Goal: Transaction & Acquisition: Download file/media

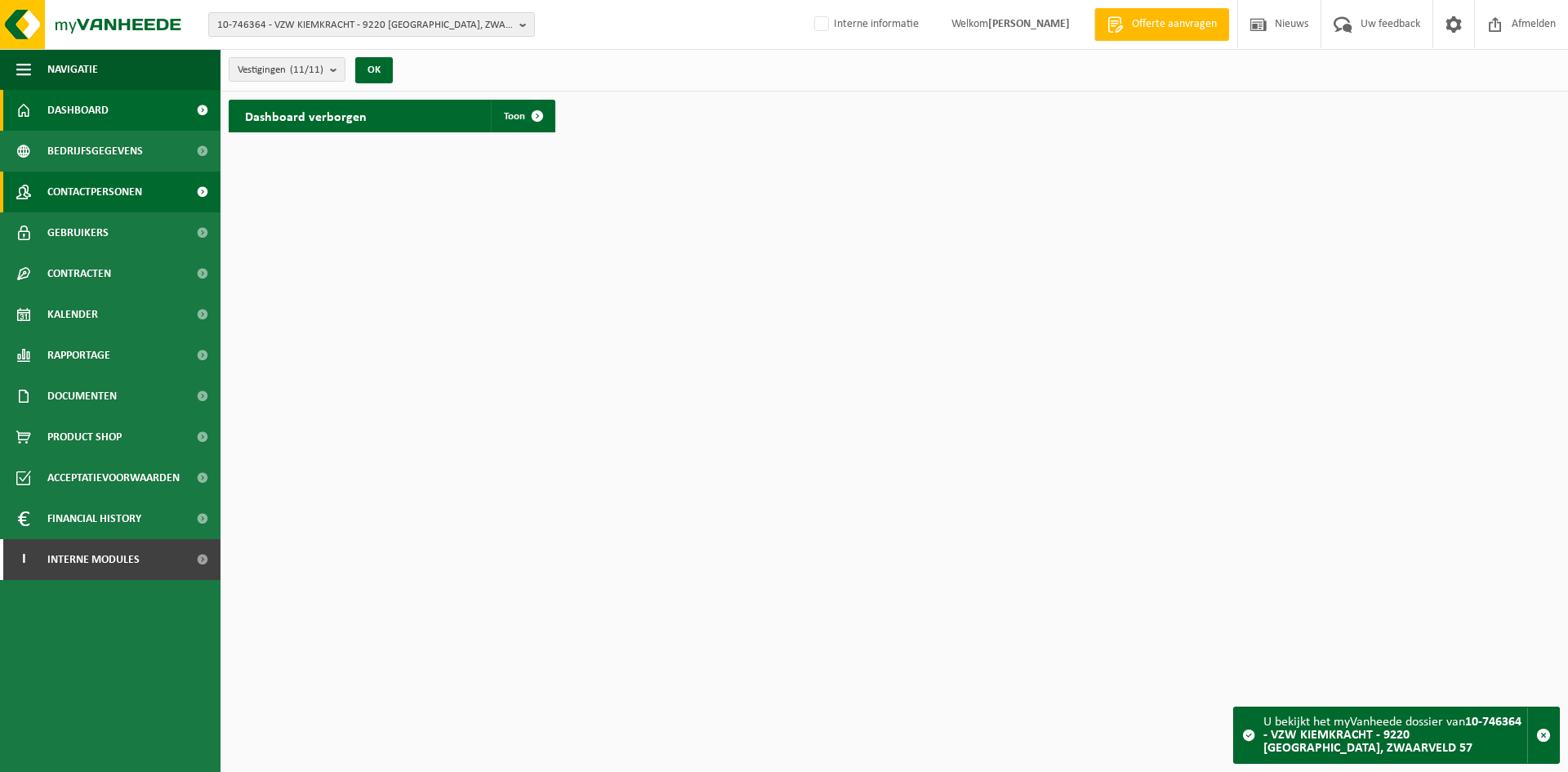
click at [85, 187] on span "Contactpersonen" at bounding box center [95, 192] width 95 height 41
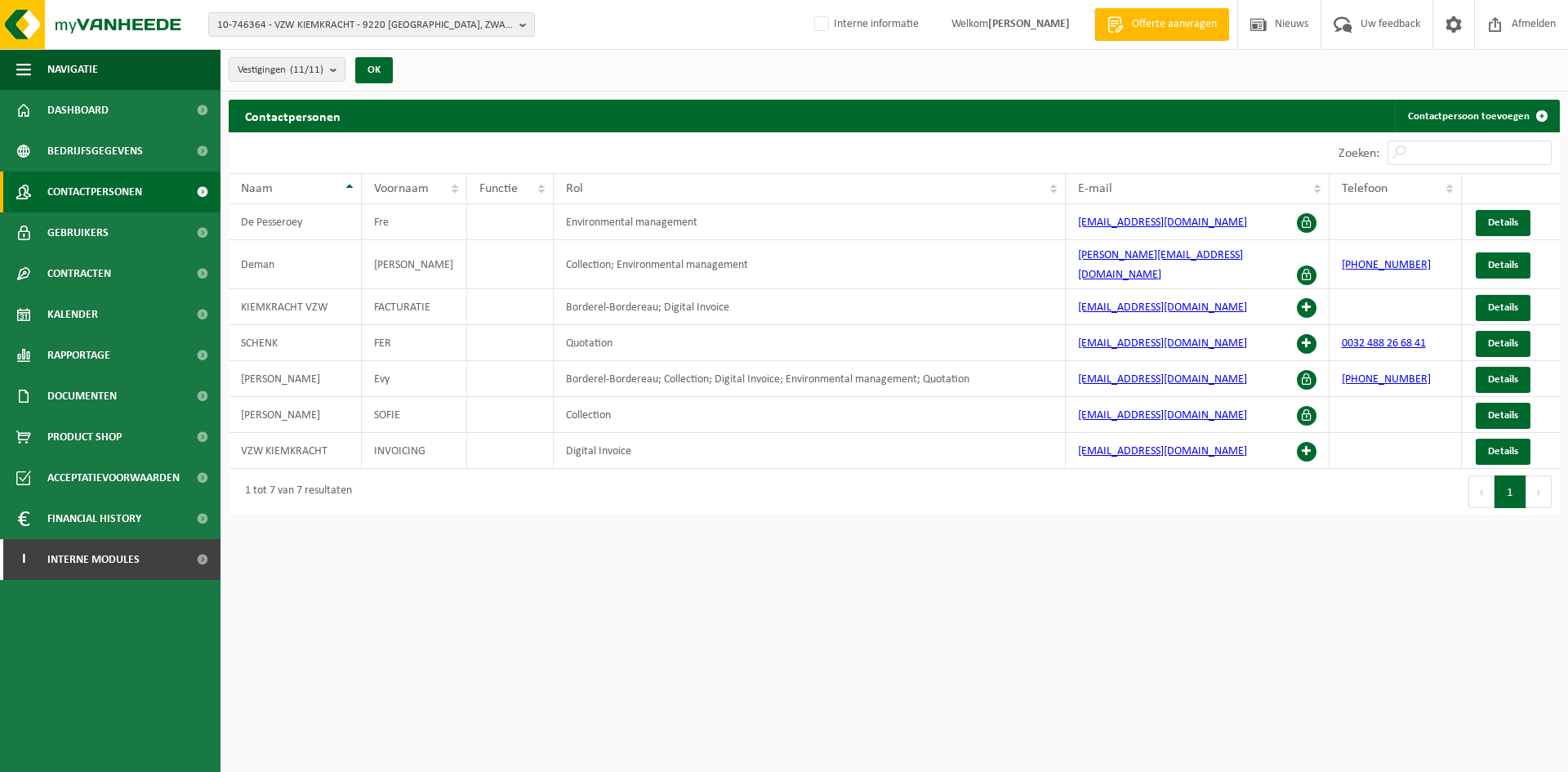
click at [687, 611] on html "10-746364 - VZW KIEMKRACHT - 9220 HAMME, ZWAARVELD 57 10-746364 - VZW KIEMKRACH…" at bounding box center [784, 386] width 1568 height 772
click at [944, 558] on html "10-746364 - VZW KIEMKRACHT - 9220 HAMME, ZWAARVELD 57 10-746364 - VZW KIEMKRACH…" at bounding box center [784, 386] width 1568 height 772
click at [560, 662] on html "10-746364 - VZW KIEMKRACHT - 9220 HAMME, ZWAARVELD 57 10-746364 - VZW KIEMKRACH…" at bounding box center [784, 386] width 1568 height 772
click at [330, 22] on span "10-746364 - VZW KIEMKRACHT - 9220 HAMME, ZWAARVELD 57" at bounding box center [365, 25] width 295 height 24
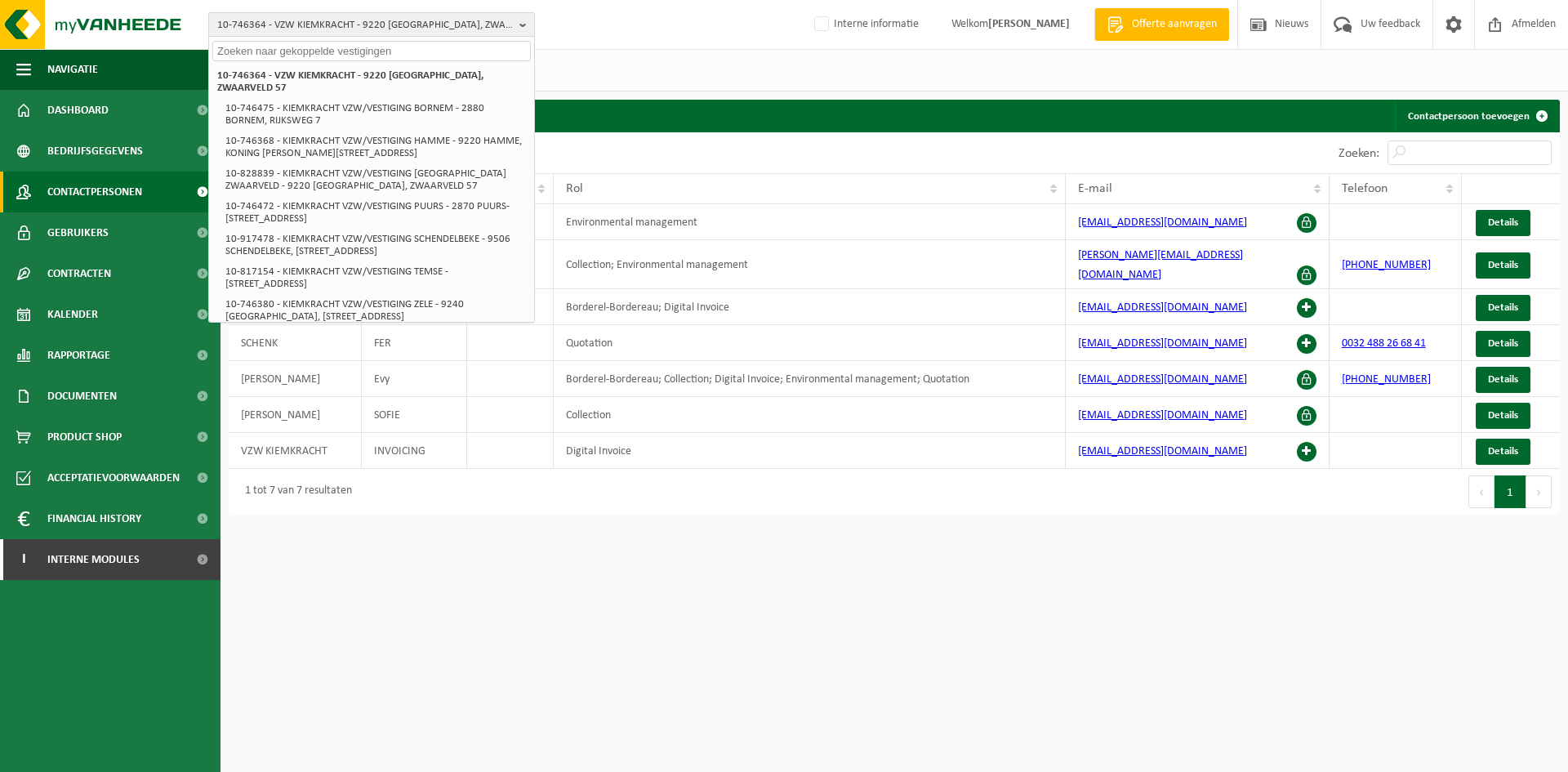
paste input "10-989027"
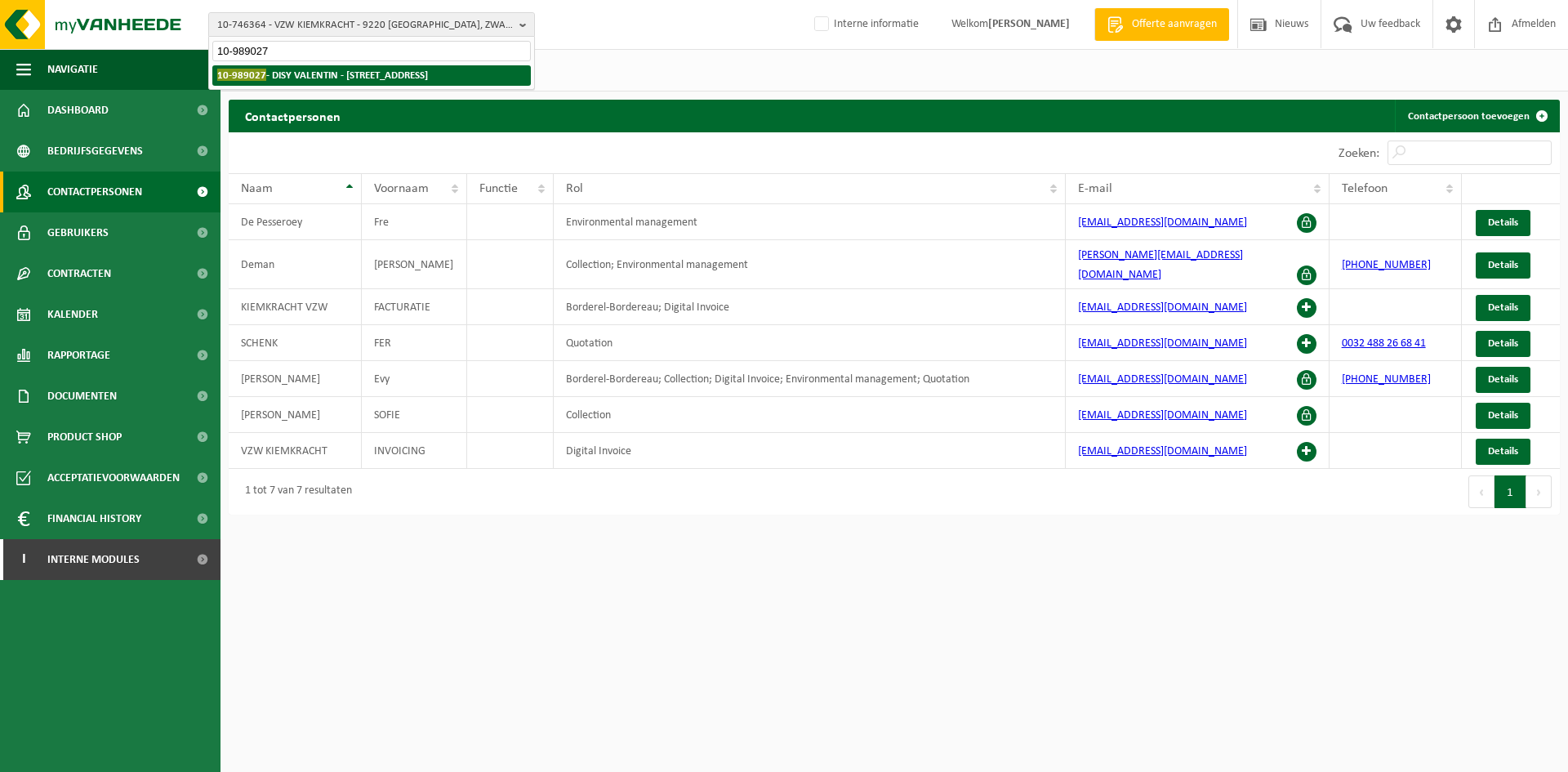
type input "10-989027"
click at [362, 79] on strong "10-989027 - DISY VALENTIN - 5300 ANDENNE, RUE DE GERMINE 449" at bounding box center [323, 74] width 211 height 12
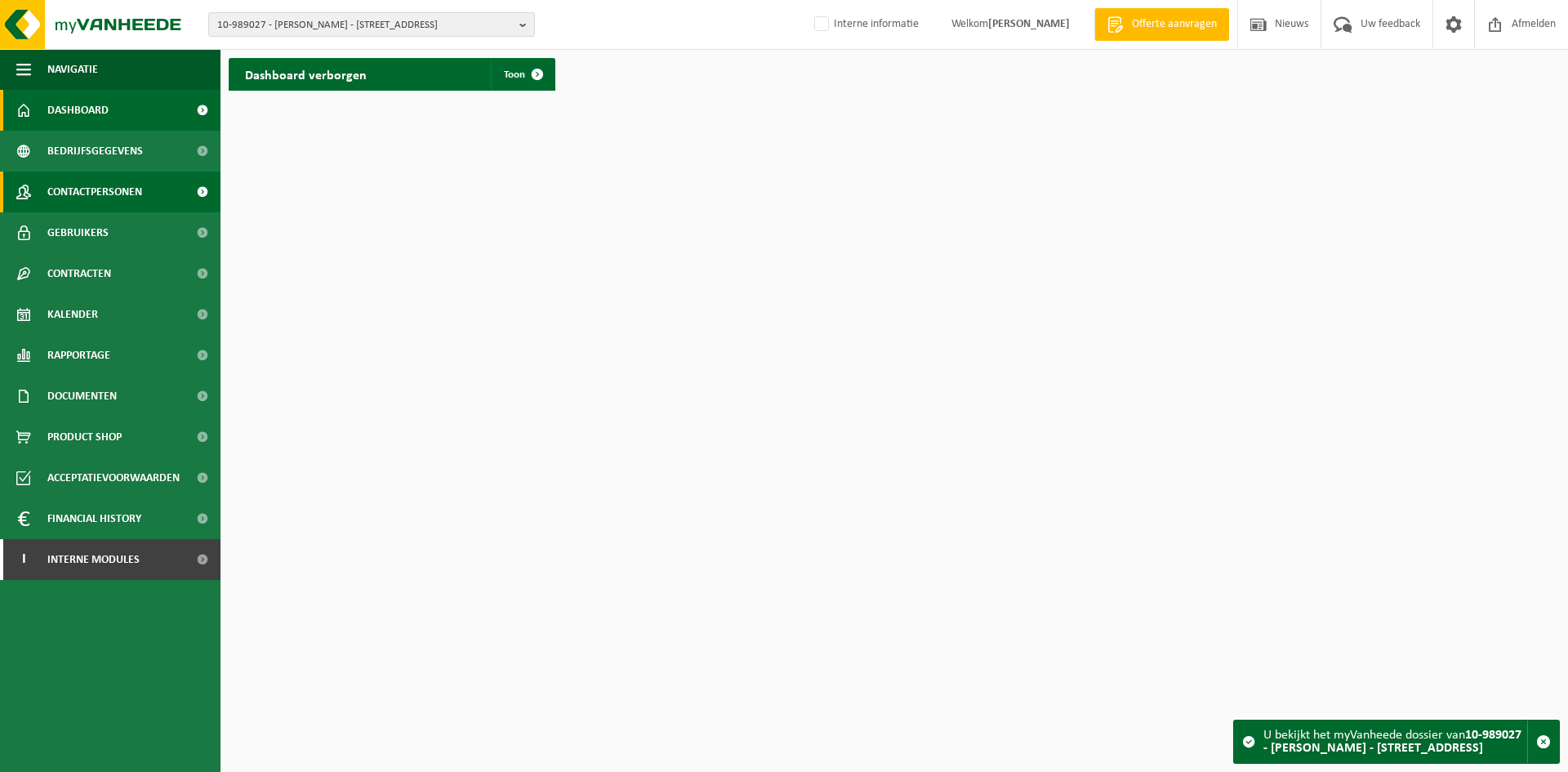
click at [117, 200] on span "Contactpersonen" at bounding box center [95, 192] width 95 height 41
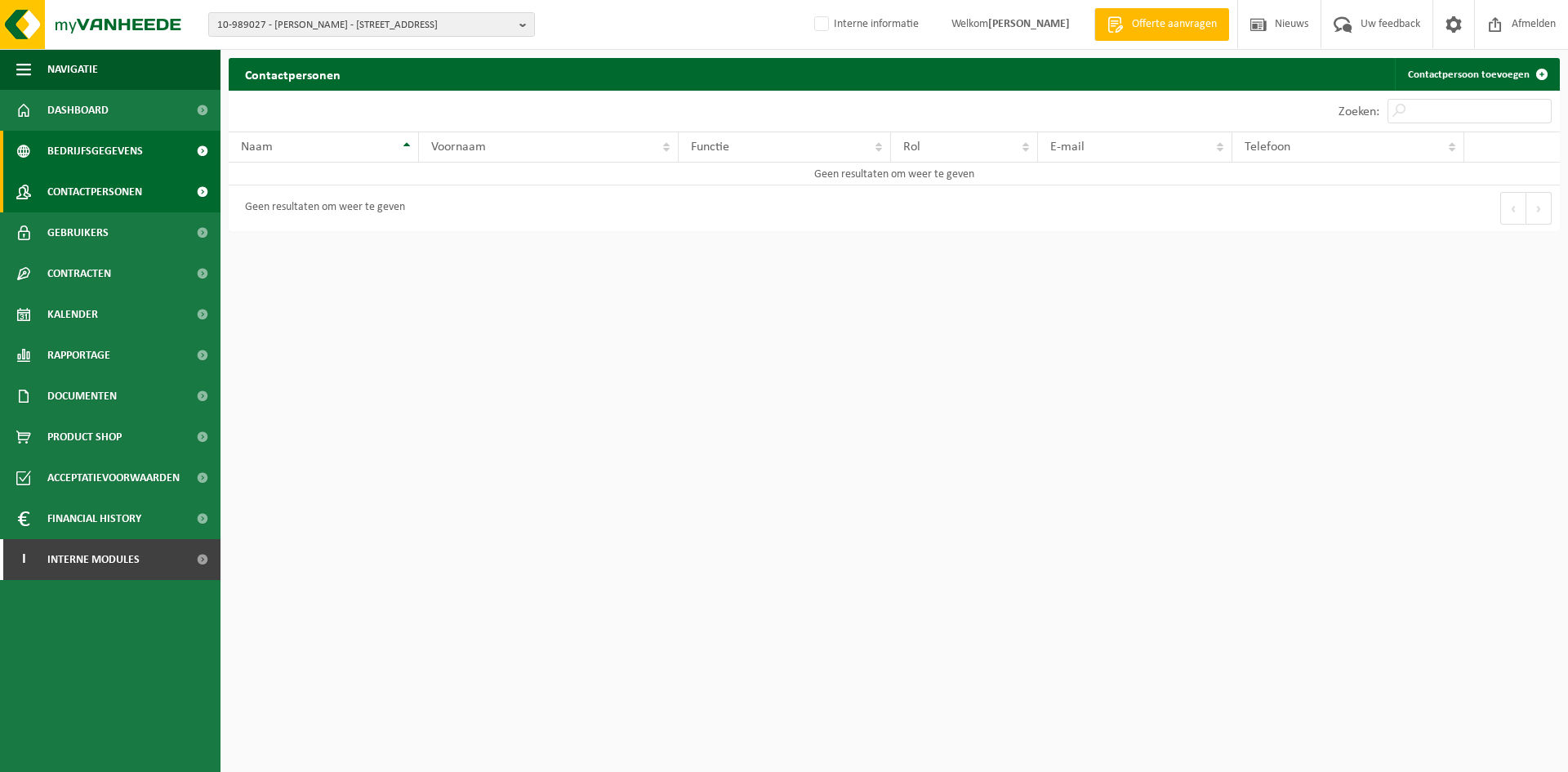
click at [142, 145] on link "Bedrijfsgegevens" at bounding box center [110, 151] width 220 height 41
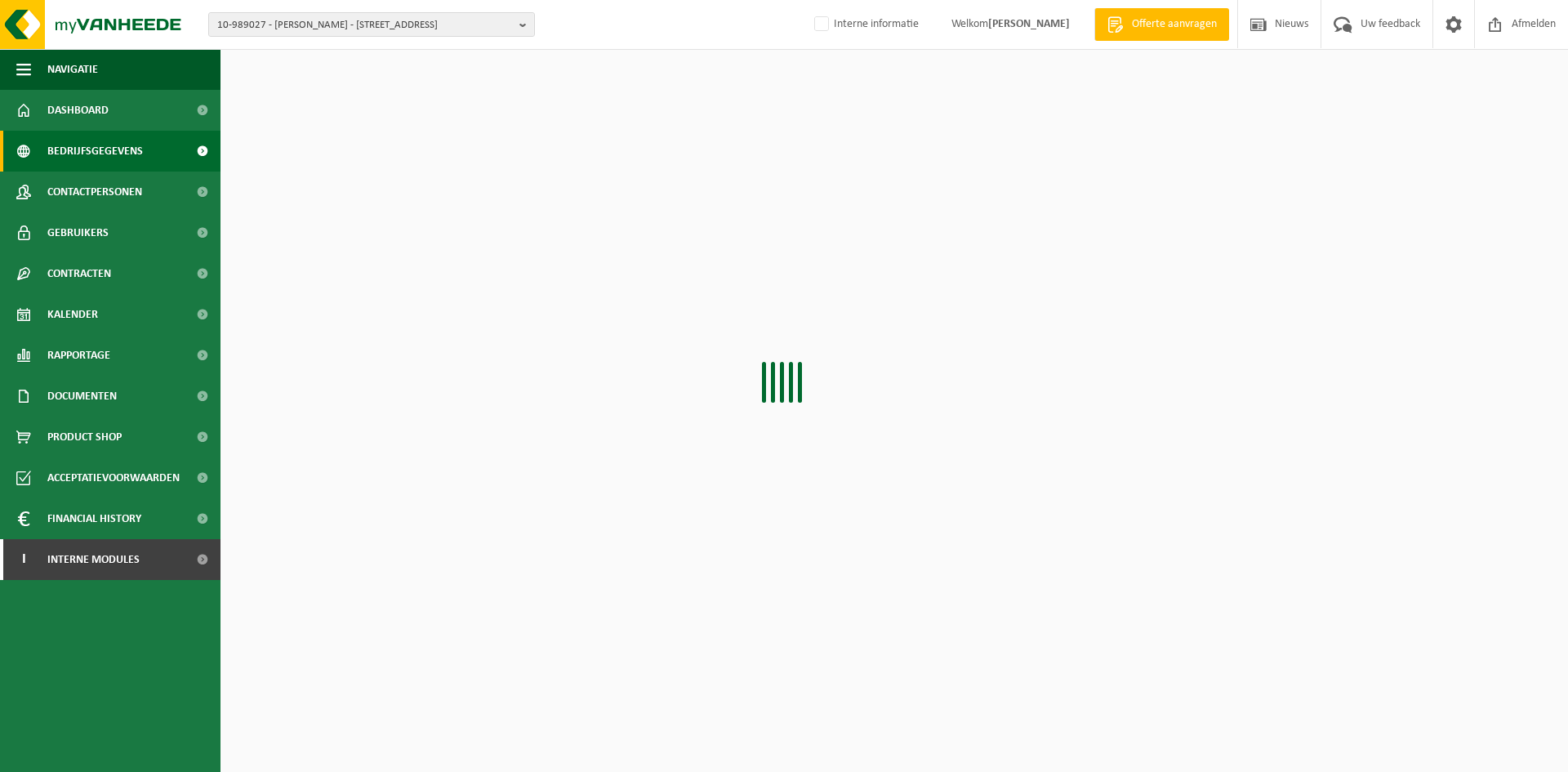
click at [114, 204] on span "Contactpersonen" at bounding box center [95, 192] width 95 height 41
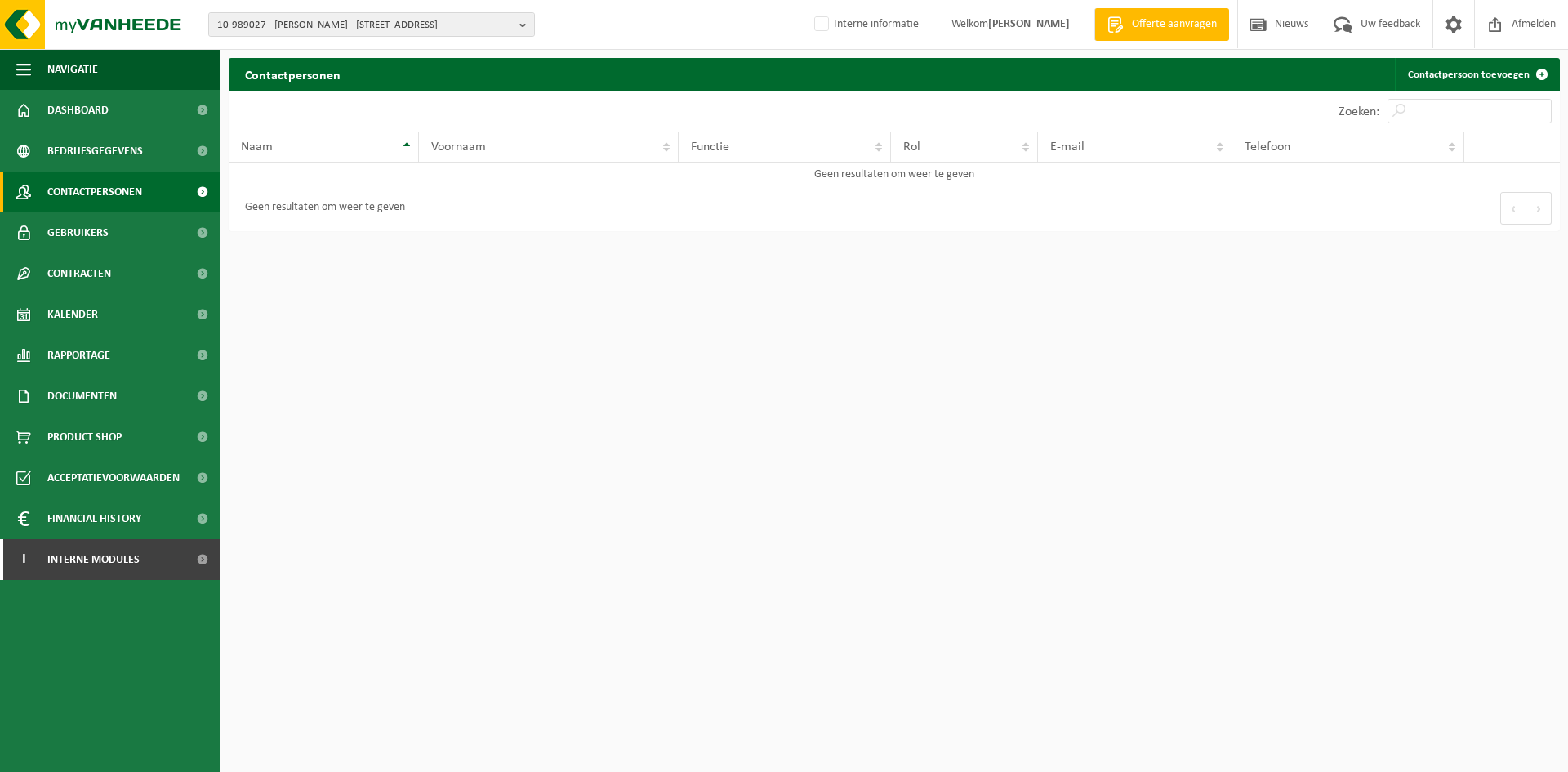
click at [1476, 76] on link "Contactpersoon toevoegen" at bounding box center [1477, 74] width 163 height 33
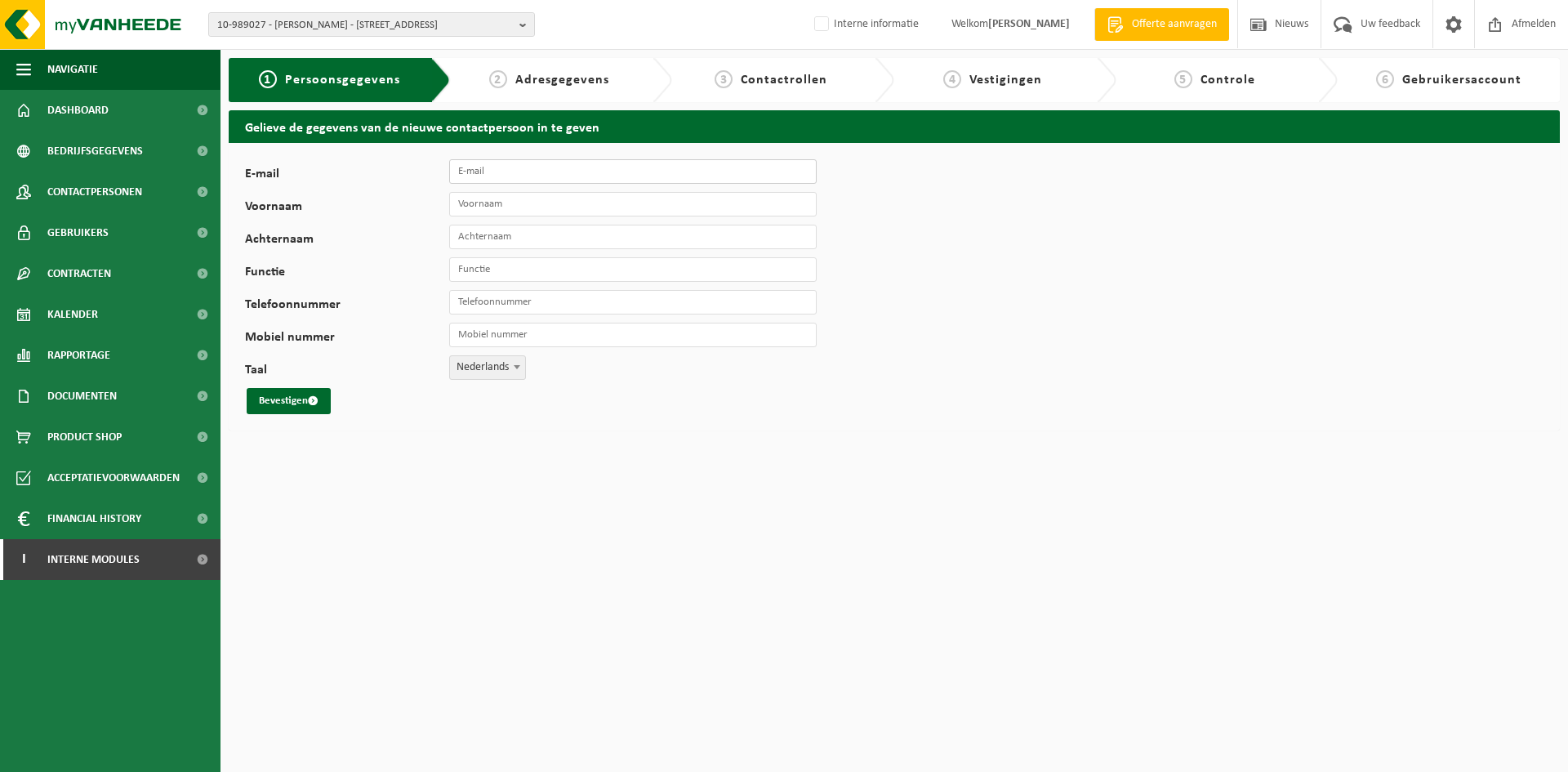
click at [467, 175] on input "E-mail" at bounding box center [633, 172] width 368 height 24
paste input "[PERSON_NAME][EMAIL_ADDRESS][DOMAIN_NAME]"
type input "[PERSON_NAME][EMAIL_ADDRESS][DOMAIN_NAME]"
type input "Valentin"
type input "Disy"
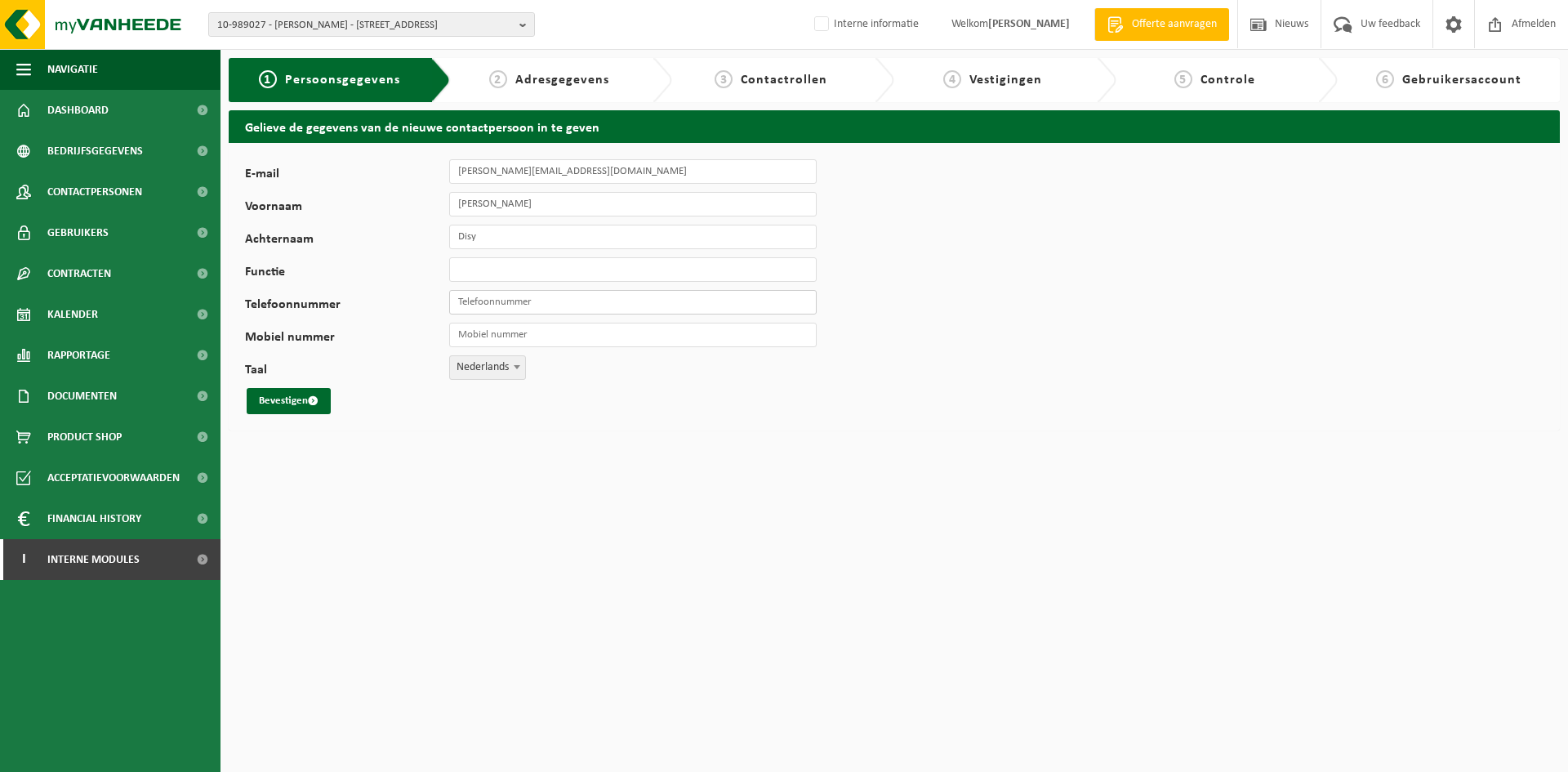
click at [495, 299] on input "Telefoonnummer" at bounding box center [633, 302] width 368 height 24
click at [481, 358] on span "Nederlands" at bounding box center [488, 368] width 75 height 23
select select "1"
click at [292, 403] on button "Bevestigen" at bounding box center [289, 401] width 84 height 26
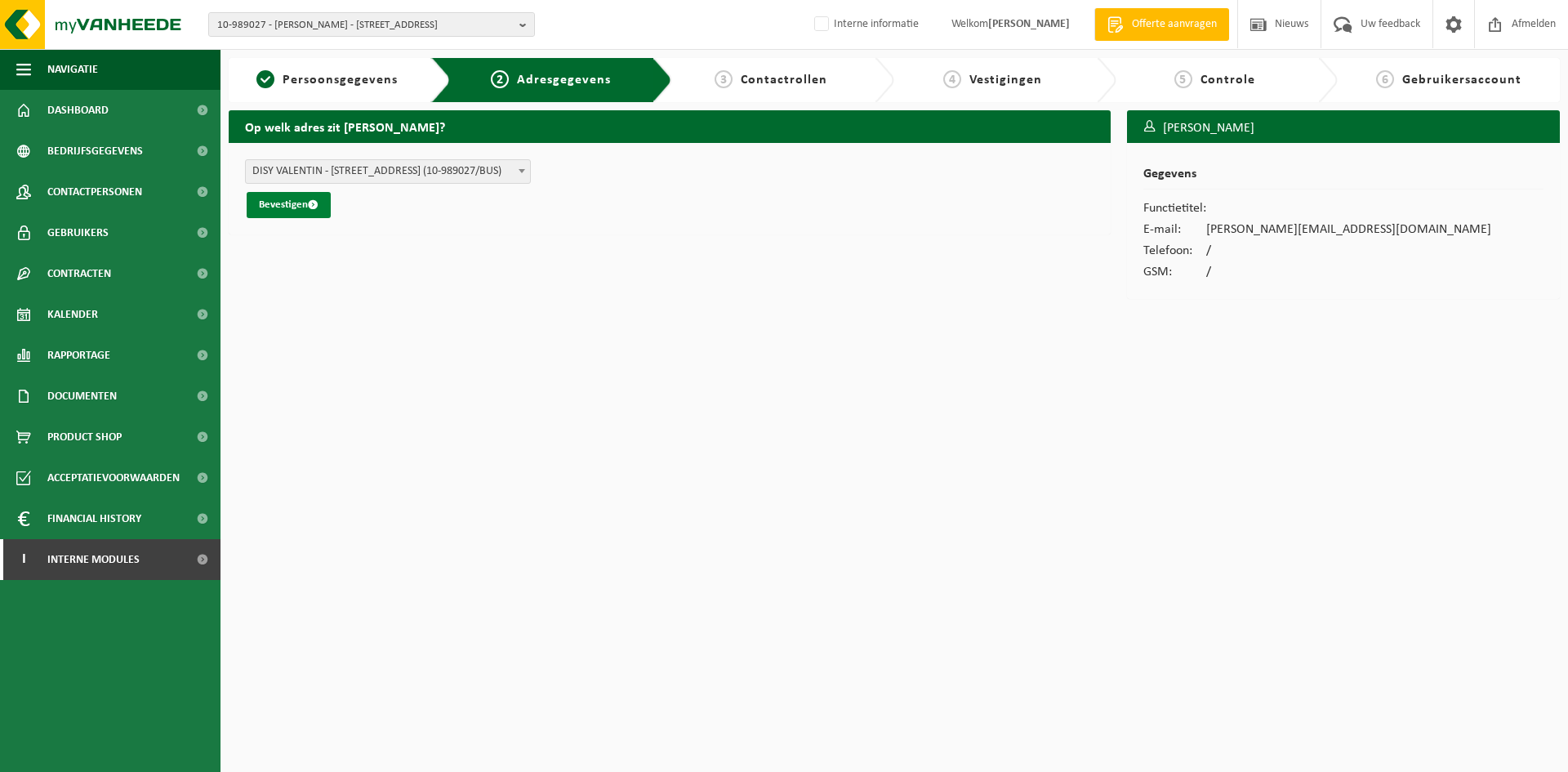
click at [306, 210] on button "Bevestigen" at bounding box center [289, 205] width 84 height 26
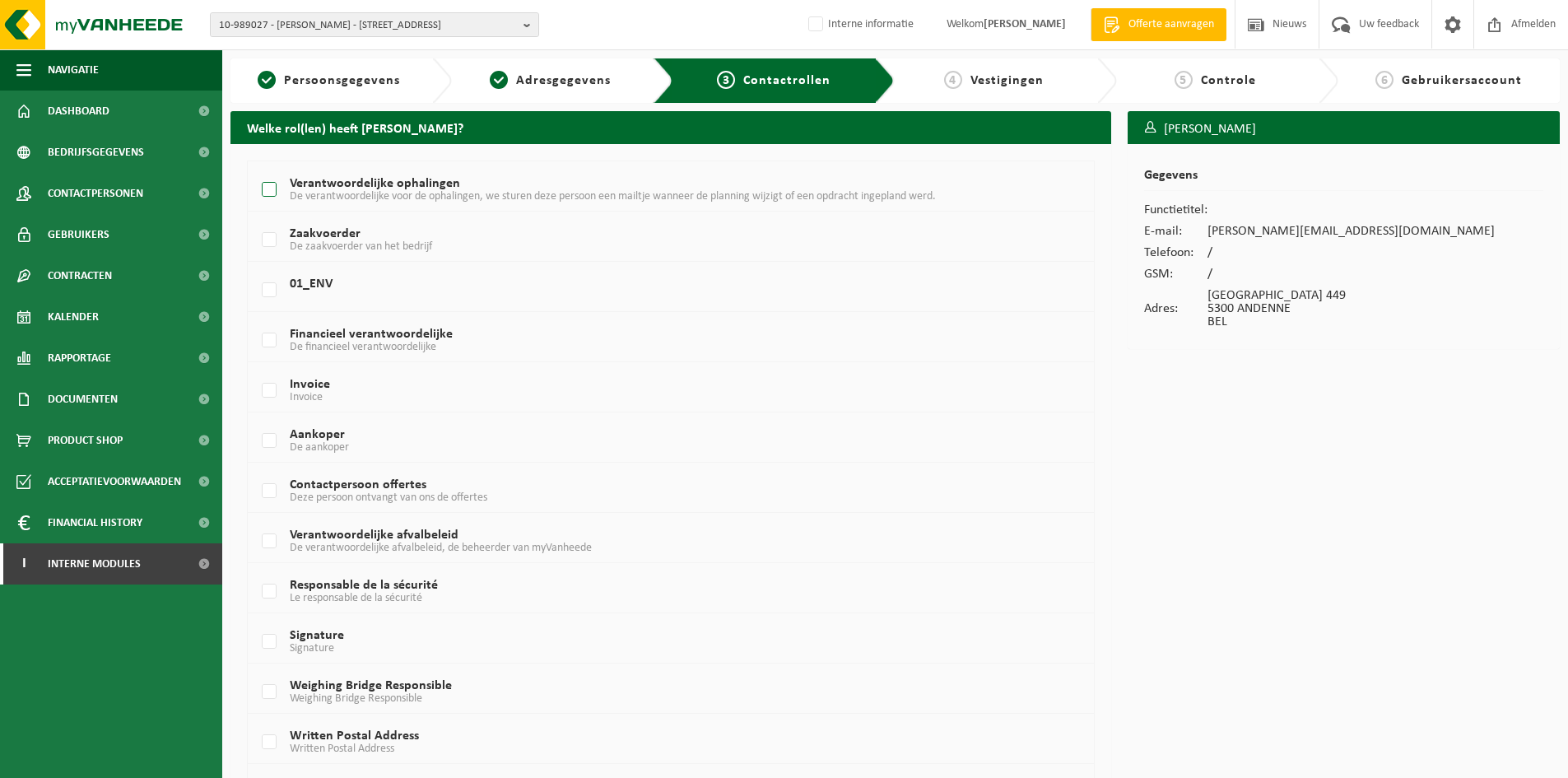
click at [389, 195] on span "De verantwoordelijke voor de ophalingen, we sturen deze persoon een mailtje wan…" at bounding box center [613, 196] width 646 height 12
click at [256, 169] on input "Verantwoordelijke ophalingen De verantwoordelijke voor de ophalingen, we sturen…" at bounding box center [255, 169] width 1 height 1
checkbox input "true"
click at [354, 537] on label "Verantwoordelijke afvalbeleid De verantwoordelijke afvalbeleid, de beheerder va…" at bounding box center [636, 542] width 754 height 25
click at [256, 521] on input "Verantwoordelijke afvalbeleid De verantwoordelijke afvalbeleid, de beheerder va…" at bounding box center [255, 520] width 1 height 1
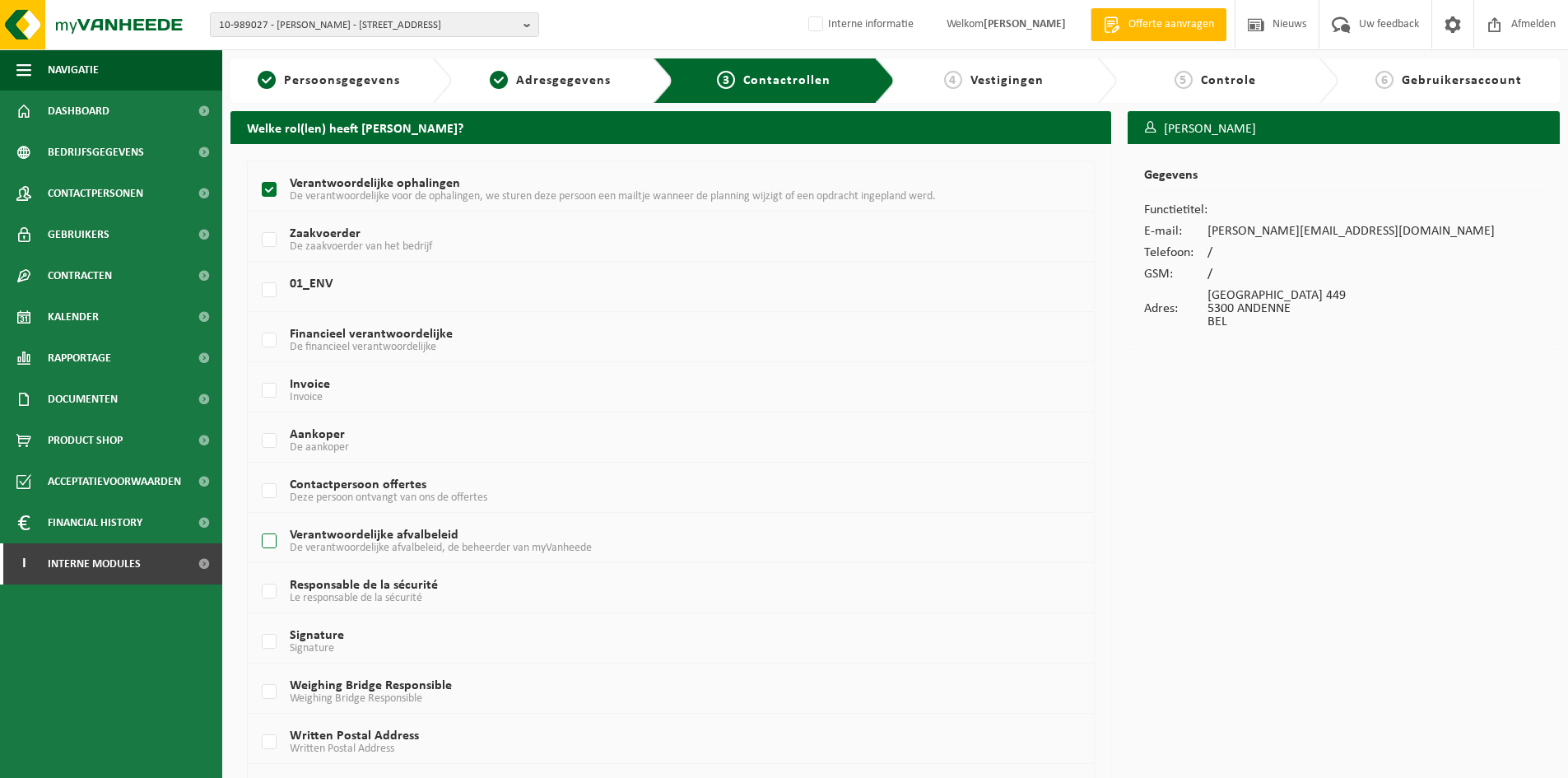
checkbox input "true"
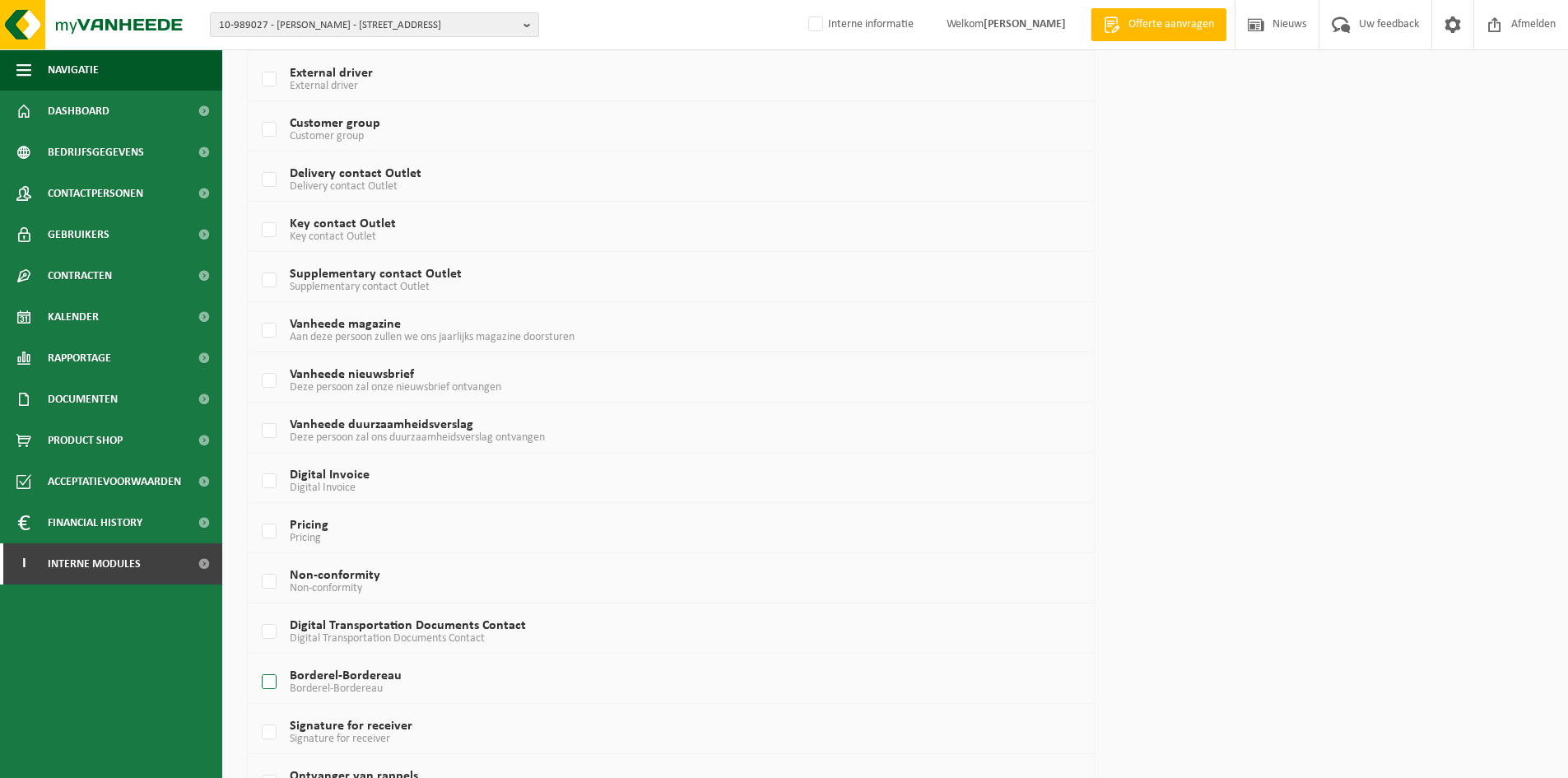
scroll to position [857, 0]
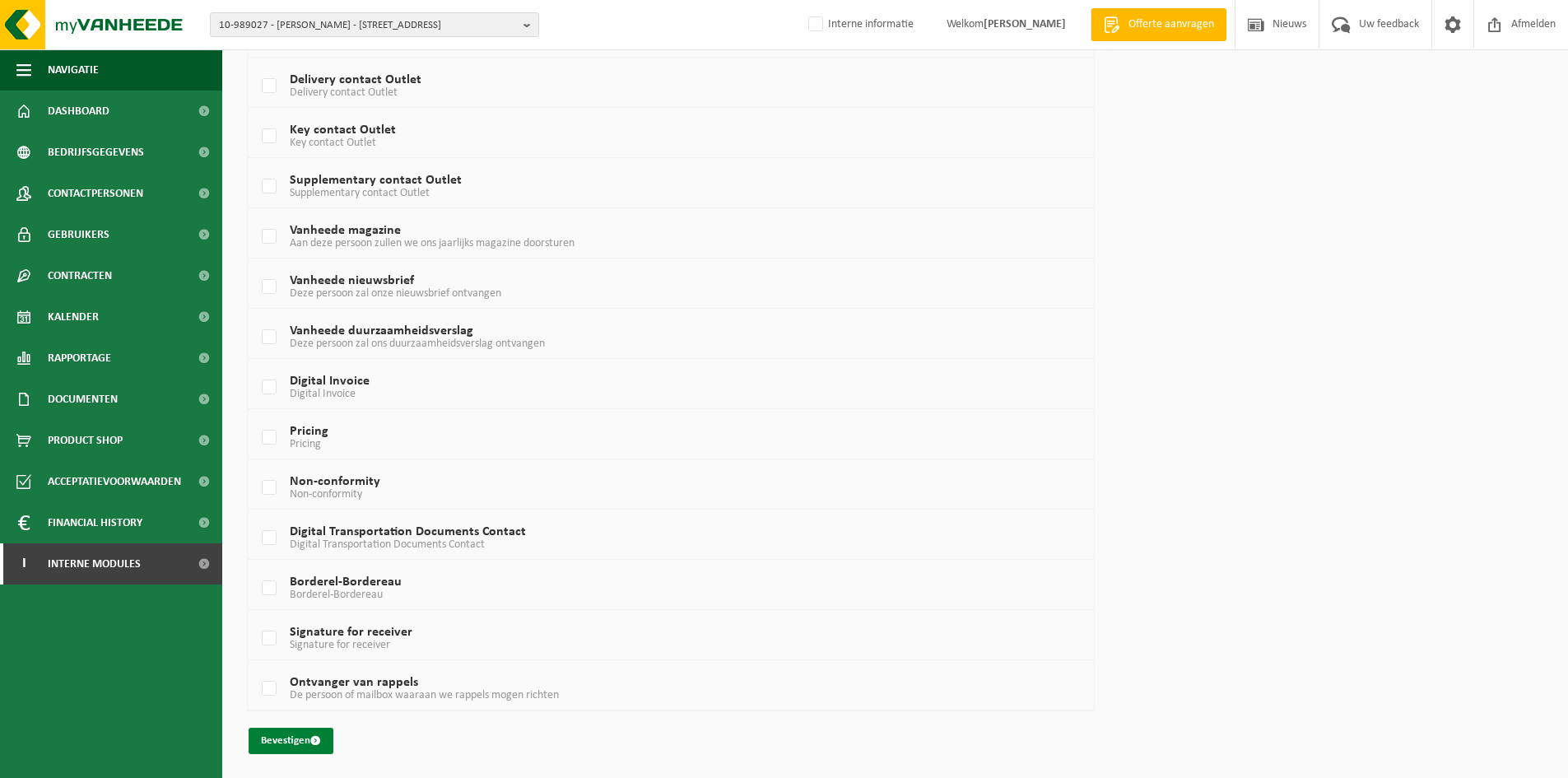
click at [319, 736] on span "submit" at bounding box center [315, 740] width 10 height 10
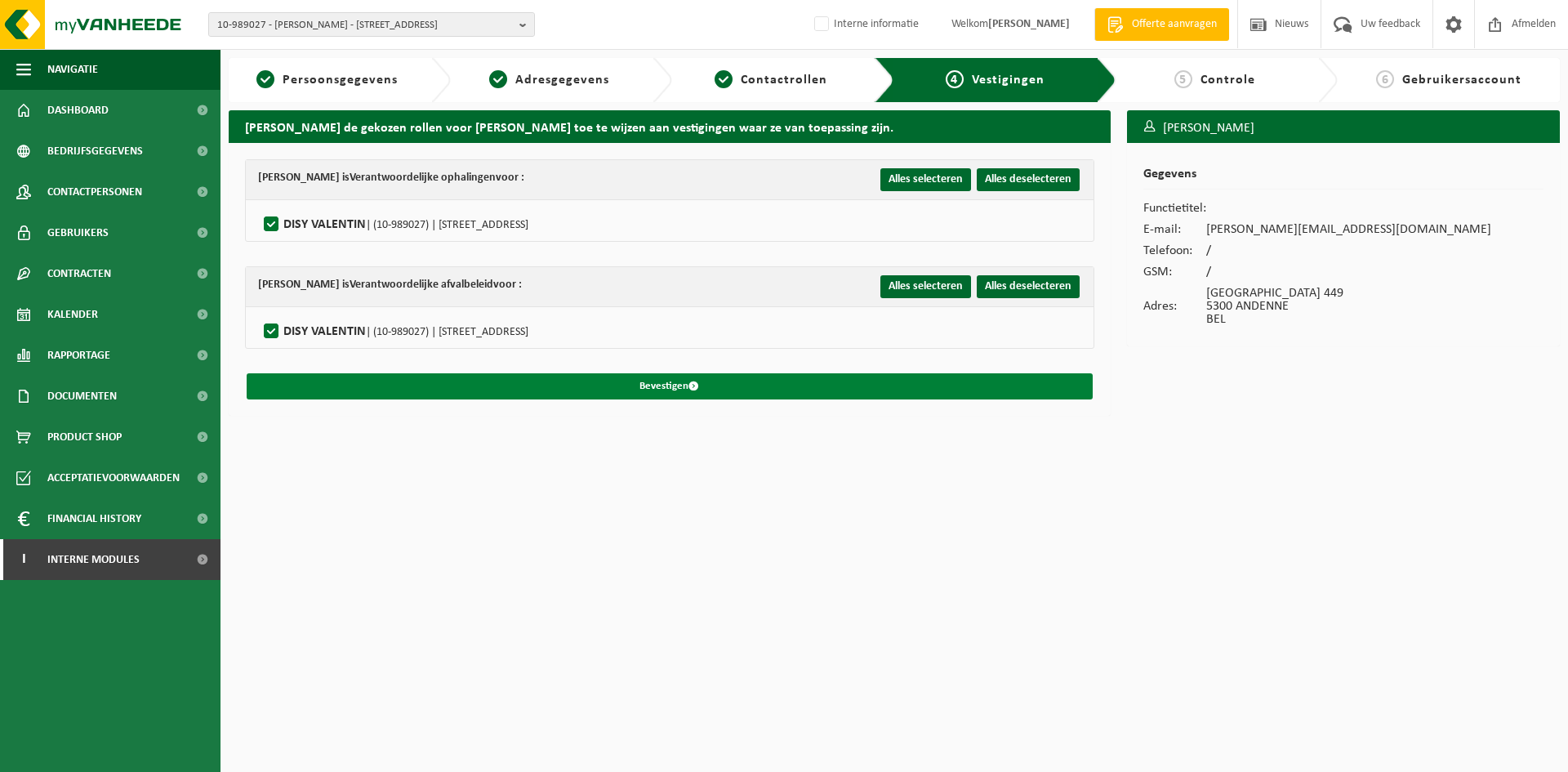
click at [490, 385] on button "Bevestigen" at bounding box center [670, 386] width 846 height 26
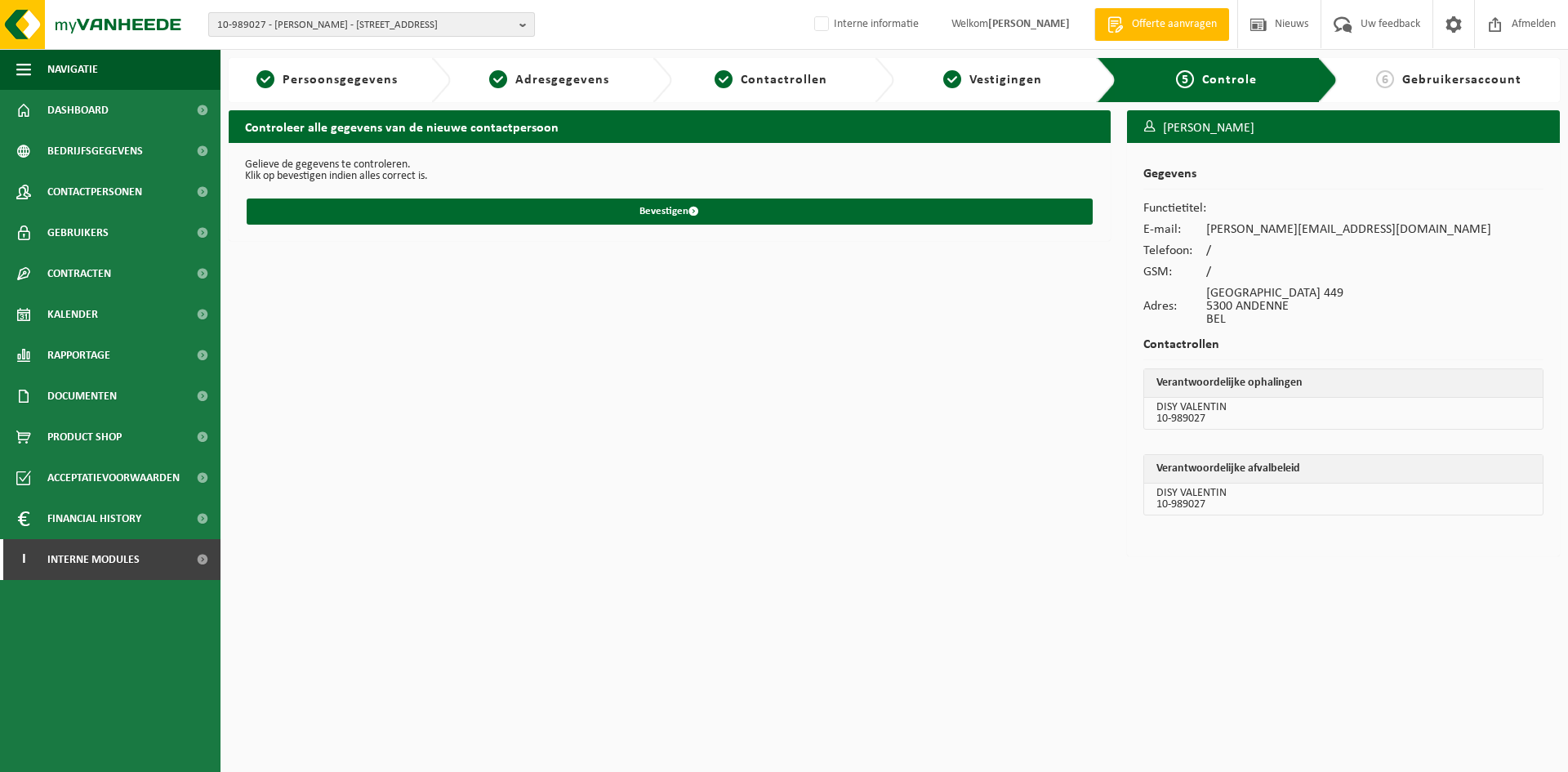
drag, startPoint x: 301, startPoint y: 23, endPoint x: 322, endPoint y: 32, distance: 22.8
click at [301, 23] on span "10-989027 - [PERSON_NAME] - [STREET_ADDRESS]" at bounding box center [365, 25] width 295 height 24
type input "10-994798"
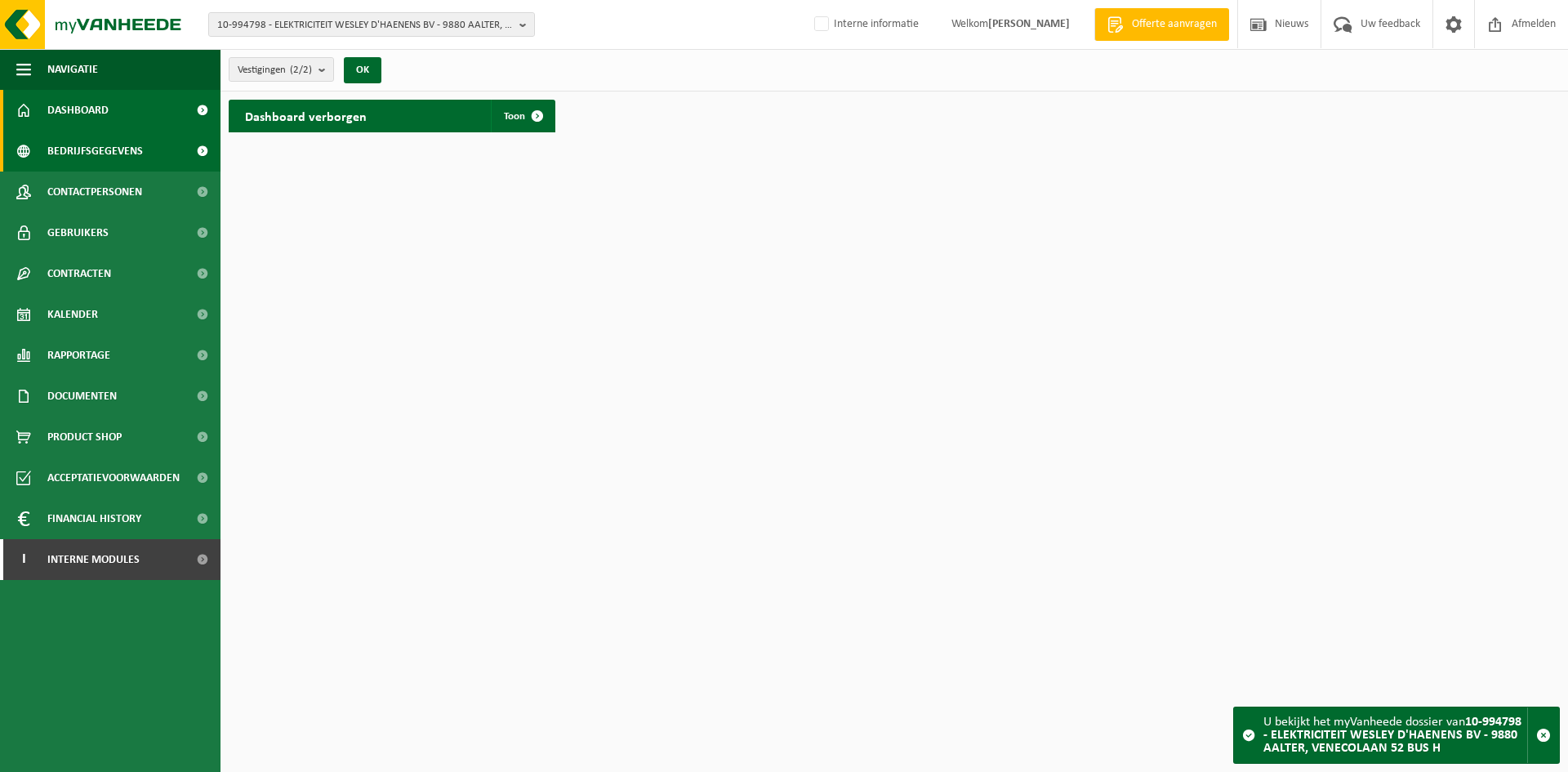
click at [111, 171] on span "Bedrijfsgegevens" at bounding box center [96, 151] width 96 height 41
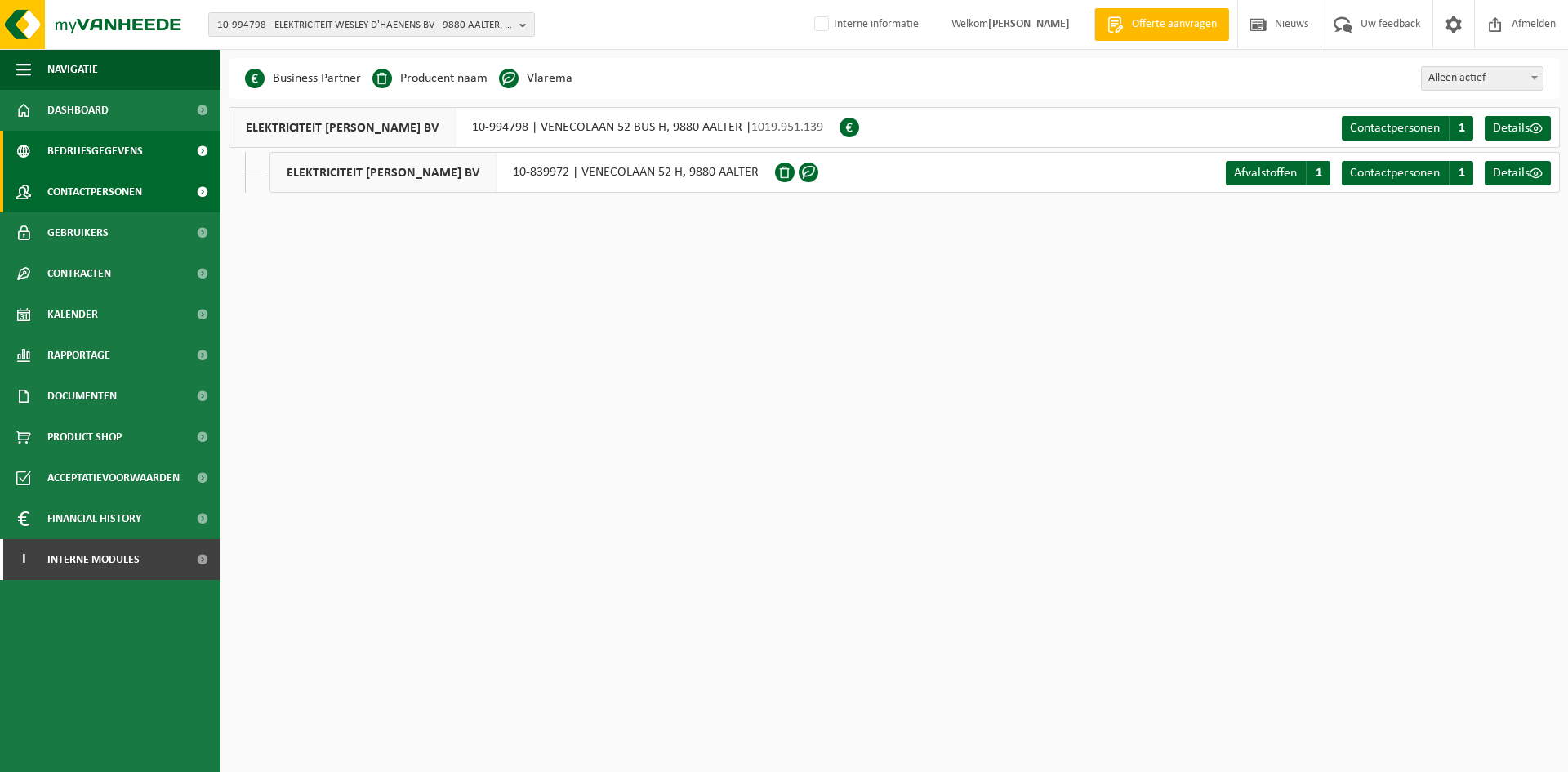
click at [124, 197] on span "Contactpersonen" at bounding box center [95, 192] width 95 height 41
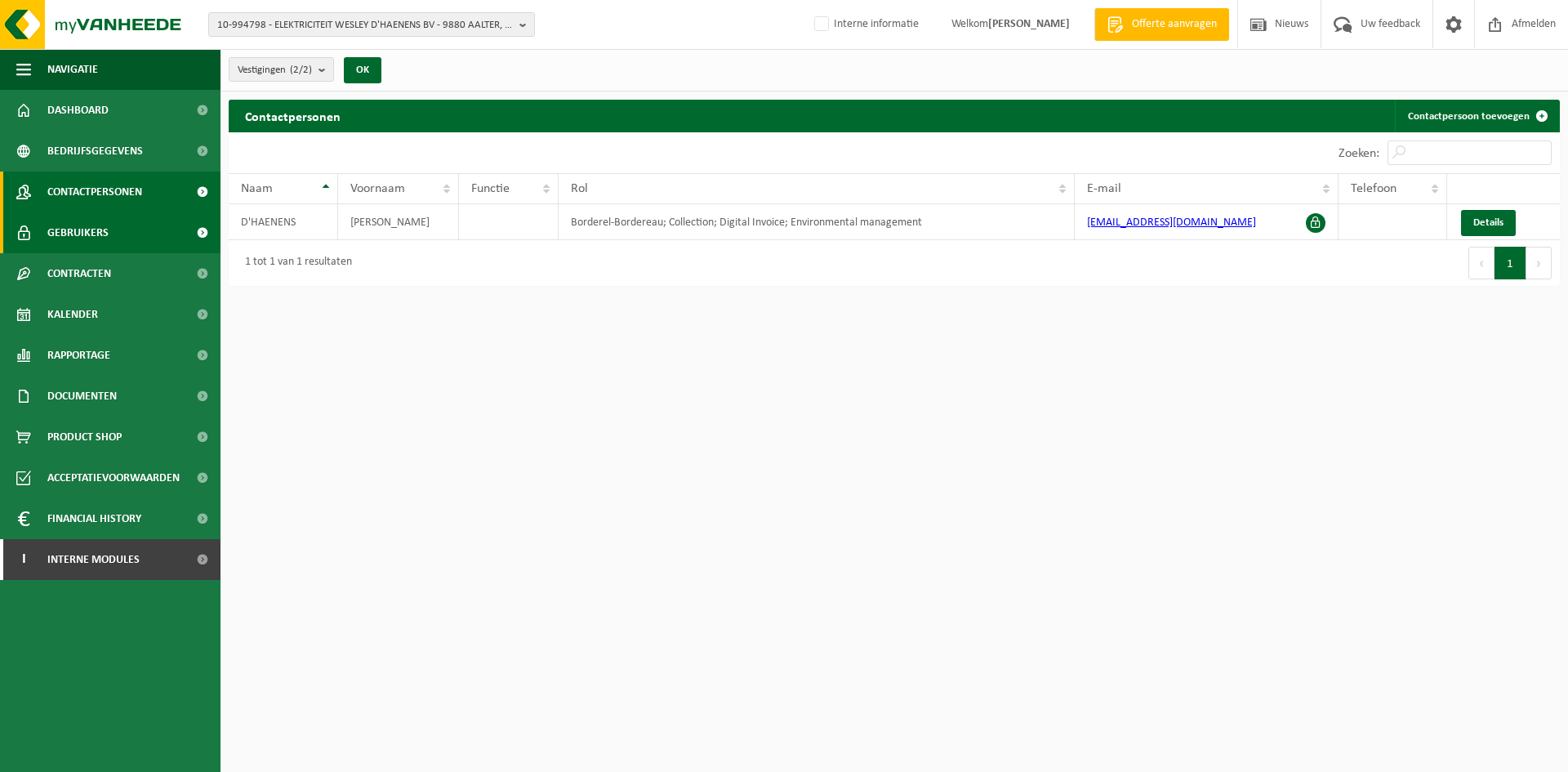
click at [117, 233] on link "Gebruikers" at bounding box center [110, 233] width 220 height 41
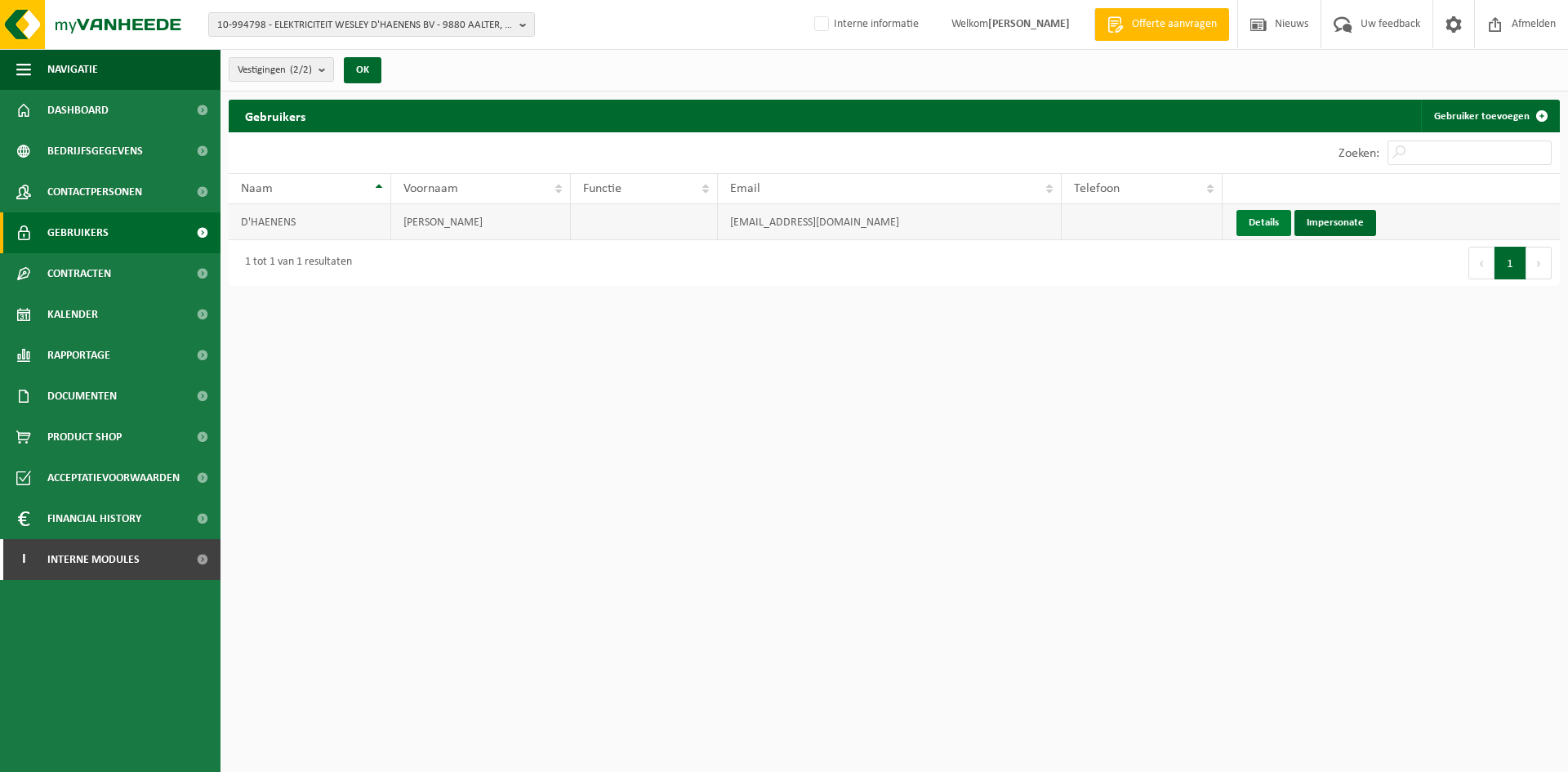
click at [1282, 218] on link "Details" at bounding box center [1264, 223] width 54 height 26
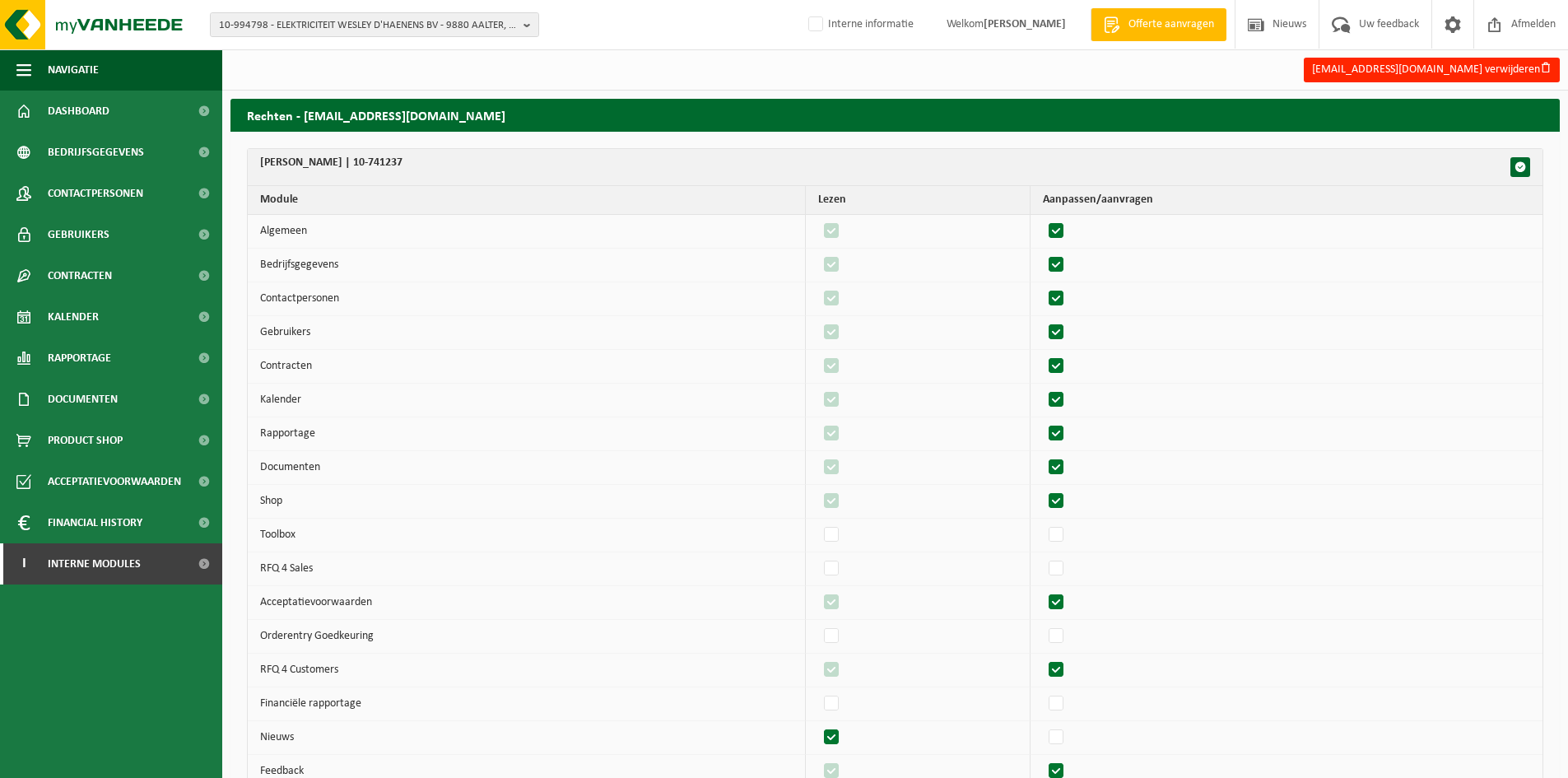
click at [1063, 228] on label"] at bounding box center [1057, 232] width 23 height 25
click at [1043, 219] on input "checkbox" at bounding box center [1042, 218] width 1 height 1
click at [1063, 228] on label"] at bounding box center [1057, 232] width 23 height 25
click at [1043, 219] on input "checkbox" at bounding box center [1042, 218] width 1 height 1
checkbox input "true"
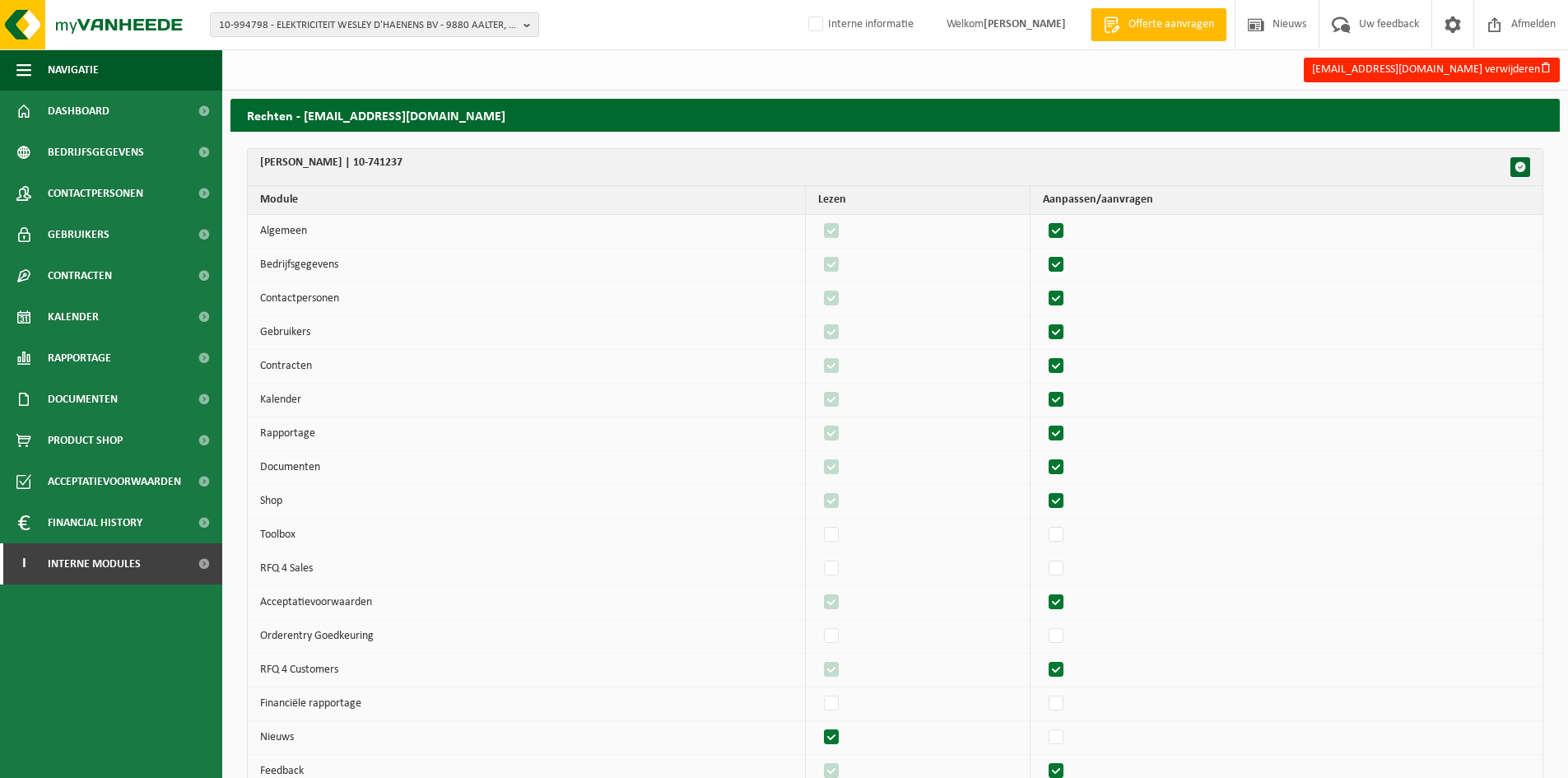
click at [1069, 258] on label"] at bounding box center [1057, 265] width 23 height 25
click at [1043, 252] on input "checkbox" at bounding box center [1042, 252] width 1 height 1
click at [1069, 258] on label"] at bounding box center [1057, 265] width 23 height 25
click at [1043, 252] on input "checkbox" at bounding box center [1042, 252] width 1 height 1
checkbox input "true"
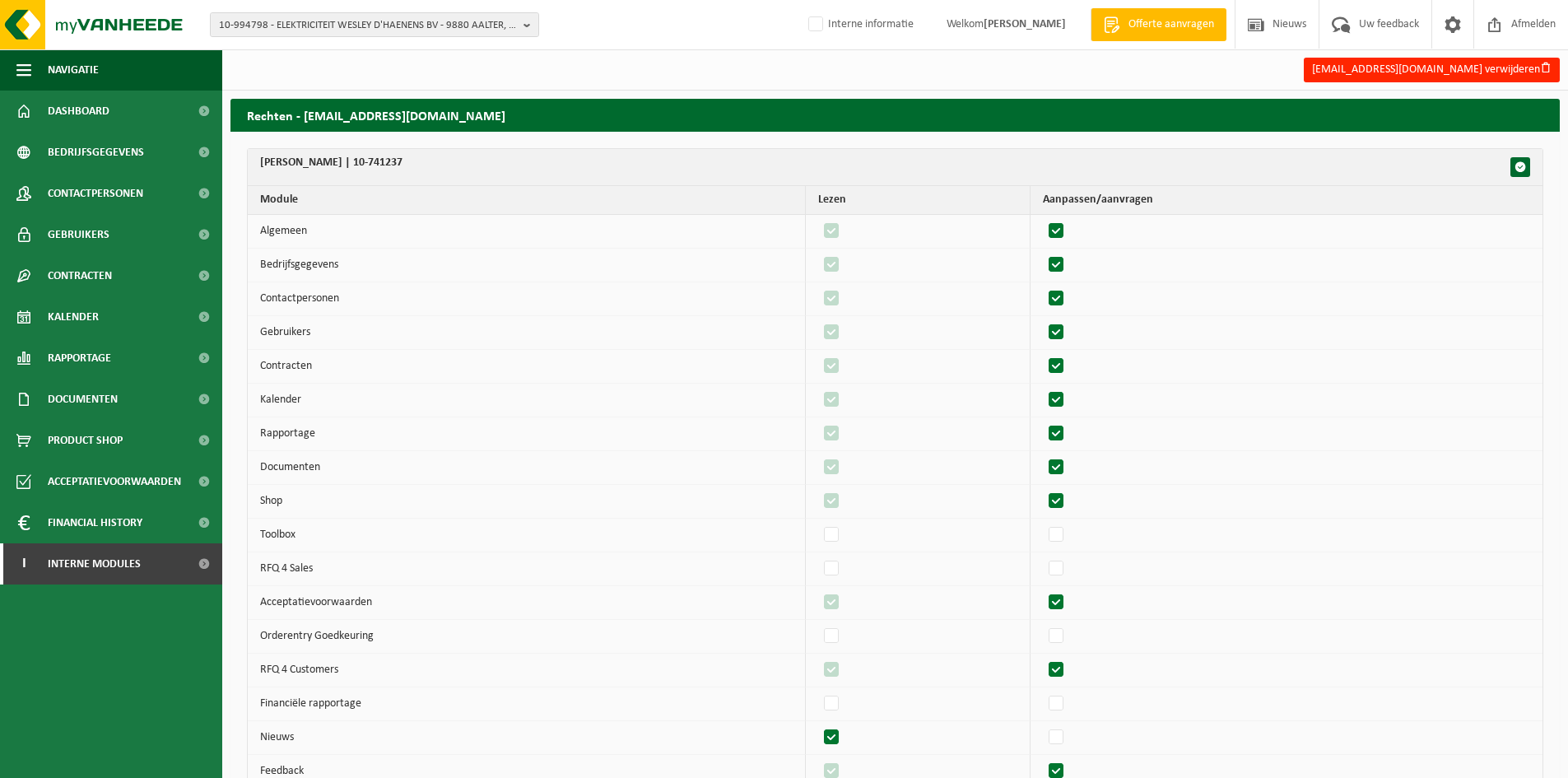
click at [1065, 308] on label"] at bounding box center [1057, 299] width 23 height 25
click at [1043, 286] on input "checkbox" at bounding box center [1042, 285] width 1 height 1
click at [1065, 308] on label"] at bounding box center [1057, 299] width 23 height 25
click at [1043, 286] on input "checkbox" at bounding box center [1042, 285] width 1 height 1
checkbox input "true"
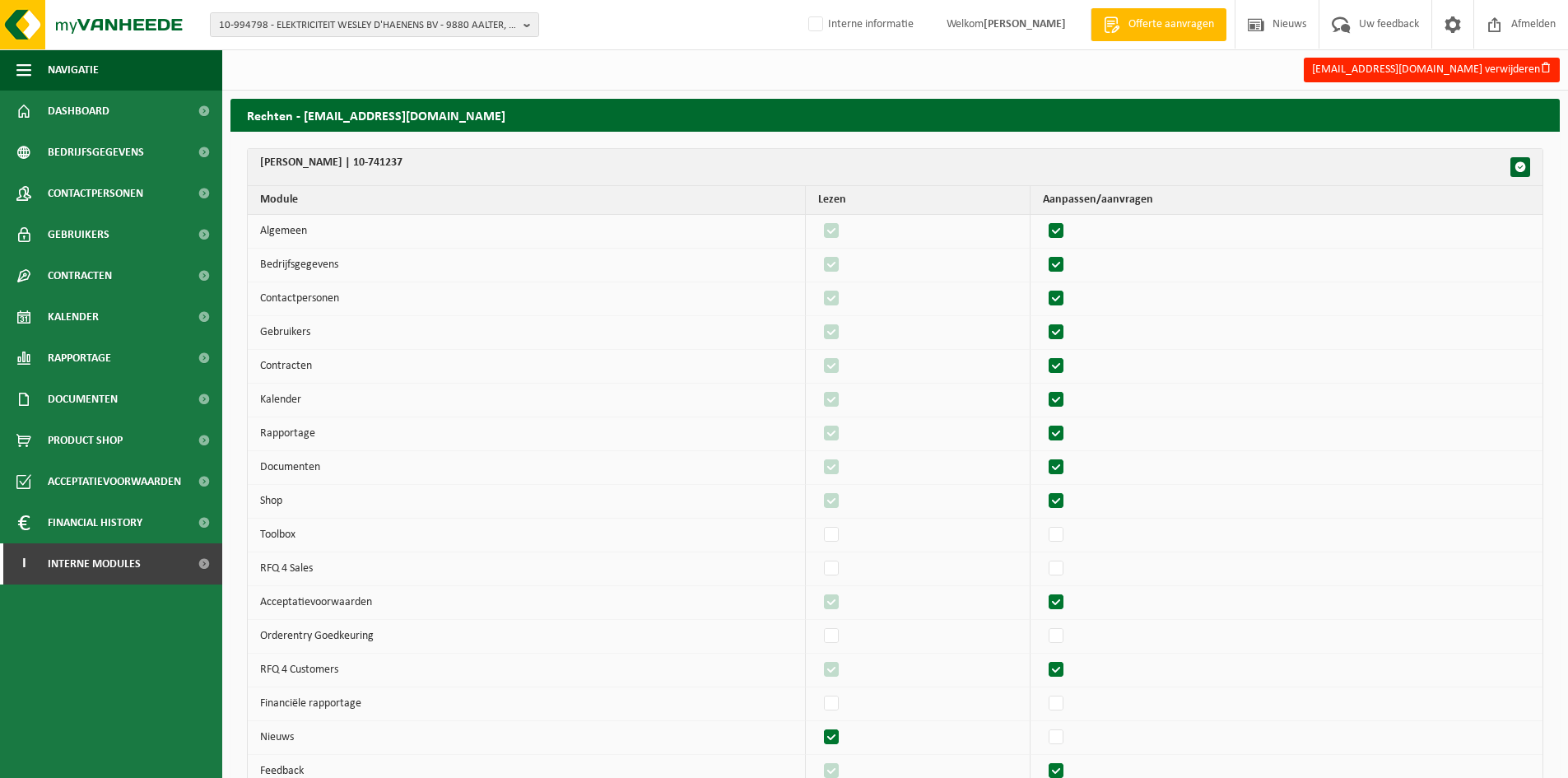
click at [1069, 323] on label"] at bounding box center [1057, 333] width 23 height 25
click at [1043, 320] on input "checkbox" at bounding box center [1042, 320] width 1 height 1
click at [1069, 323] on label"] at bounding box center [1057, 333] width 23 height 25
click at [1043, 320] on input "checkbox" at bounding box center [1042, 320] width 1 height 1
checkbox input "true"
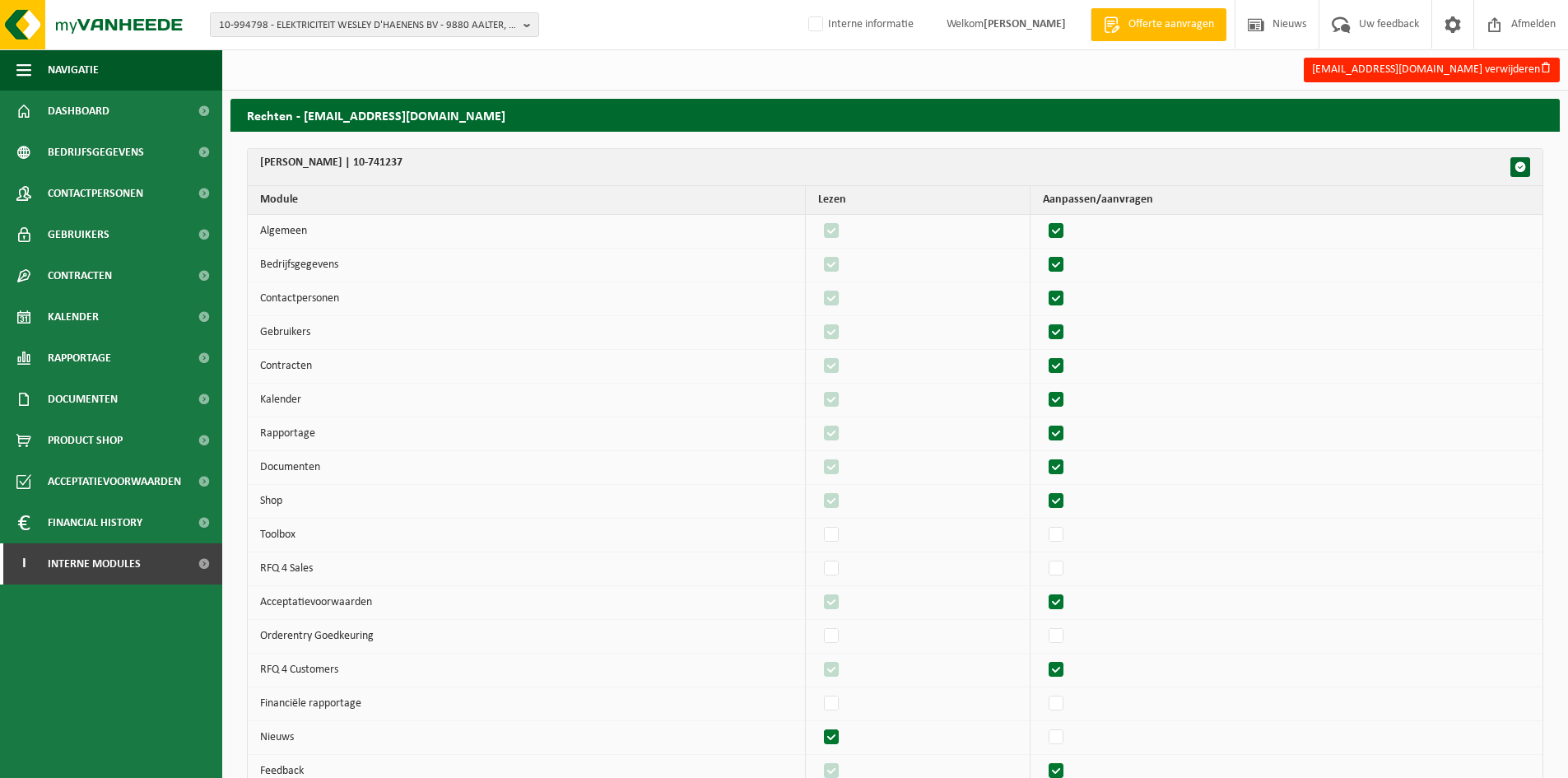
click at [1069, 359] on label"] at bounding box center [1057, 367] width 23 height 25
click at [1043, 354] on input "checkbox" at bounding box center [1042, 354] width 1 height 1
click at [1069, 359] on label"] at bounding box center [1057, 367] width 23 height 25
click at [1043, 354] on input "checkbox" at bounding box center [1042, 354] width 1 height 1
checkbox input "true"
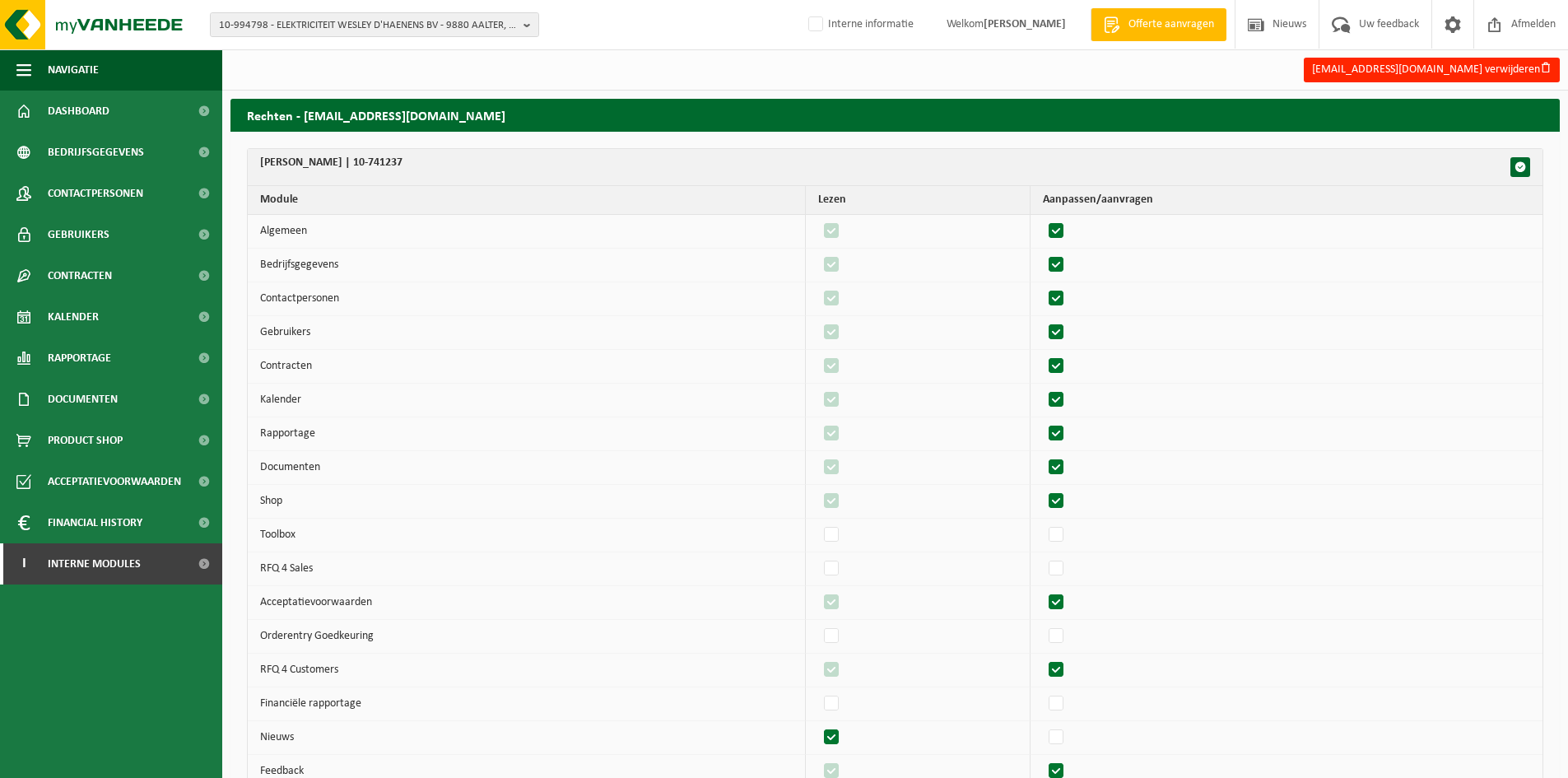
click at [1067, 401] on label"] at bounding box center [1057, 400] width 23 height 25
click at [1043, 388] on input "checkbox" at bounding box center [1042, 387] width 1 height 1
click at [1067, 401] on label"] at bounding box center [1057, 400] width 23 height 25
click at [1043, 388] on input "checkbox" at bounding box center [1042, 387] width 1 height 1
checkbox input "true"
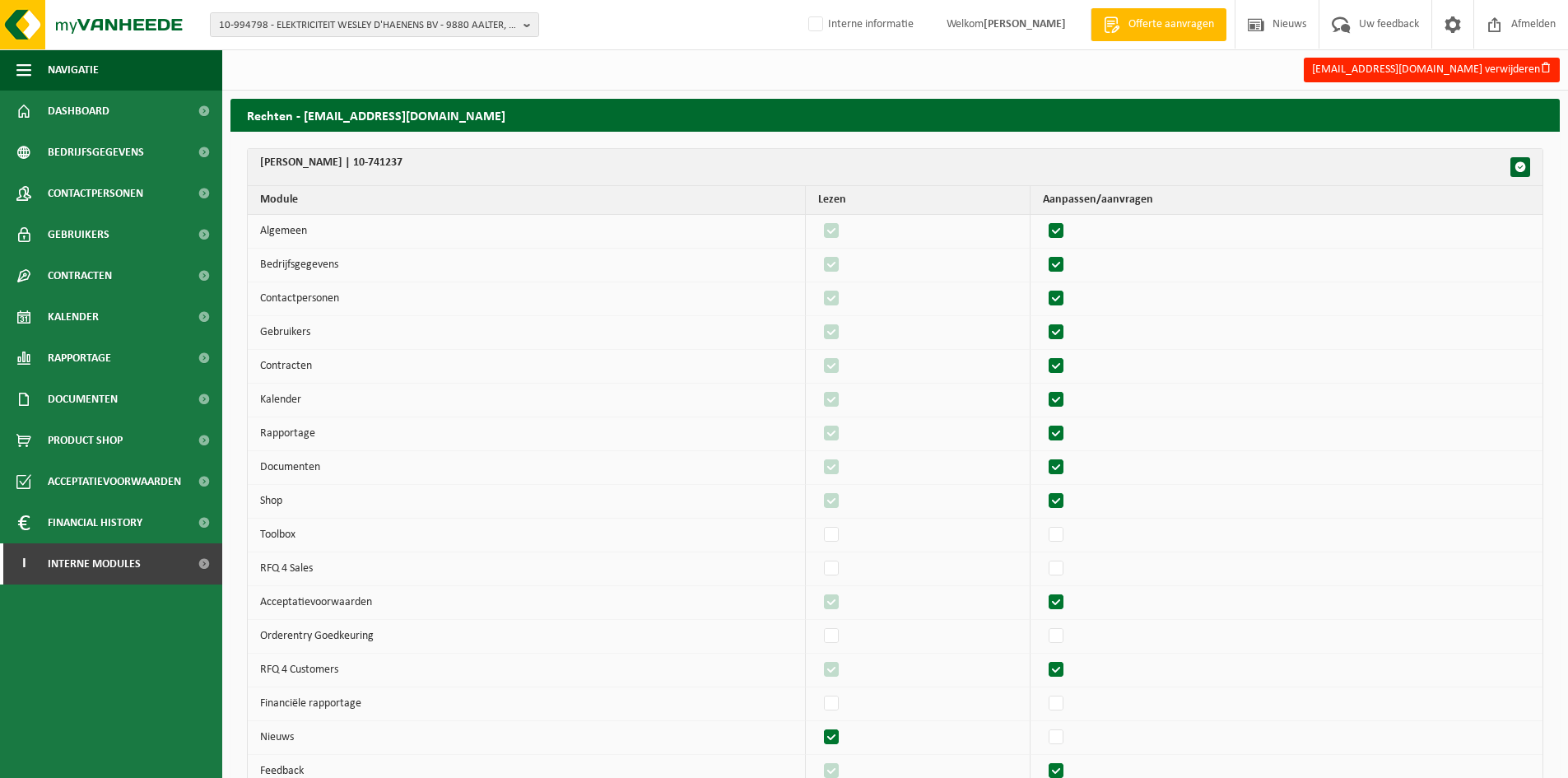
click at [1069, 433] on label"] at bounding box center [1057, 434] width 23 height 25
click at [1043, 422] on input "checkbox" at bounding box center [1042, 421] width 1 height 1
click at [1069, 433] on label"] at bounding box center [1057, 434] width 23 height 25
click at [1043, 422] on input "checkbox" at bounding box center [1042, 421] width 1 height 1
checkbox input "true"
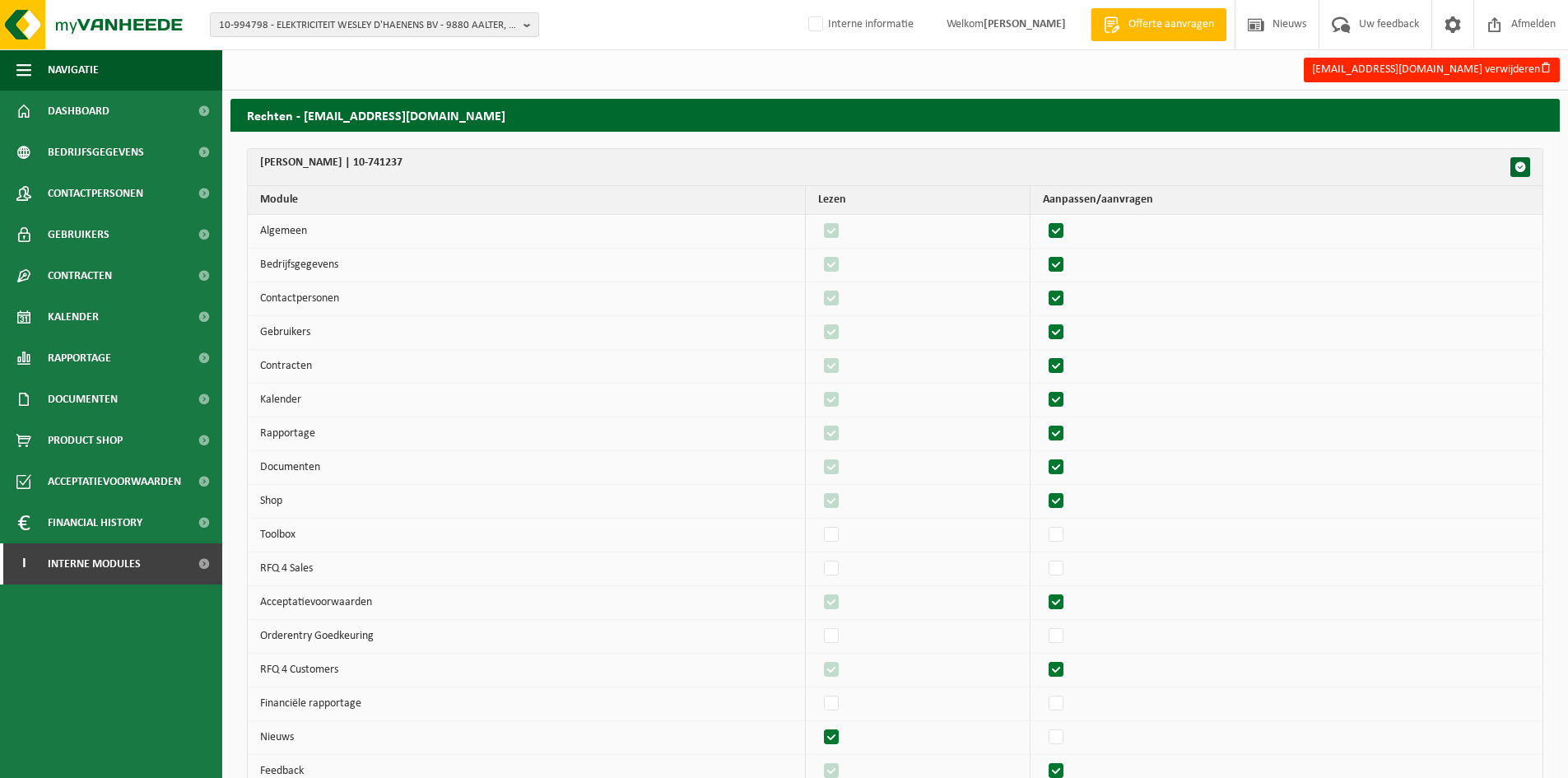
click at [1069, 466] on label"] at bounding box center [1057, 468] width 23 height 25
click at [1043, 456] on input "checkbox" at bounding box center [1042, 455] width 1 height 1
click at [1069, 466] on label"] at bounding box center [1057, 468] width 23 height 25
click at [1043, 456] on input "checkbox" at bounding box center [1042, 455] width 1 height 1
checkbox input "true"
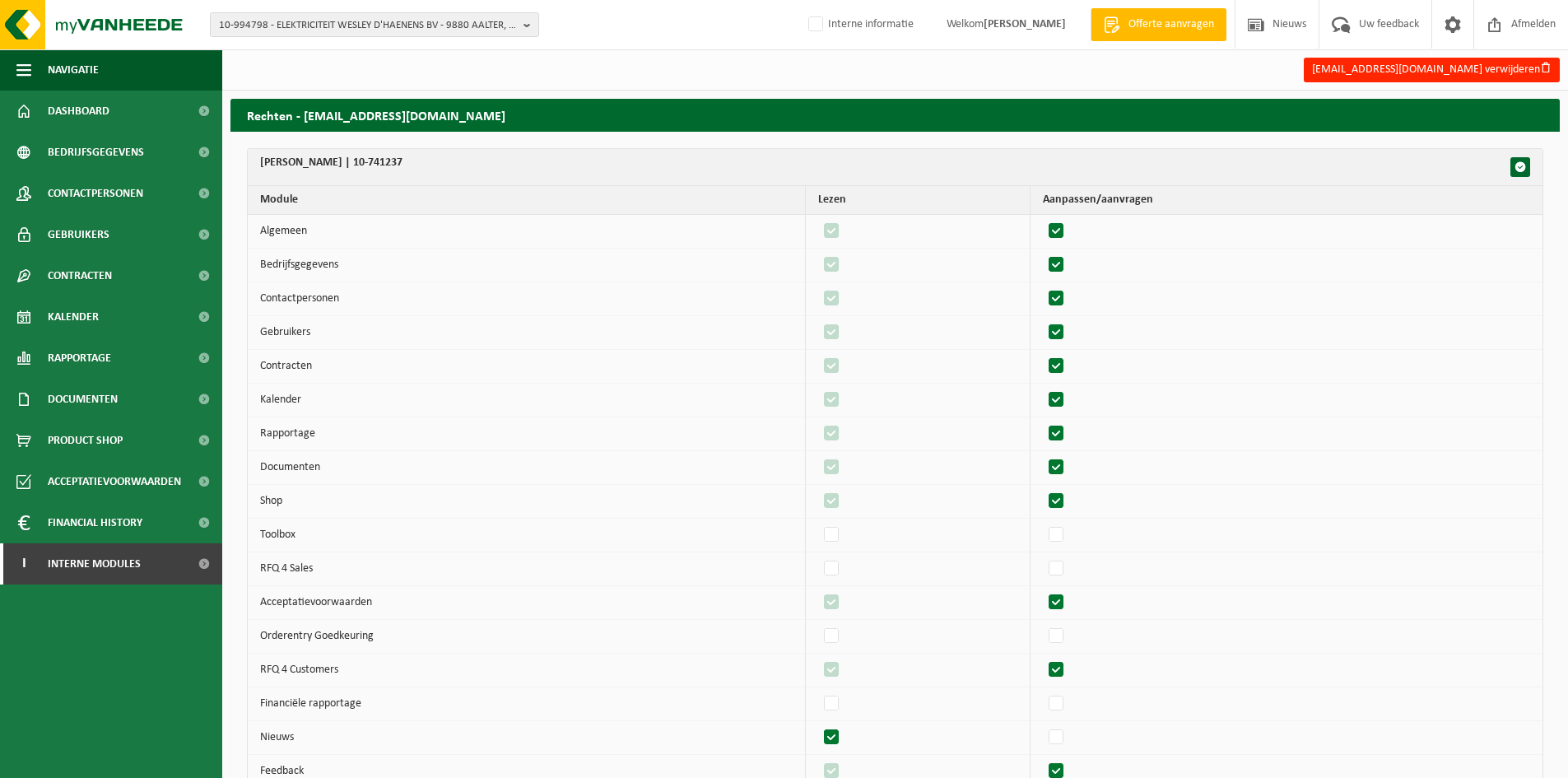
click at [1069, 494] on label"] at bounding box center [1057, 501] width 23 height 25
click at [1043, 489] on input "checkbox" at bounding box center [1042, 489] width 1 height 1
click at [1069, 494] on label"] at bounding box center [1057, 501] width 23 height 25
click at [1043, 489] on input "checkbox" at bounding box center [1042, 489] width 1 height 1
checkbox input "true"
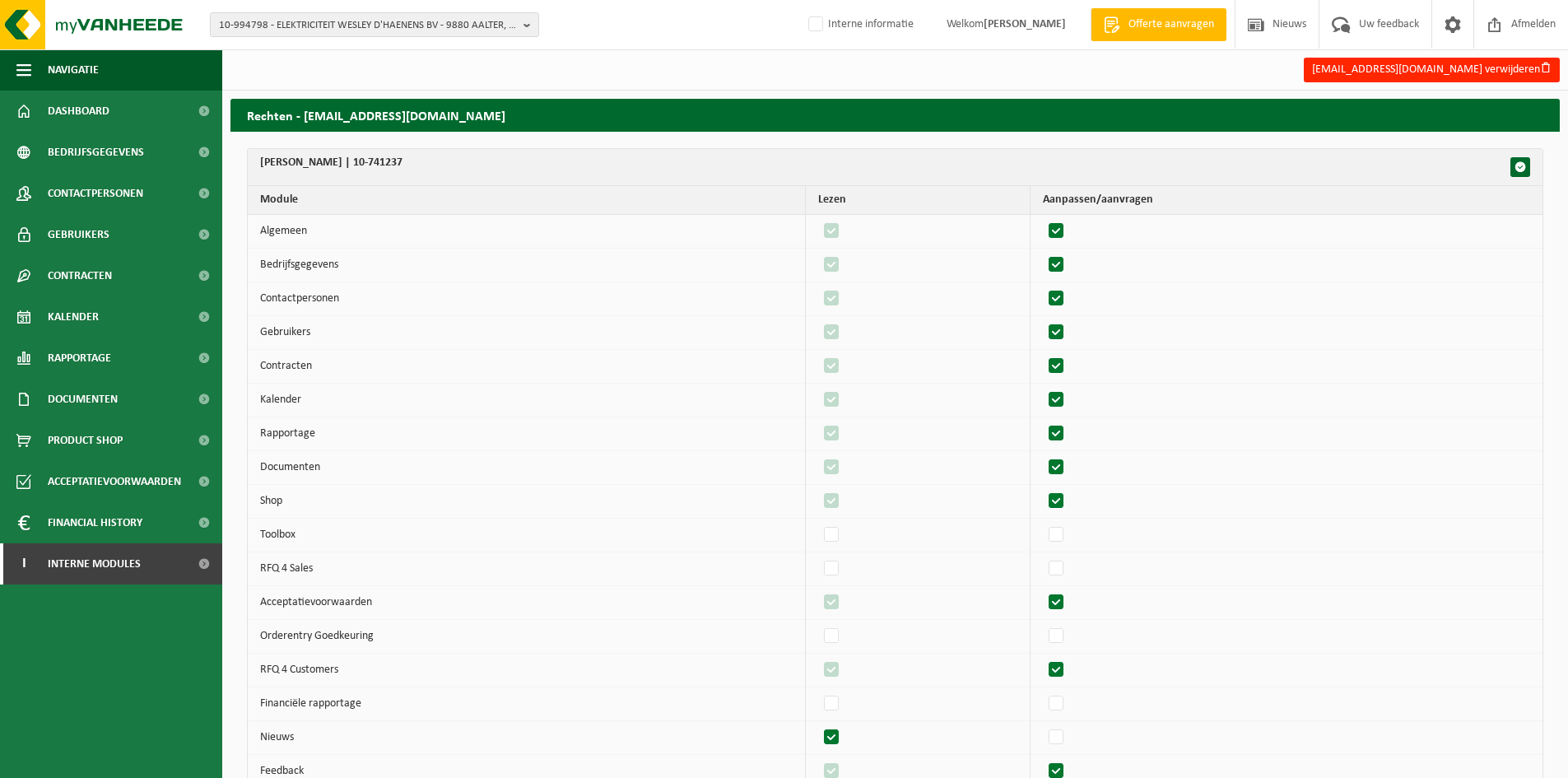
click at [1065, 604] on label"] at bounding box center [1057, 603] width 23 height 25
click at [1043, 591] on input "checkbox" at bounding box center [1042, 590] width 1 height 1
click at [1065, 604] on label"] at bounding box center [1057, 603] width 23 height 25
click at [1043, 591] on input "checkbox" at bounding box center [1042, 590] width 1 height 1
checkbox input "true"
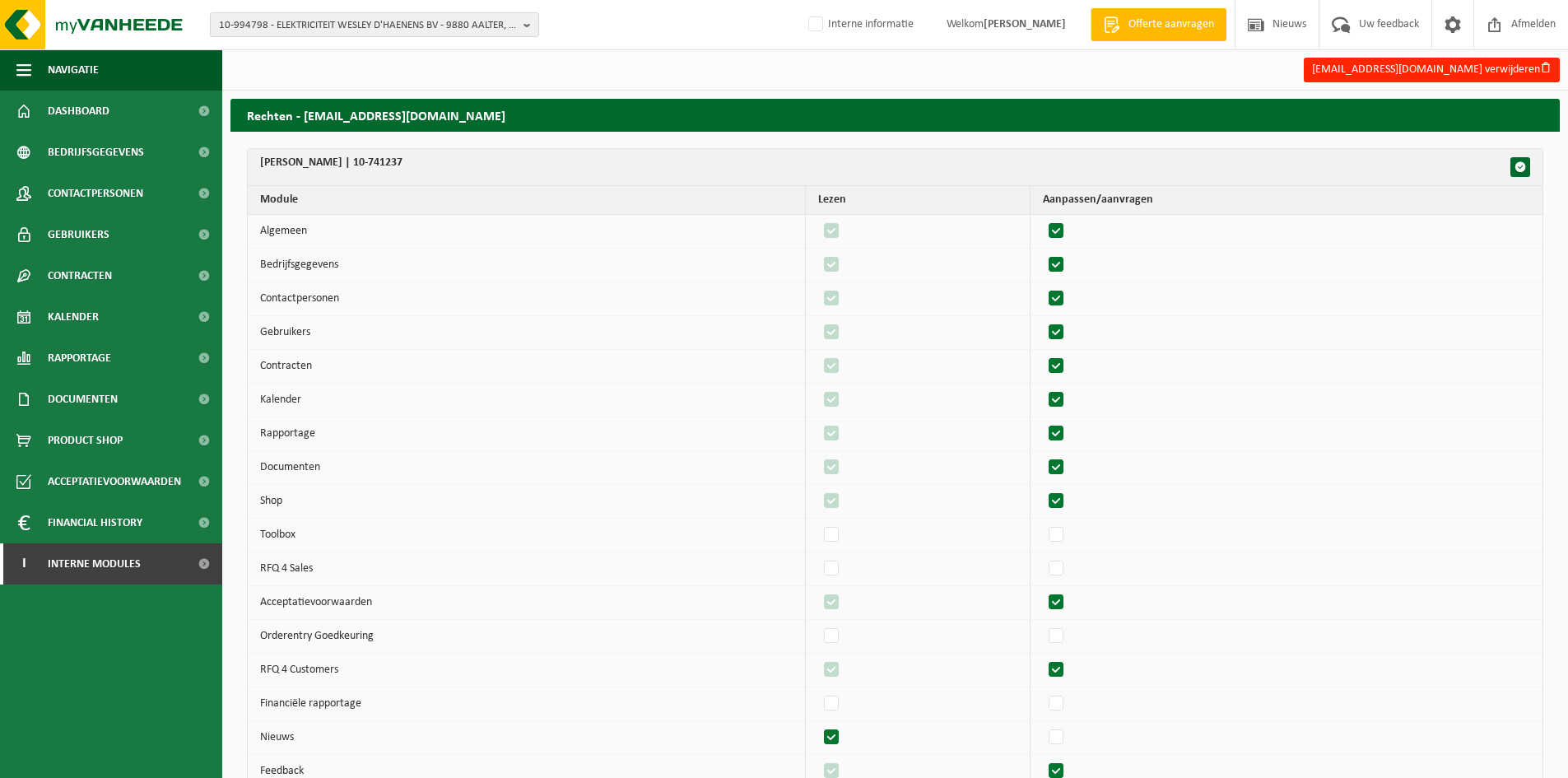
click at [1069, 667] on label"] at bounding box center [1057, 670] width 23 height 25
click at [1043, 658] on input "checkbox" at bounding box center [1042, 657] width 1 height 1
click at [1069, 667] on label"] at bounding box center [1057, 670] width 23 height 25
click at [1043, 658] on input "checkbox" at bounding box center [1042, 657] width 1 height 1
checkbox input "true"
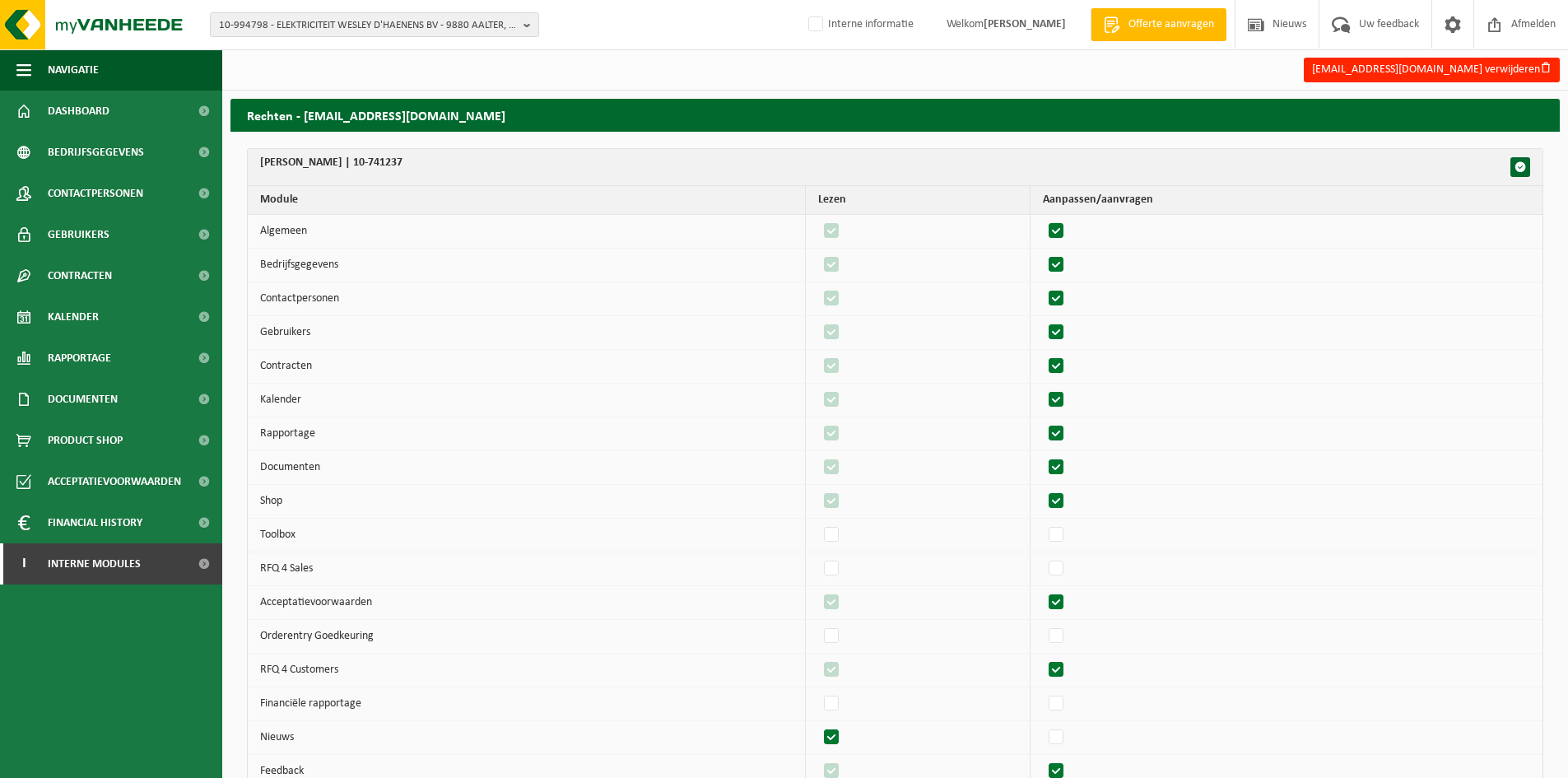
click at [844, 735] on label"] at bounding box center [832, 737] width 23 height 25
click at [818, 725] on input "checkbox" at bounding box center [818, 725] width 1 height 1
click at [844, 735] on label"] at bounding box center [832, 737] width 23 height 25
click at [818, 725] on input "checkbox" at bounding box center [818, 725] width 1 height 1
checkbox input "true"
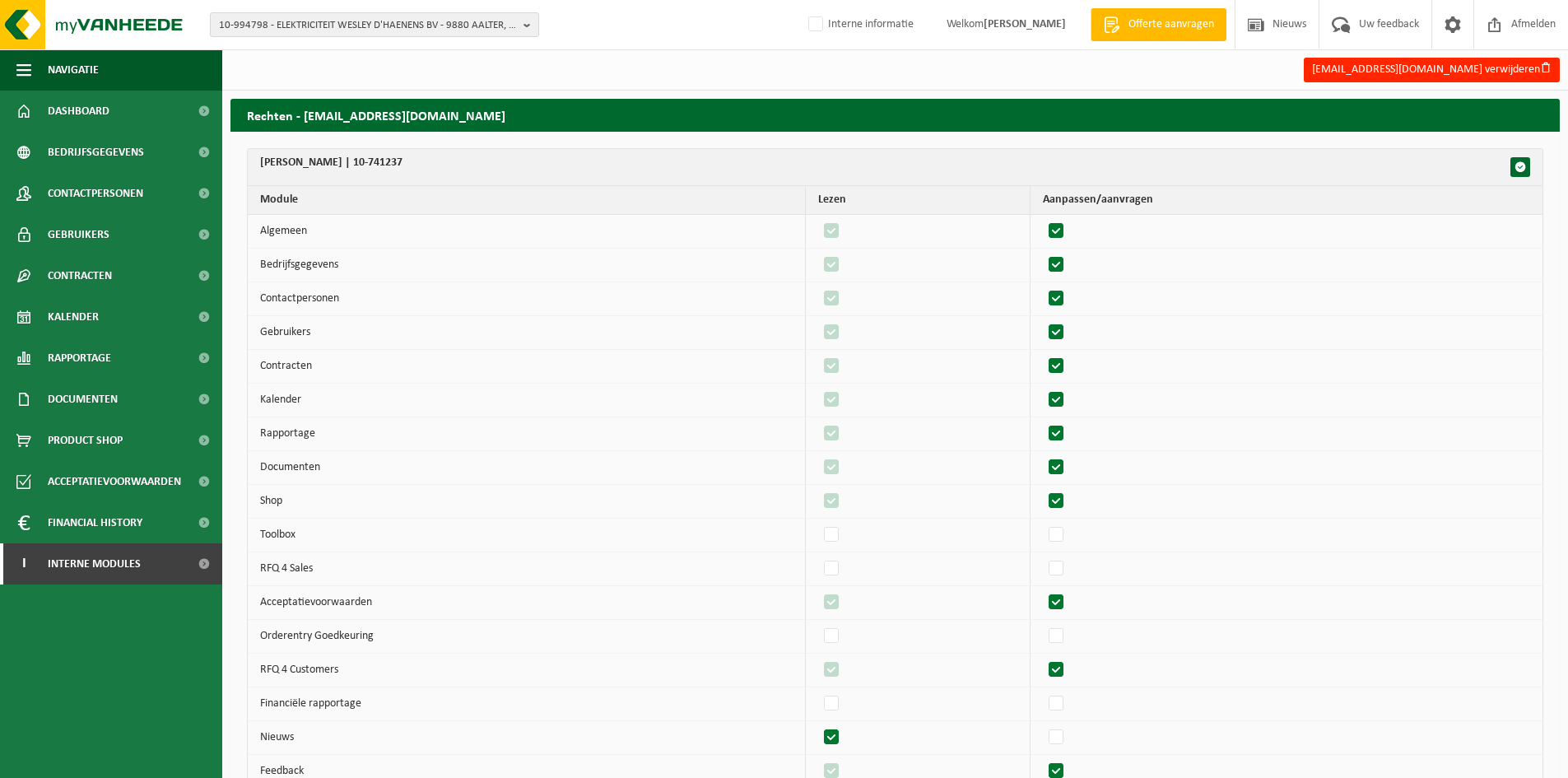
click at [1069, 776] on label"] at bounding box center [1057, 771] width 23 height 25
click at [1043, 759] on input "checkbox" at bounding box center [1042, 758] width 1 height 1
click at [1069, 776] on label"] at bounding box center [1057, 771] width 23 height 25
click at [1043, 759] on input "checkbox" at bounding box center [1042, 758] width 1 height 1
checkbox input "true"
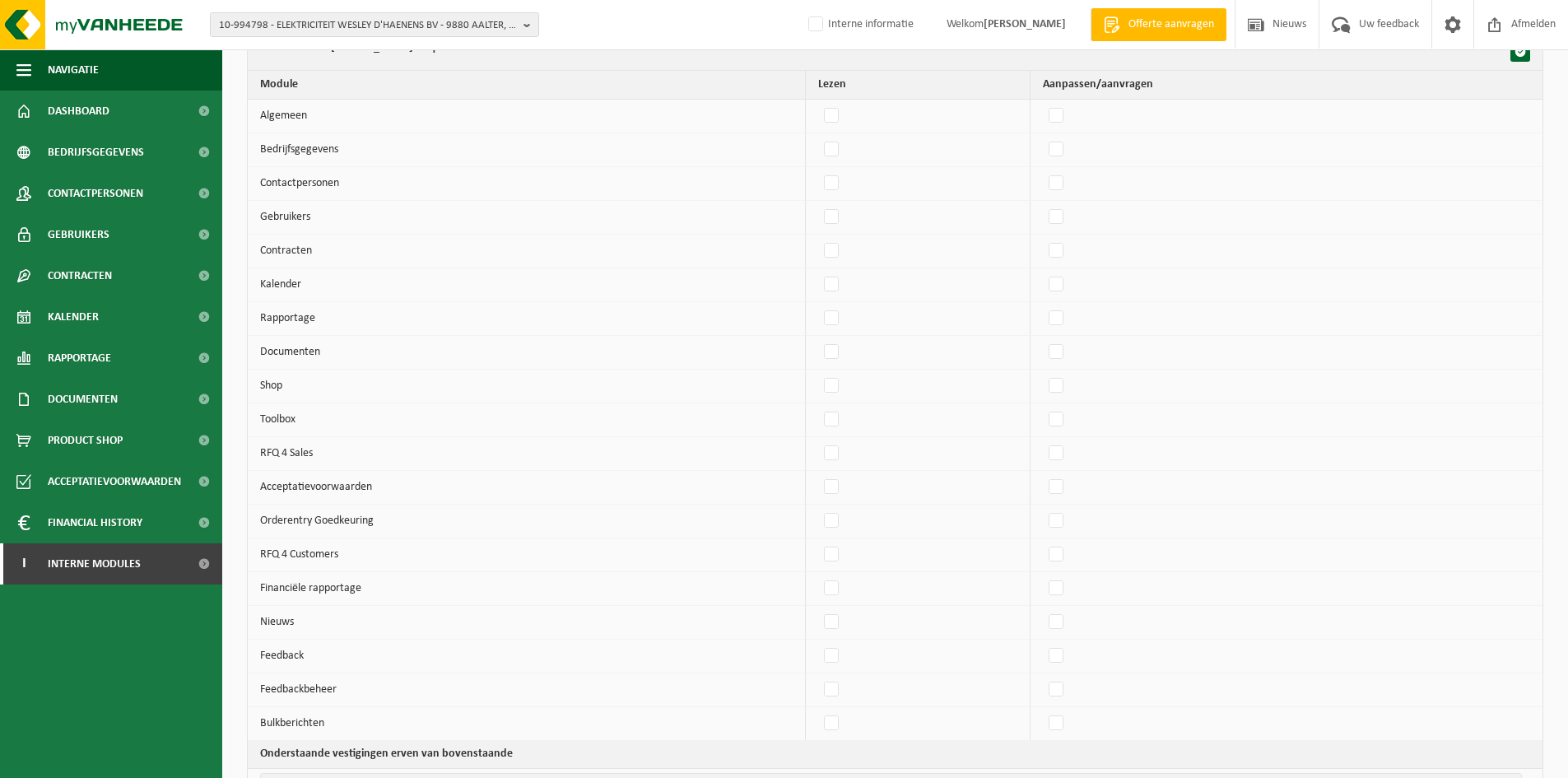
scroll to position [878, 0]
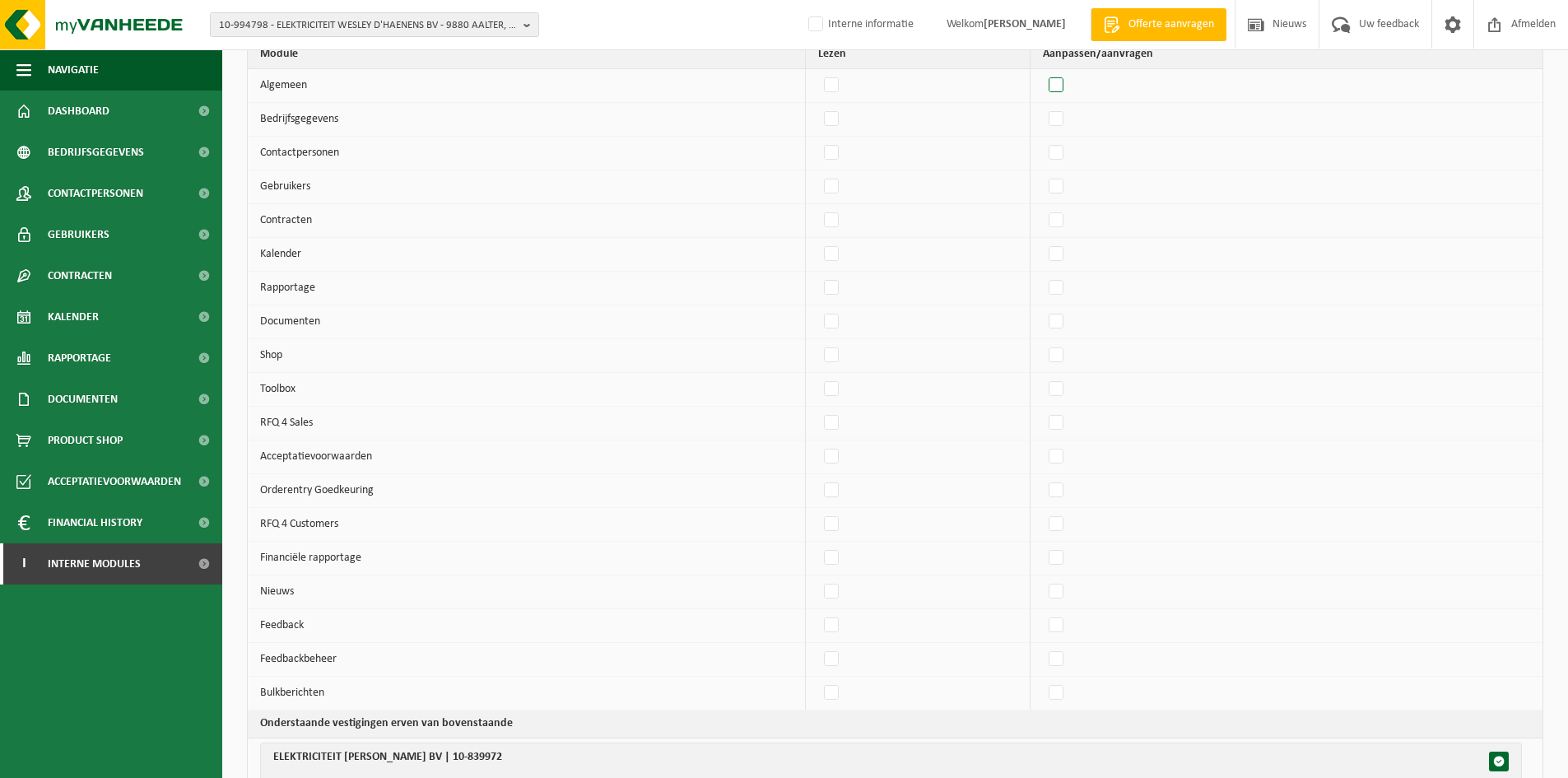
click at [1062, 91] on label"] at bounding box center [1057, 86] width 23 height 25
click at [1043, 74] on input "checkbox" at bounding box center [1042, 73] width 1 height 1
checkbox input "true"
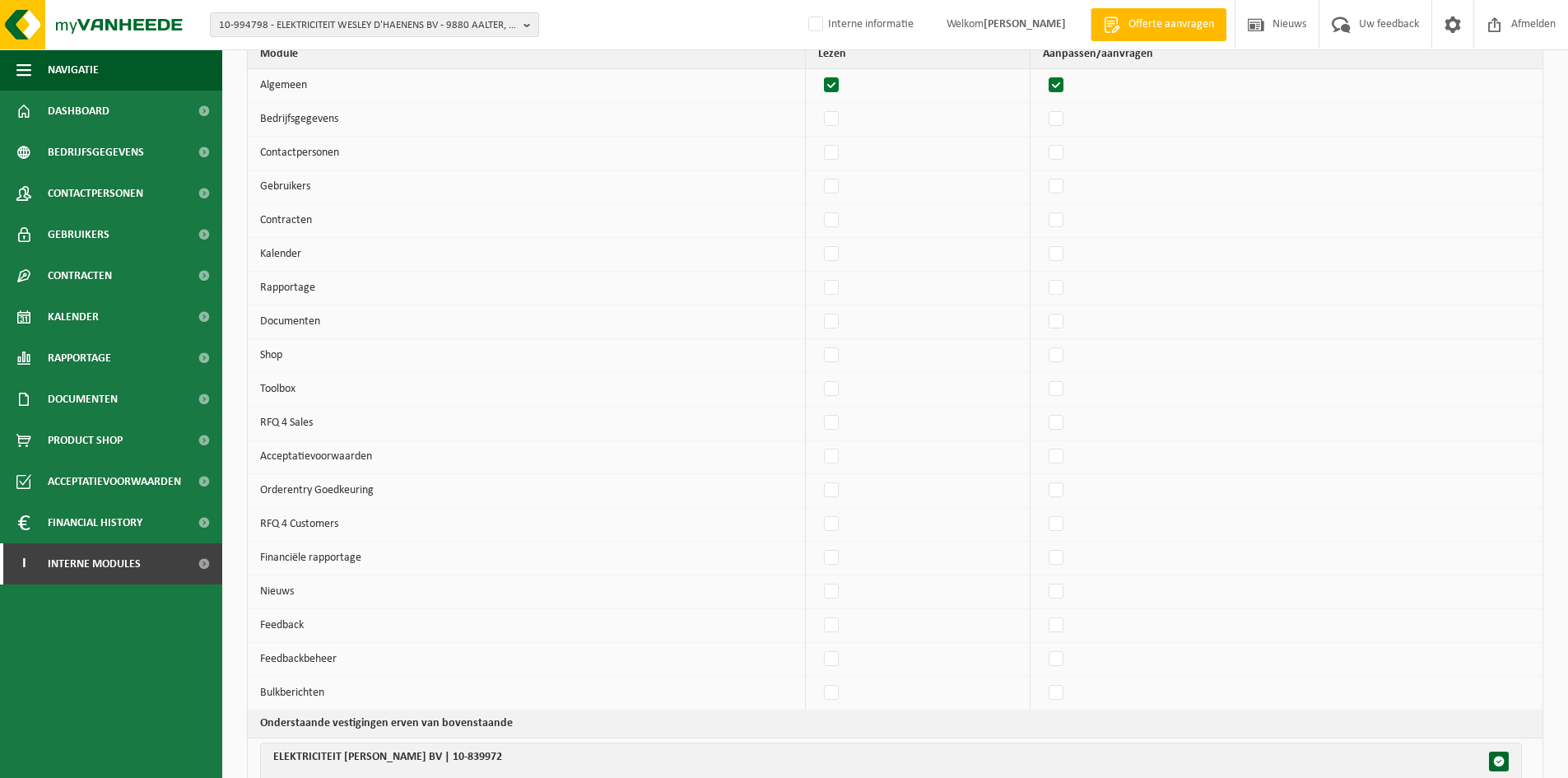
checkbox input "true"
click at [1065, 125] on label"] at bounding box center [1057, 119] width 23 height 25
click at [1043, 107] on input "checkbox" at bounding box center [1042, 106] width 1 height 1
checkbox input "true"
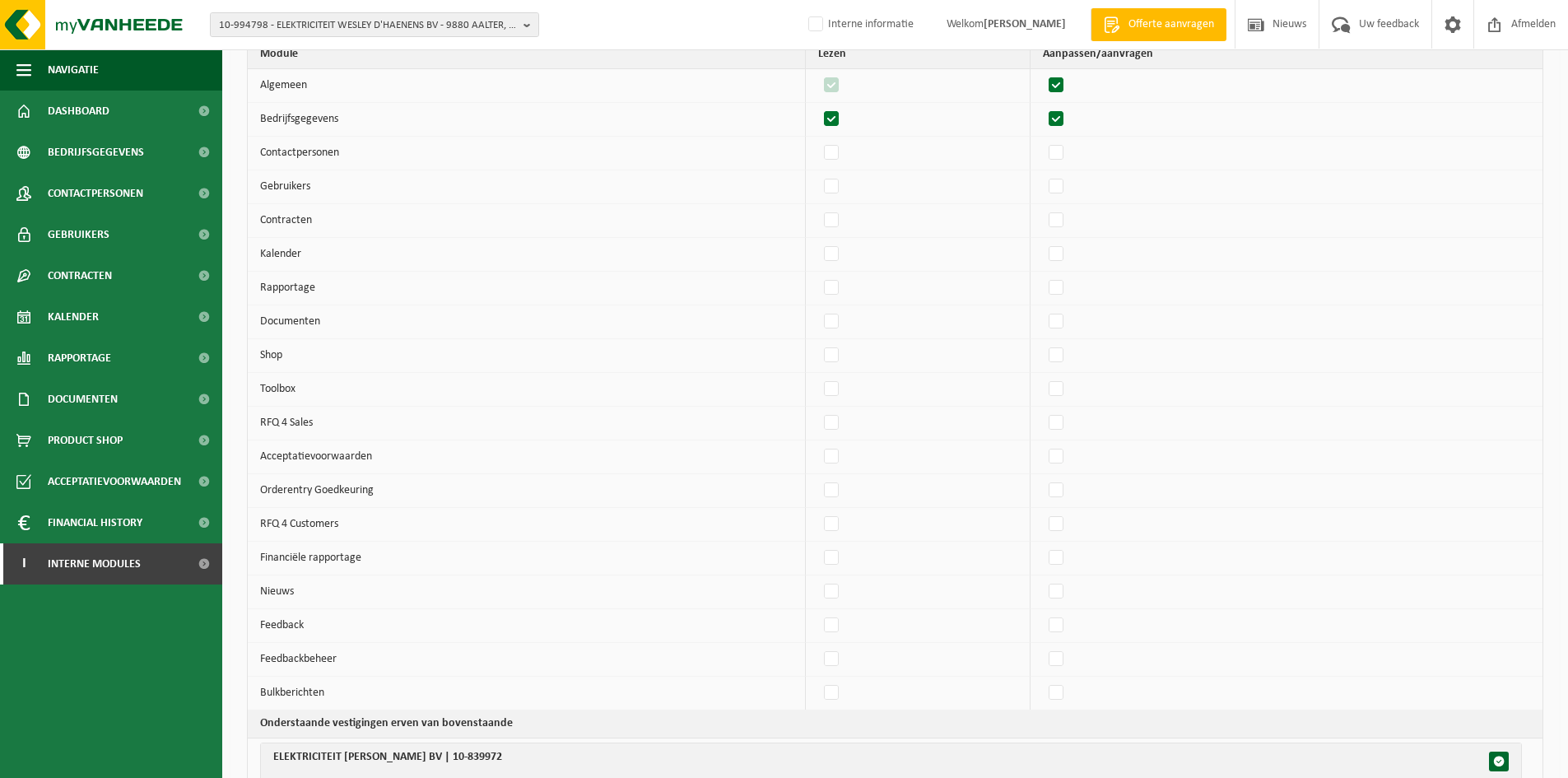
checkbox input "true"
click at [1064, 157] on label"] at bounding box center [1057, 153] width 23 height 25
click at [1043, 141] on input "checkbox" at bounding box center [1042, 140] width 1 height 1
checkbox input "true"
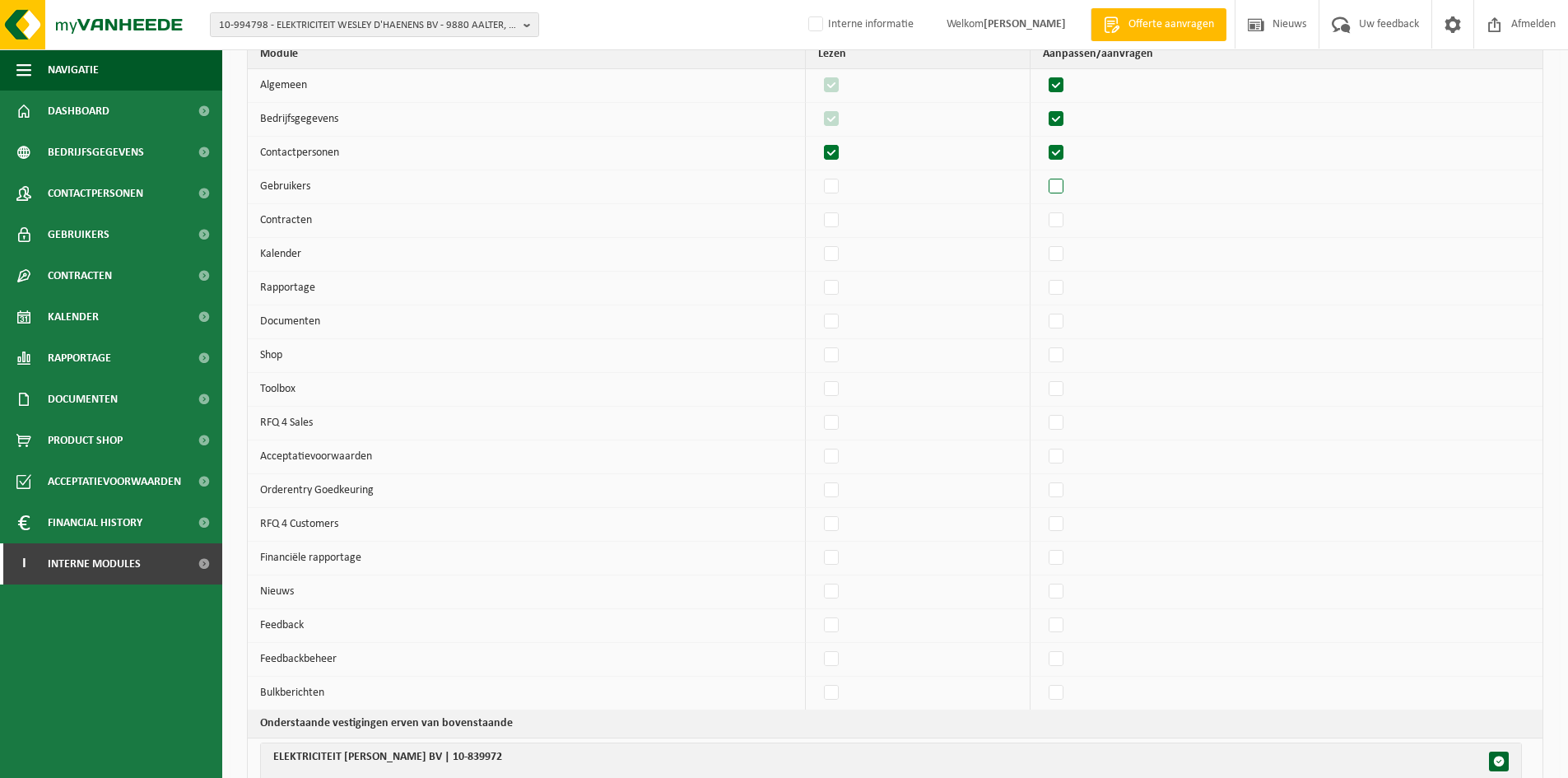
checkbox input "true"
click at [1064, 191] on label"] at bounding box center [1057, 187] width 23 height 25
click at [1043, 175] on input "checkbox" at bounding box center [1042, 174] width 1 height 1
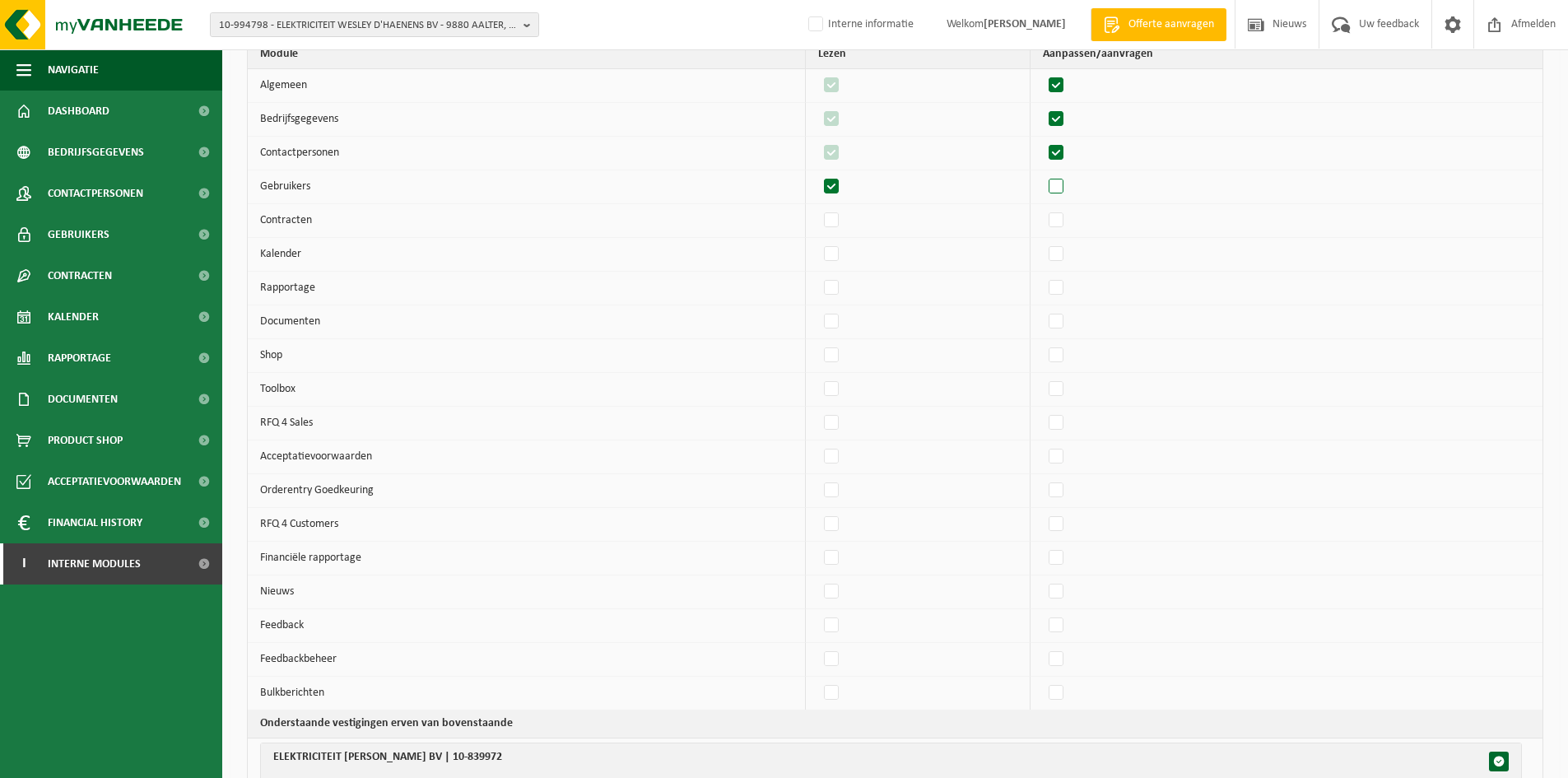
checkbox input "true"
click at [1069, 220] on label"] at bounding box center [1057, 220] width 23 height 25
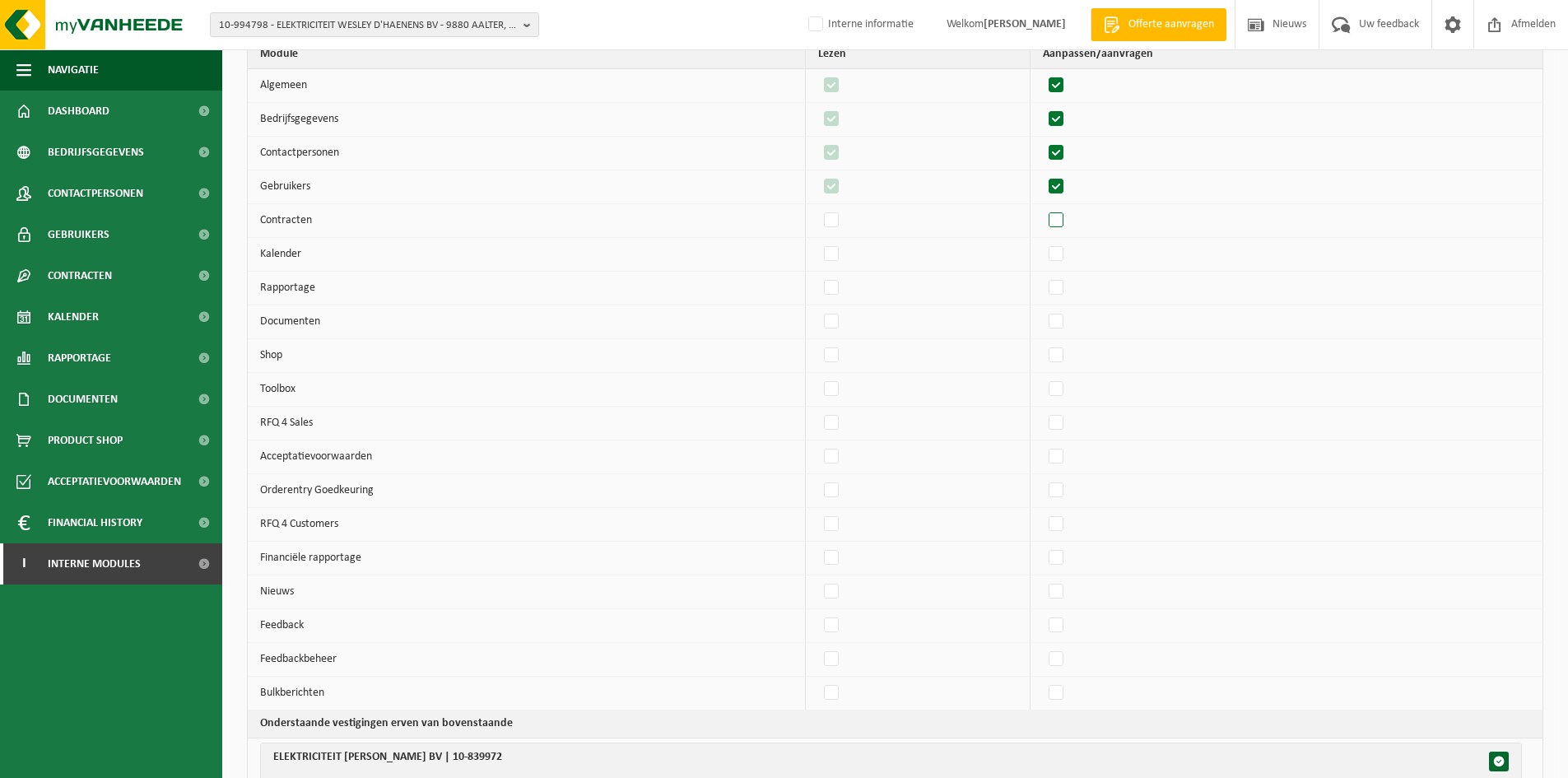
click at [1043, 208] on input "checkbox" at bounding box center [1042, 208] width 1 height 1
checkbox input "true"
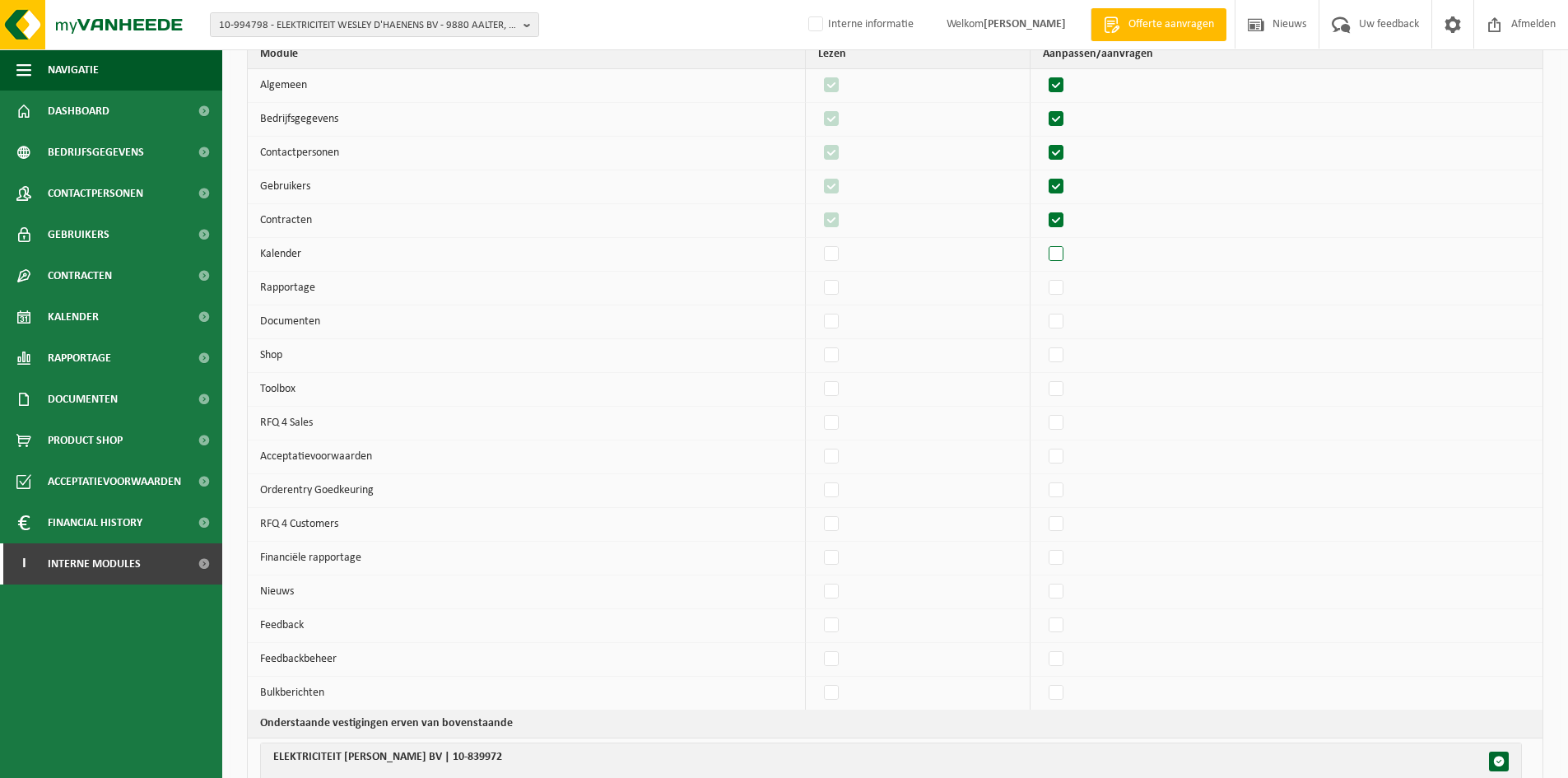
click at [1069, 252] on label"] at bounding box center [1057, 254] width 23 height 25
click at [1043, 242] on input "checkbox" at bounding box center [1042, 241] width 1 height 1
checkbox input "true"
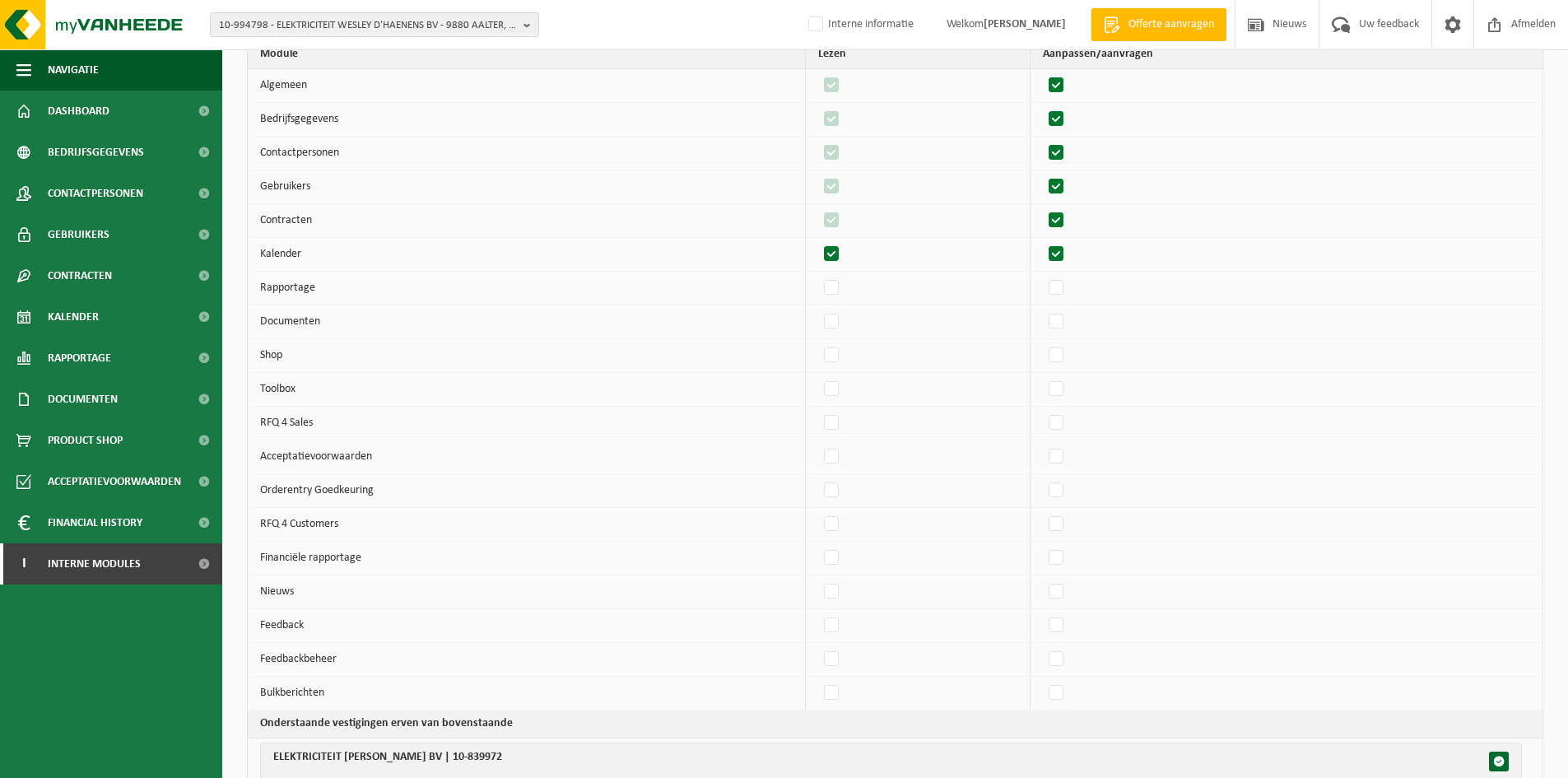
checkbox input "true"
click at [1069, 290] on label"] at bounding box center [1057, 288] width 23 height 25
click at [1043, 276] on input "checkbox" at bounding box center [1042, 275] width 1 height 1
checkbox input "true"
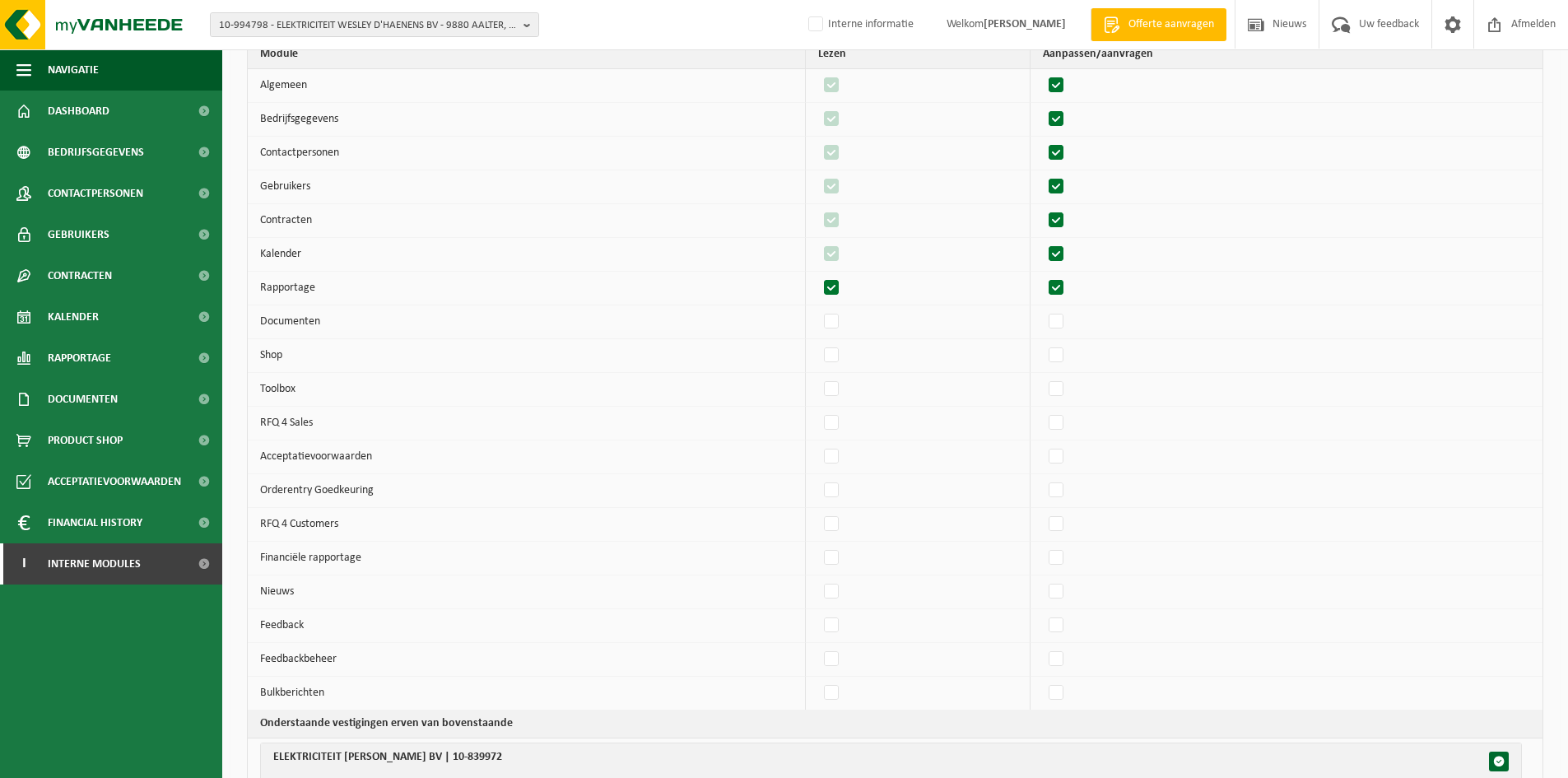
checkbox input "true"
click at [1071, 336] on td at bounding box center [1287, 322] width 512 height 34
click at [1069, 321] on label"] at bounding box center [1057, 322] width 23 height 25
click at [1043, 310] on input "checkbox" at bounding box center [1042, 309] width 1 height 1
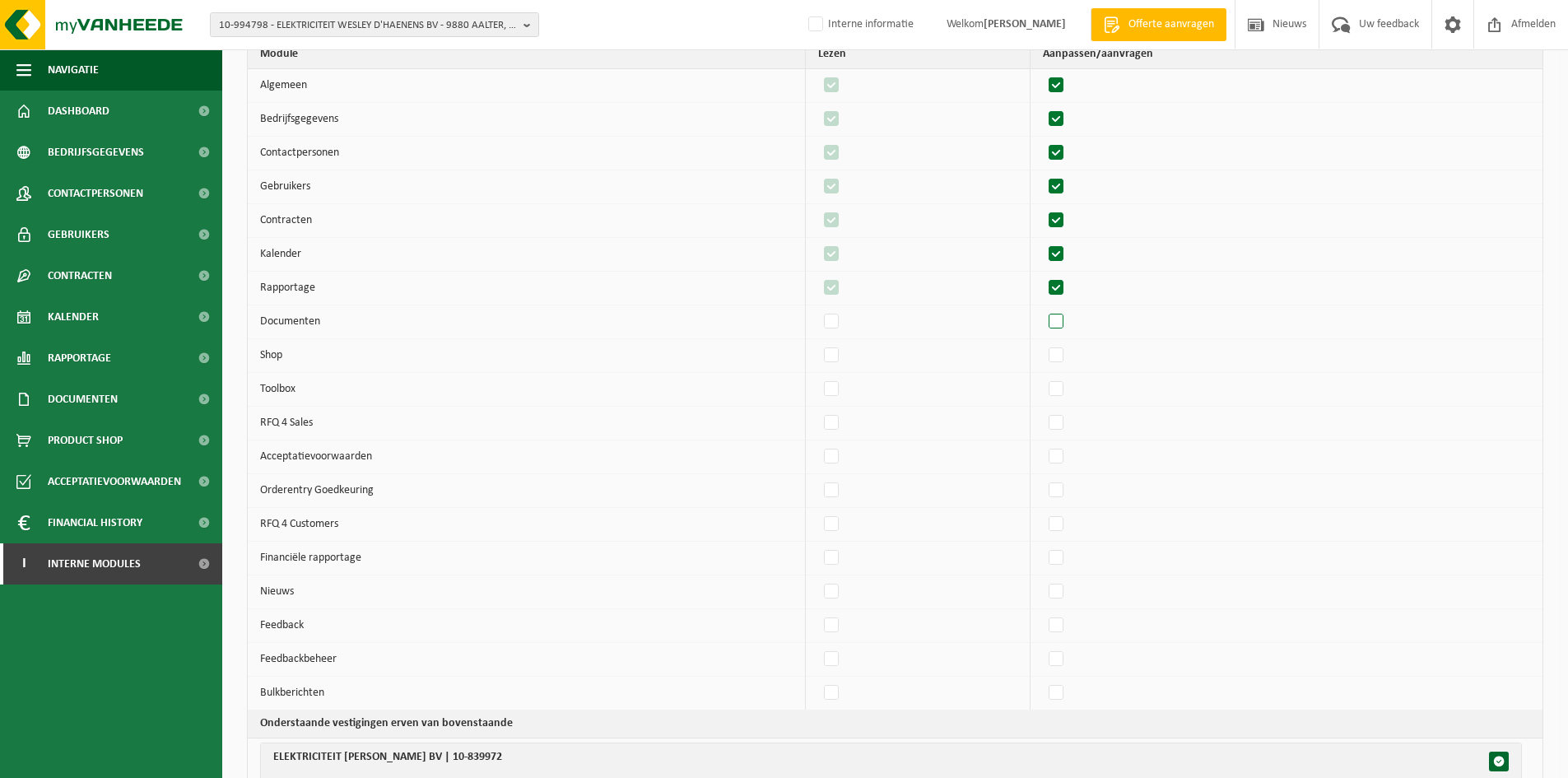
checkbox input "true"
click at [1069, 355] on label"] at bounding box center [1057, 355] width 23 height 25
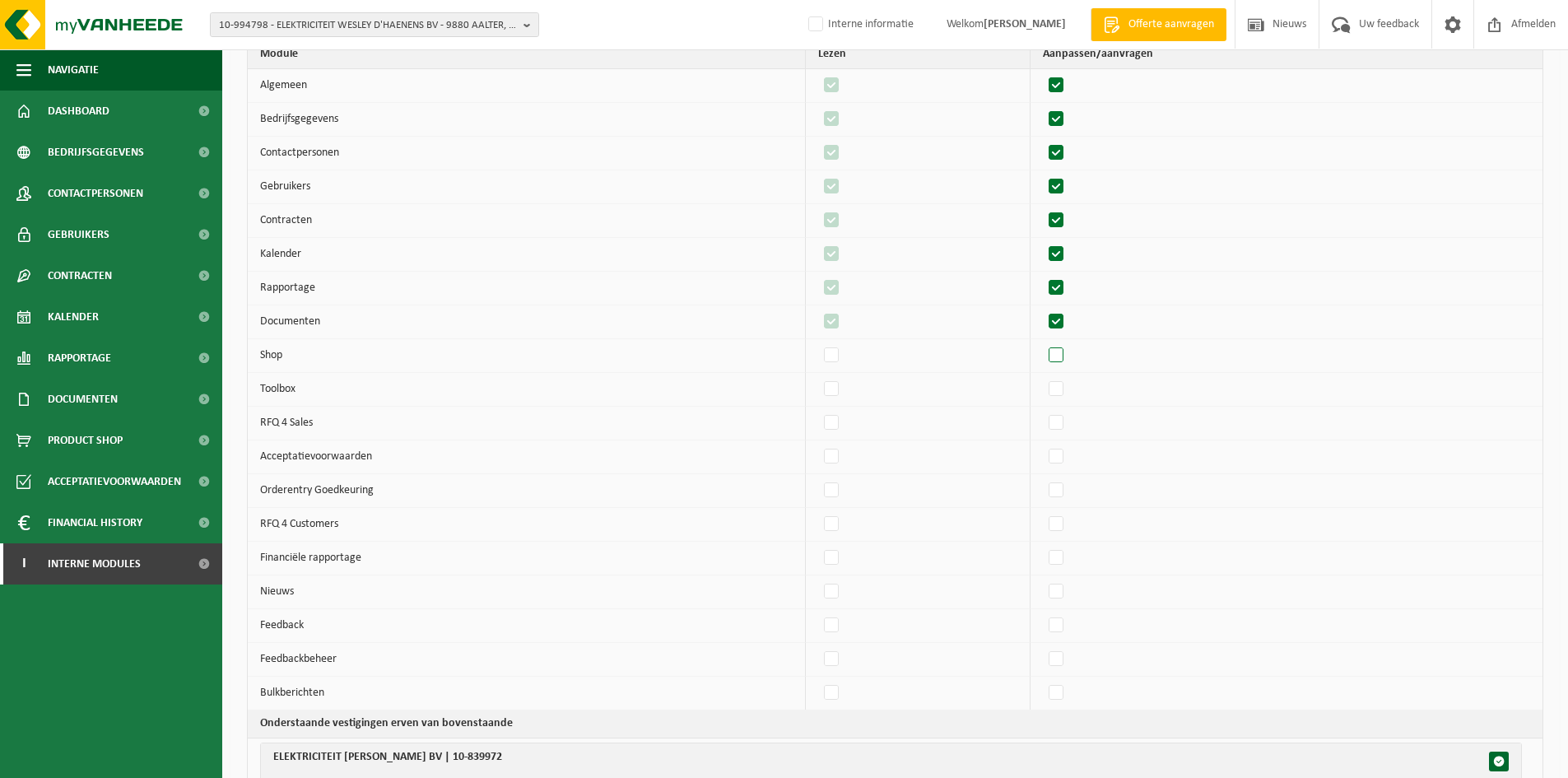
click at [1043, 343] on input "checkbox" at bounding box center [1042, 342] width 1 height 1
checkbox input "true"
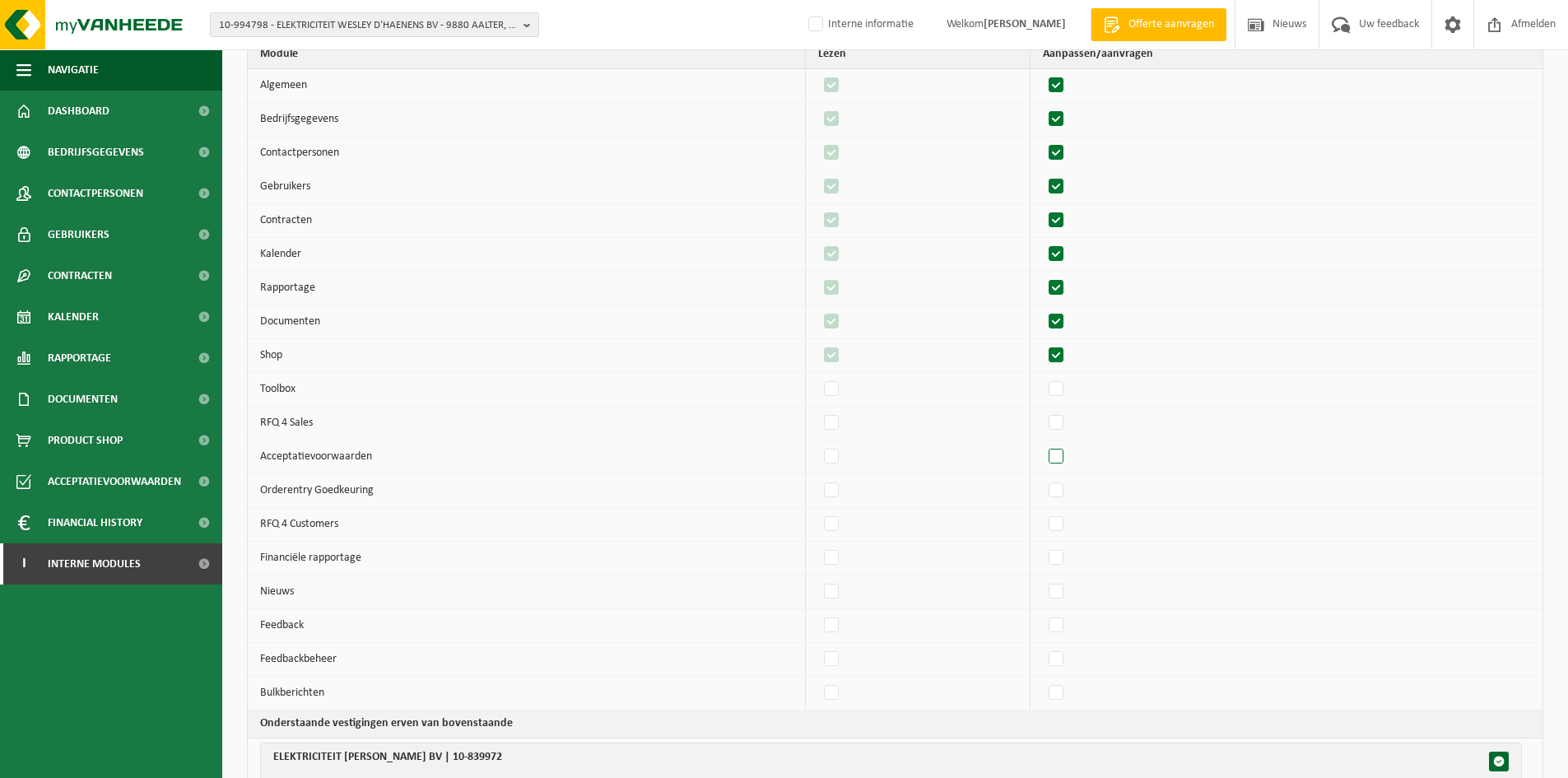
click at [1069, 451] on label"] at bounding box center [1057, 457] width 23 height 25
click at [1043, 444] on input "checkbox" at bounding box center [1042, 443] width 1 height 1
checkbox input "true"
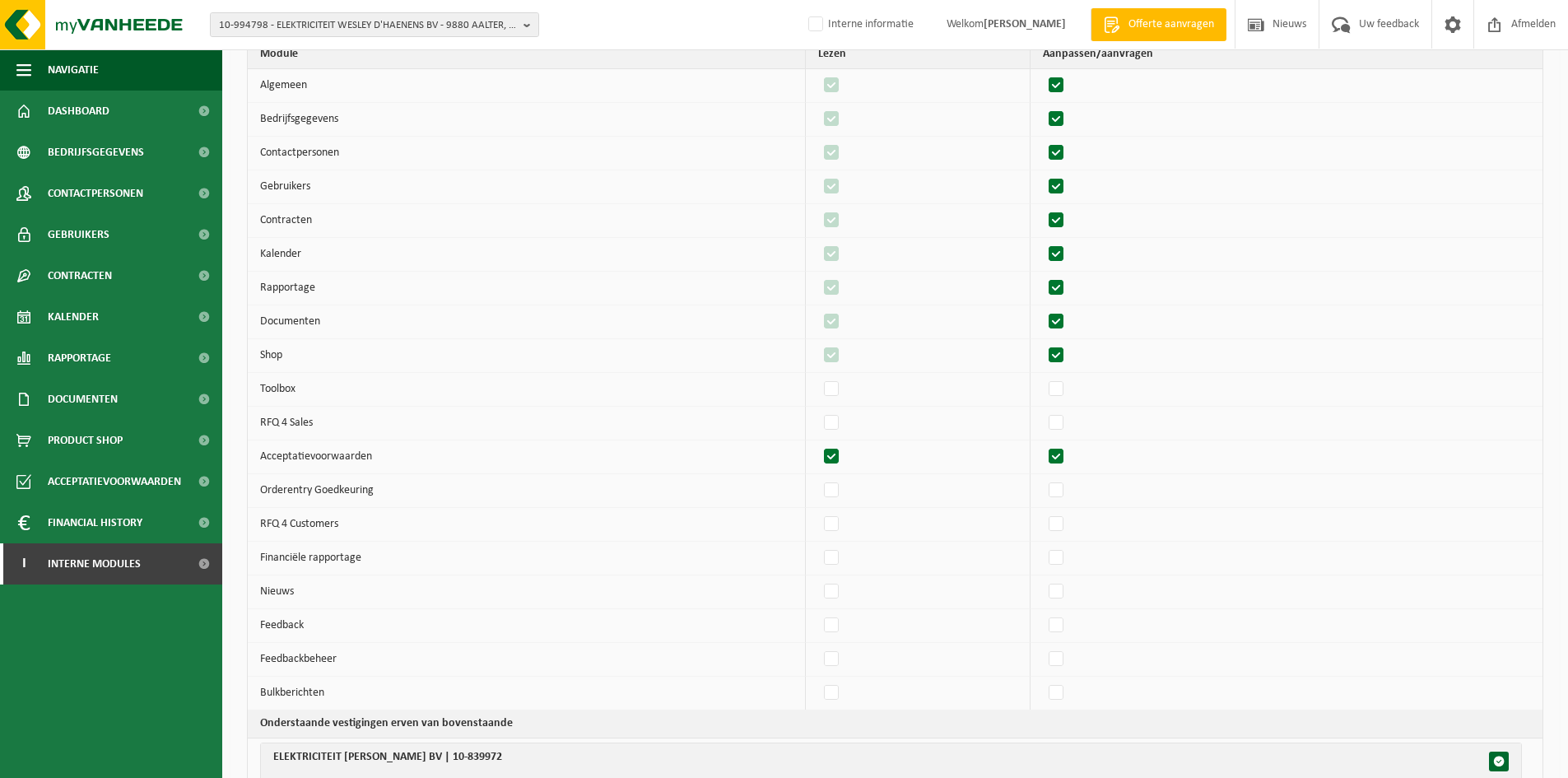
checkbox input "true"
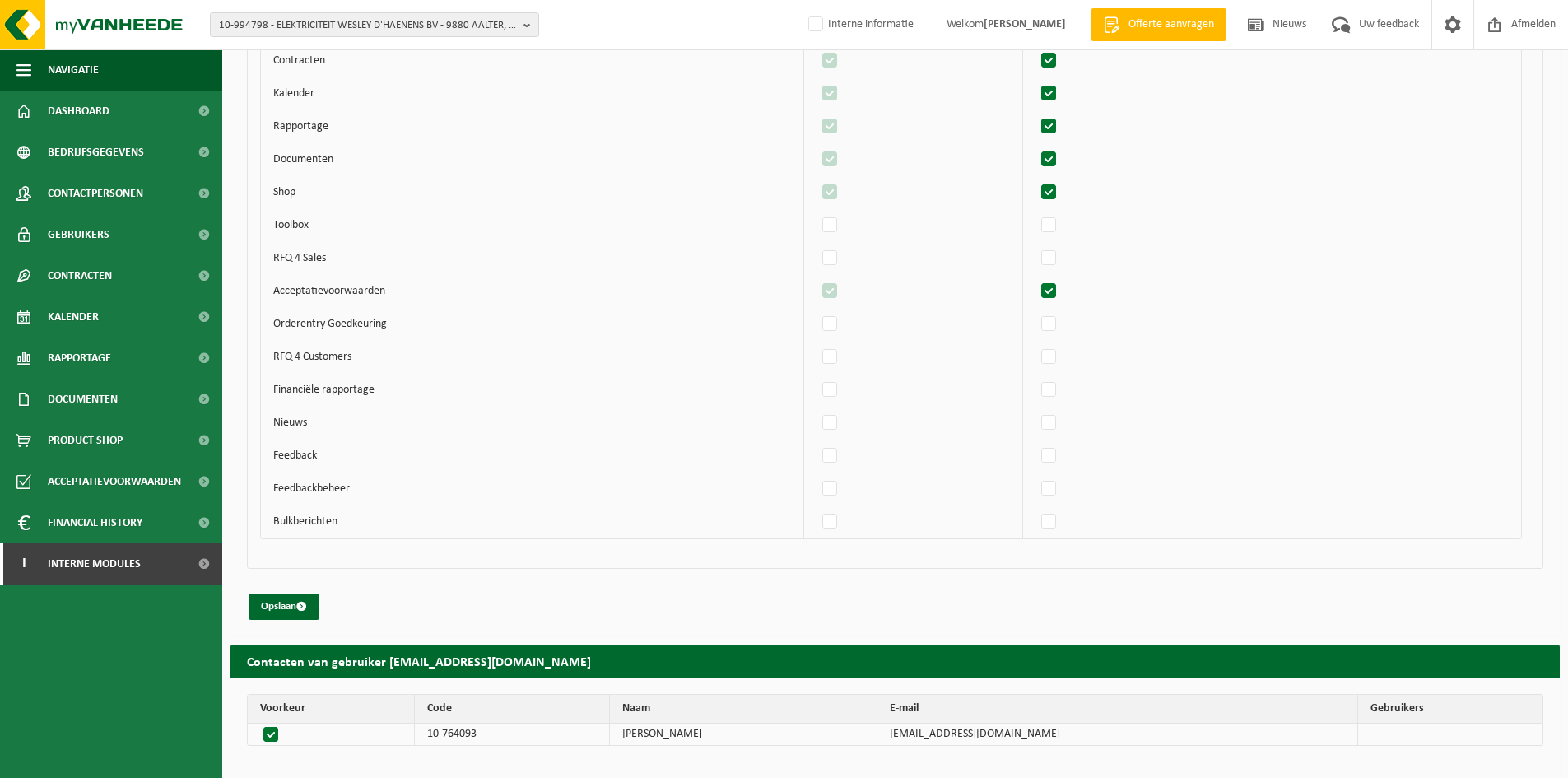
scroll to position [1791, 0]
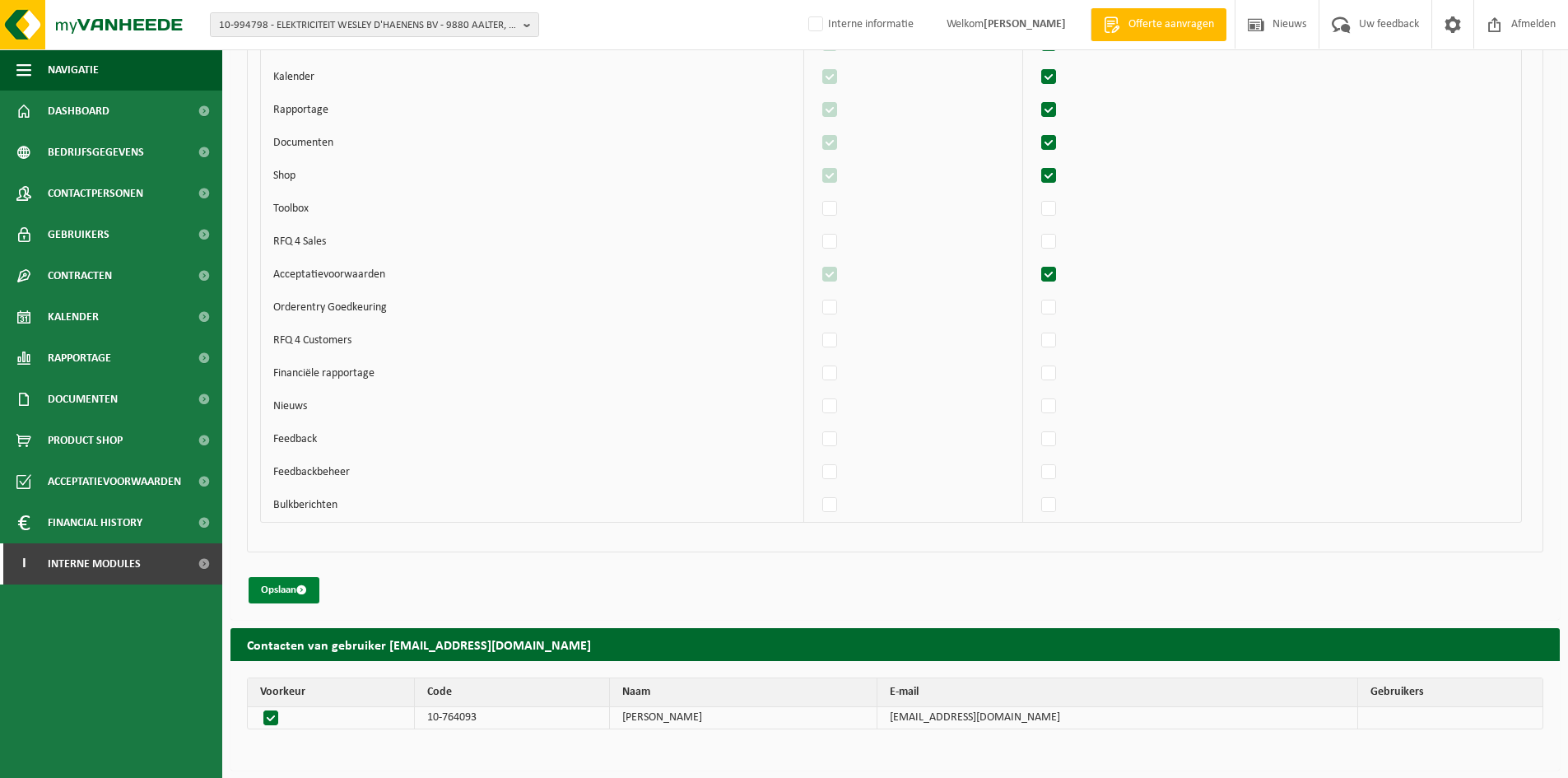
click at [278, 592] on button "Opslaan" at bounding box center [284, 591] width 71 height 26
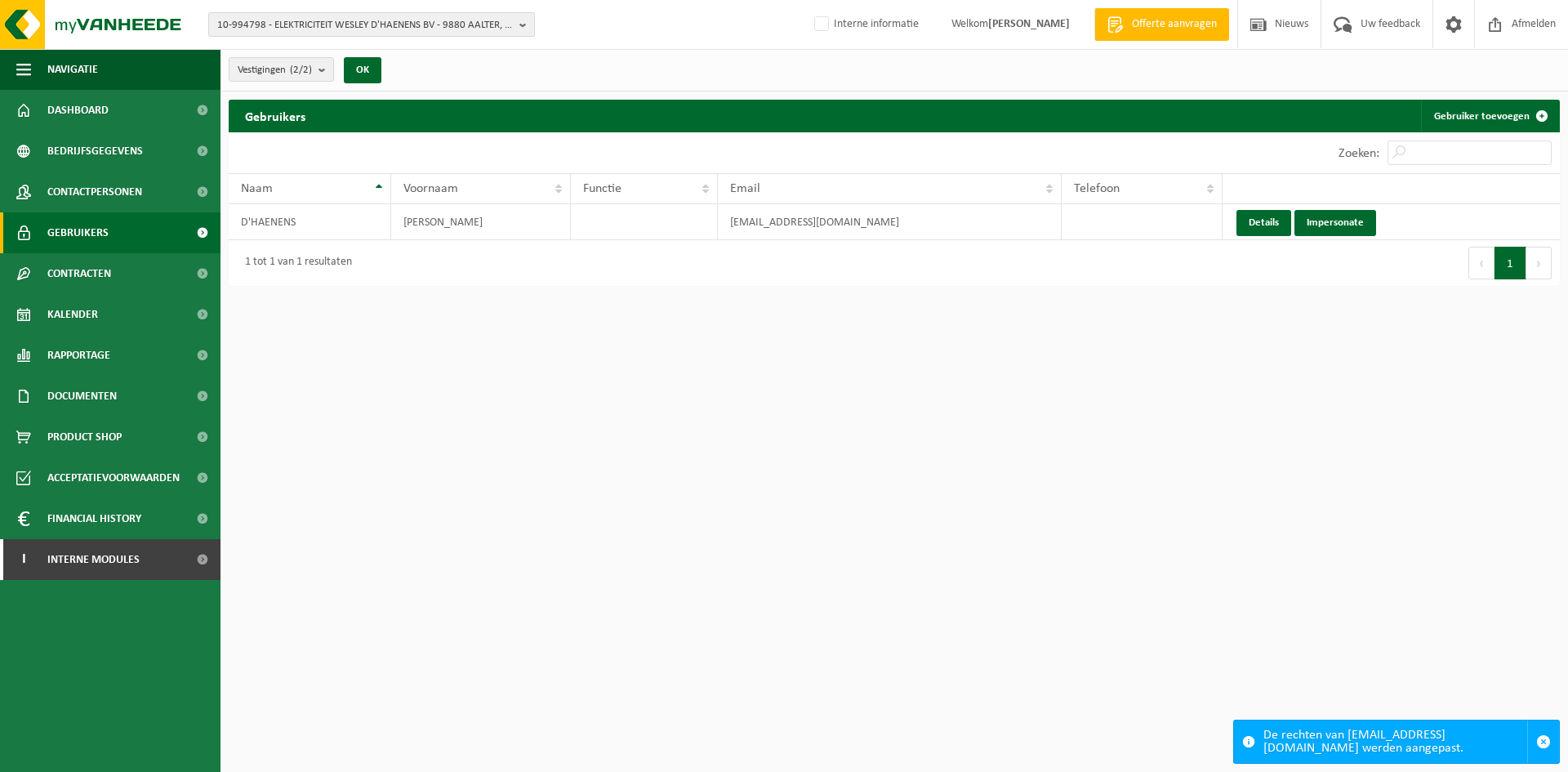
click at [312, 12] on button "10-994798 - ELEKTRICITEIT WESLEY D'HAENENS BV - 9880 AALTER, VENECOLAAN 52 BUS H" at bounding box center [371, 24] width 326 height 24
paste input "10-963306"
type input "10-963306"
click at [288, 77] on strong "10-963306 - [PERSON_NAME] - 2990 WUUSTWEZEL, OUD GOOREIND 17A" at bounding box center [368, 81] width 301 height 24
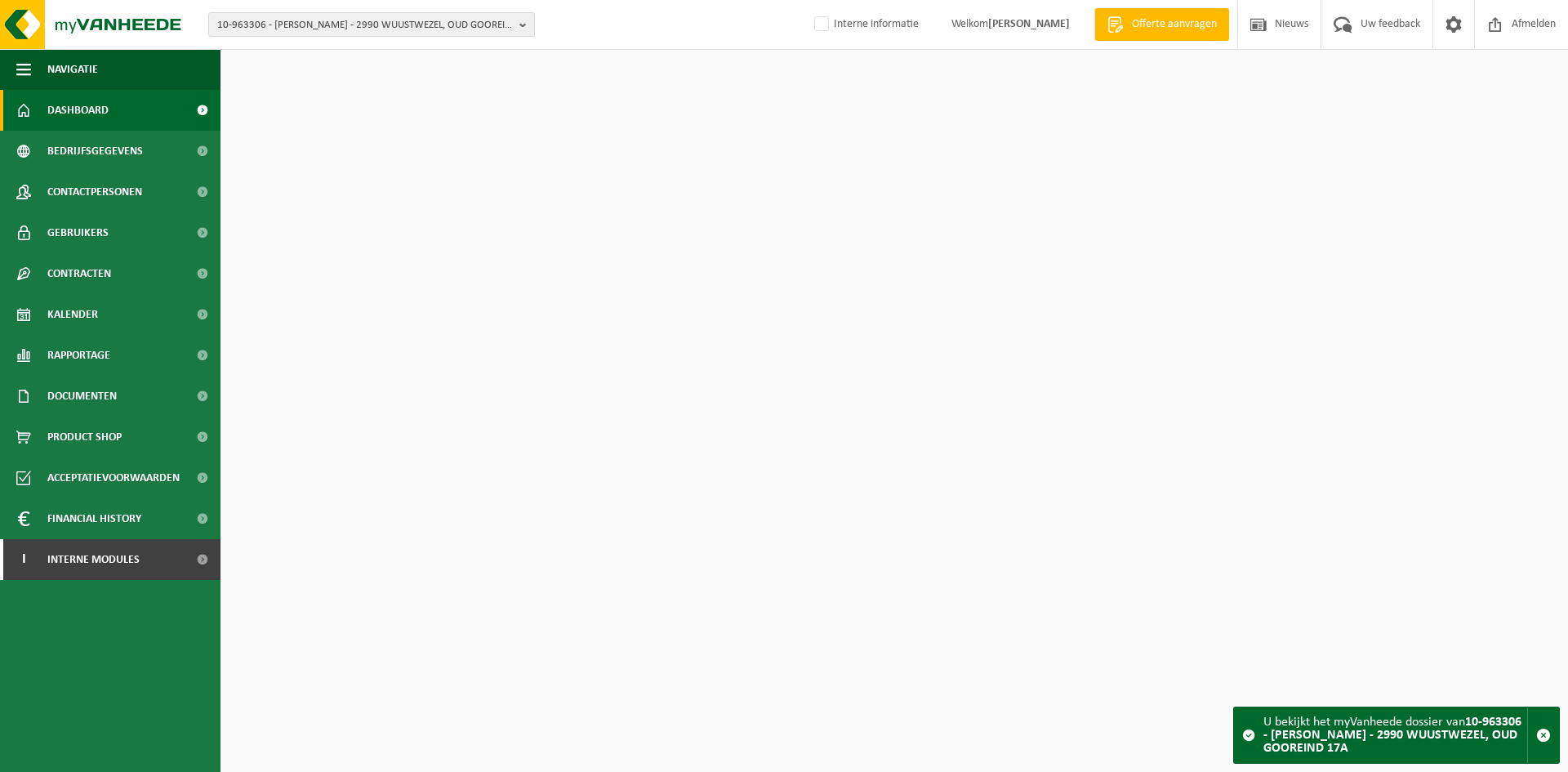
click at [115, 178] on span "Contactpersonen" at bounding box center [95, 192] width 95 height 41
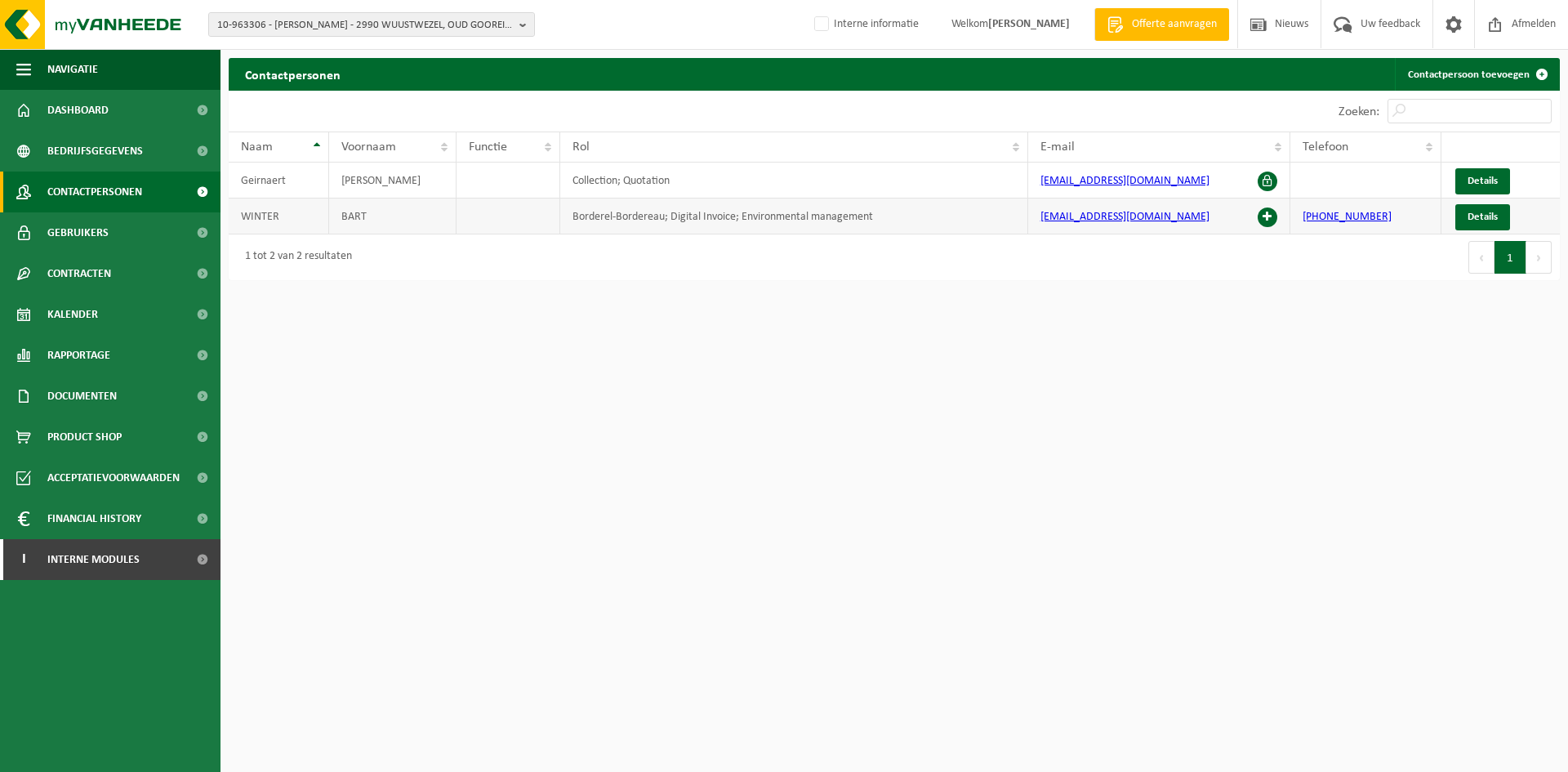
click at [1272, 214] on span at bounding box center [1267, 217] width 20 height 20
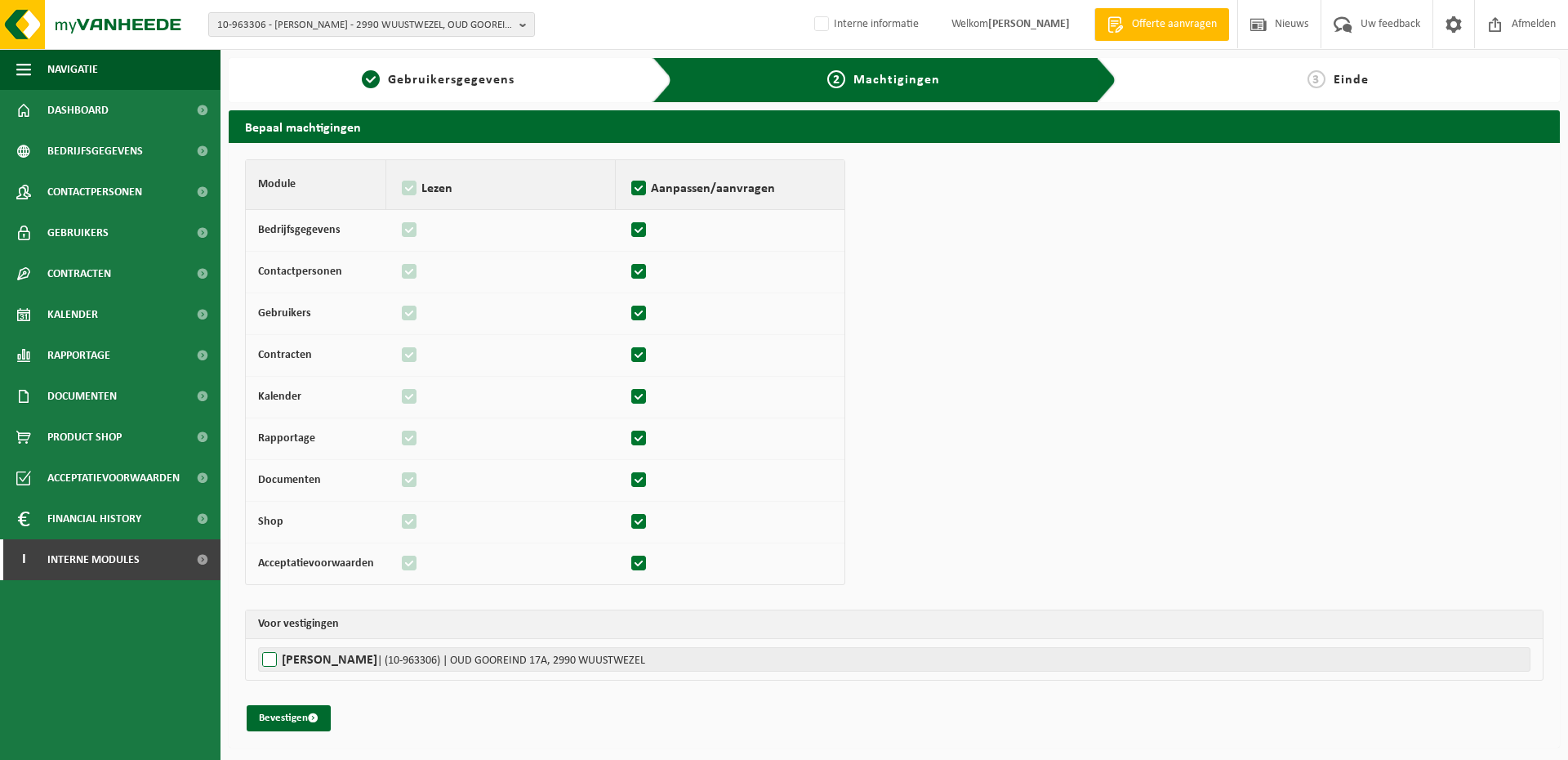
click at [324, 657] on label"] "DE WINTER, BART | (10-963306) | OUD GOOREIND 17A, 2990 WUUSTWEZEL" at bounding box center [894, 660] width 1273 height 24
click at [324, 657] on input "DE WINTER, BART | (10-963306) | OUD GOOREIND 17A, 2990 WUUSTWEZEL" at bounding box center [1042, 660] width 1568 height 24
checkbox input "true"
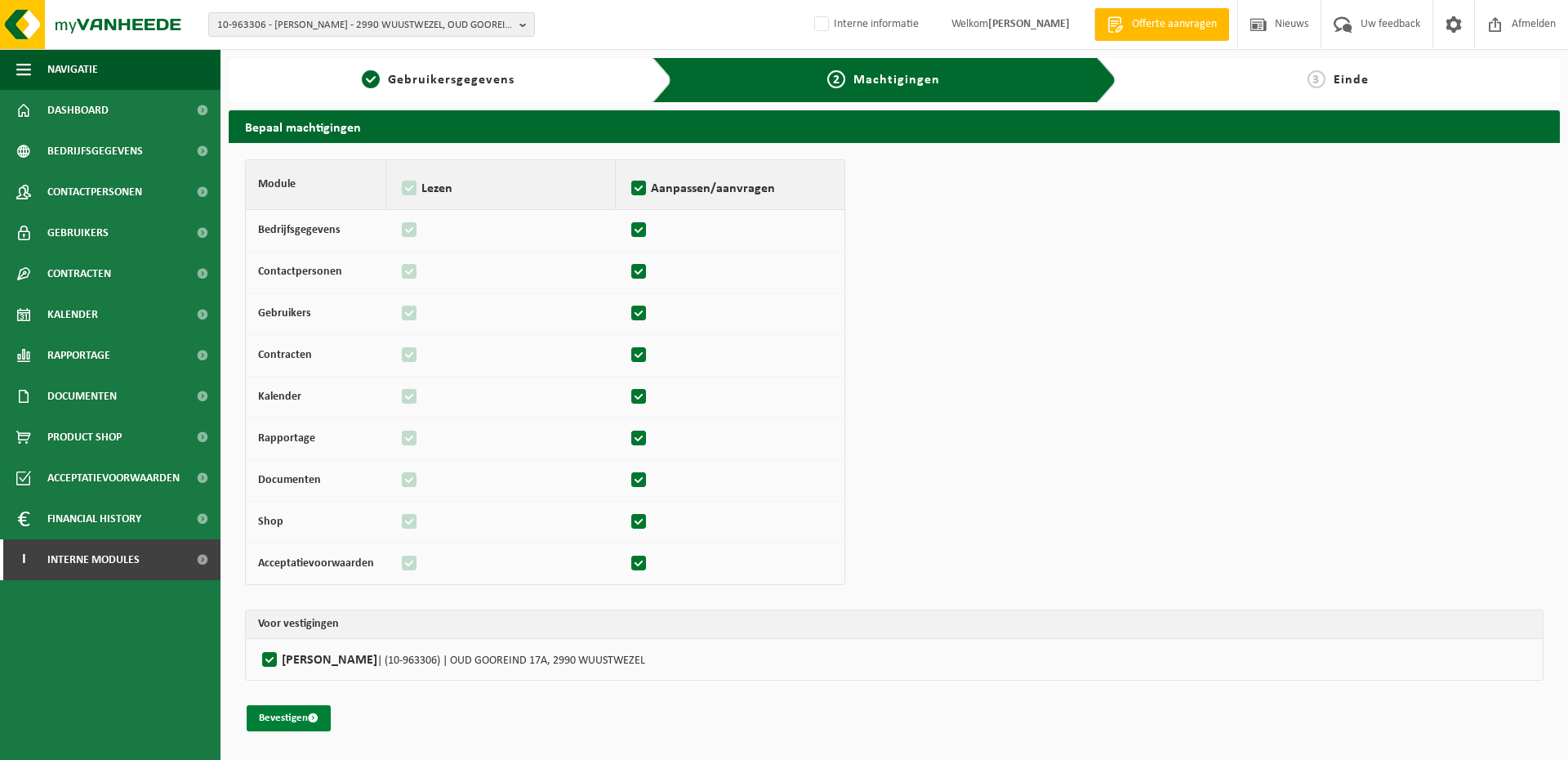
click at [282, 717] on button "Bevestigen" at bounding box center [289, 719] width 84 height 26
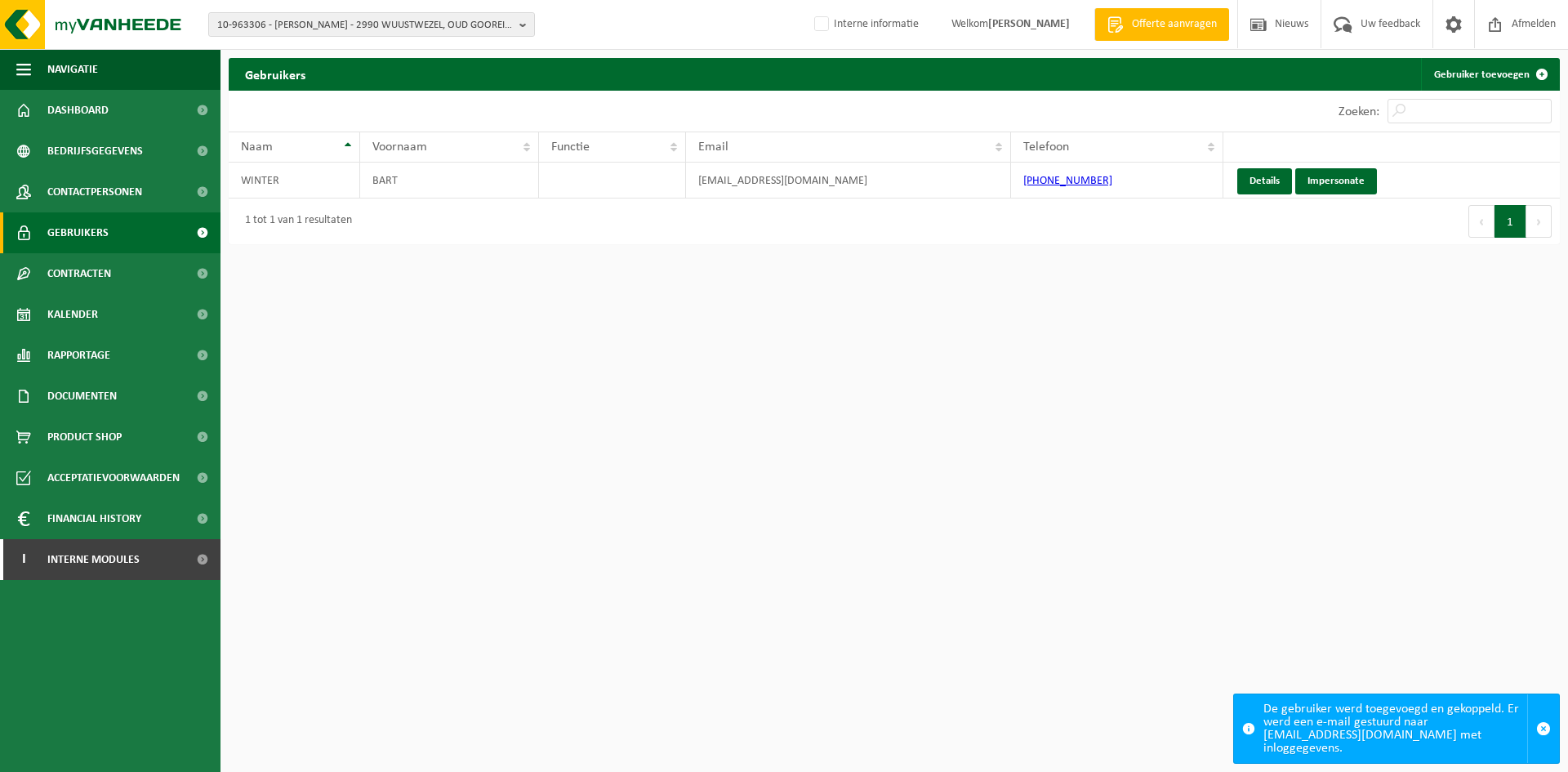
click at [302, 9] on div "10-963306 - [PERSON_NAME] - 2990 WUUSTWEZEL, OUD GOOREIND 17A 10-963306 - [PERS…" at bounding box center [784, 24] width 1568 height 50
click at [304, 22] on span "10-963306 - DE WINTER, BART - 2990 WUUSTWEZEL, OUD GOOREIND 17A" at bounding box center [365, 25] width 295 height 24
paste input "01-101585"
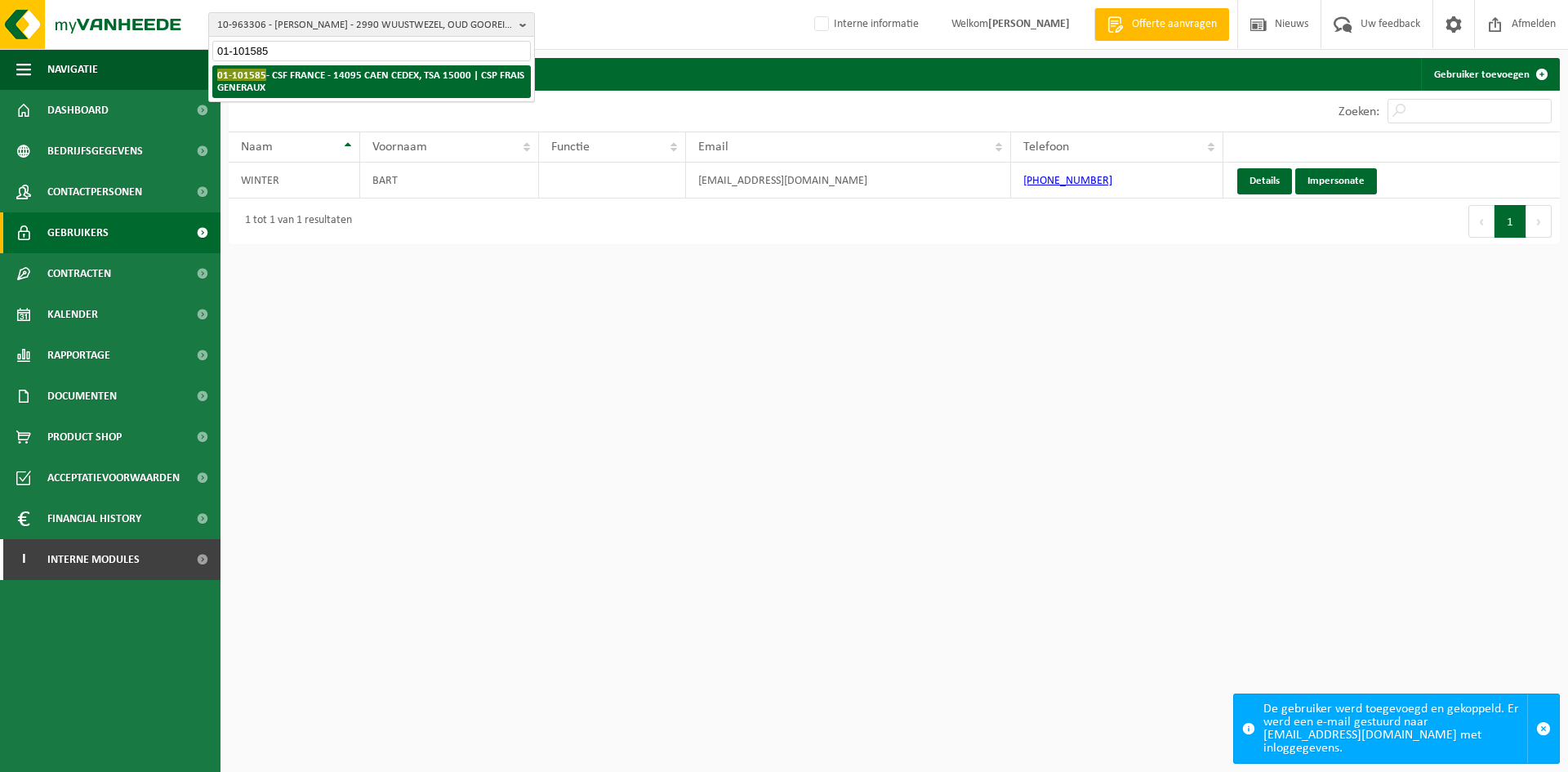
type input "01-101585"
click at [312, 80] on strong "01-101585 - CSF FRANCE - 14095 CAEN CEDEX, TSA 15000 | CSP FRAIS GENERAUX" at bounding box center [371, 81] width 308 height 24
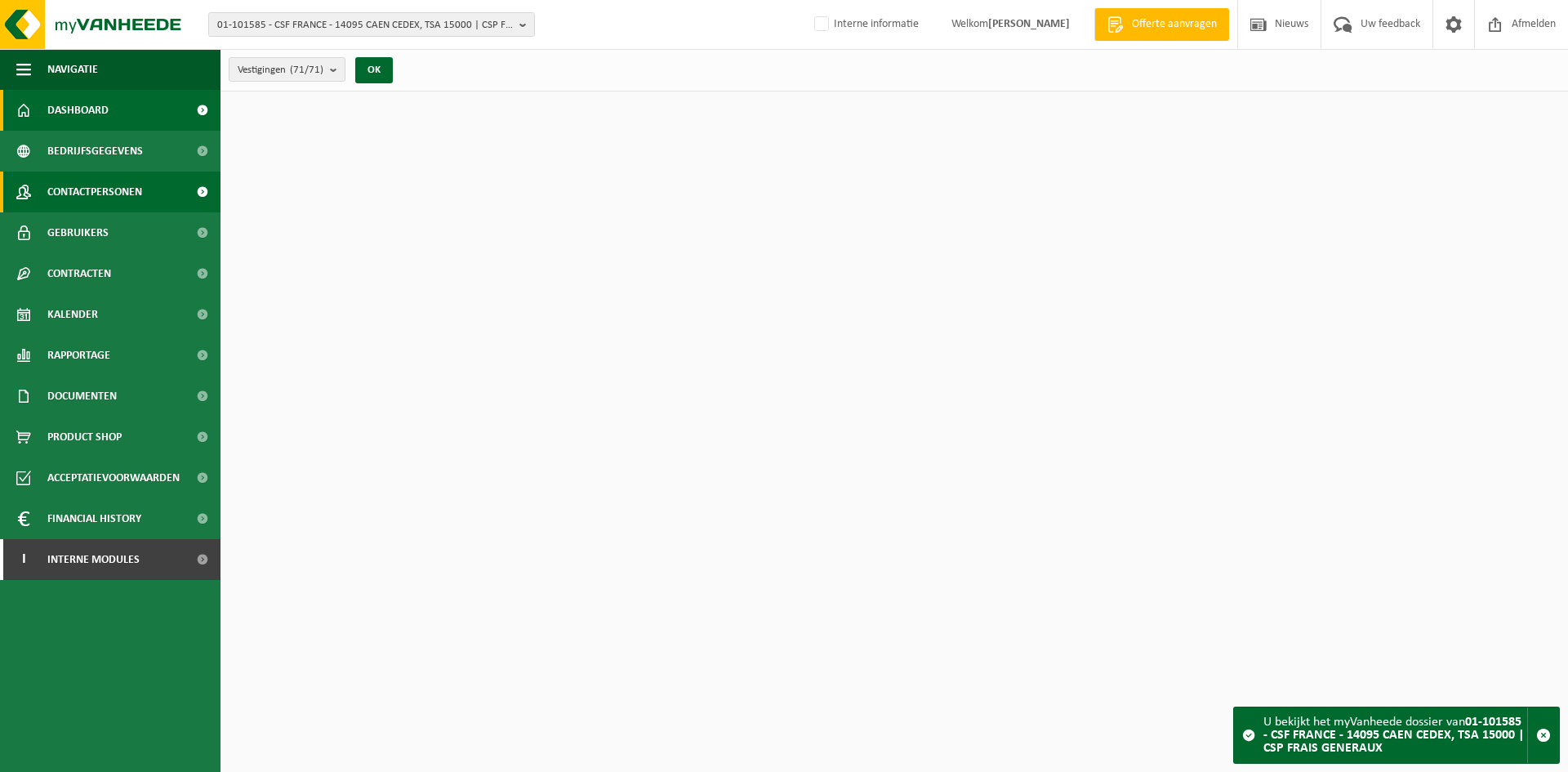
click at [136, 176] on span "Contactpersonen" at bounding box center [95, 192] width 95 height 41
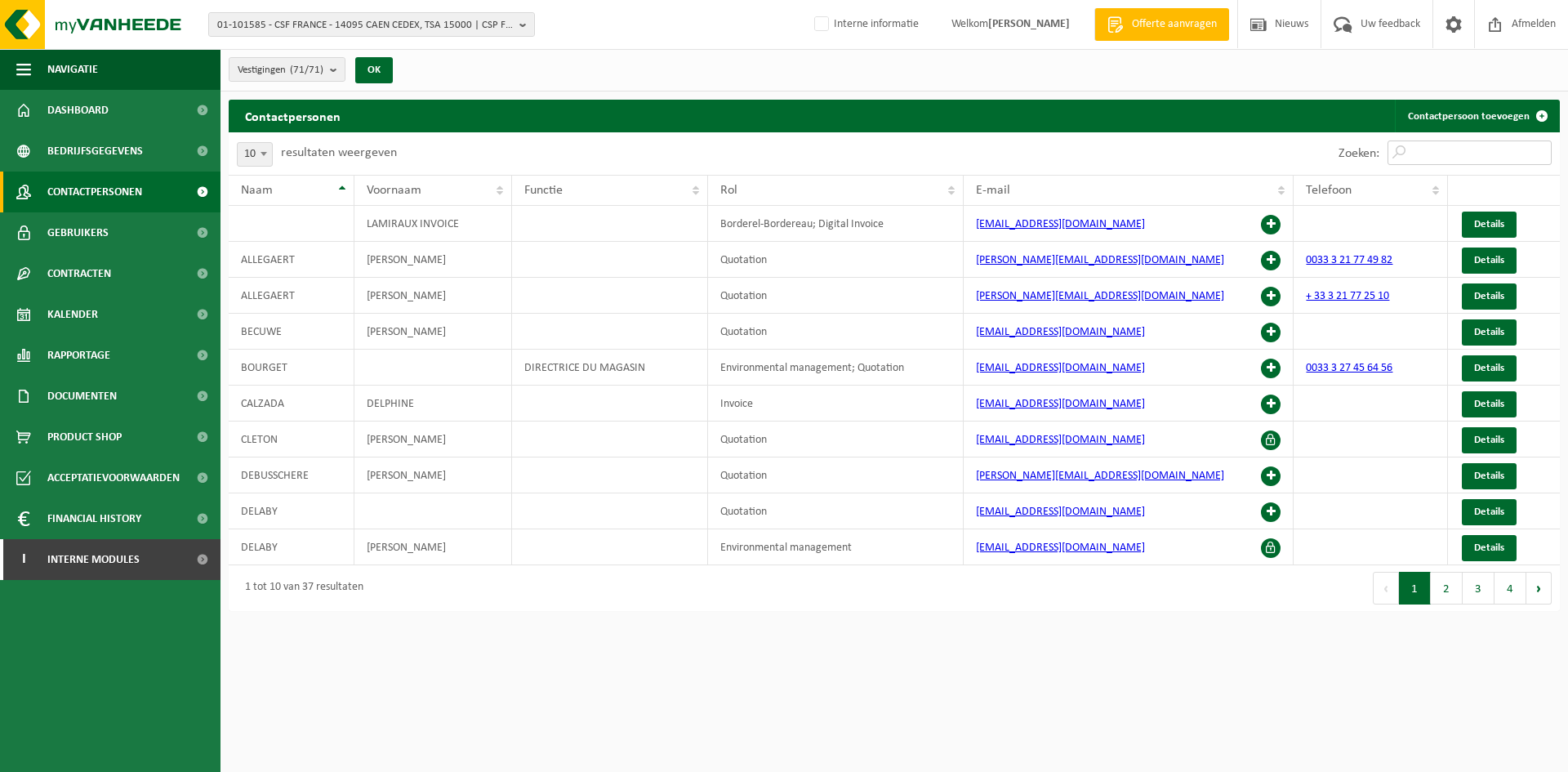
click at [1447, 159] on input "Zoeken:" at bounding box center [1470, 153] width 164 height 24
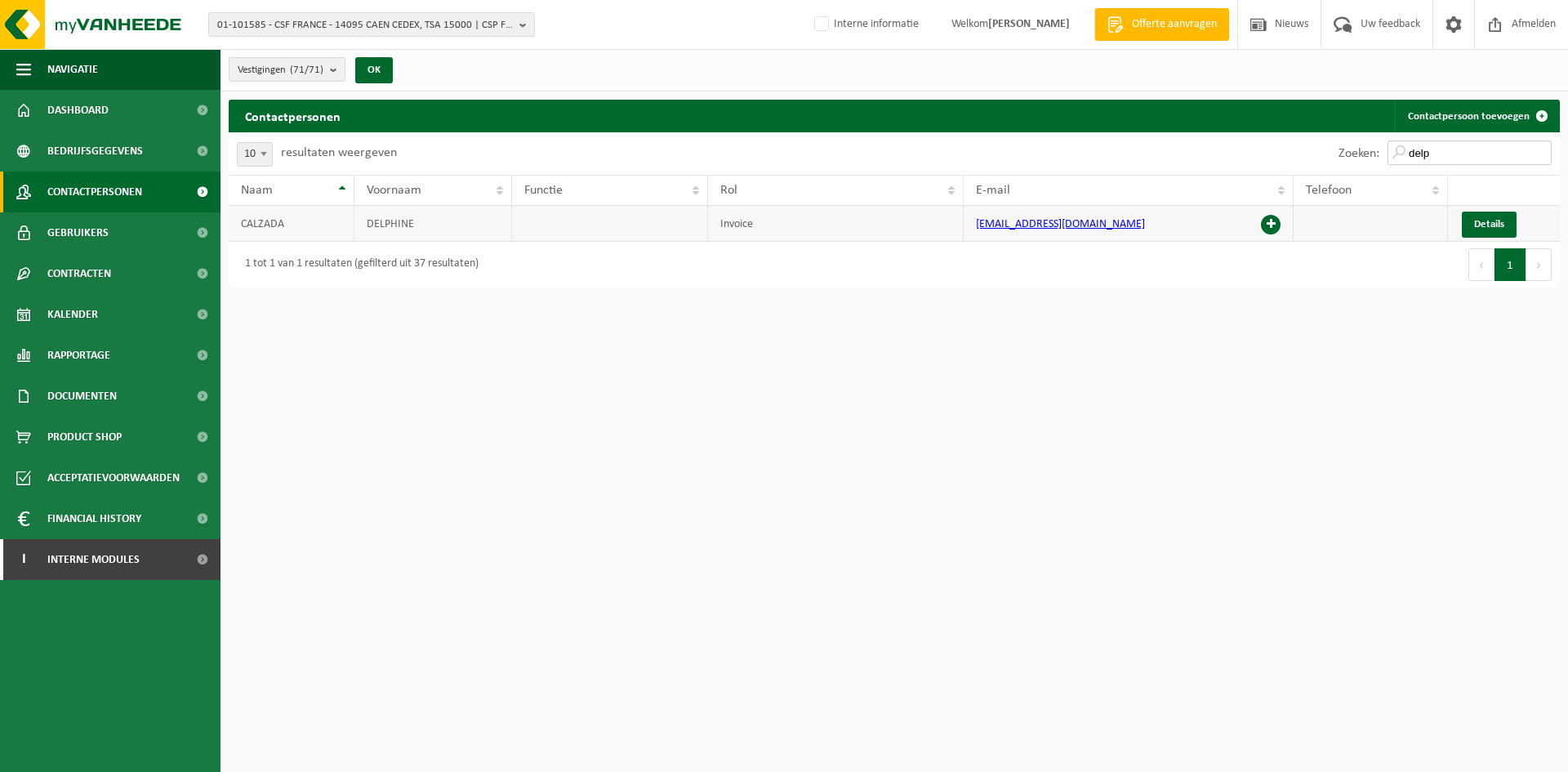
type input "delp"
drag, startPoint x: 1273, startPoint y: 224, endPoint x: 972, endPoint y: 514, distance: 418.0
click at [1080, 516] on html "01-101585 - CSF FRANCE - 14095 CAEN CEDEX, TSA 15000 | CSP FRAIS GENERAUX 01-10…" at bounding box center [784, 386] width 1568 height 772
click at [244, 23] on span "01-101585 - CSF FRANCE - 14095 CAEN CEDEX, TSA 15000 | CSP FRAIS GENERAUX" at bounding box center [365, 25] width 295 height 24
type input "10-985128"
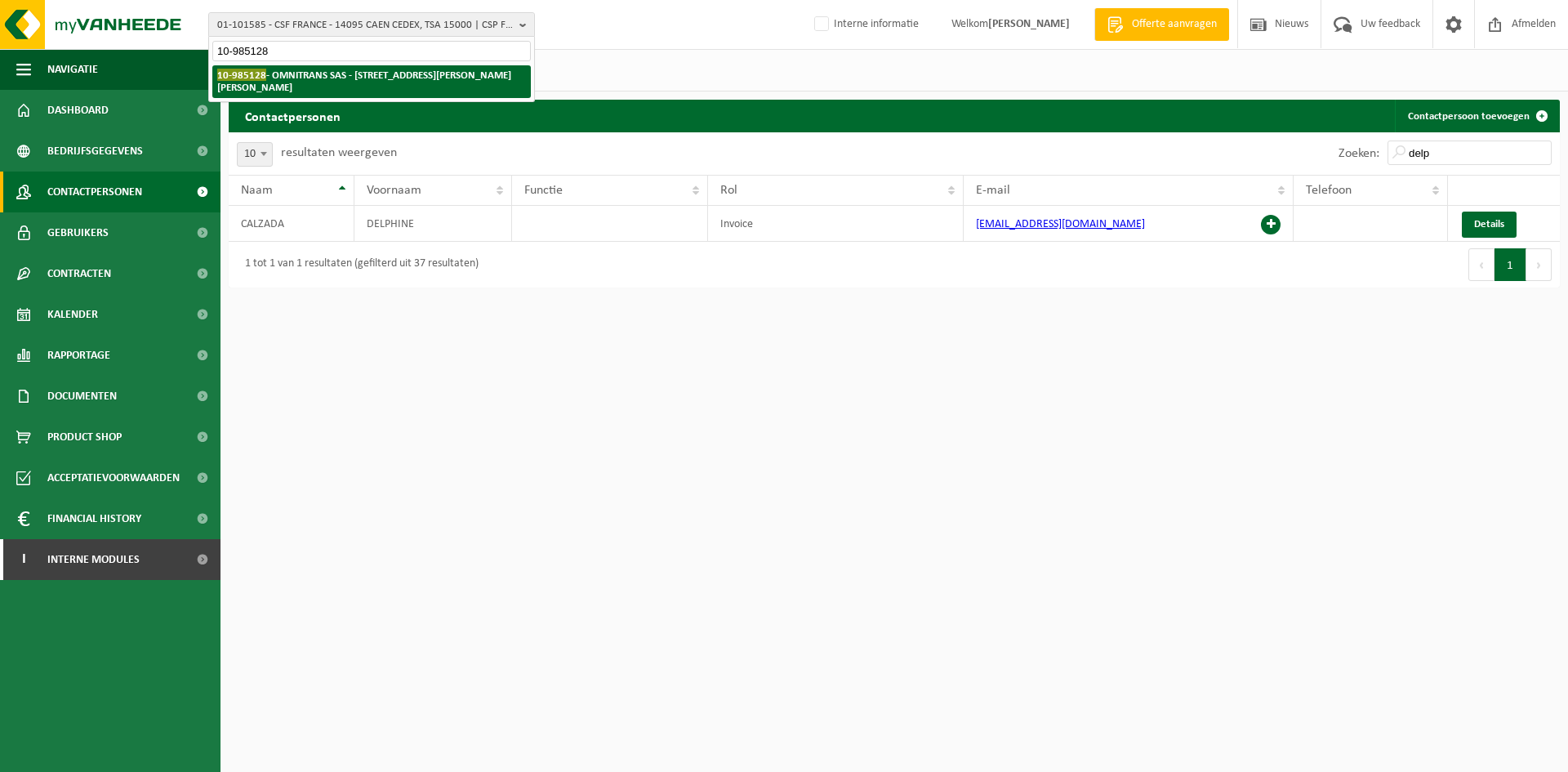
click at [474, 84] on li "10-985128 - OMNITRANS SAS - 43700 ST GERMAIN LAPRADE, AVENUE RENE DESCARTES 360" at bounding box center [371, 82] width 319 height 33
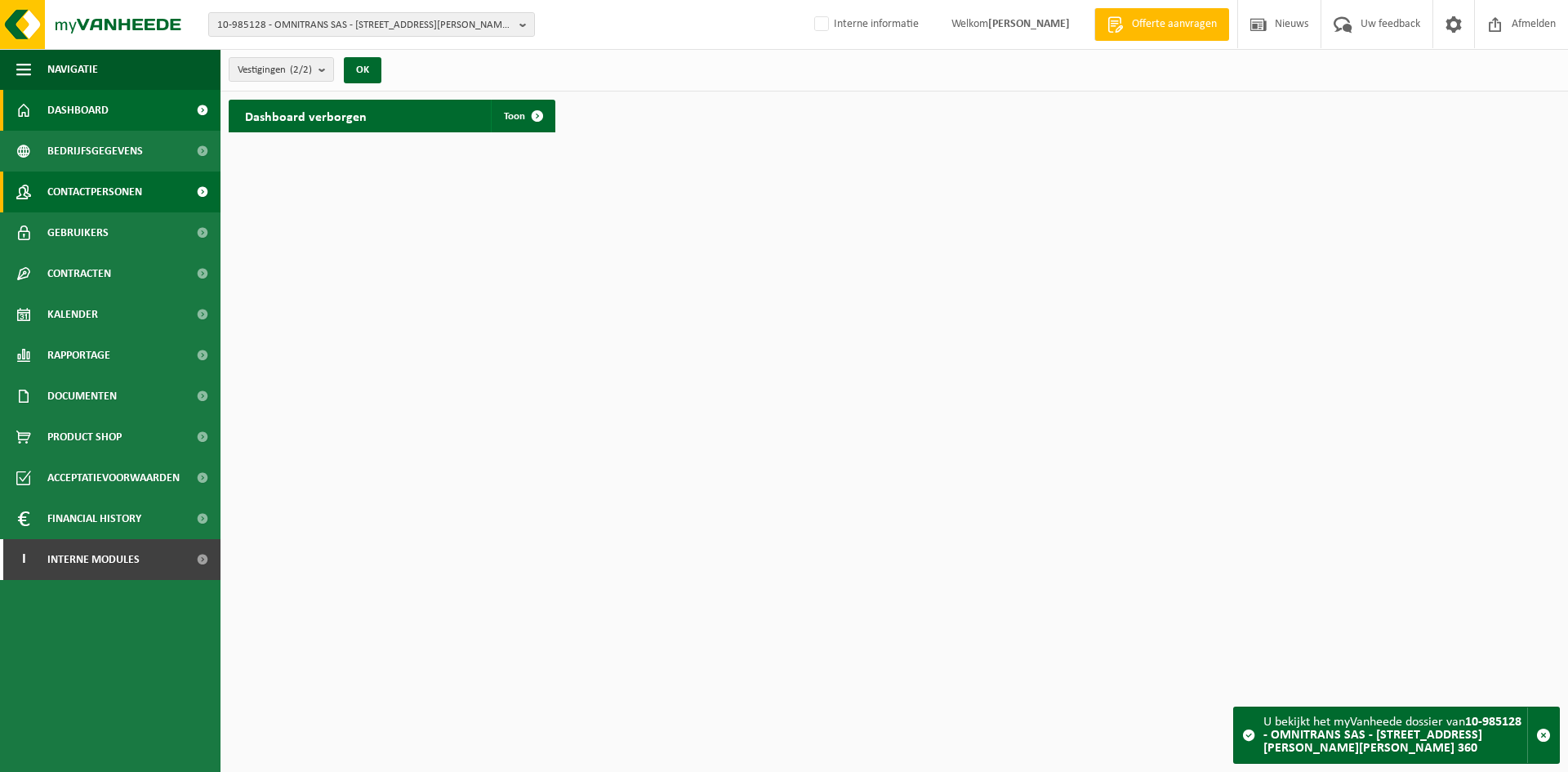
click at [118, 189] on span "Contactpersonen" at bounding box center [95, 192] width 95 height 41
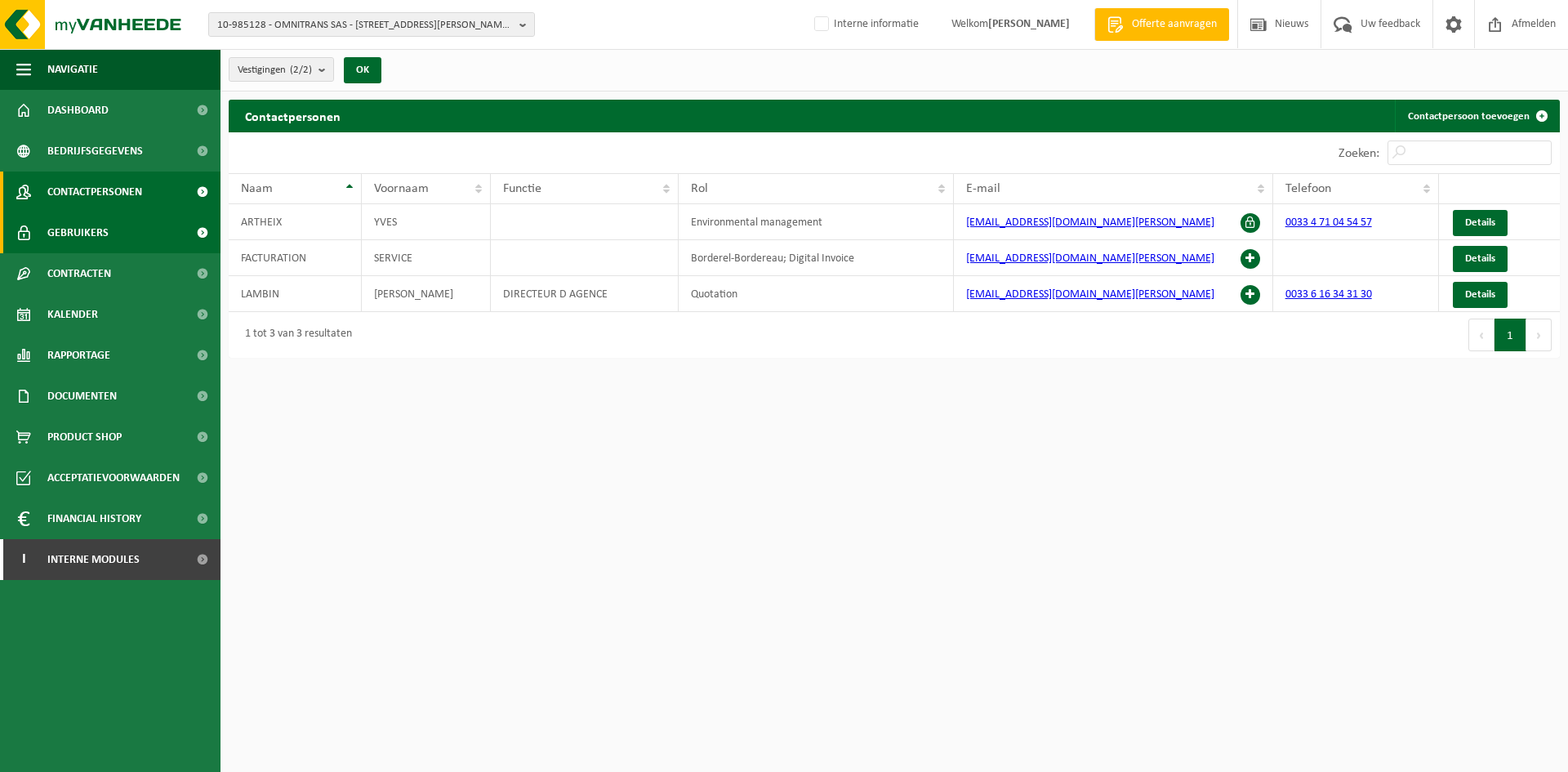
click at [63, 234] on span "Gebruikers" at bounding box center [78, 233] width 61 height 41
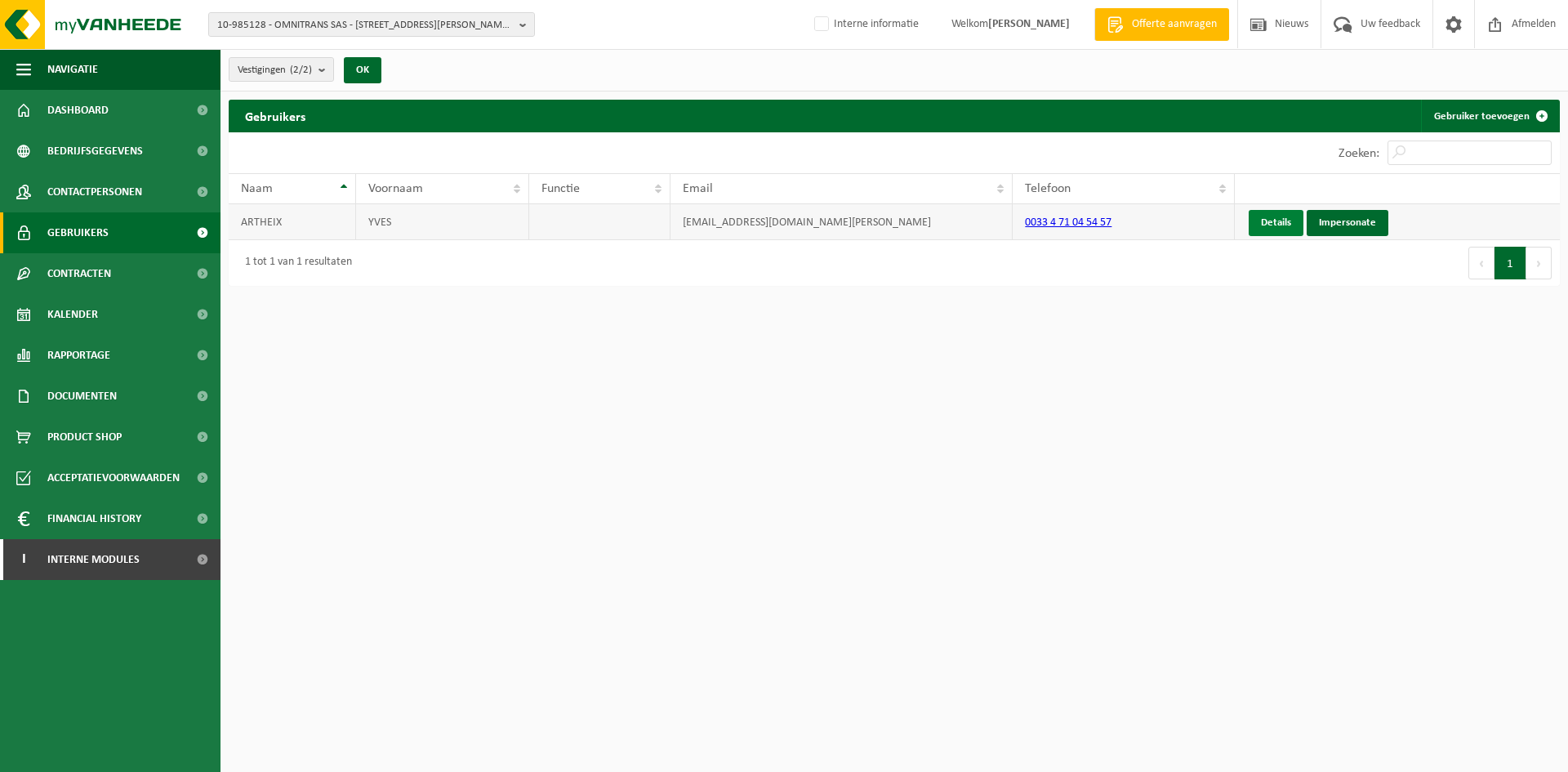
click at [1263, 228] on link "Details" at bounding box center [1276, 223] width 54 height 26
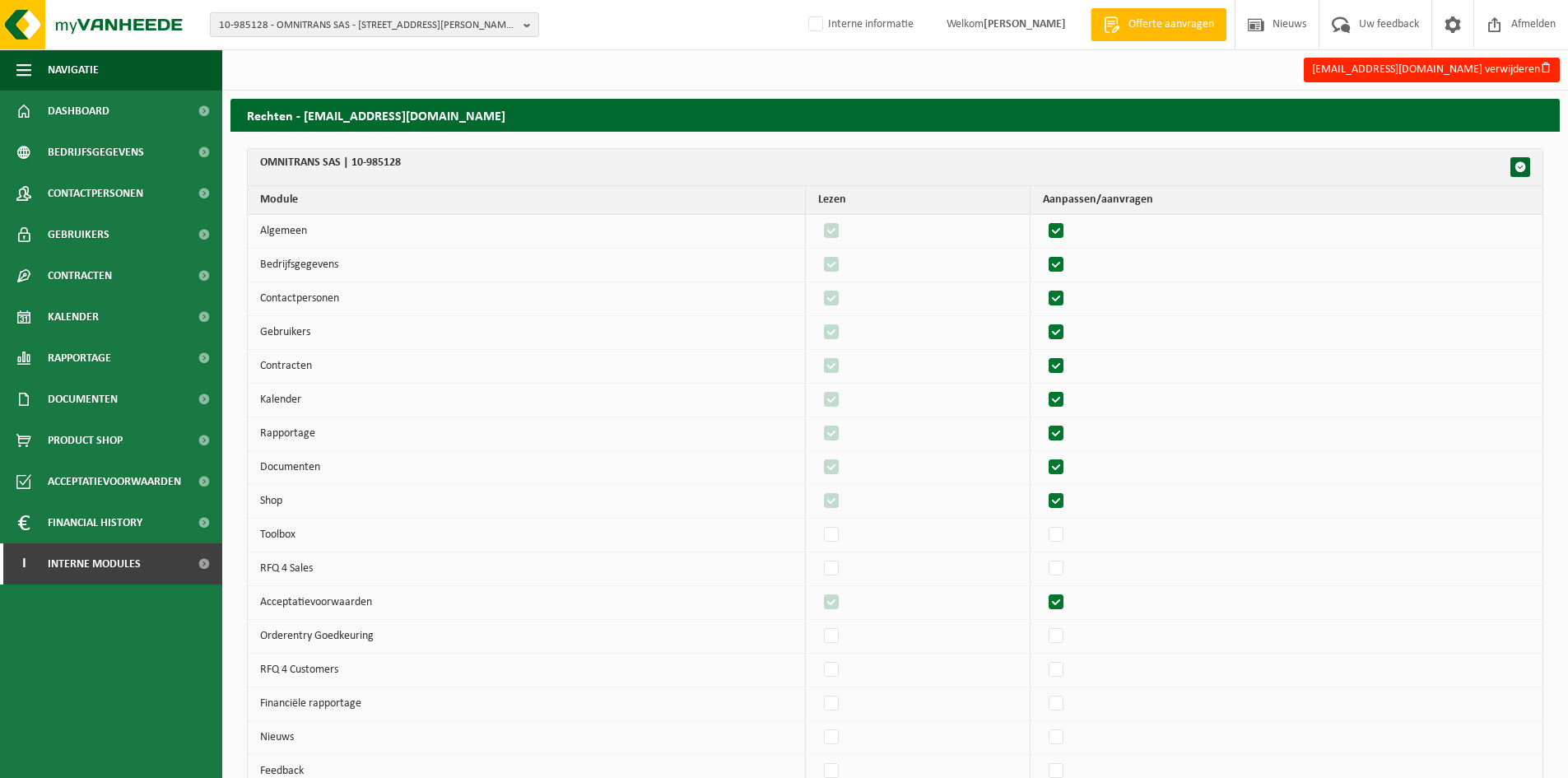
drag, startPoint x: 485, startPoint y: 114, endPoint x: 303, endPoint y: 115, distance: 182.0
click at [303, 115] on h2 "Rechten - [EMAIL_ADDRESS][DOMAIN_NAME]" at bounding box center [895, 115] width 1330 height 32
copy h2 "[EMAIL_ADDRESS][DOMAIN_NAME]"
click at [116, 444] on span "Product Shop" at bounding box center [85, 441] width 75 height 42
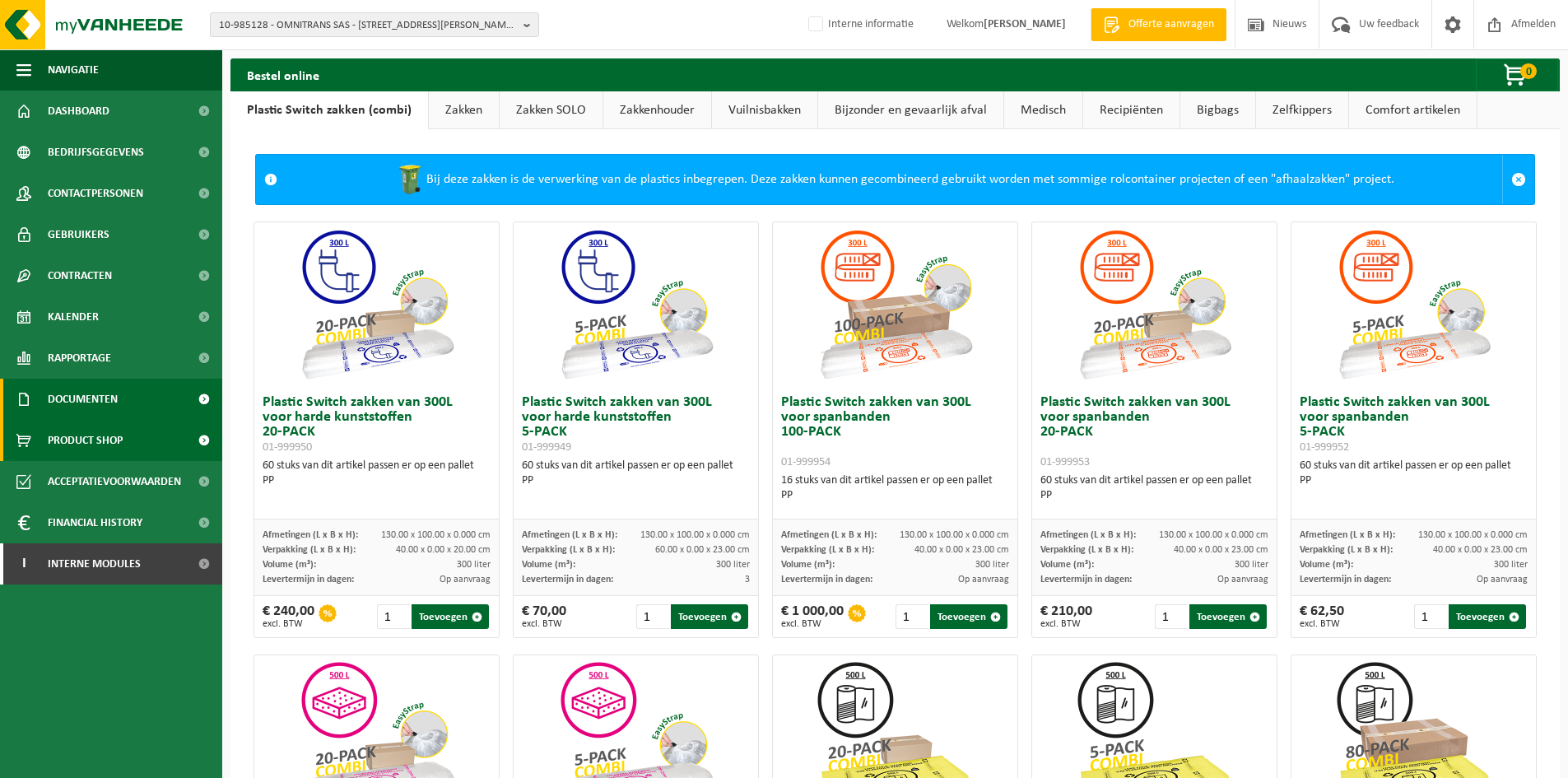
click at [121, 406] on link "Documenten" at bounding box center [111, 400] width 222 height 42
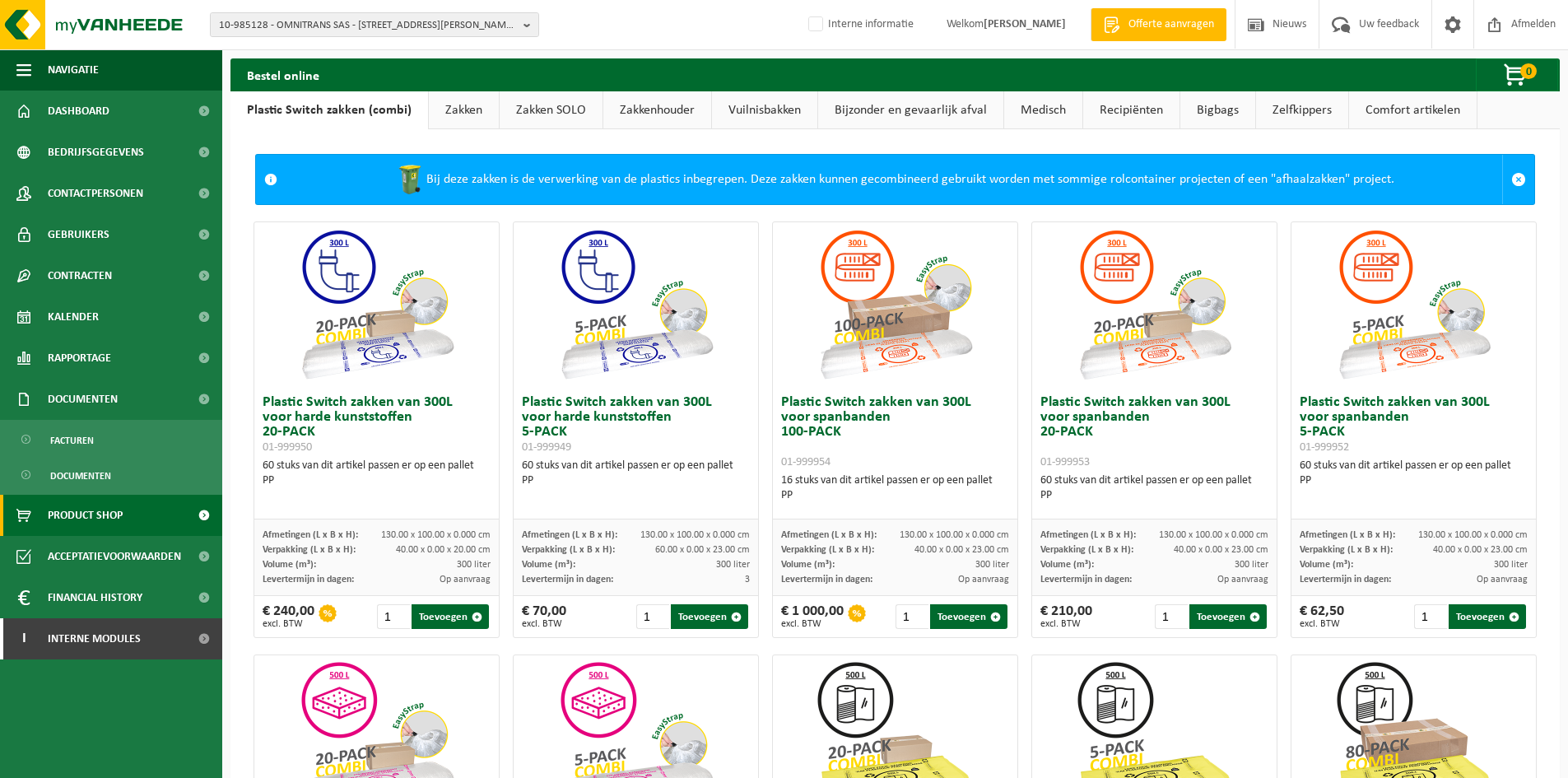
scroll to position [768, 0]
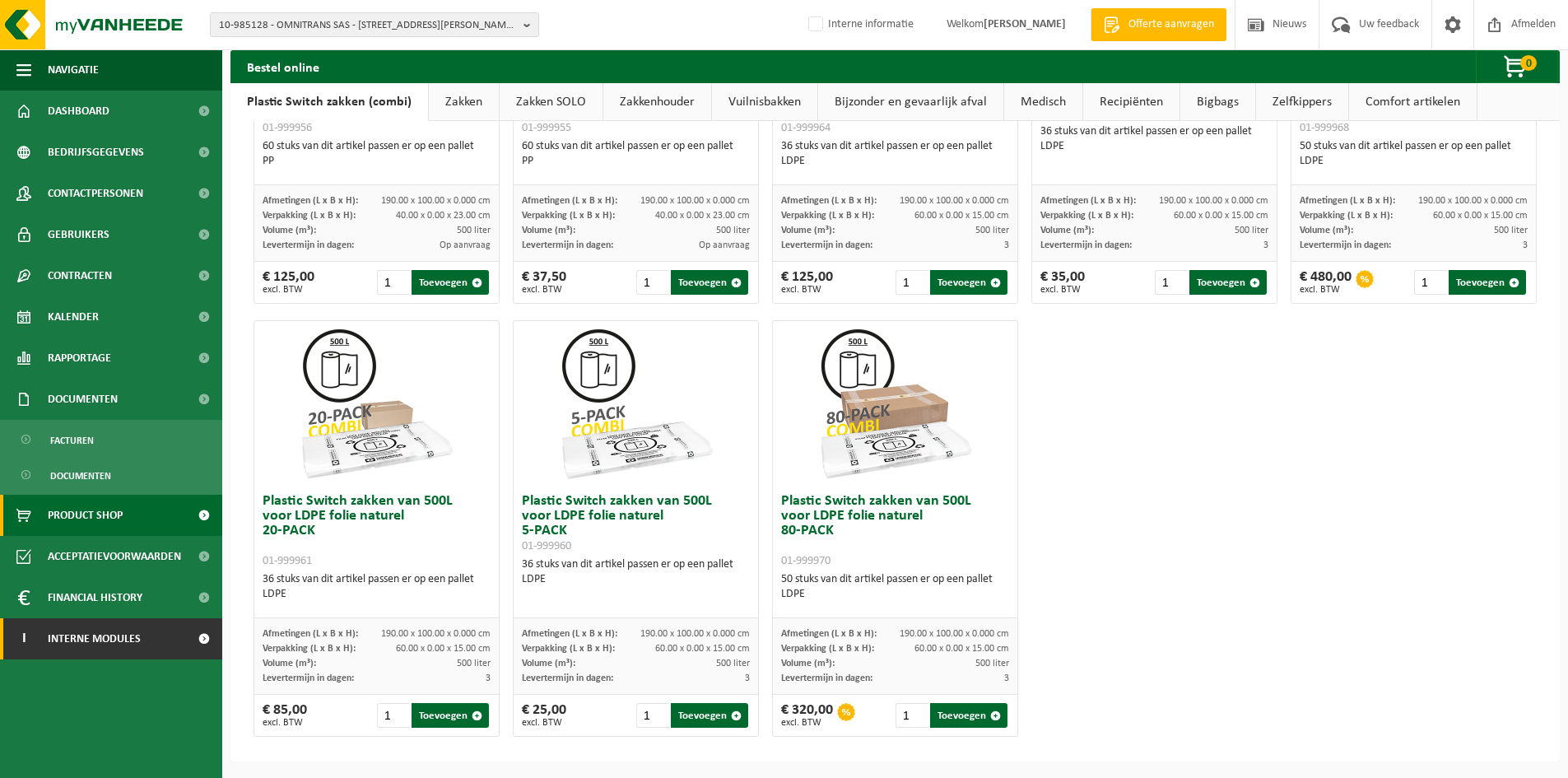
click at [96, 635] on span "Interne modules" at bounding box center [95, 639] width 93 height 42
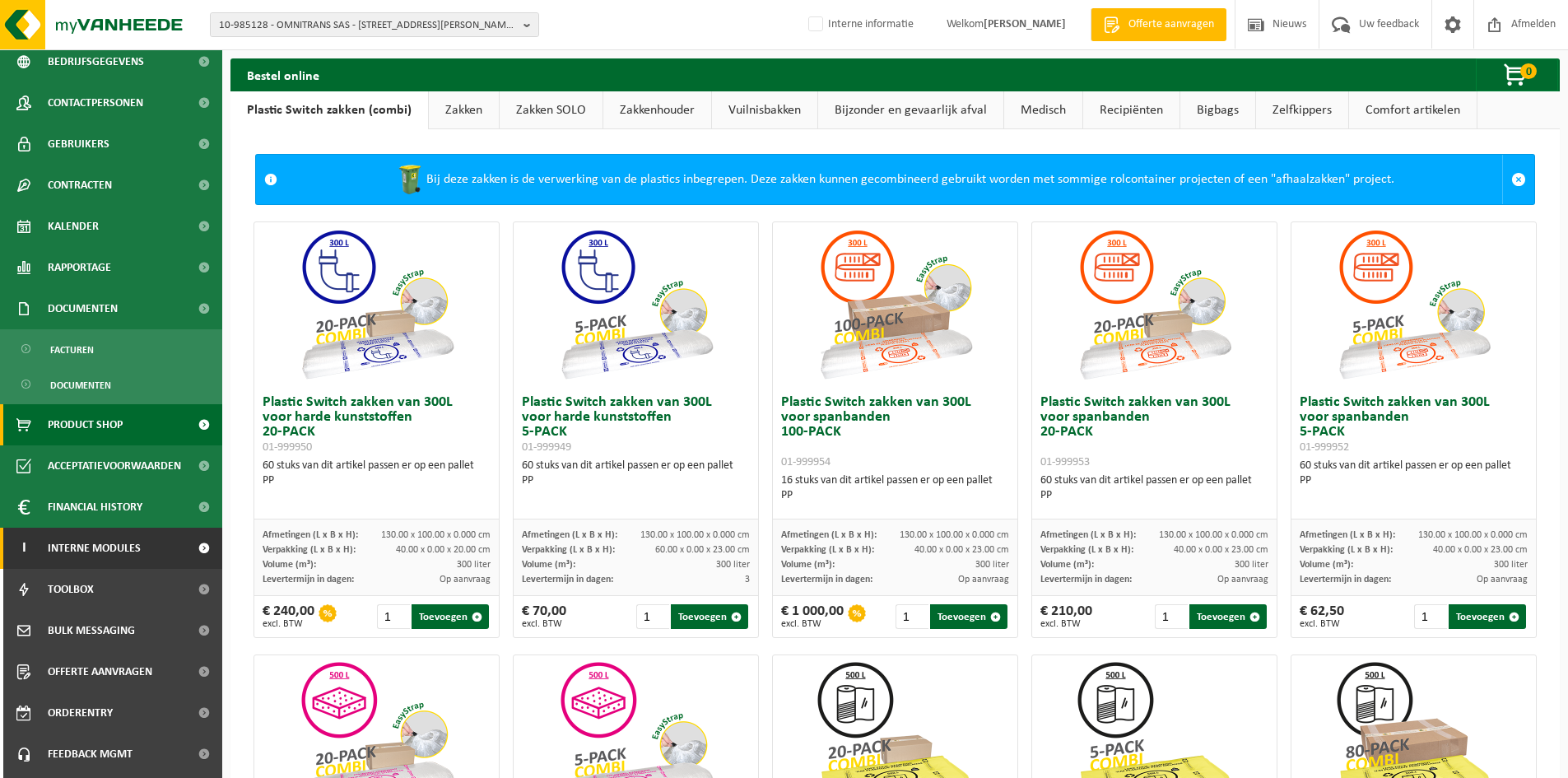
scroll to position [129, 0]
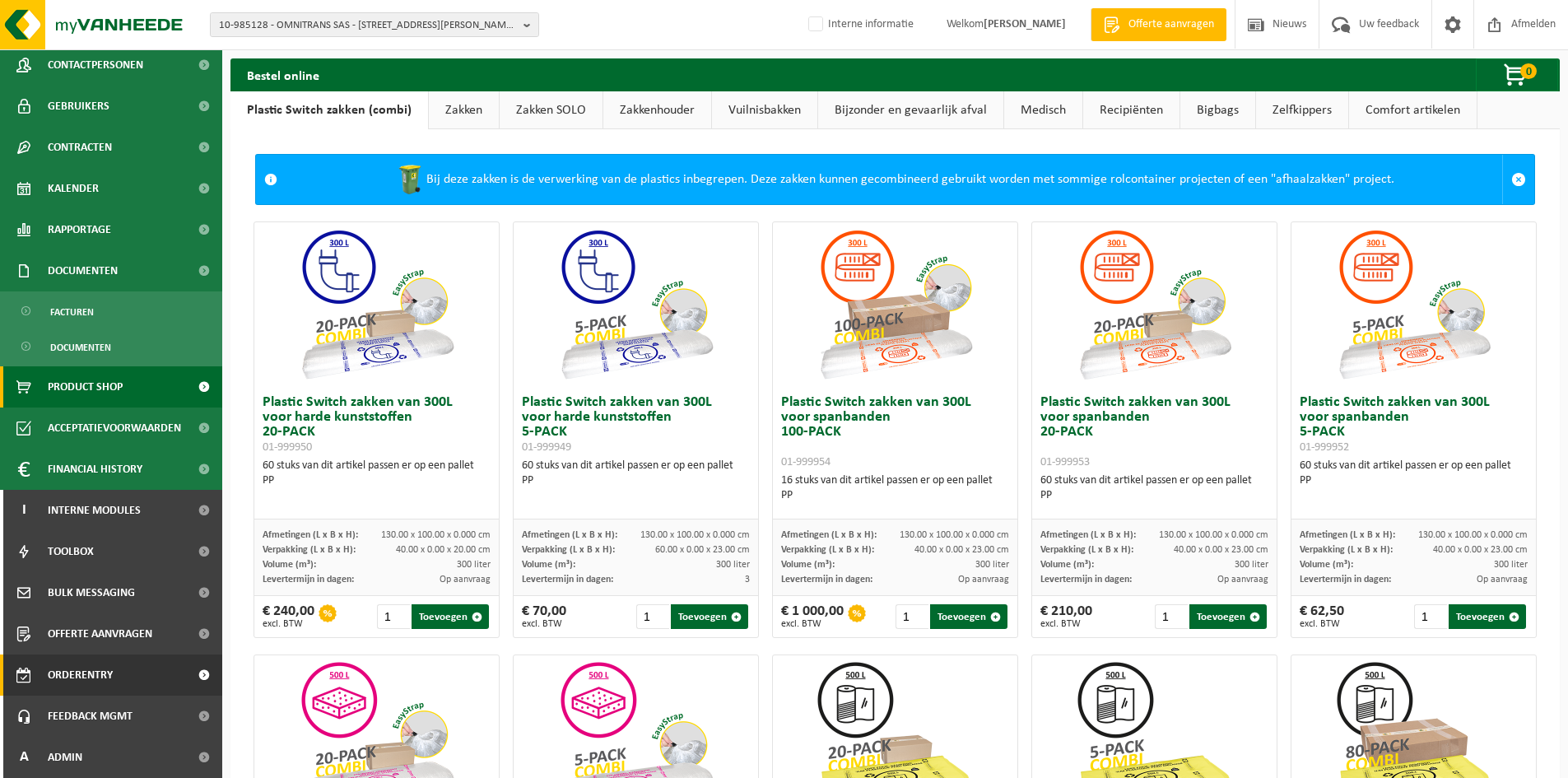
drag, startPoint x: 84, startPoint y: 756, endPoint x: 82, endPoint y: 694, distance: 62.0
click at [84, 757] on link "A Admin" at bounding box center [111, 758] width 222 height 42
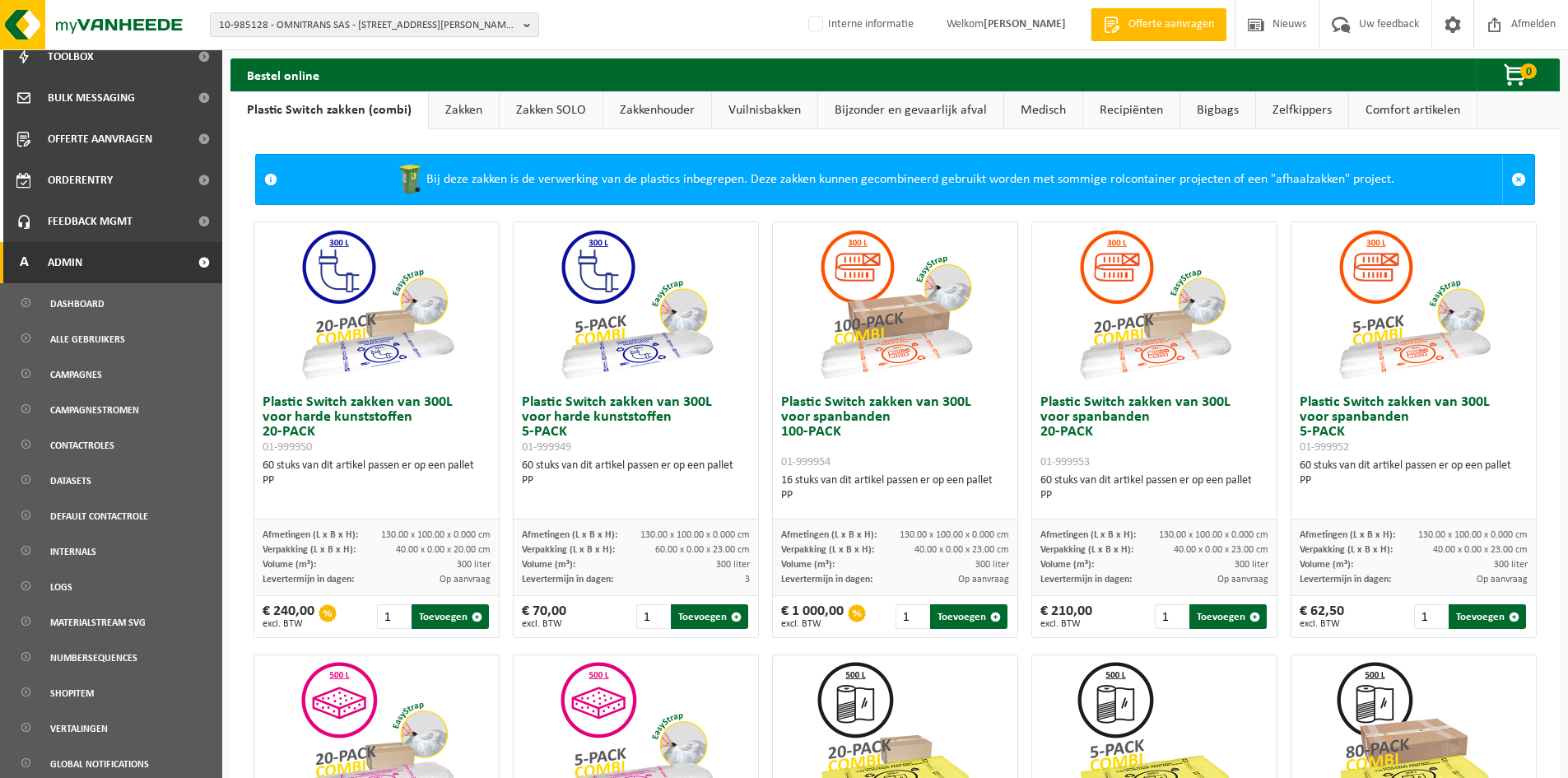
scroll to position [700, 0]
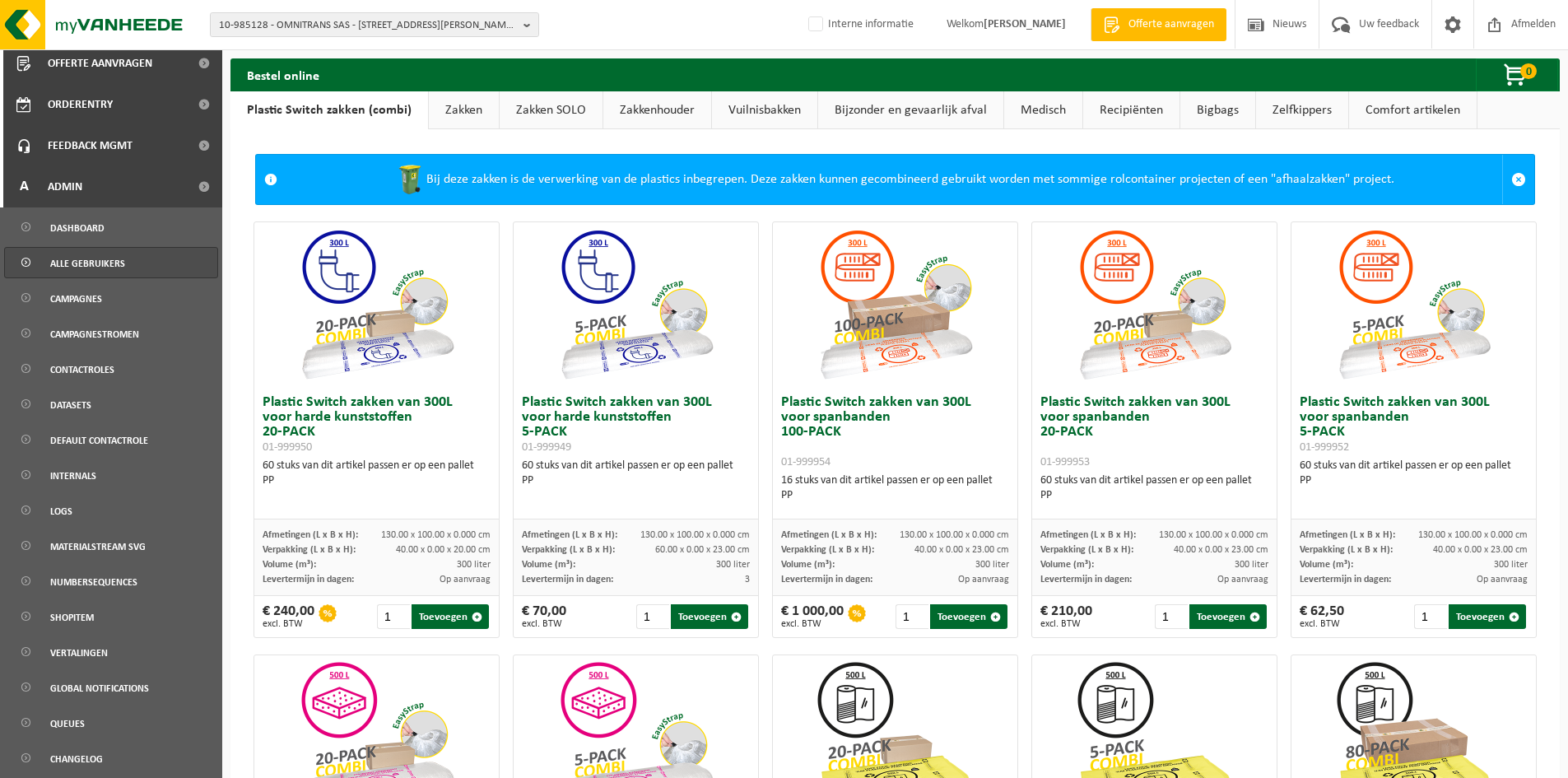
click at [110, 267] on span "Alle gebruikers" at bounding box center [87, 263] width 75 height 31
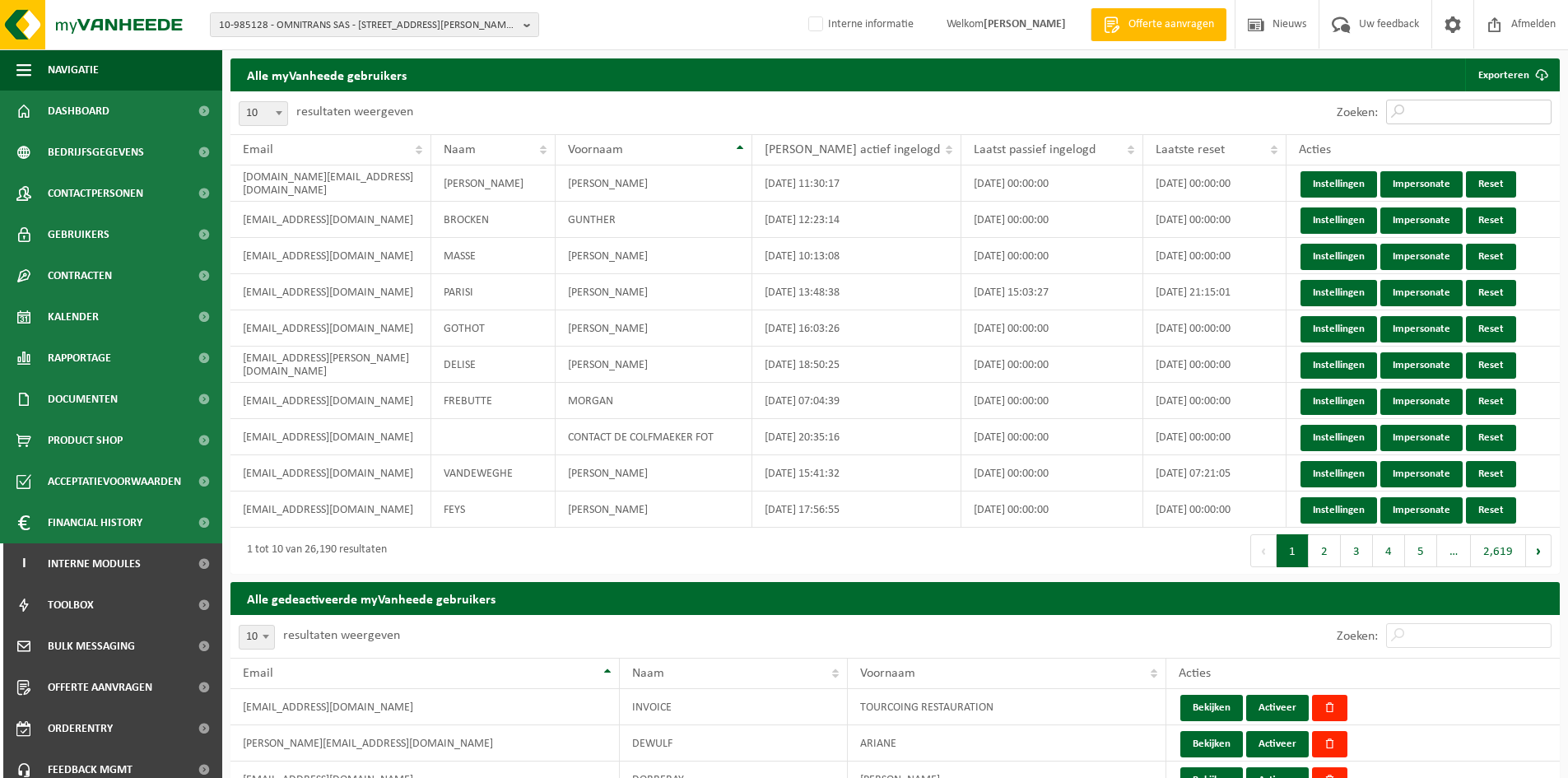
click at [1460, 115] on input "Zoeken:" at bounding box center [1469, 112] width 165 height 25
paste input "[EMAIL_ADDRESS][DOMAIN_NAME][PERSON_NAME]"
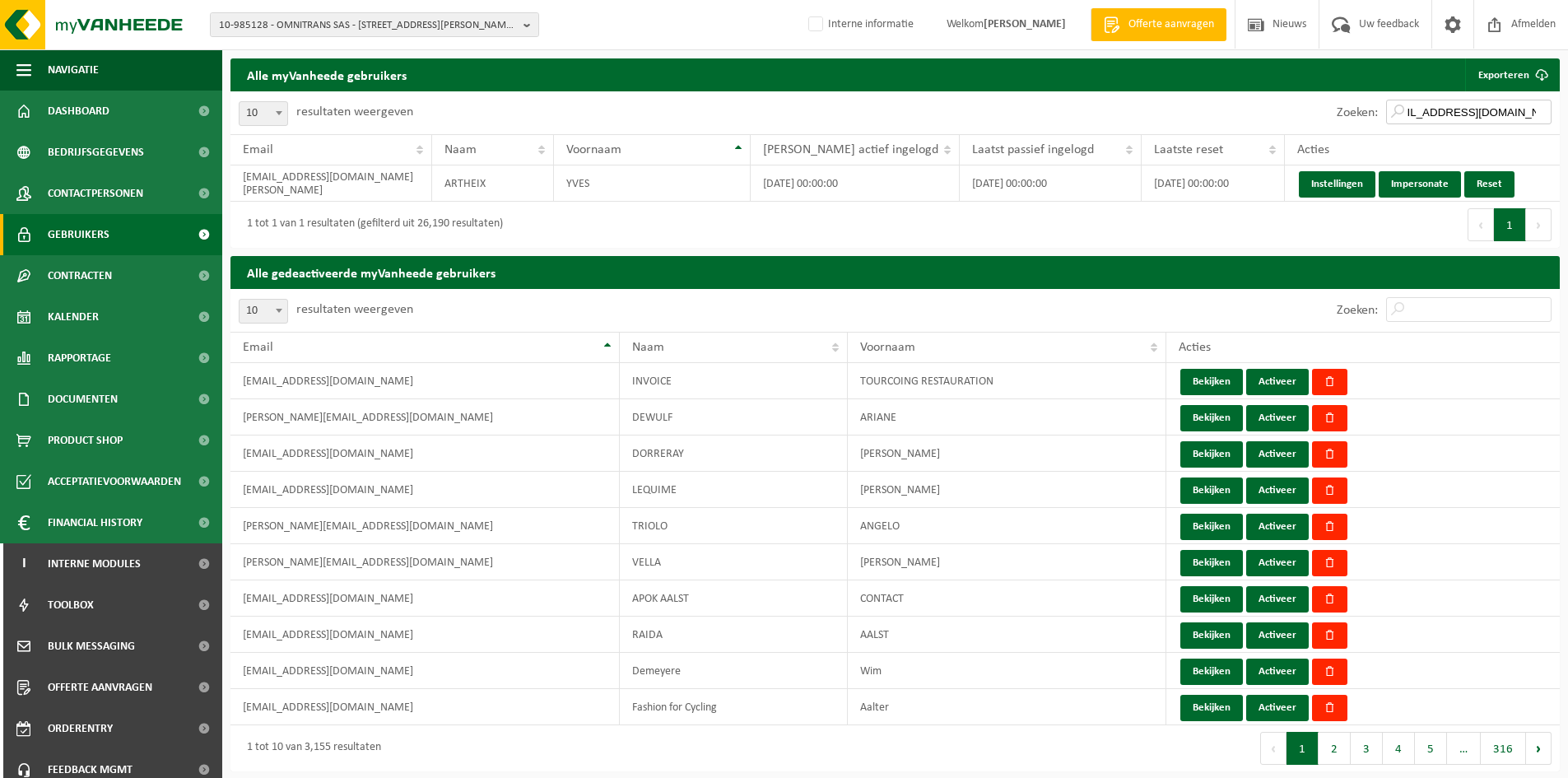
type input "[EMAIL_ADDRESS][DOMAIN_NAME][PERSON_NAME]"
click at [82, 231] on span "Gebruikers" at bounding box center [78, 234] width 61 height 42
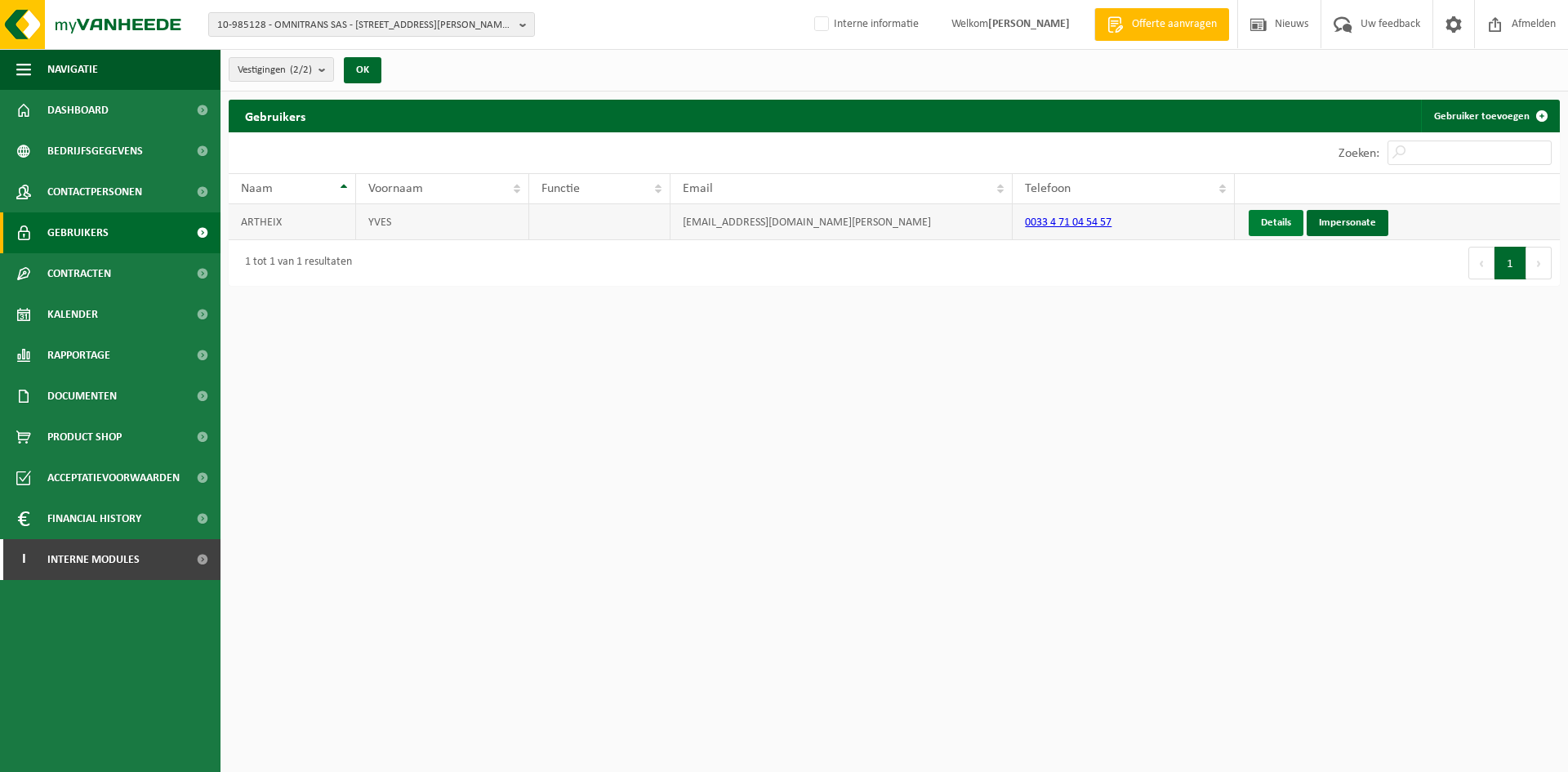
click at [1275, 216] on link "Details" at bounding box center [1276, 223] width 54 height 26
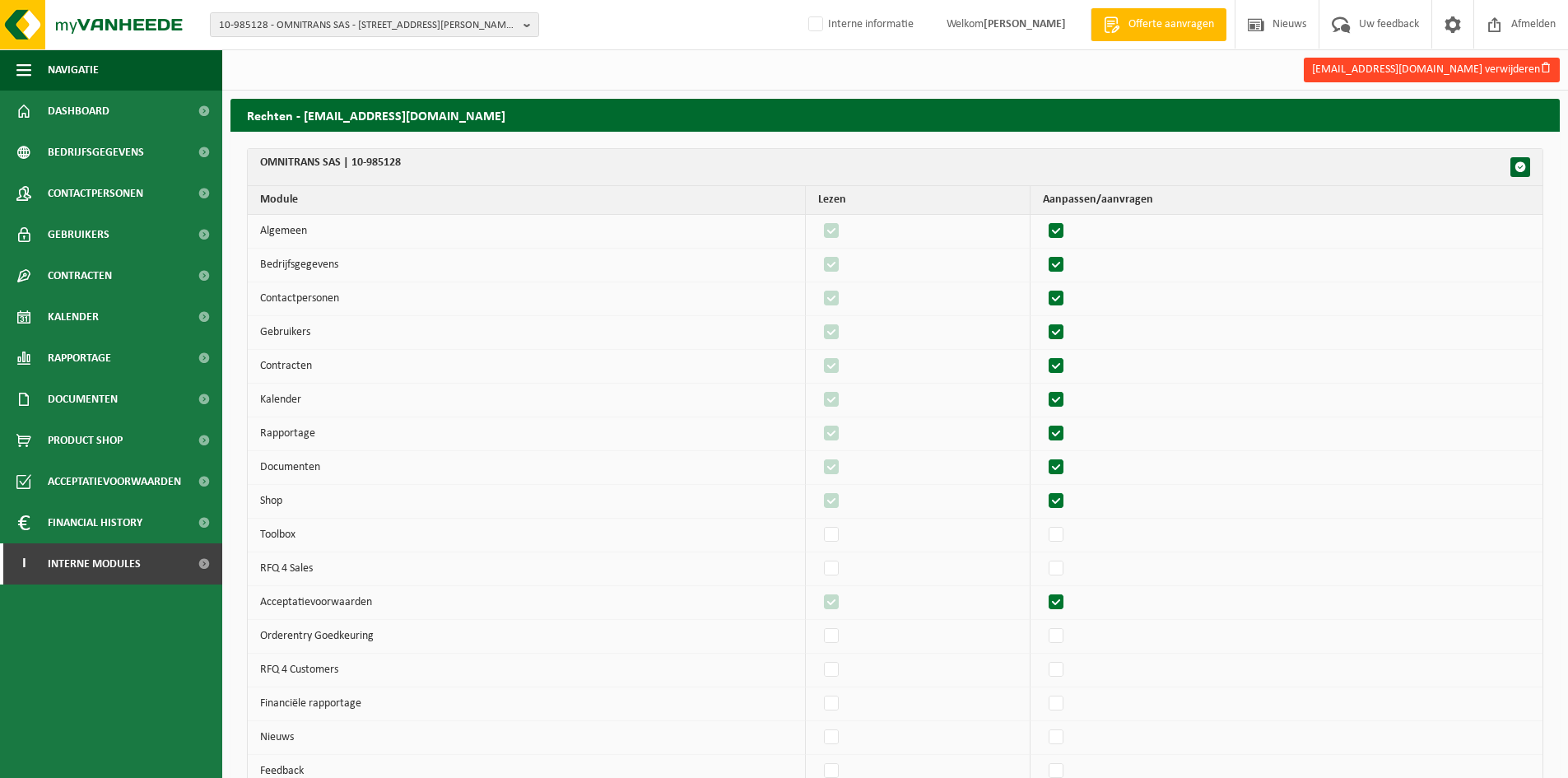
click at [1526, 61] on button "[EMAIL_ADDRESS][DOMAIN_NAME] verwijderen" at bounding box center [1432, 70] width 256 height 25
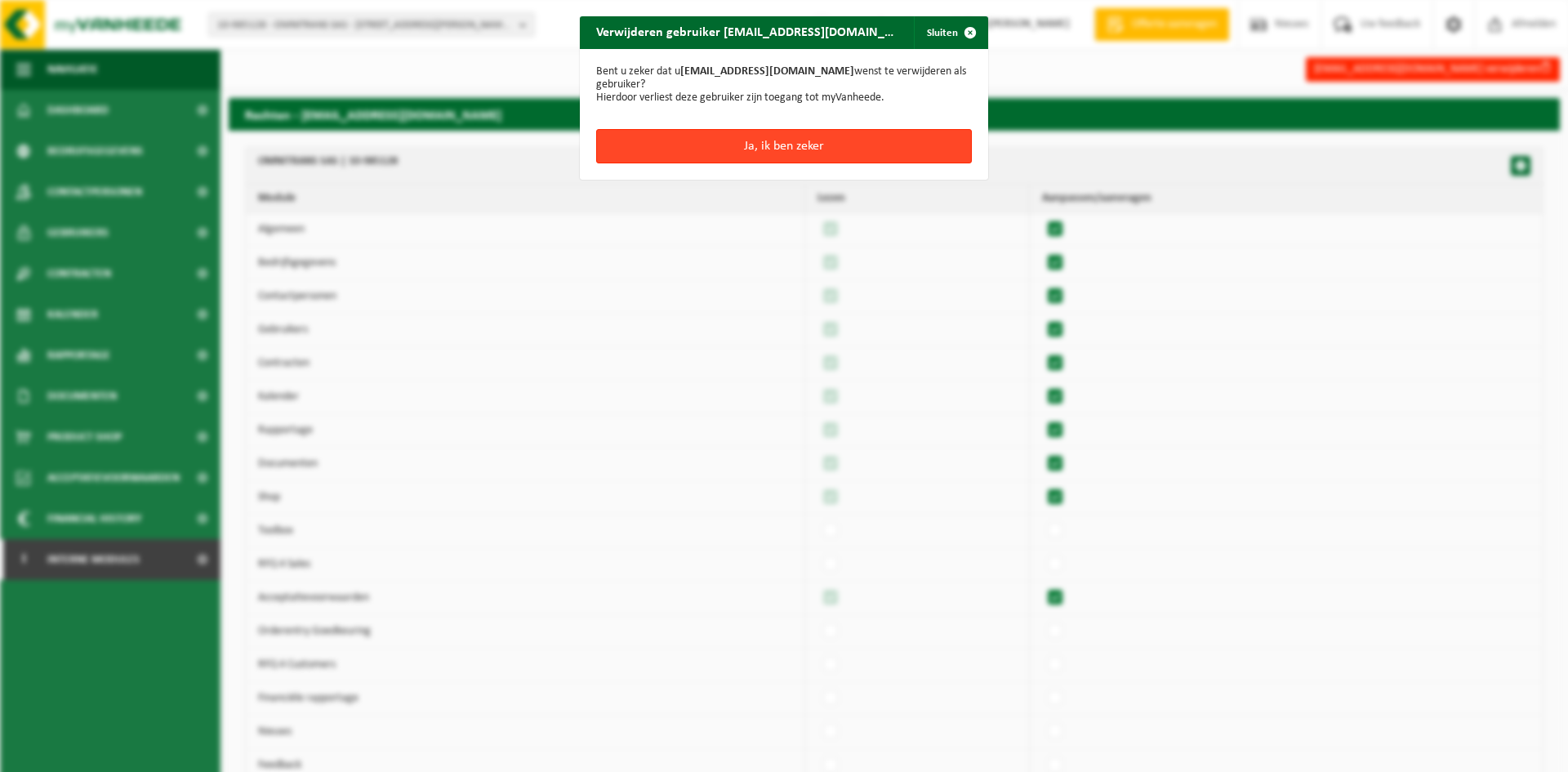
click at [897, 161] on button "Ja, ik ben zeker" at bounding box center [784, 146] width 376 height 35
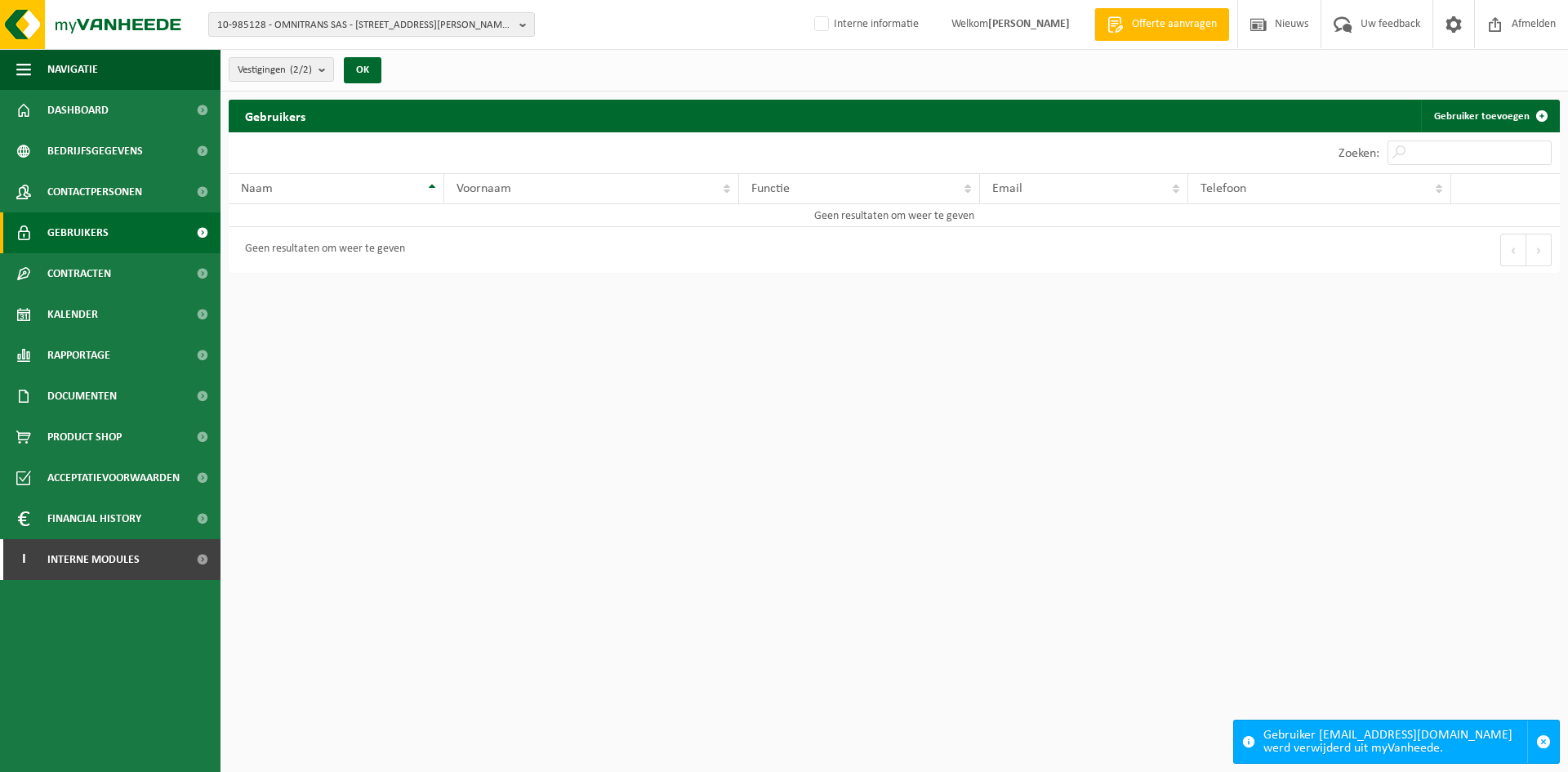
click at [43, 189] on link "Contactpersonen" at bounding box center [110, 192] width 220 height 41
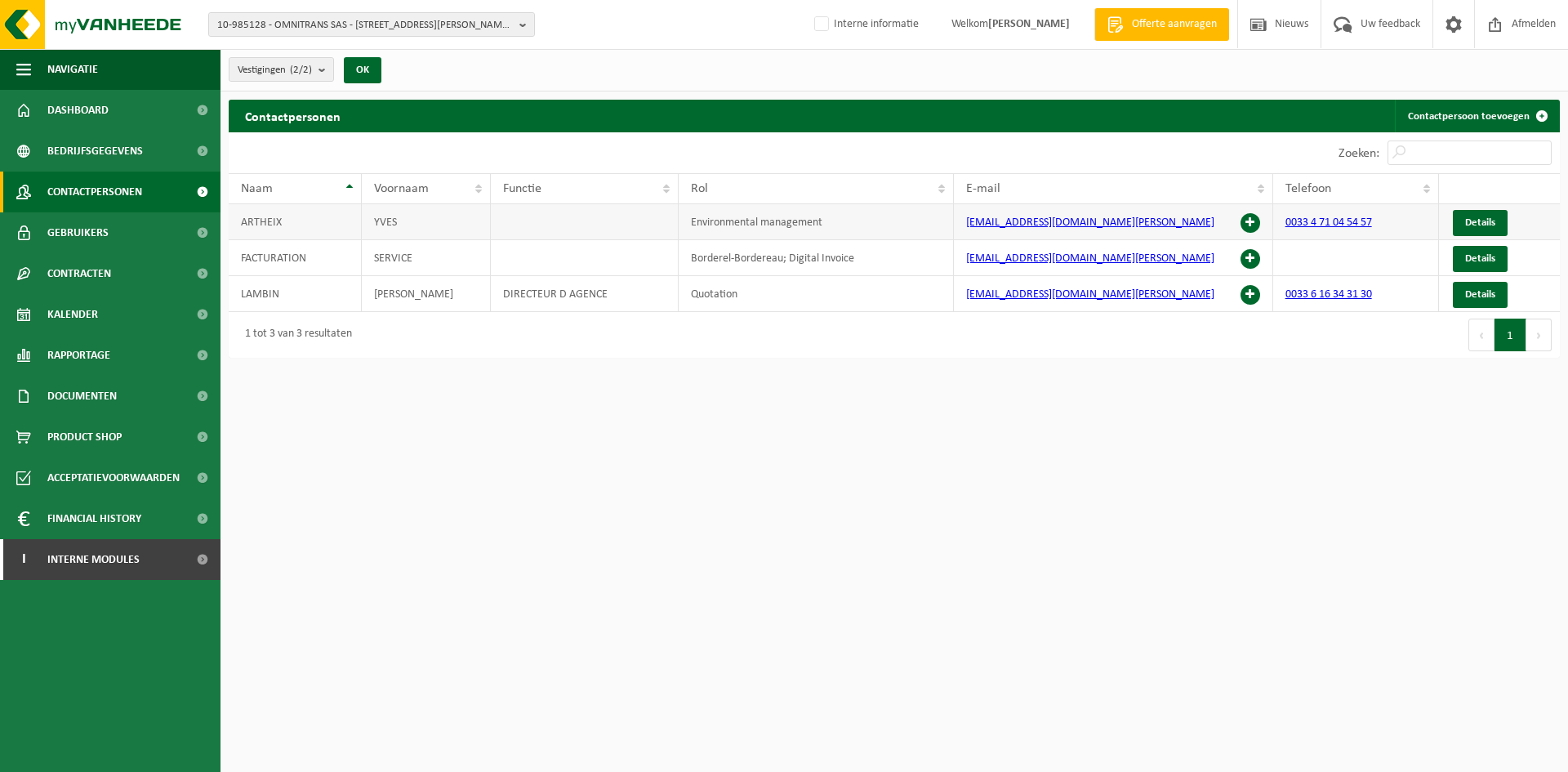
click at [1248, 216] on span at bounding box center [1250, 222] width 20 height 20
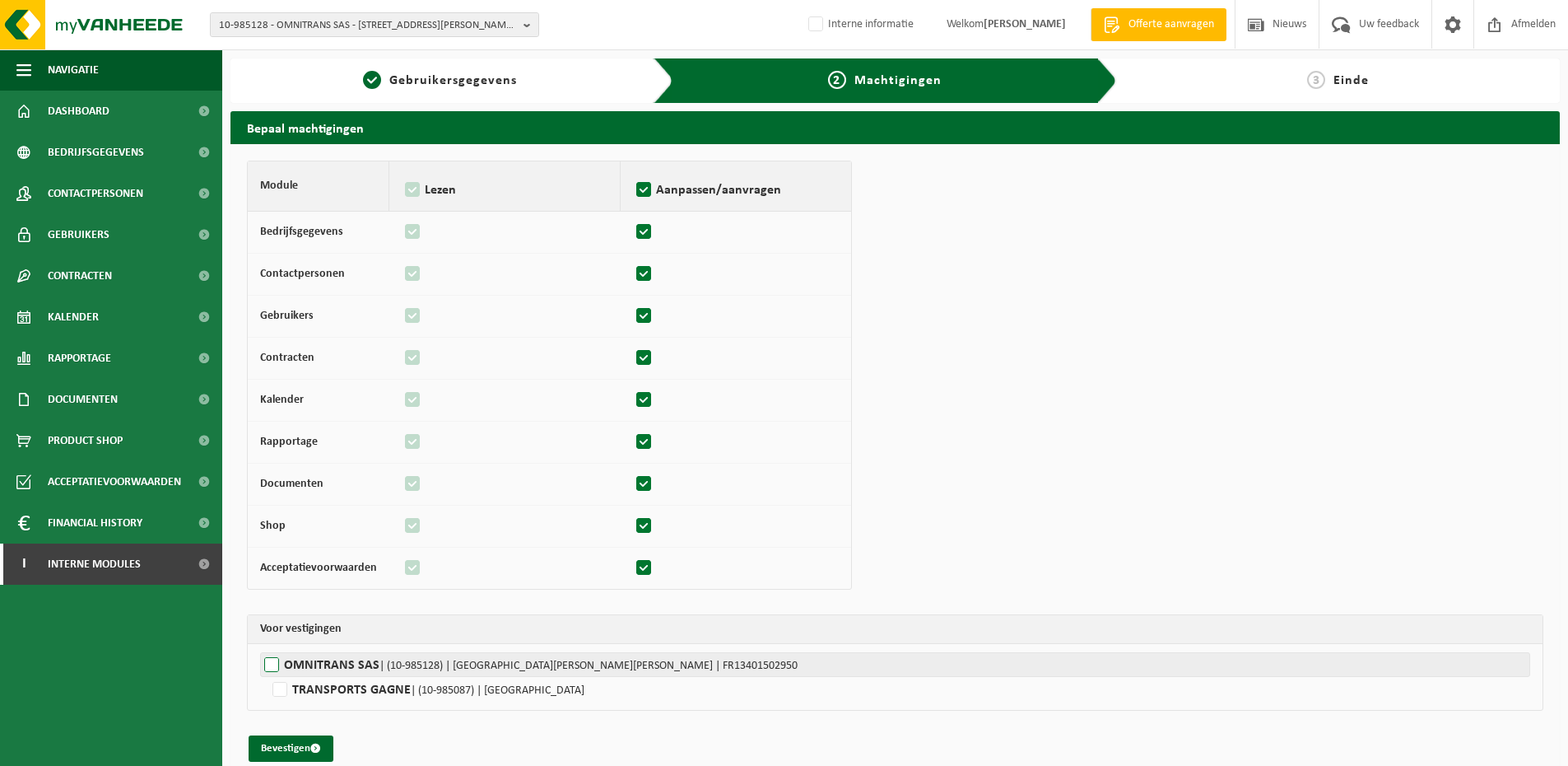
click at [378, 668] on label"] "OMNITRANS SAS | (10-985128) | [GEOGRAPHIC_DATA][PERSON_NAME][PERSON_NAME] | FR1…" at bounding box center [895, 665] width 1270 height 25
click at [378, 668] on input "OMNITRANS SAS | (10-985128) | [GEOGRAPHIC_DATA][PERSON_NAME][PERSON_NAME] | FR1…" at bounding box center [1043, 665] width 1568 height 25
checkbox input "true"
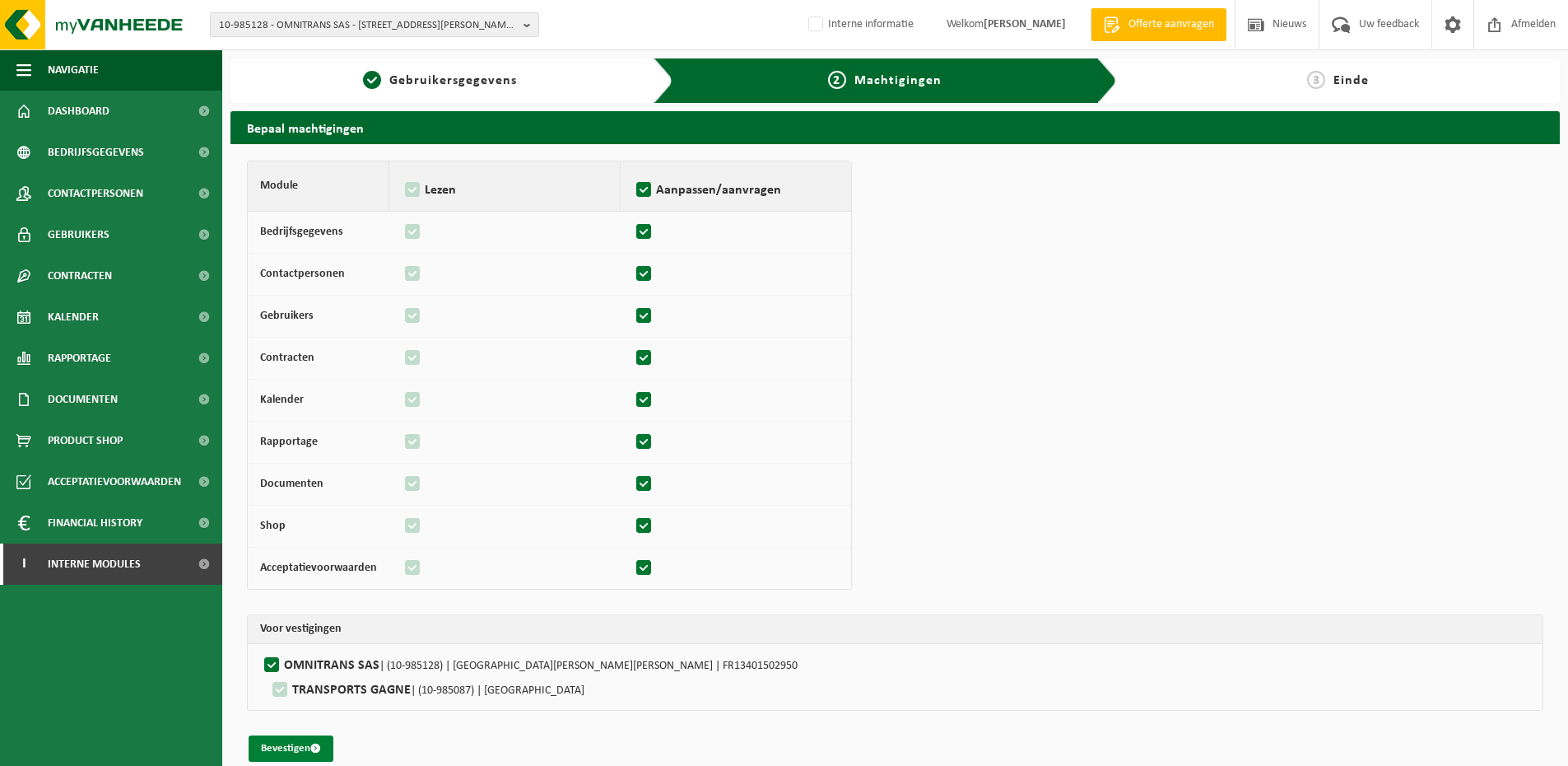
click at [271, 740] on button "Bevestigen" at bounding box center [291, 749] width 85 height 26
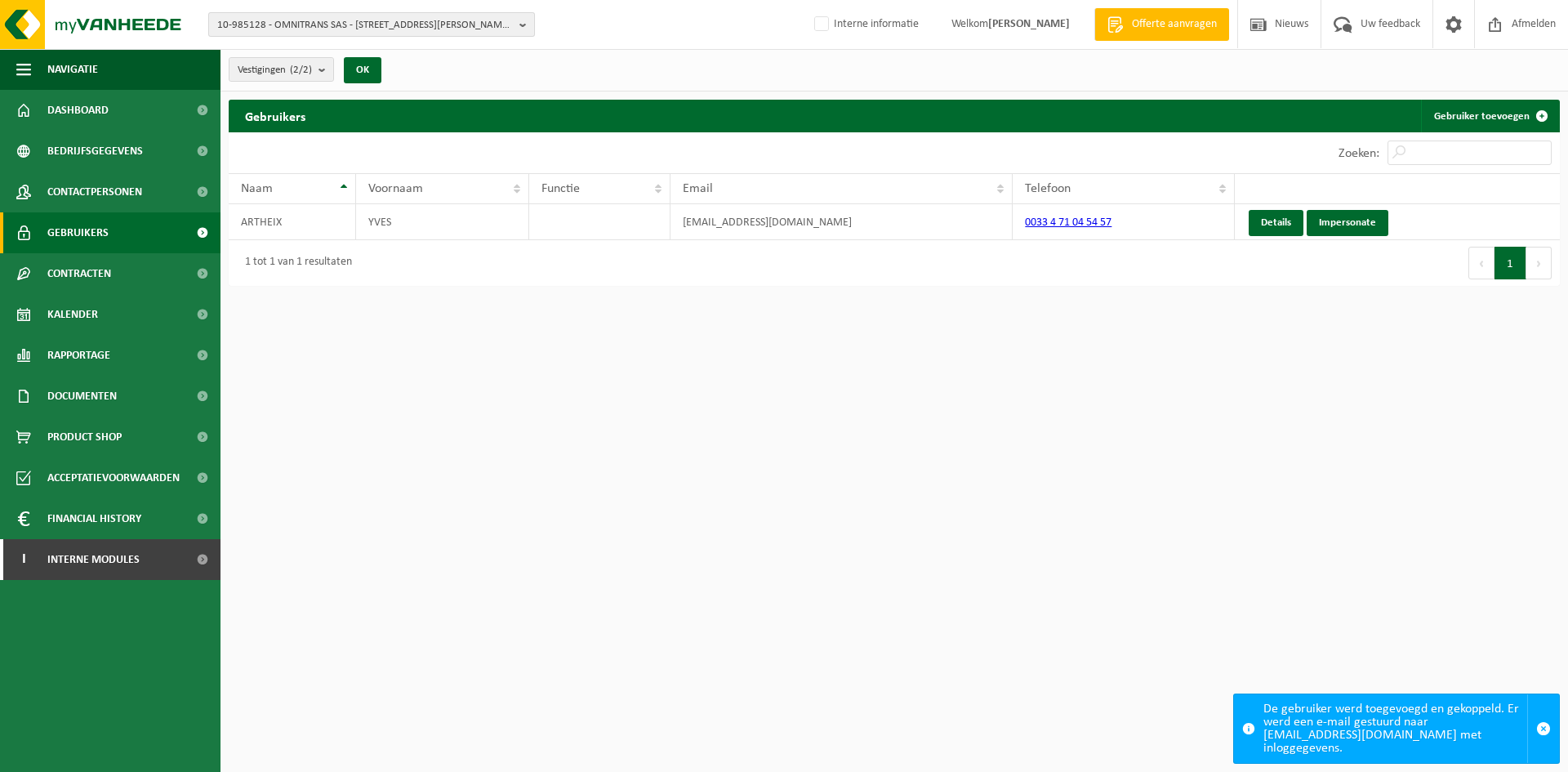
click at [350, 15] on span "10-985128 - OMNITRANS SAS - [STREET_ADDRESS][PERSON_NAME][PERSON_NAME] 360" at bounding box center [365, 25] width 295 height 24
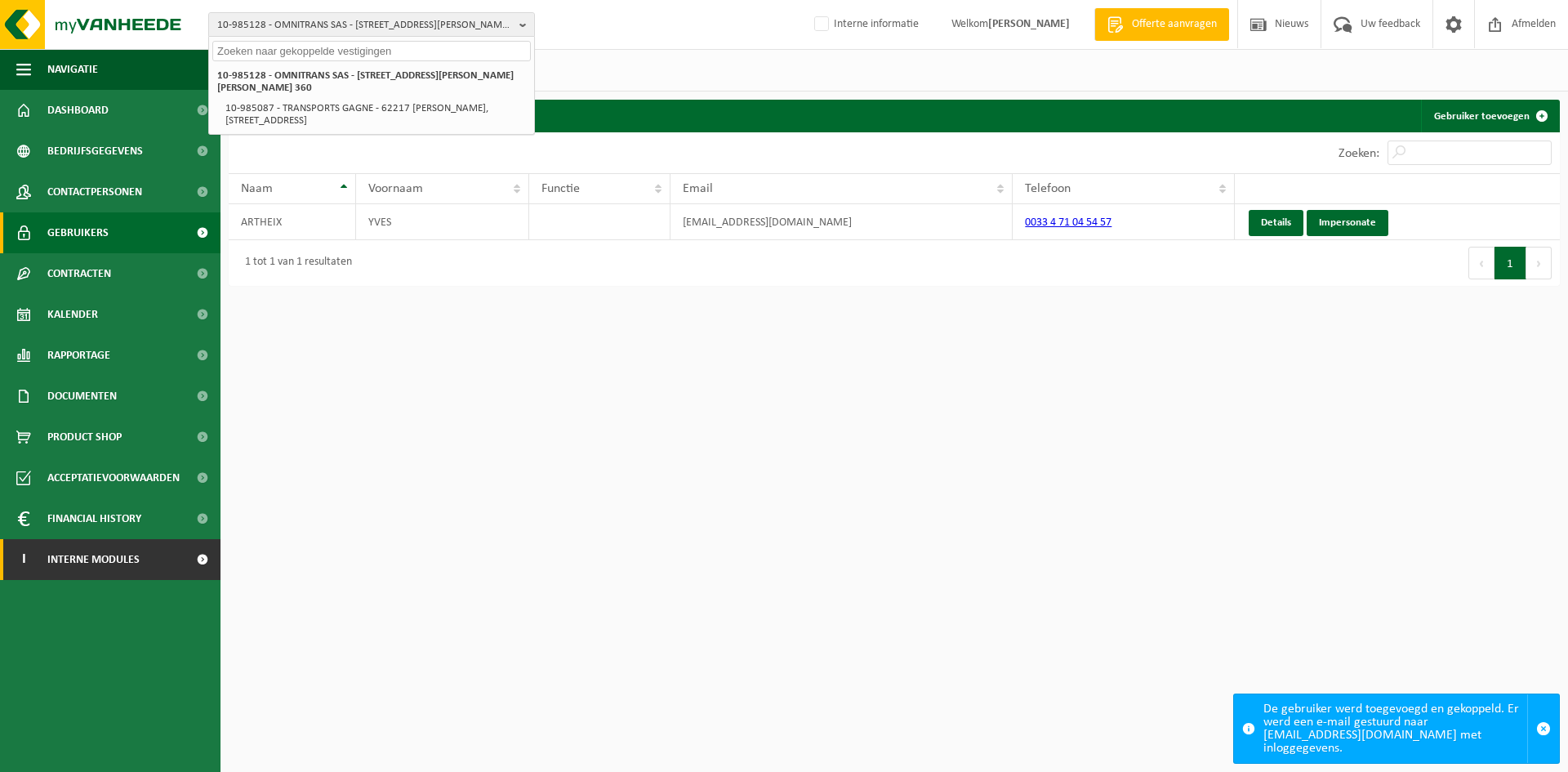
click at [97, 553] on span "Interne modules" at bounding box center [94, 560] width 92 height 41
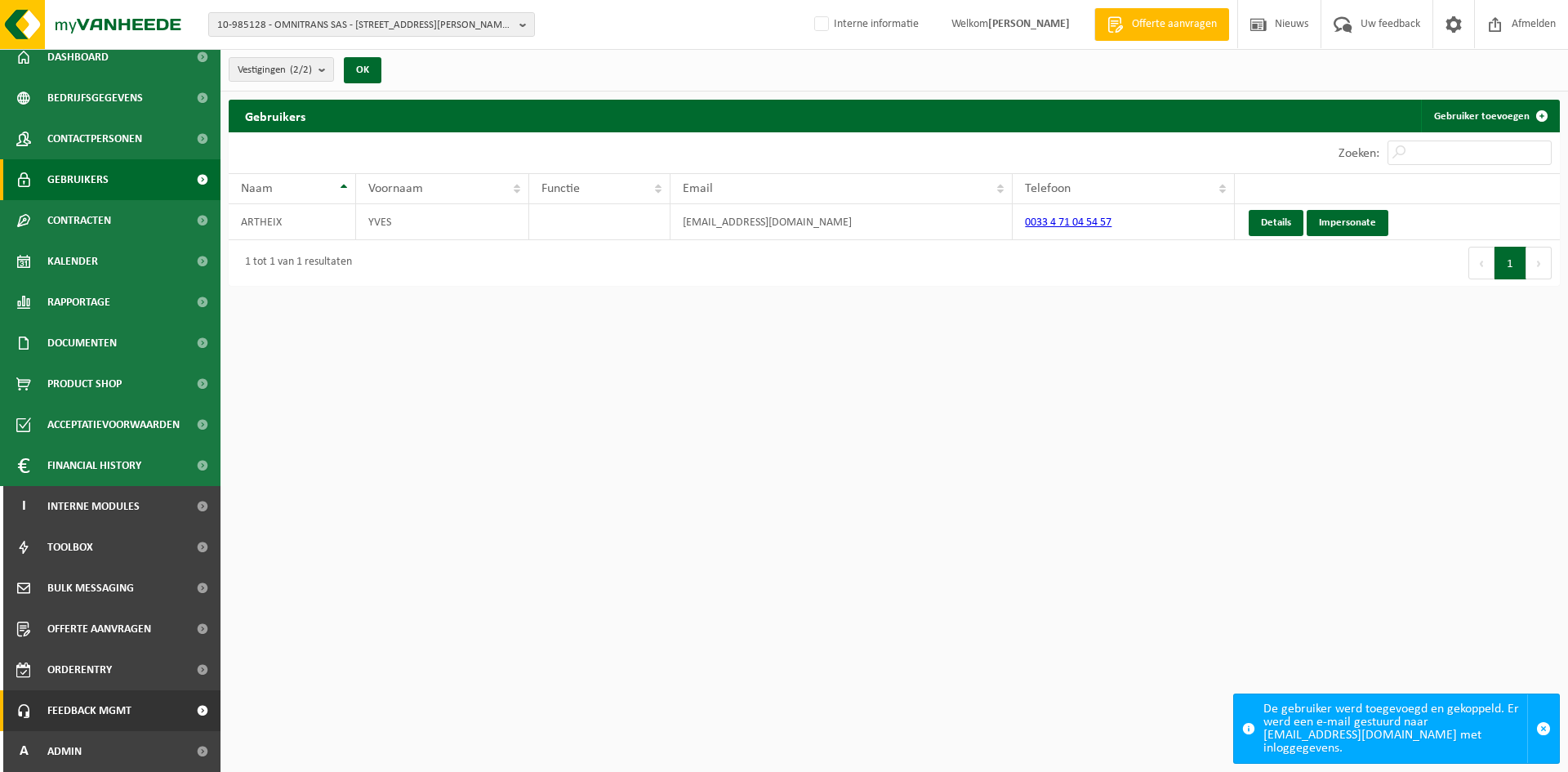
drag, startPoint x: 104, startPoint y: 743, endPoint x: 102, endPoint y: 721, distance: 22.1
click at [104, 742] on link "A Admin" at bounding box center [110, 752] width 220 height 41
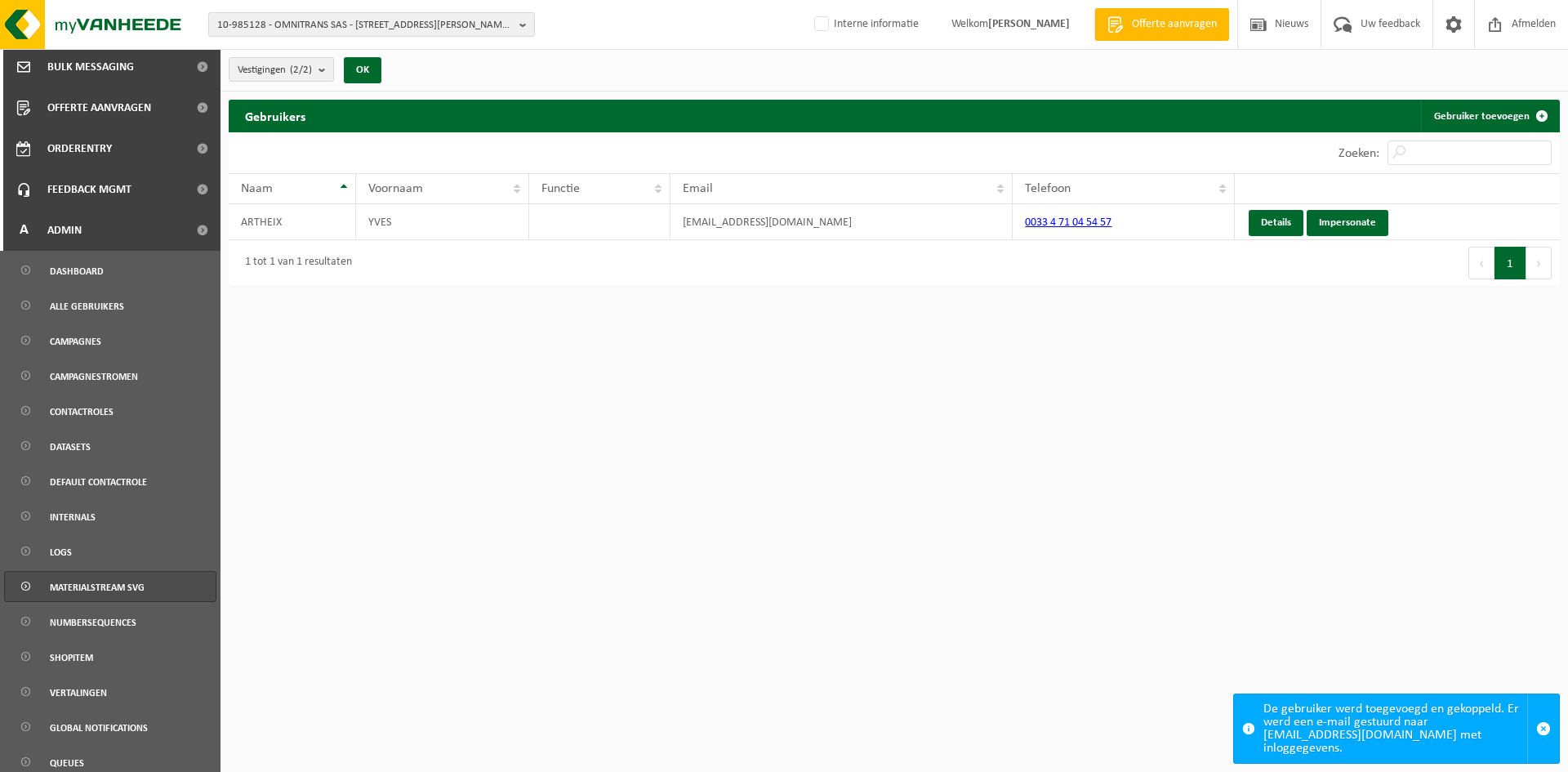
scroll to position [619, 0]
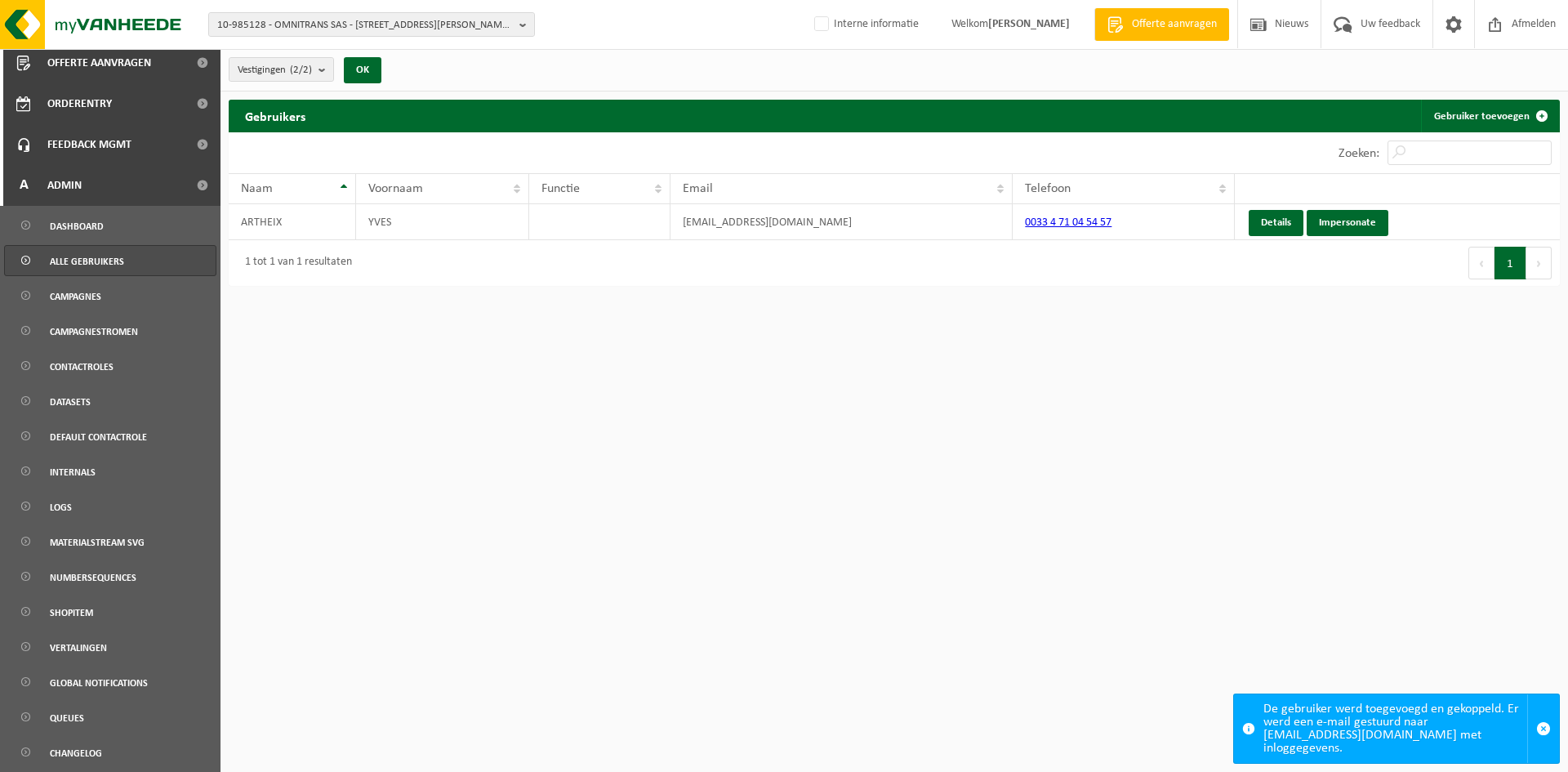
click at [124, 257] on link "Alle gebruikers" at bounding box center [110, 260] width 212 height 31
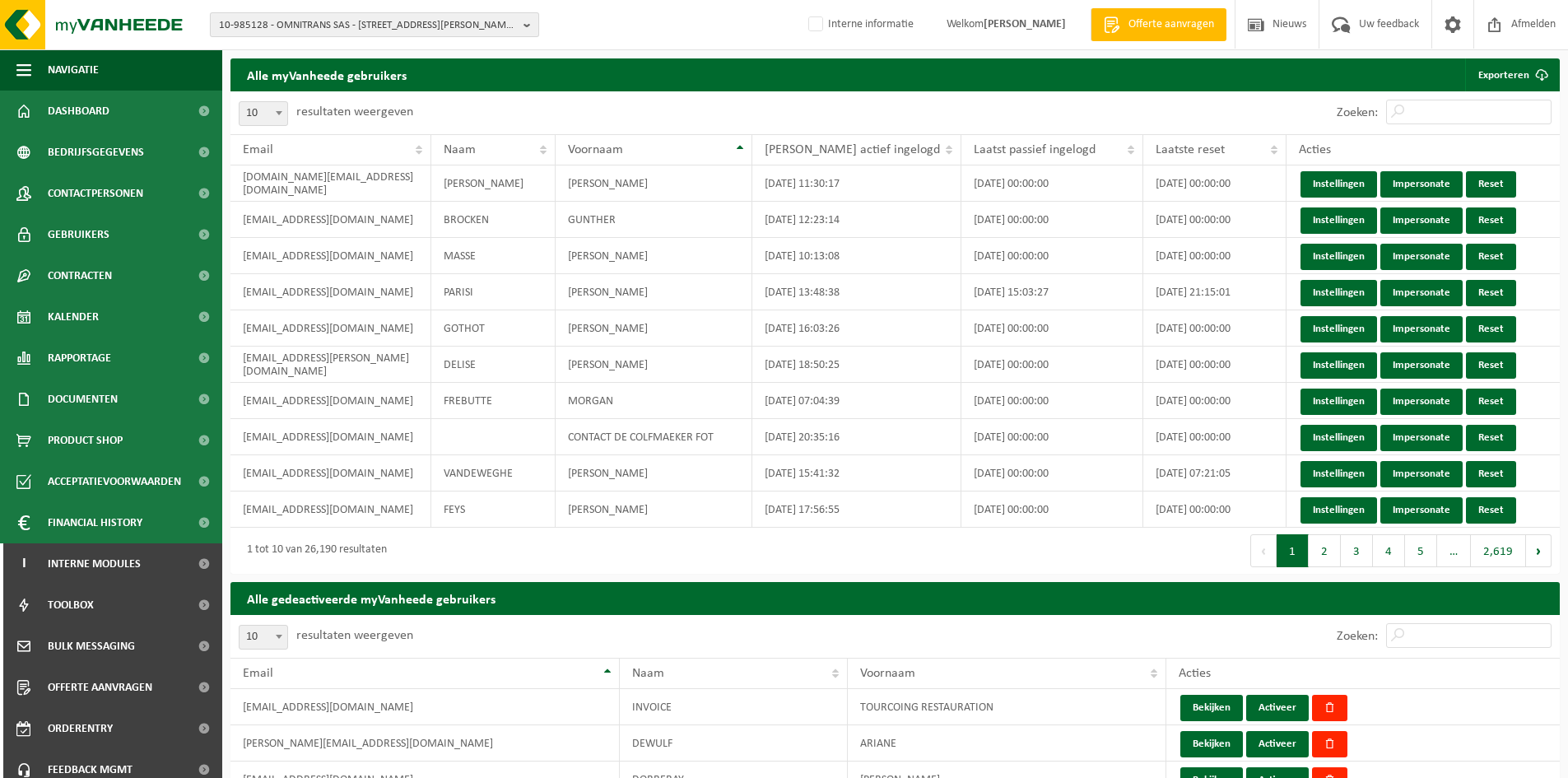
click at [354, 28] on span "10-985128 - OMNITRANS SAS - [STREET_ADDRESS][PERSON_NAME][PERSON_NAME] 360" at bounding box center [368, 26] width 298 height 25
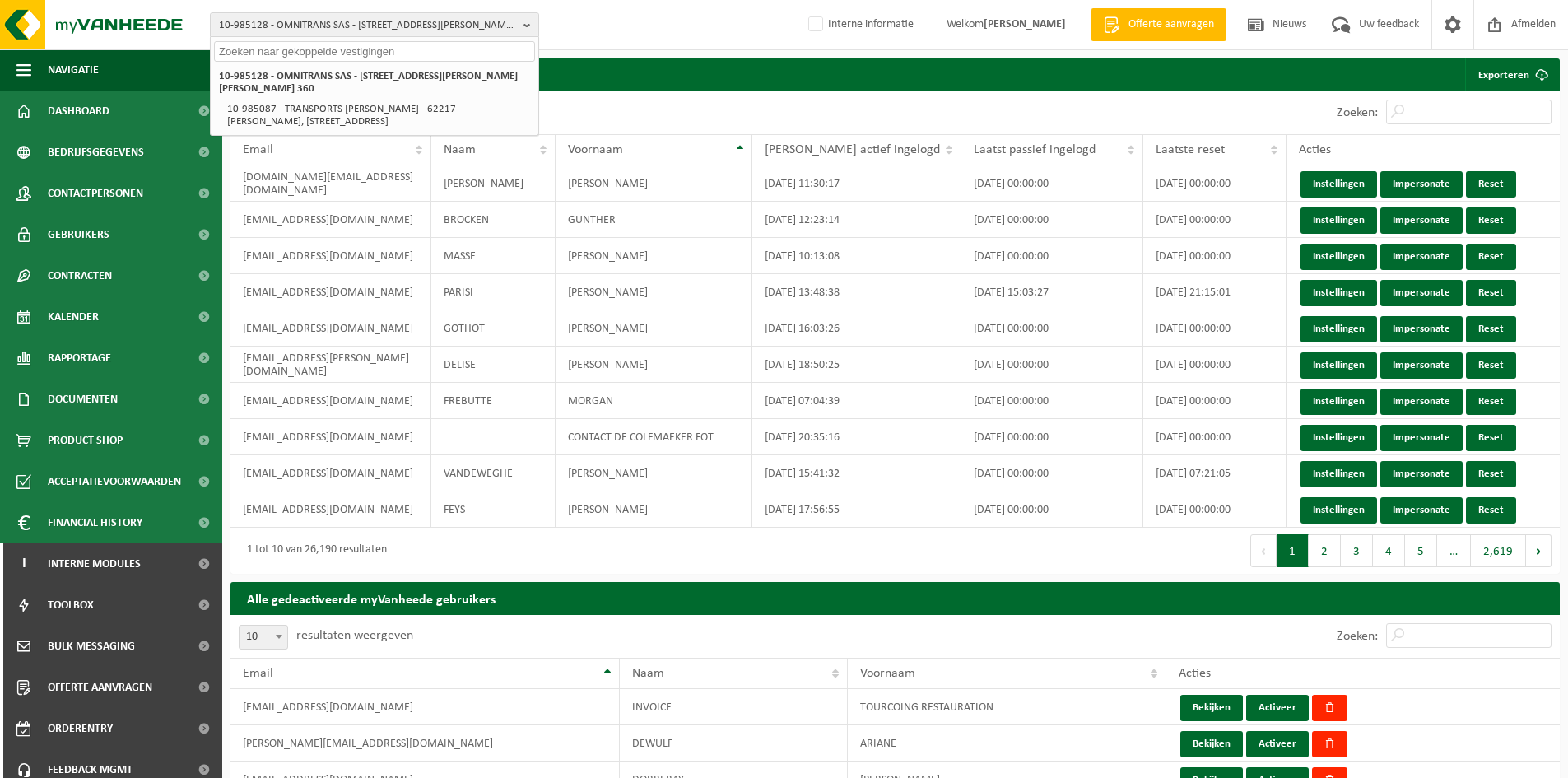
paste input "10-914144"
type input "10-914144"
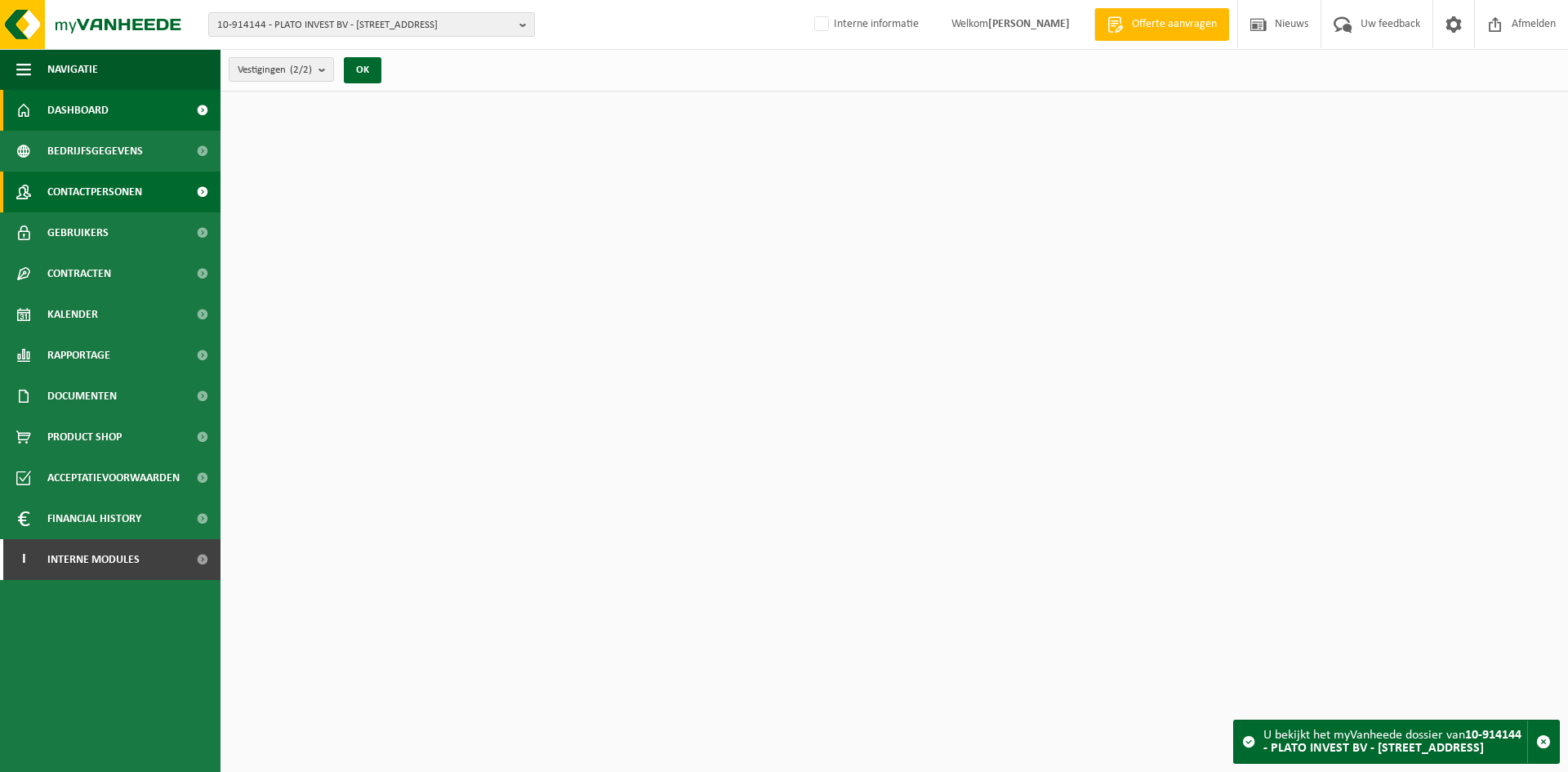
click at [64, 187] on span "Contactpersonen" at bounding box center [95, 192] width 95 height 41
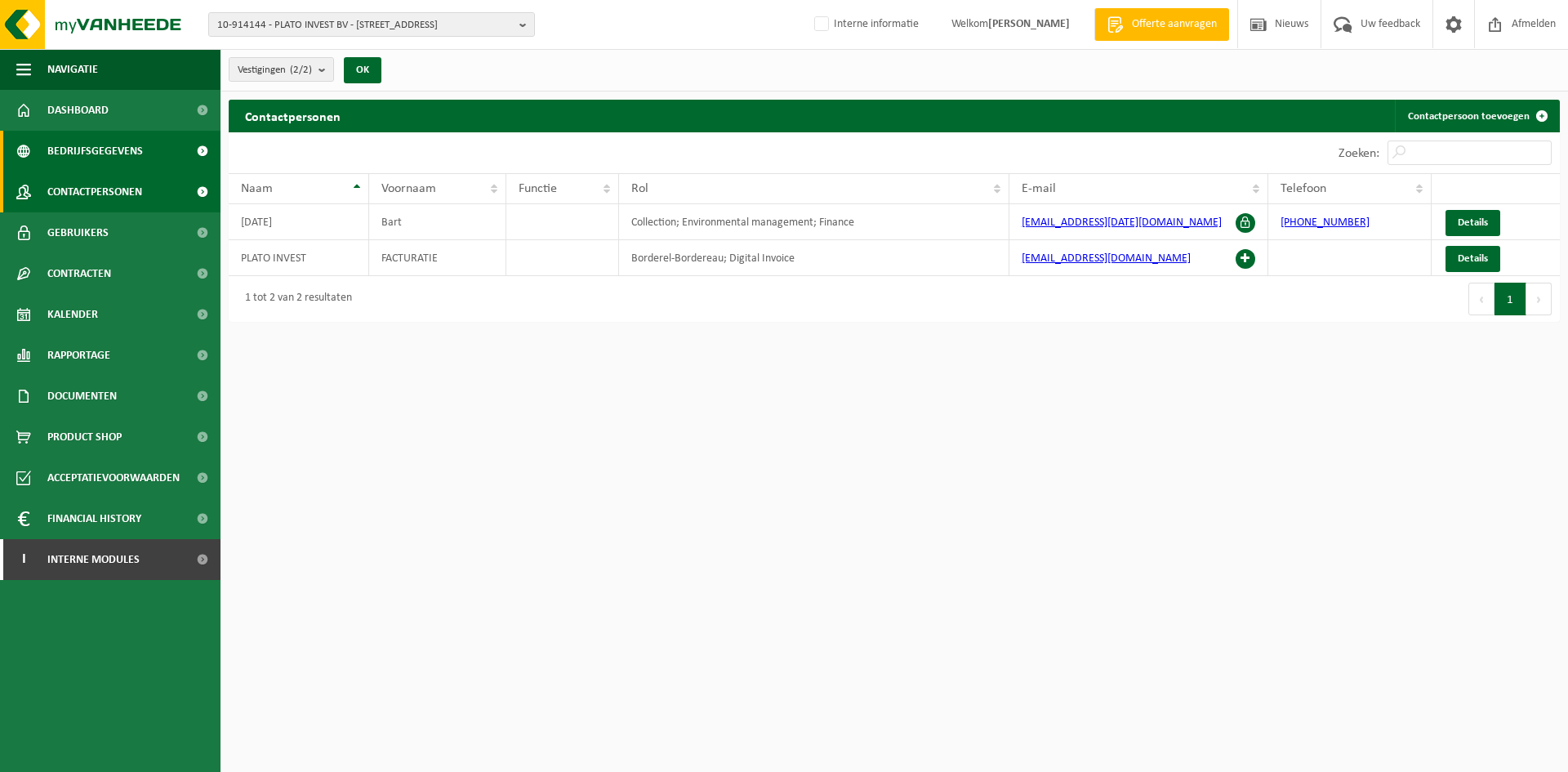
click at [98, 150] on span "Bedrijfsgegevens" at bounding box center [96, 151] width 96 height 41
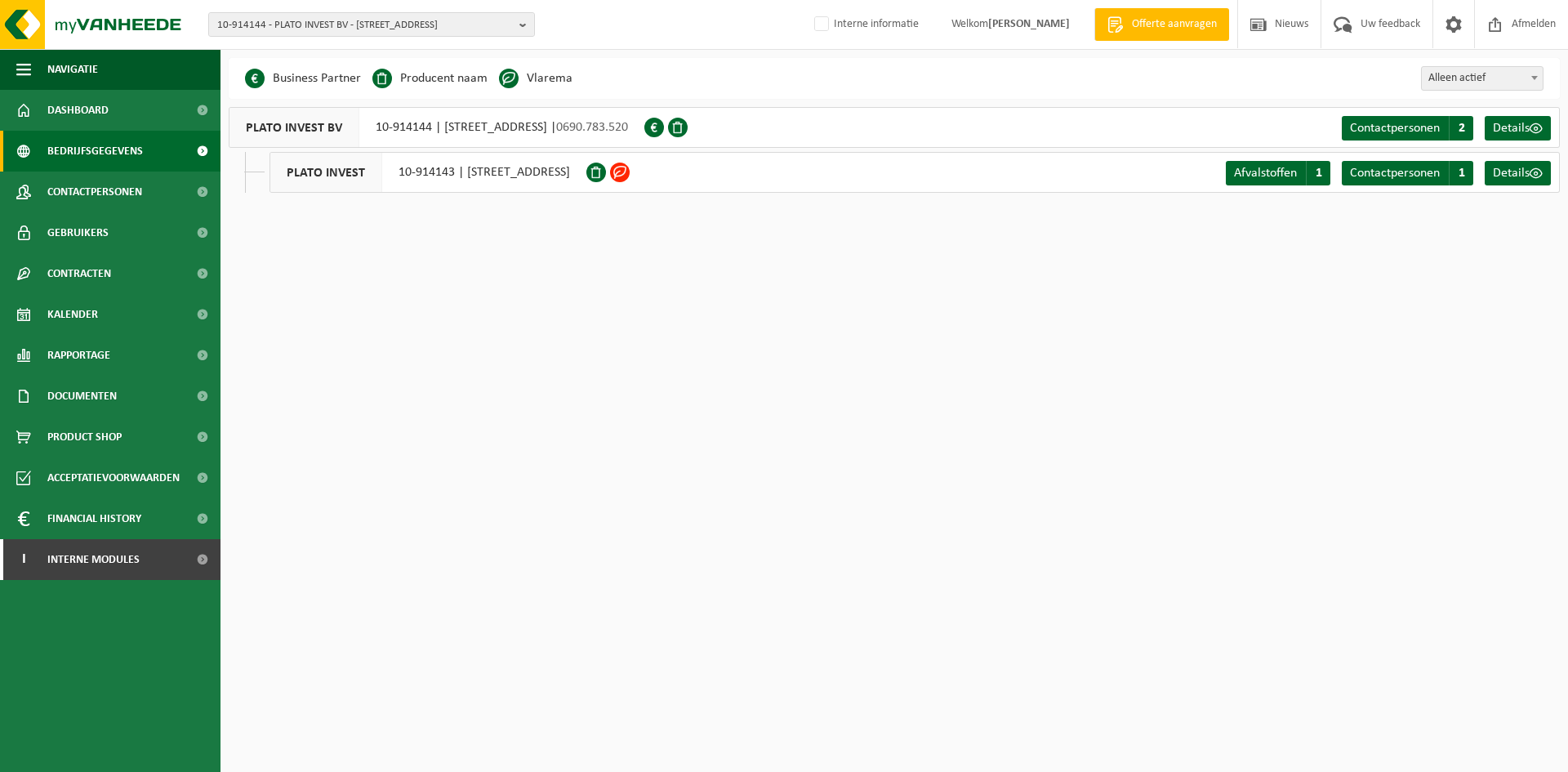
click at [408, 129] on div "PLATO INVEST BV 10-914144 | [STREET_ADDRESS] | 0690.783.520" at bounding box center [436, 128] width 415 height 41
drag, startPoint x: 375, startPoint y: 128, endPoint x: 430, endPoint y: 127, distance: 55.0
click at [430, 127] on div "PLATO INVEST BV 10-914144 | KOEMEERSSTRAAT 12, 9450 HAALTERT | 0690.783.520" at bounding box center [436, 128] width 415 height 41
click at [94, 222] on span "Gebruikers" at bounding box center [78, 233] width 61 height 41
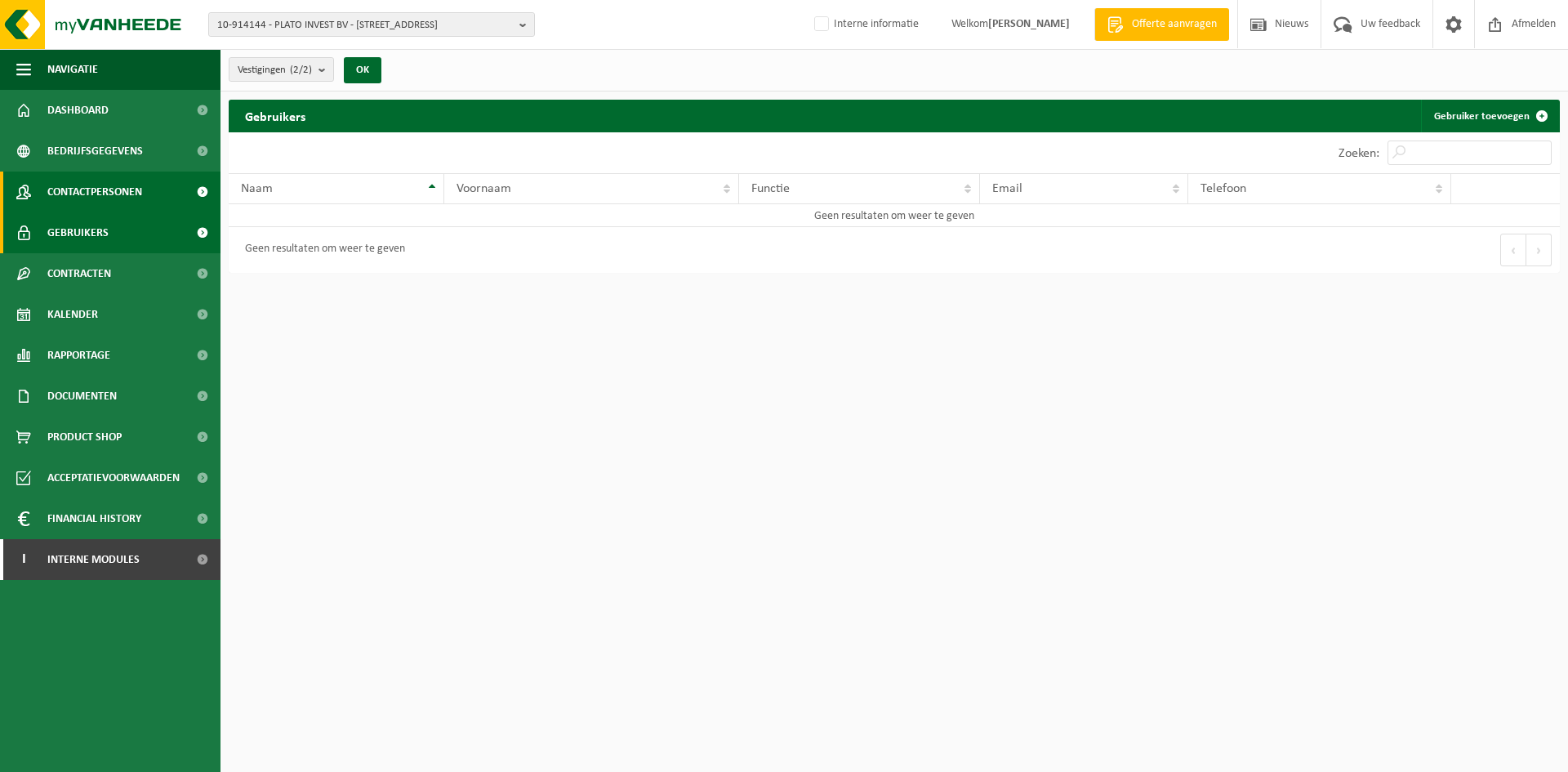
click at [86, 189] on span "Contactpersonen" at bounding box center [95, 192] width 95 height 41
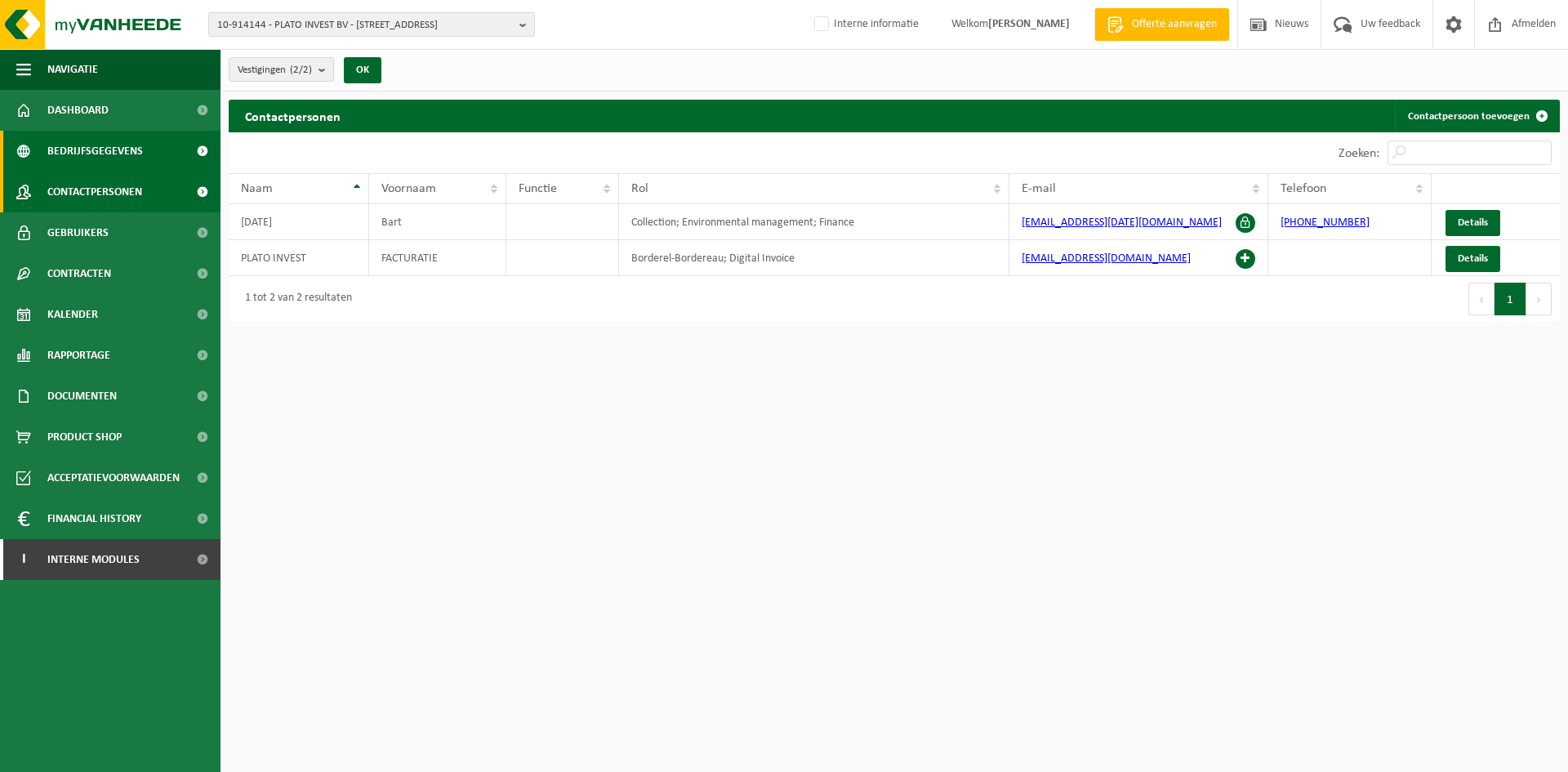
click at [128, 148] on span "Bedrijfsgegevens" at bounding box center [96, 151] width 96 height 41
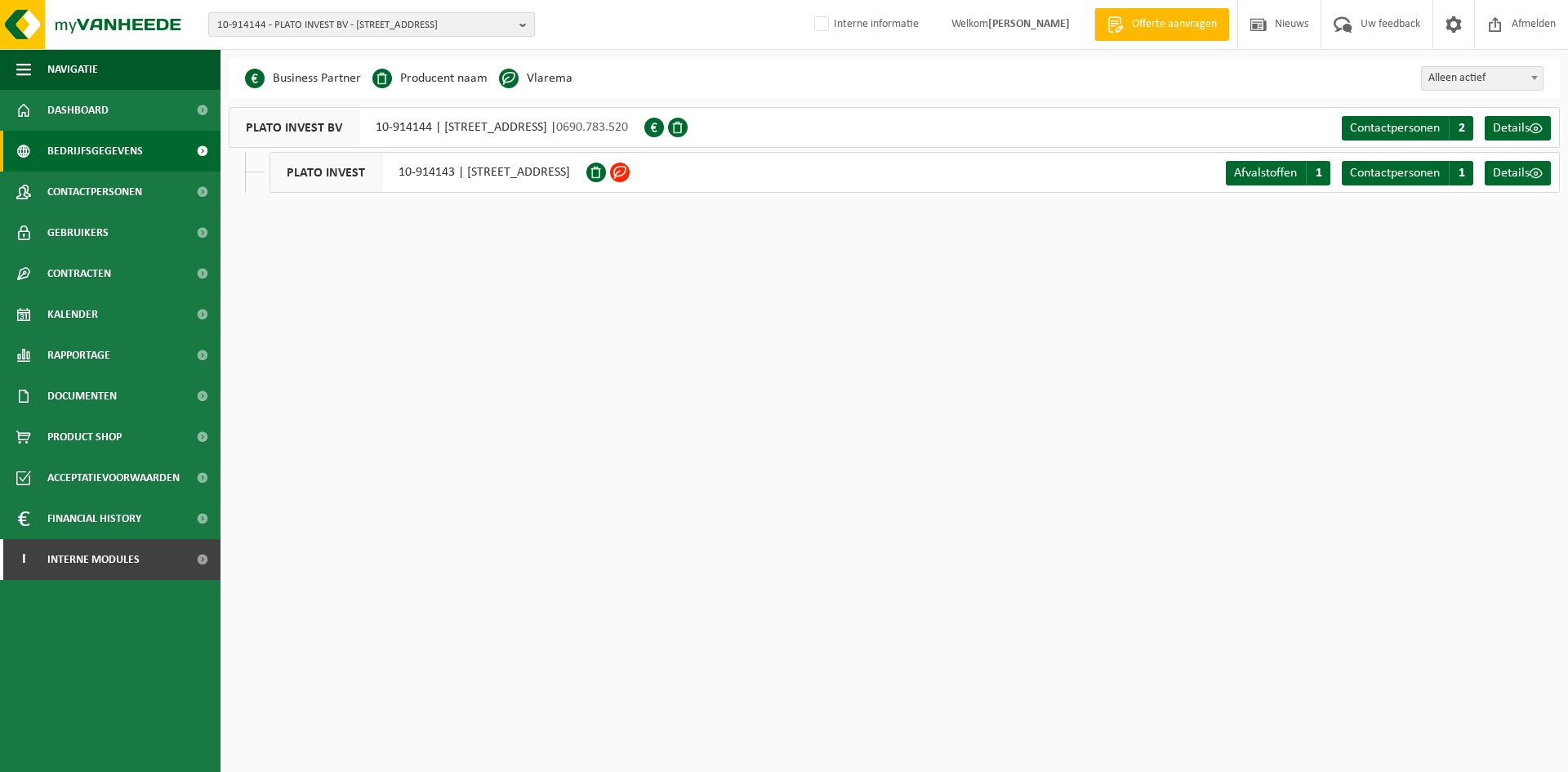
click at [461, 131] on div "PLATO INVEST BV 10-914144 | KOEMEERSSTRAAT 12, 9450 HAALTERT | 0690.783.520" at bounding box center [436, 128] width 415 height 41
drag, startPoint x: 467, startPoint y: 173, endPoint x: 649, endPoint y: 188, distance: 182.6
click at [586, 188] on div "PLATO INVEST 10-914143 | HEILIG HARTLAAN 38, 9300 AALST" at bounding box center [428, 173] width 317 height 41
copy div "HEILIG HARTLAAN 38, 9300 AALST"
click at [314, 28] on span "10-914144 - PLATO INVEST BV - [STREET_ADDRESS]" at bounding box center [365, 25] width 295 height 24
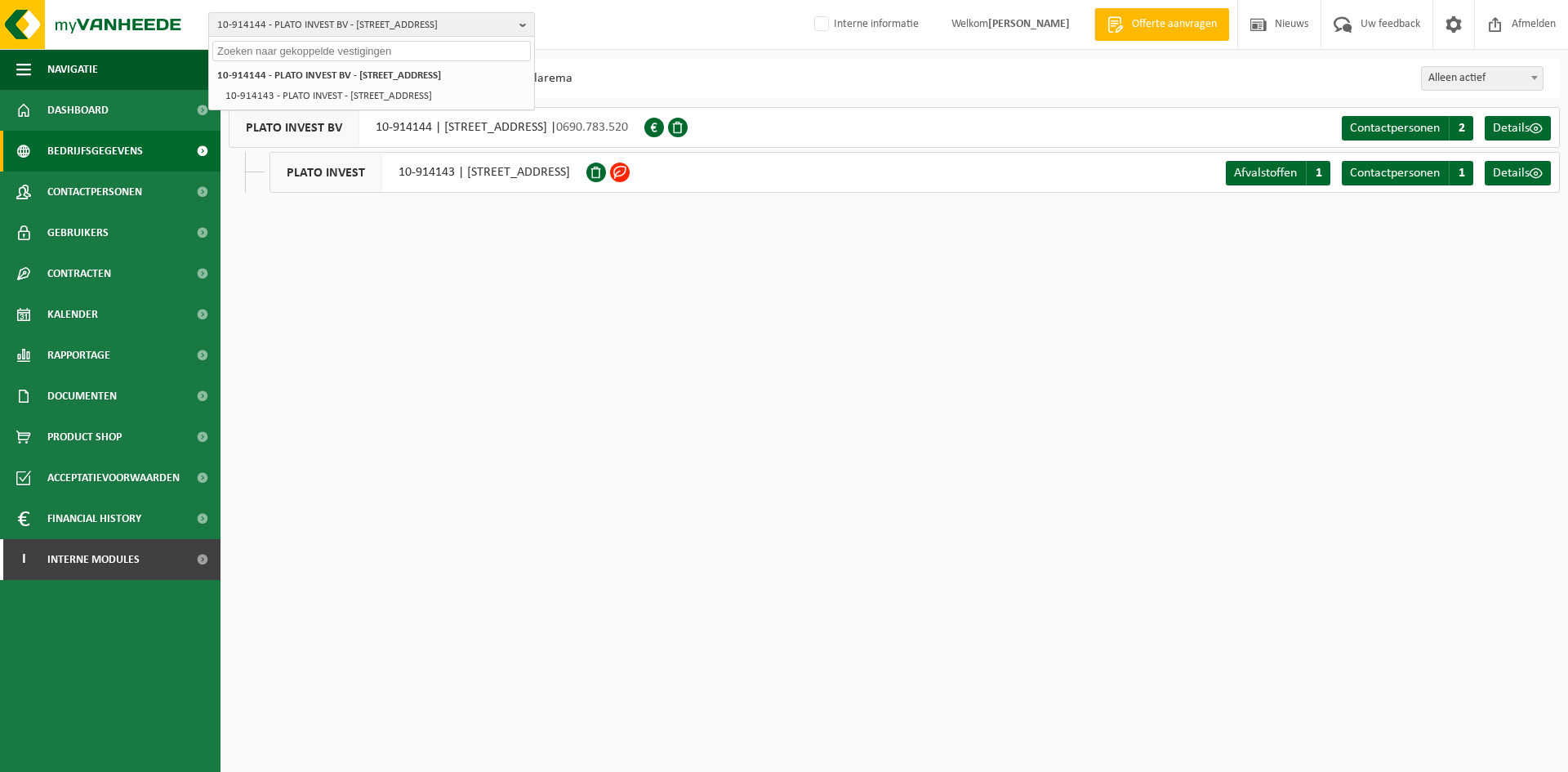
paste input "HEILIG HARTLAAN 38, 9300 AALST"
drag, startPoint x: 402, startPoint y: 53, endPoint x: 331, endPoint y: 55, distance: 71.0
click at [331, 55] on input "HEILIG HARTLAAN 38, 9300 AALST" at bounding box center [371, 52] width 319 height 21
type input "[STREET_ADDRESS]"
click at [333, 67] on li "10-914143 - PLATO INVEST - [STREET_ADDRESS]" at bounding box center [371, 76] width 319 height 21
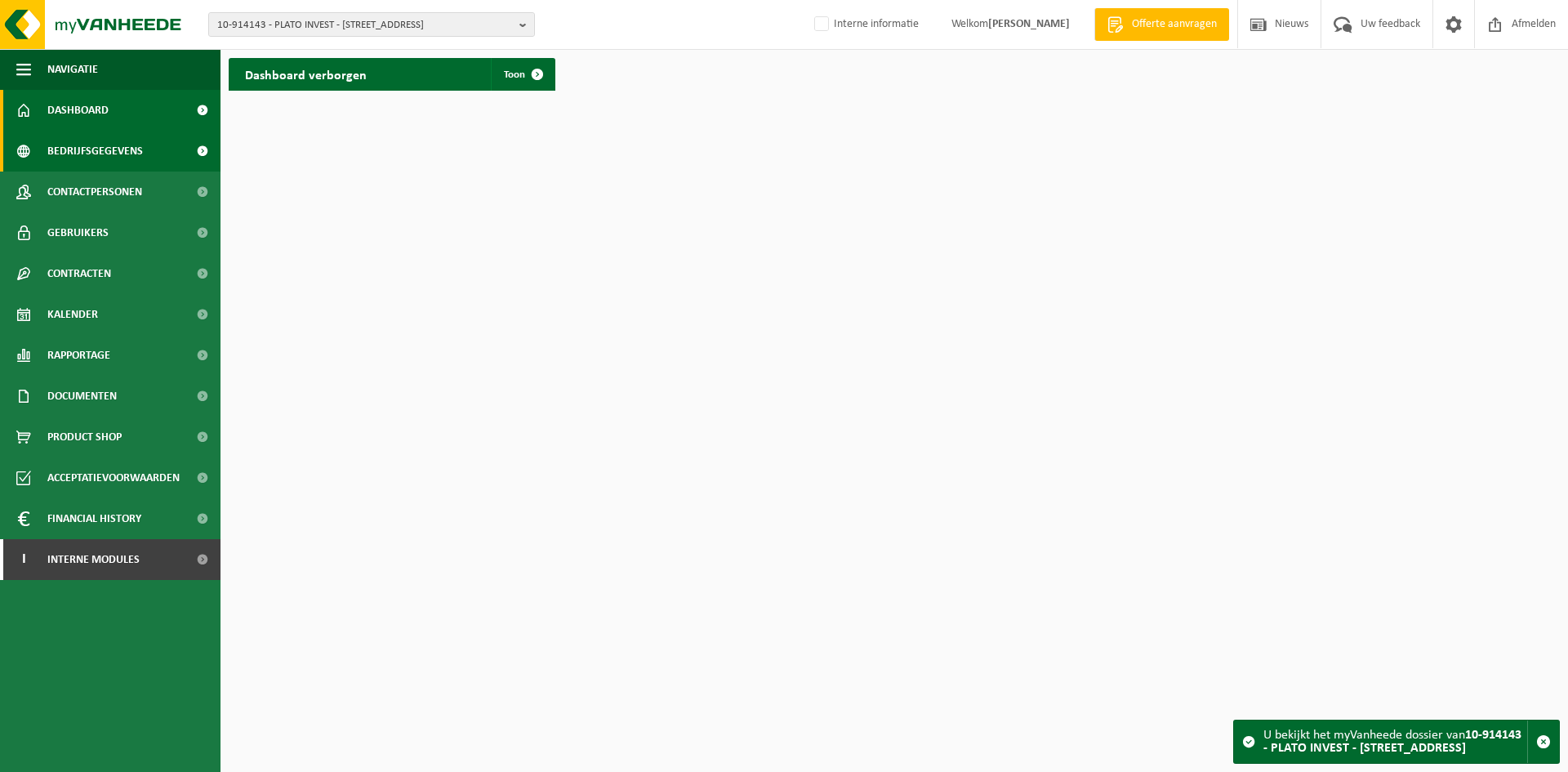
click at [130, 151] on span "Bedrijfsgegevens" at bounding box center [96, 151] width 96 height 41
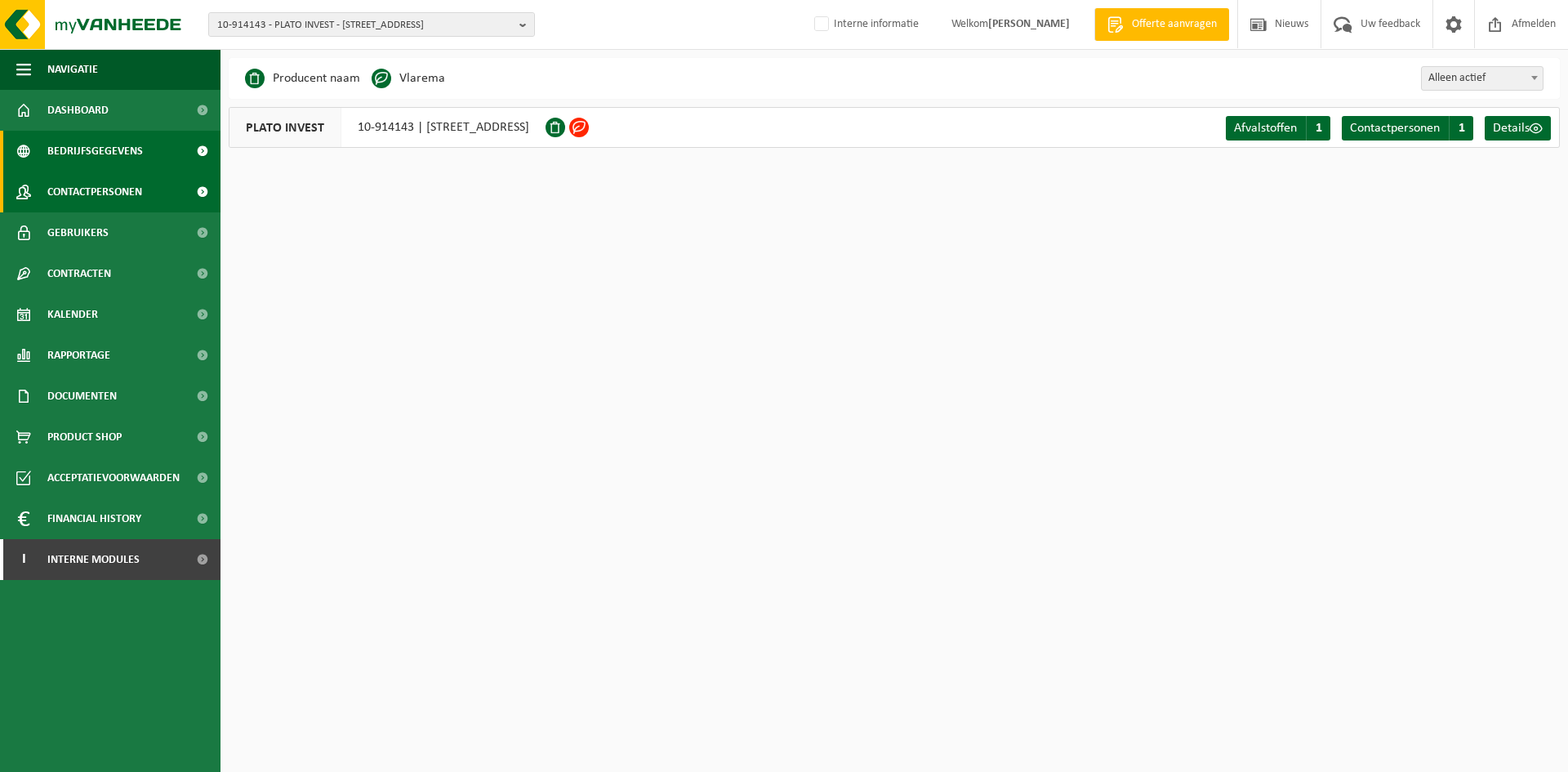
click at [136, 182] on span "Contactpersonen" at bounding box center [95, 192] width 95 height 41
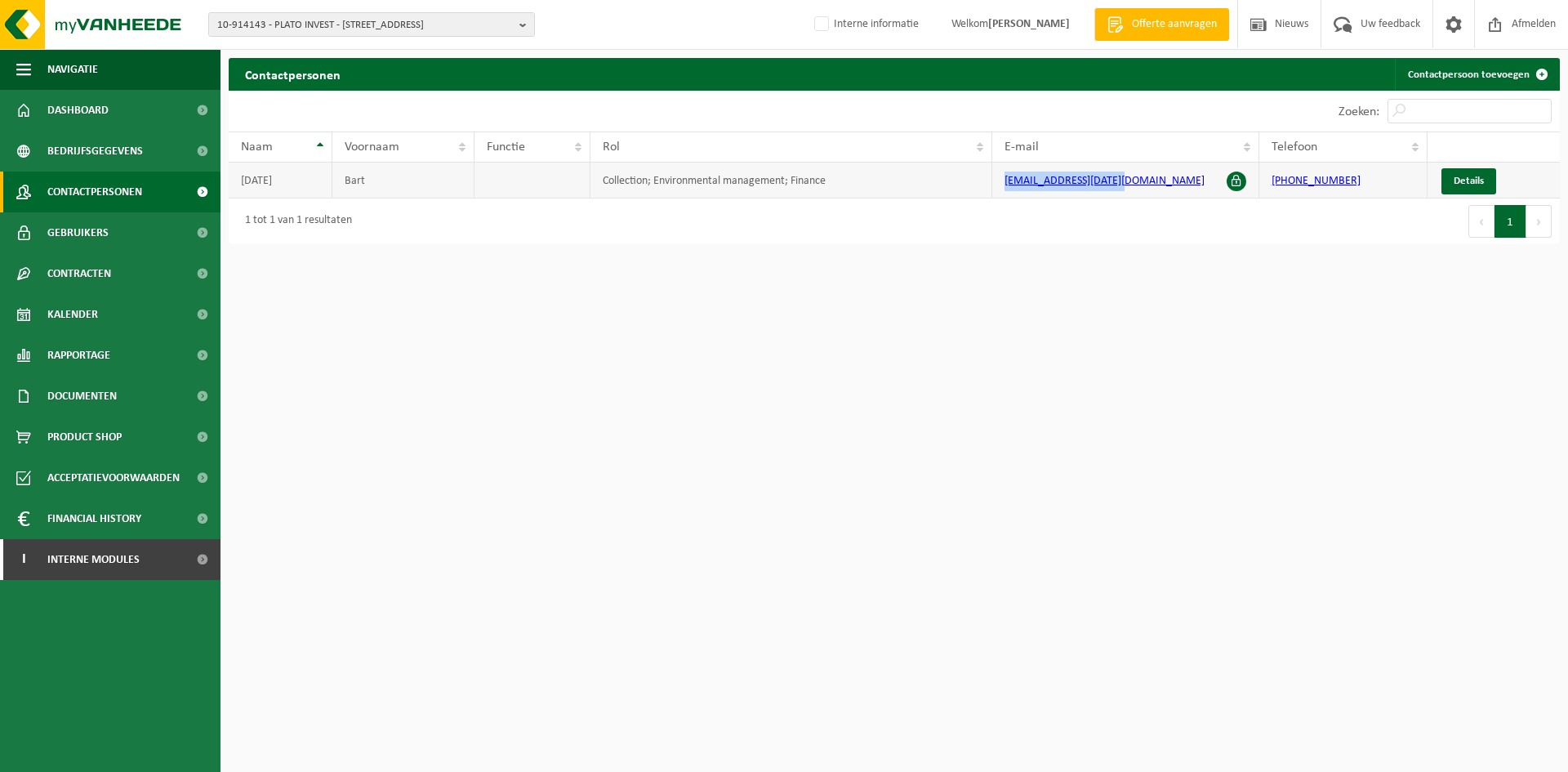
drag, startPoint x: 1150, startPoint y: 177, endPoint x: 907, endPoint y: 180, distance: 243.0
click at [907, 180] on tr "[DATE][PERSON_NAME] Collection; Environmental management; Finance [EMAIL_ADDRES…" at bounding box center [895, 180] width 1332 height 36
copy tr "[EMAIL_ADDRESS][DATE][DOMAIN_NAME]"
click at [299, 29] on span "10-914143 - PLATO INVEST - [STREET_ADDRESS]" at bounding box center [365, 25] width 295 height 24
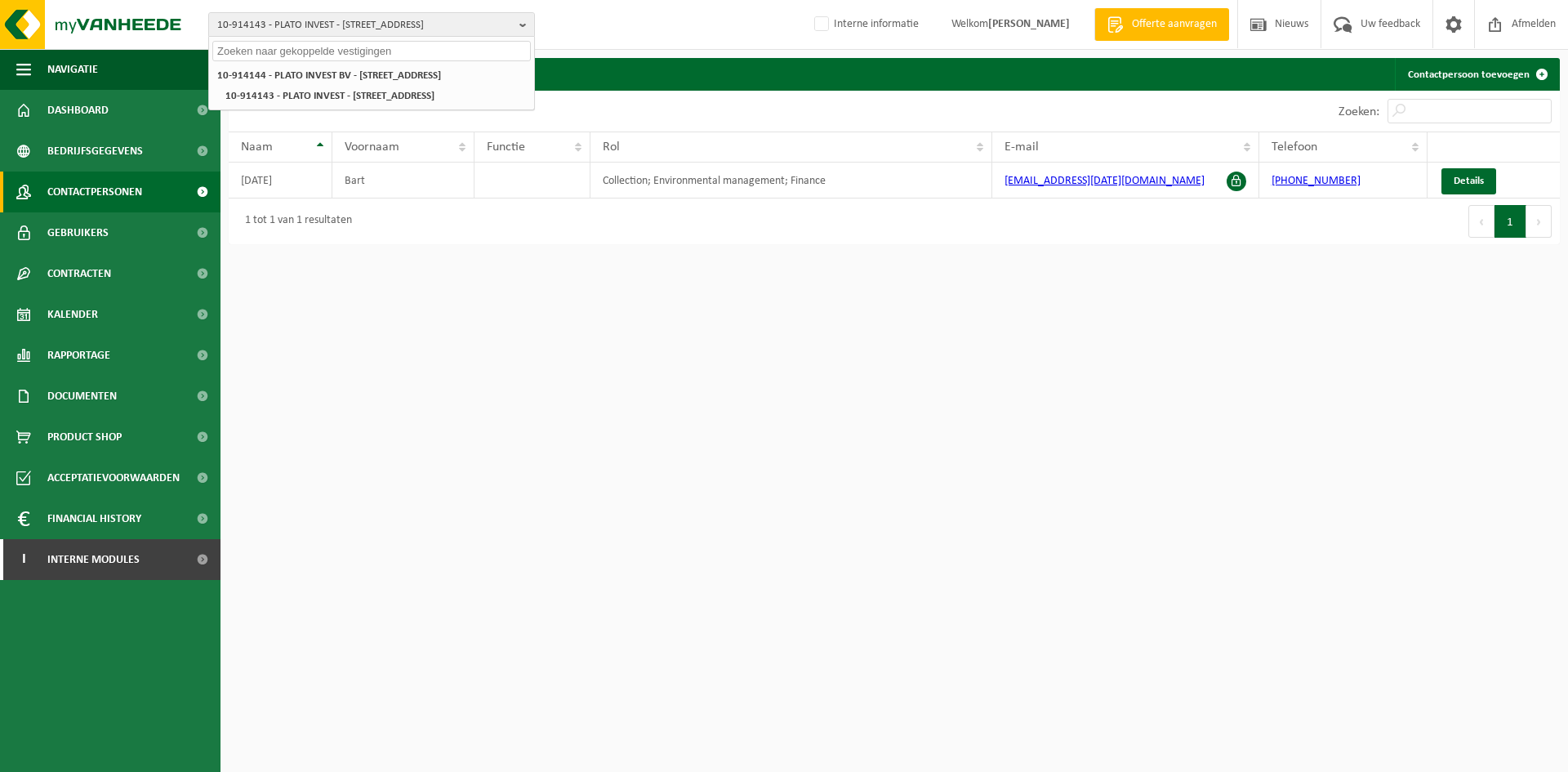
click at [378, 58] on input "text" at bounding box center [371, 52] width 319 height 21
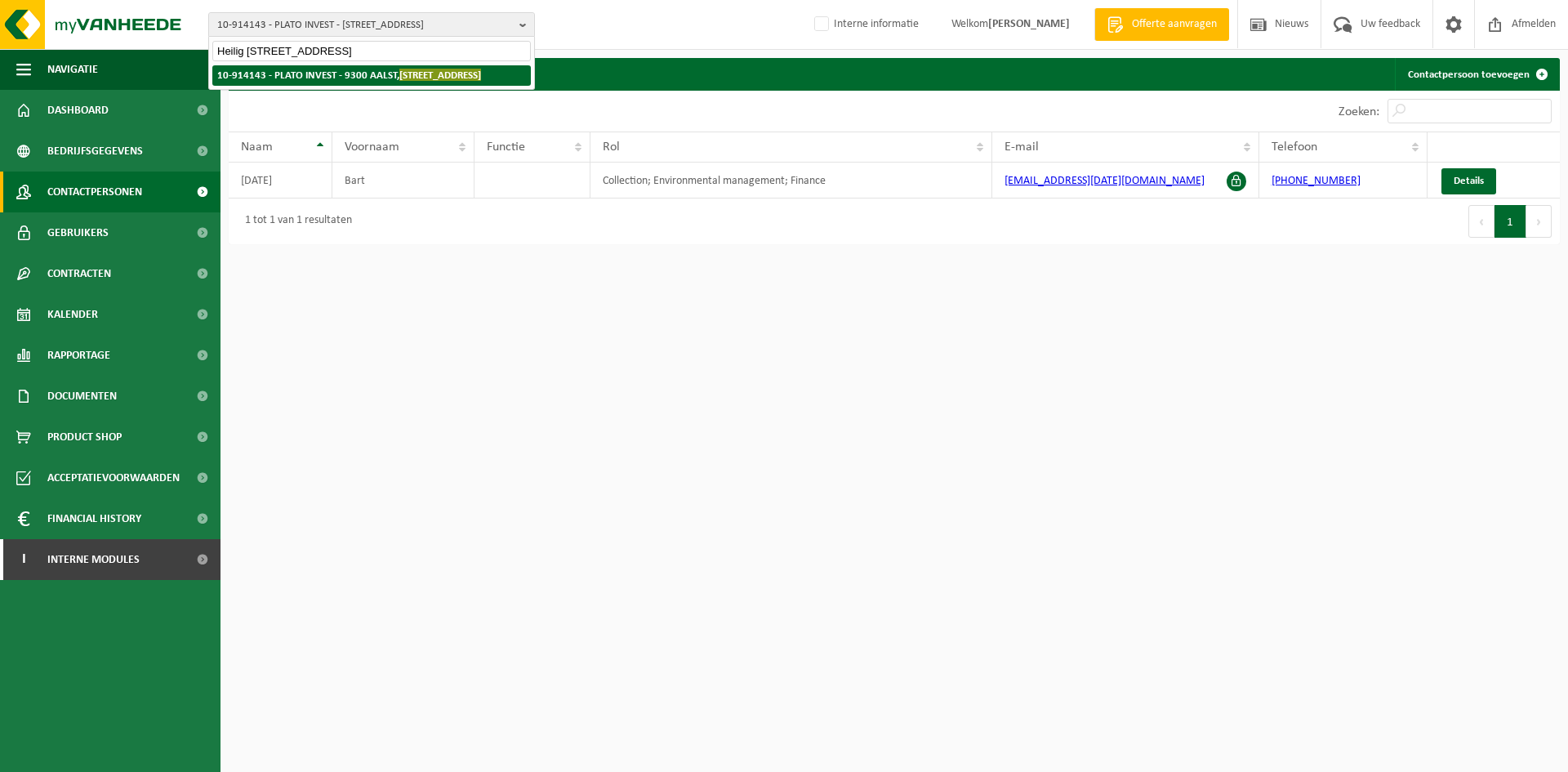
click at [358, 74] on li "10-914143 - PLATO INVEST - 9300 AALST, HEILIG HARTLAAN 38" at bounding box center [371, 76] width 319 height 21
click at [268, 73] on li "10-914143 - PLATO INVEST - 9300 AALST, HEILIG HARTLAAN 38" at bounding box center [371, 76] width 319 height 21
click at [418, 74] on span "HEILIG HARTLAAN 38" at bounding box center [440, 74] width 82 height 12
click at [421, 68] on span "HEILIG HARTLAAN 38" at bounding box center [440, 74] width 82 height 12
click at [423, 72] on span "HEILIG HARTLAAN 38" at bounding box center [440, 74] width 82 height 12
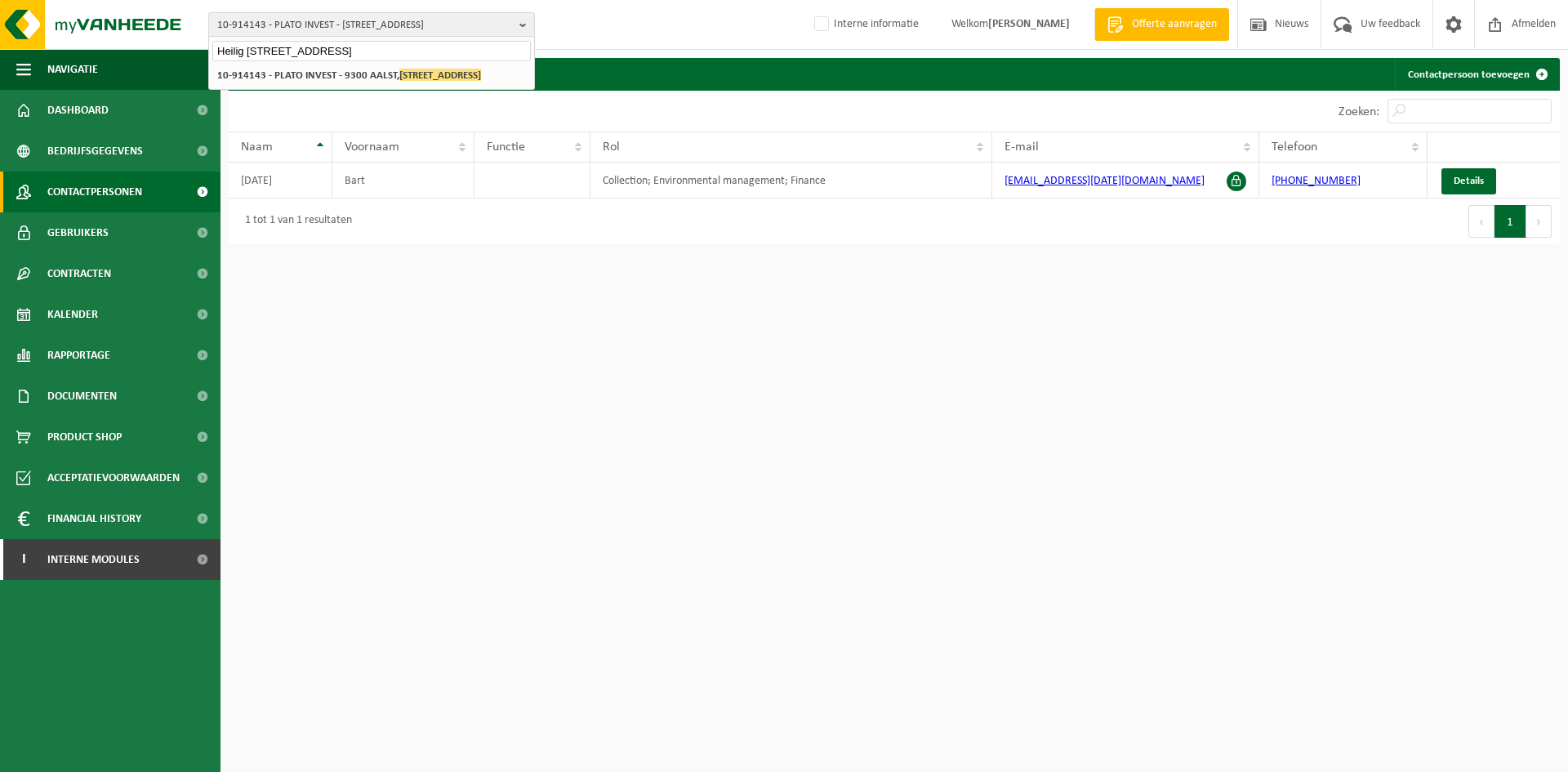
click at [354, 50] on input "Heilig hartlaan 38" at bounding box center [371, 52] width 319 height 21
type input "Heilig hartlaan"
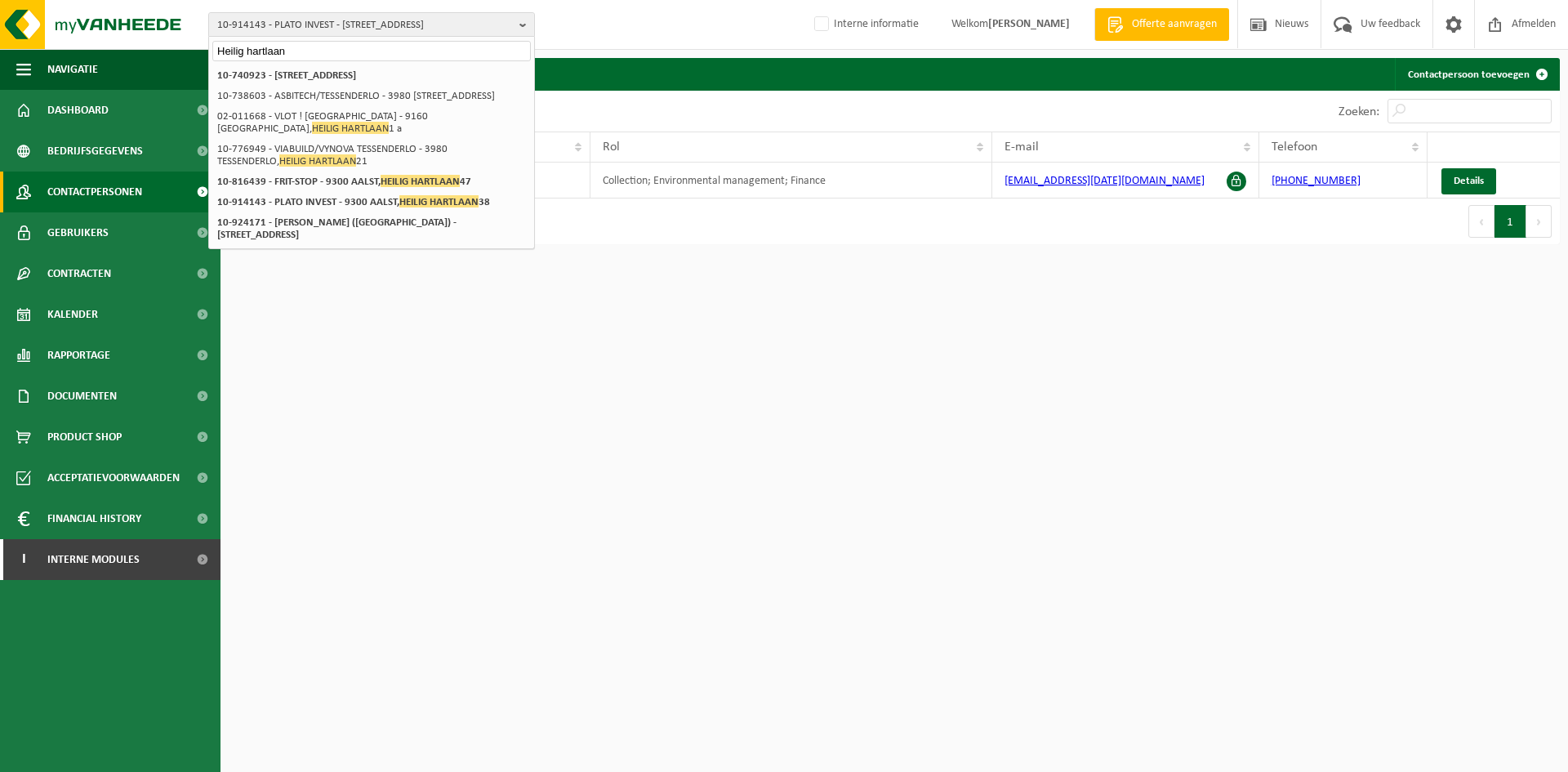
click at [300, 48] on input "Heilig hartlaan" at bounding box center [371, 52] width 319 height 21
drag, startPoint x: 324, startPoint y: 48, endPoint x: 40, endPoint y: 41, distance: 284.1
click at [40, 41] on div "10-914143 - PLATO INVEST - 9300 AALST, HEILIG HARTLAAN 38 Heilig hartlaan 10-91…" at bounding box center [784, 24] width 1568 height 50
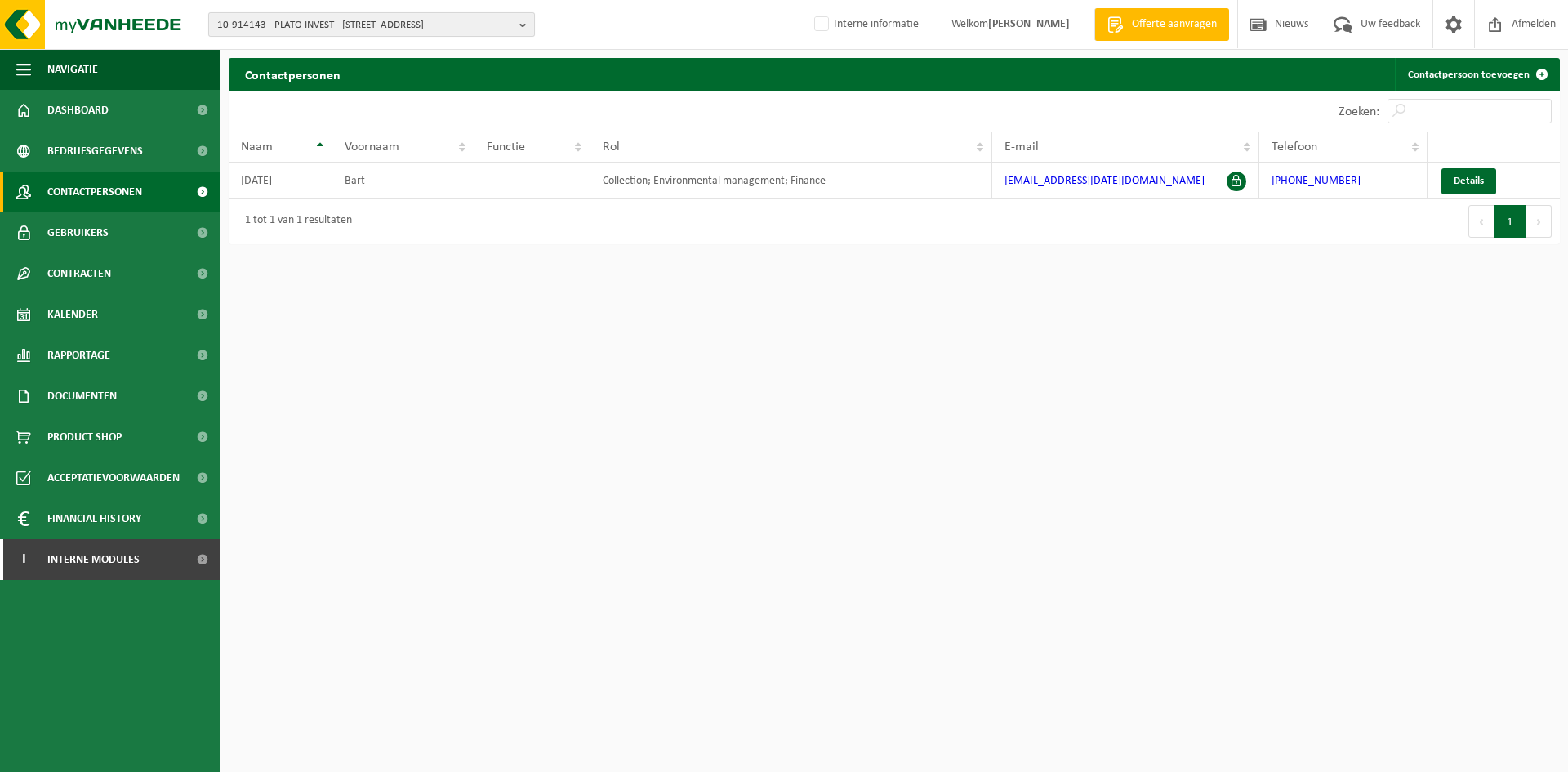
click at [325, 23] on span "10-914143 - PLATO INVEST - [STREET_ADDRESS]" at bounding box center [365, 25] width 295 height 24
type input "kardinaal"
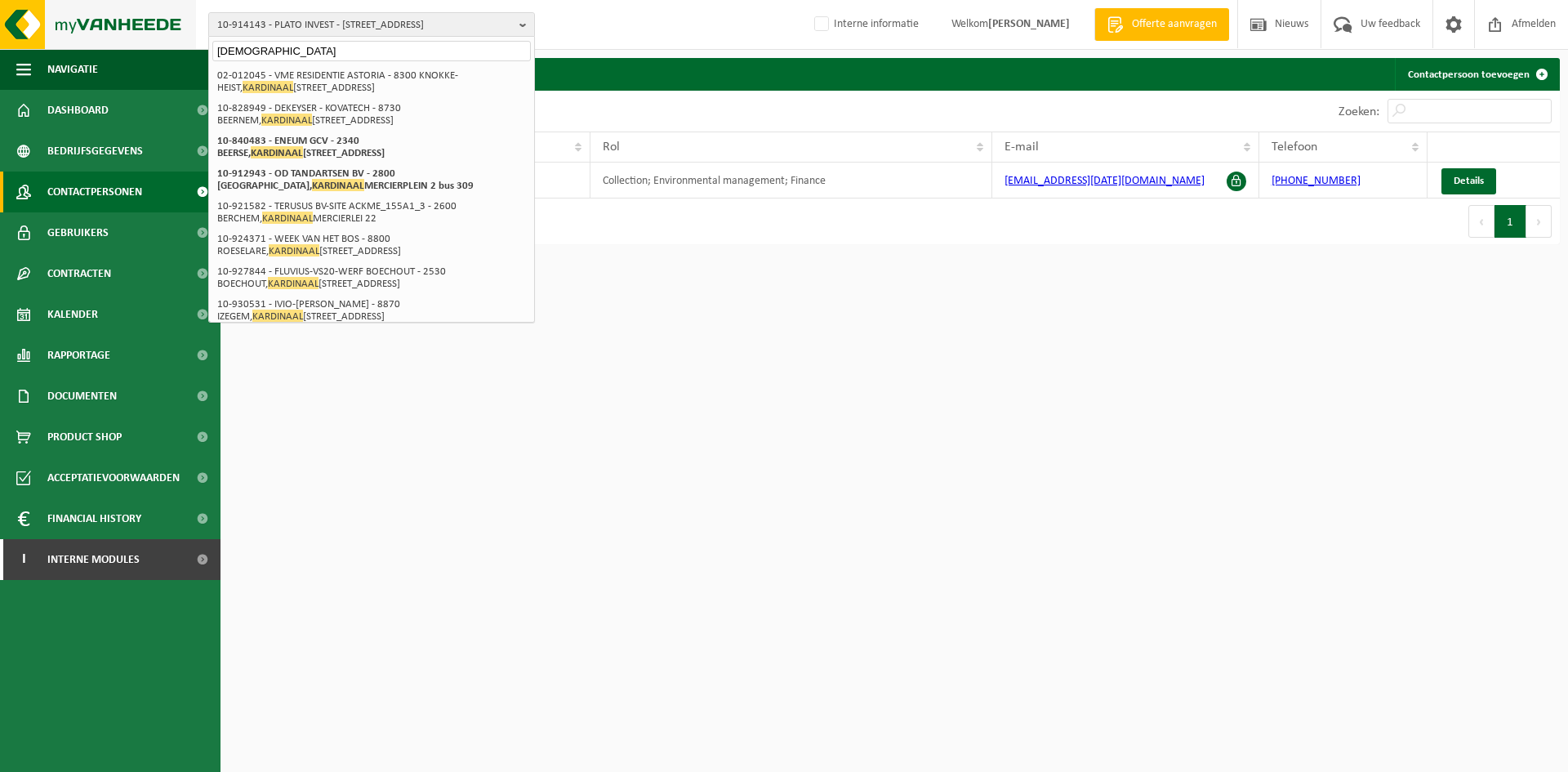
drag, startPoint x: 341, startPoint y: 47, endPoint x: 42, endPoint y: 37, distance: 299.2
click at [42, 37] on div "10-914143 - PLATO INVEST - 9300 AALST, HEILIG HARTLAAN 38 kardinaal 10-914144 -…" at bounding box center [784, 24] width 1568 height 50
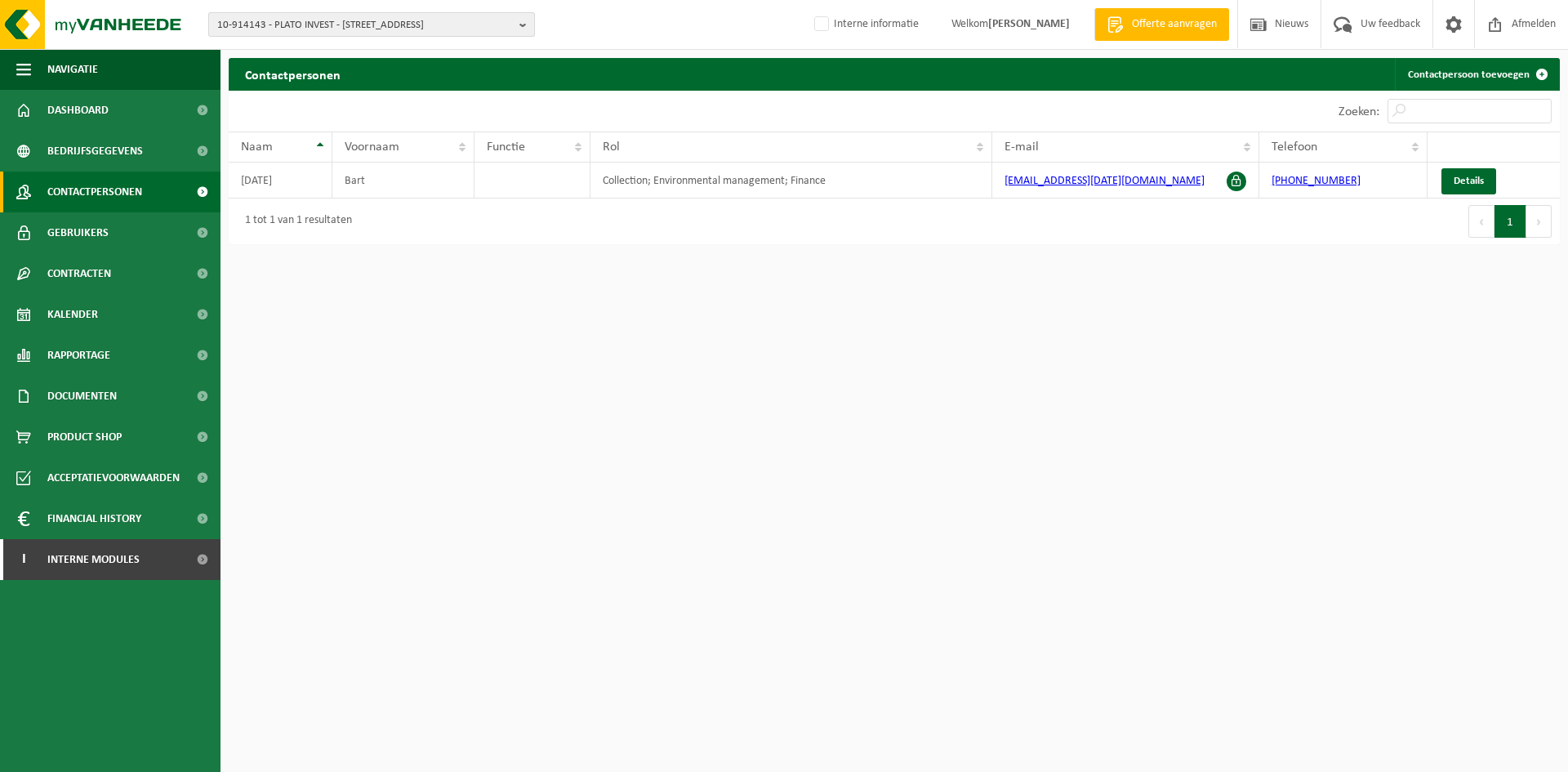
click at [385, 13] on span "10-914143 - PLATO INVEST - 9300 AALST, HEILIG HARTLAAN 38" at bounding box center [365, 25] width 295 height 24
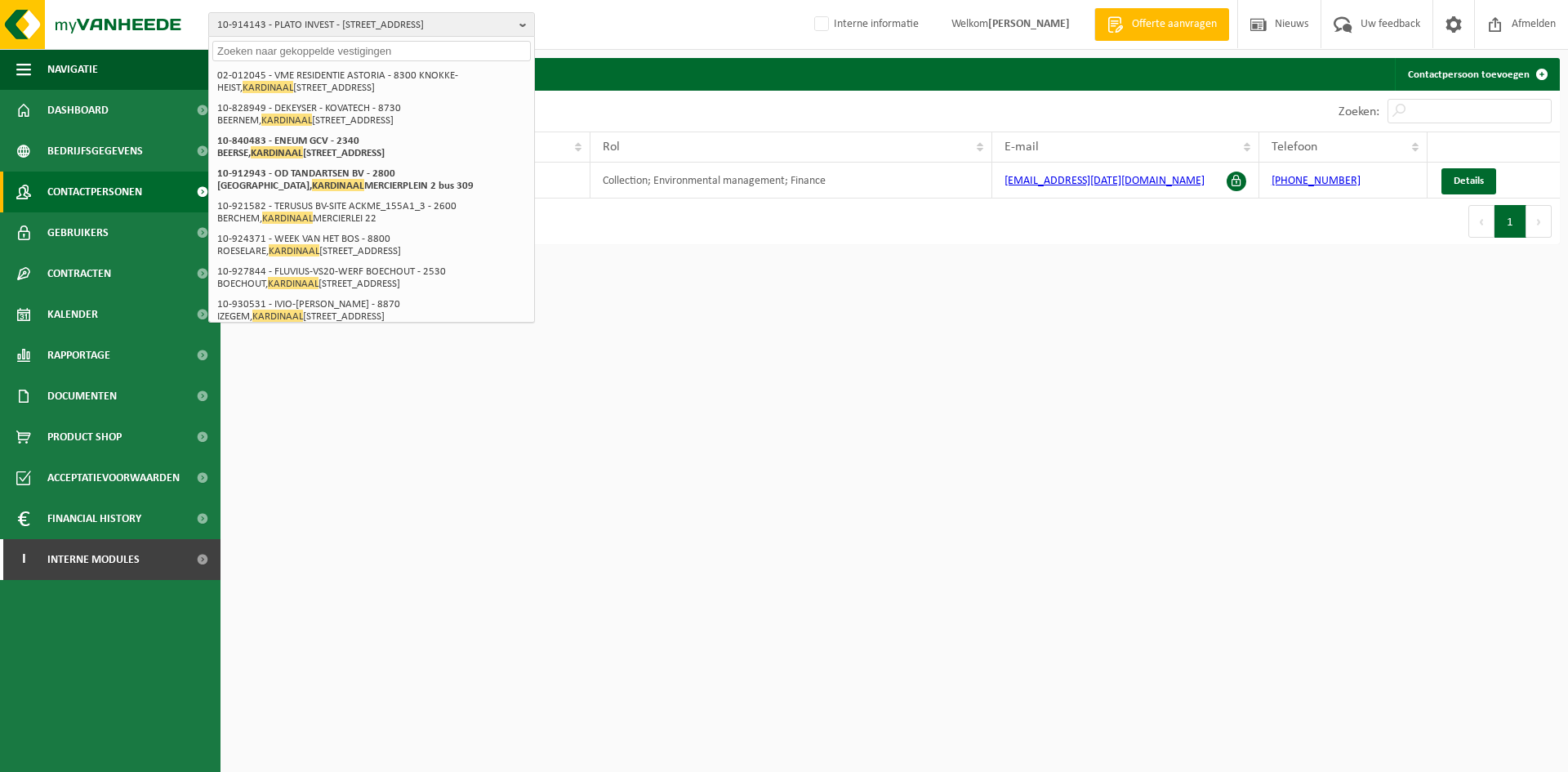
click at [400, 44] on input "text" at bounding box center [371, 52] width 319 height 21
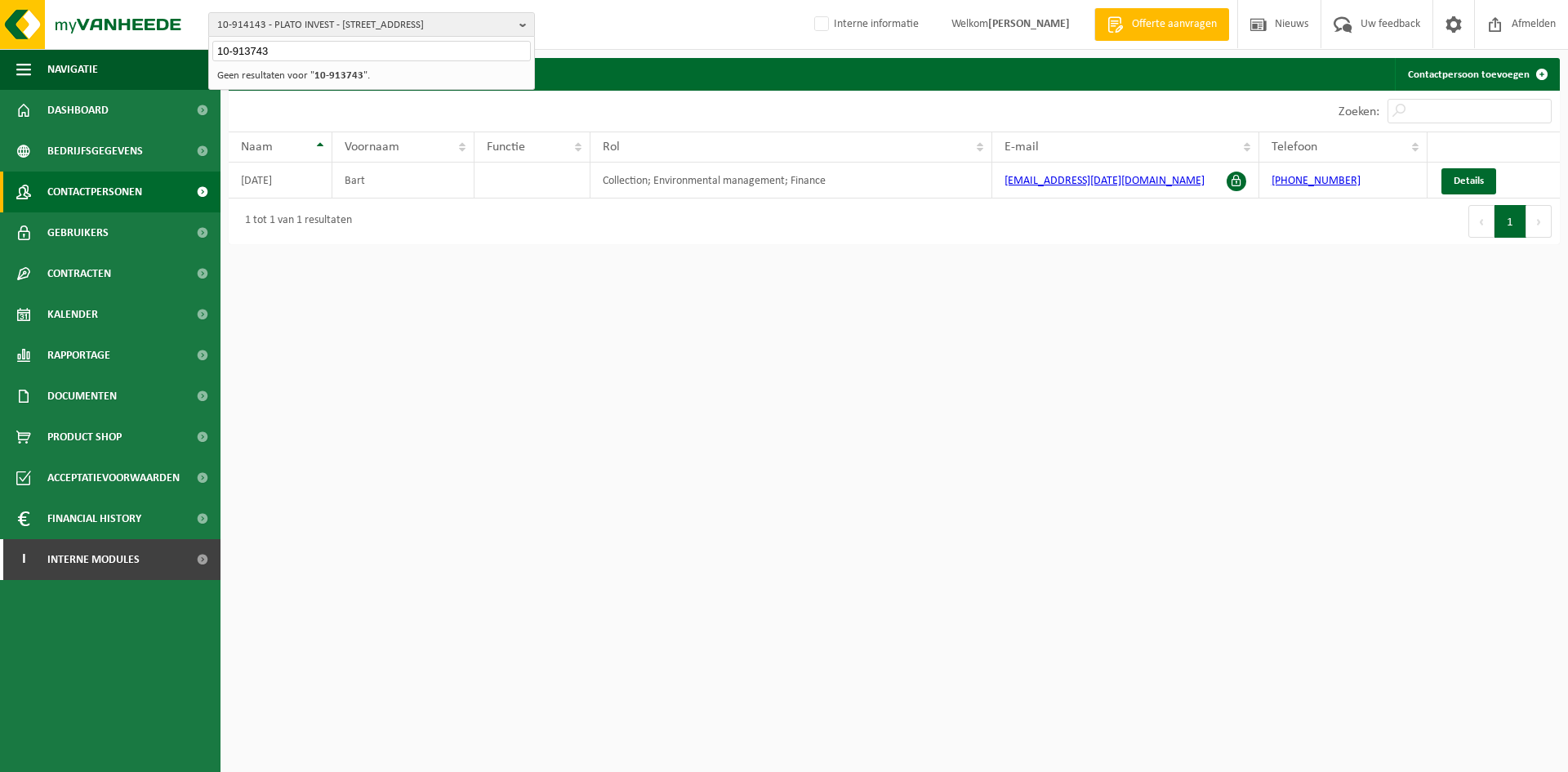
type input "10-913743"
click at [339, 68] on li "Geen resultaten voor " 10-913743 "." at bounding box center [371, 76] width 319 height 21
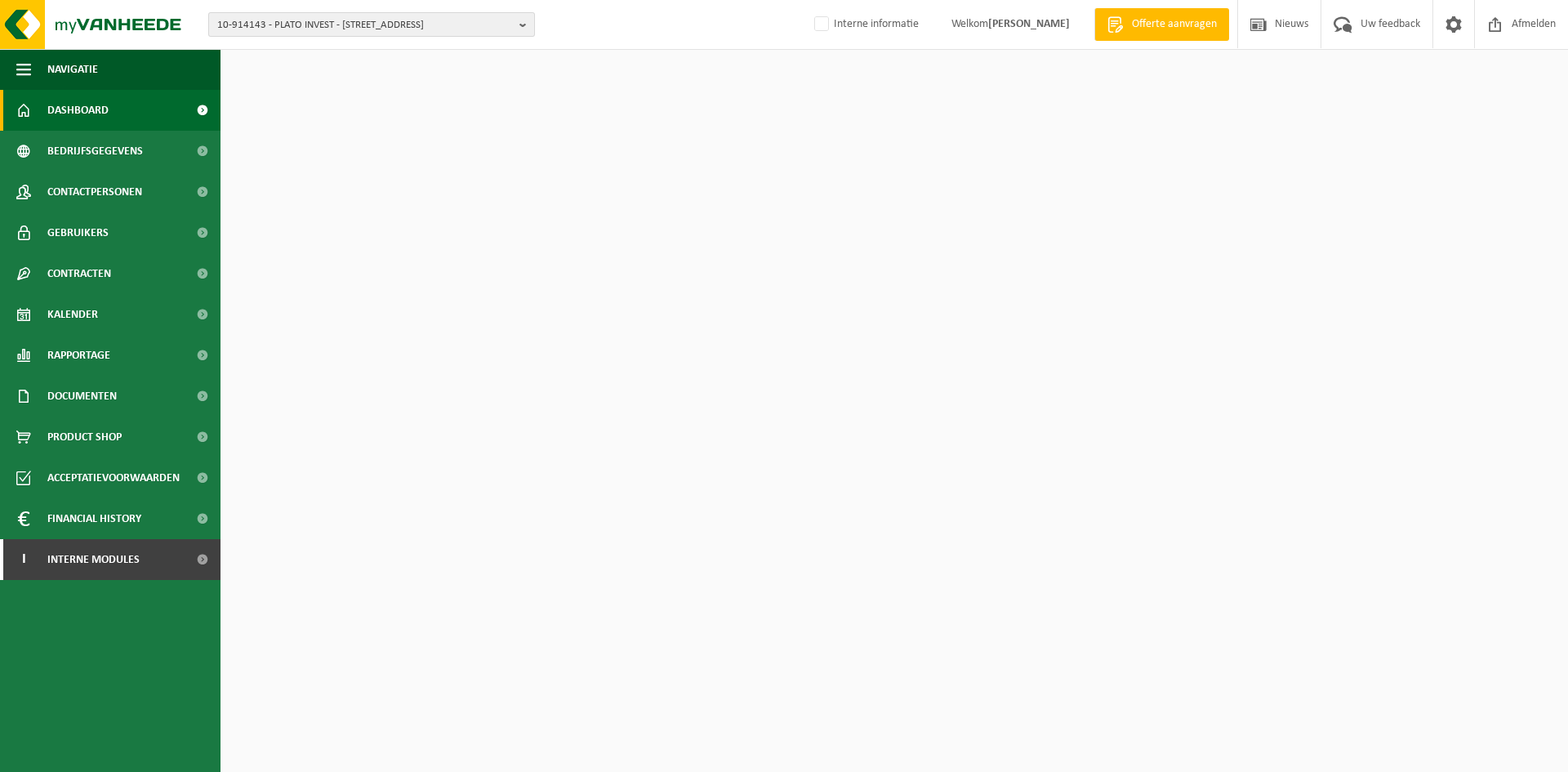
click at [389, 28] on span "10-914143 - PLATO INVEST - [STREET_ADDRESS]" at bounding box center [365, 25] width 295 height 24
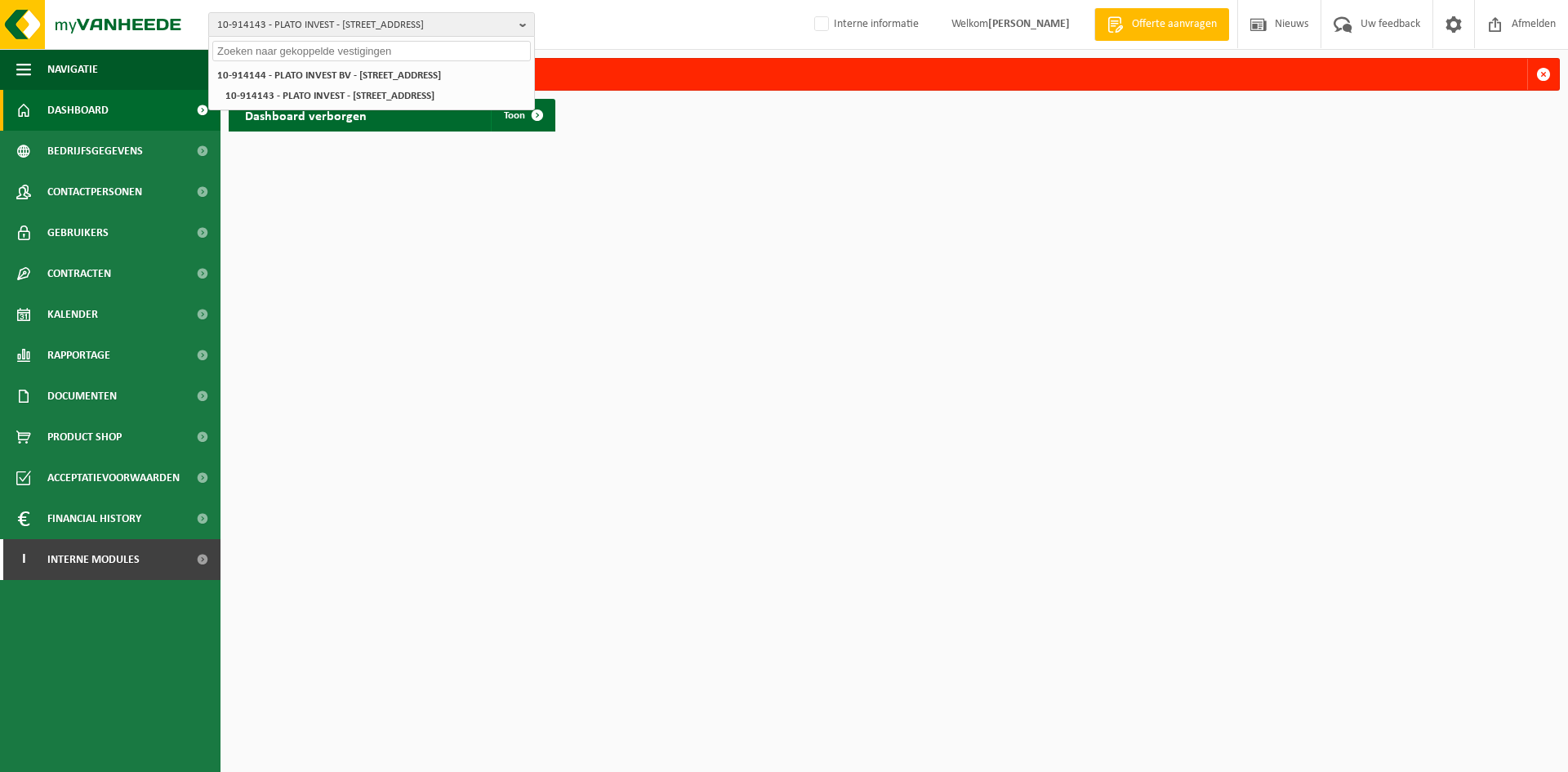
paste input "bart.noel@manu-mail.be"
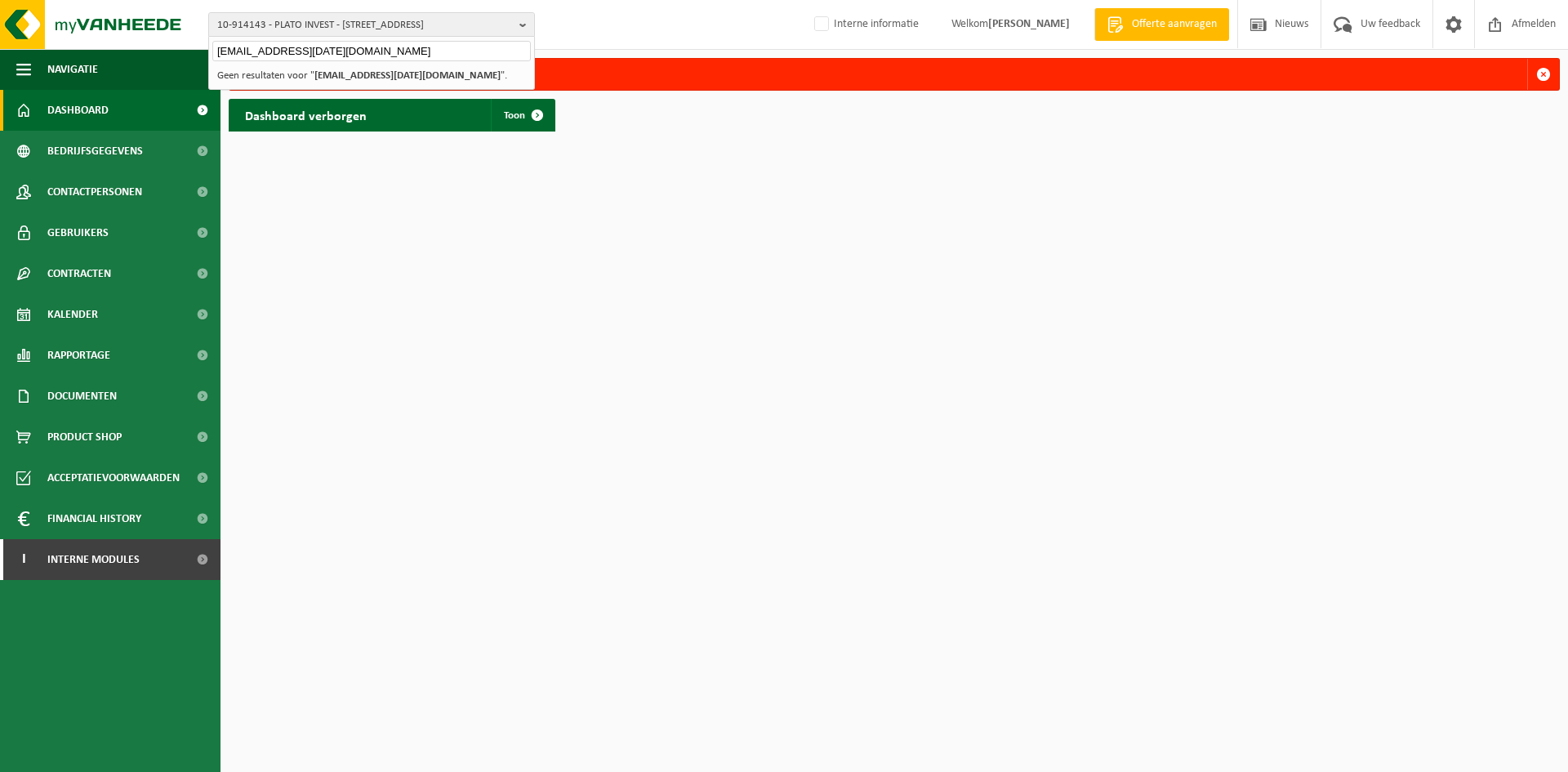
type input "bart.noel@manu-mail.be"
click at [384, 46] on input "bart.noel@manu-mail.be" at bounding box center [371, 52] width 319 height 21
drag, startPoint x: 414, startPoint y: 53, endPoint x: 174, endPoint y: 23, distance: 241.9
click at [174, 23] on div "10-914143 - PLATO INVEST - 9300 AALST, HEILIG HARTLAAN 38 bart.noel@manu-mail.b…" at bounding box center [784, 24] width 1568 height 50
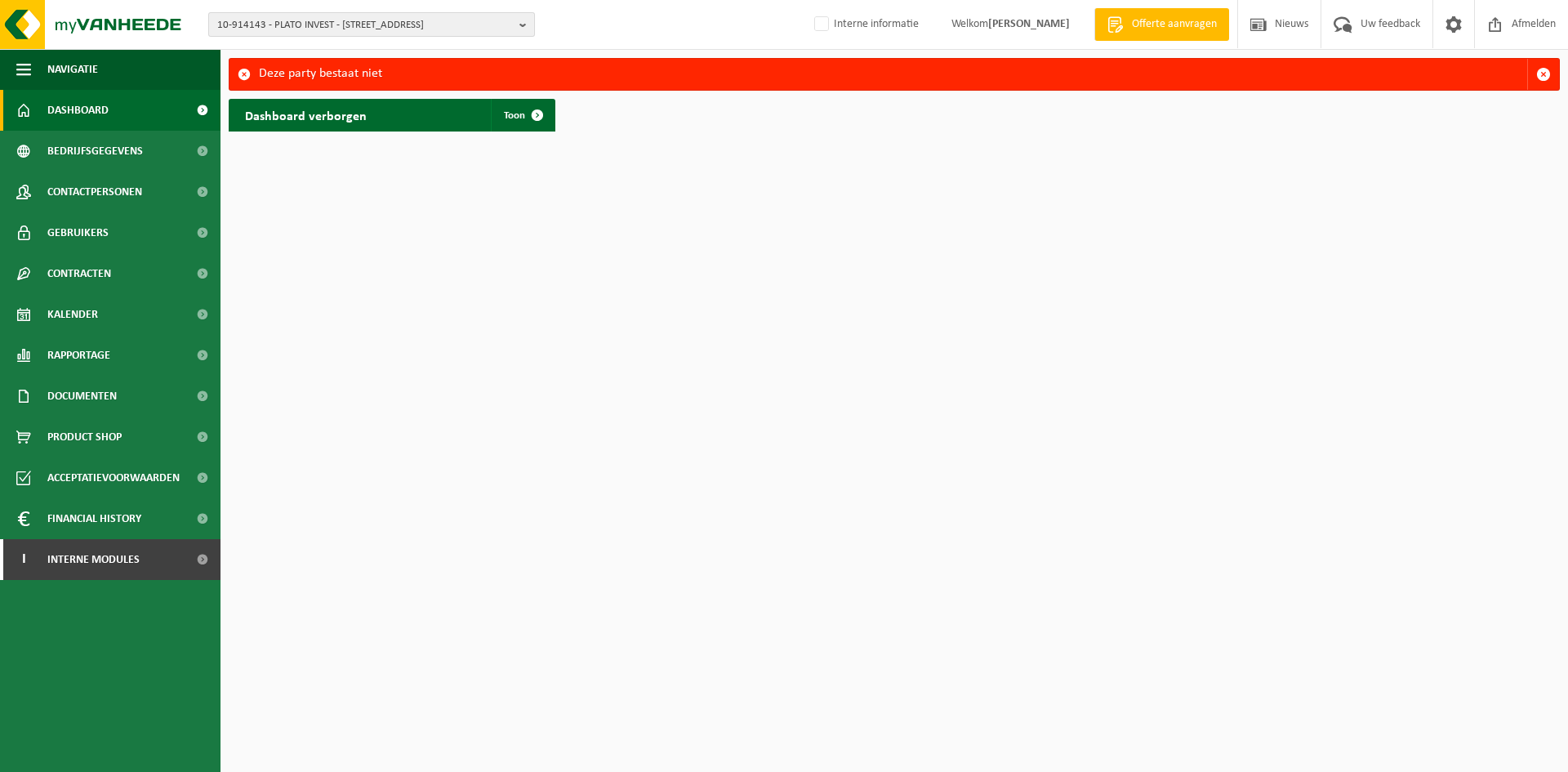
click at [424, 35] on span "10-914143 - PLATO INVEST - [STREET_ADDRESS]" at bounding box center [365, 25] width 295 height 24
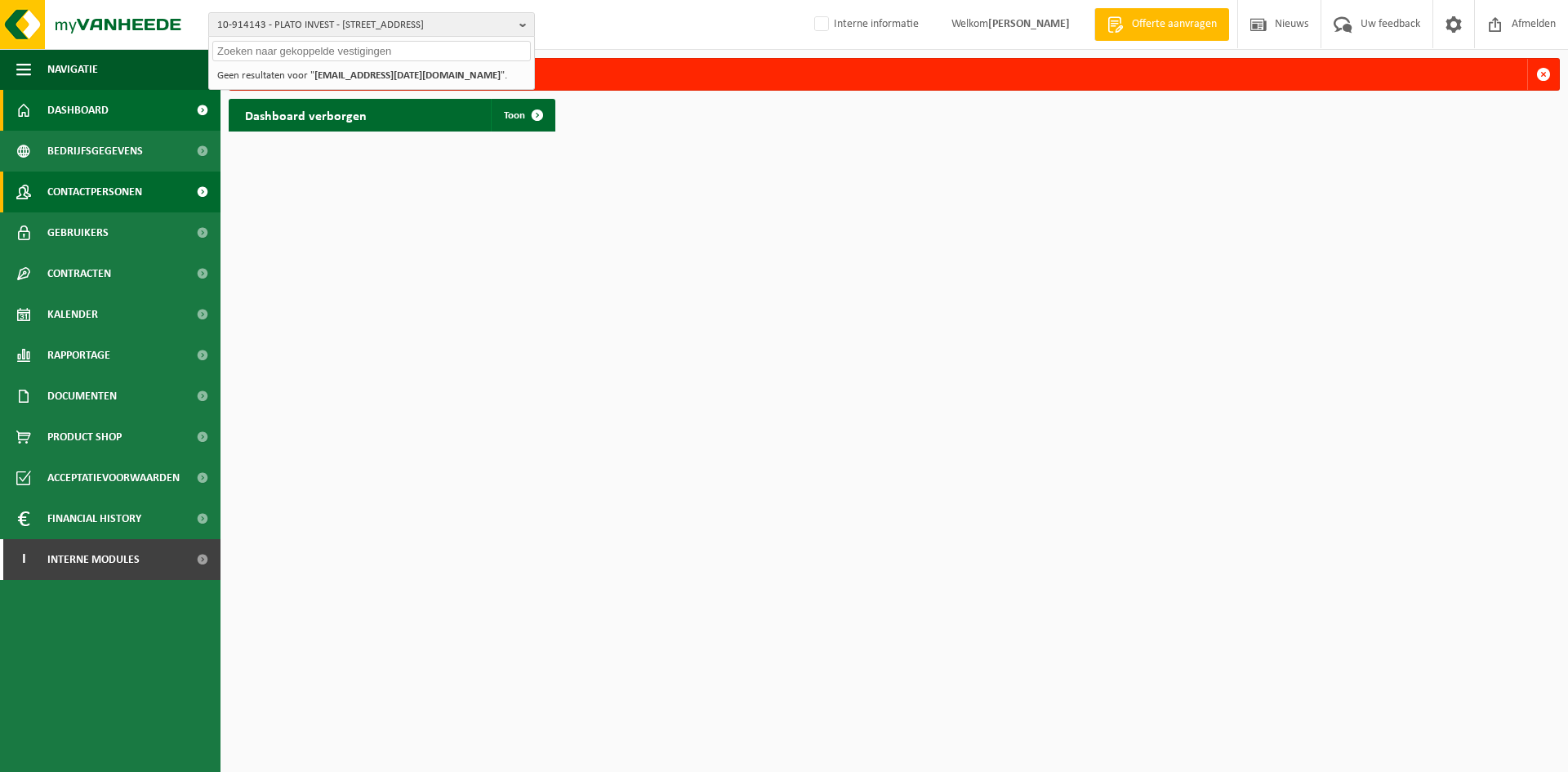
click at [90, 204] on span "Contactpersonen" at bounding box center [95, 192] width 95 height 41
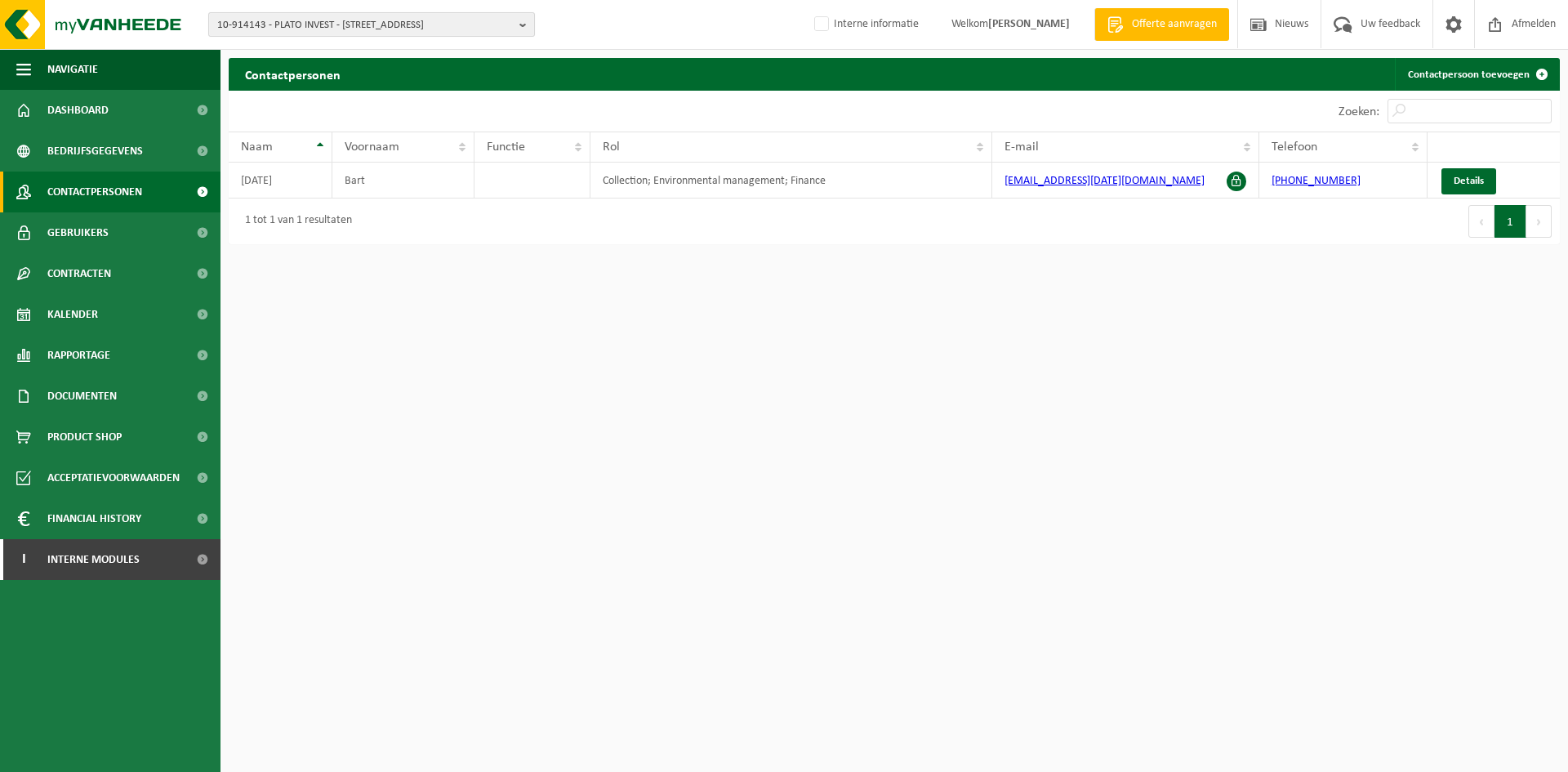
click at [442, 28] on span "10-914143 - PLATO INVEST - [STREET_ADDRESS]" at bounding box center [365, 25] width 295 height 24
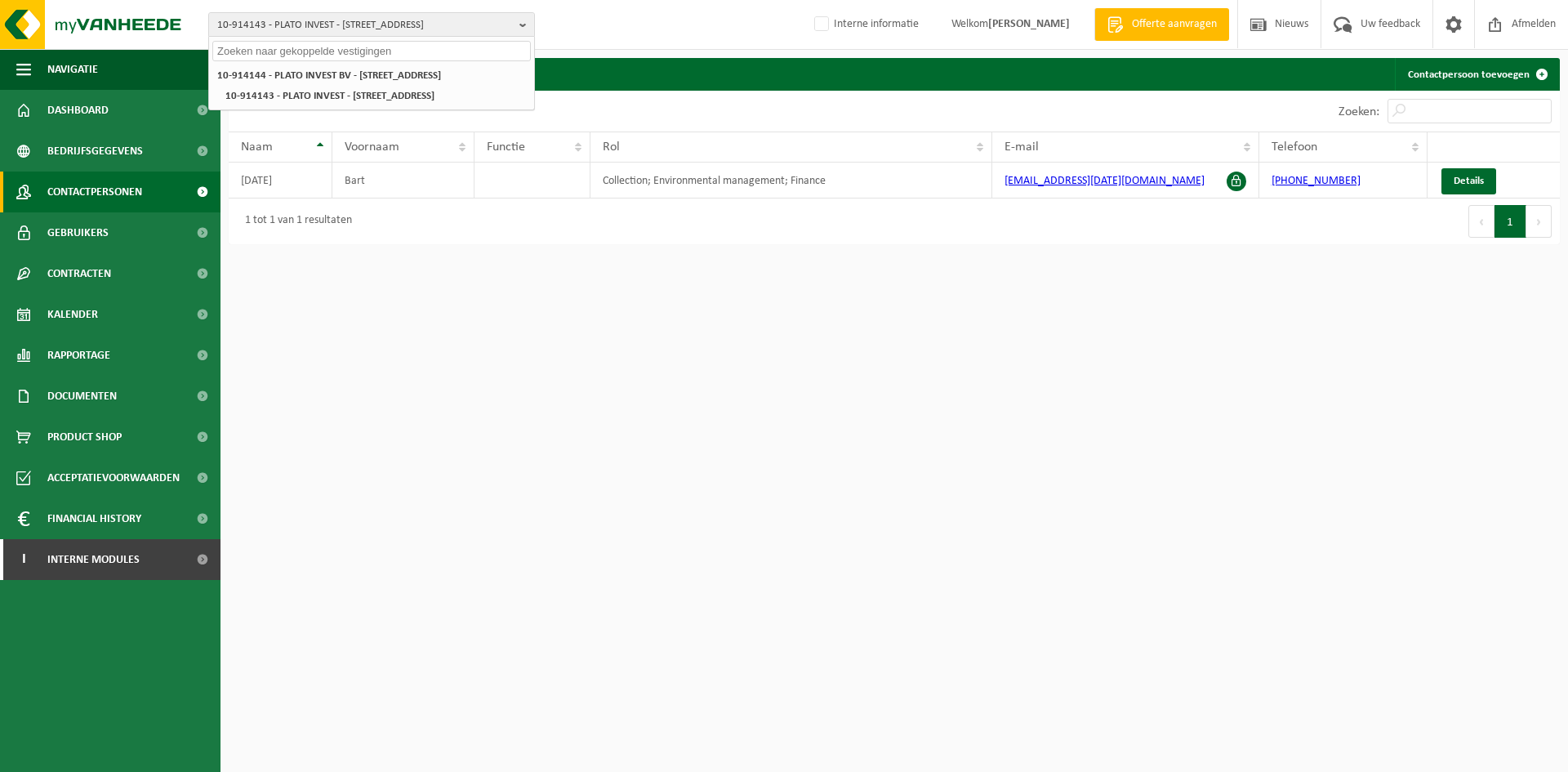
click at [364, 56] on input "text" at bounding box center [371, 52] width 319 height 21
click at [133, 225] on link "Gebruikers" at bounding box center [110, 233] width 220 height 41
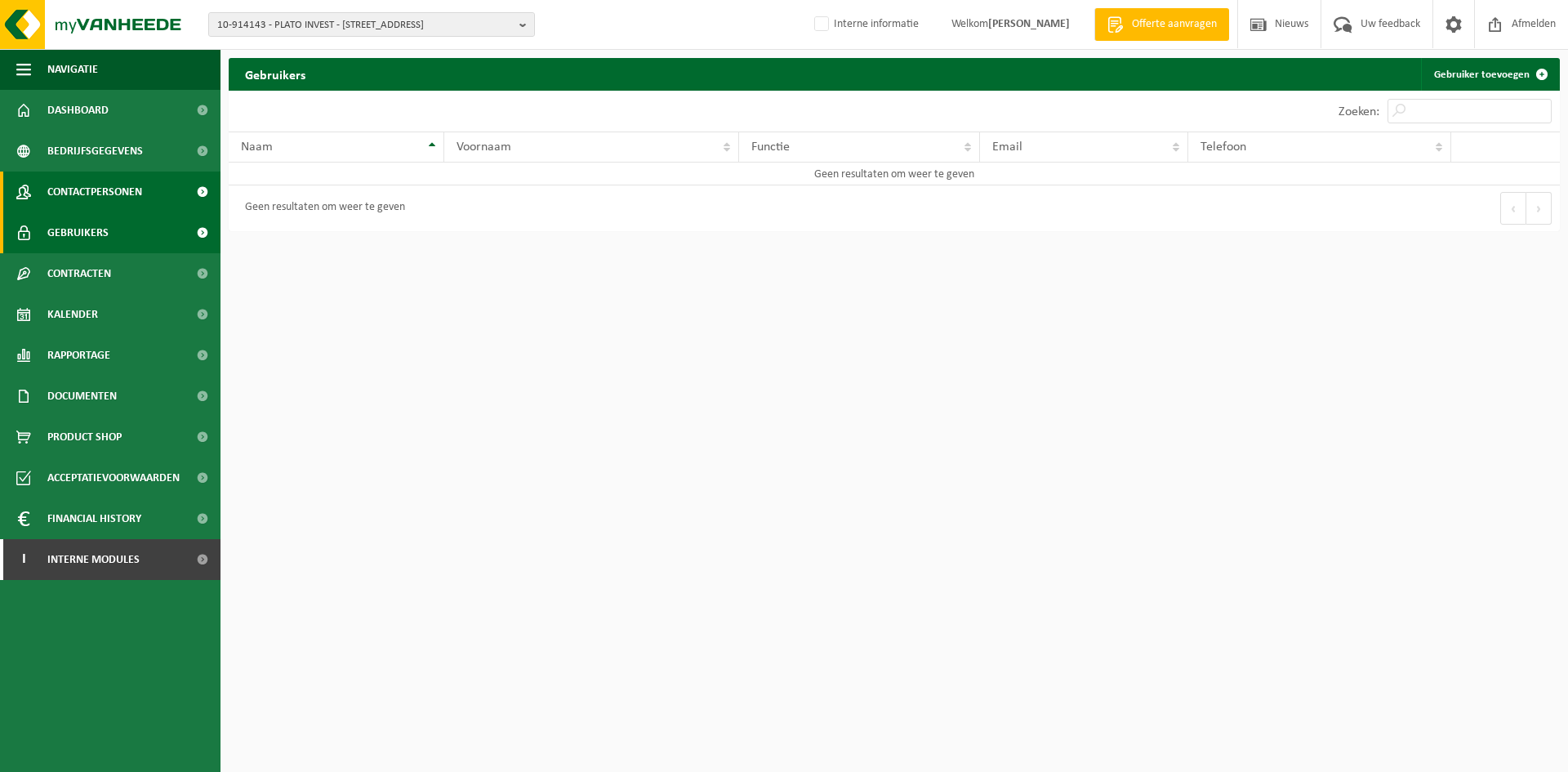
click at [89, 200] on span "Contactpersonen" at bounding box center [95, 192] width 95 height 41
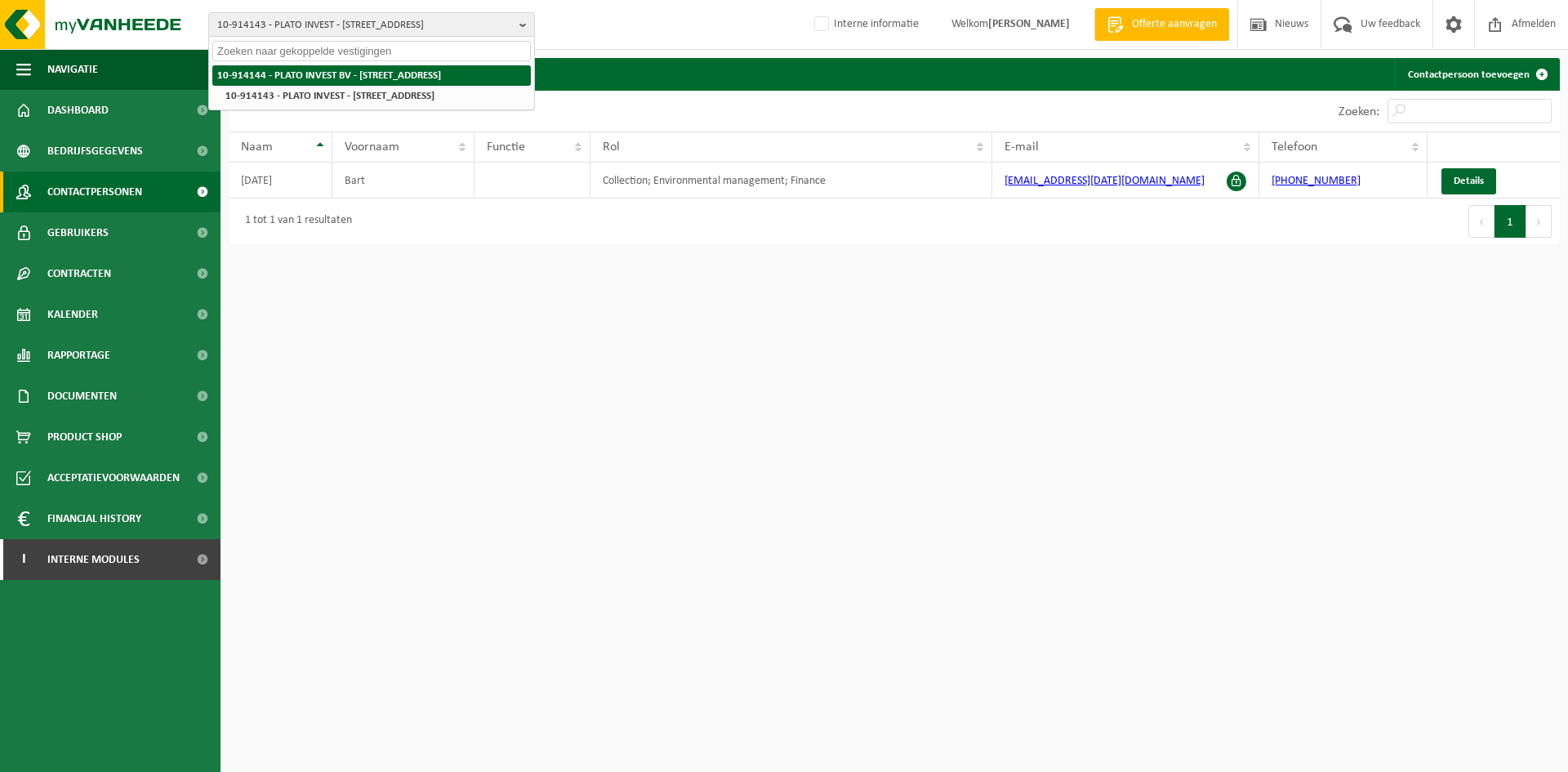
click at [331, 80] on strong "10-914144 - PLATO INVEST BV - [STREET_ADDRESS]" at bounding box center [329, 75] width 224 height 10
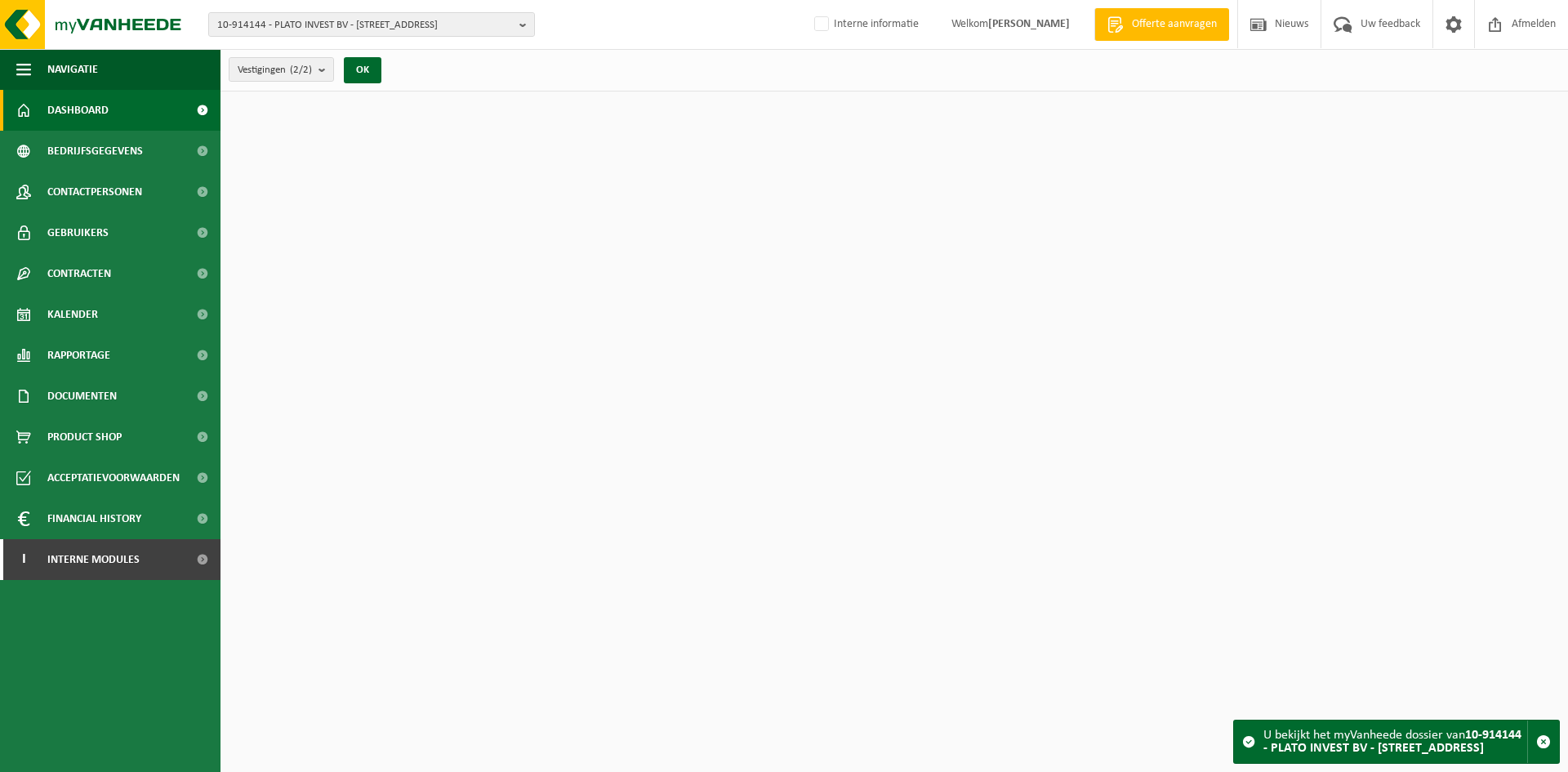
click at [107, 236] on span "Gebruikers" at bounding box center [78, 233] width 61 height 41
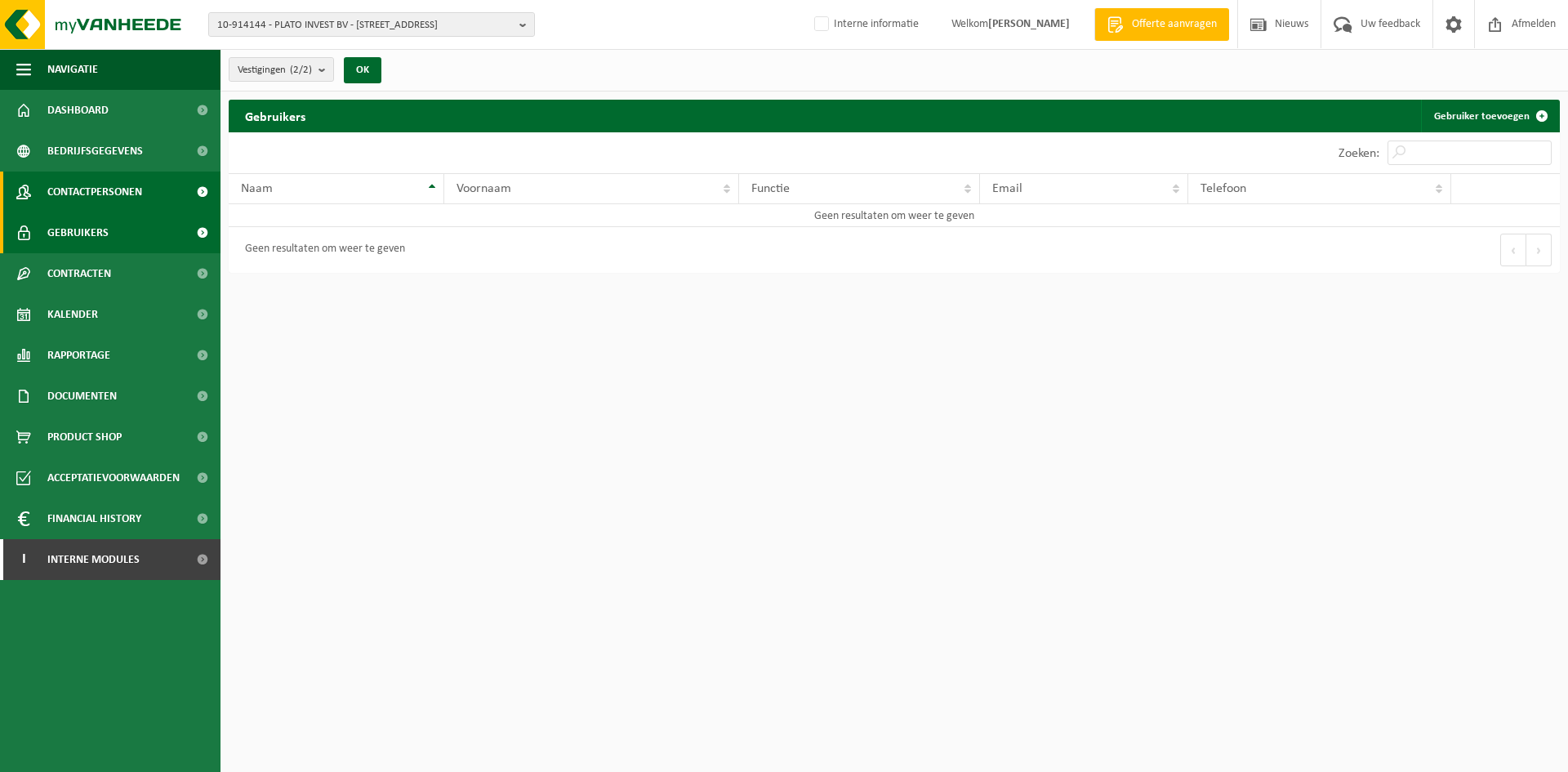
click at [109, 184] on span "Contactpersonen" at bounding box center [95, 192] width 95 height 41
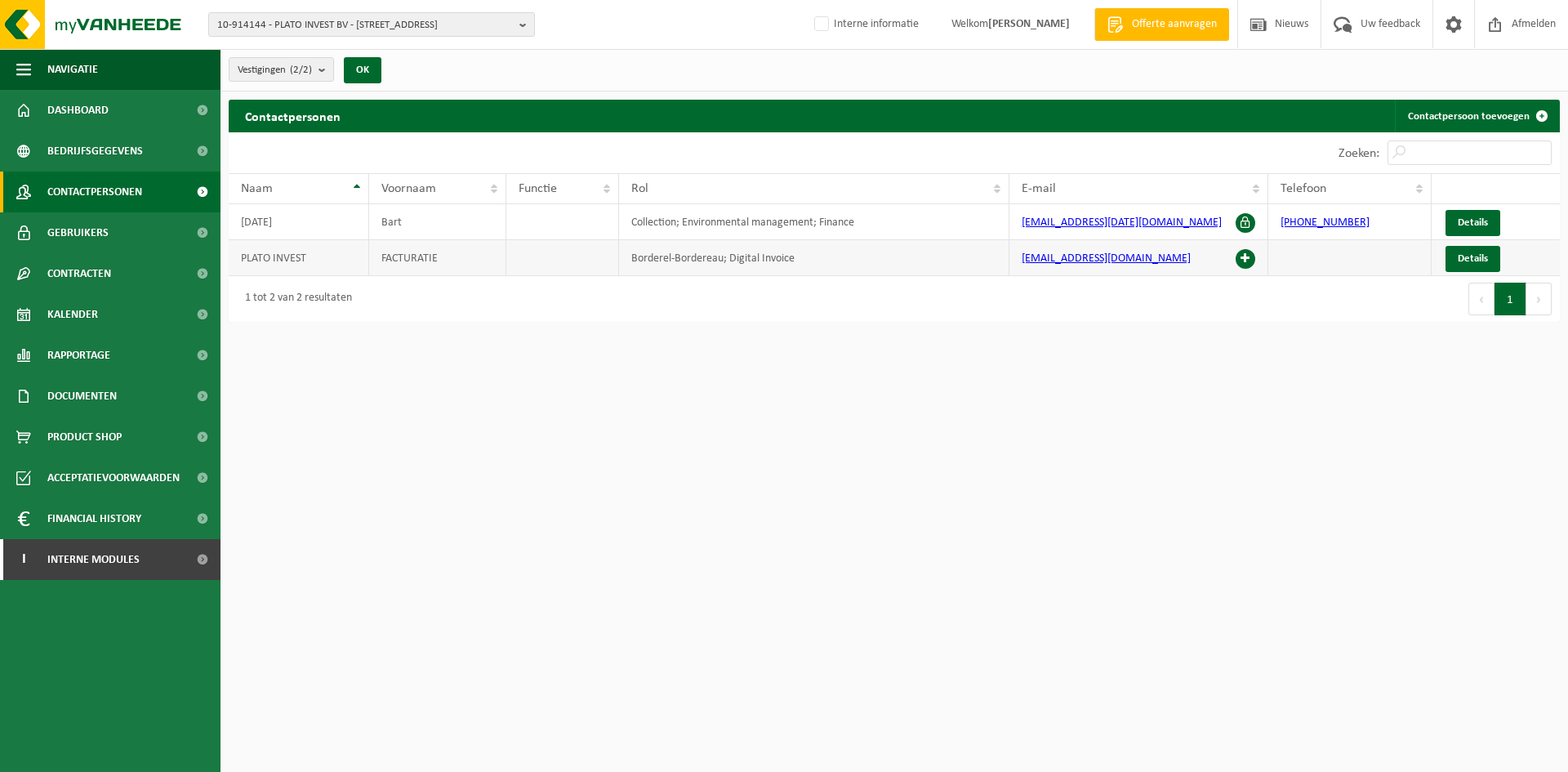
click at [1171, 257] on td "[EMAIL_ADDRESS][DOMAIN_NAME]" at bounding box center [1139, 258] width 259 height 36
drag, startPoint x: 1192, startPoint y: 252, endPoint x: 996, endPoint y: 251, distance: 196.0
click at [996, 251] on tr "PLATO INVEST FACTURATIE Borderel-Bordereau; Digital Invoice [EMAIL_ADDRESS][DOM…" at bounding box center [895, 258] width 1332 height 36
click at [83, 225] on span "Gebruikers" at bounding box center [78, 233] width 61 height 41
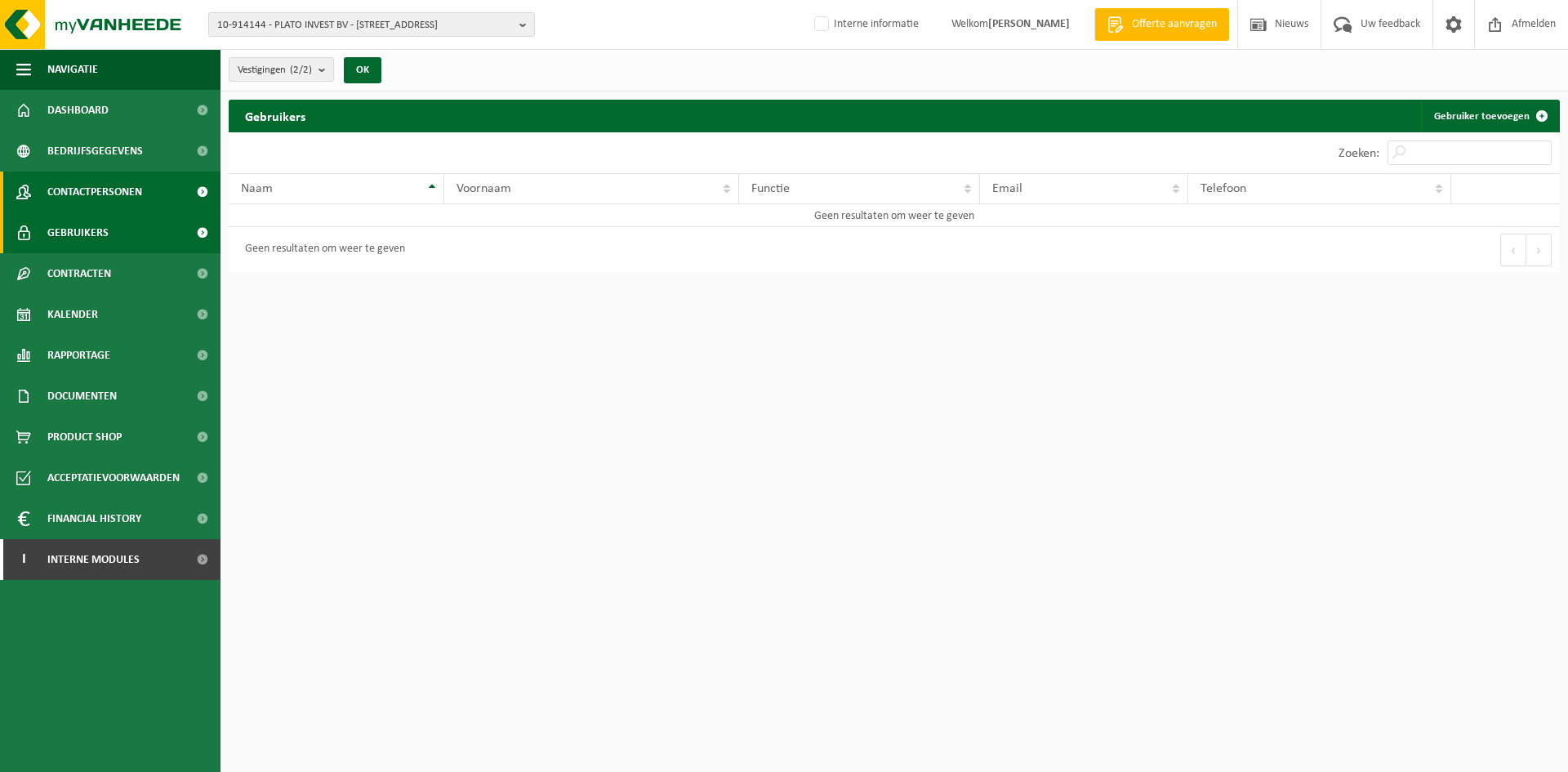
click at [102, 198] on span "Contactpersonen" at bounding box center [95, 192] width 95 height 41
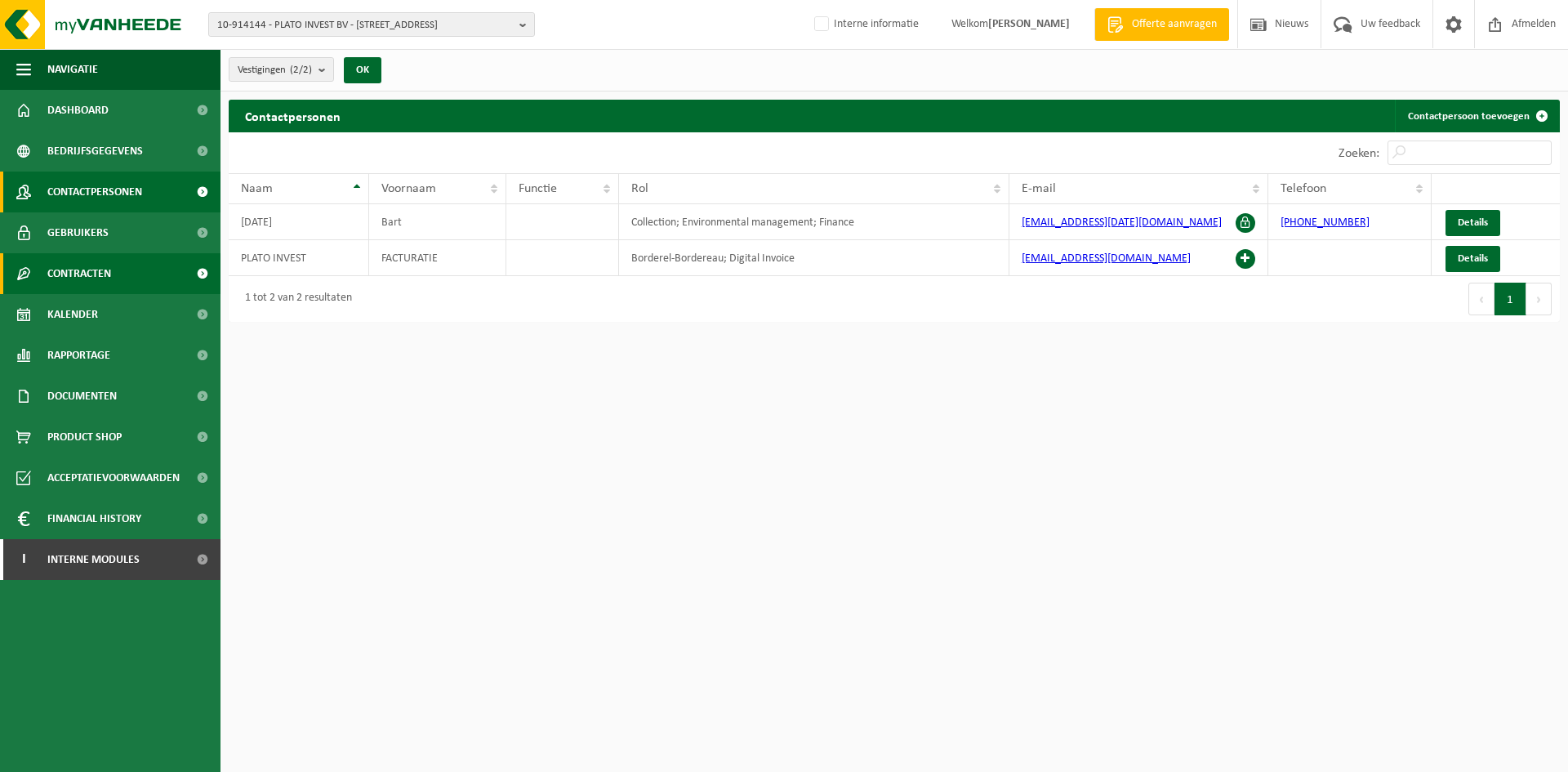
click at [138, 278] on link "Contracten" at bounding box center [110, 274] width 220 height 41
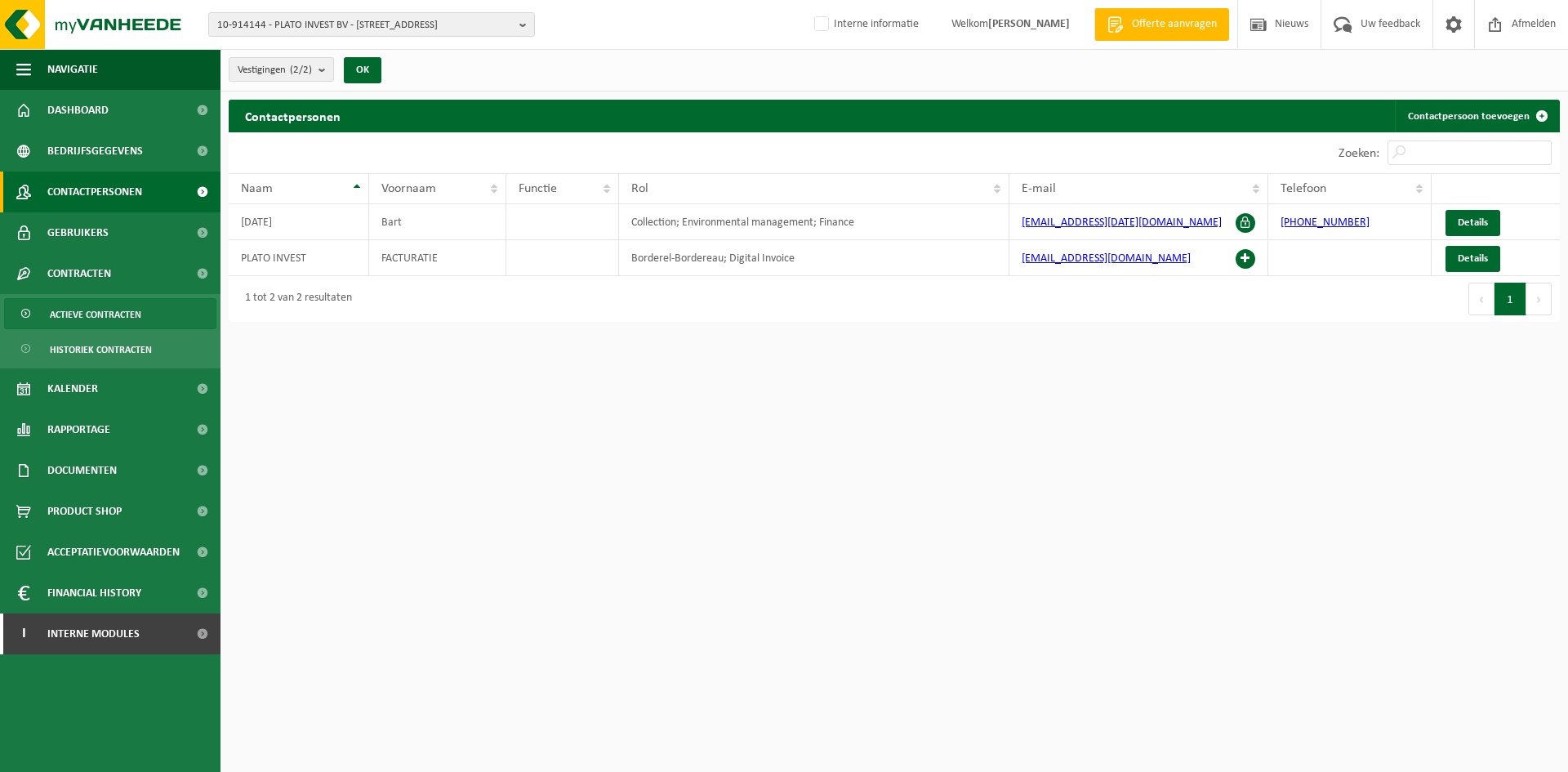
click at [102, 321] on span "Actieve contracten" at bounding box center [96, 314] width 92 height 31
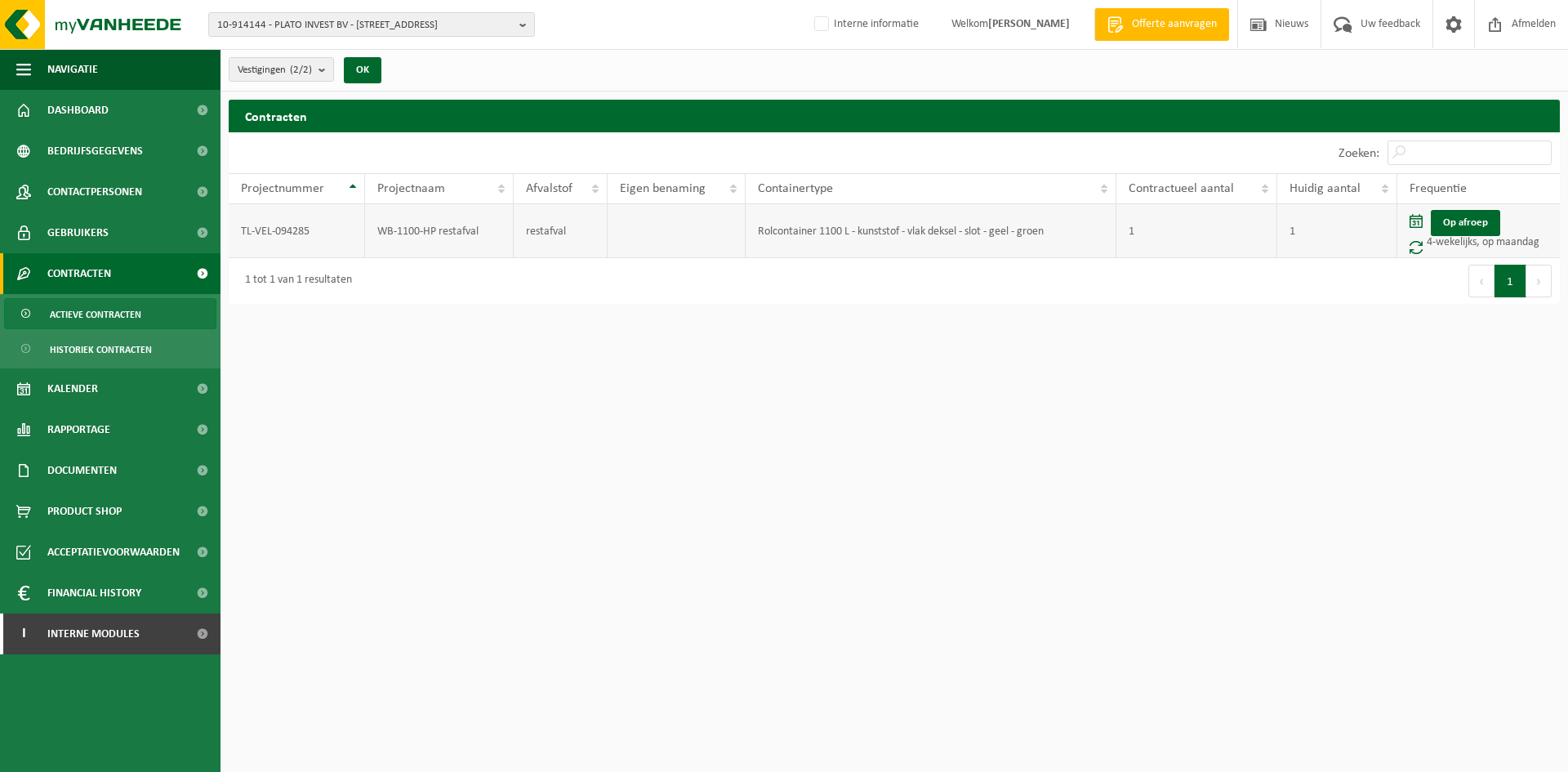
click at [353, 231] on td "TL-VEL-094285" at bounding box center [296, 231] width 136 height 53
drag, startPoint x: 313, startPoint y: 227, endPoint x: 242, endPoint y: 232, distance: 71.2
click at [242, 232] on td "TL-VEL-094285" at bounding box center [296, 231] width 136 height 53
copy td "TL-VEL-094285"
click at [536, 400] on html "10-914144 - PLATO INVEST BV - 9450 HAALTERT, KOEMEERSSTRAAT 12 10-914144 - PLAT…" at bounding box center [784, 386] width 1568 height 772
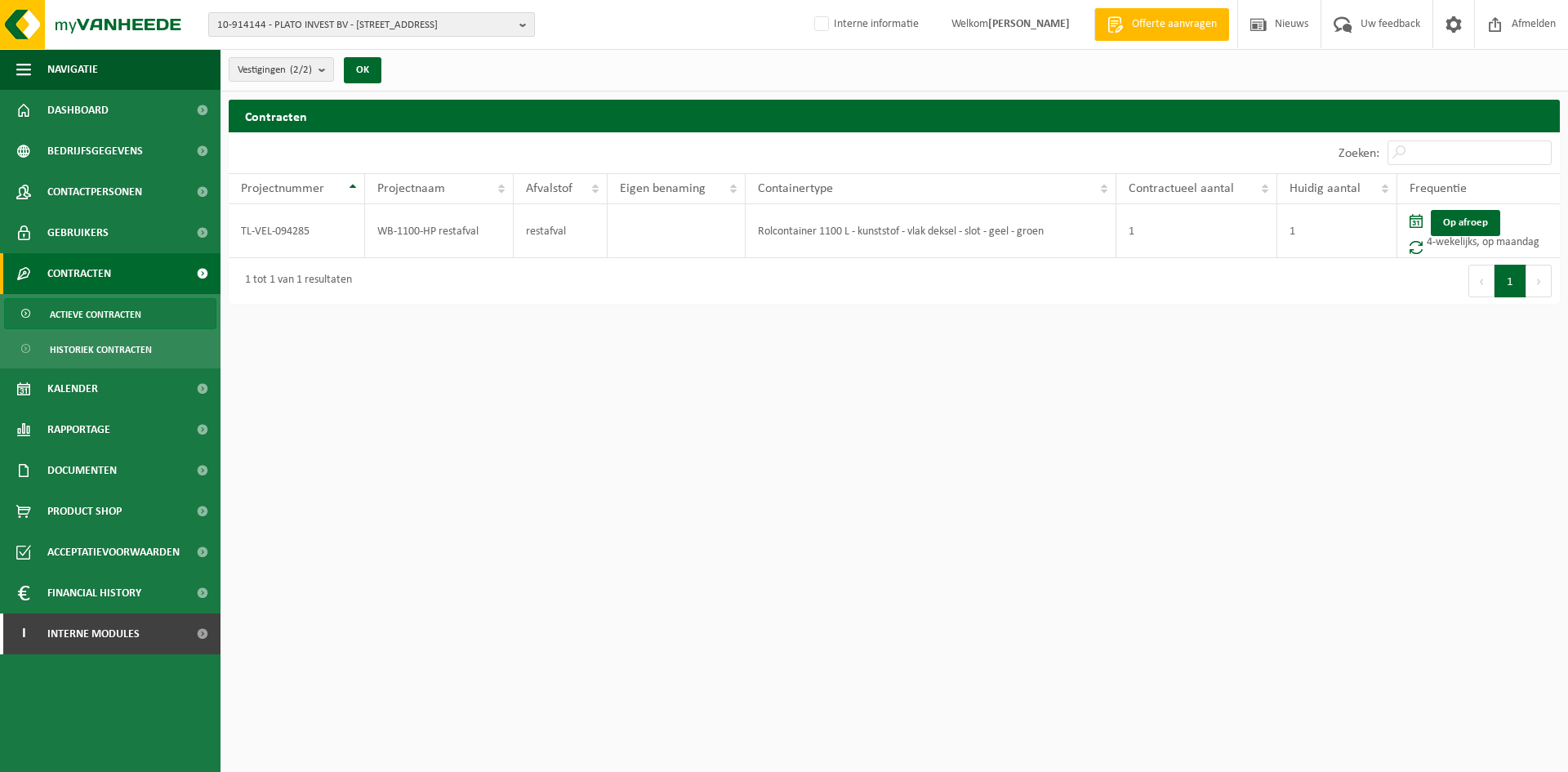
click at [310, 20] on span "10-914144 - PLATO INVEST BV - 9450 HAALTERT, KOEMEERSSTRAAT 12" at bounding box center [365, 25] width 295 height 24
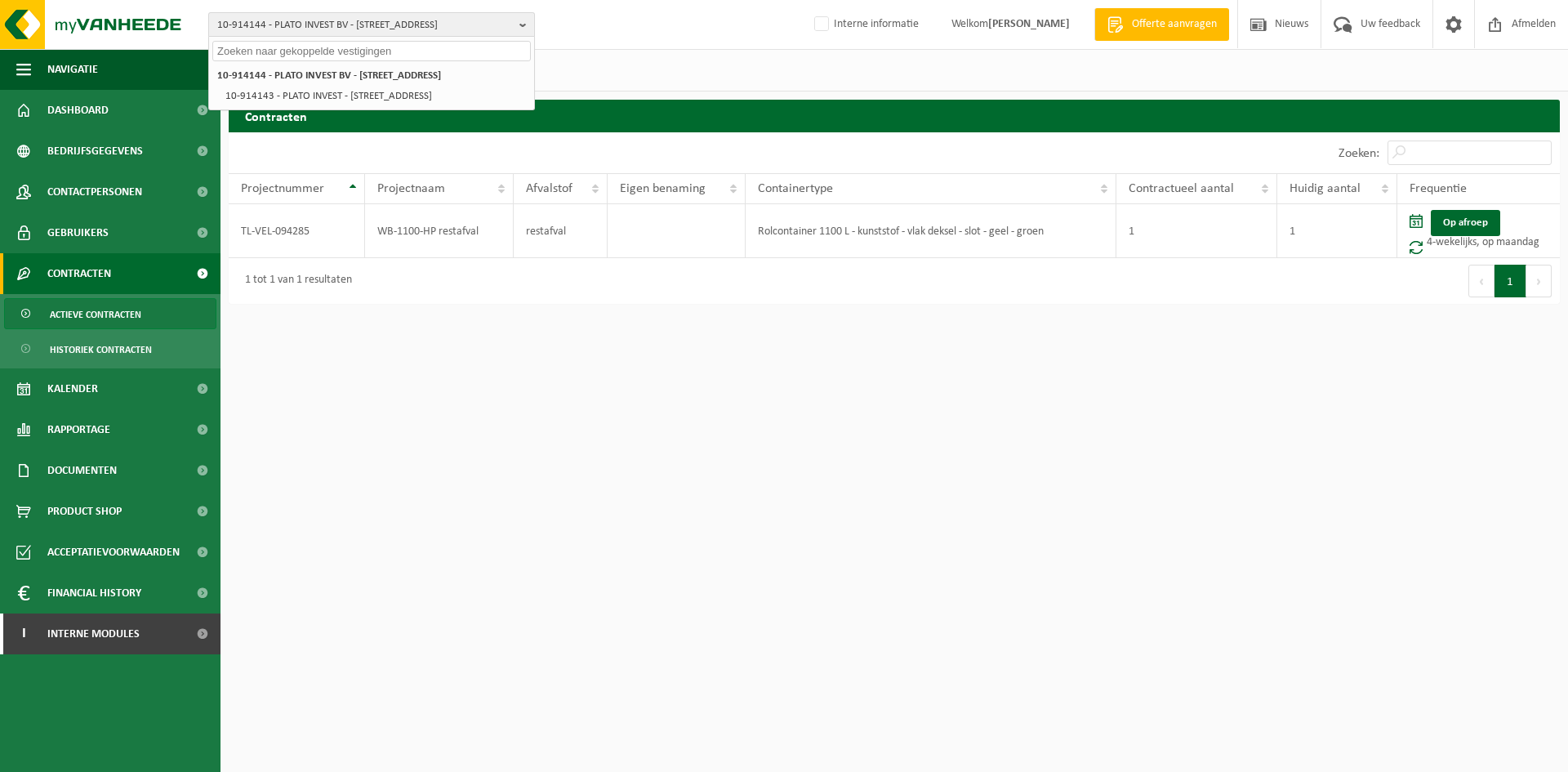
paste input "10-908943"
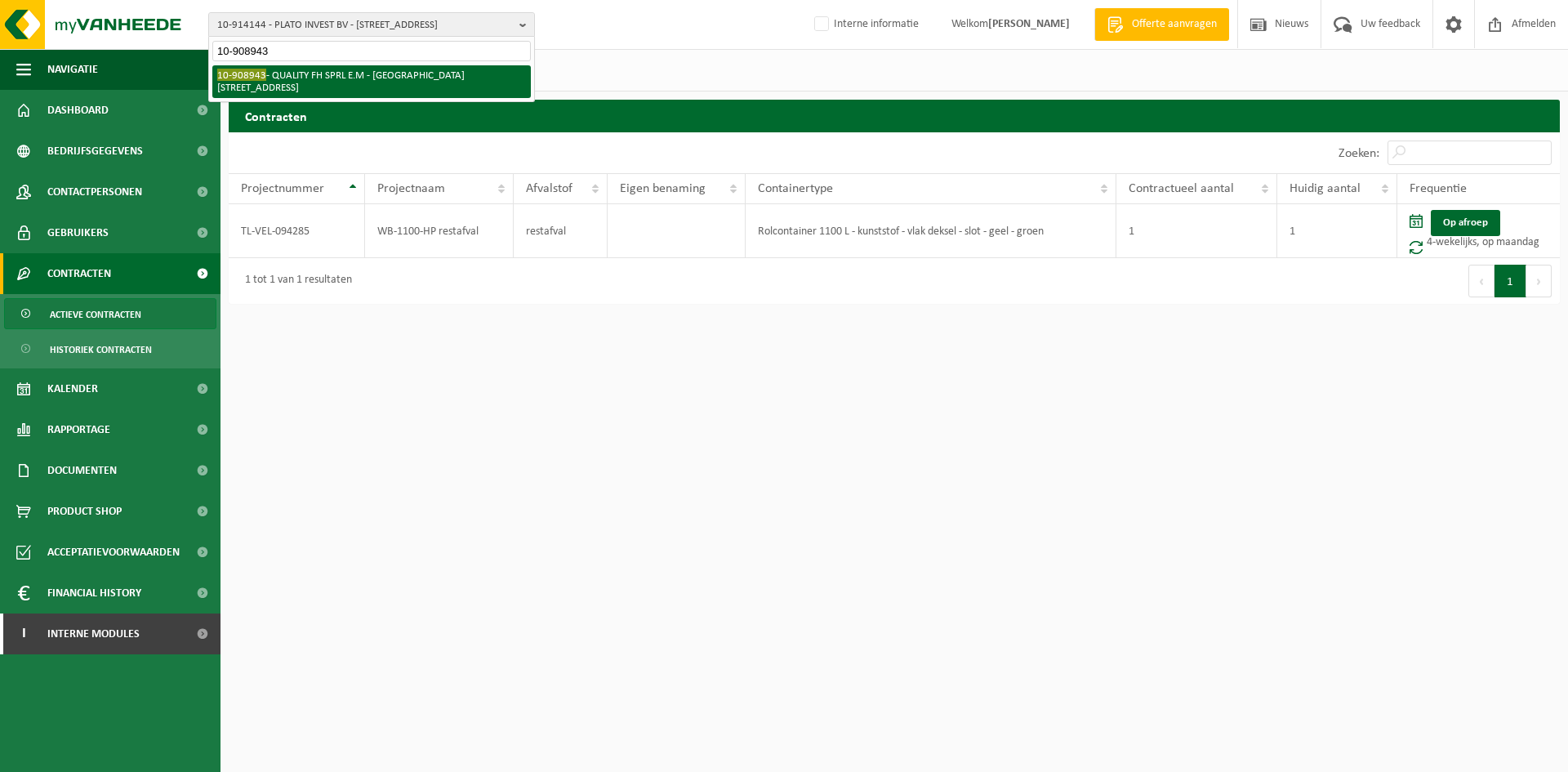
type input "10-908943"
click at [289, 83] on li "10-908943 - QUALITY FH SPRL E.M - 7500 TOURNAI, RUE ROYAL 133-115" at bounding box center [371, 82] width 319 height 33
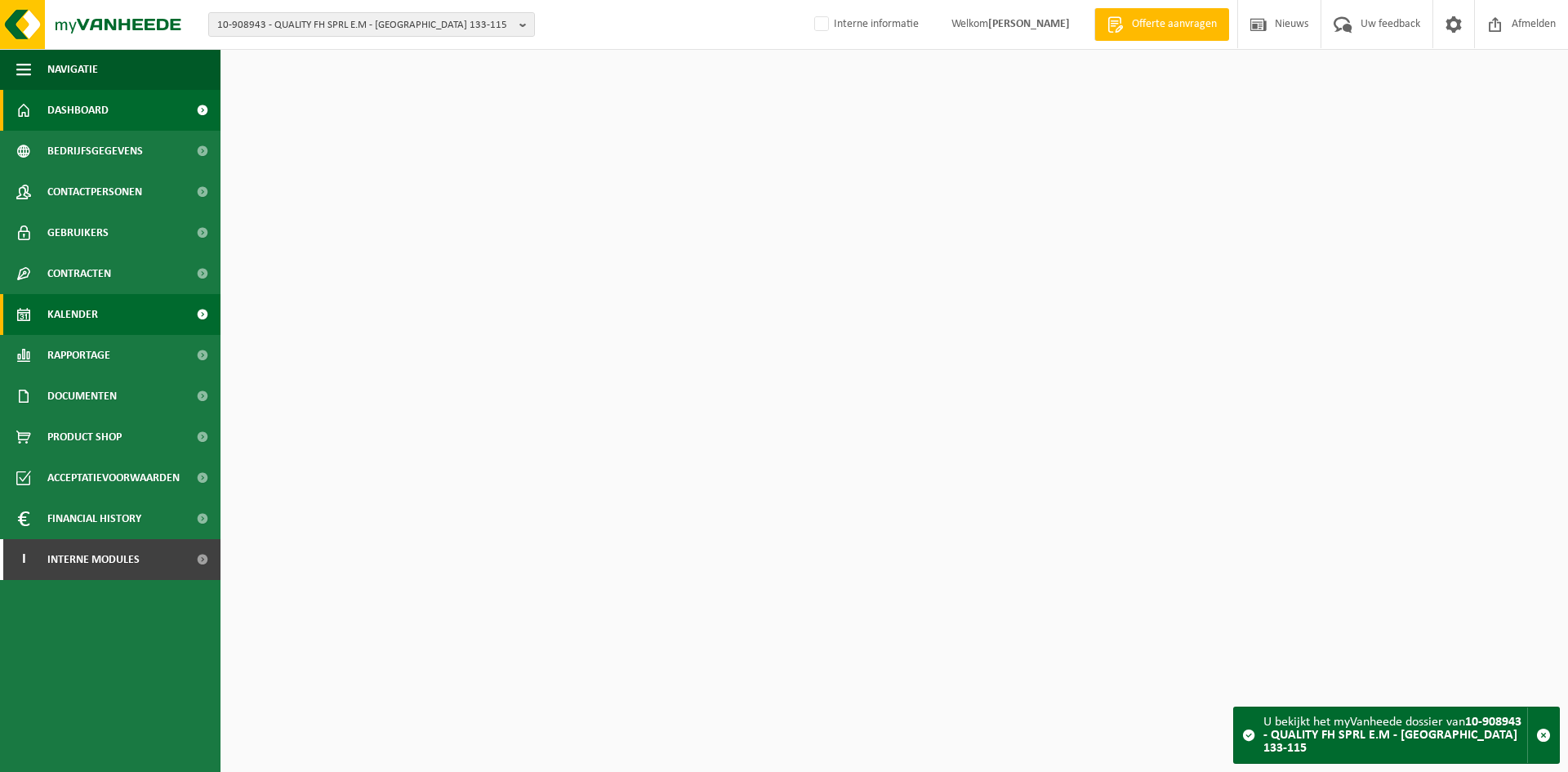
click at [113, 325] on link "Kalender" at bounding box center [110, 315] width 220 height 41
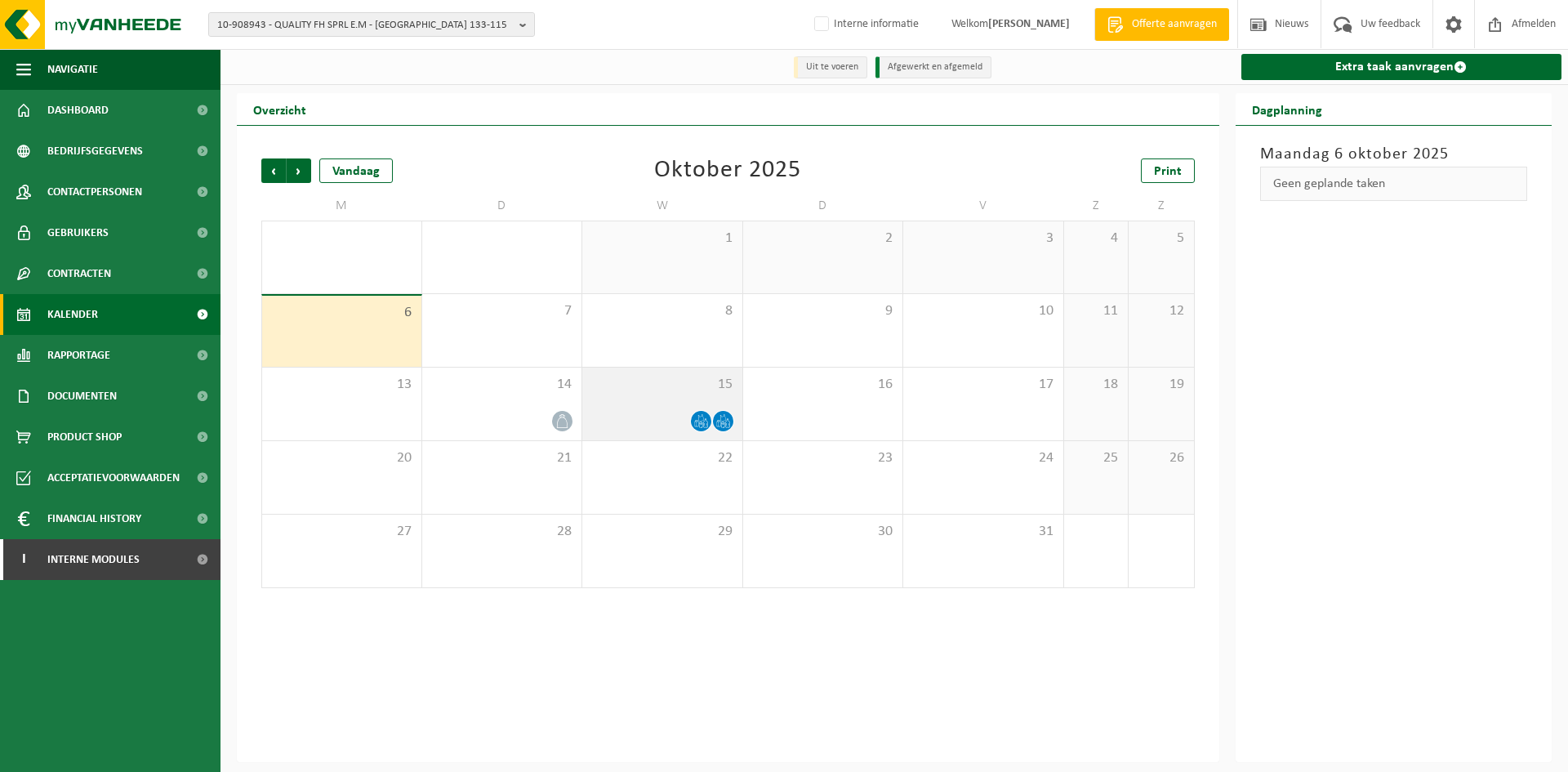
click at [642, 398] on div "15" at bounding box center [662, 404] width 160 height 73
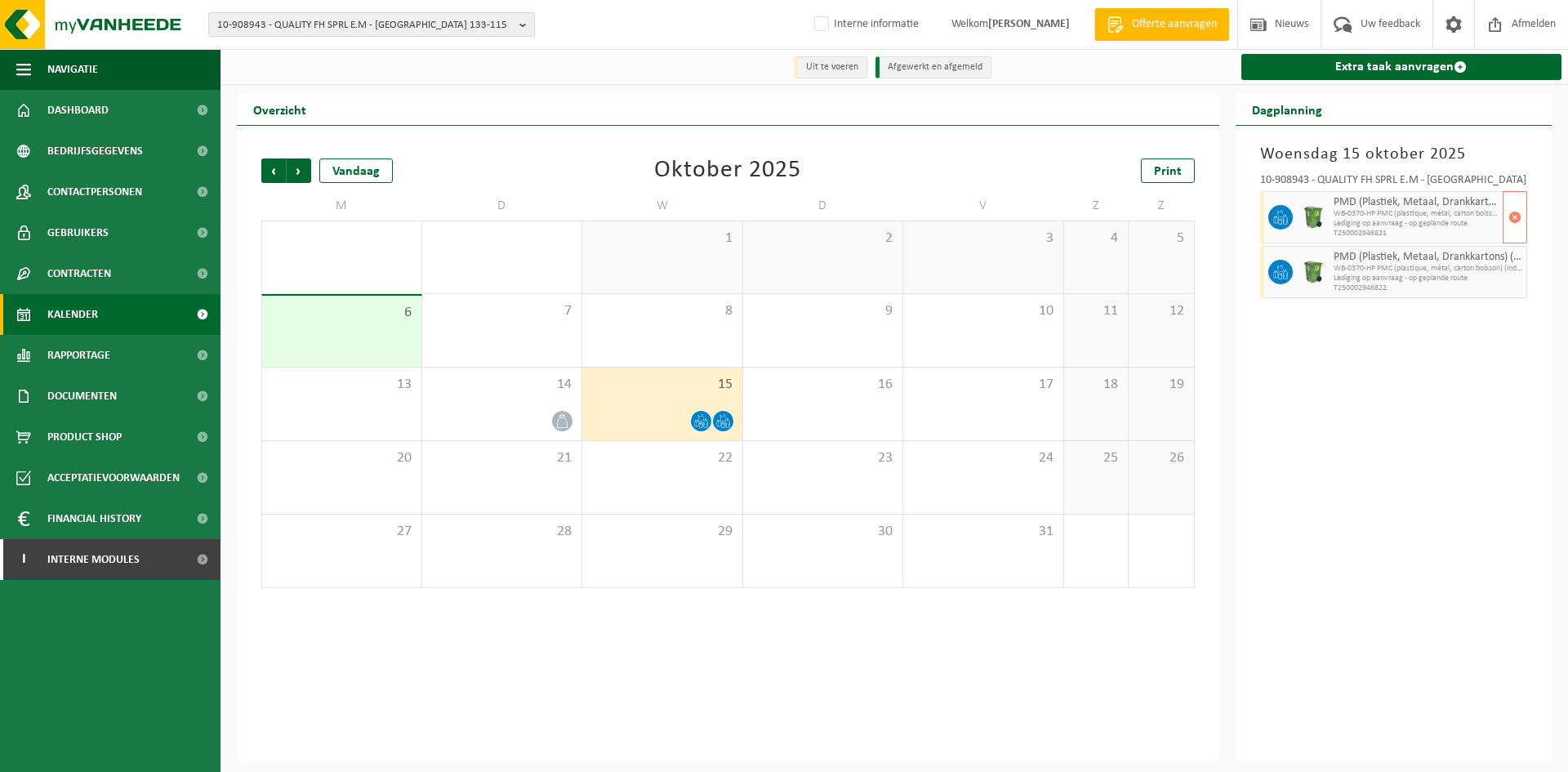
click at [1349, 204] on span "PMD (Plastiek, Metaal, Drankkartons) (bedrijven)" at bounding box center [1416, 203] width 166 height 13
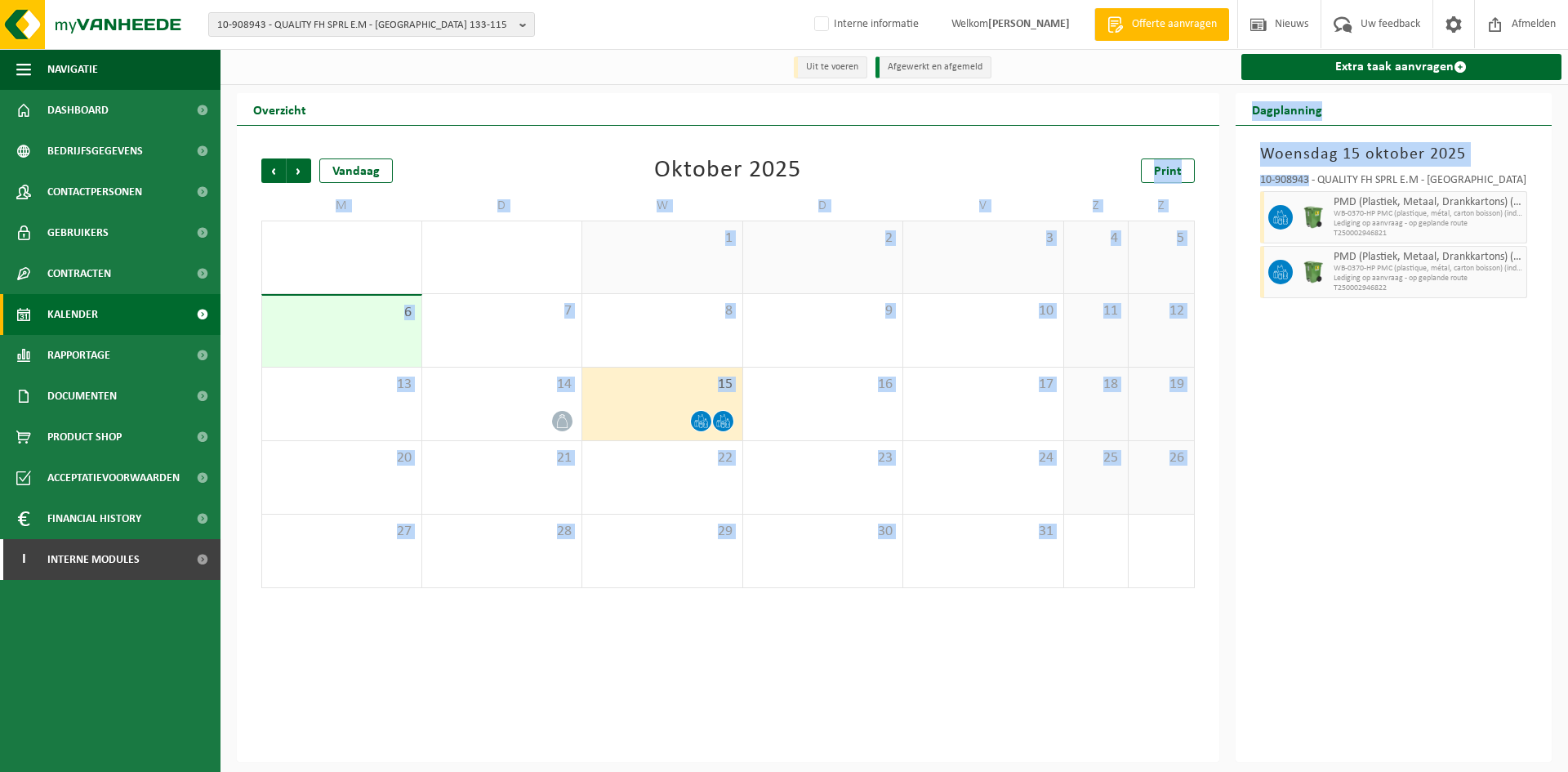
drag, startPoint x: 1311, startPoint y: 182, endPoint x: 1226, endPoint y: 181, distance: 85.0
click at [1226, 181] on div "Overzicht Vorige Volgende Vandaag [DATE] Print M D W D V Z Z 29 30 1 2 3 4 5 6 …" at bounding box center [895, 427] width 1332 height 669
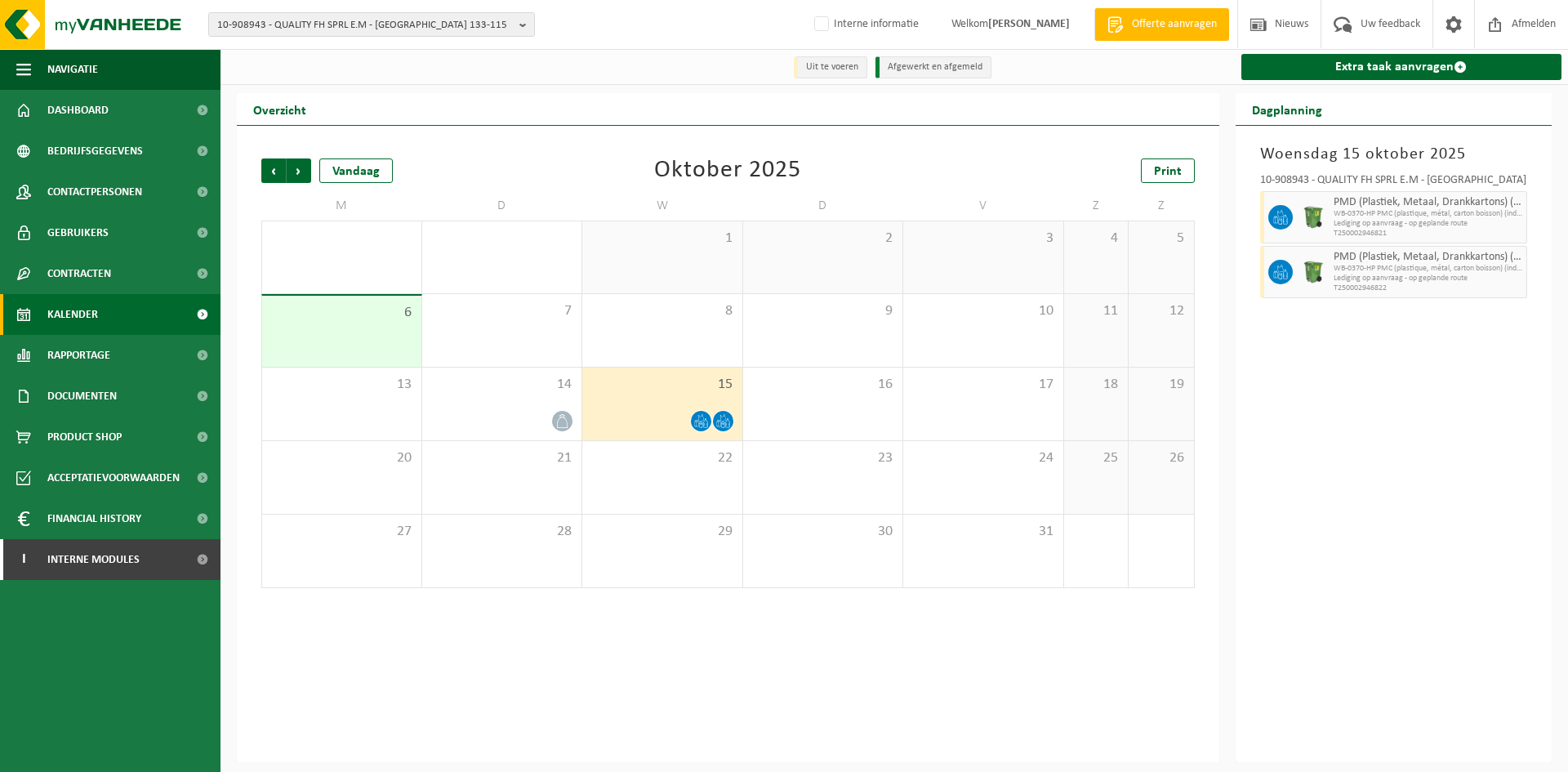
click at [1341, 407] on div "[DATE] 10-908943 - QUALITY FH SPRL E.M - TOURNAI PMD (Plastiek, Metaal, Drankka…" at bounding box center [1395, 444] width 317 height 637
click at [267, 169] on span "Vorige" at bounding box center [274, 171] width 24 height 24
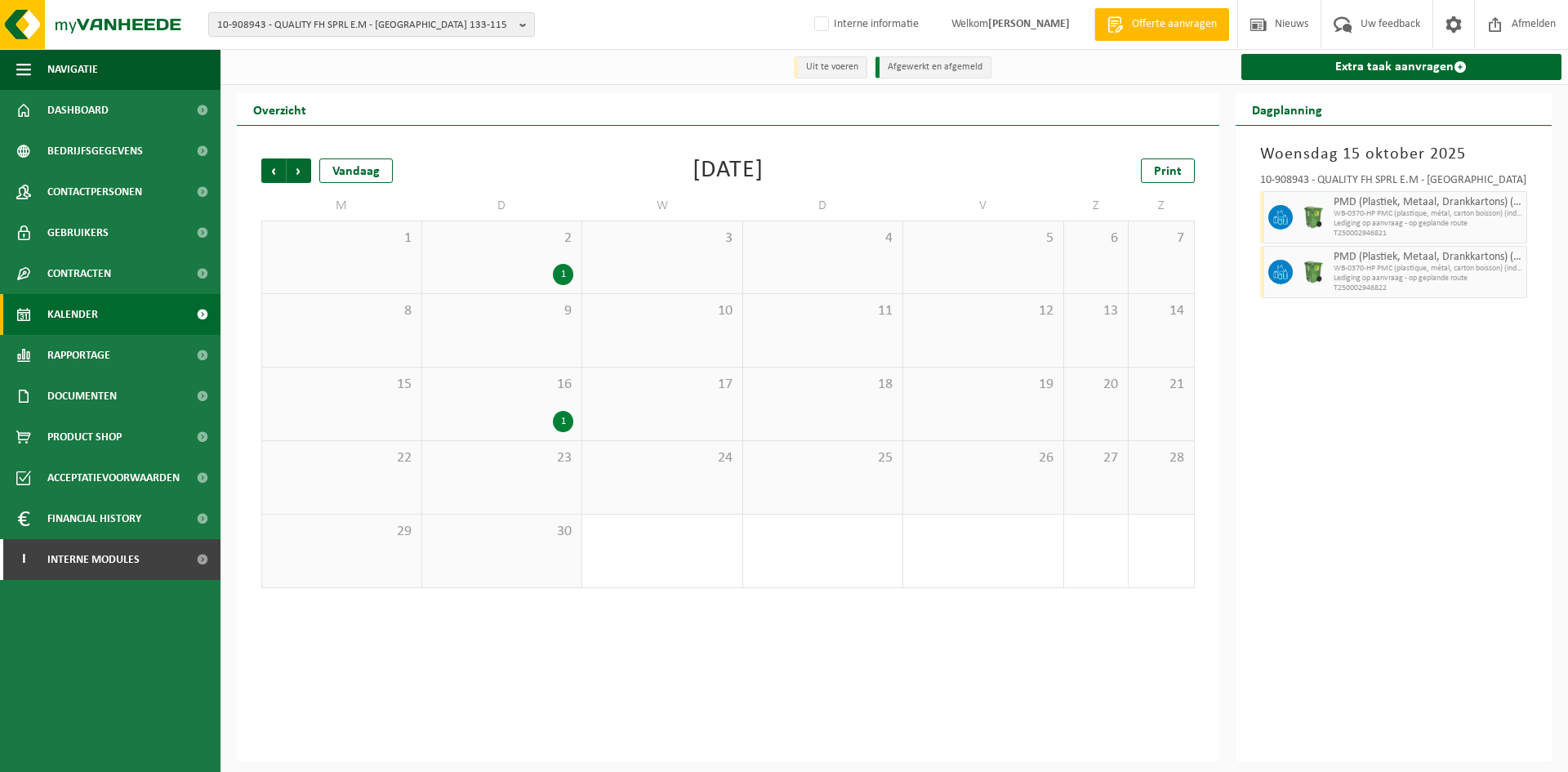
click at [257, 171] on div "Vorige Volgende Vandaag [DATE] Print M D W D V Z Z 1 2 1 3 4 5 6 7 8 9 10 11 12…" at bounding box center [728, 373] width 950 height 462
click at [268, 173] on span "Vorige" at bounding box center [274, 171] width 24 height 24
click at [294, 174] on span "Volgende" at bounding box center [299, 171] width 24 height 24
click at [115, 274] on link "Contracten" at bounding box center [110, 274] width 220 height 41
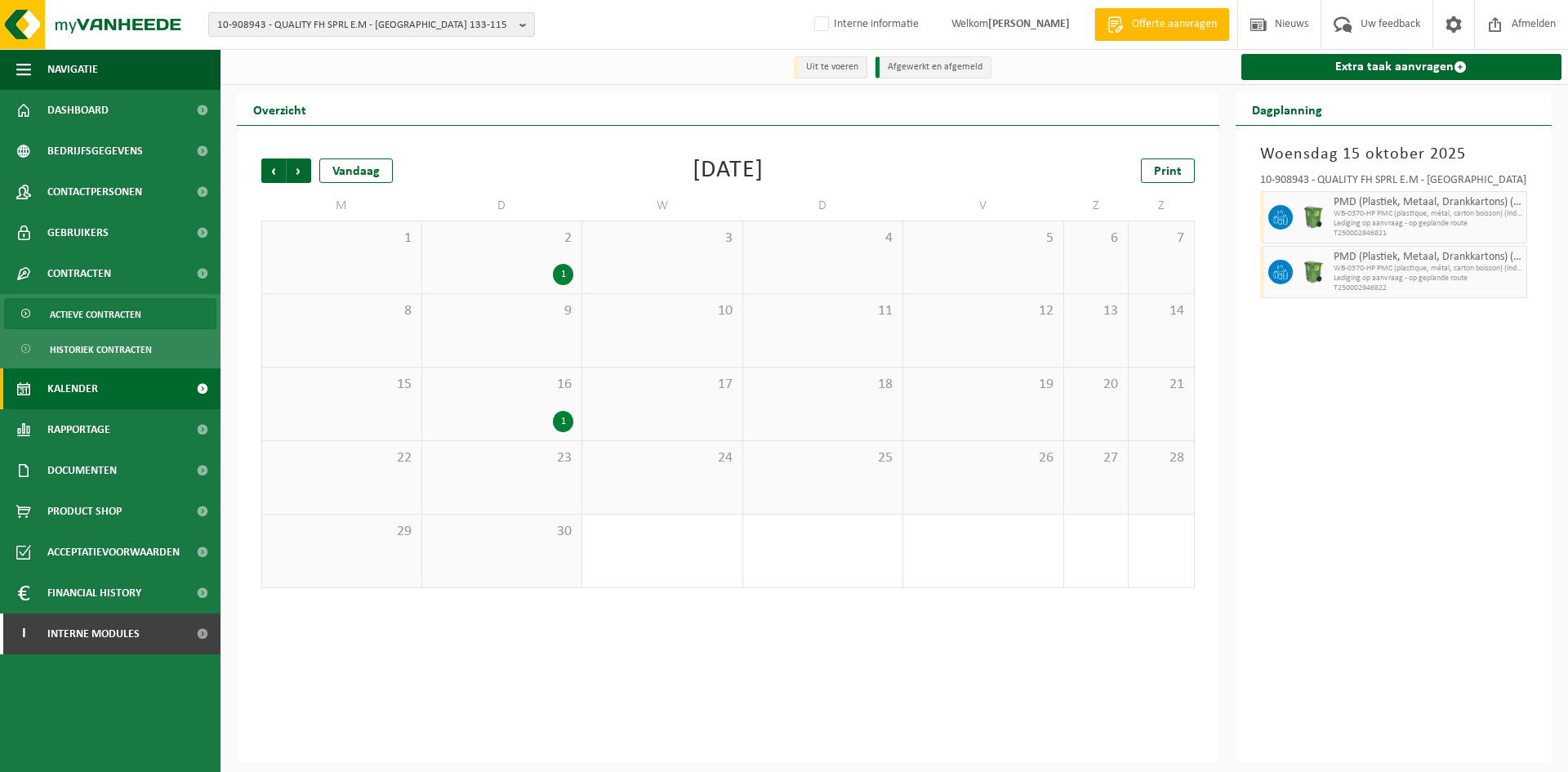
click at [148, 310] on link "Actieve contracten" at bounding box center [110, 313] width 212 height 31
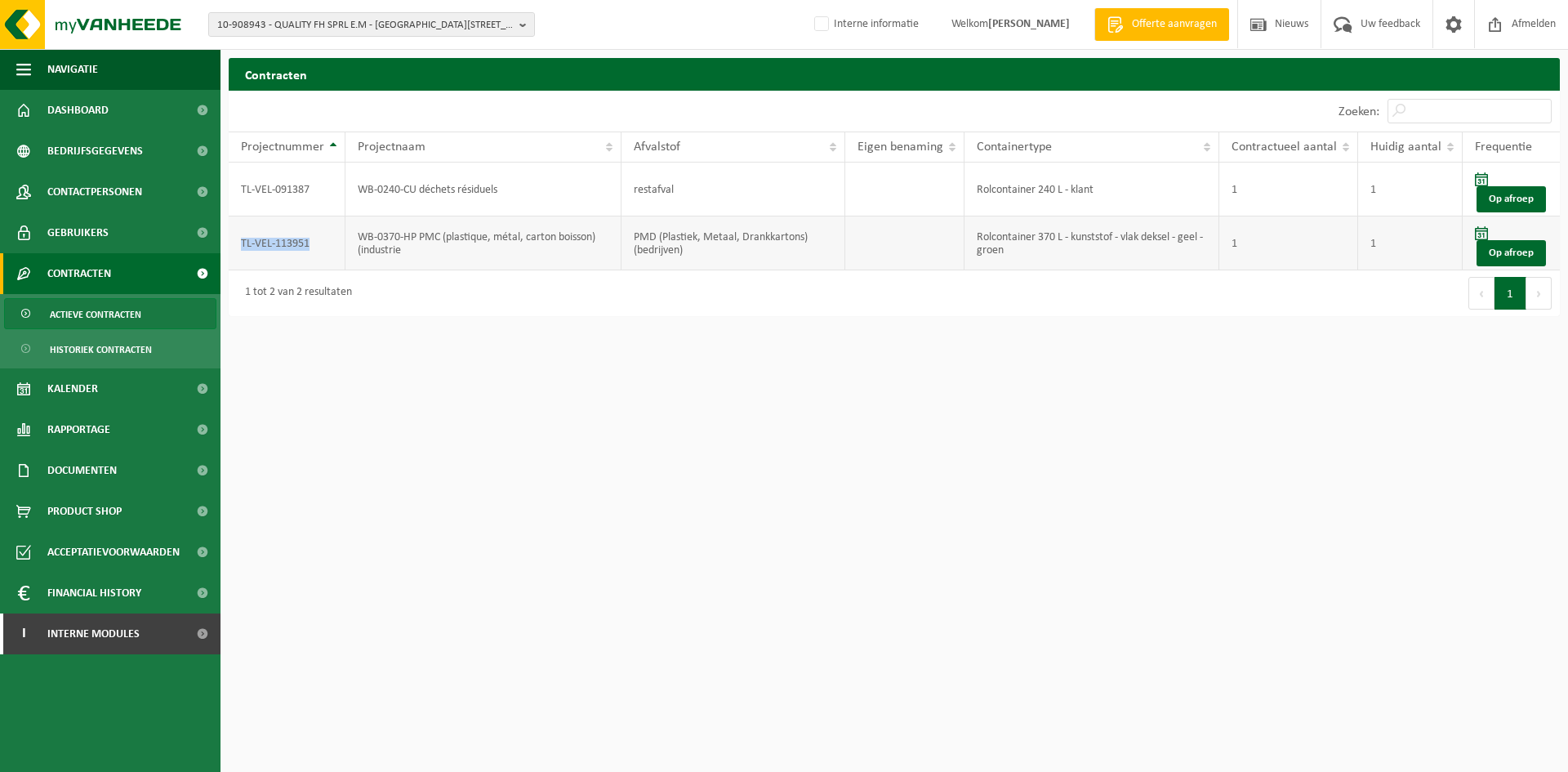
drag, startPoint x: 332, startPoint y: 250, endPoint x: 235, endPoint y: 248, distance: 97.0
click at [235, 248] on td "TL-VEL-113951" at bounding box center [287, 243] width 117 height 53
copy td "TL-VEL-113951"
click at [384, 21] on span "10-908943 - QUALITY FH SPRL E.M - [GEOGRAPHIC_DATA] 133-115" at bounding box center [365, 25] width 295 height 24
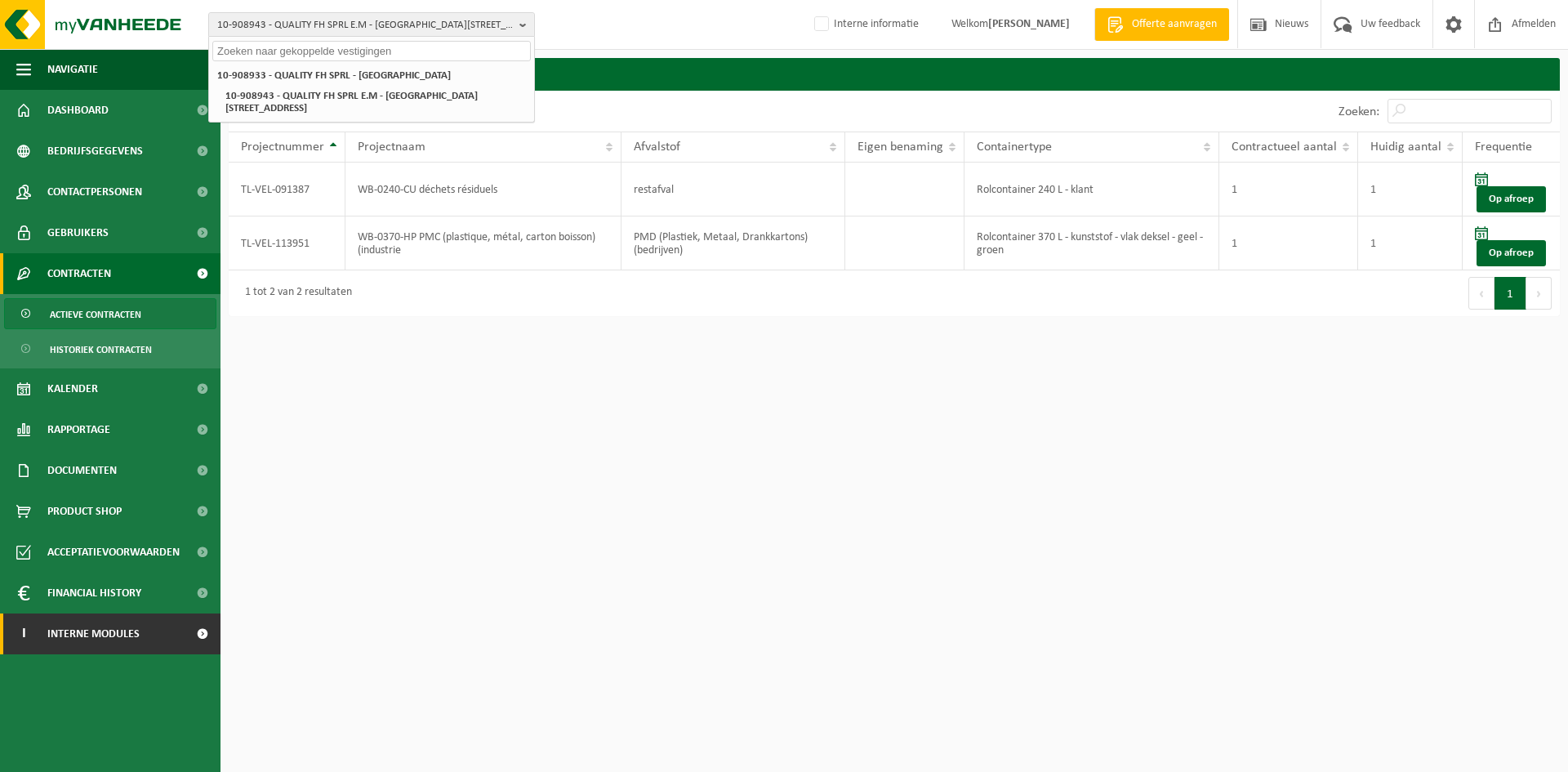
click at [73, 643] on span "Interne modules" at bounding box center [94, 634] width 92 height 41
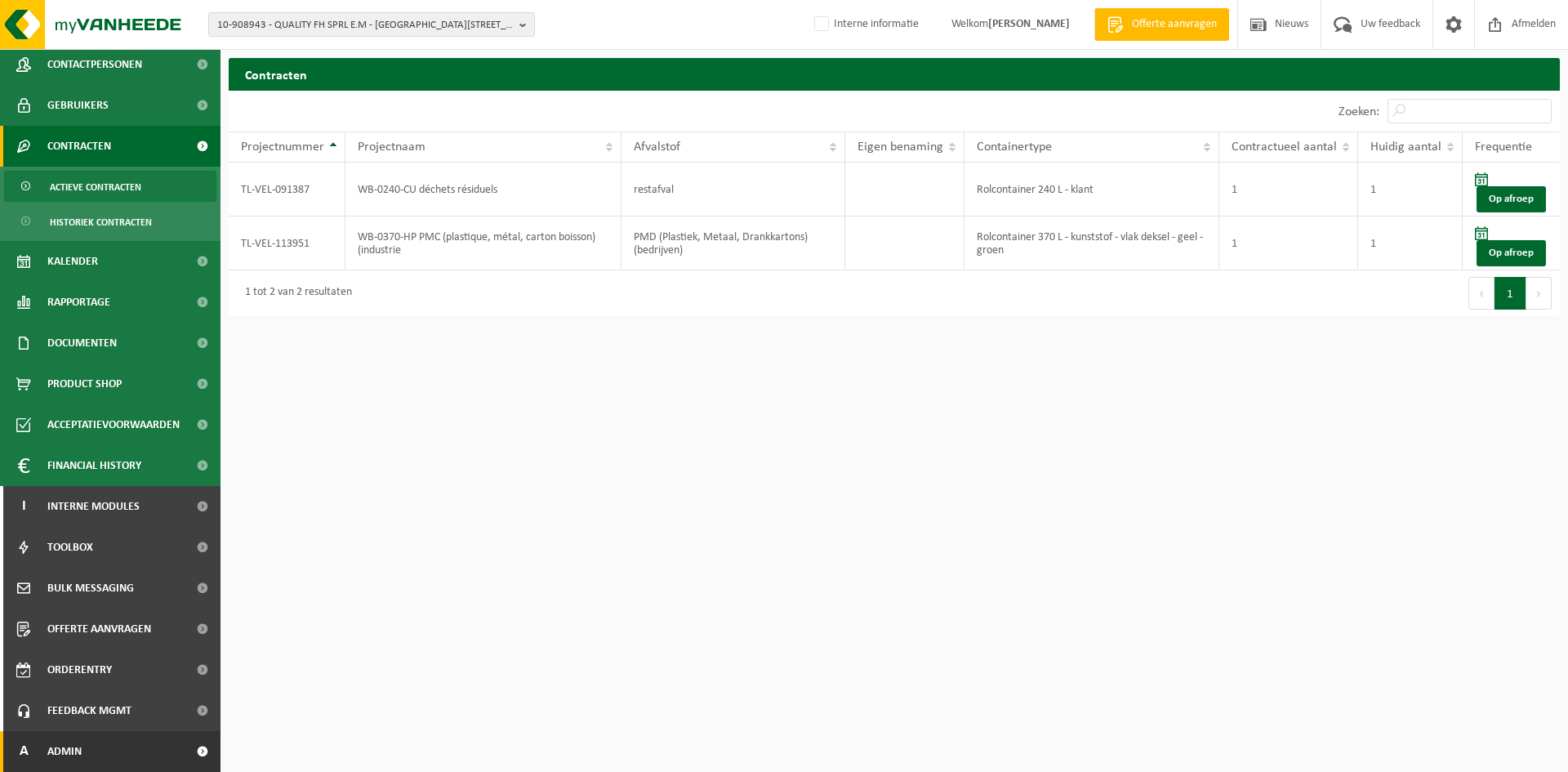
click at [117, 747] on link "A Admin" at bounding box center [110, 752] width 220 height 41
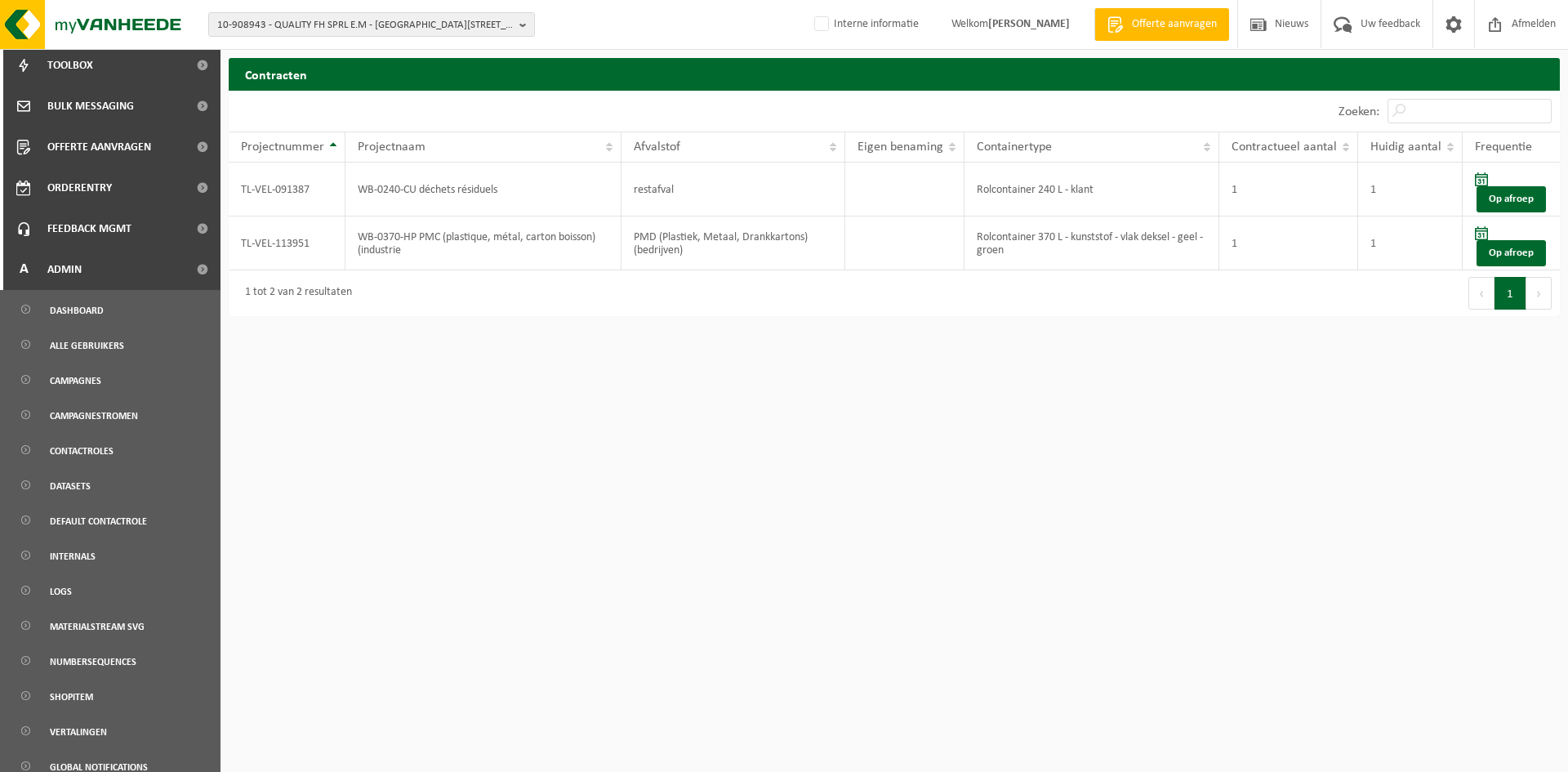
scroll to position [694, 0]
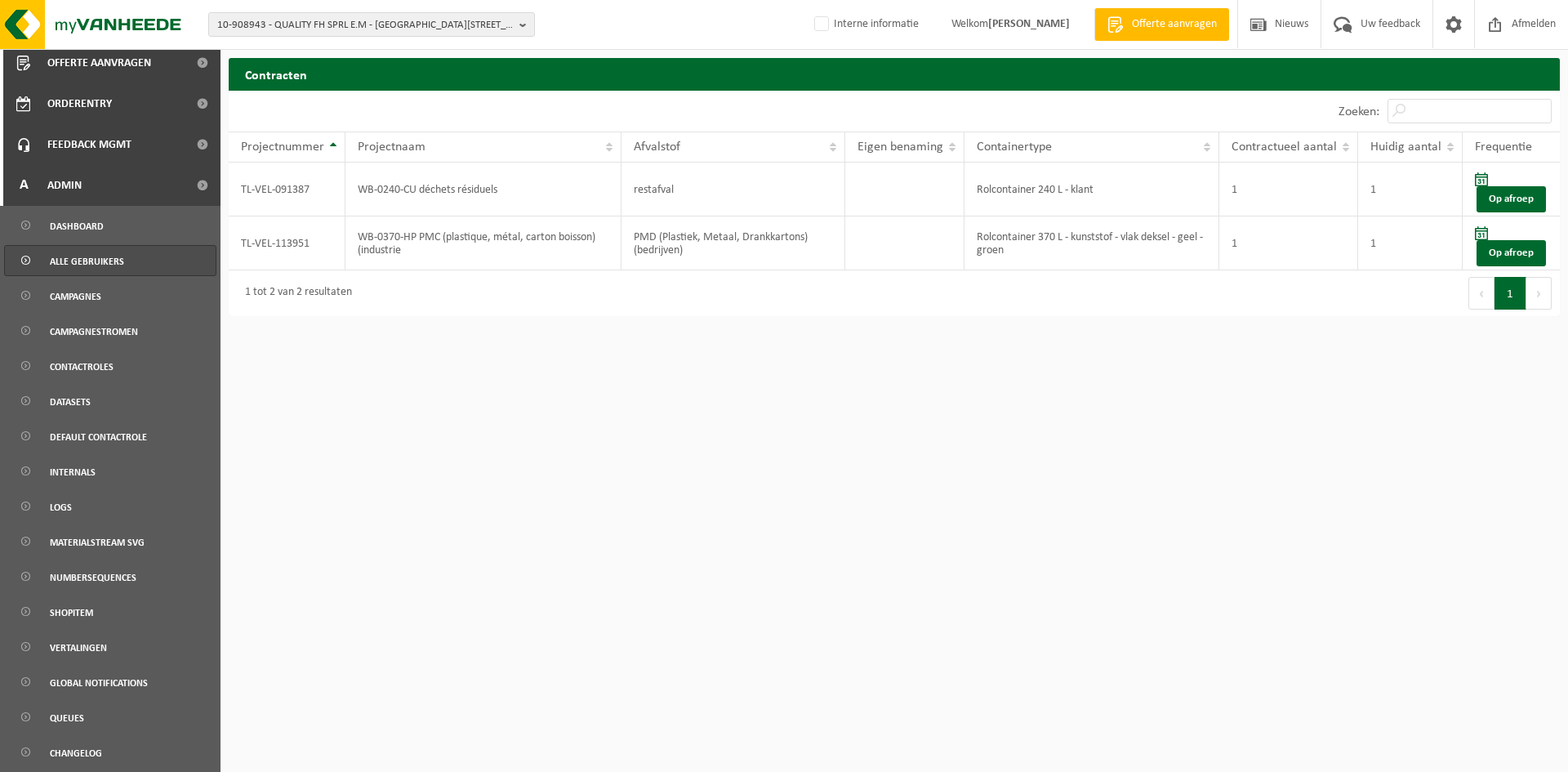
click at [117, 254] on span "Alle gebruikers" at bounding box center [86, 261] width 74 height 31
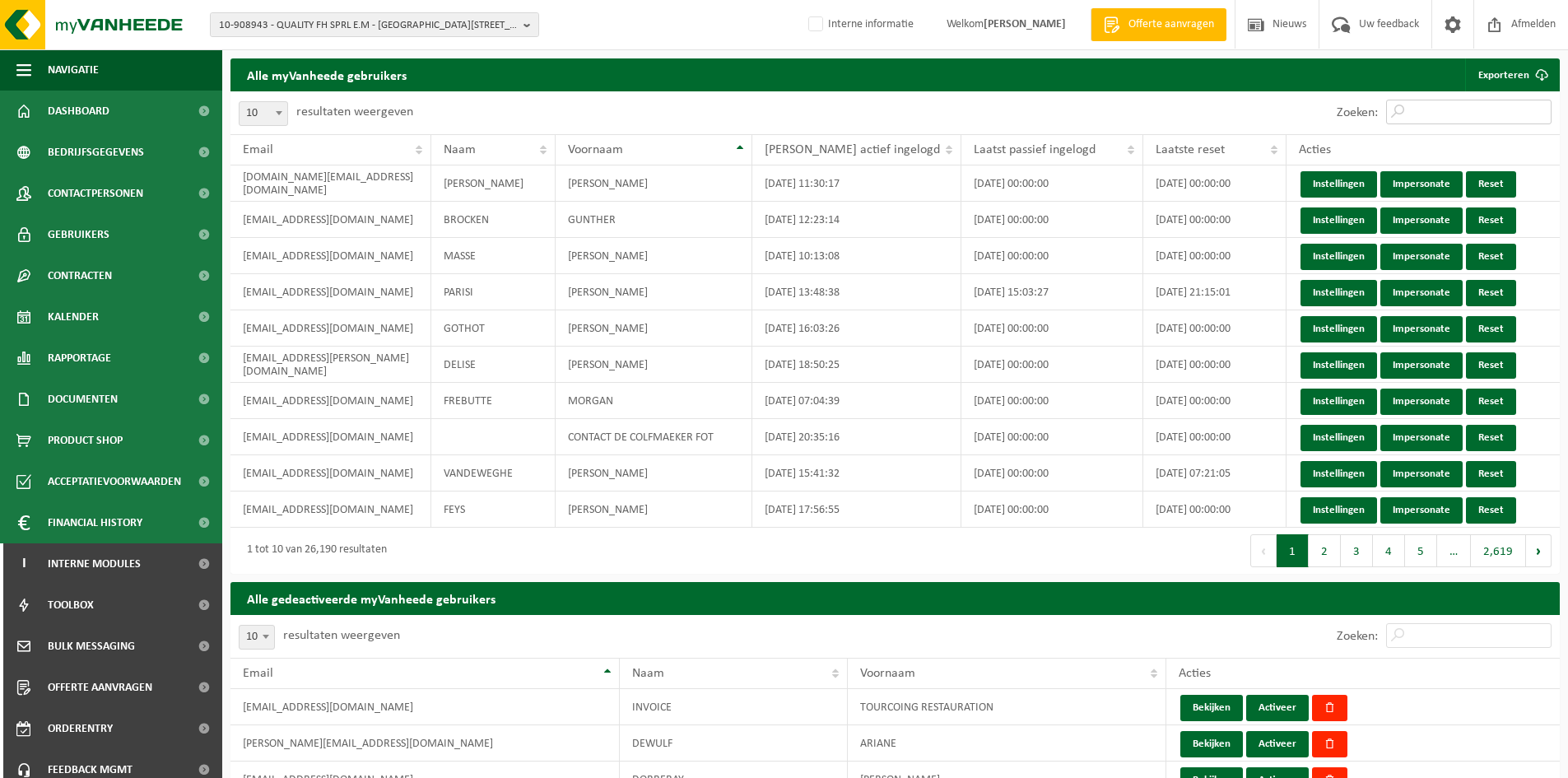
click at [1465, 118] on input "Zoeken:" at bounding box center [1469, 112] width 165 height 25
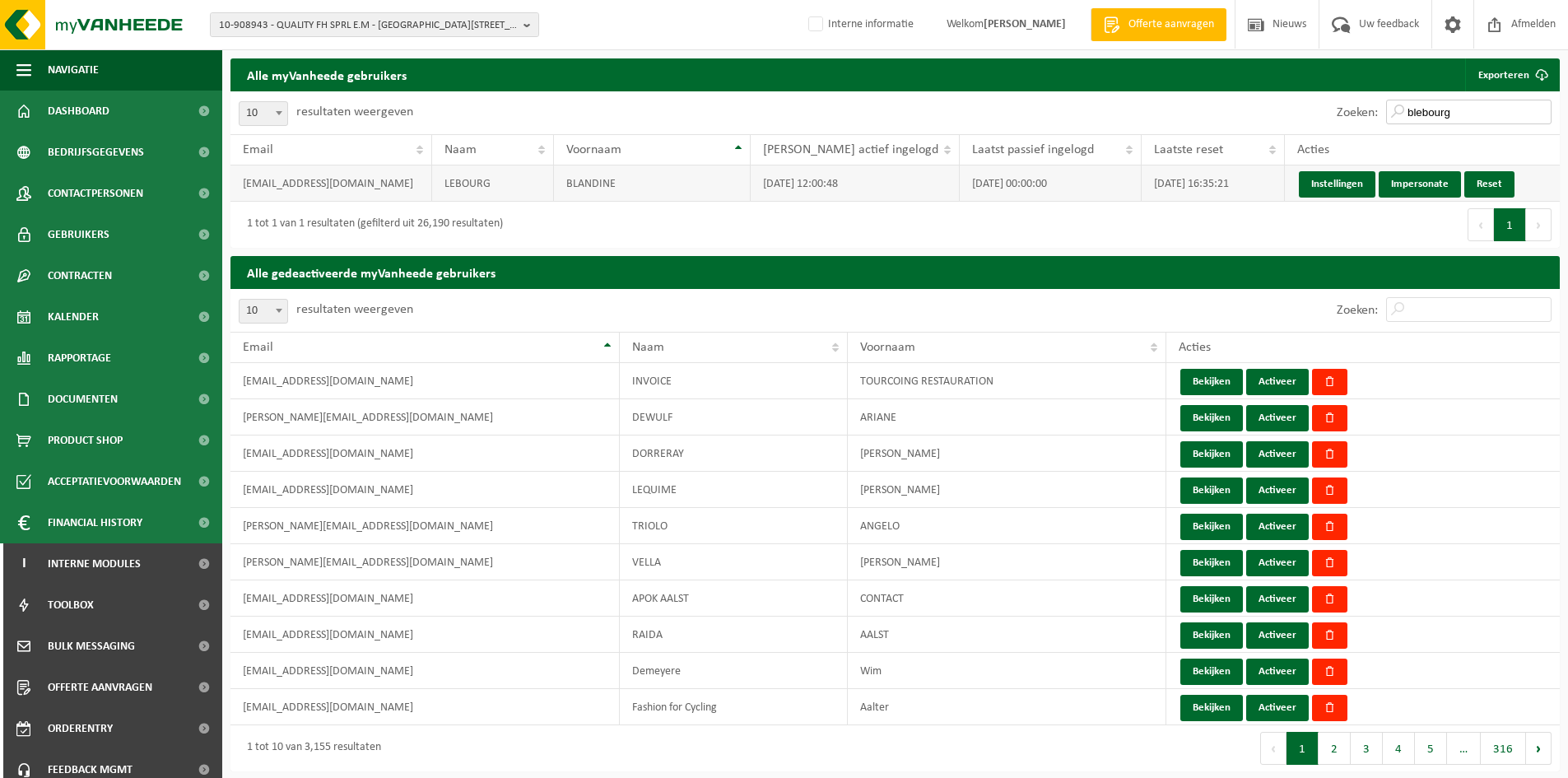
type input "blebourg"
drag, startPoint x: 393, startPoint y: 182, endPoint x: 242, endPoint y: 182, distance: 151.0
click at [242, 182] on td "[EMAIL_ADDRESS][DOMAIN_NAME]" at bounding box center [331, 183] width 201 height 36
copy td "[EMAIL_ADDRESS][DOMAIN_NAME]"
click at [1323, 183] on link "Instellingen" at bounding box center [1337, 184] width 77 height 26
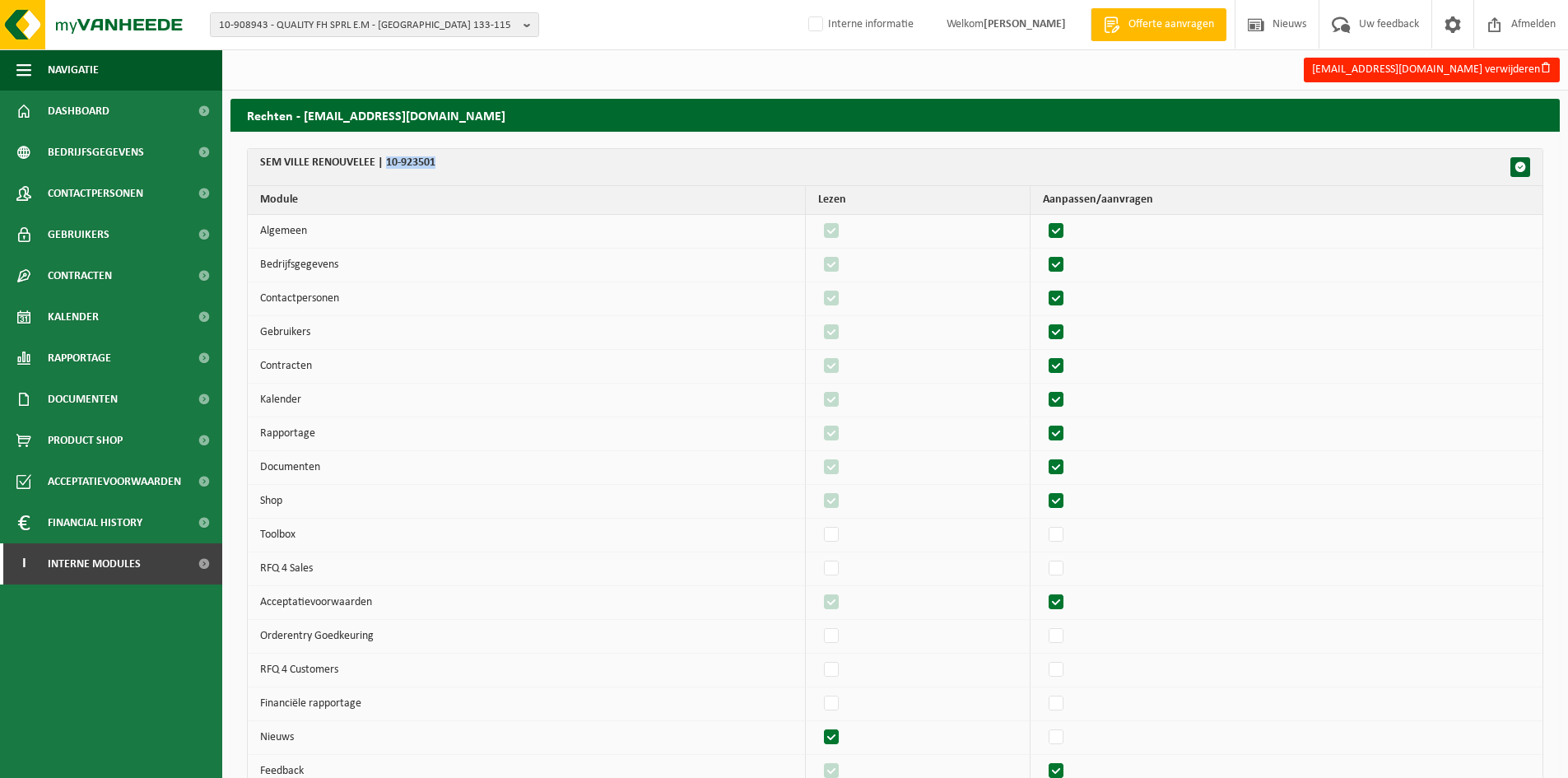
drag, startPoint x: 456, startPoint y: 164, endPoint x: 388, endPoint y: 158, distance: 68.3
click at [388, 158] on th "SEM VILLE RENOUVELEE | 10-923501" at bounding box center [895, 167] width 1295 height 37
copy th "10-923501"
click at [400, 28] on span "10-908943 - QUALITY FH SPRL E.M - [GEOGRAPHIC_DATA] 133-115" at bounding box center [368, 26] width 298 height 25
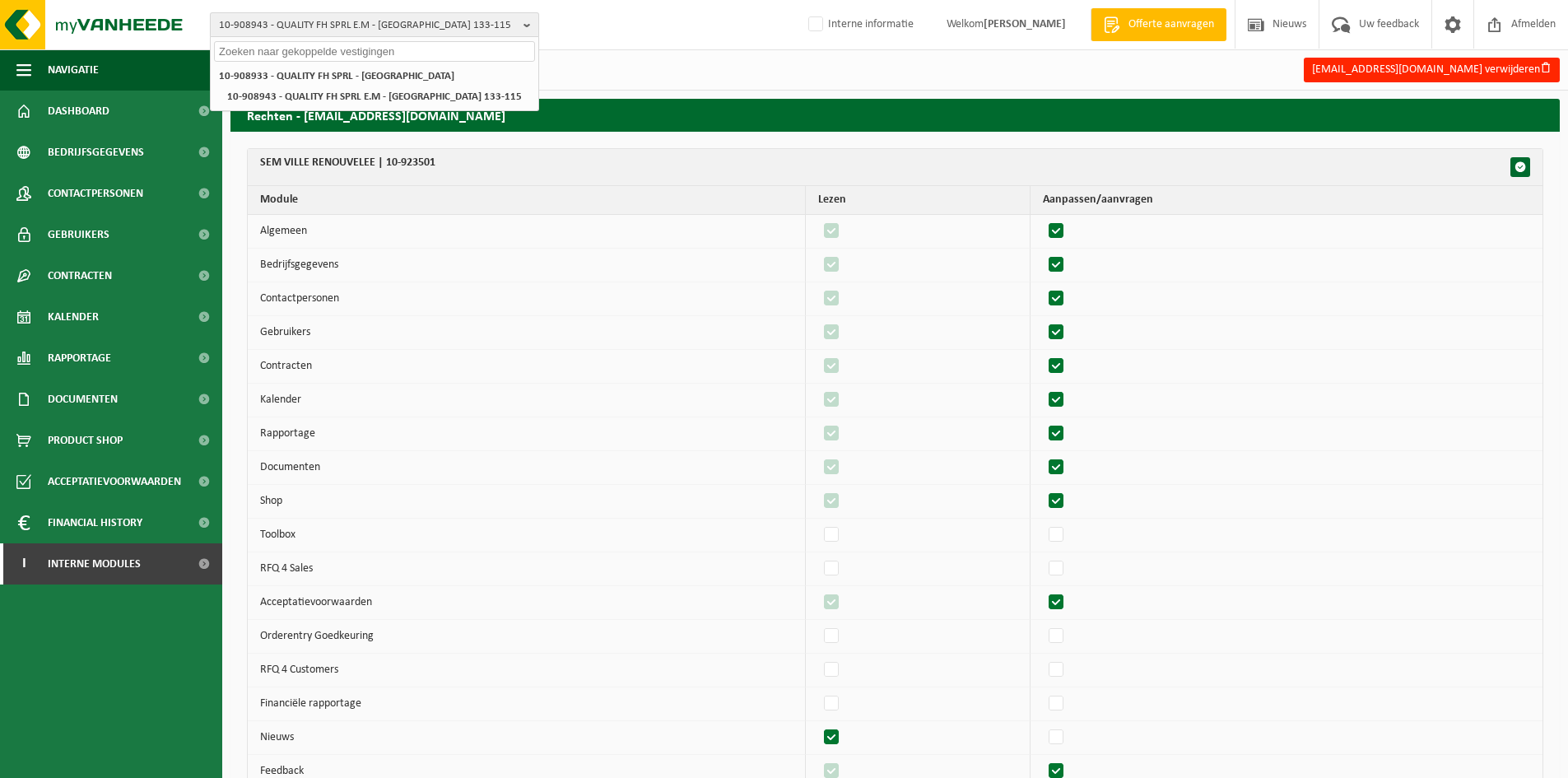
paste input "10-923501"
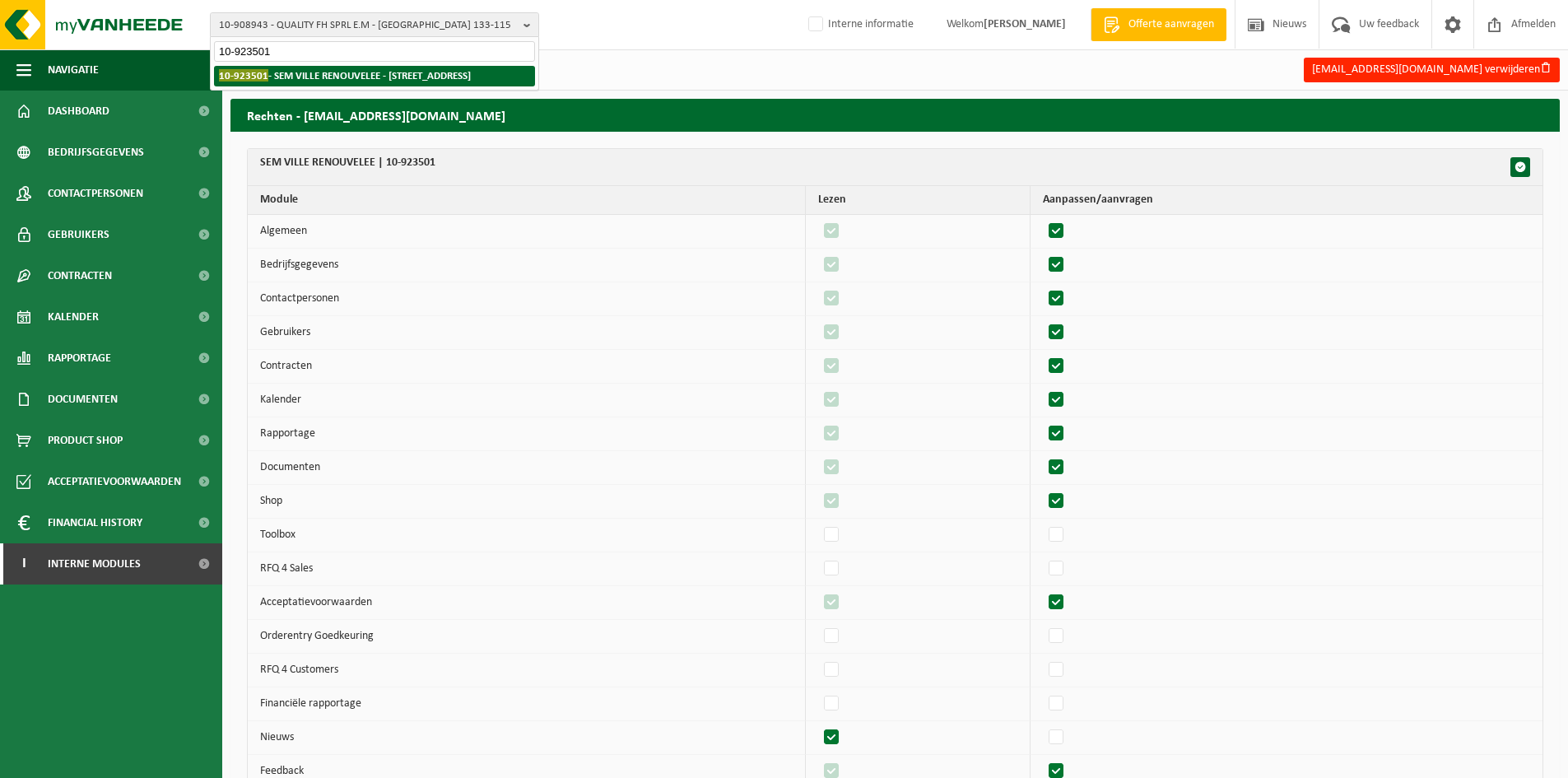
type input "10-923501"
click at [334, 78] on strong "10-923501 - SEM VILLE RENOUVELEE - [STREET_ADDRESS]" at bounding box center [345, 75] width 252 height 12
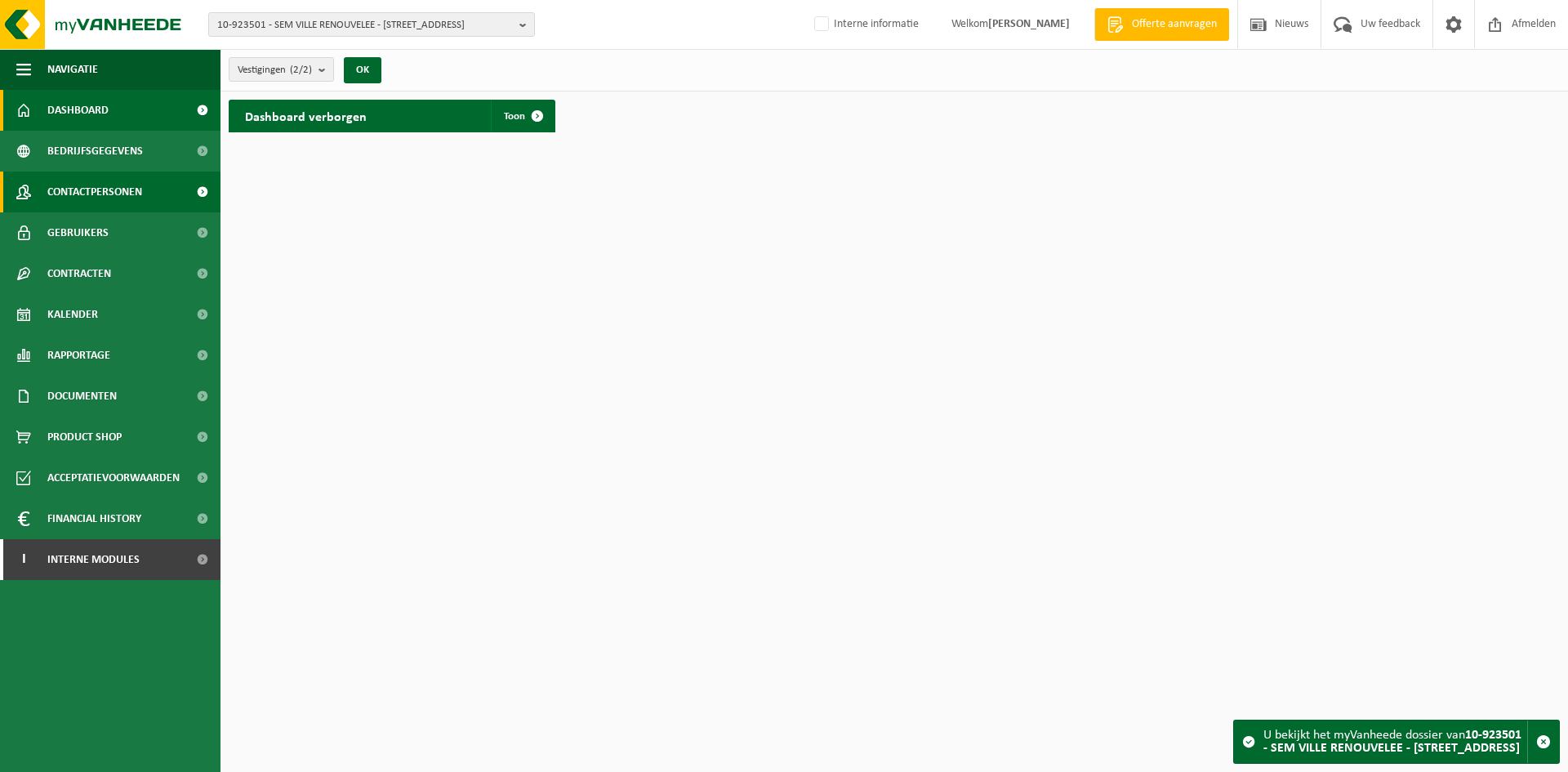
click at [113, 207] on span "Contactpersonen" at bounding box center [95, 192] width 95 height 41
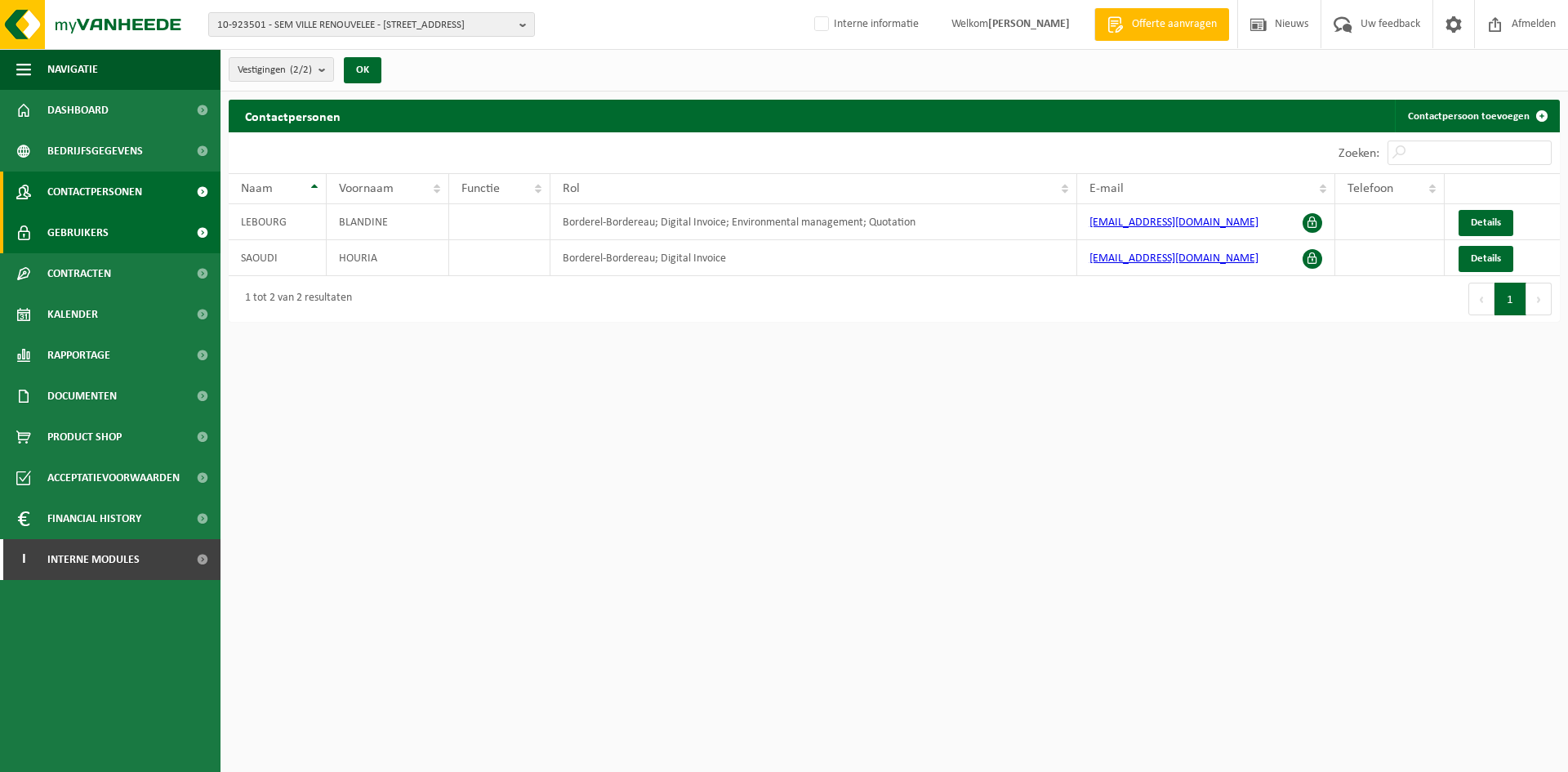
click at [135, 234] on link "Gebruikers" at bounding box center [110, 233] width 220 height 41
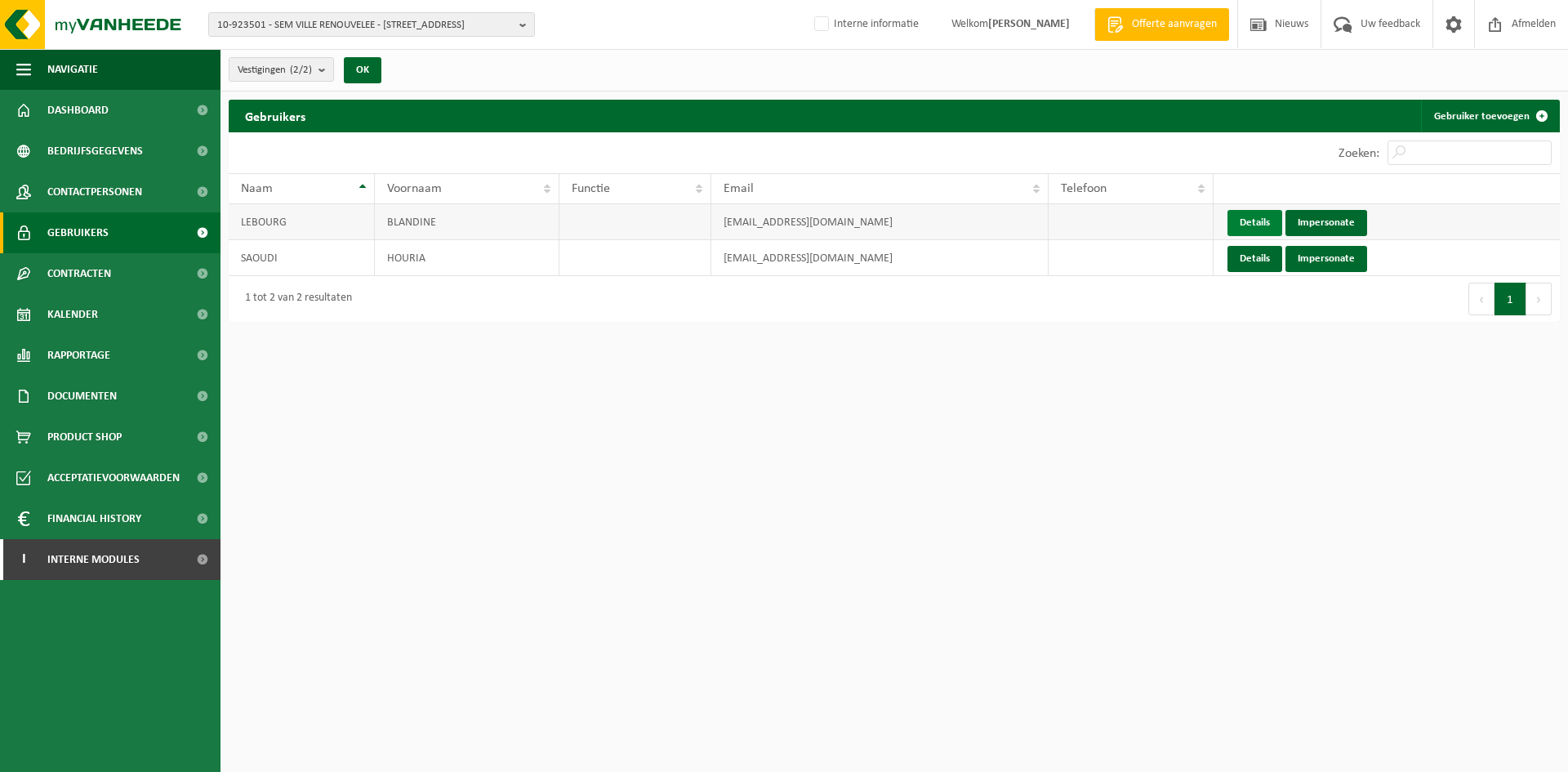
click at [1269, 219] on link "Details" at bounding box center [1255, 223] width 54 height 26
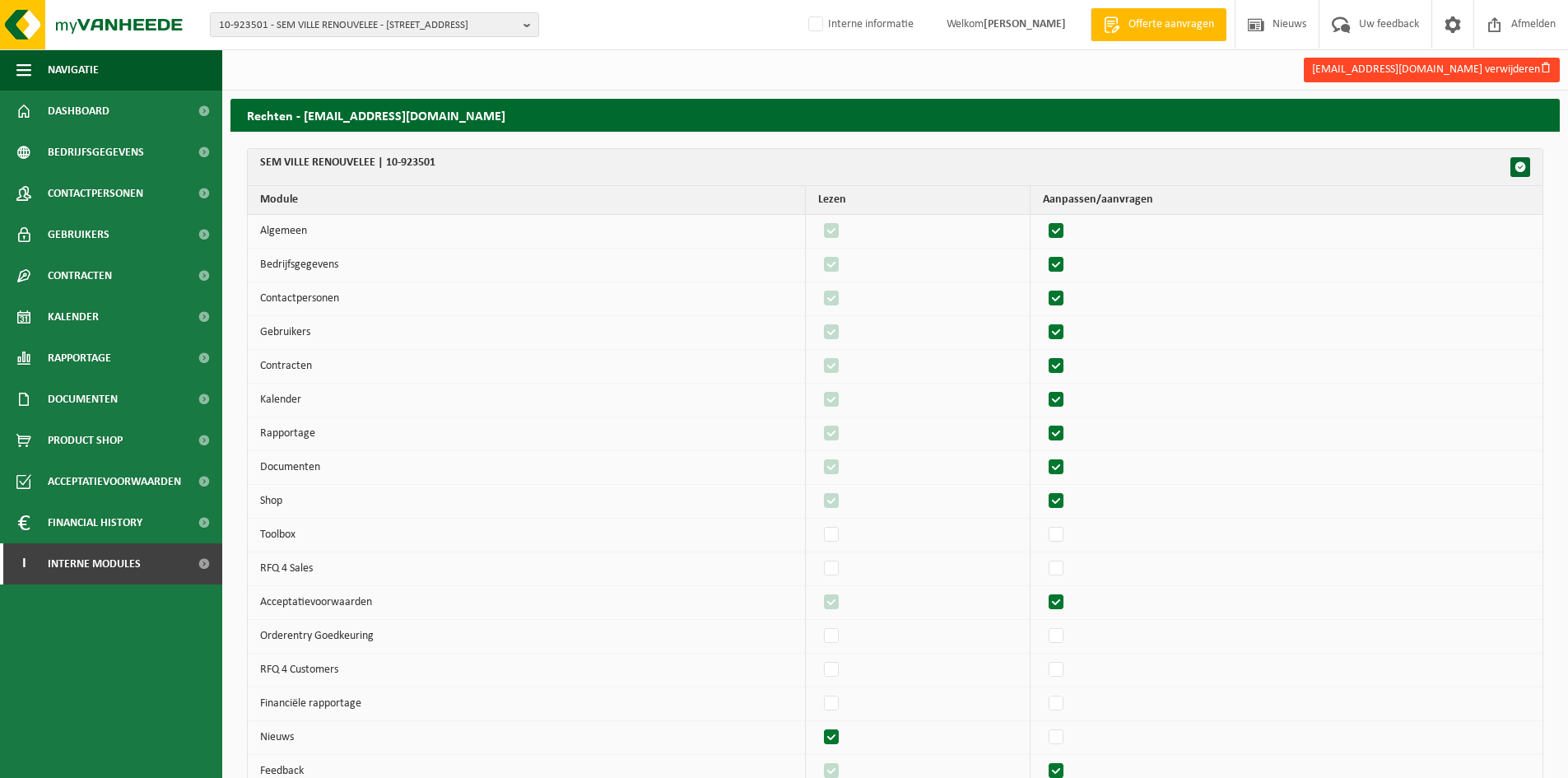
click at [1487, 63] on button "[EMAIL_ADDRESS][DOMAIN_NAME] verwijderen" at bounding box center [1432, 70] width 256 height 25
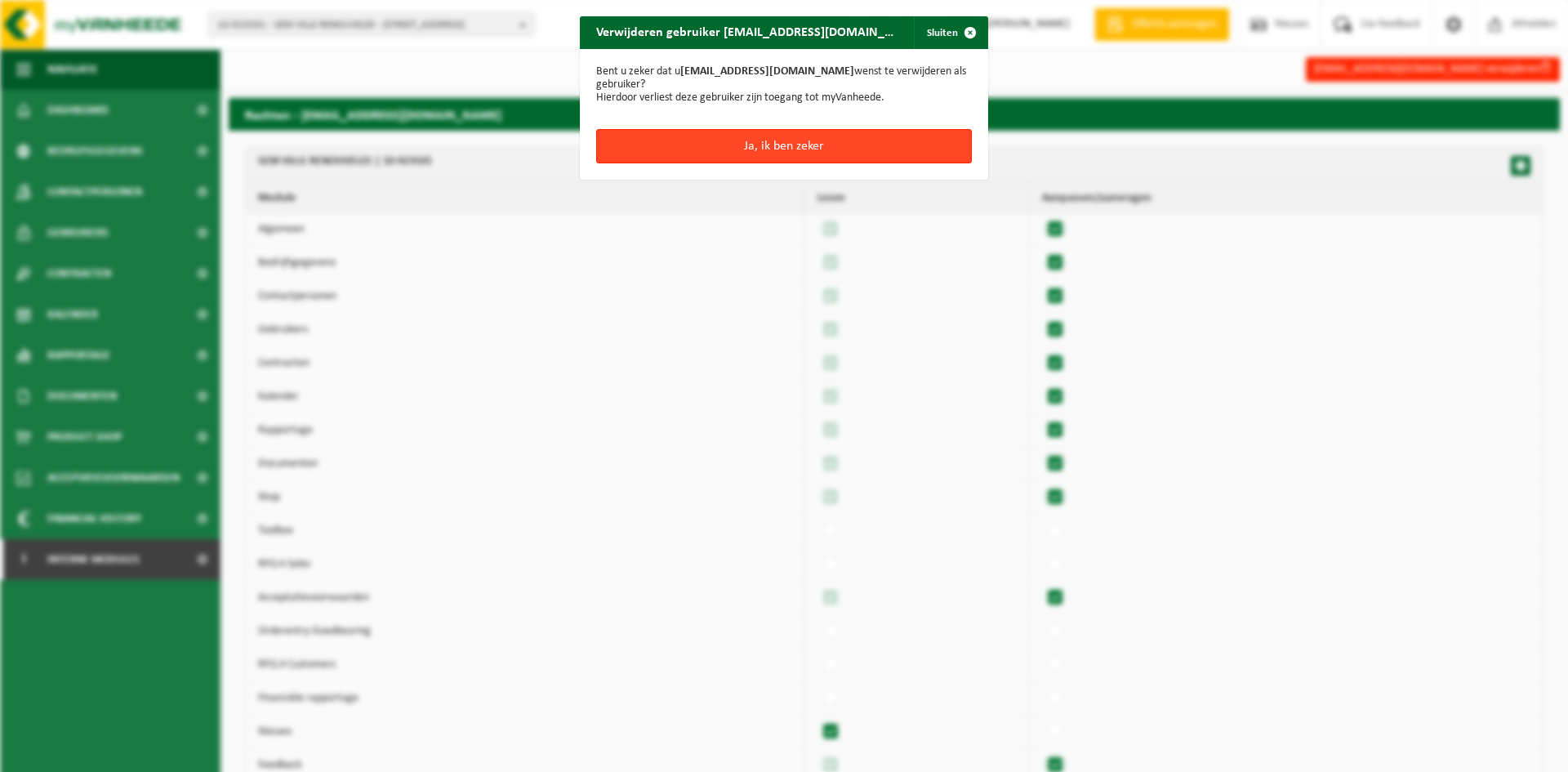
click at [764, 145] on button "Ja, ik ben zeker" at bounding box center [784, 146] width 376 height 35
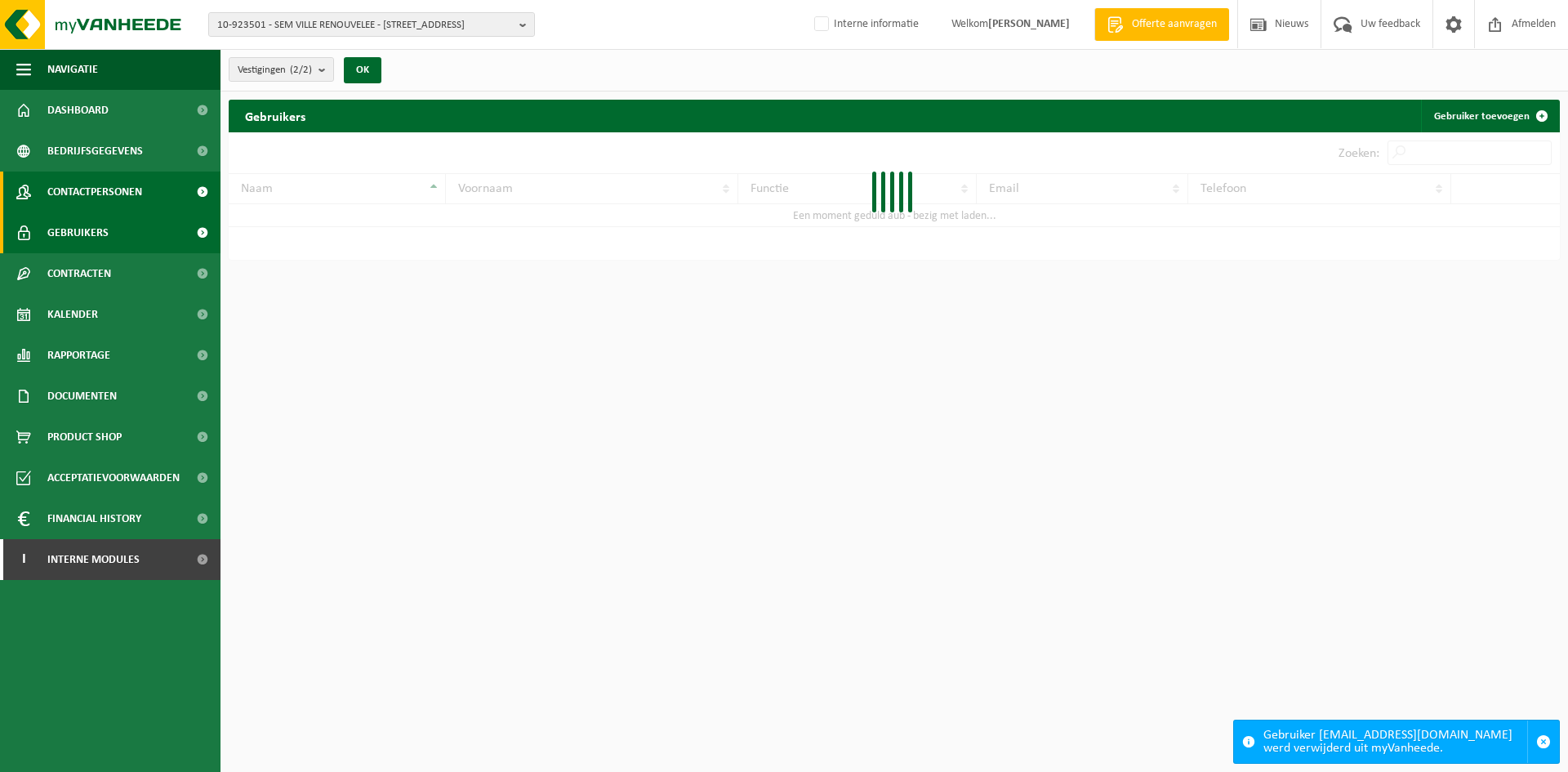
click at [108, 189] on span "Contactpersonen" at bounding box center [95, 192] width 95 height 41
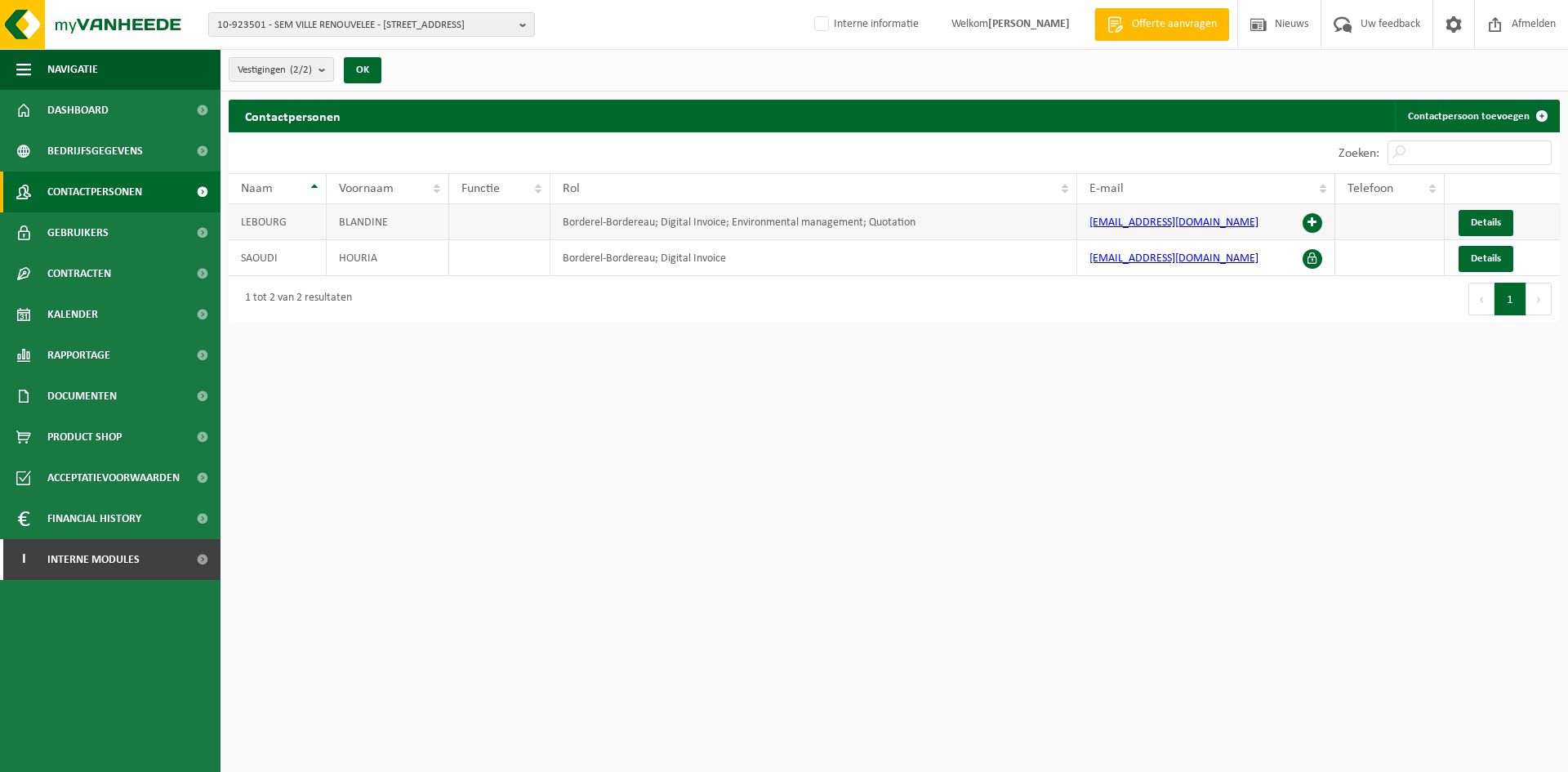
click at [1315, 219] on span at bounding box center [1312, 222] width 20 height 20
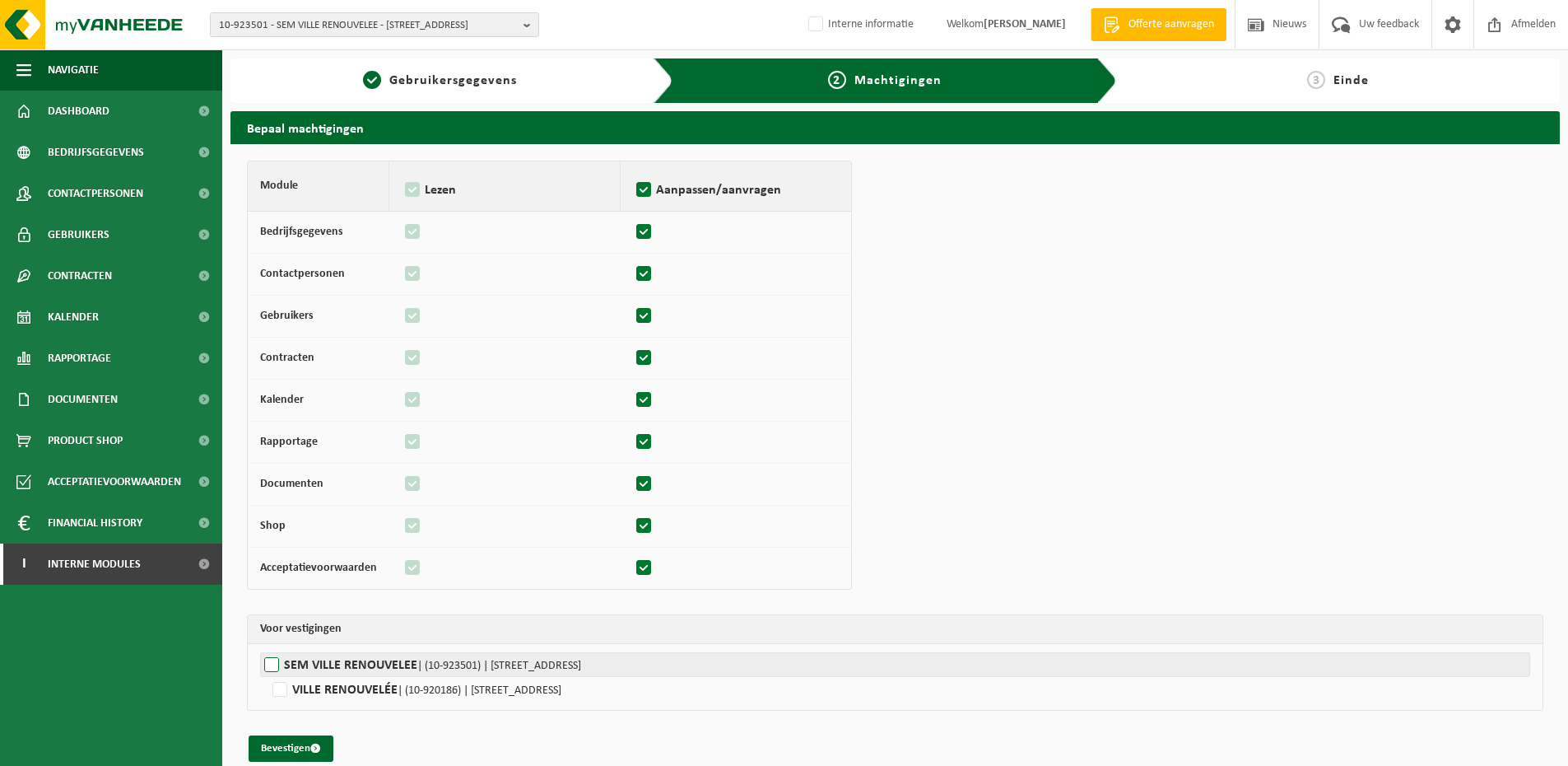
click at [289, 662] on label"] "SEM VILLE RENOUVELEE | (10-923501) | RUE DE TOURNAI 75, 59200 TOURCOING" at bounding box center [895, 665] width 1270 height 25
click at [289, 662] on input "SEM VILLE RENOUVELEE | (10-923501) | RUE DE TOURNAI 75, 59200 TOURCOING" at bounding box center [1043, 665] width 1568 height 25
checkbox input "true"
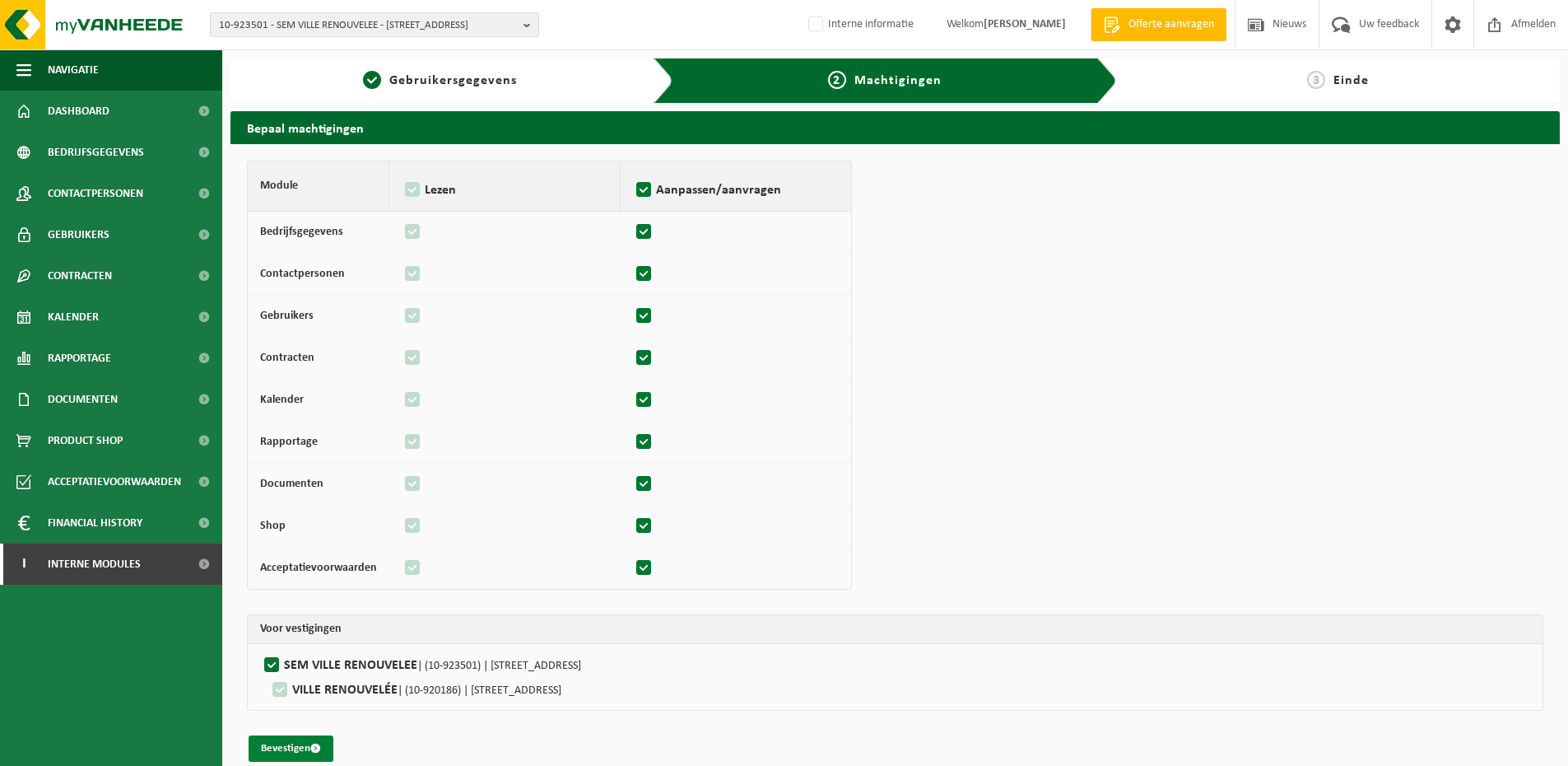
click at [281, 744] on button "Bevestigen" at bounding box center [291, 749] width 85 height 26
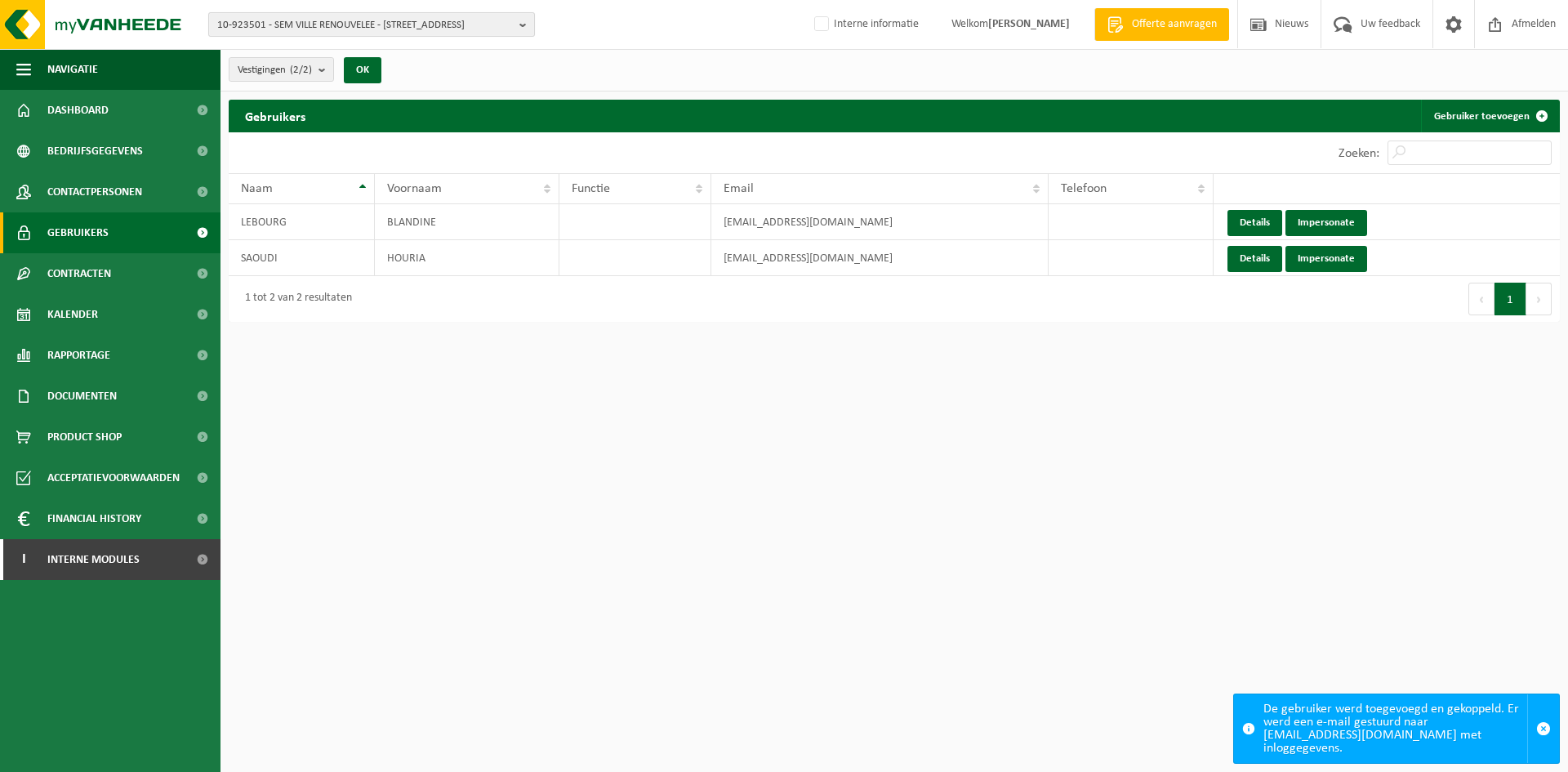
click at [301, 36] on span "10-923501 - SEM VILLE RENOUVELEE - 59200 TOURCOING, RUE DE TOURNAI 75" at bounding box center [365, 25] width 295 height 24
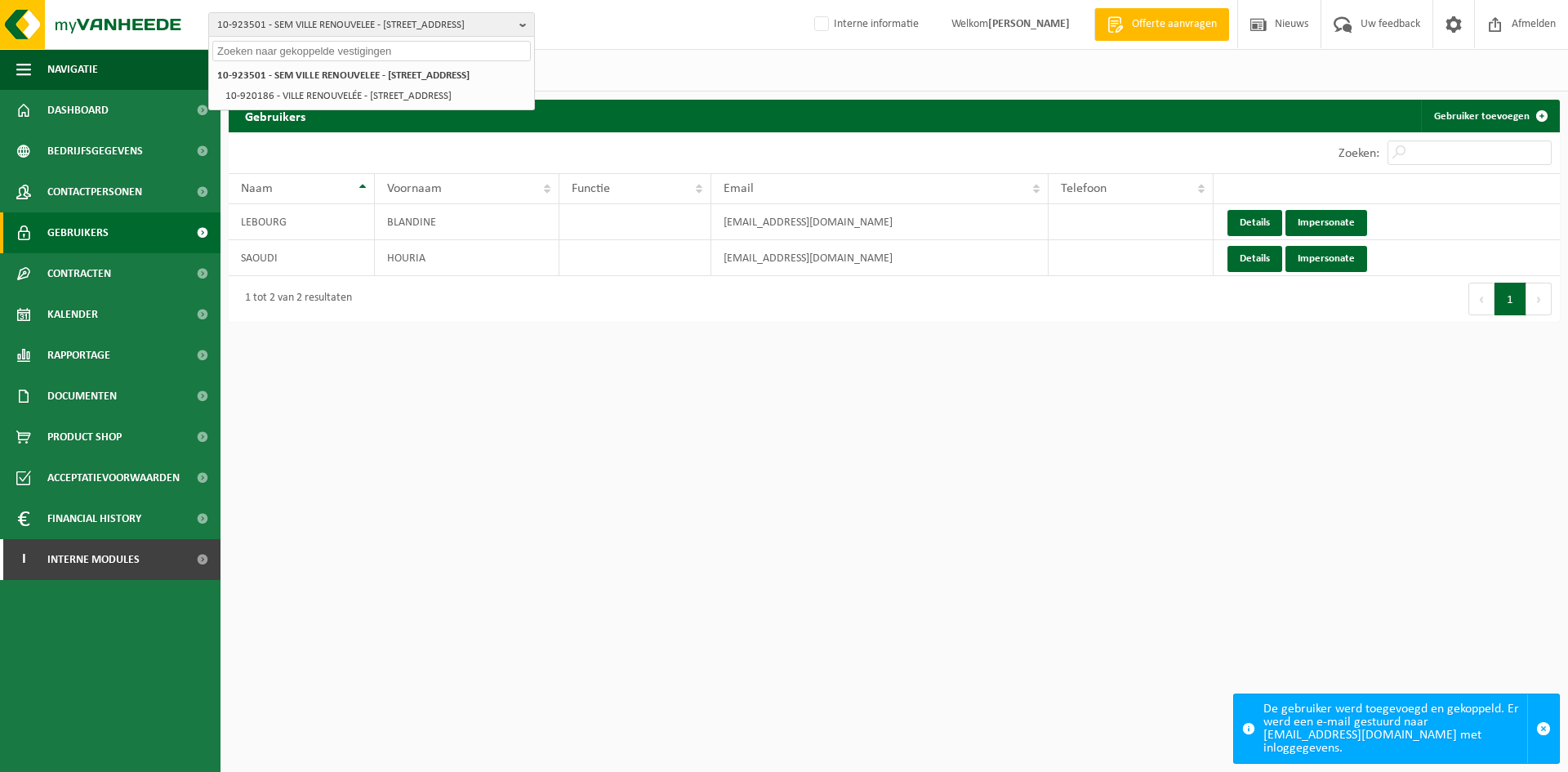
click at [338, 57] on input "text" at bounding box center [371, 52] width 319 height 21
click at [376, 46] on input "text" at bounding box center [371, 52] width 319 height 21
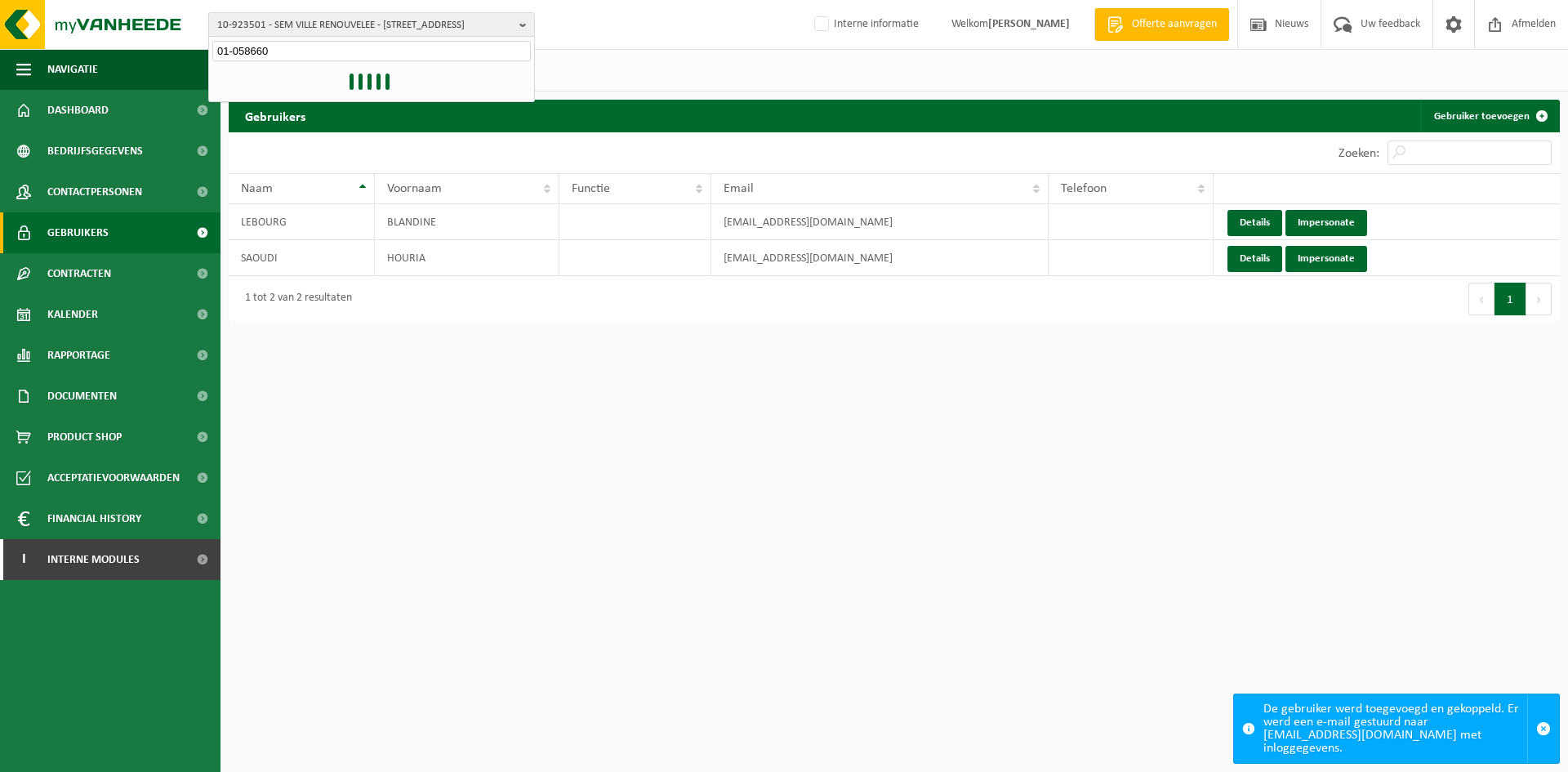
type input "01-058660"
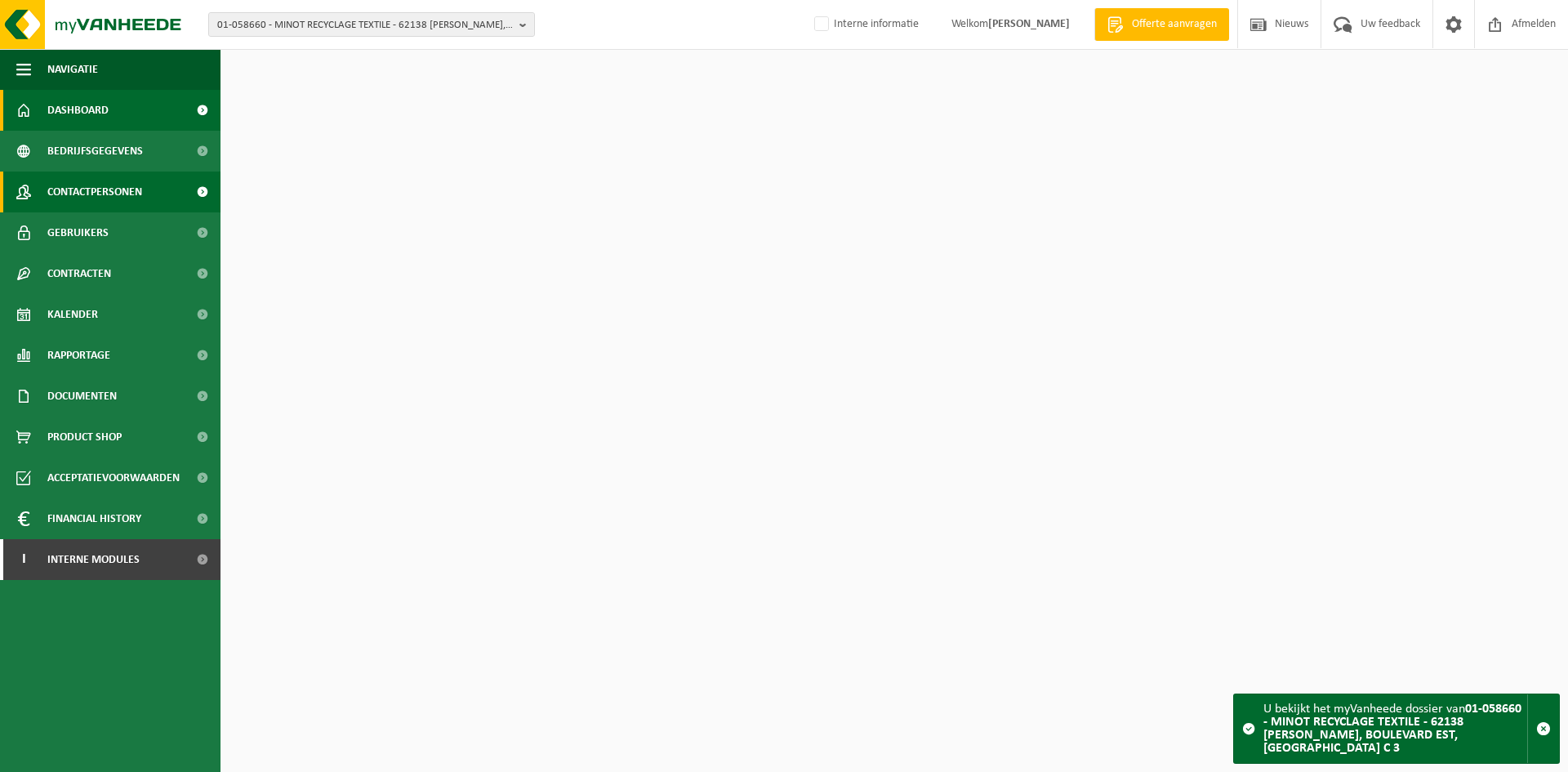
click at [139, 190] on span "Contactpersonen" at bounding box center [95, 192] width 95 height 41
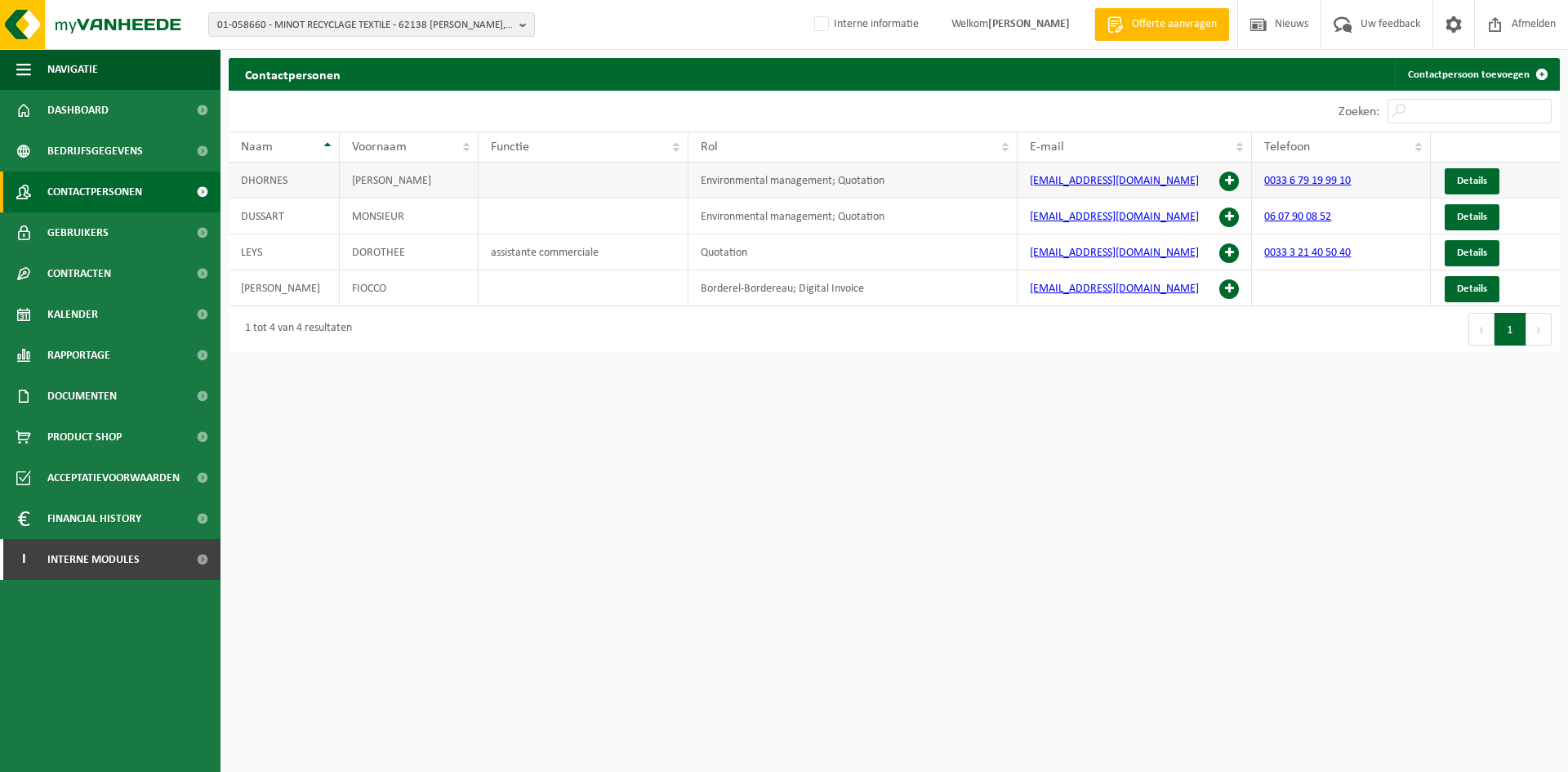
click at [1239, 178] on span at bounding box center [1229, 181] width 20 height 20
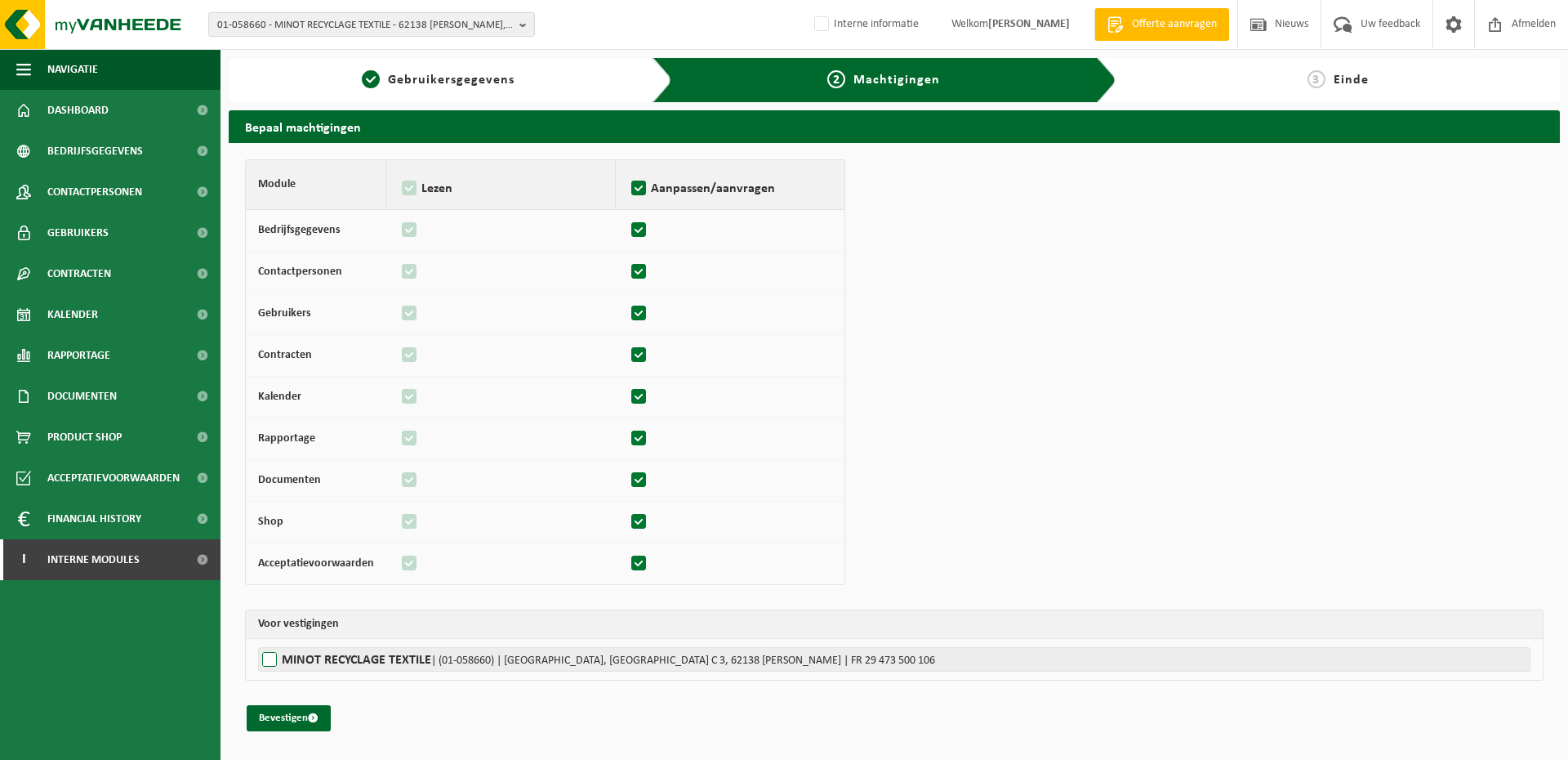
click at [326, 669] on label"] "MINOT RECYCLAGE TEXTILE | (01-058660) | [GEOGRAPHIC_DATA], [GEOGRAPHIC_DATA] 3,…" at bounding box center [894, 660] width 1273 height 24
click at [326, 669] on input "MINOT RECYCLAGE TEXTILE | (01-058660) | [GEOGRAPHIC_DATA], [GEOGRAPHIC_DATA] 3,…" at bounding box center [1042, 660] width 1568 height 24
checkbox input "true"
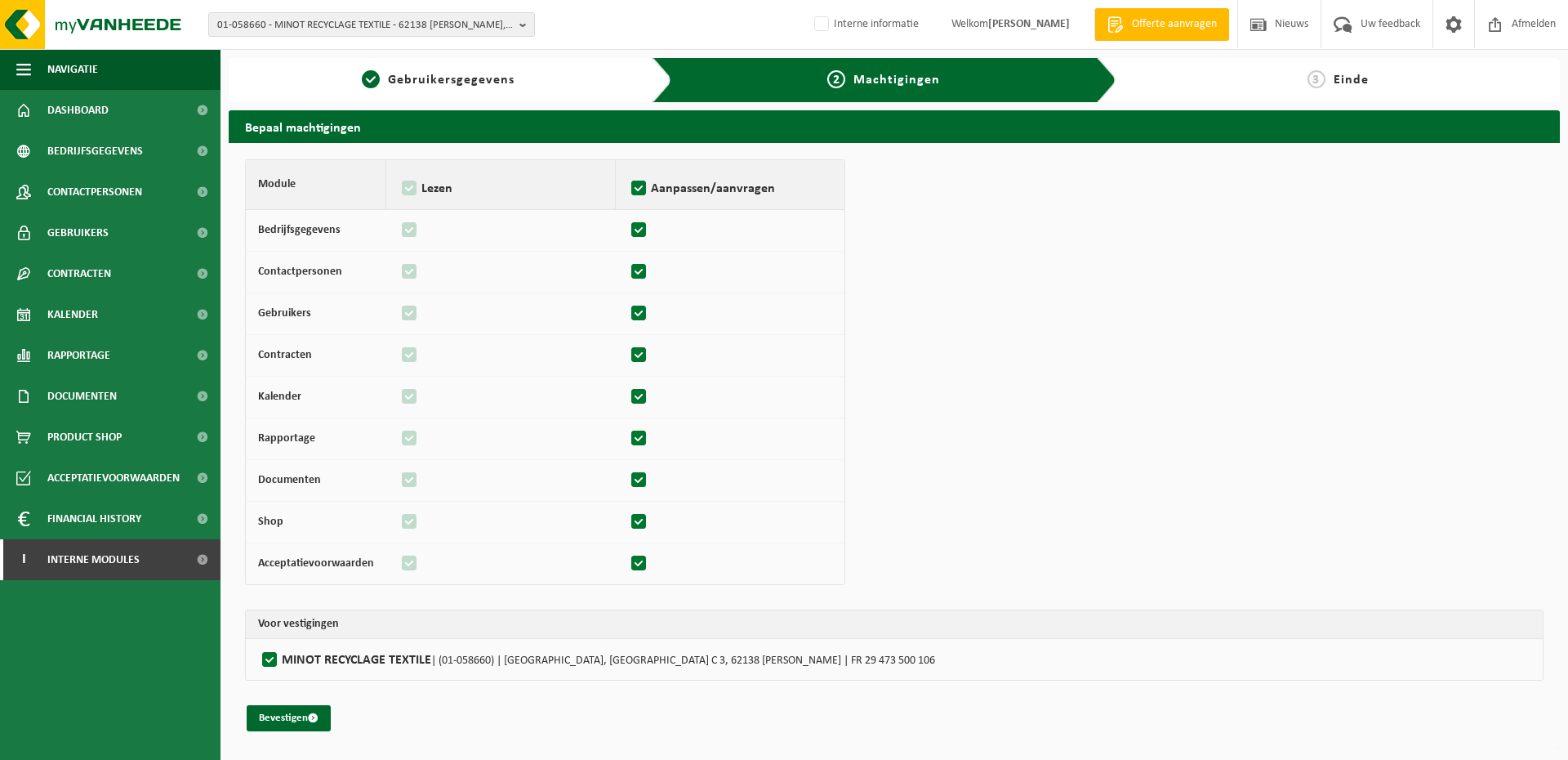
drag, startPoint x: 289, startPoint y: 719, endPoint x: 23, endPoint y: 675, distance: 269.6
click at [289, 720] on button "Bevestigen" at bounding box center [289, 719] width 84 height 26
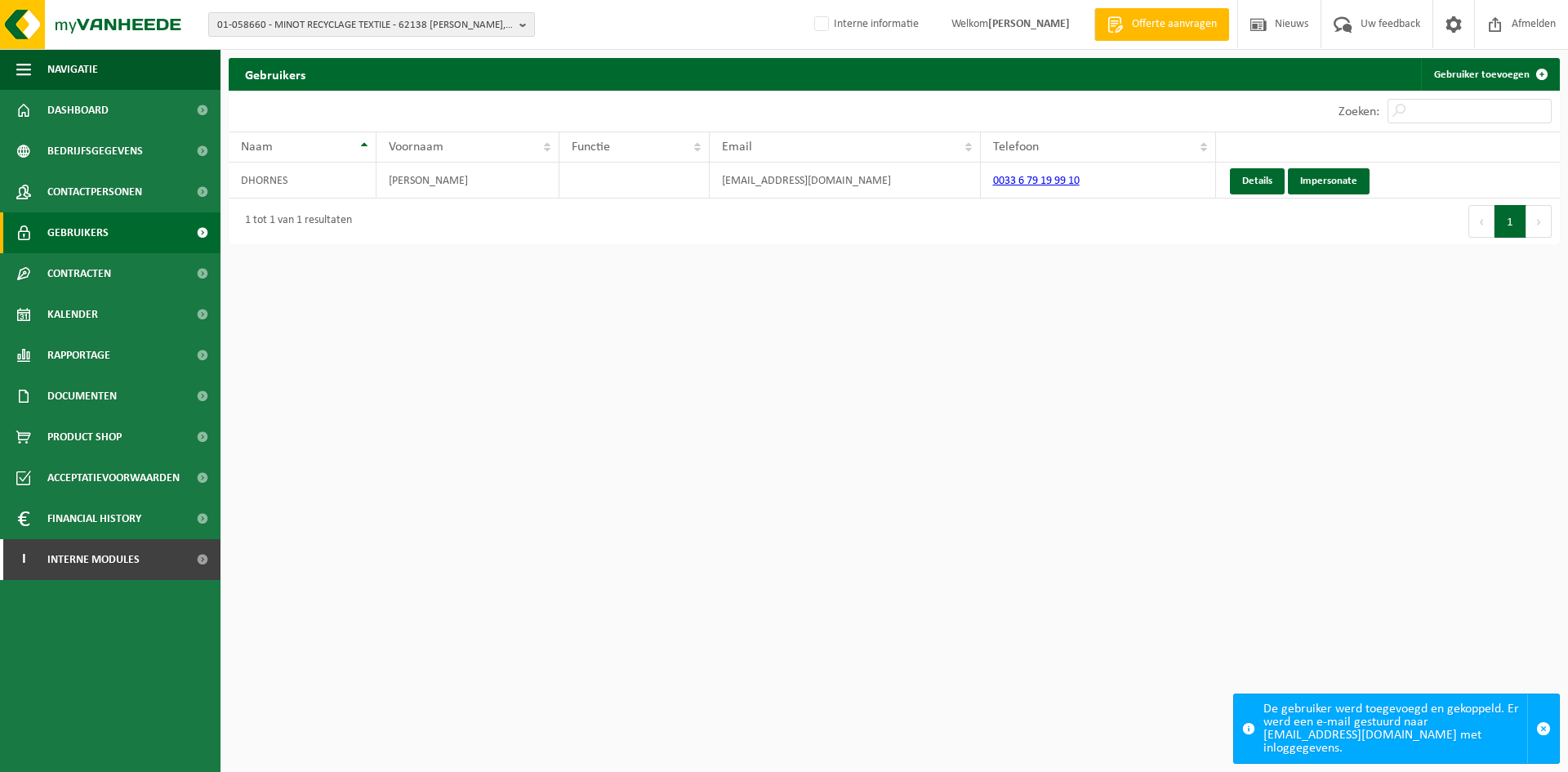
click at [265, 16] on span "01-058660 - MINOT RECYCLAGE TEXTILE - 62138 [PERSON_NAME], BOULEVARD EST, [GEOG…" at bounding box center [365, 25] width 295 height 24
type input "10-834746"
click at [272, 73] on strong "10-834746 - BV VAN HEDDEGEM - 9552 [STREET_ADDRESS]" at bounding box center [333, 74] width 232 height 12
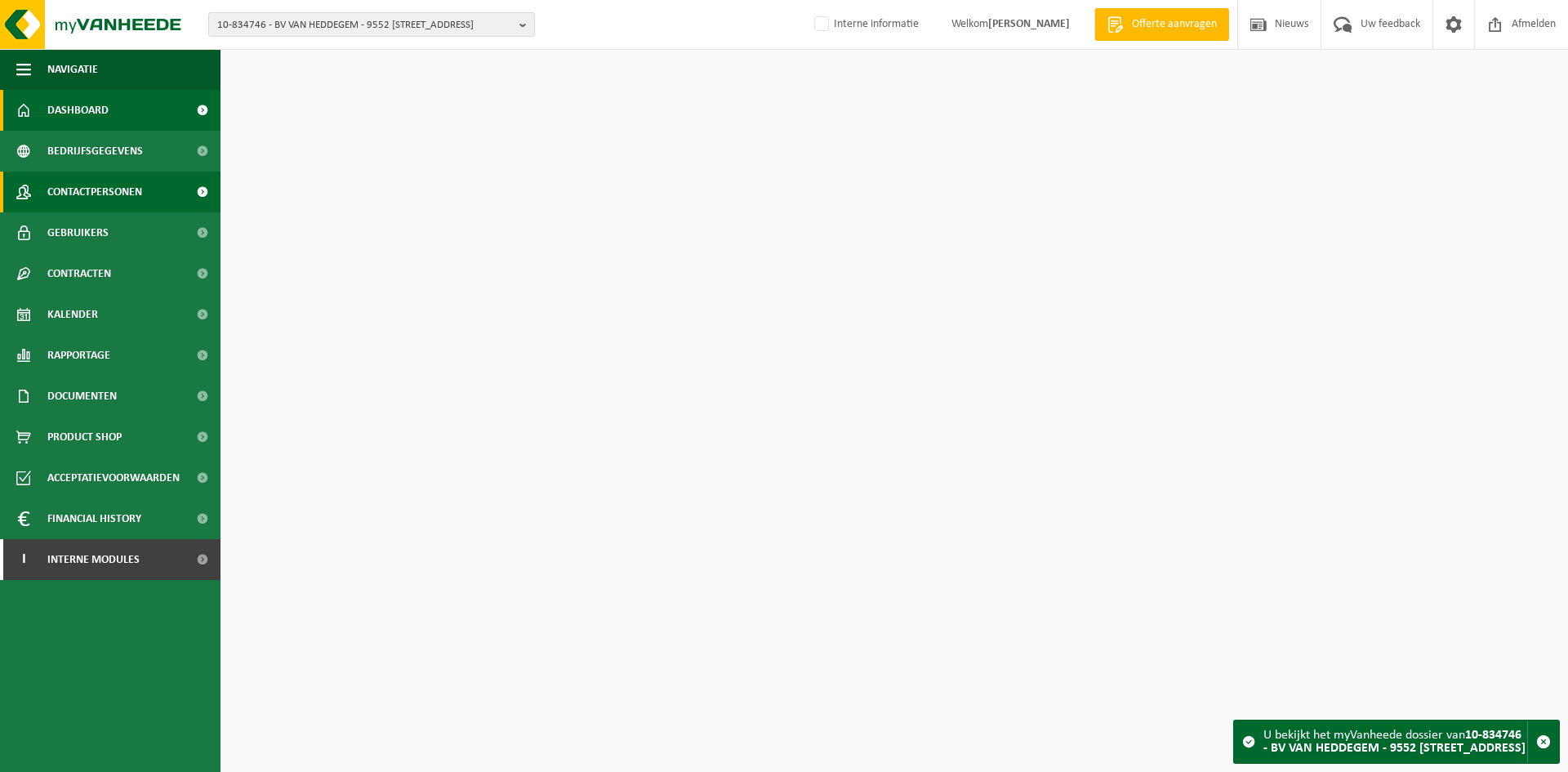
click at [98, 188] on span "Contactpersonen" at bounding box center [95, 192] width 95 height 41
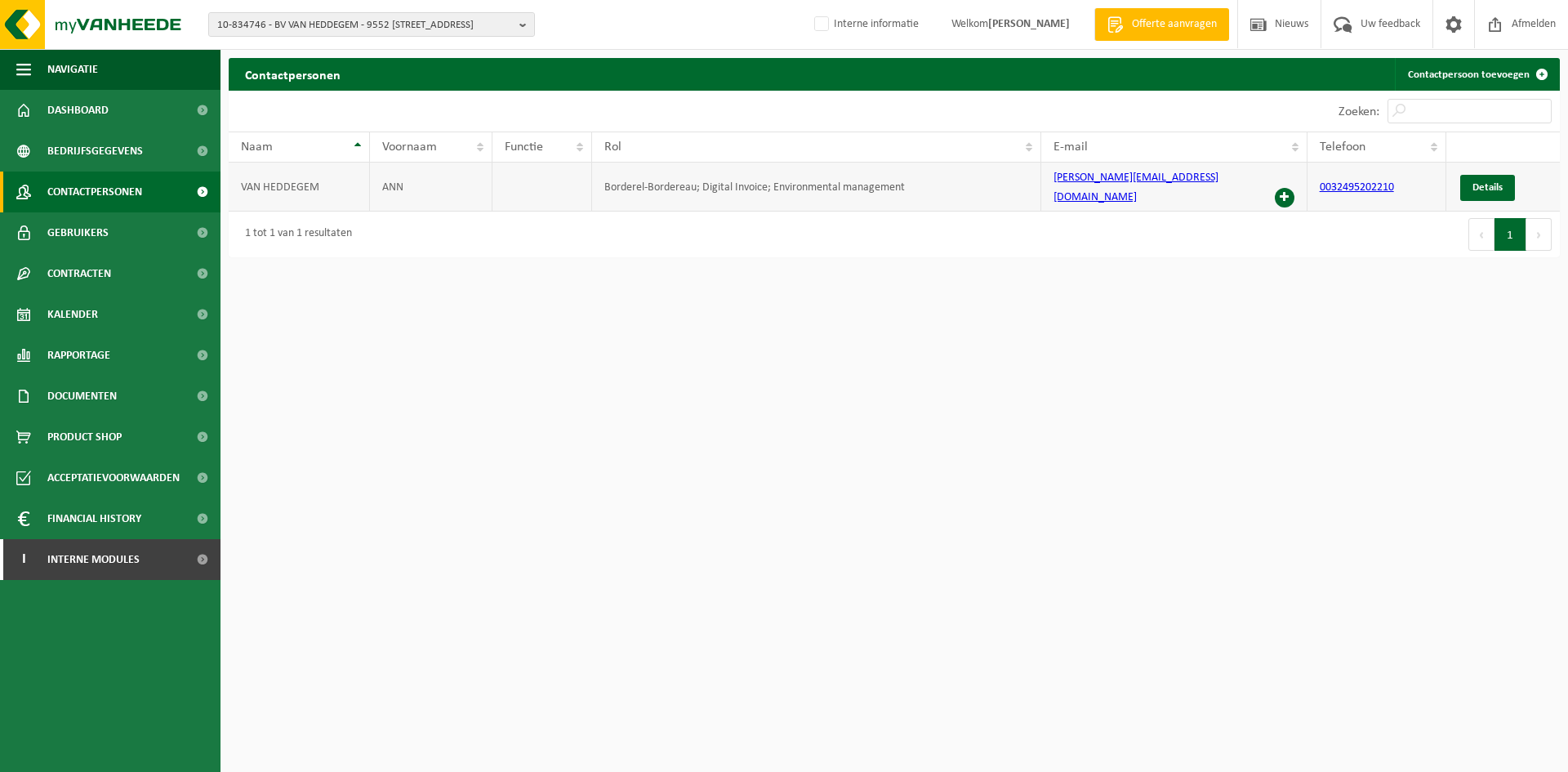
click at [1292, 188] on span at bounding box center [1285, 197] width 20 height 20
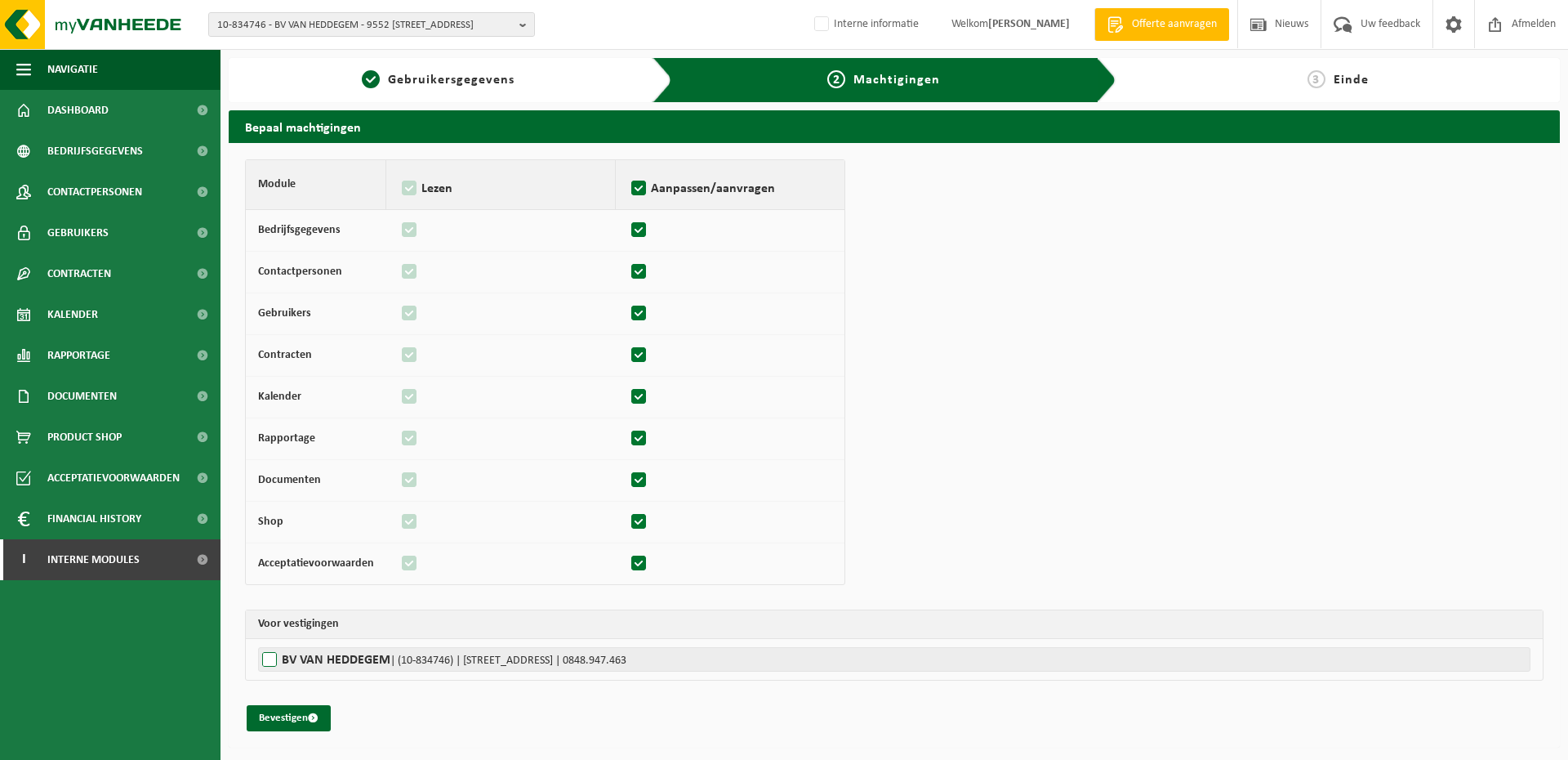
click at [308, 656] on label"] "BV VAN HEDDEGEM | (10-834746) | [STREET_ADDRESS] | 0848.947.463" at bounding box center [894, 660] width 1273 height 24
click at [308, 656] on input "BV VAN HEDDEGEM | (10-834746) | [STREET_ADDRESS] | 0848.947.463" at bounding box center [1042, 660] width 1568 height 24
checkbox input "true"
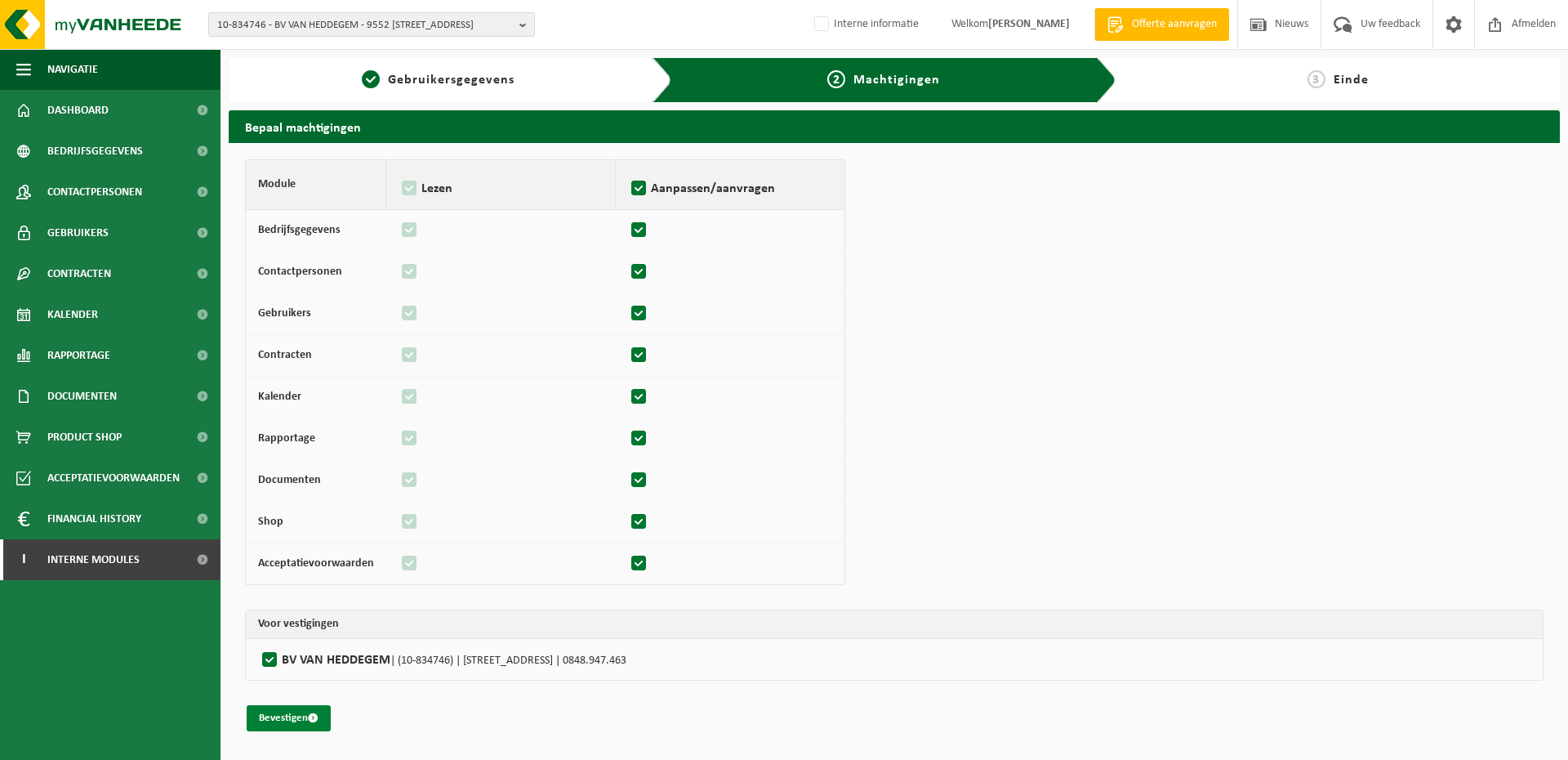
click at [304, 723] on button "Bevestigen" at bounding box center [289, 719] width 84 height 26
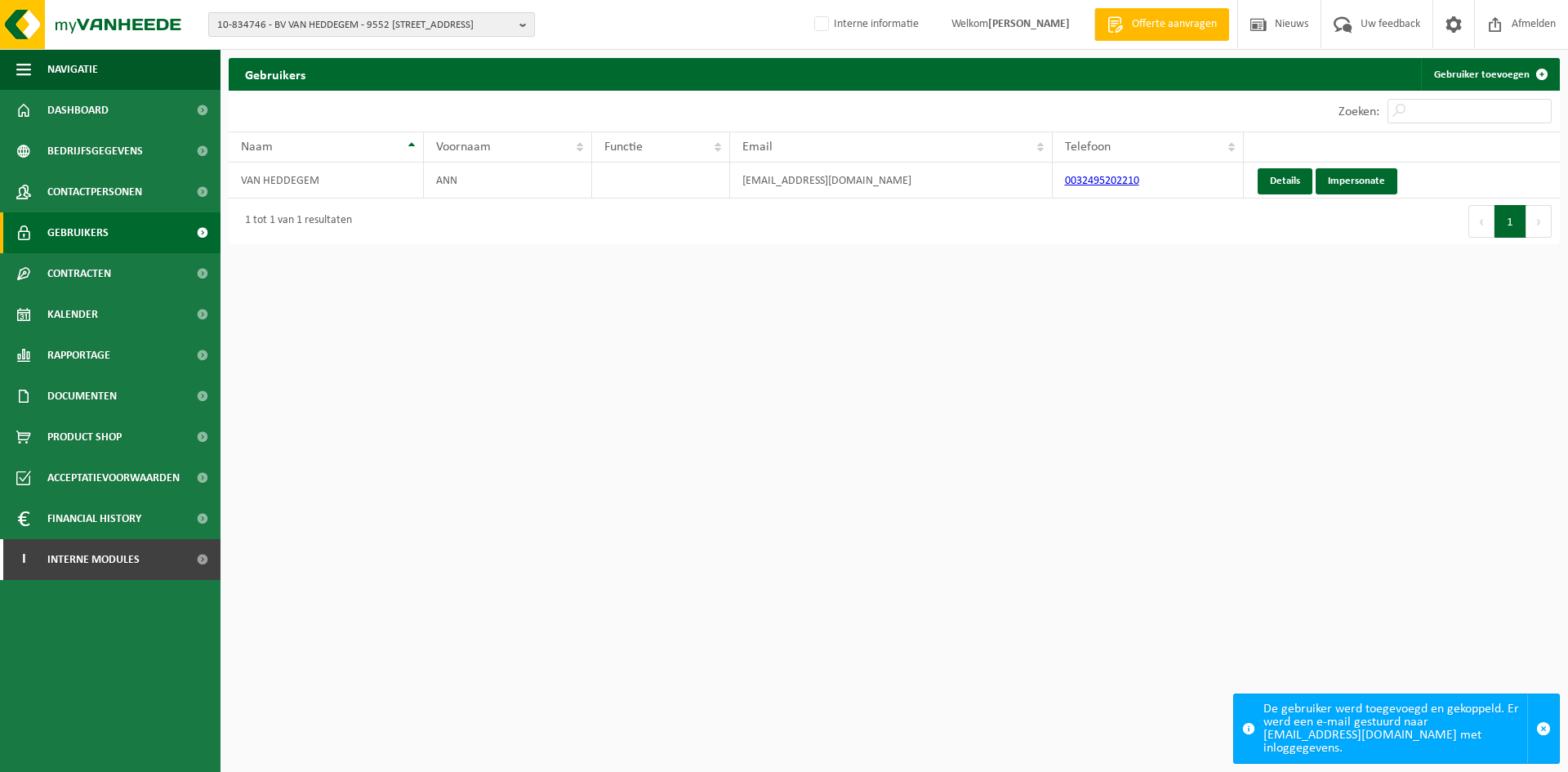
click at [351, 23] on span "10-834746 - BV VAN HEDDEGEM - 9552 BORSBEKE, VONDELSTRAAT 8" at bounding box center [365, 25] width 295 height 24
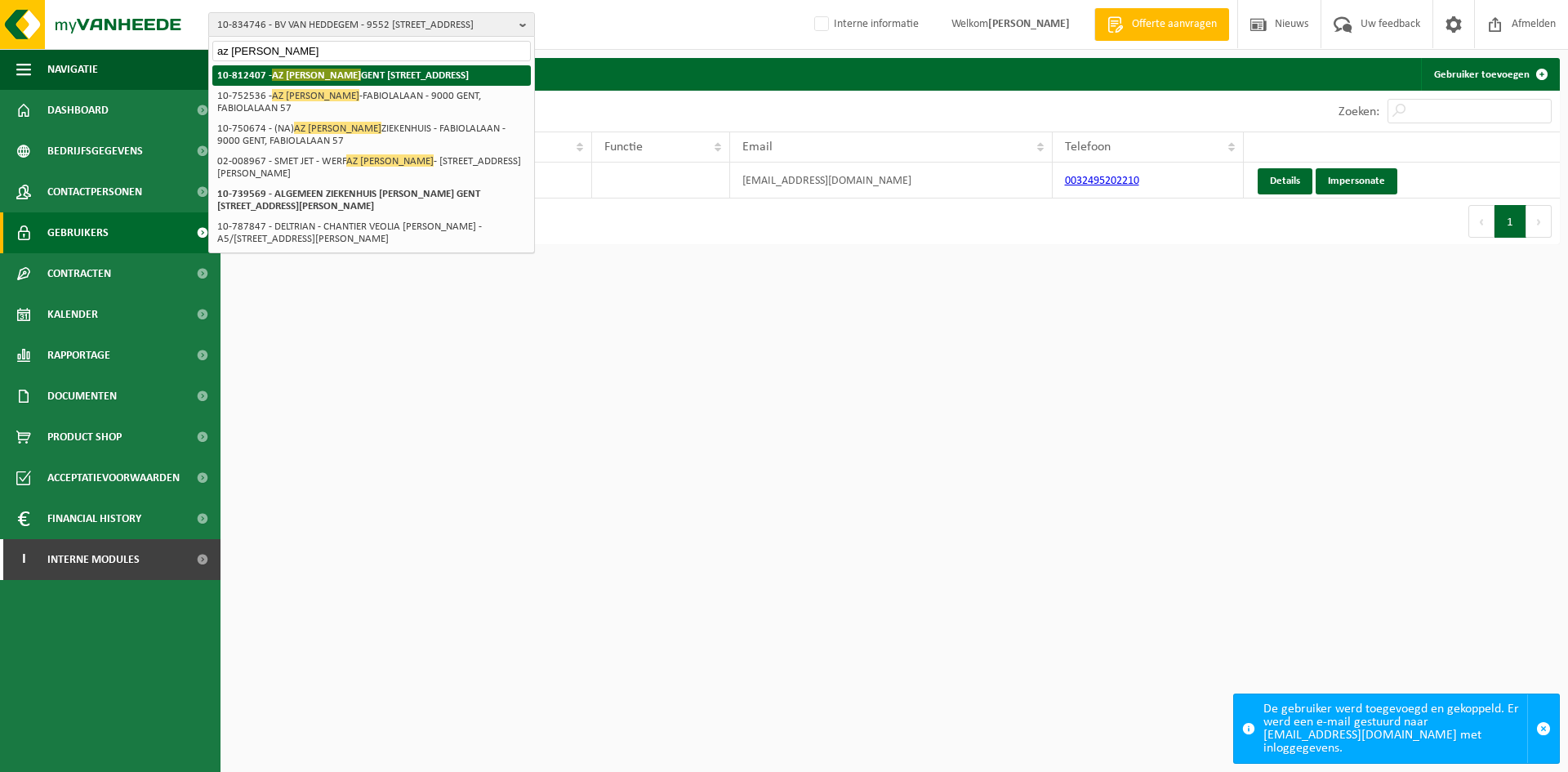
type input "az jan palfijn"
click at [341, 68] on li "10-812407 - AZ JAN PALFIJN GENT AV - 9000 GENT, WATERSPORTLAAN 5" at bounding box center [371, 76] width 319 height 21
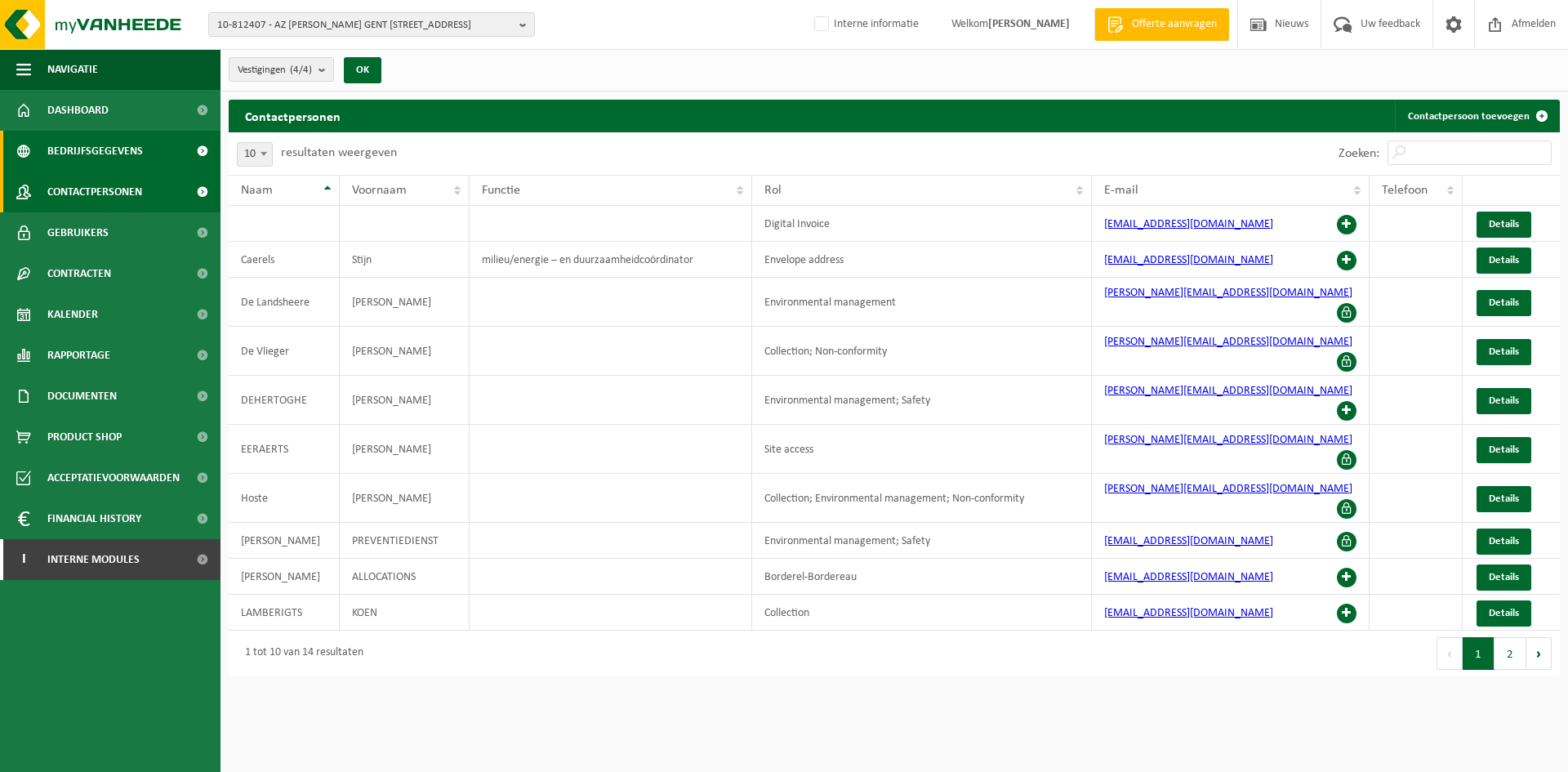
click at [143, 152] on link "Bedrijfsgegevens" at bounding box center [110, 151] width 220 height 41
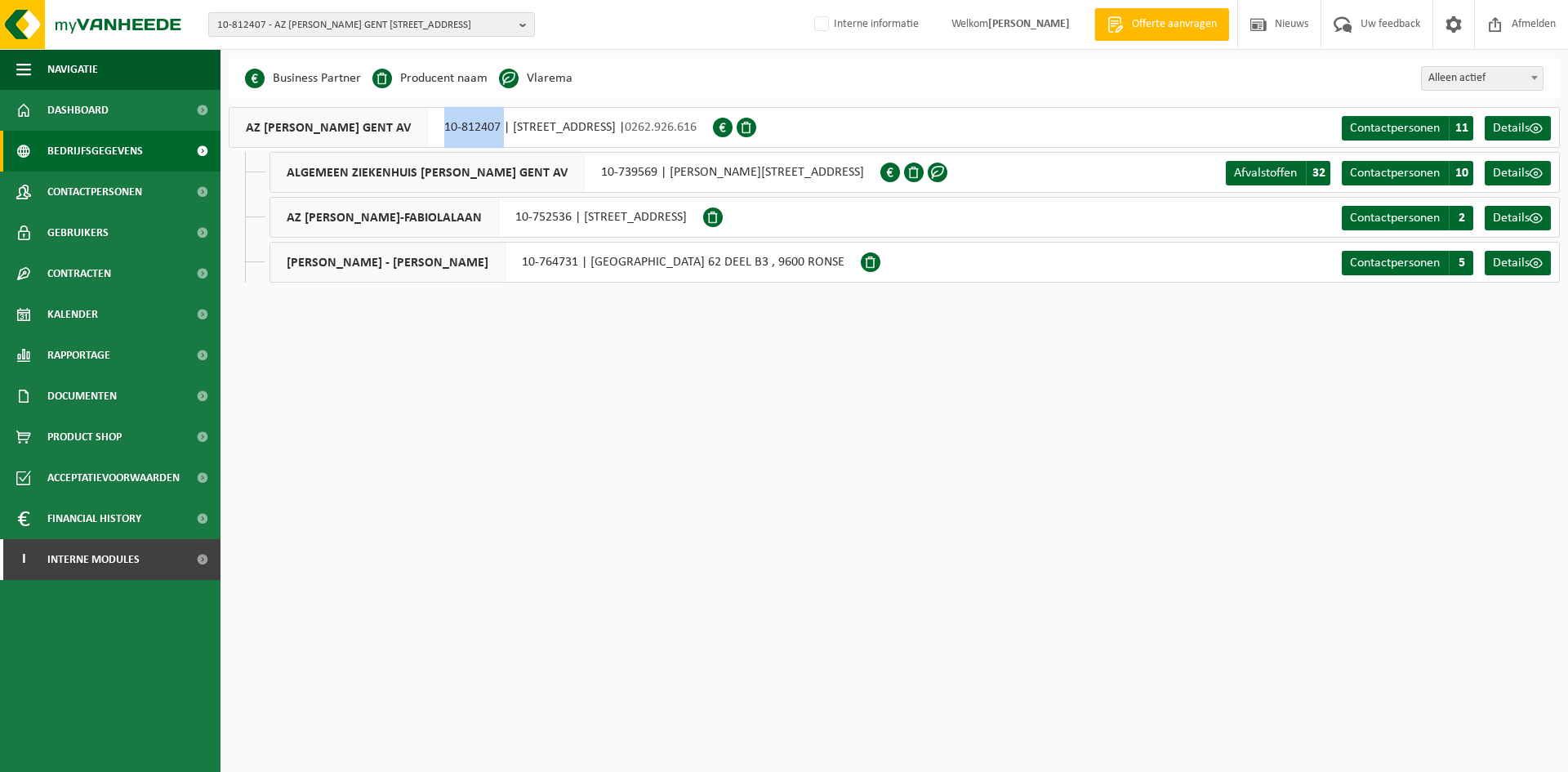
click at [472, 137] on div "AZ JAN PALFIJN GENT AV 10-812407 | WATERSPORTLAAN 5, 9000 GENT | 0262.926.616" at bounding box center [471, 128] width 485 height 41
copy div "10-812407"
click at [320, 25] on span "10-812407 - AZ JAN PALFIJN GENT AV - 9000 GENT, WATERSPORTLAAN 5" at bounding box center [365, 25] width 295 height 24
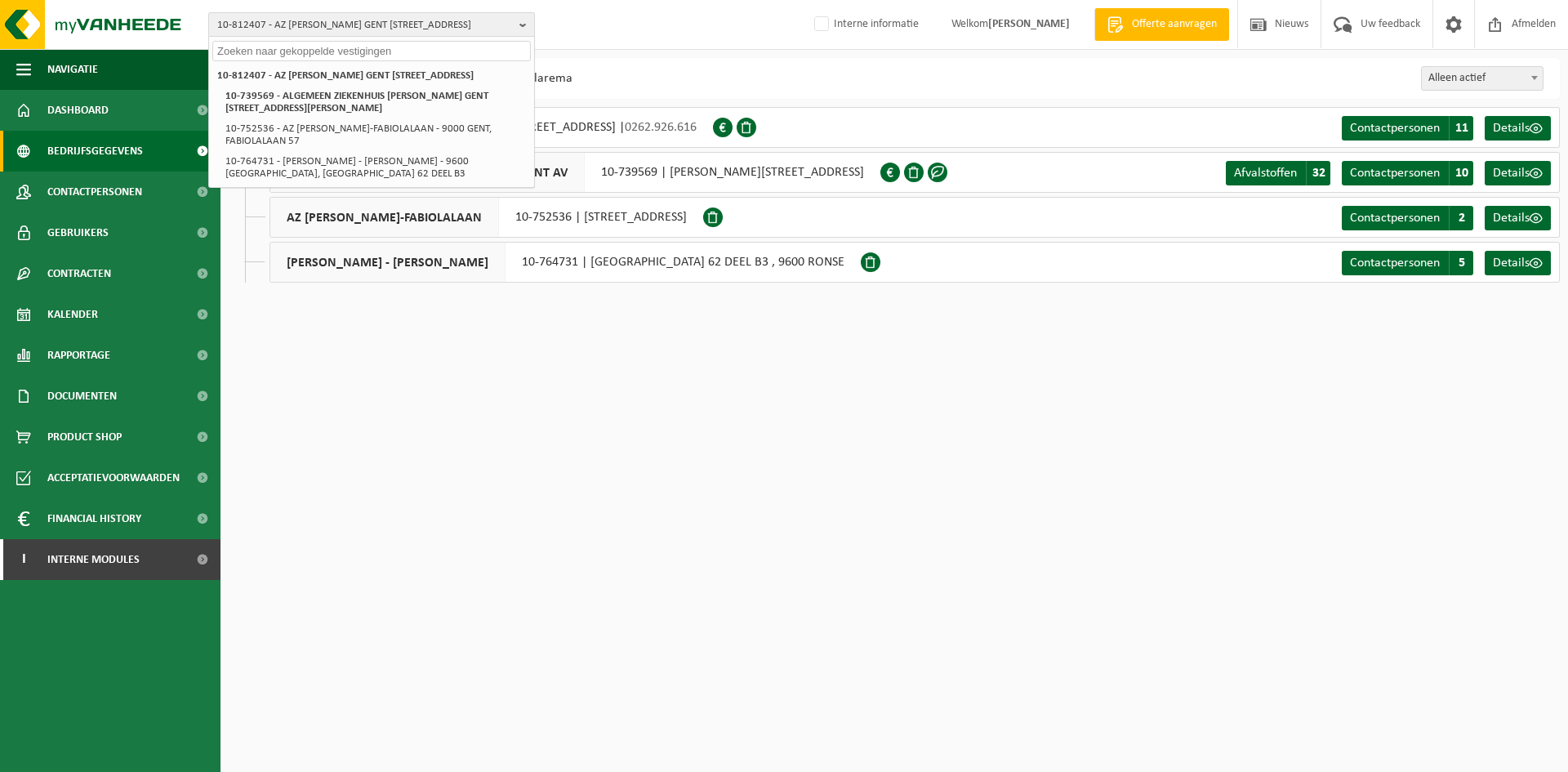
paste input "01-060085"
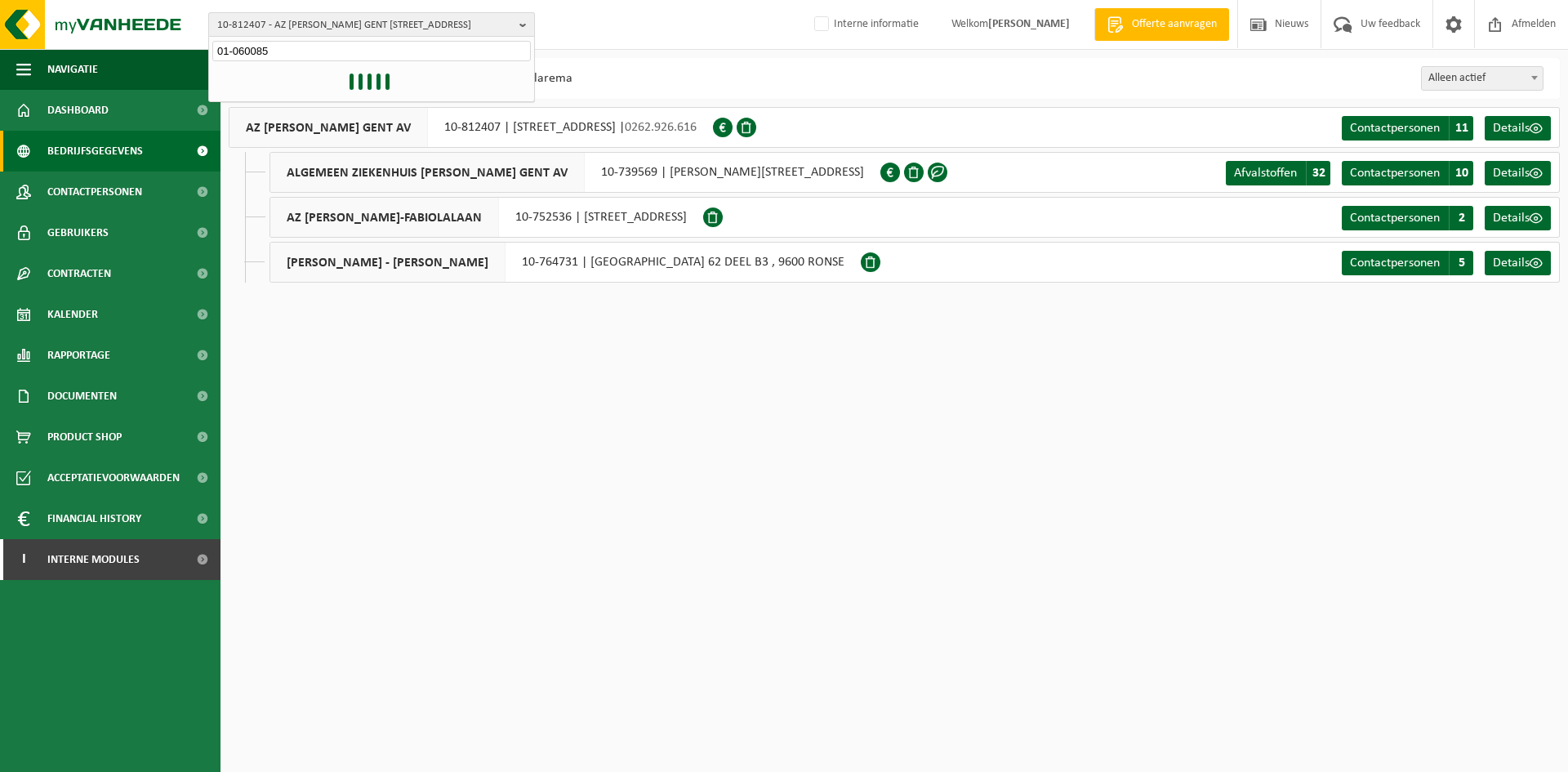
type input "01-060085"
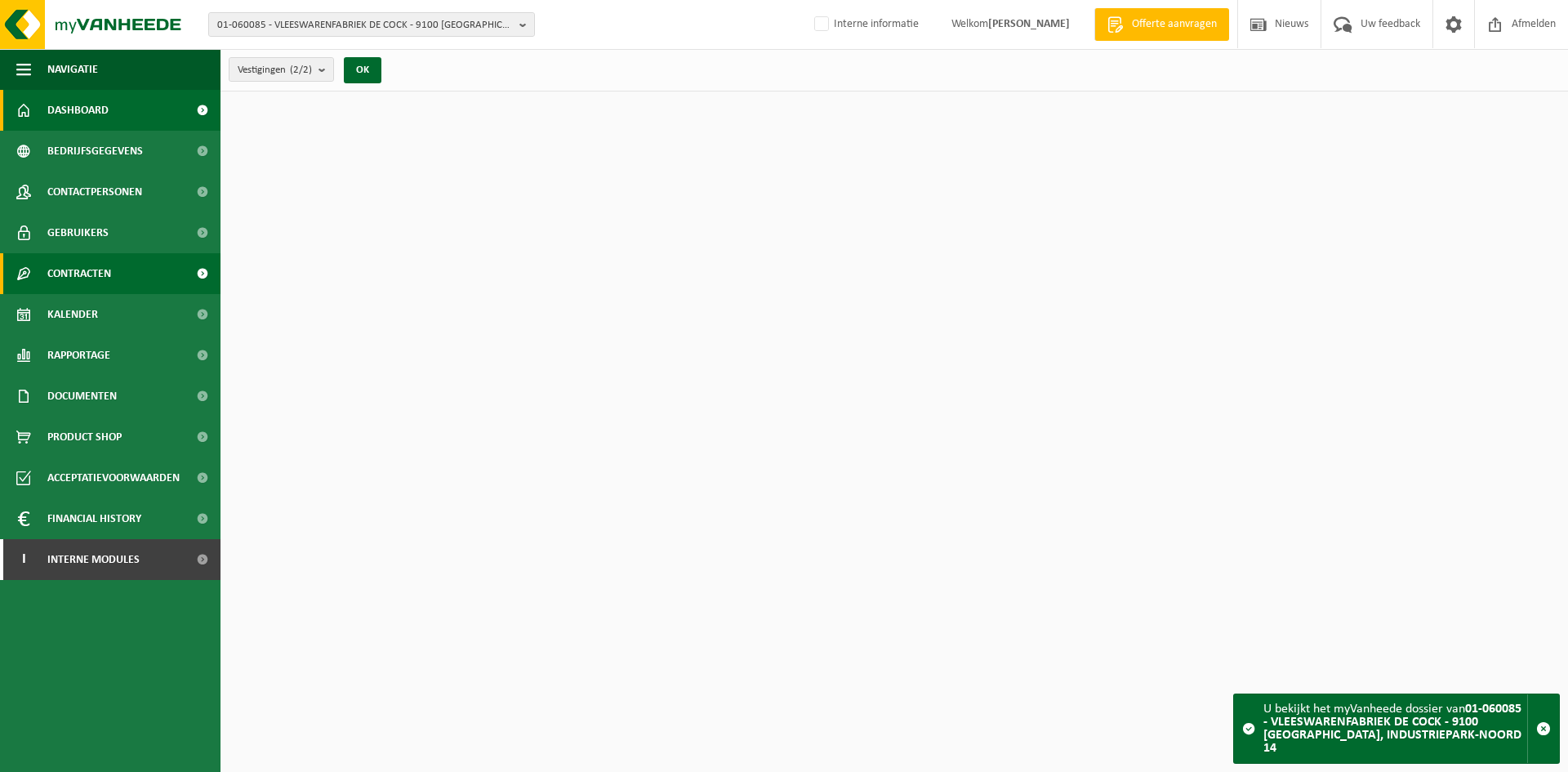
click at [130, 276] on link "Contracten" at bounding box center [110, 274] width 220 height 41
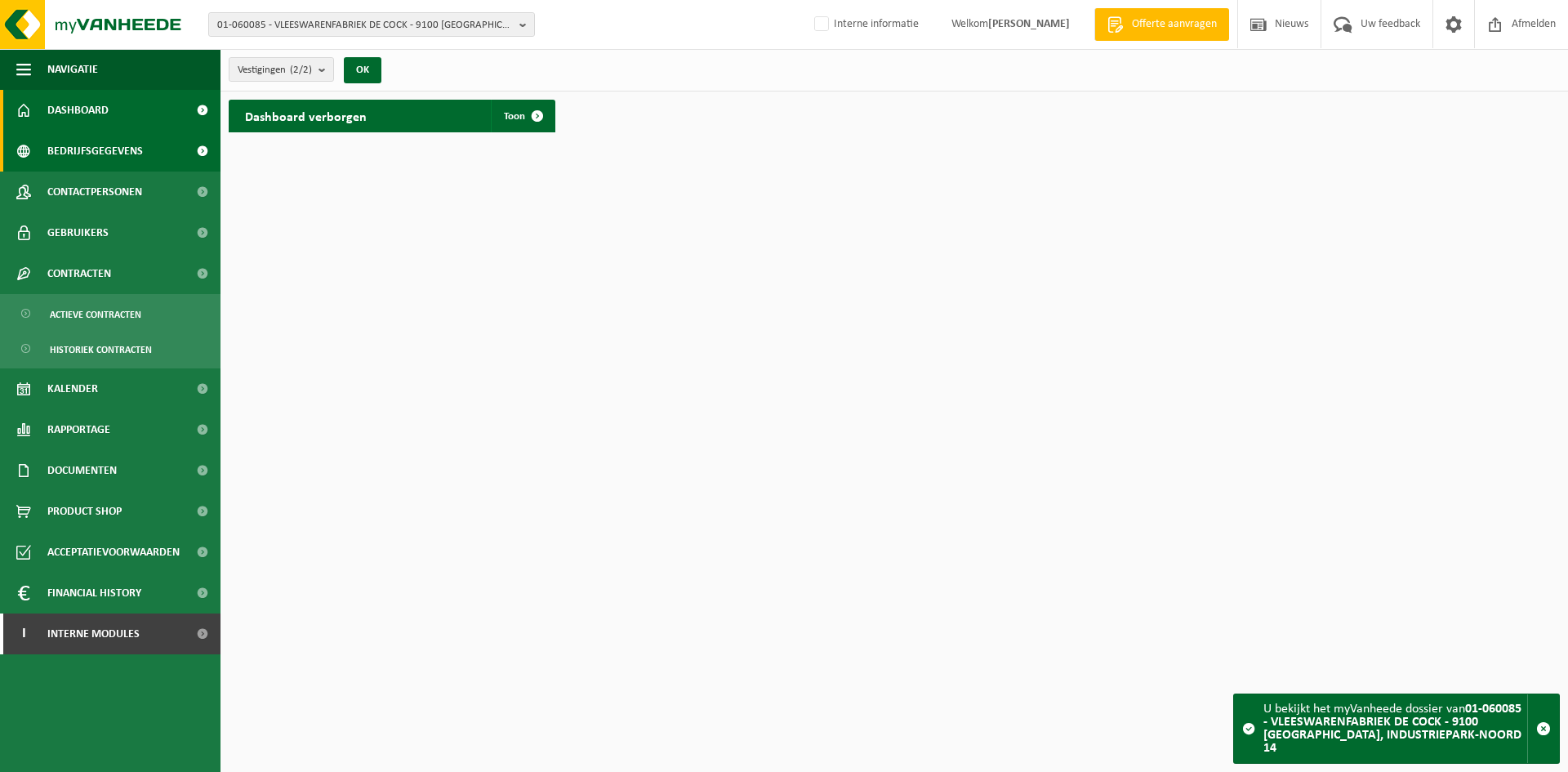
click at [146, 168] on link "Bedrijfsgegevens" at bounding box center [110, 151] width 220 height 41
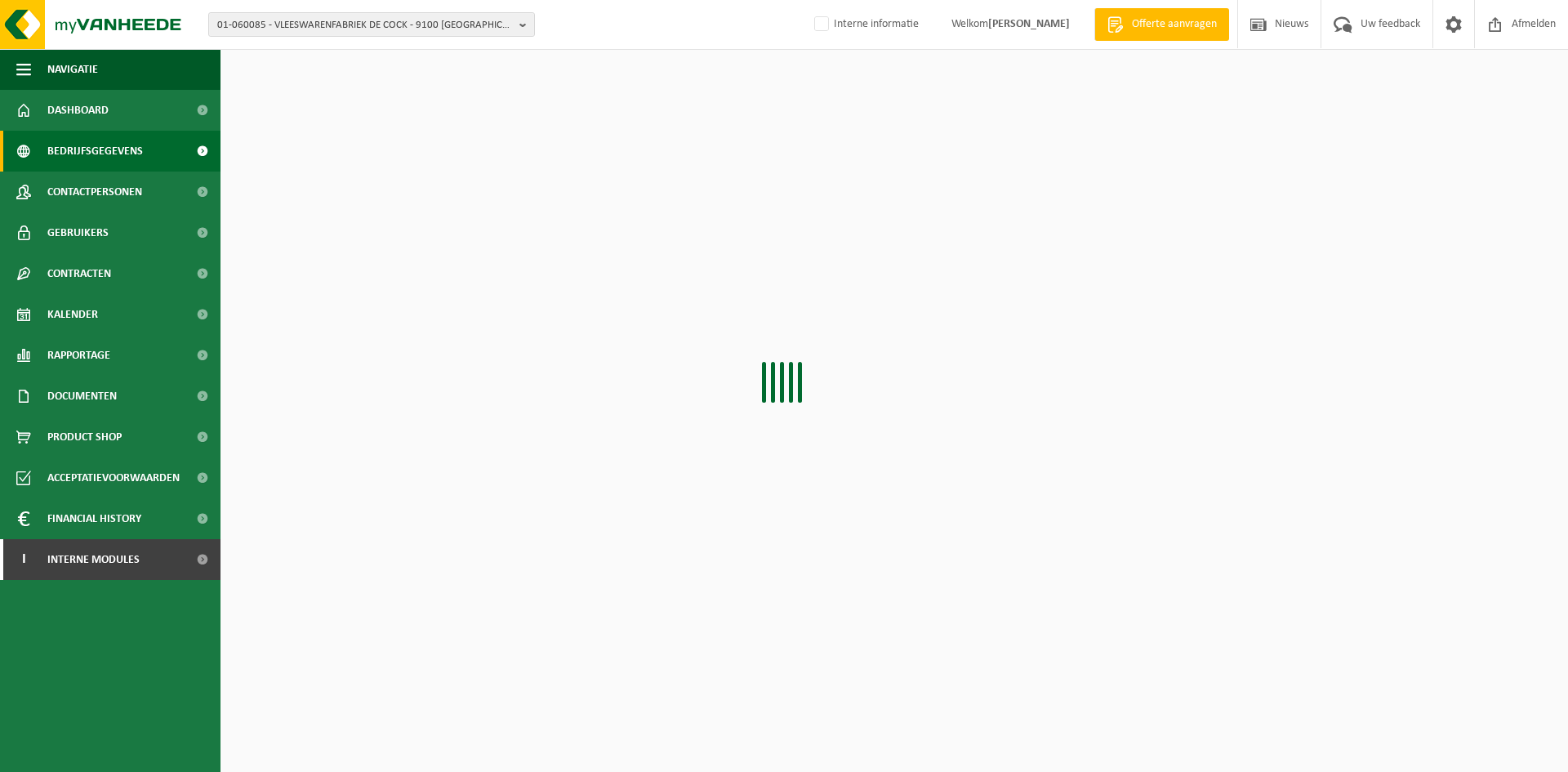
click at [147, 180] on link "Contactpersonen" at bounding box center [110, 192] width 220 height 41
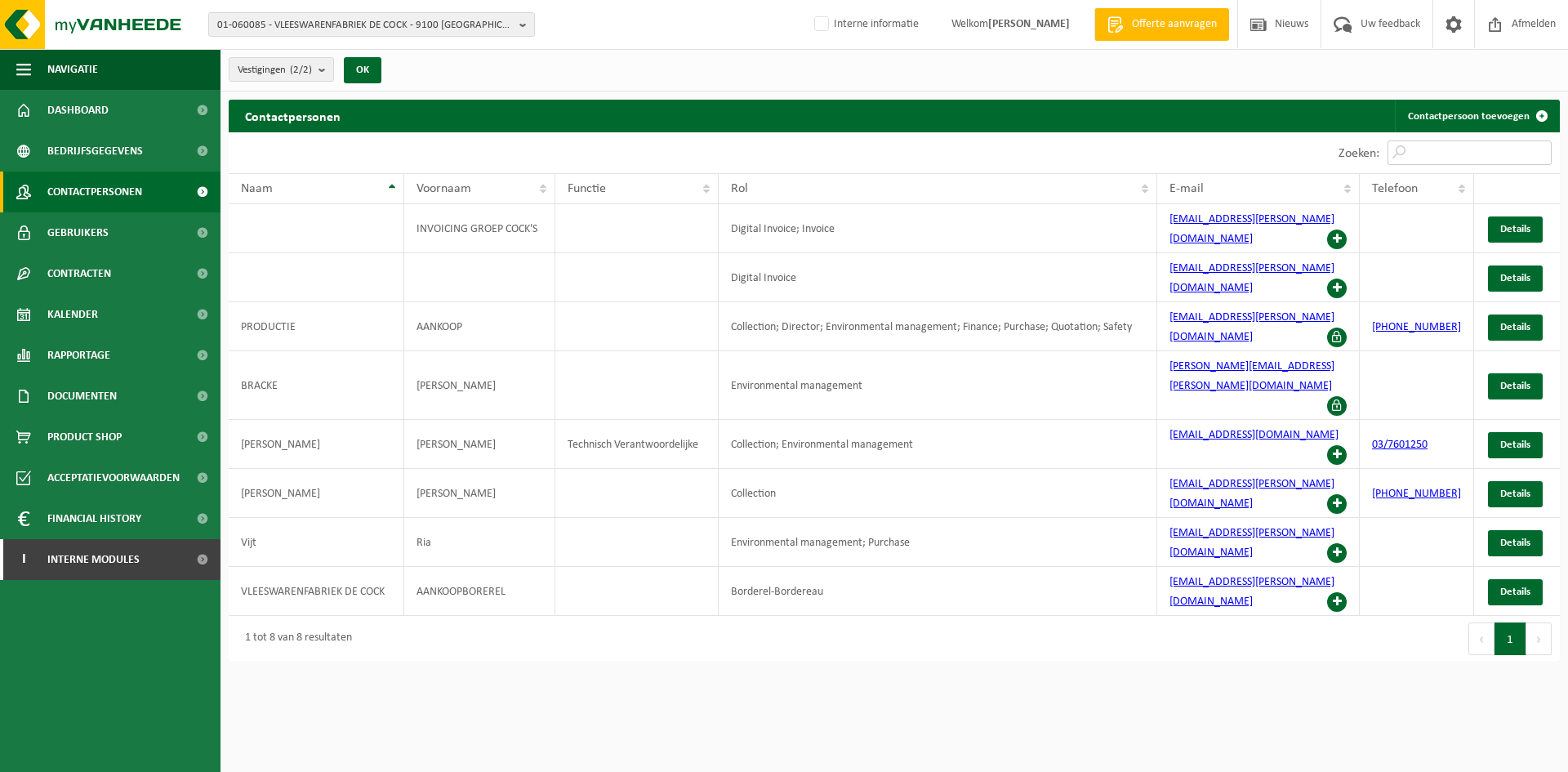
click at [1456, 158] on input "Zoeken:" at bounding box center [1470, 153] width 164 height 24
type input "z"
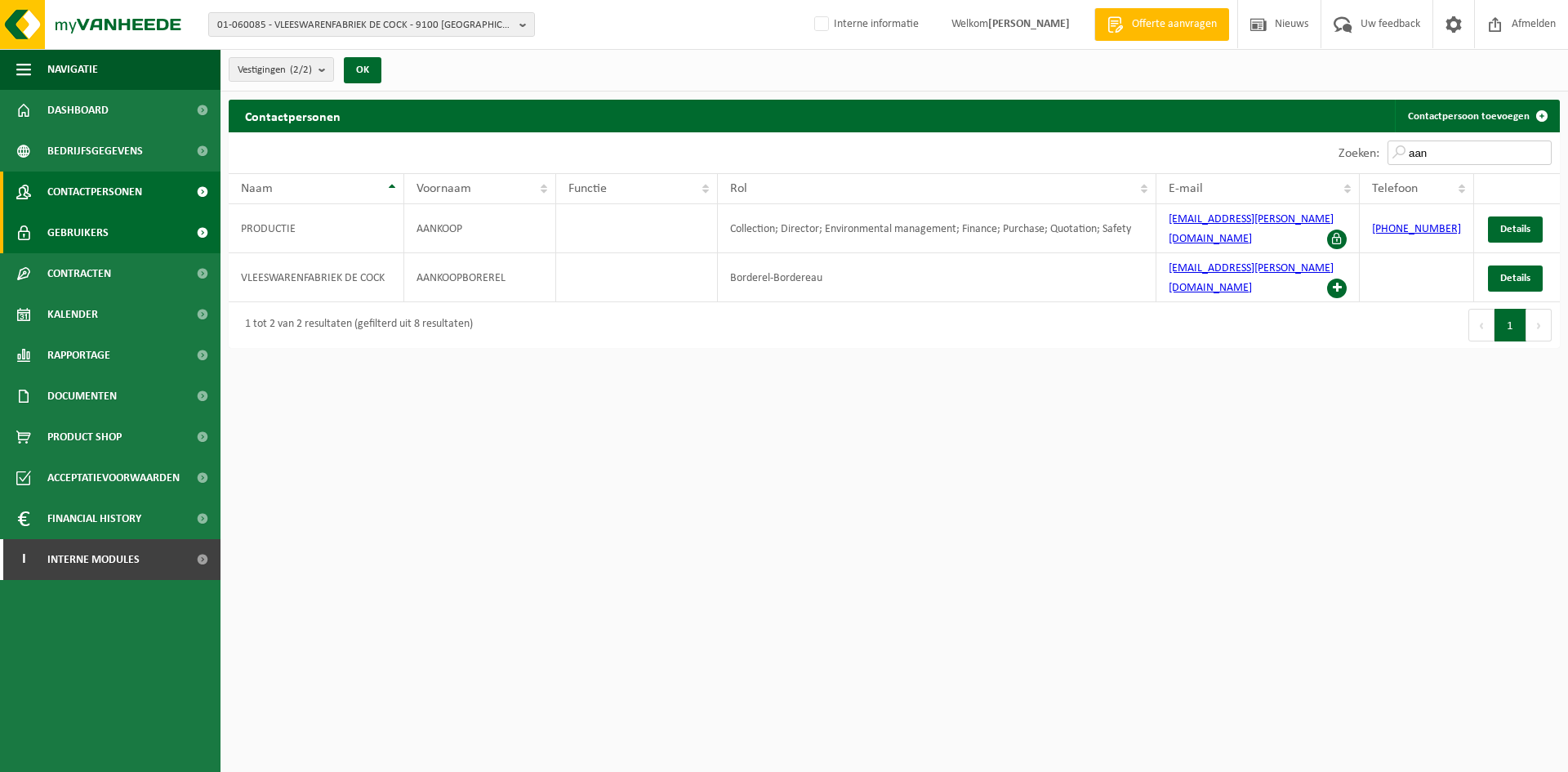
type input "aan"
click at [74, 233] on span "Gebruikers" at bounding box center [78, 233] width 61 height 41
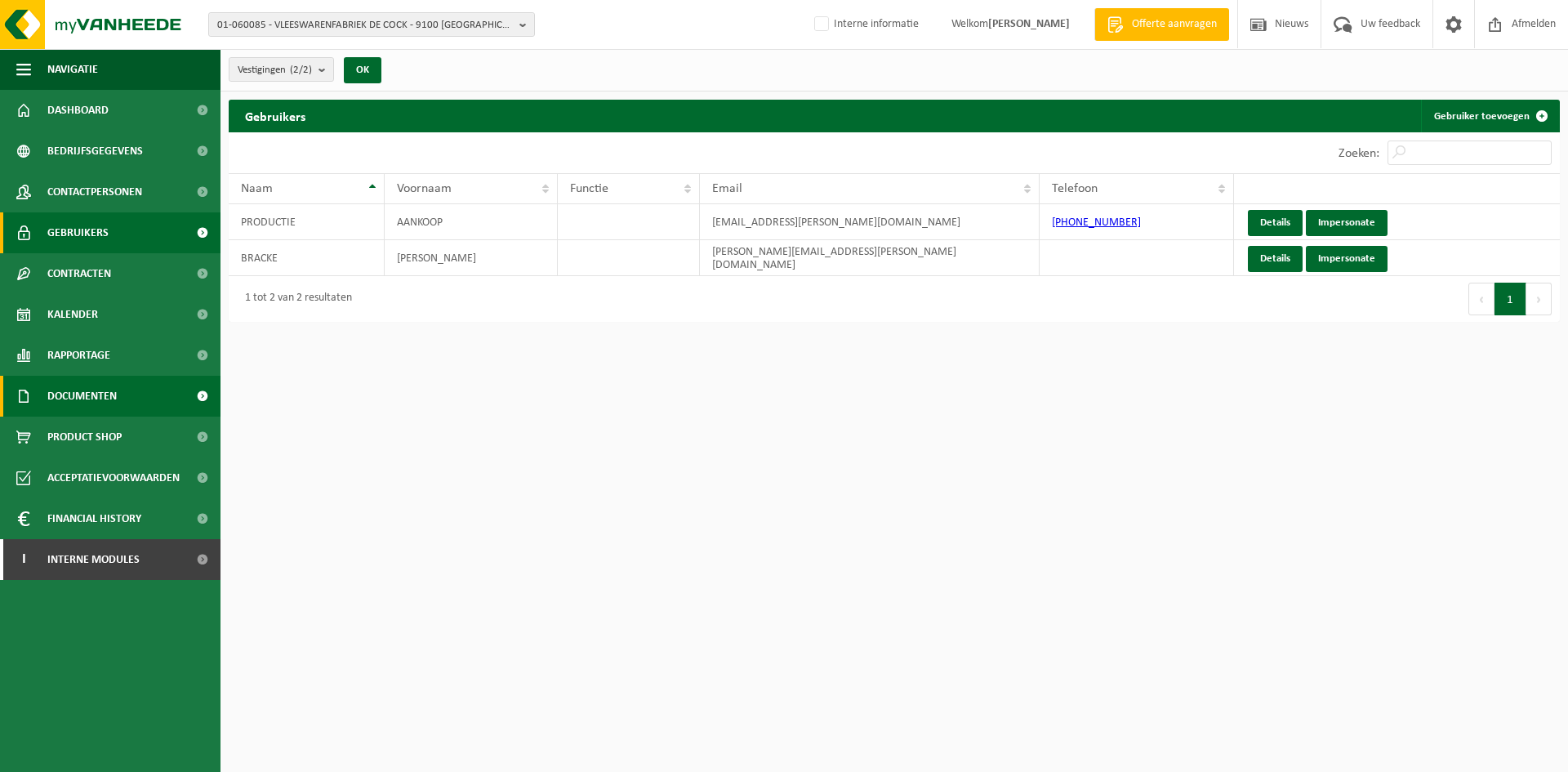
click at [68, 381] on span "Documenten" at bounding box center [83, 397] width 69 height 41
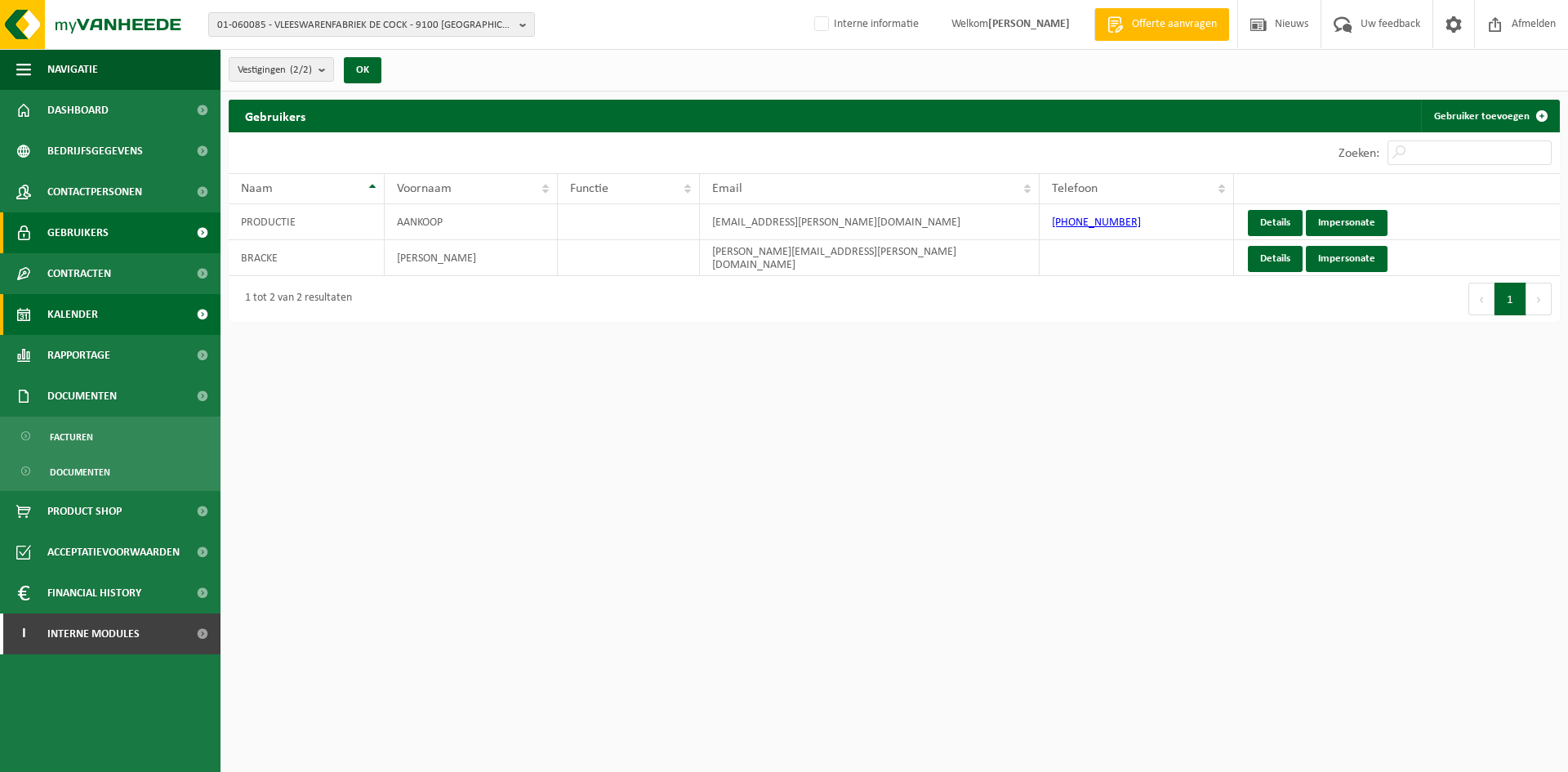
click at [109, 315] on link "Kalender" at bounding box center [110, 315] width 220 height 41
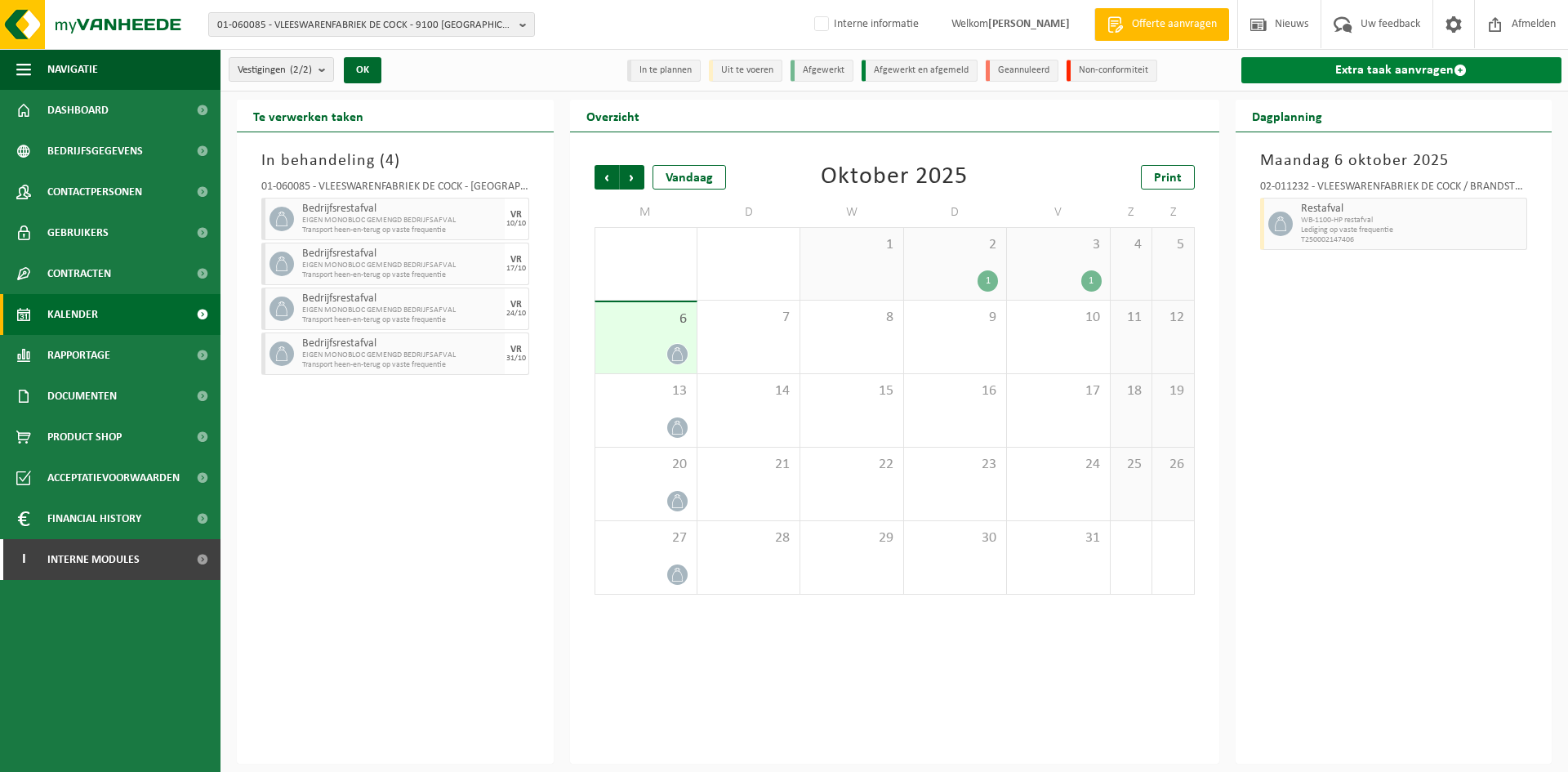
click at [1352, 76] on link "Extra taak aanvragen" at bounding box center [1402, 70] width 321 height 26
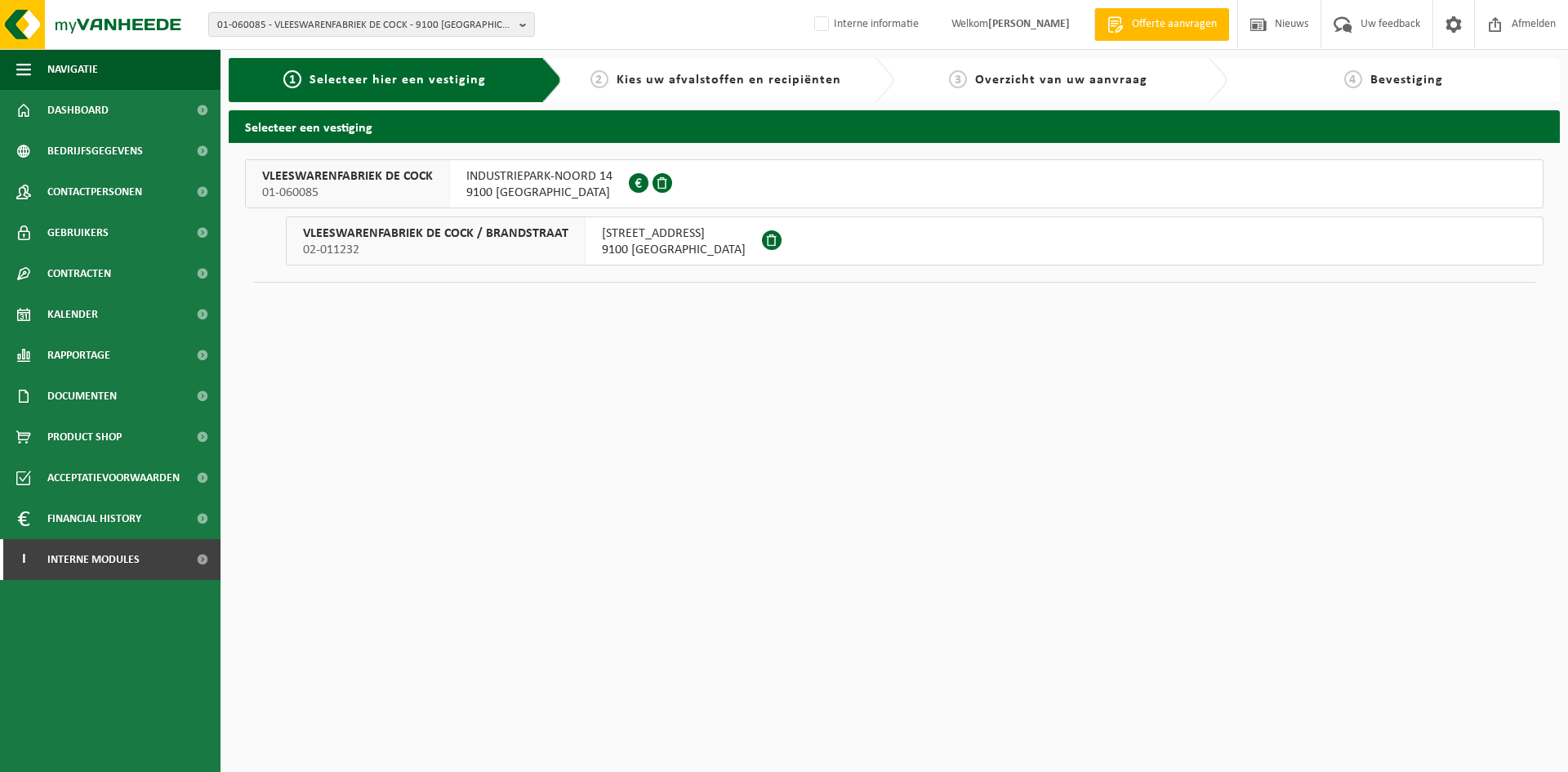
click at [781, 187] on button "VLEESWARENFABRIEK DE COCK 01-060085 INDUSTRIEPARK-NOORD 14 9100 SINT-NIKLAAS 04…" at bounding box center [894, 184] width 1299 height 49
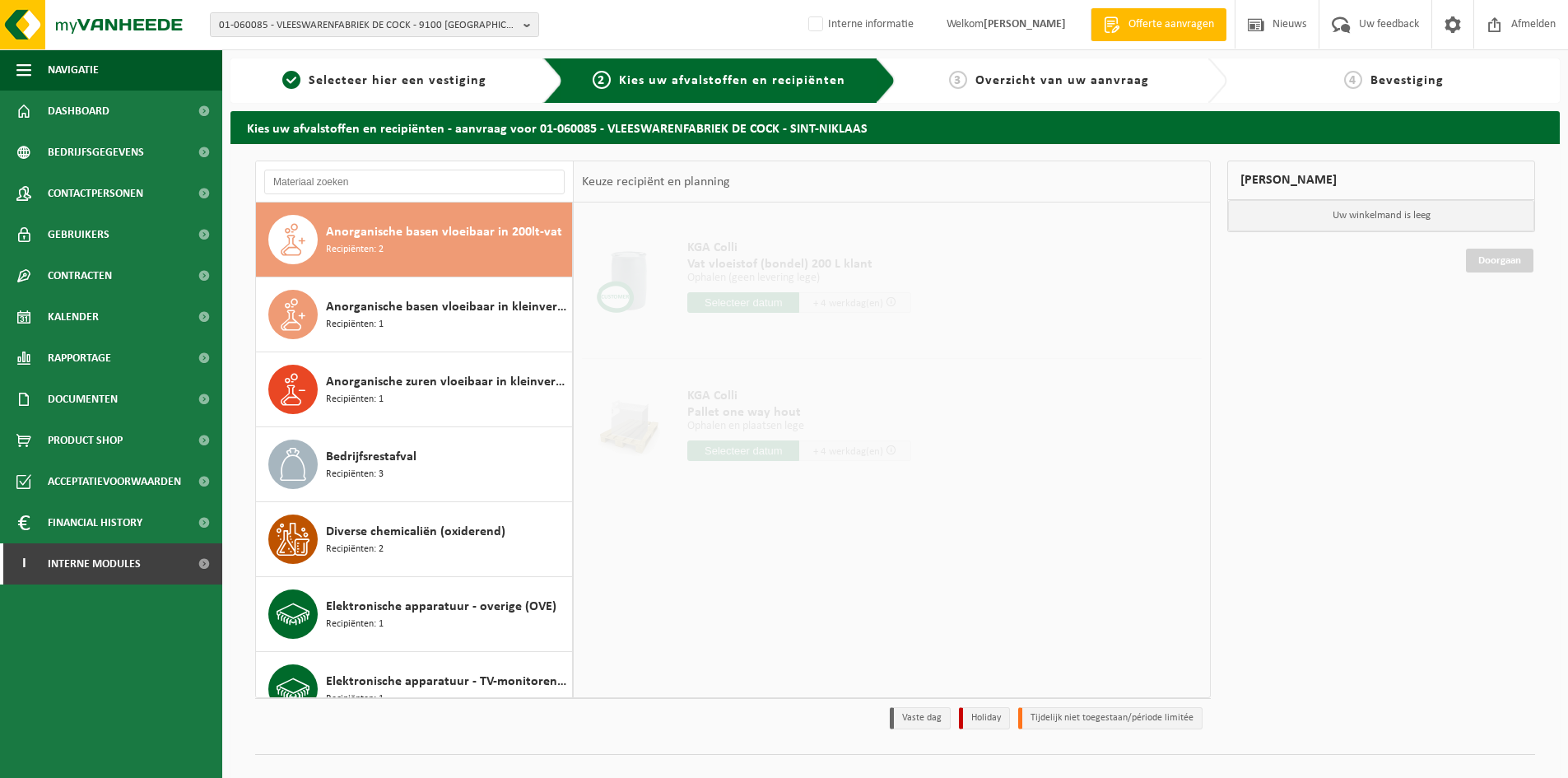
click at [424, 224] on span "Anorganische basen vloeibaar in 200lt-vat" at bounding box center [444, 232] width 236 height 20
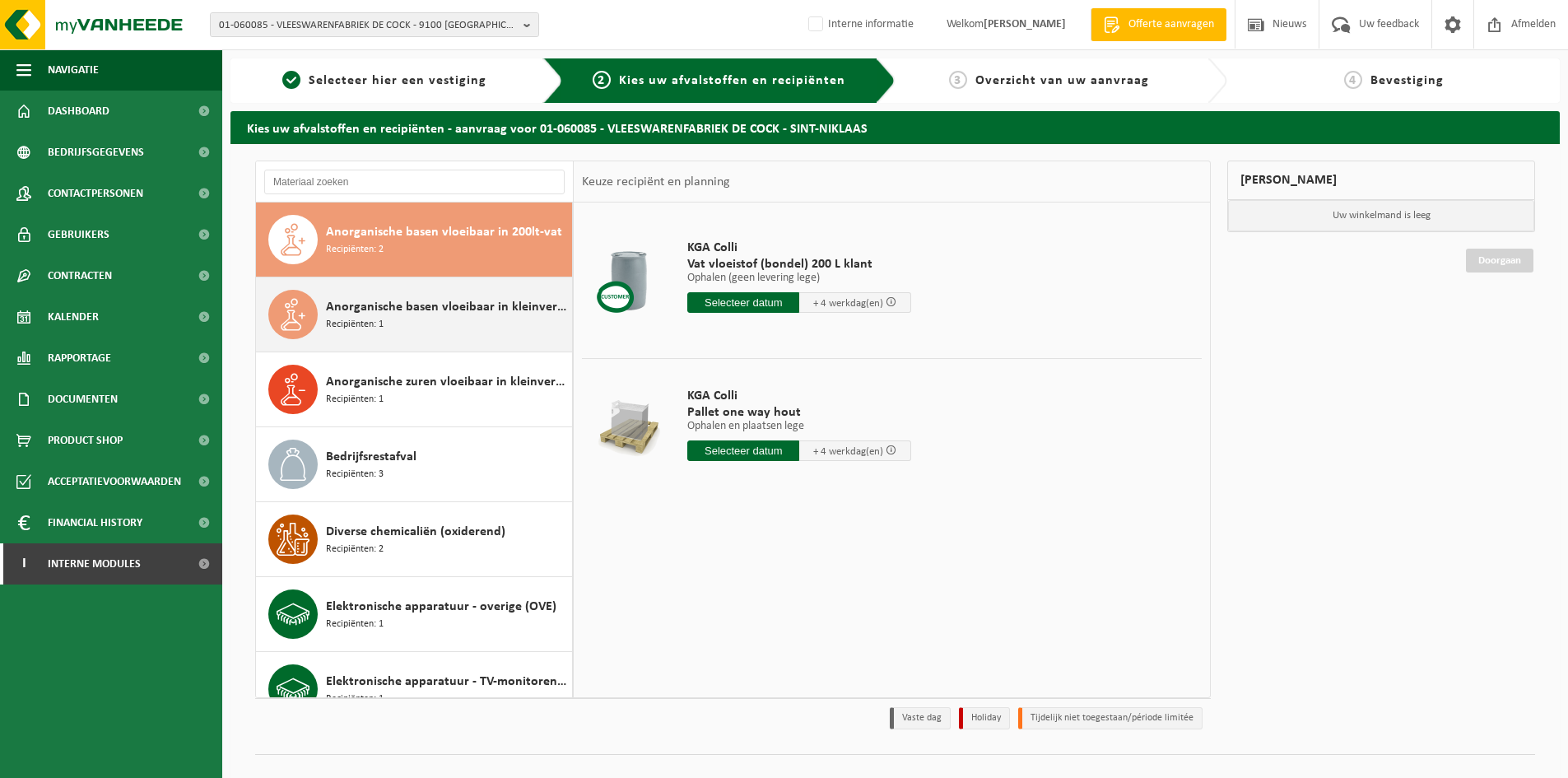
click at [423, 310] on span "Anorganische basen vloeibaar in kleinverpakking" at bounding box center [447, 306] width 242 height 20
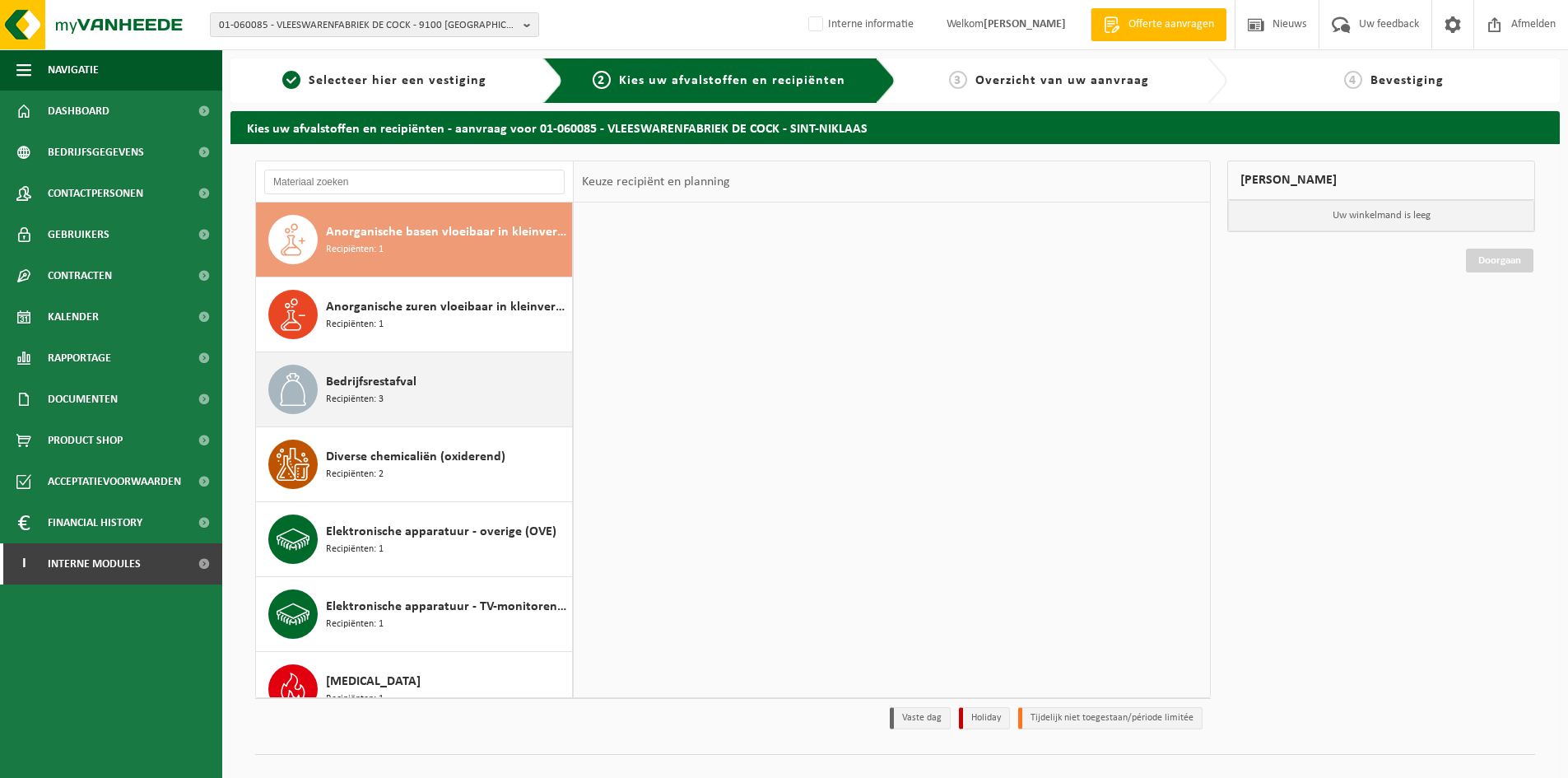
click at [405, 379] on span "Bedrijfsrestafval" at bounding box center [371, 382] width 91 height 20
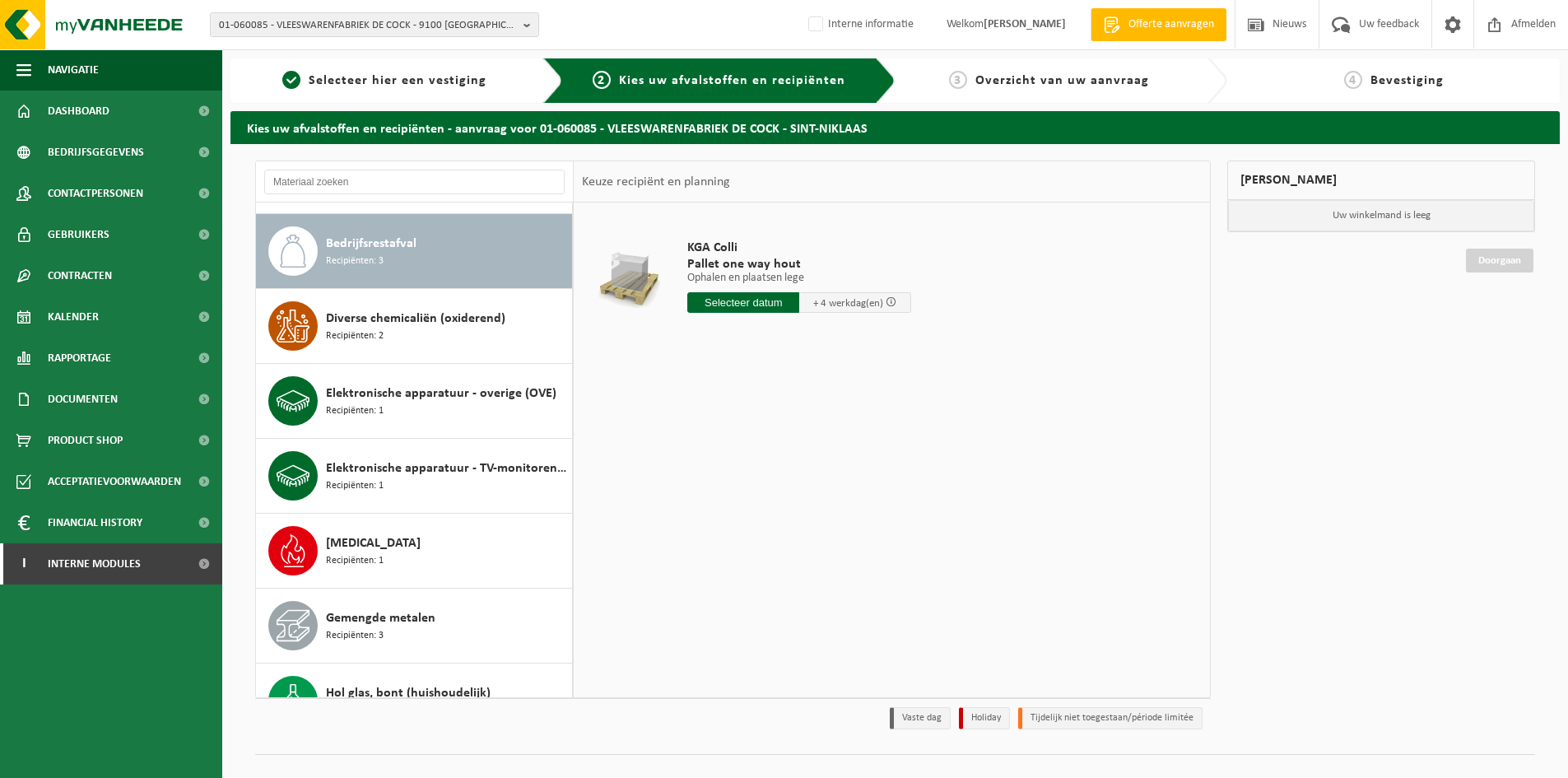
scroll to position [225, 0]
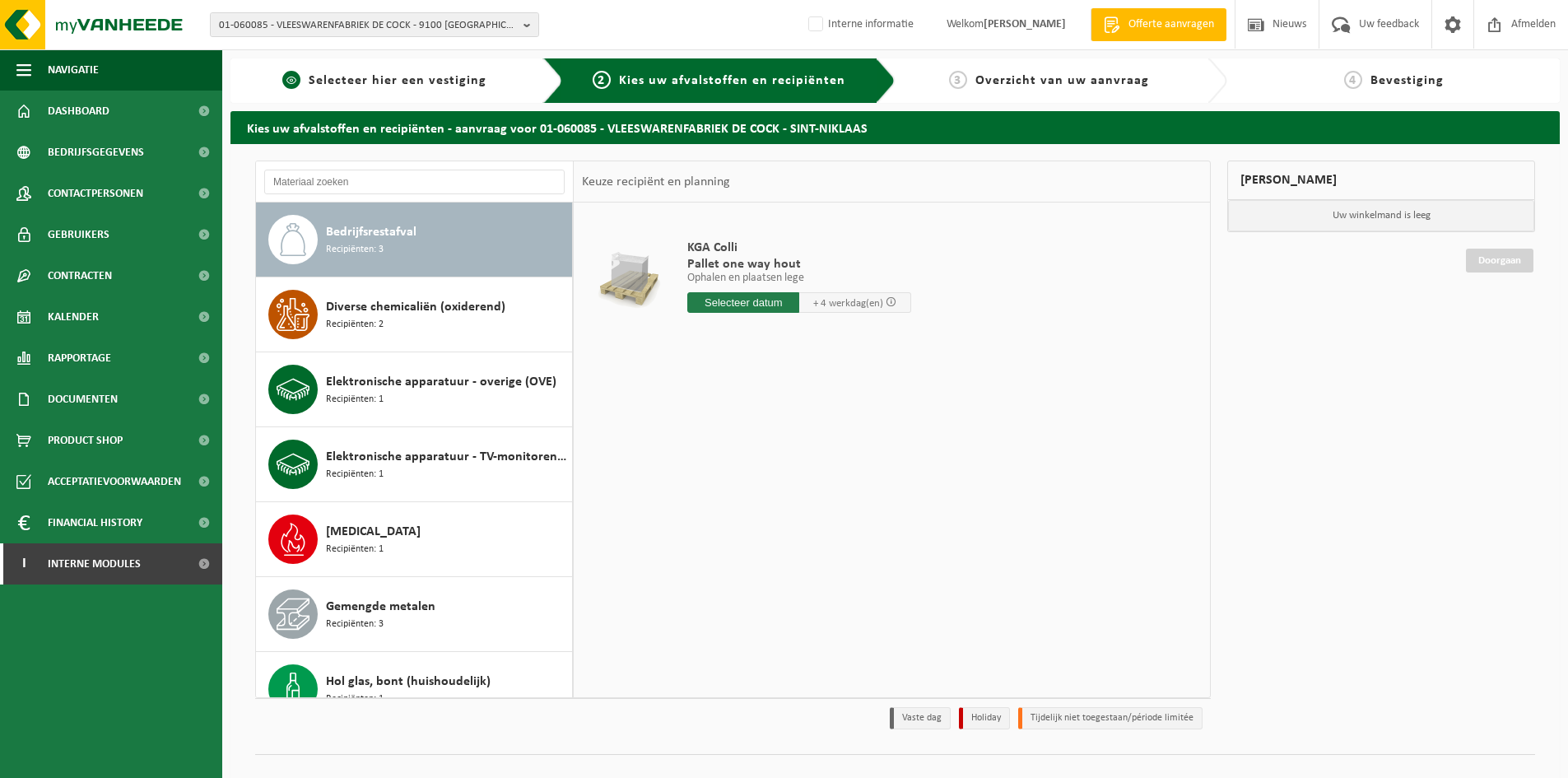
click at [428, 78] on span "Selecteer hier een vestiging" at bounding box center [398, 80] width 178 height 13
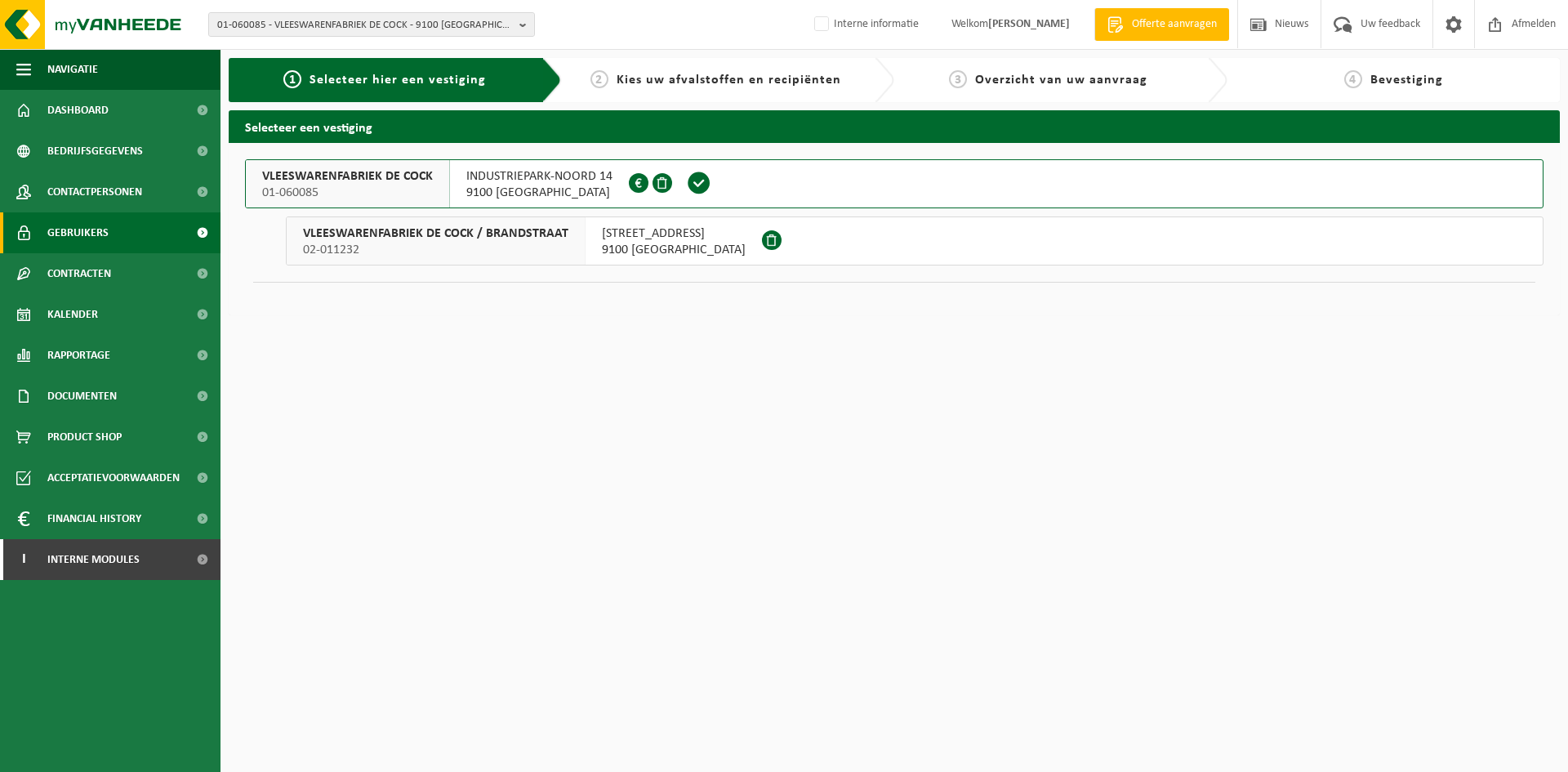
click at [85, 232] on span "Gebruikers" at bounding box center [78, 233] width 61 height 41
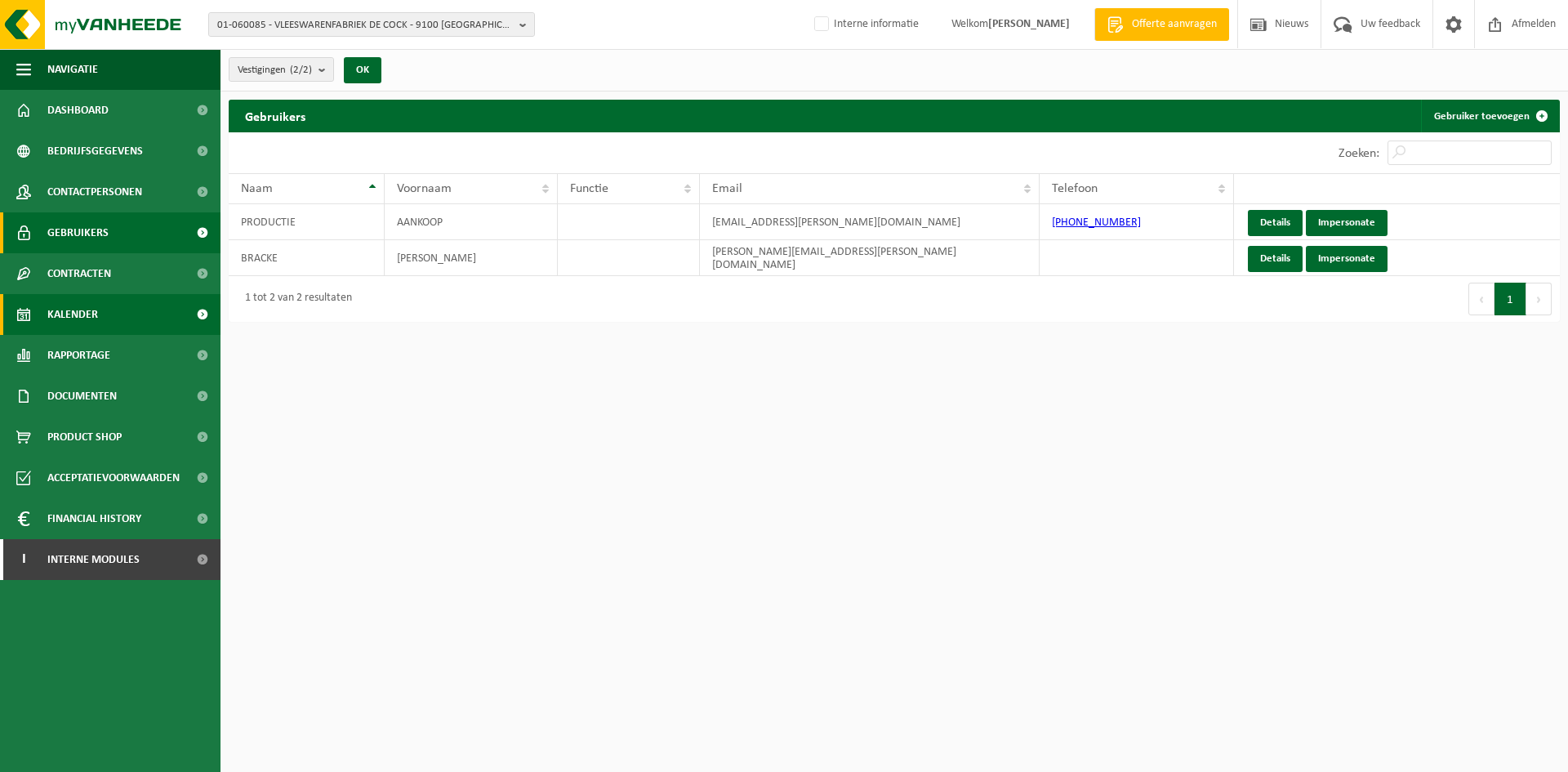
click at [127, 319] on link "Kalender" at bounding box center [110, 315] width 220 height 41
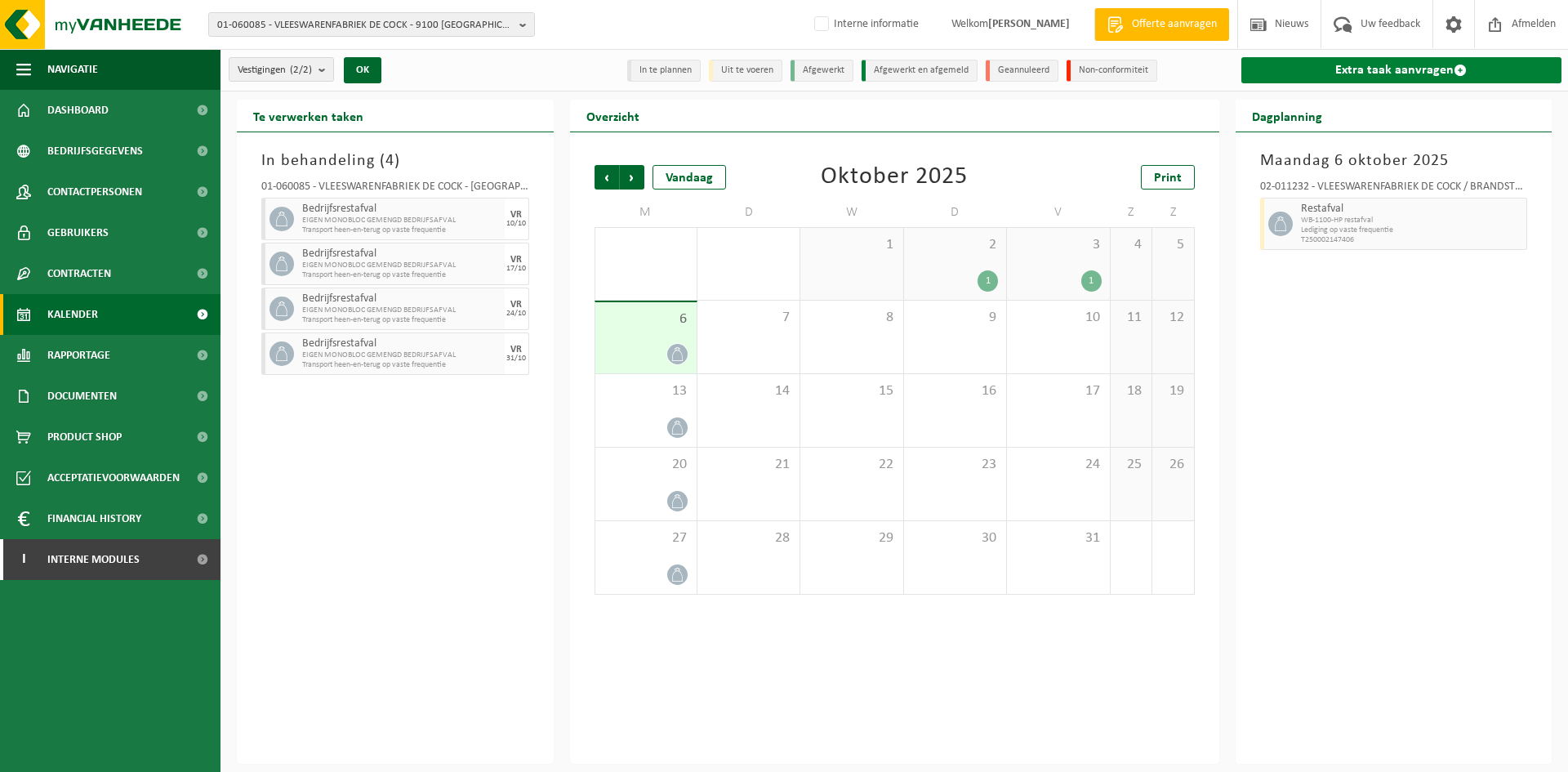
click at [1403, 76] on link "Extra taak aanvragen" at bounding box center [1402, 70] width 321 height 26
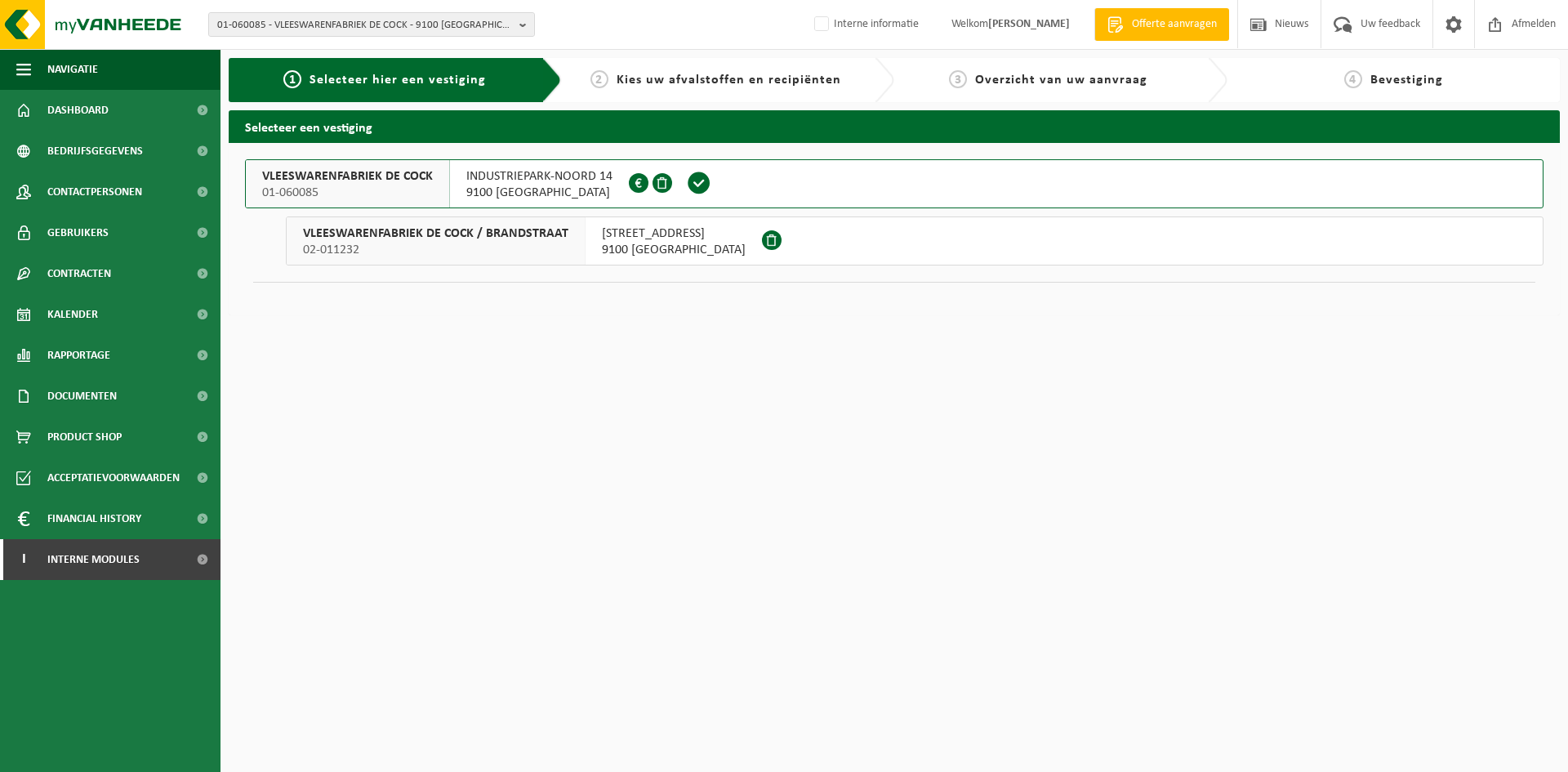
click at [483, 235] on span "VLEESWARENFABRIEK DE COCK / BRANDSTRAAT" at bounding box center [435, 233] width 265 height 16
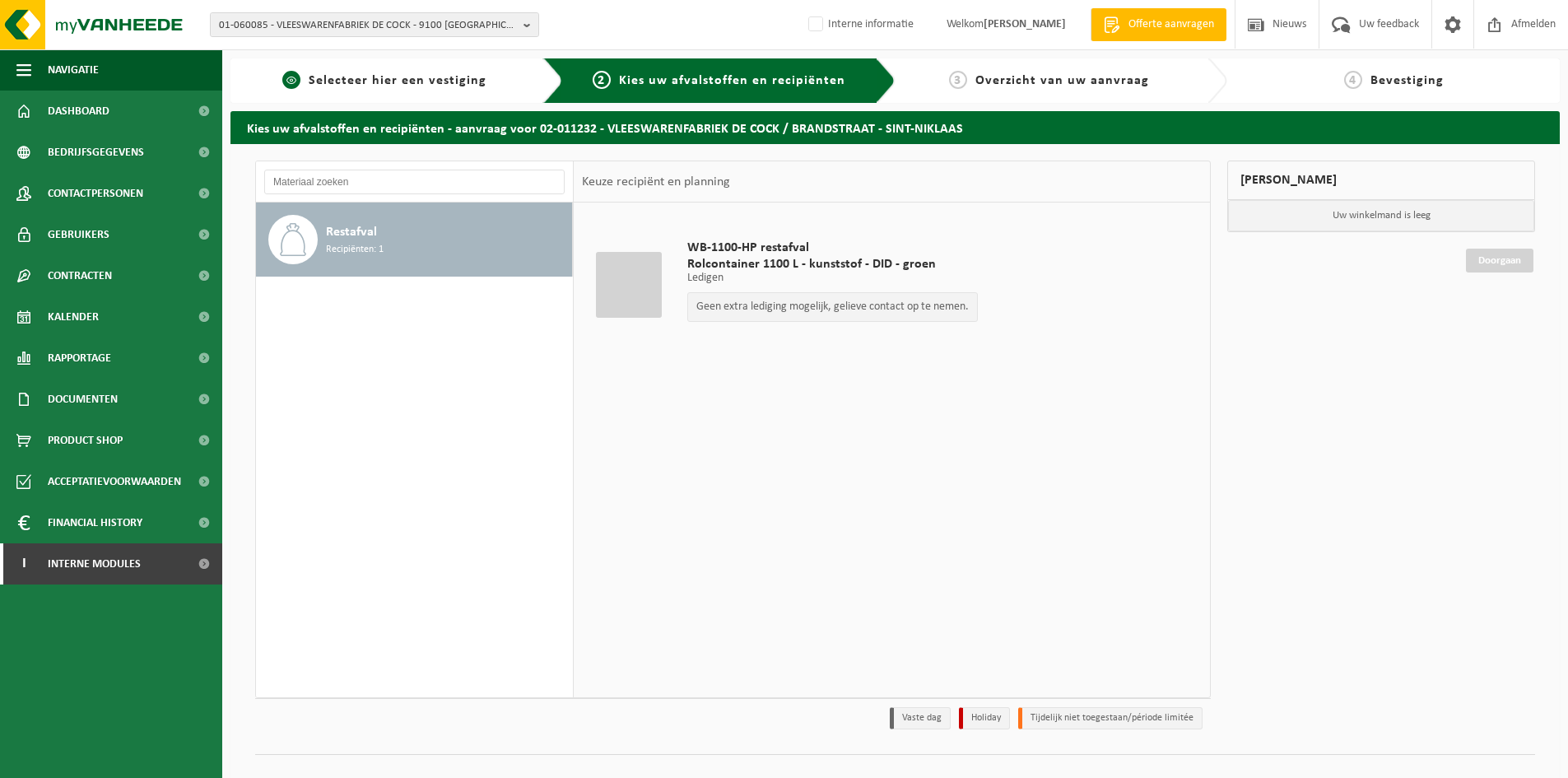
click at [474, 92] on div "1 Selecteer hier een vestiging" at bounding box center [397, 80] width 333 height 44
click at [485, 86] on link "1 Selecteer hier een vestiging" at bounding box center [385, 80] width 291 height 20
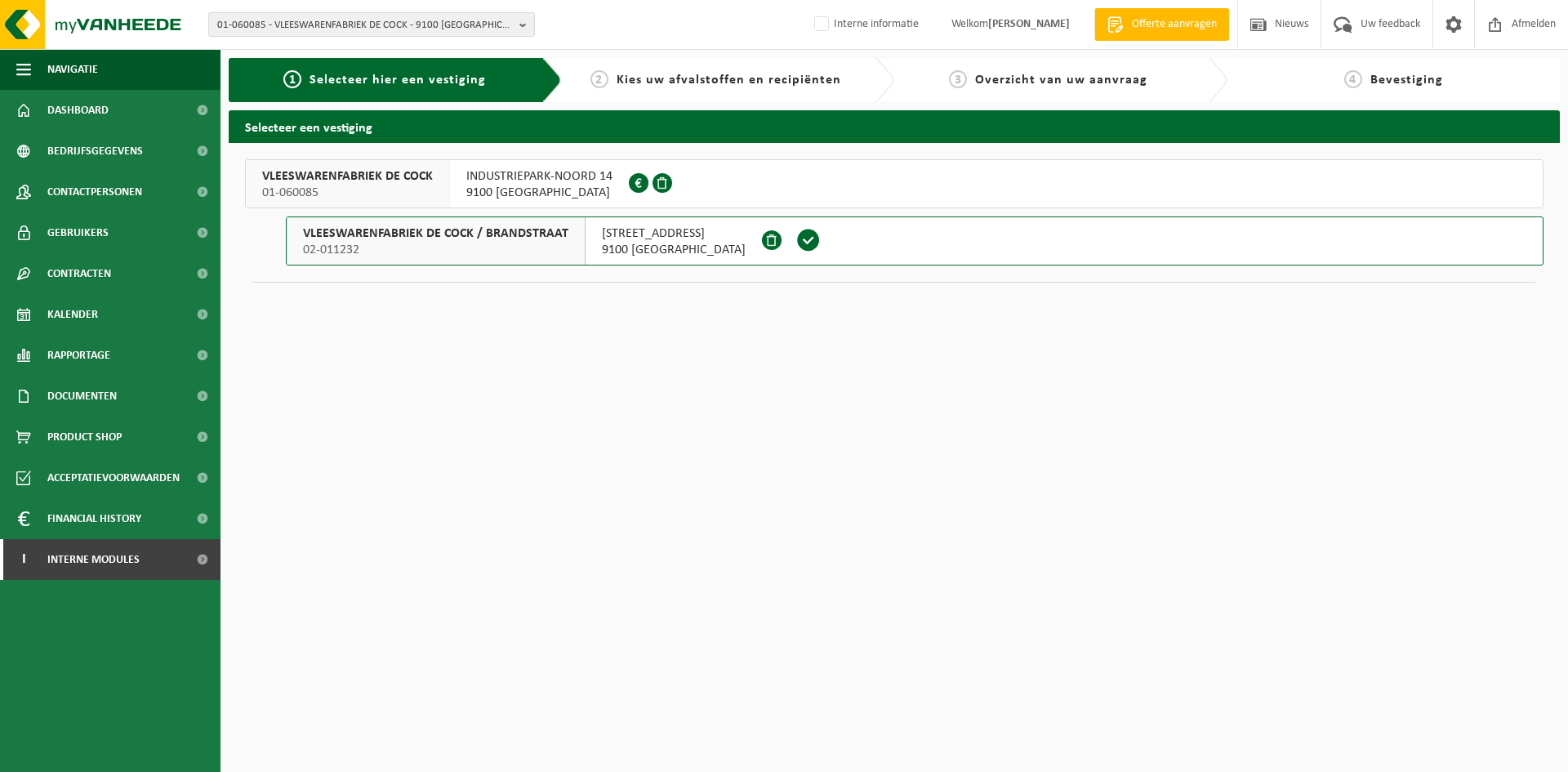
click at [501, 190] on span "9100 SINT-NIKLAAS" at bounding box center [539, 192] width 146 height 16
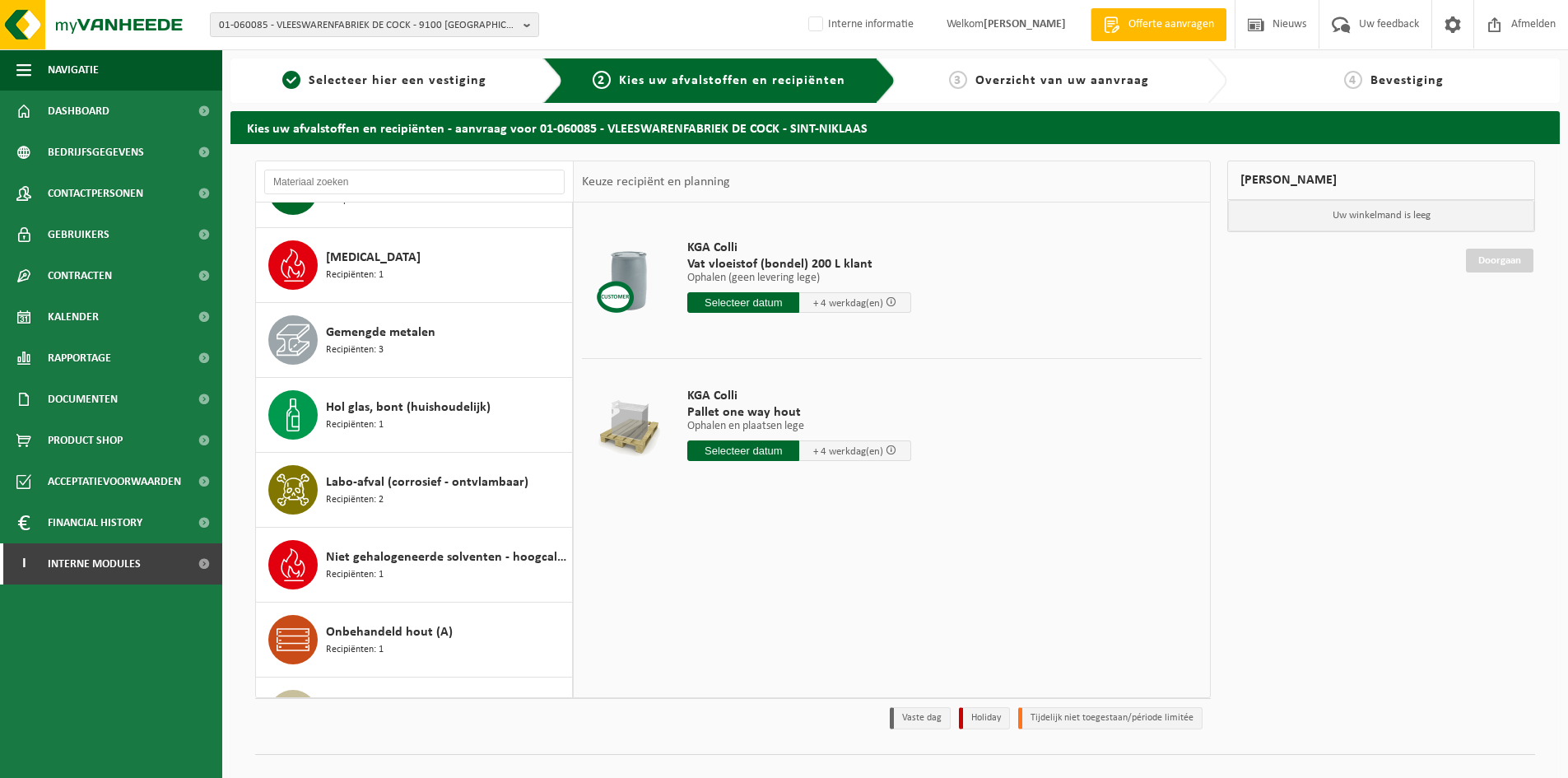
scroll to position [703, 0]
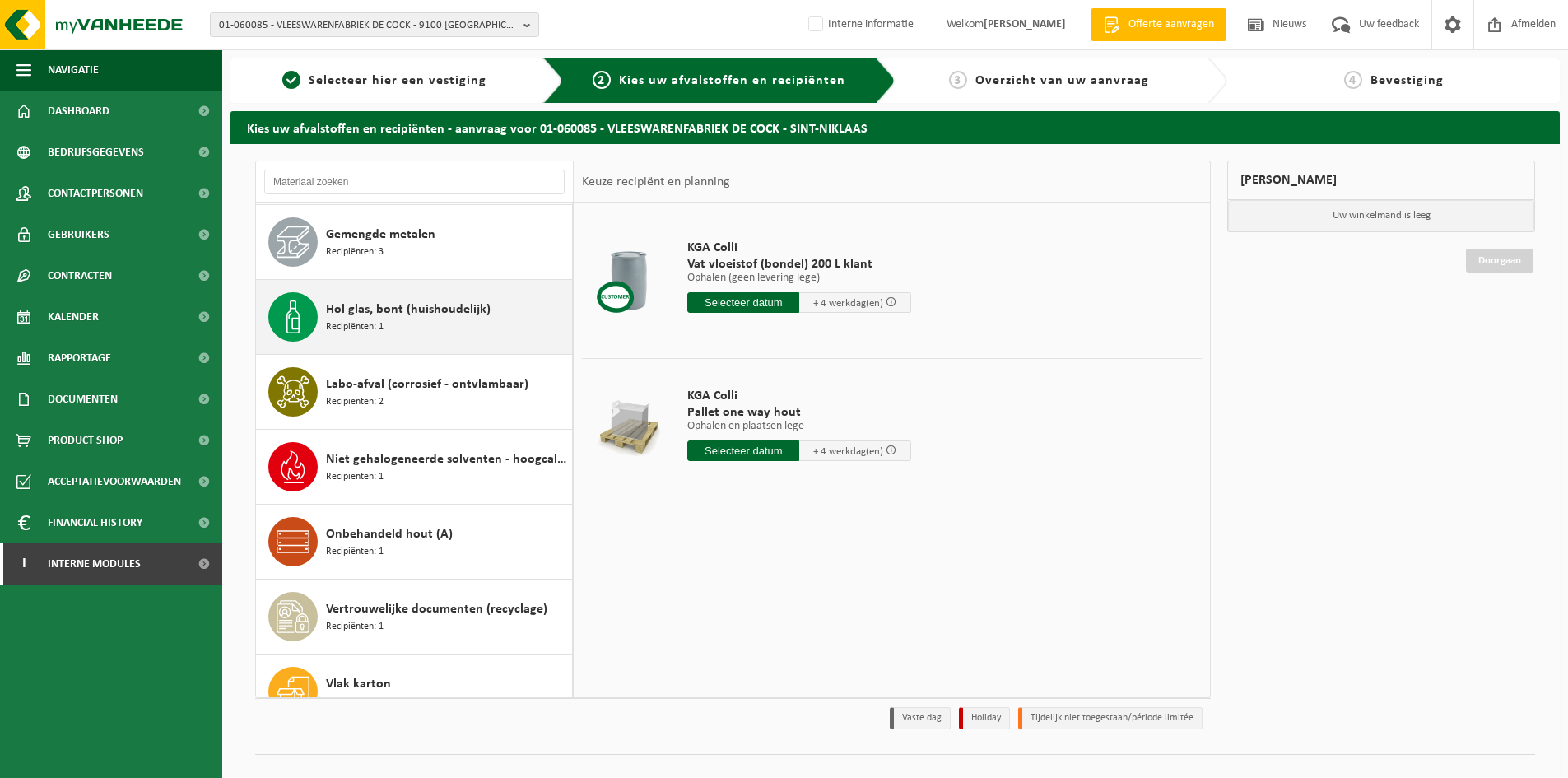
click at [479, 303] on span "Hol glas, bont (huishoudelijk)" at bounding box center [408, 309] width 164 height 20
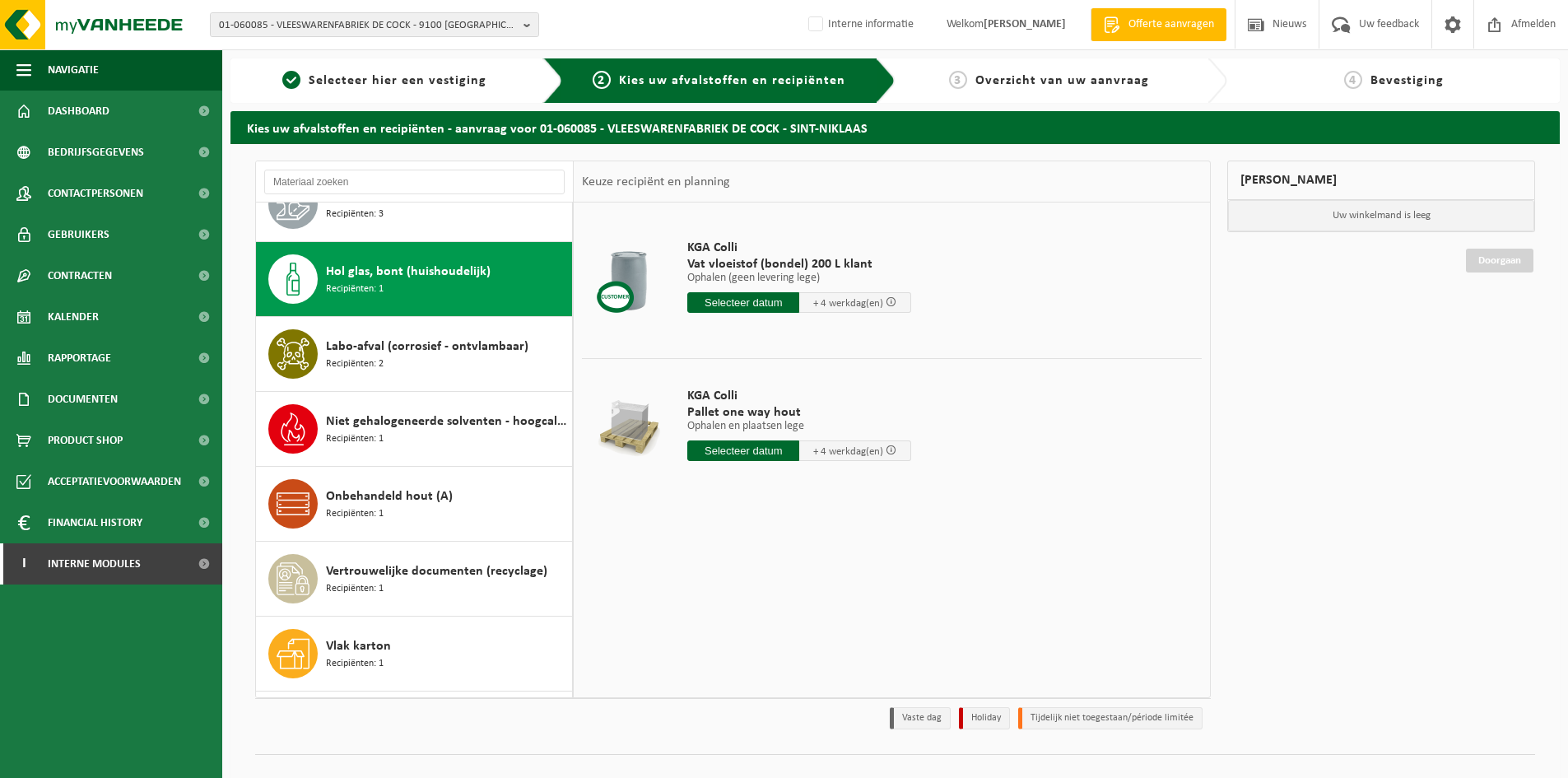
scroll to position [674, 0]
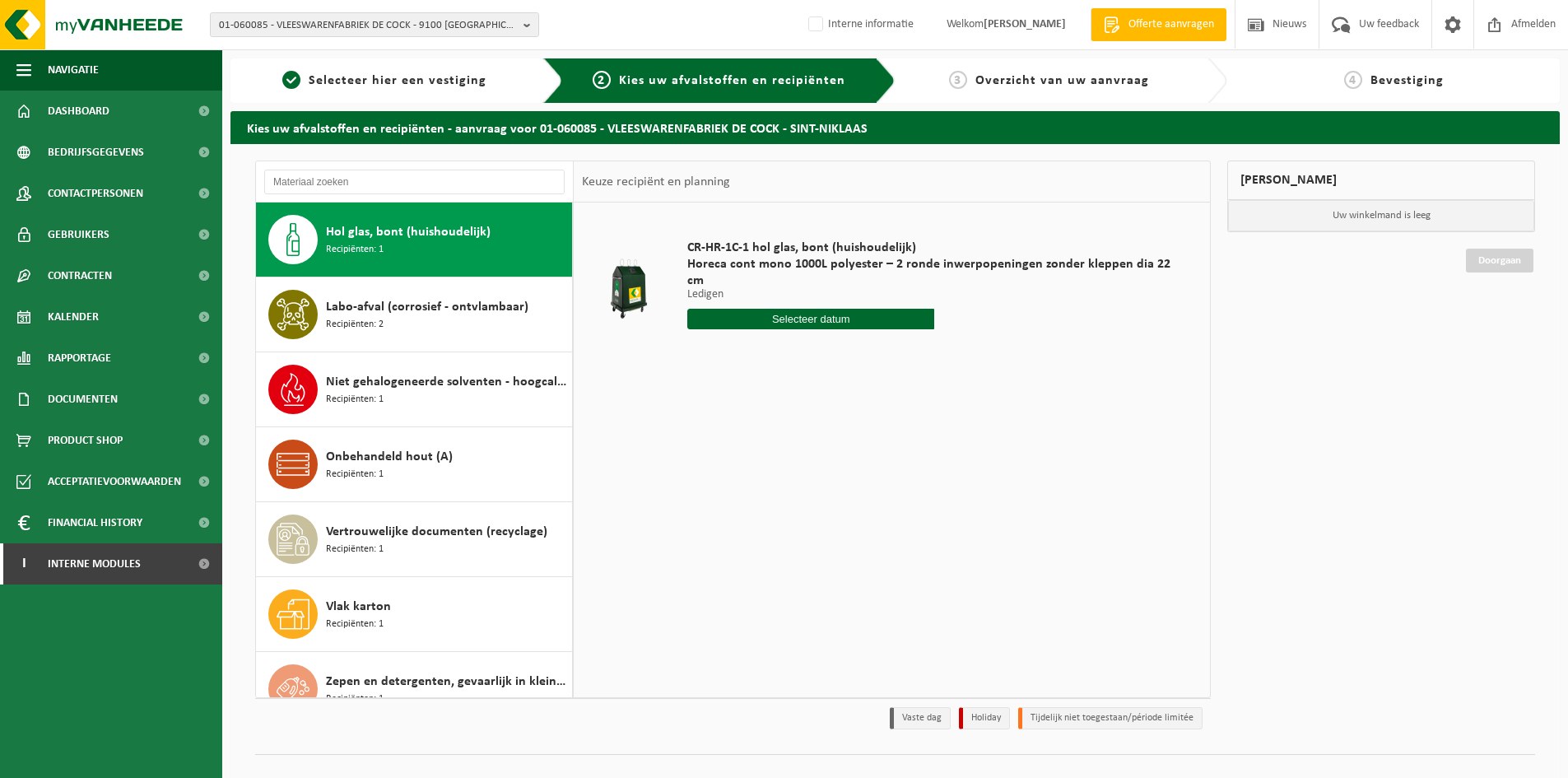
click at [836, 309] on input "text" at bounding box center [810, 320] width 247 height 21
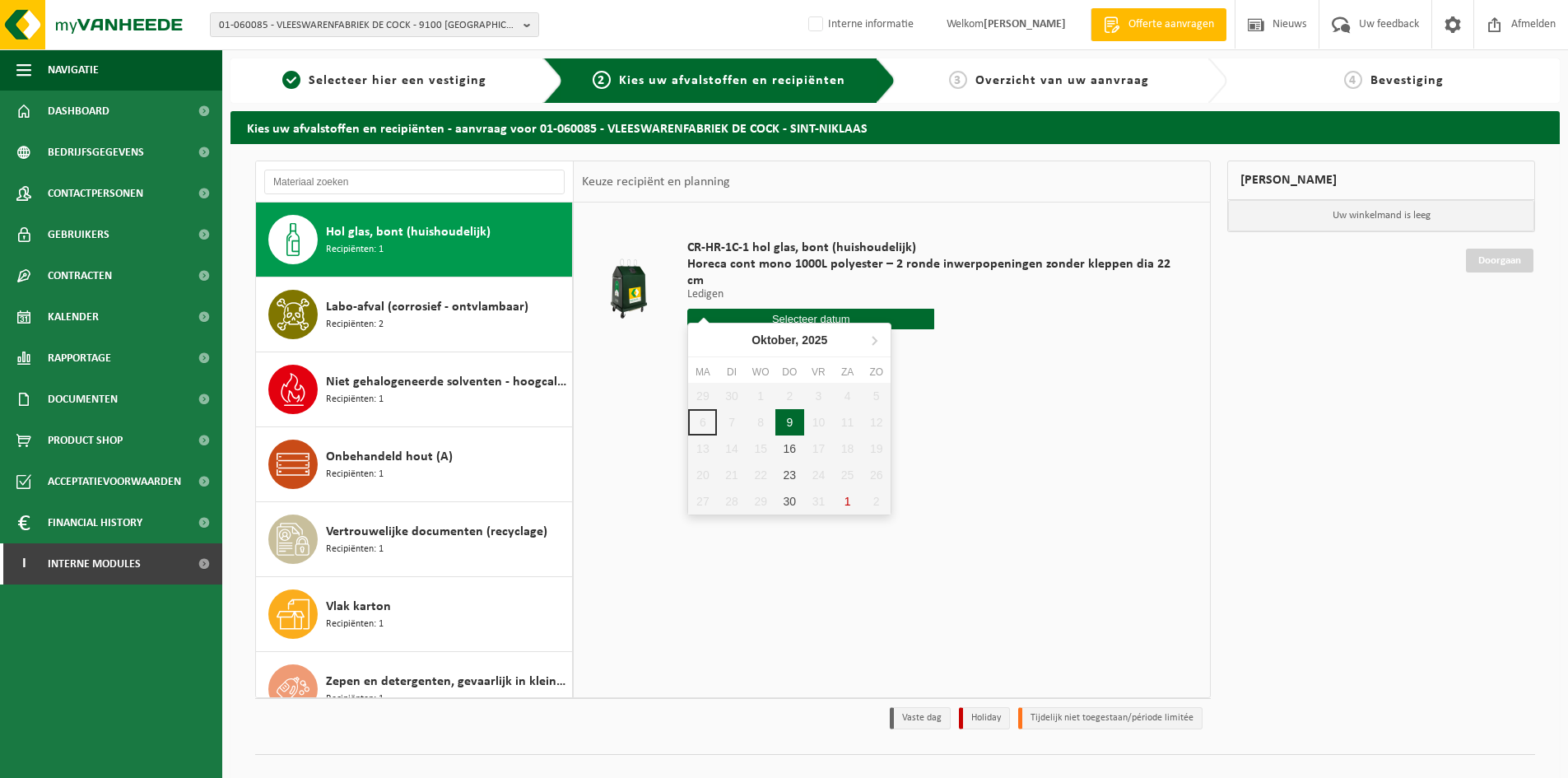
click at [790, 430] on div "9" at bounding box center [790, 423] width 28 height 26
type input "Van 2025-10-09"
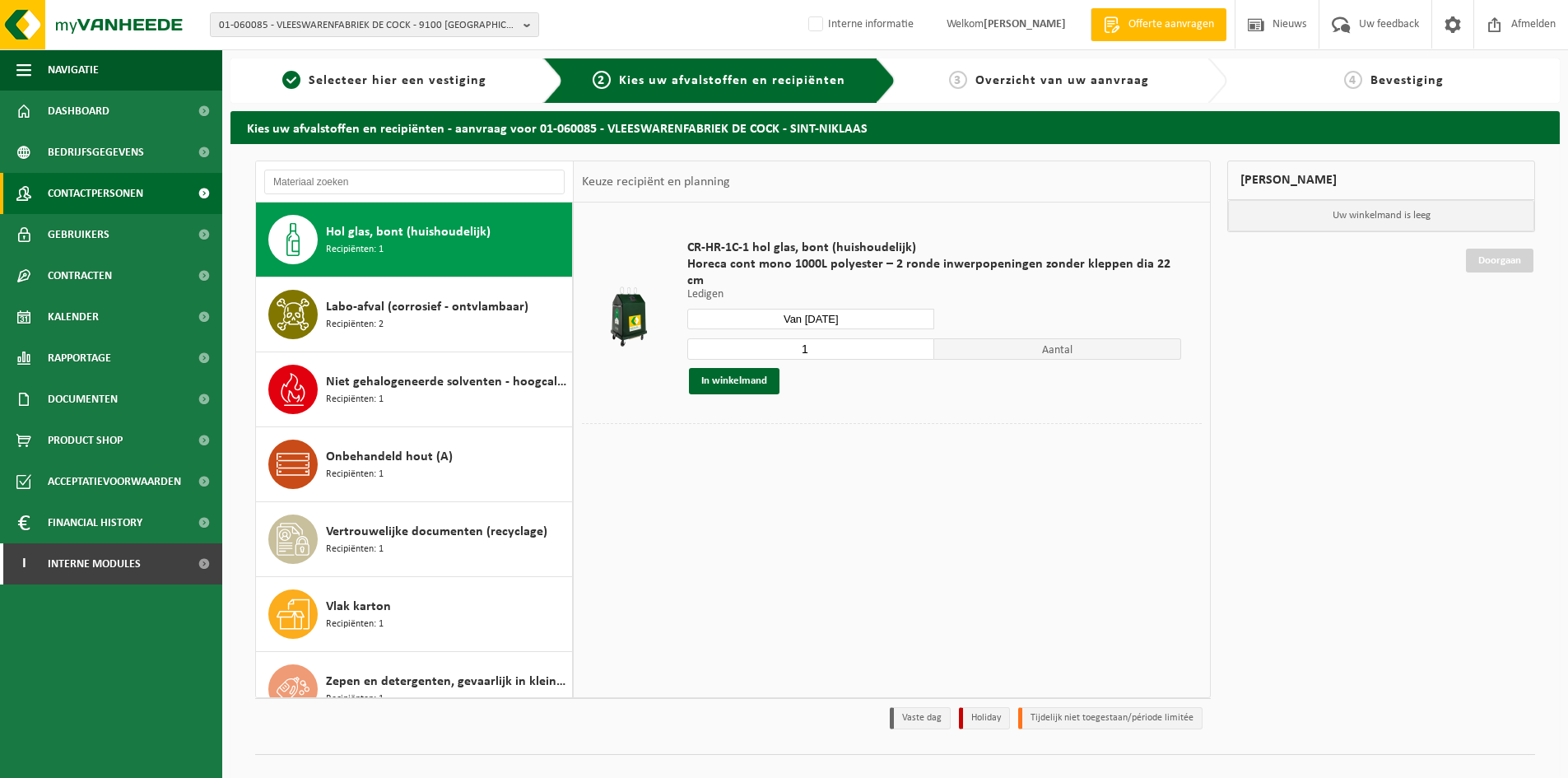
click at [149, 199] on link "Contactpersonen" at bounding box center [111, 194] width 222 height 42
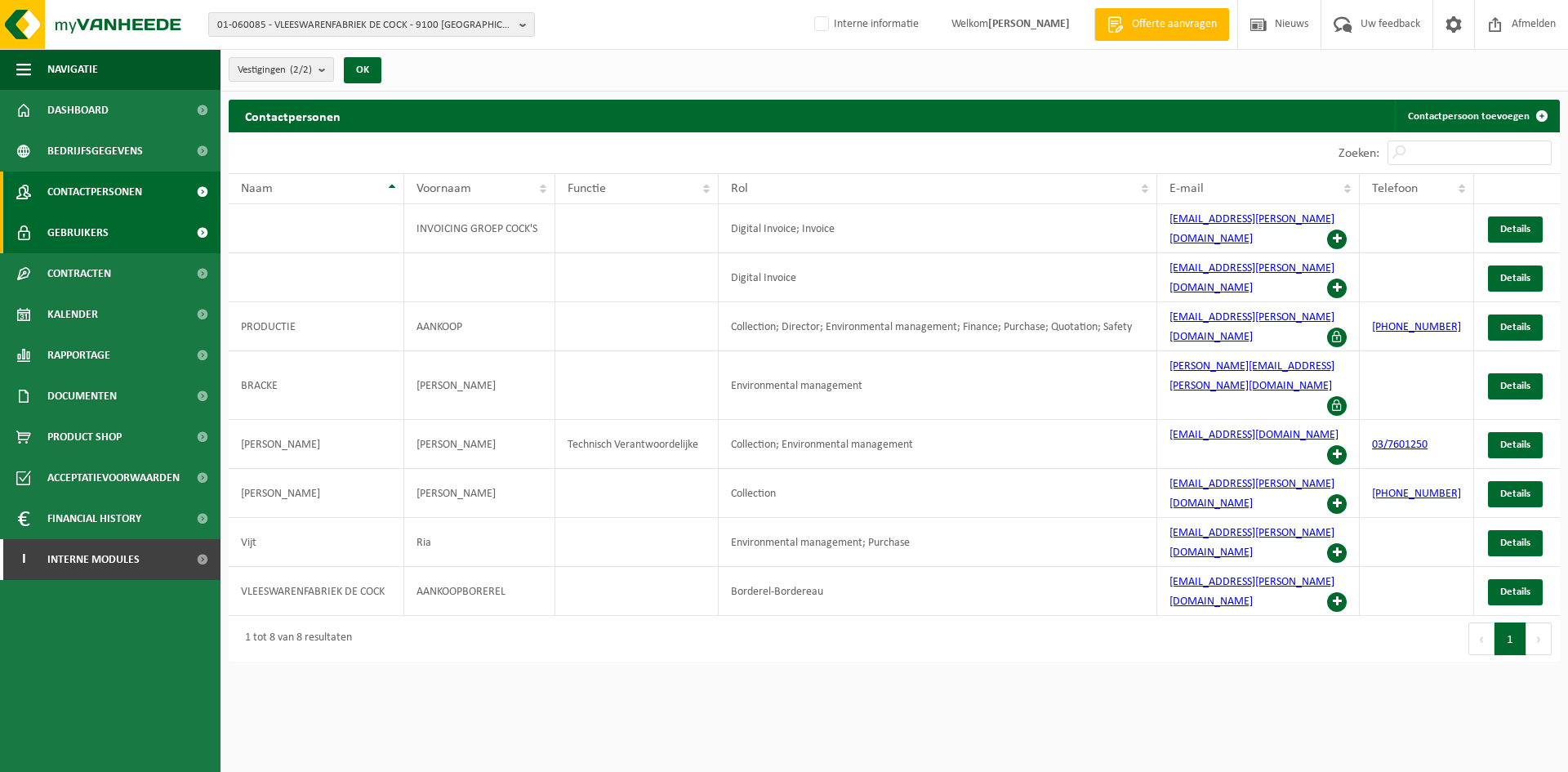
click at [97, 235] on span "Gebruikers" at bounding box center [78, 233] width 61 height 41
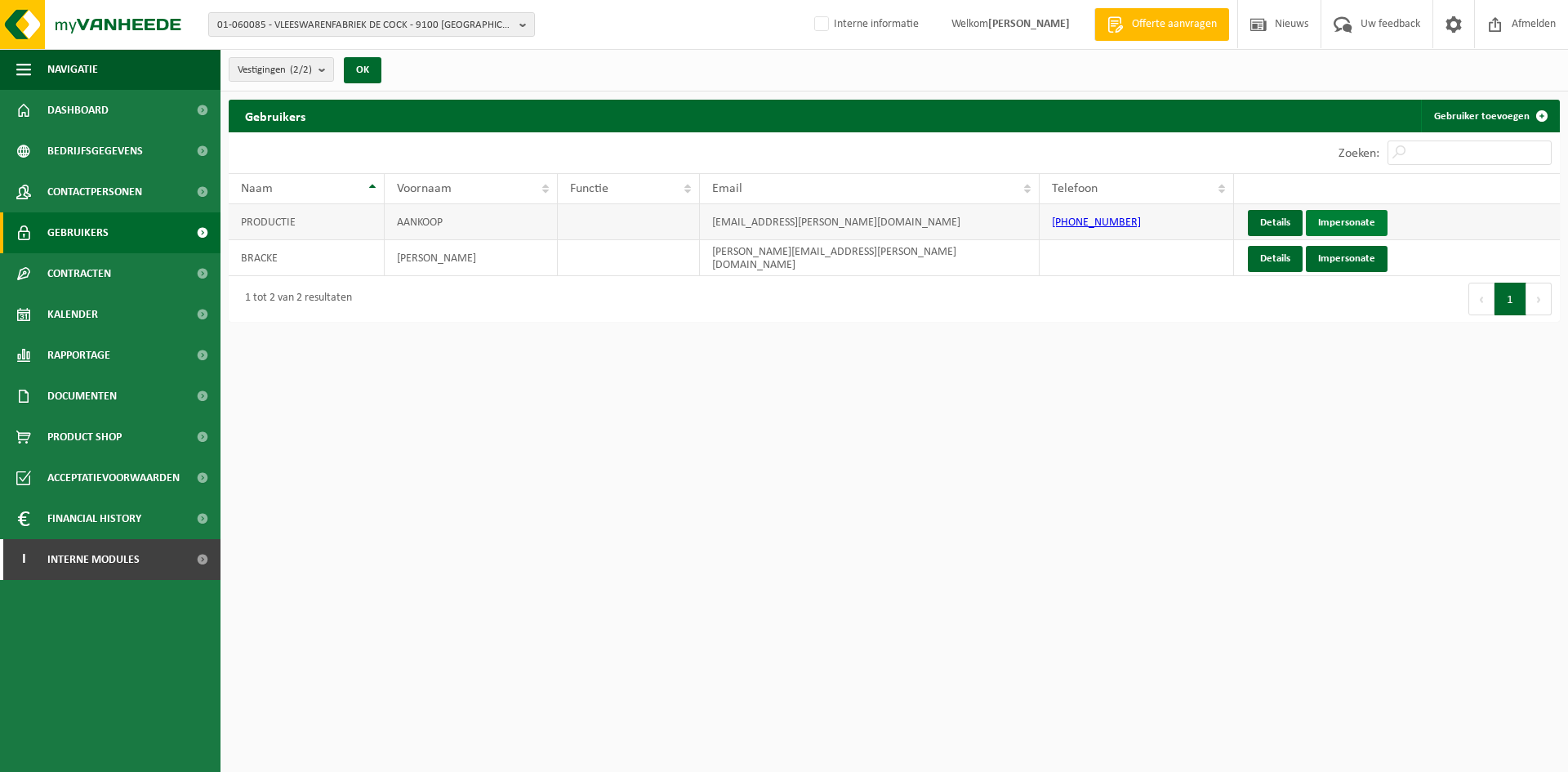
click at [1343, 218] on link "Impersonate" at bounding box center [1347, 223] width 82 height 26
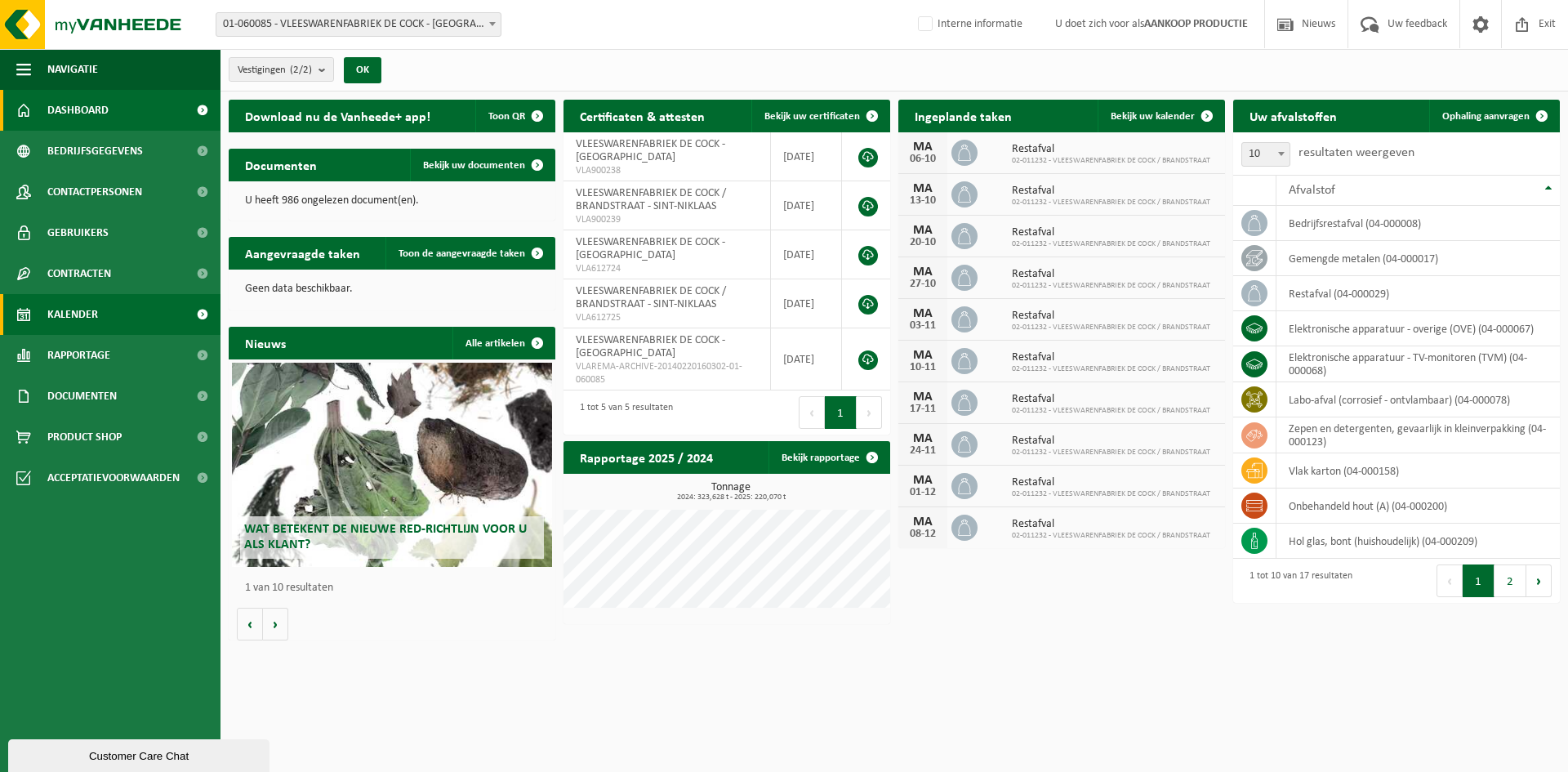
click at [112, 317] on link "Kalender" at bounding box center [110, 315] width 220 height 41
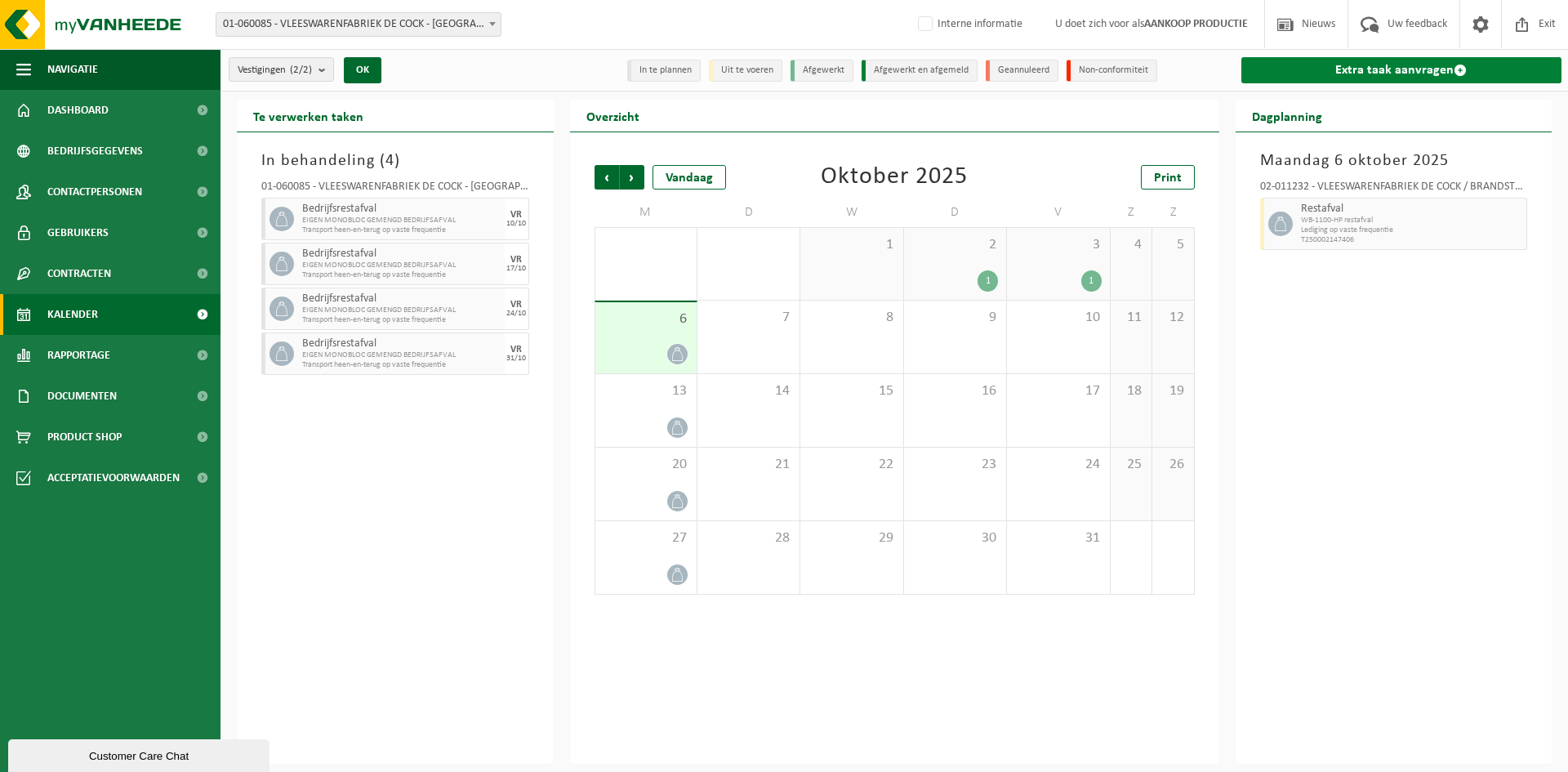
click at [1361, 67] on link "Extra taak aanvragen" at bounding box center [1402, 70] width 321 height 26
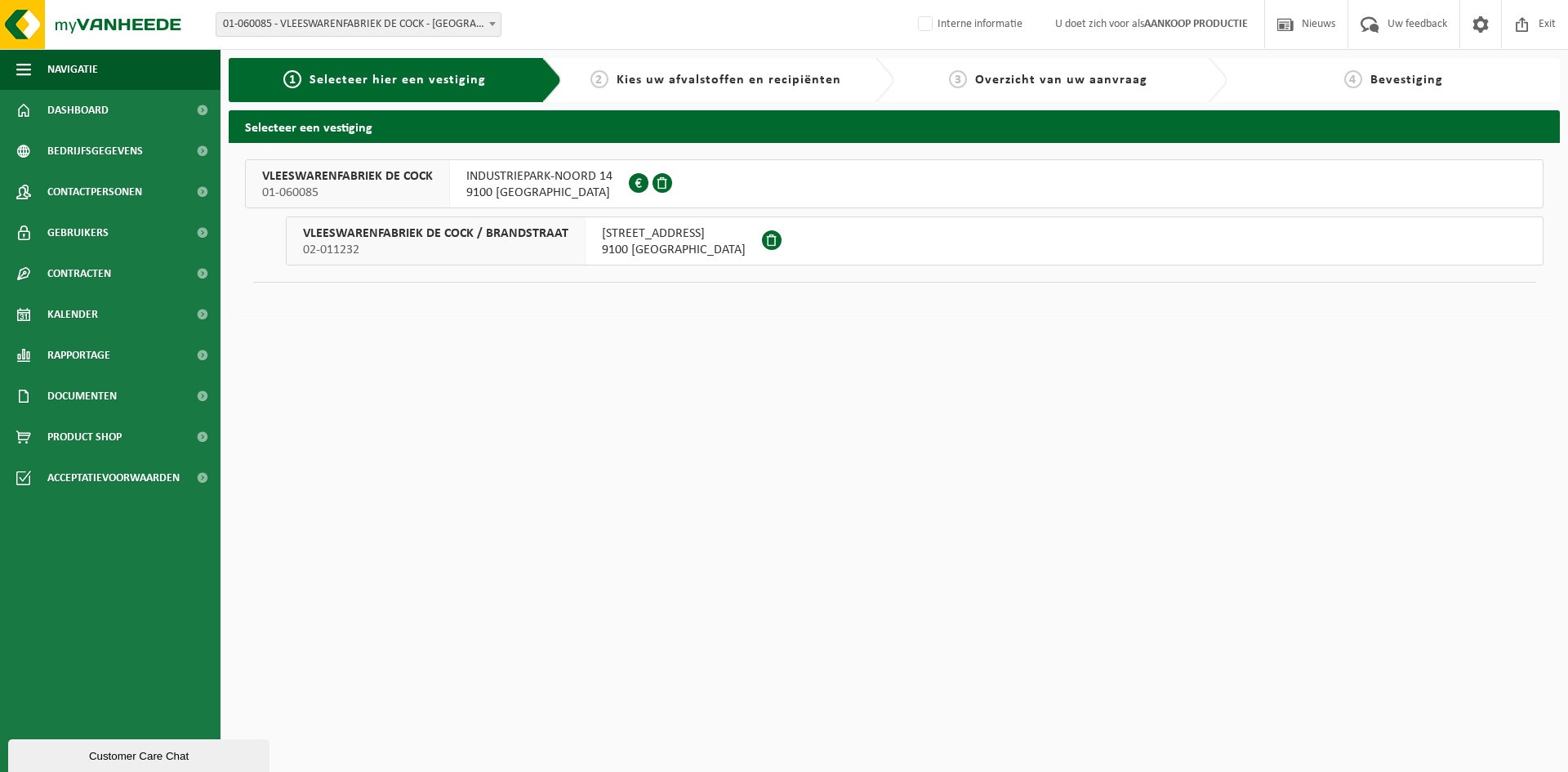
click at [404, 192] on span "01-060085" at bounding box center [348, 192] width 171 height 16
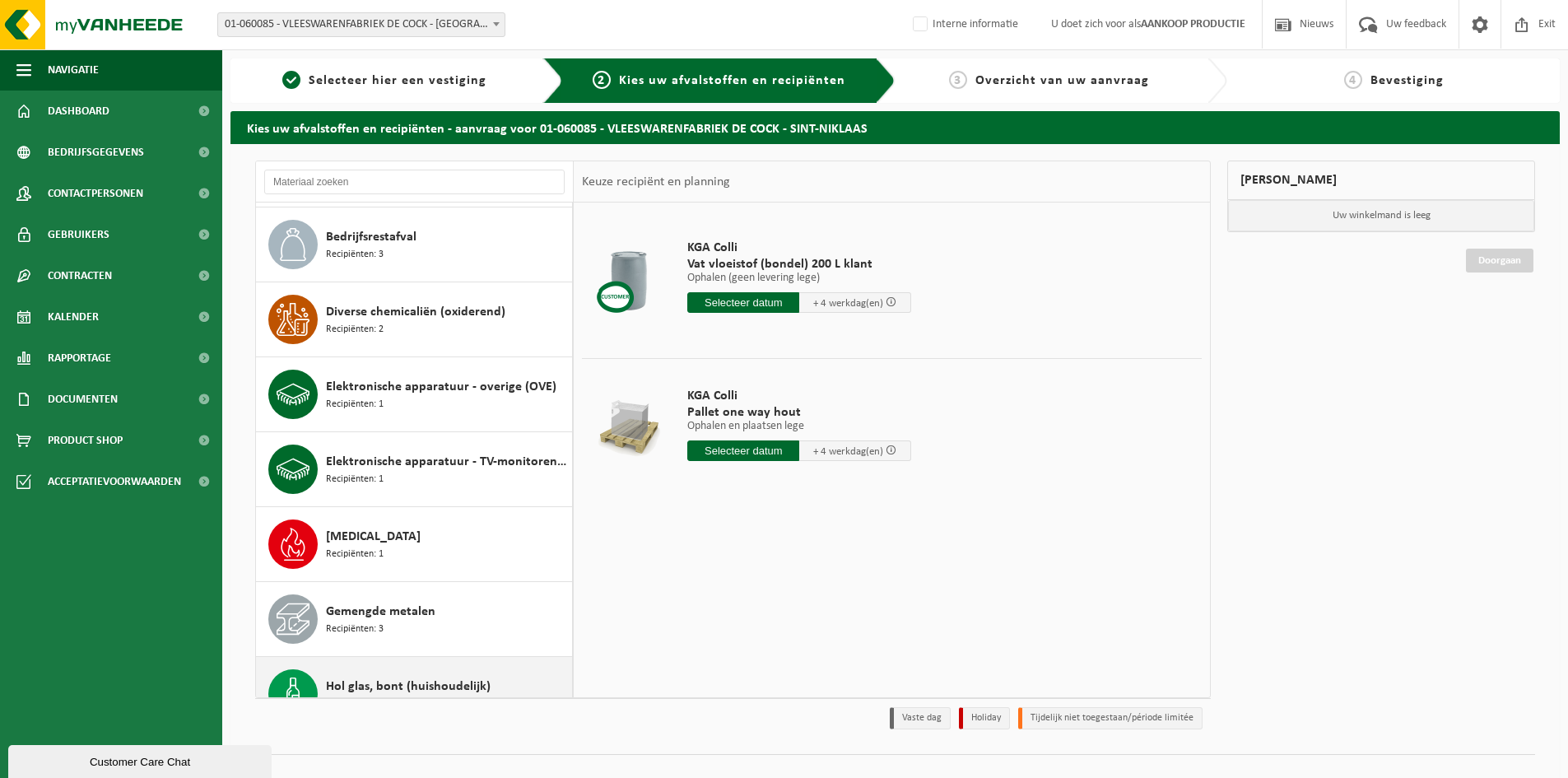
click at [410, 694] on span "Hol glas, bont (huishoudelijk)" at bounding box center [408, 686] width 164 height 20
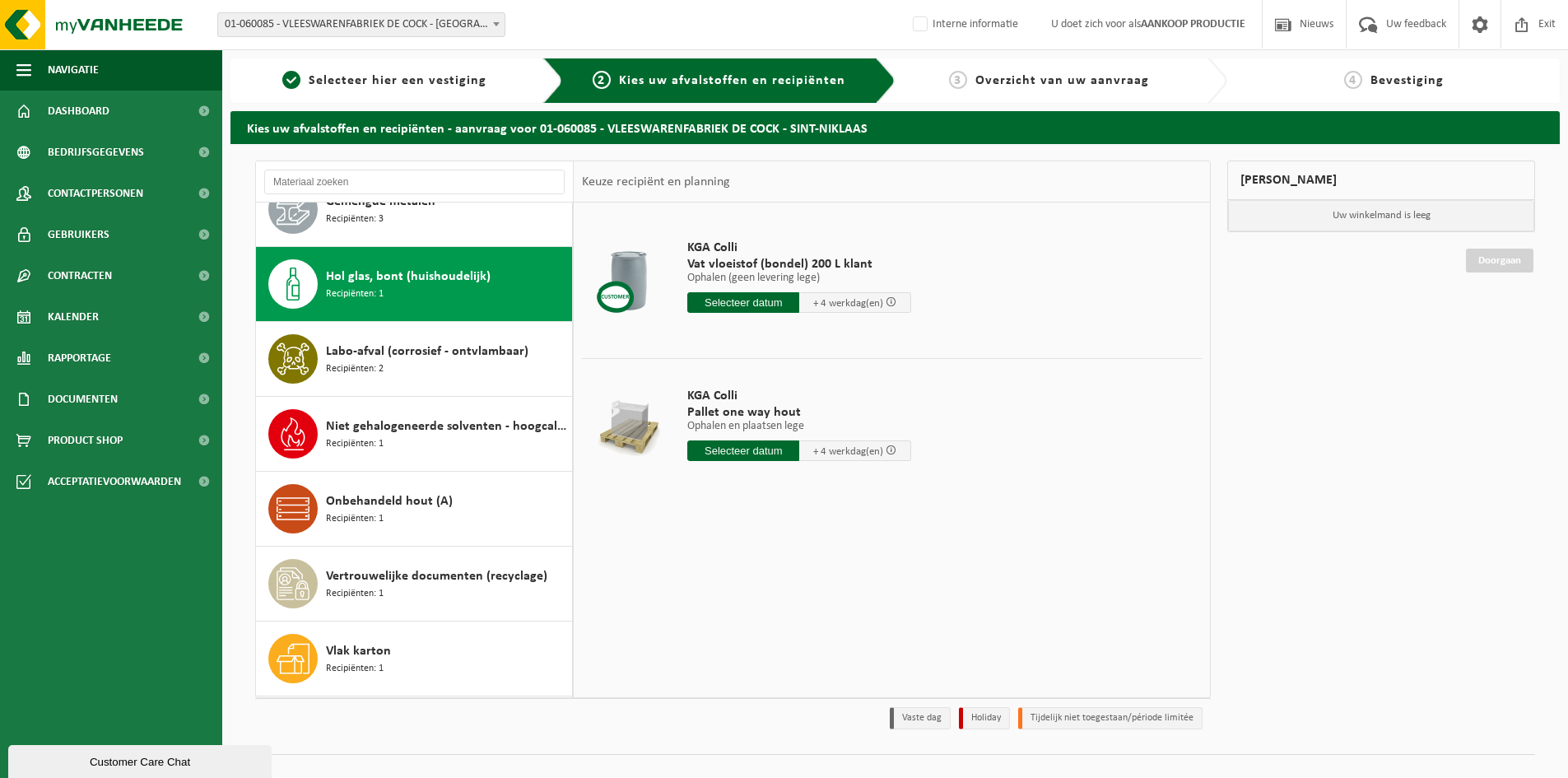
scroll to position [674, 0]
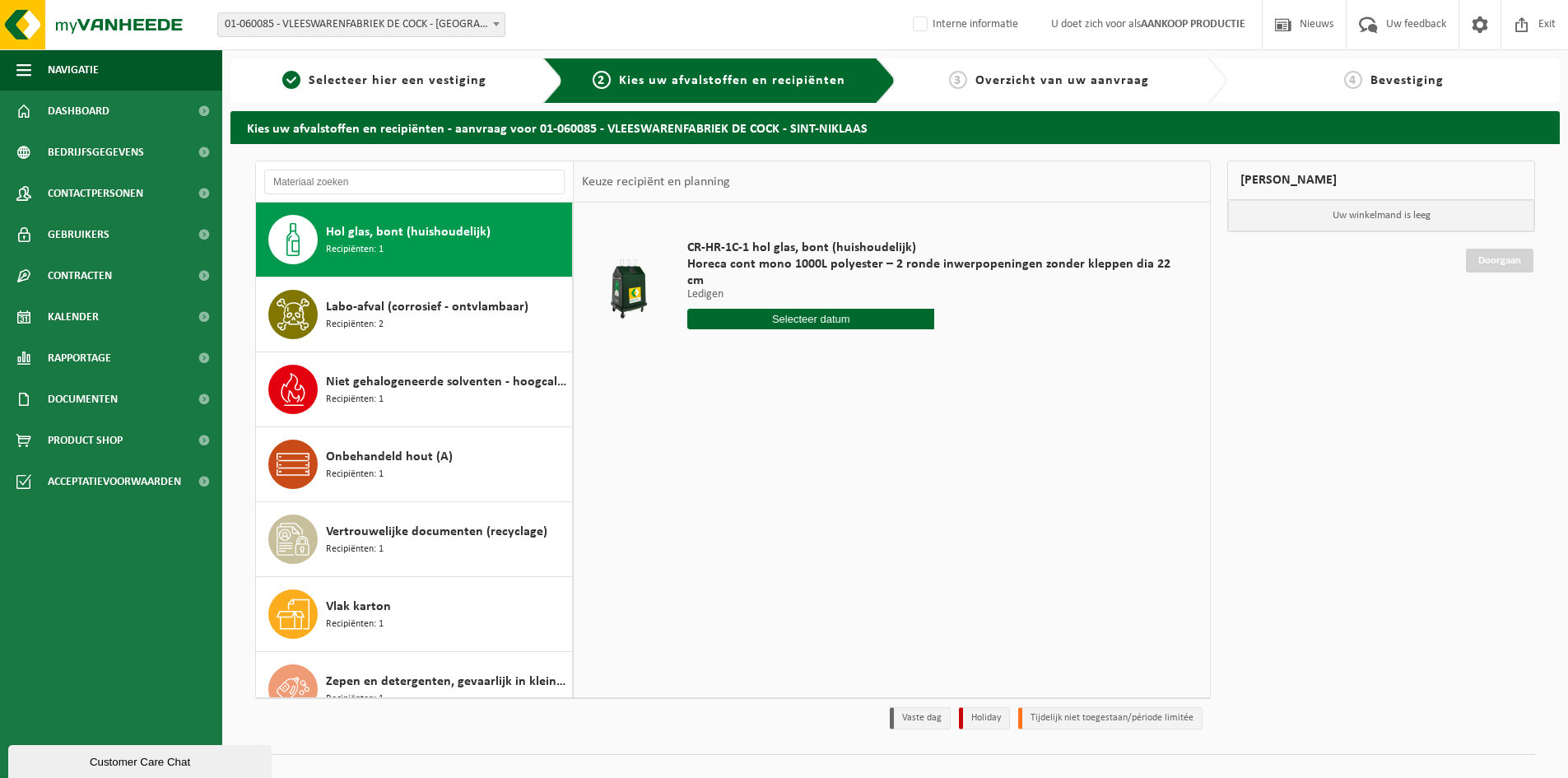
click at [756, 309] on input "text" at bounding box center [810, 320] width 247 height 21
click at [1543, 34] on span "Exit" at bounding box center [1547, 24] width 26 height 48
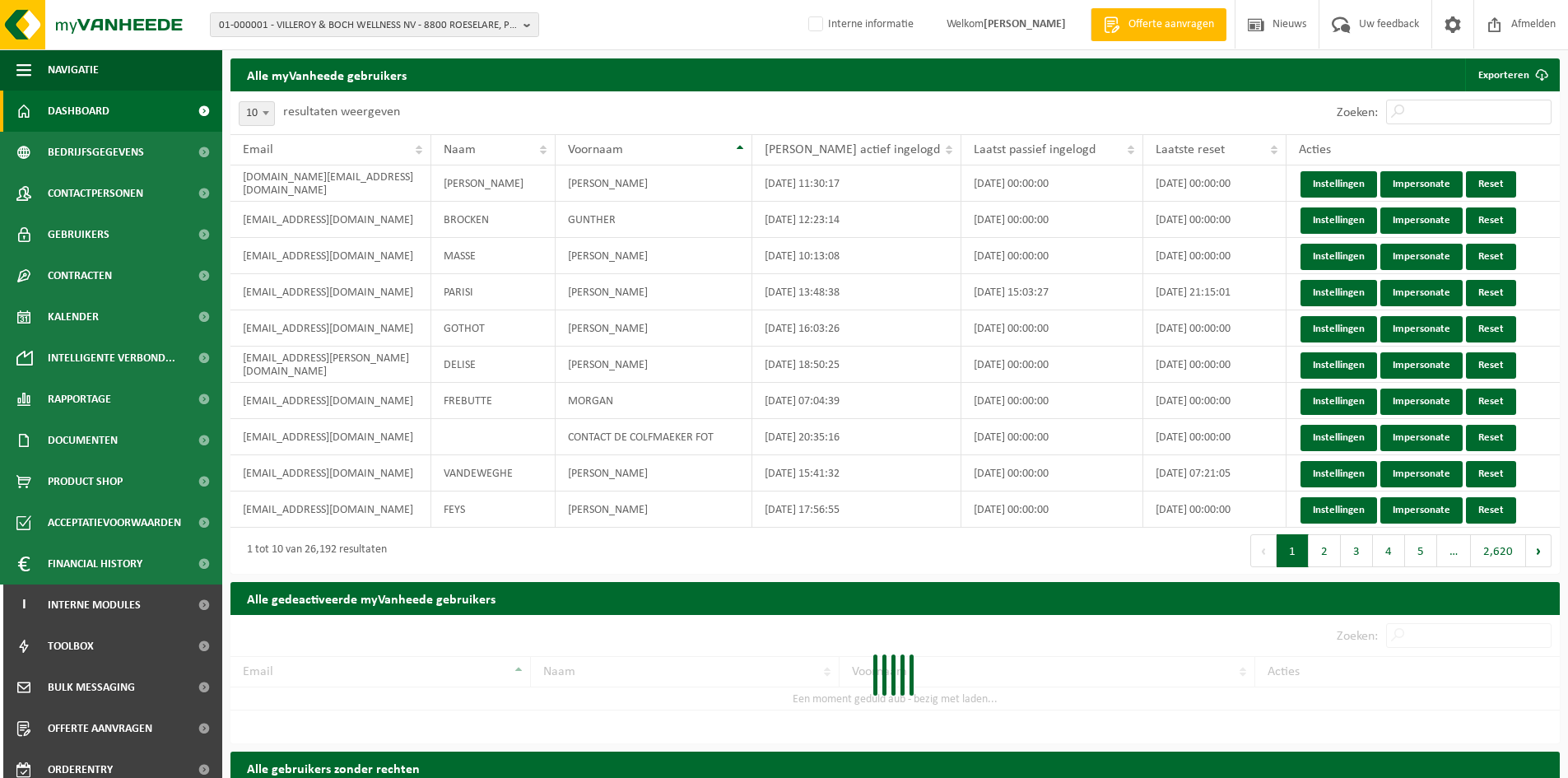
click at [76, 105] on span "Dashboard" at bounding box center [78, 112] width 61 height 42
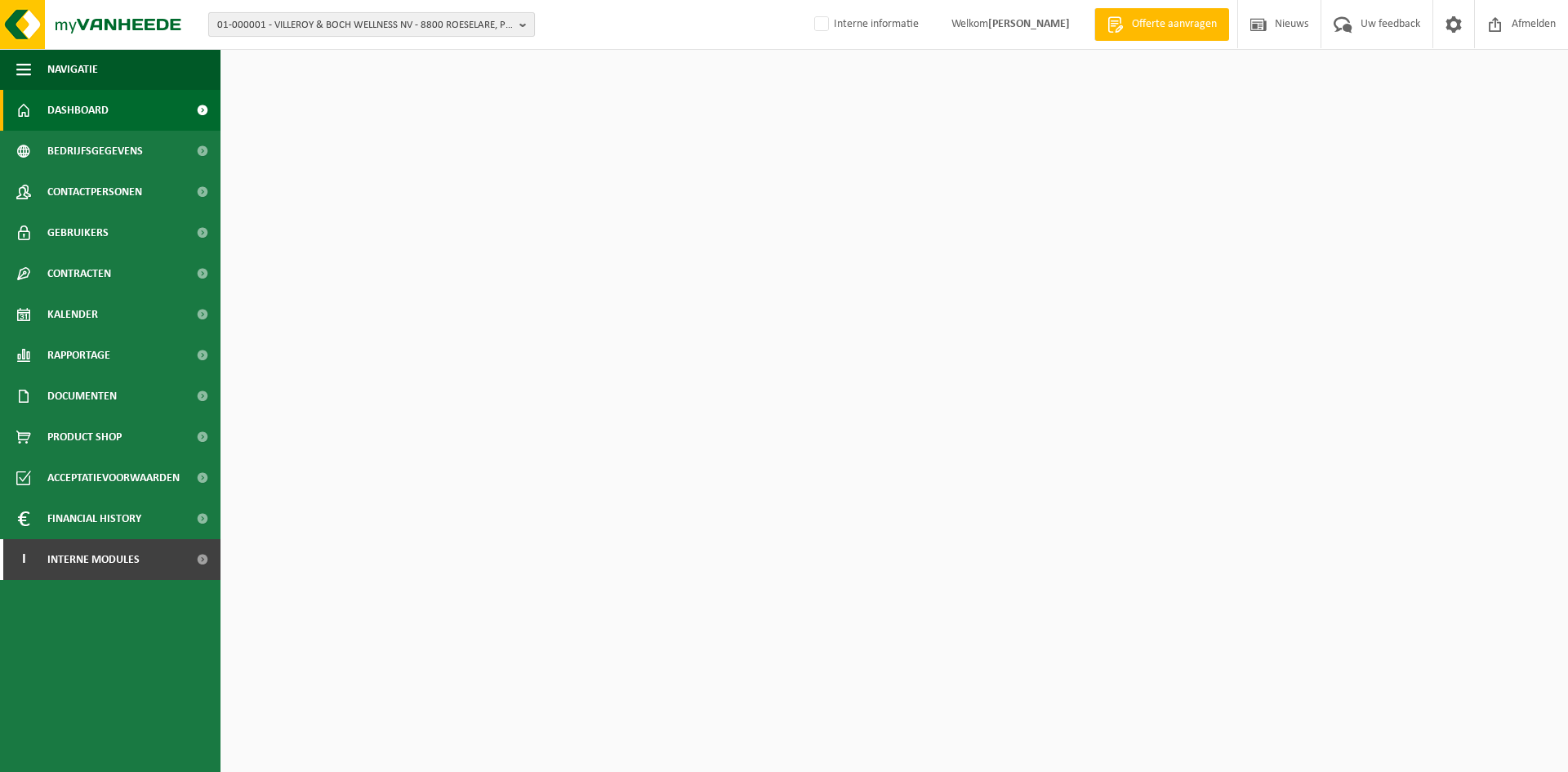
click at [250, 14] on span "01-000001 - VILLEROY & BOCH WELLNESS NV - 8800 ROESELARE, POPULIERSTRAAT 1" at bounding box center [365, 25] width 295 height 24
paste input "01-060085"
type input "01-060085"
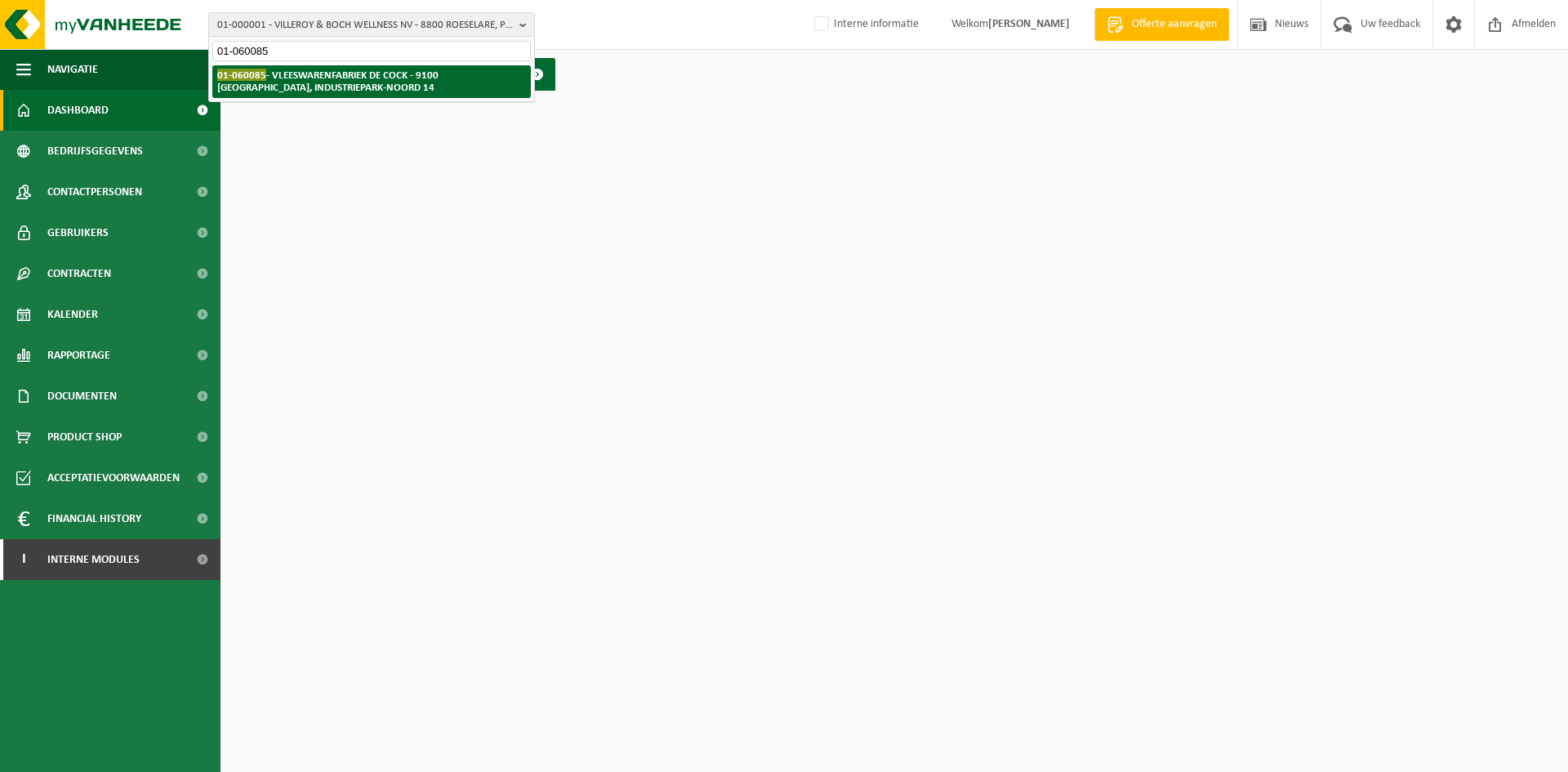
click at [320, 75] on strong "01-060085 - VLEESWARENFABRIEK DE COCK - 9100 [GEOGRAPHIC_DATA], INDUSTRIEPARK-N…" at bounding box center [328, 81] width 221 height 24
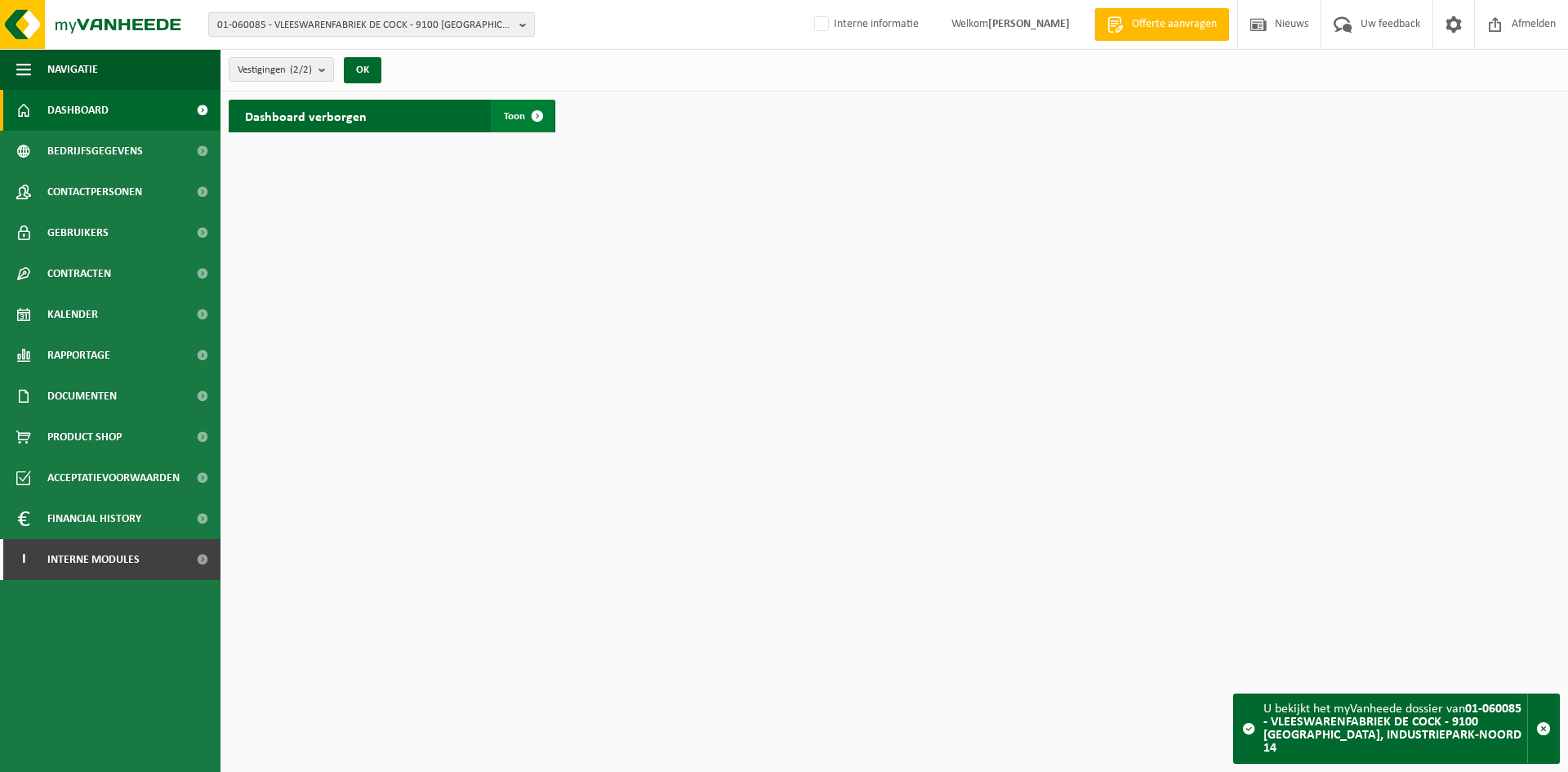
click at [551, 113] on span at bounding box center [537, 115] width 33 height 33
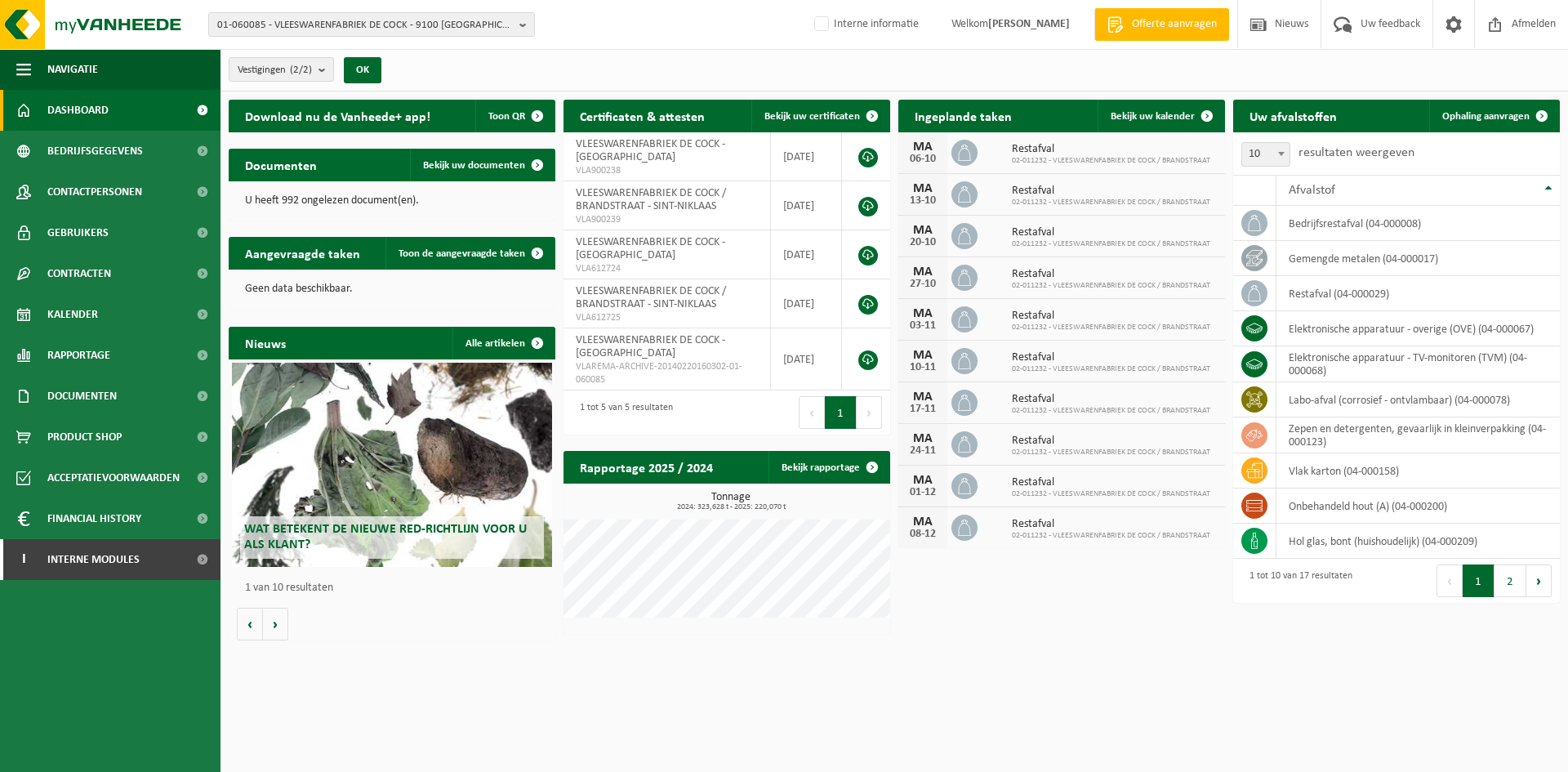
click at [401, 721] on html "01-060085 - VLEESWARENFABRIEK DE COCK - 9100 [GEOGRAPHIC_DATA], INDUSTRIEPARK-N…" at bounding box center [784, 386] width 1568 height 772
click at [392, 18] on span "01-060085 - VLEESWARENFABRIEK DE COCK - 9100 [GEOGRAPHIC_DATA], INDUSTRIEPARK-N…" at bounding box center [365, 25] width 295 height 24
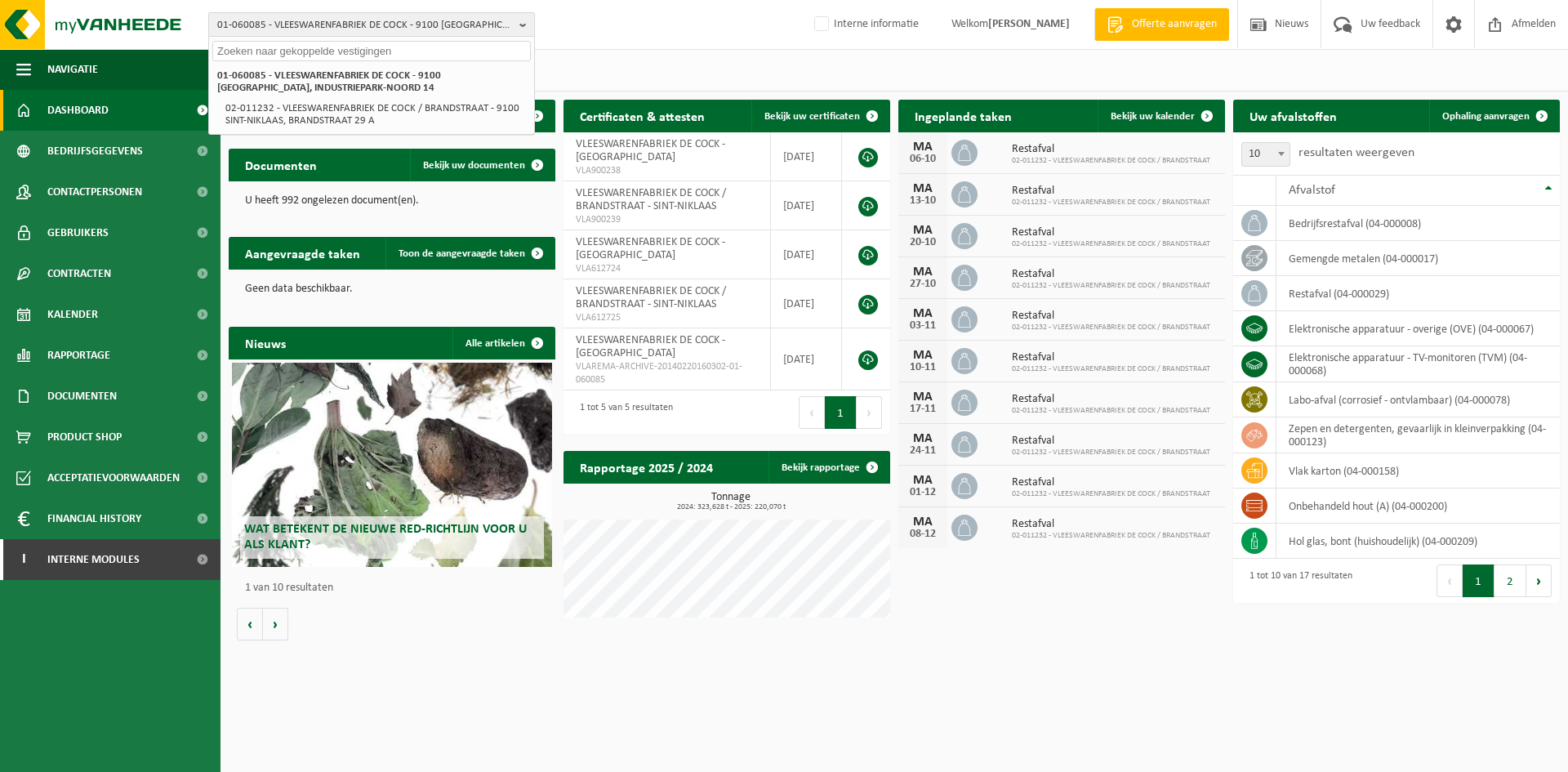
paste input "10-780866"
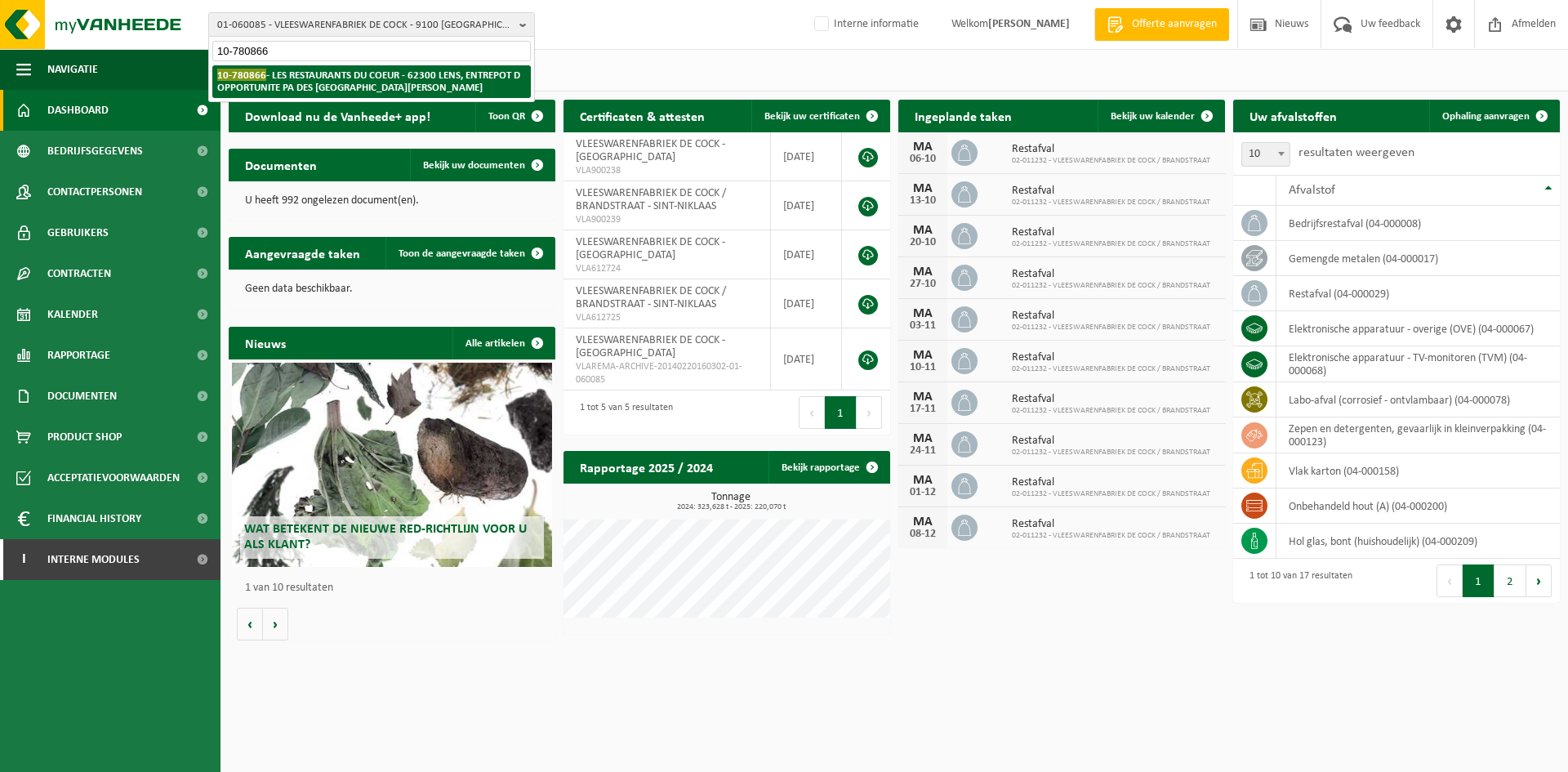
type input "10-780866"
click at [356, 80] on strong "10-780866 - LES RESTAURANTS DU COEUR - 62300 LENS, ENTREPOT D OPPORTUNITE PA DE…" at bounding box center [369, 81] width 303 height 24
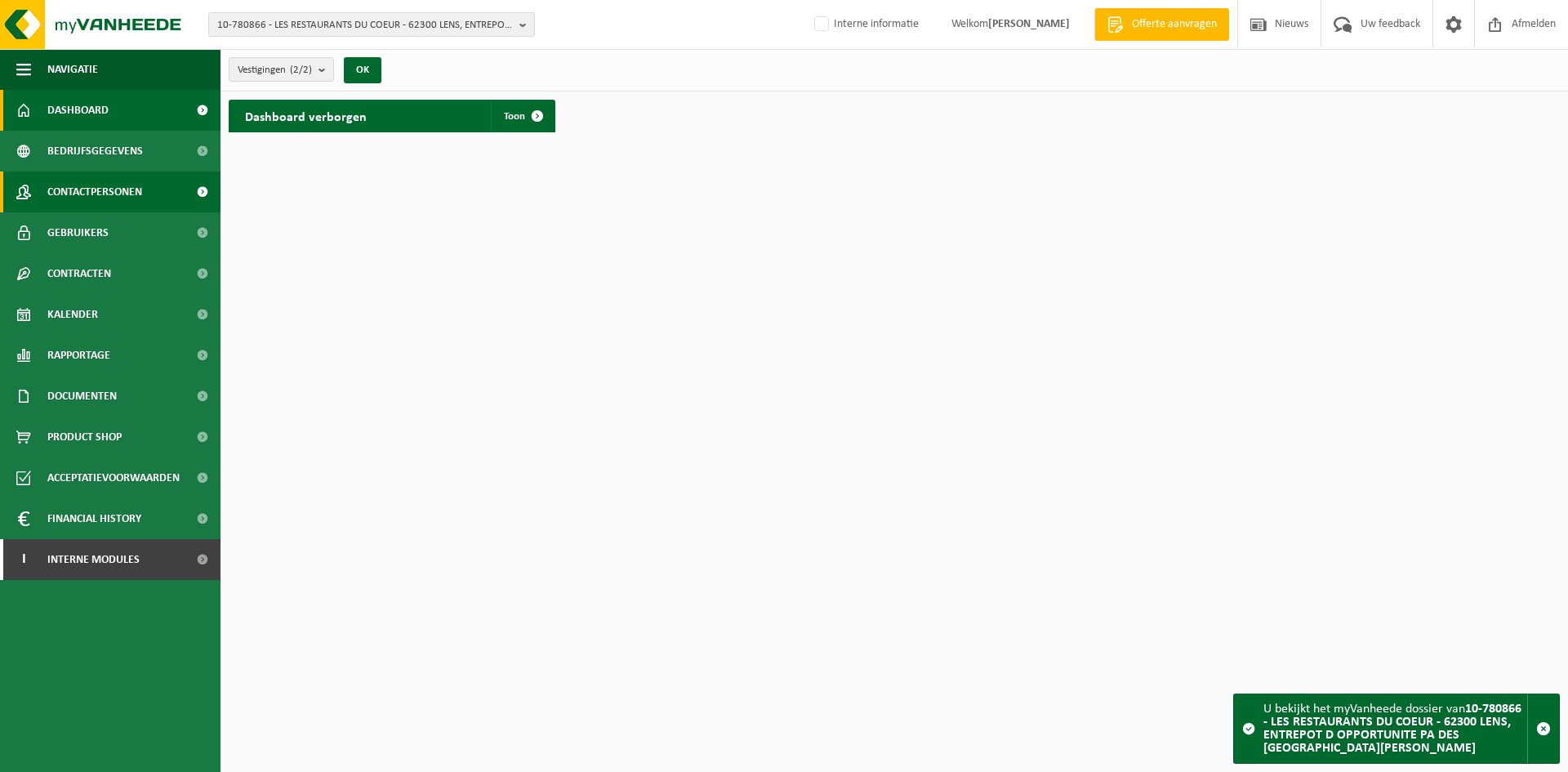
click at [125, 200] on span "Contactpersonen" at bounding box center [95, 192] width 95 height 41
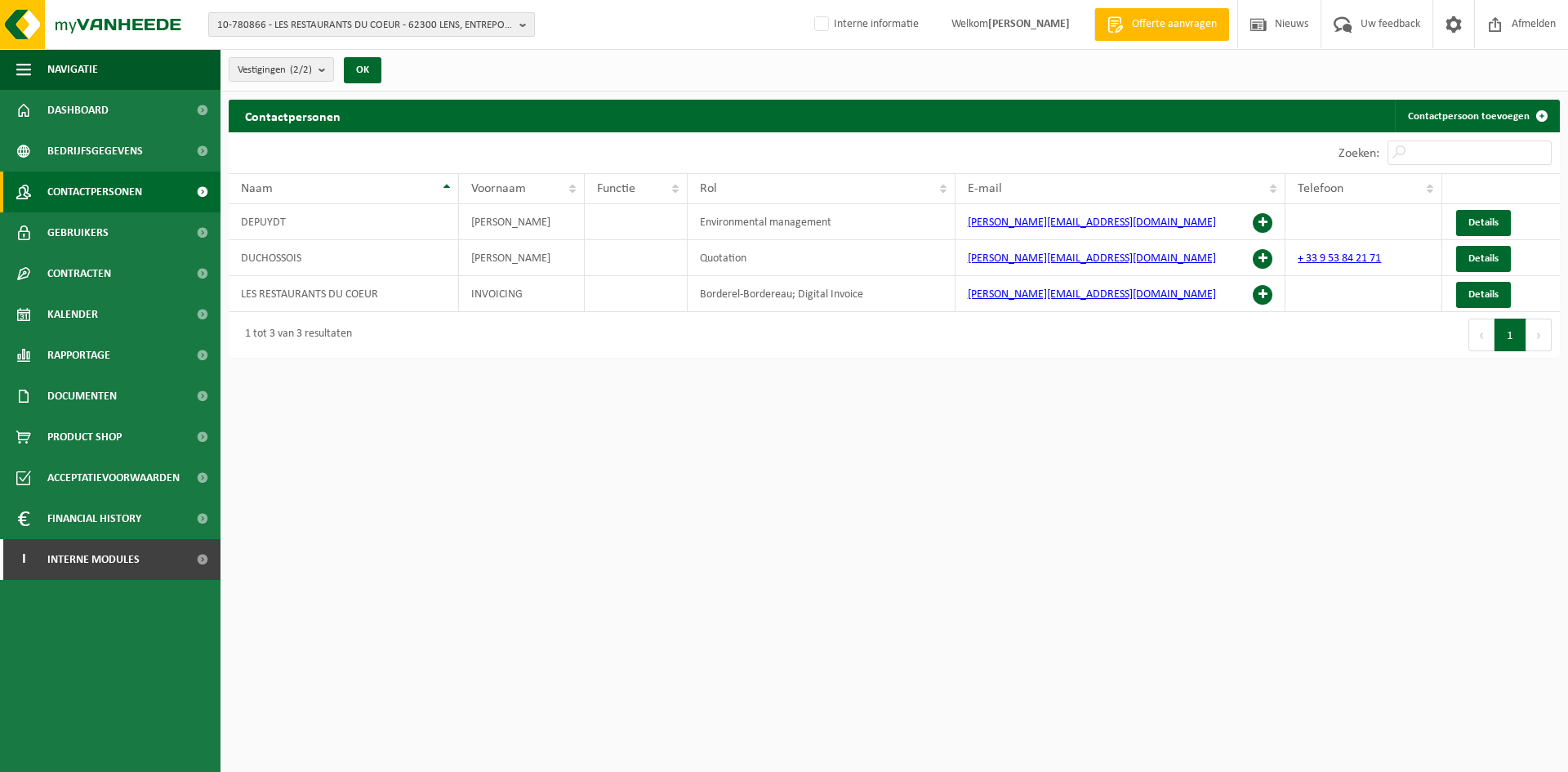
click at [400, 28] on span "10-780866 - LES RESTAURANTS DU COEUR - 62300 LENS, ENTREPOT D OPPORTUNITE PA DE…" at bounding box center [365, 25] width 295 height 24
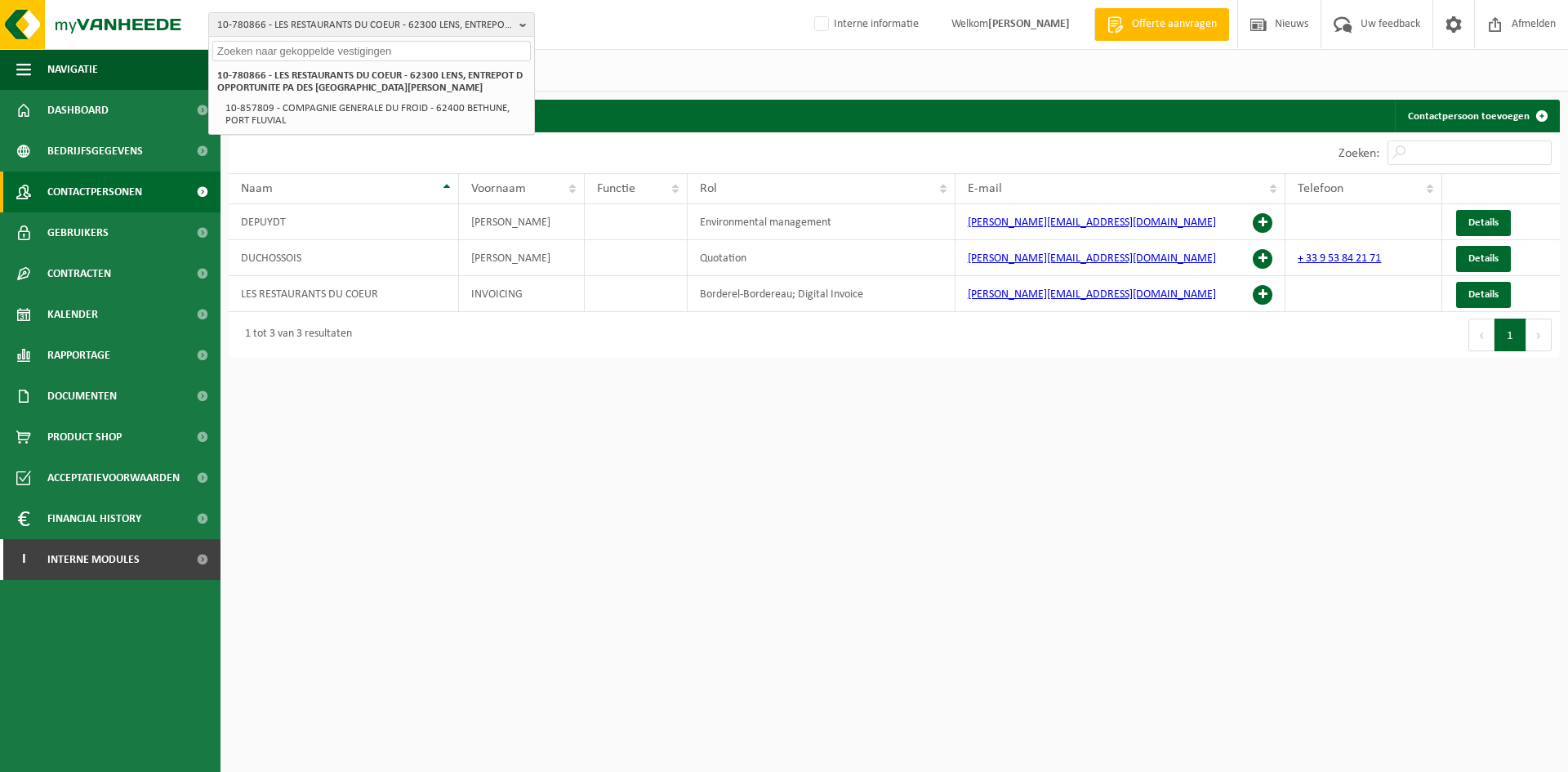
click at [702, 559] on html "10-780866 - LES RESTAURANTS DU COEUR - 62300 LENS, ENTREPOT D OPPORTUNITE PA DE…" at bounding box center [784, 386] width 1568 height 772
click at [657, 521] on html "10-780866 - LES RESTAURANTS DU COEUR - 62300 LENS, ENTREPOT D OPPORTUNITE PA DE…" at bounding box center [784, 386] width 1568 height 772
click at [1263, 221] on span at bounding box center [1262, 222] width 20 height 20
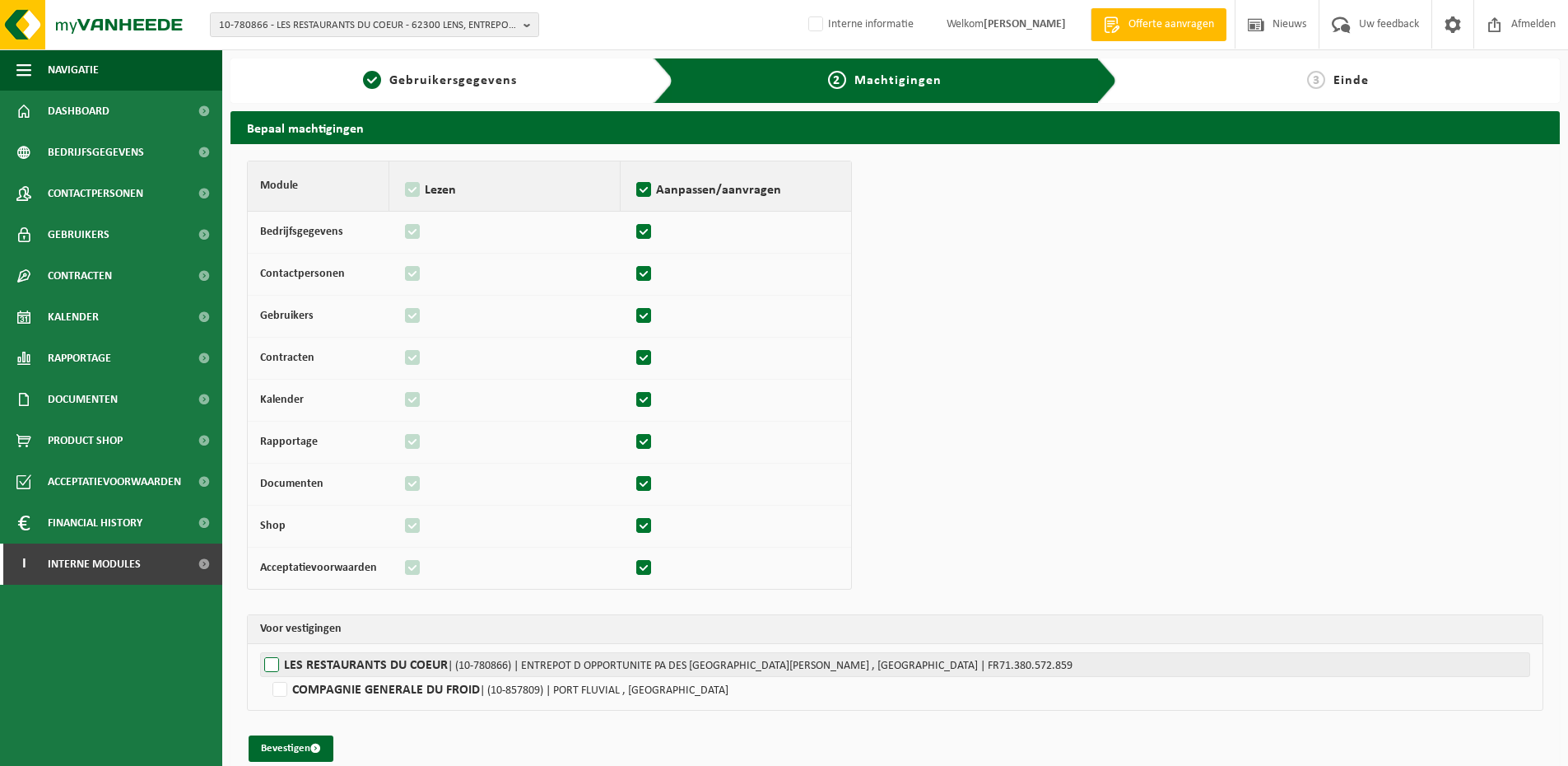
click at [319, 664] on label"] "LES RESTAURANTS DU COEUR | (10-780866) | ENTREPOT D OPPORTUNITE PA DES MOULINS …" at bounding box center [895, 665] width 1270 height 25
click at [319, 664] on input "LES RESTAURANTS DU COEUR | (10-780866) | ENTREPOT D OPPORTUNITE PA DES MOULINS …" at bounding box center [1043, 665] width 1568 height 25
checkbox input "true"
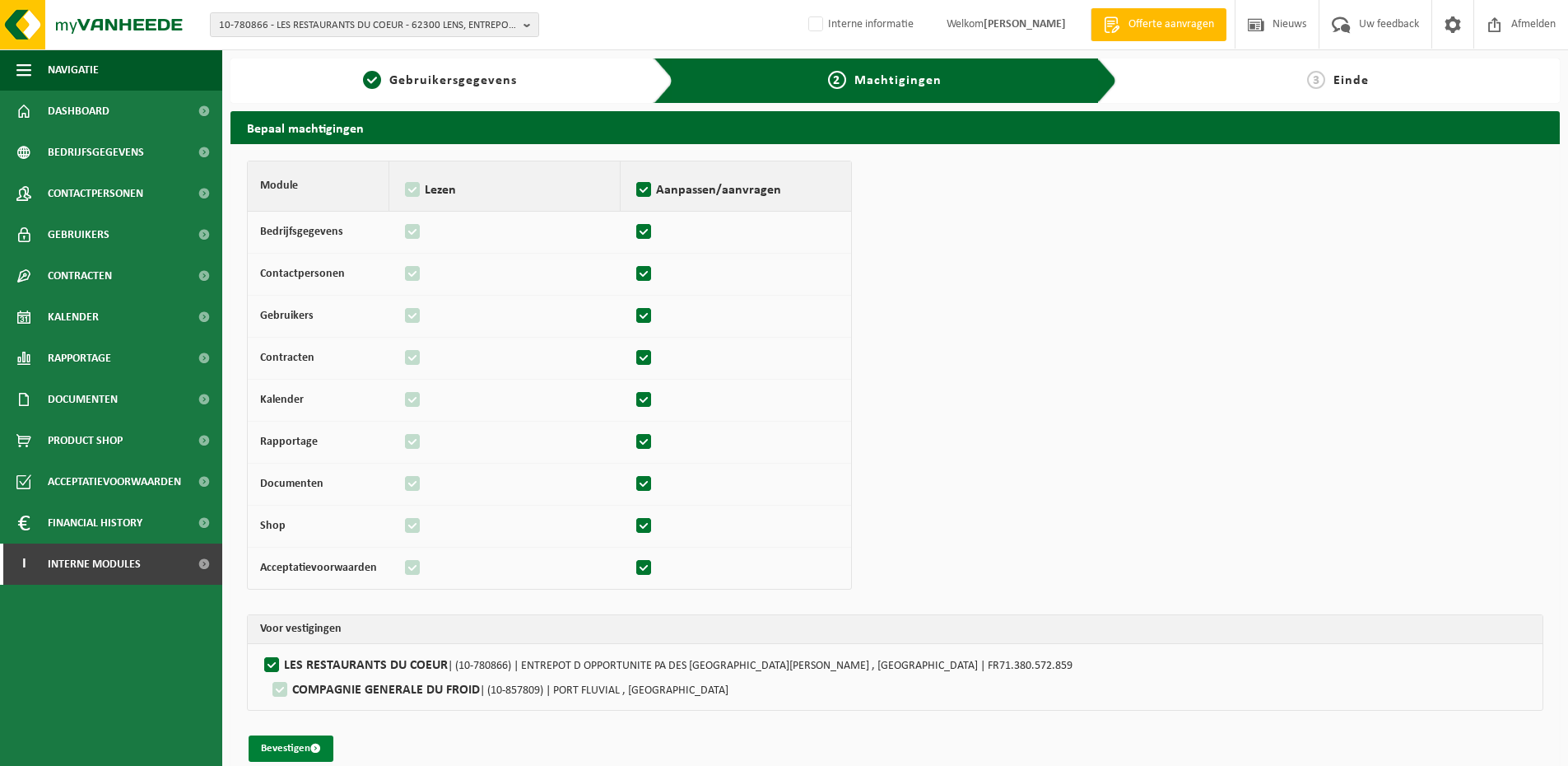
click at [303, 751] on button "Bevestigen" at bounding box center [291, 749] width 85 height 26
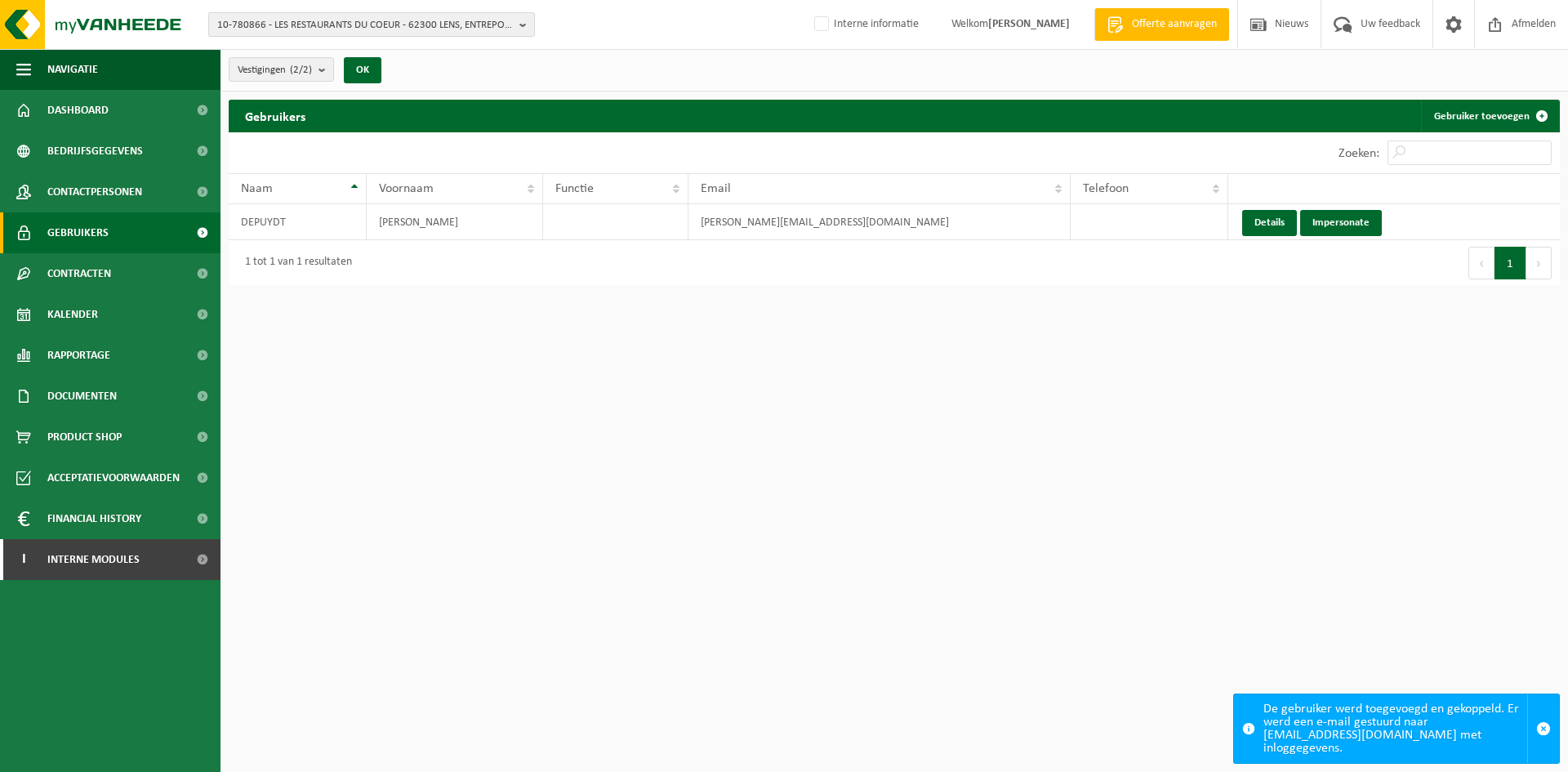
click at [266, 27] on span "10-780866 - LES RESTAURANTS DU COEUR - 62300 LENS, ENTREPOT D OPPORTUNITE PA DE…" at bounding box center [365, 25] width 295 height 24
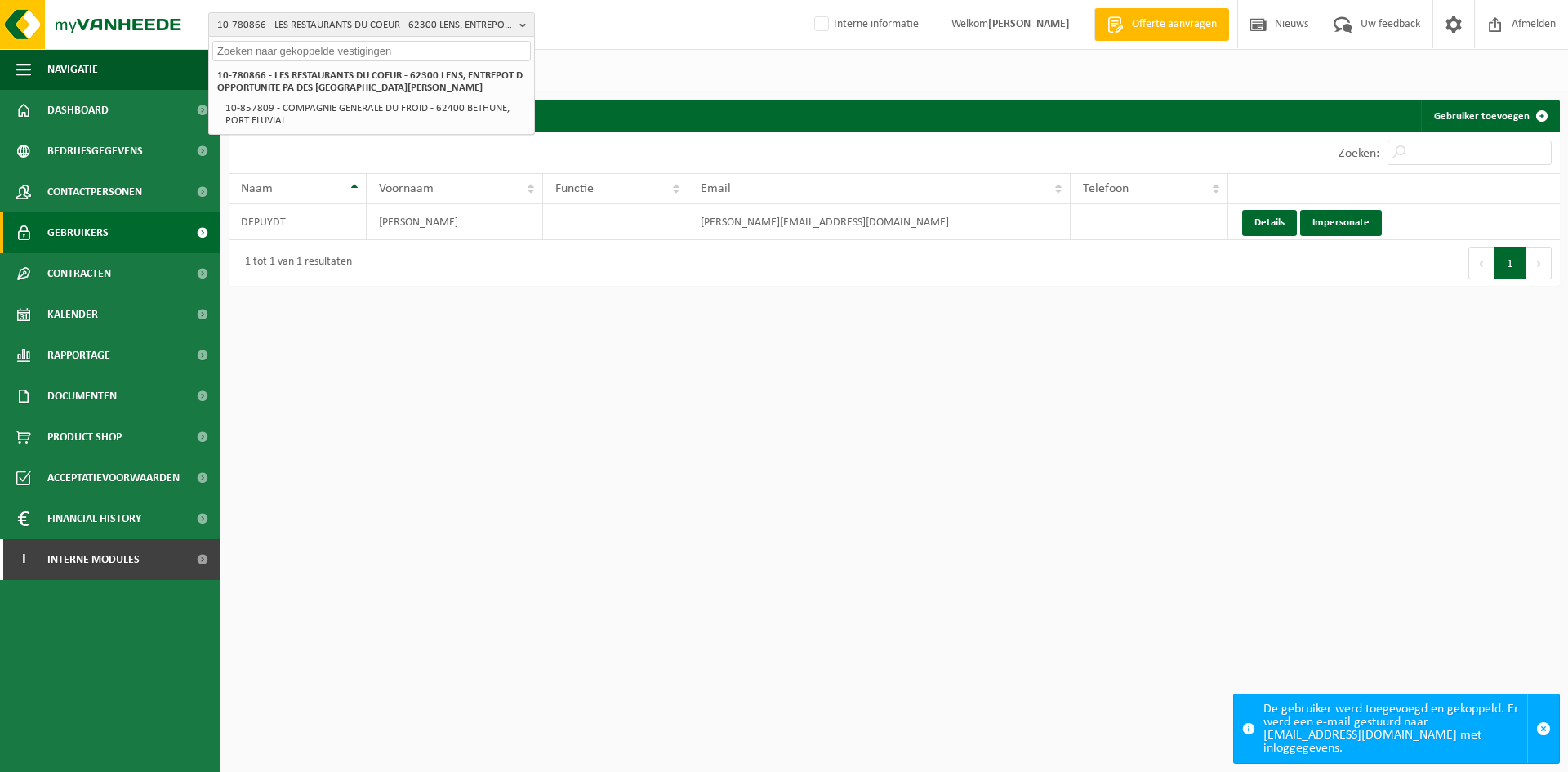
paste input "10-812407"
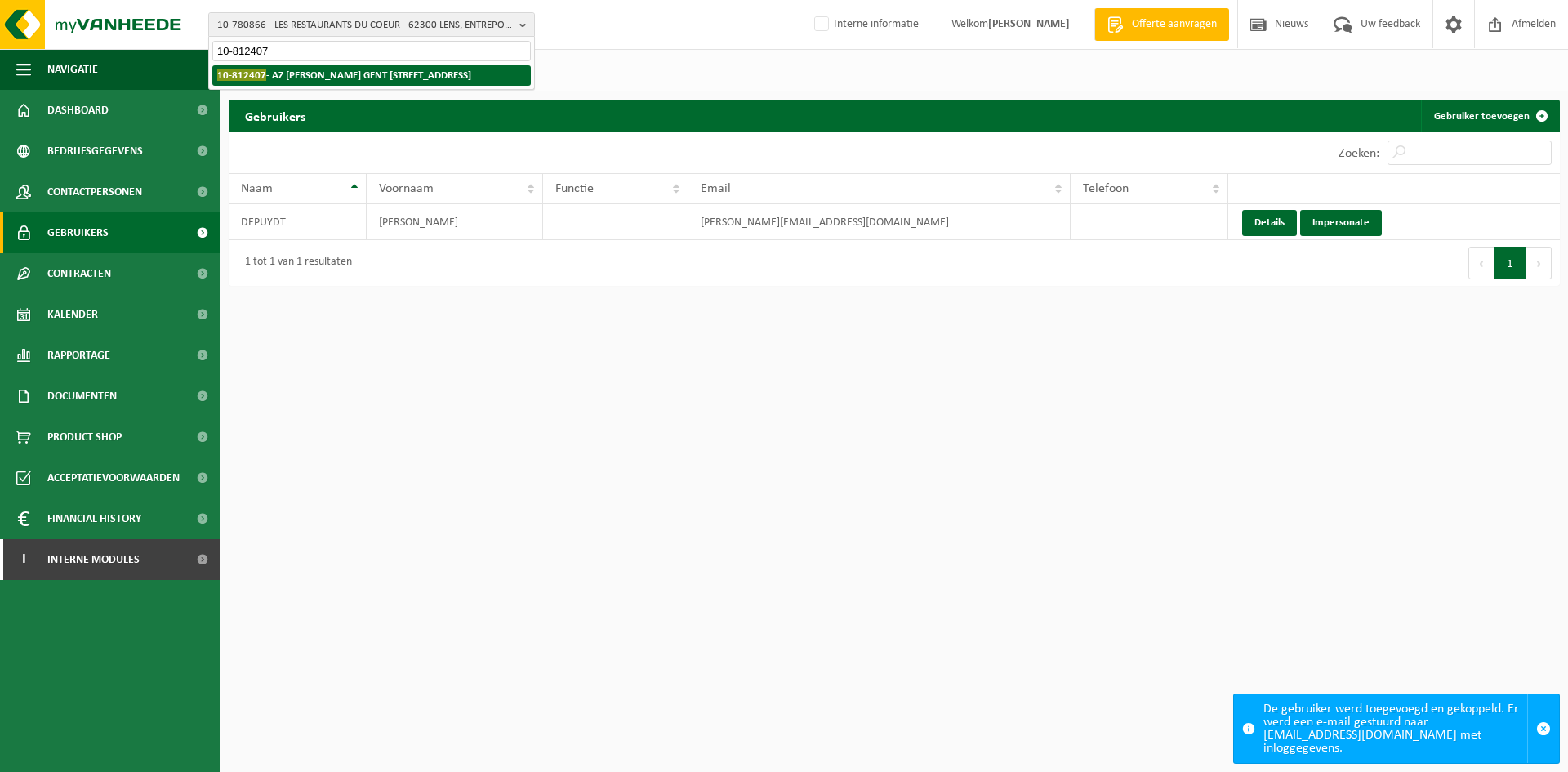
type input "10-812407"
click at [288, 79] on strong "10-812407 - AZ [PERSON_NAME] GENT [STREET_ADDRESS]" at bounding box center [344, 74] width 254 height 12
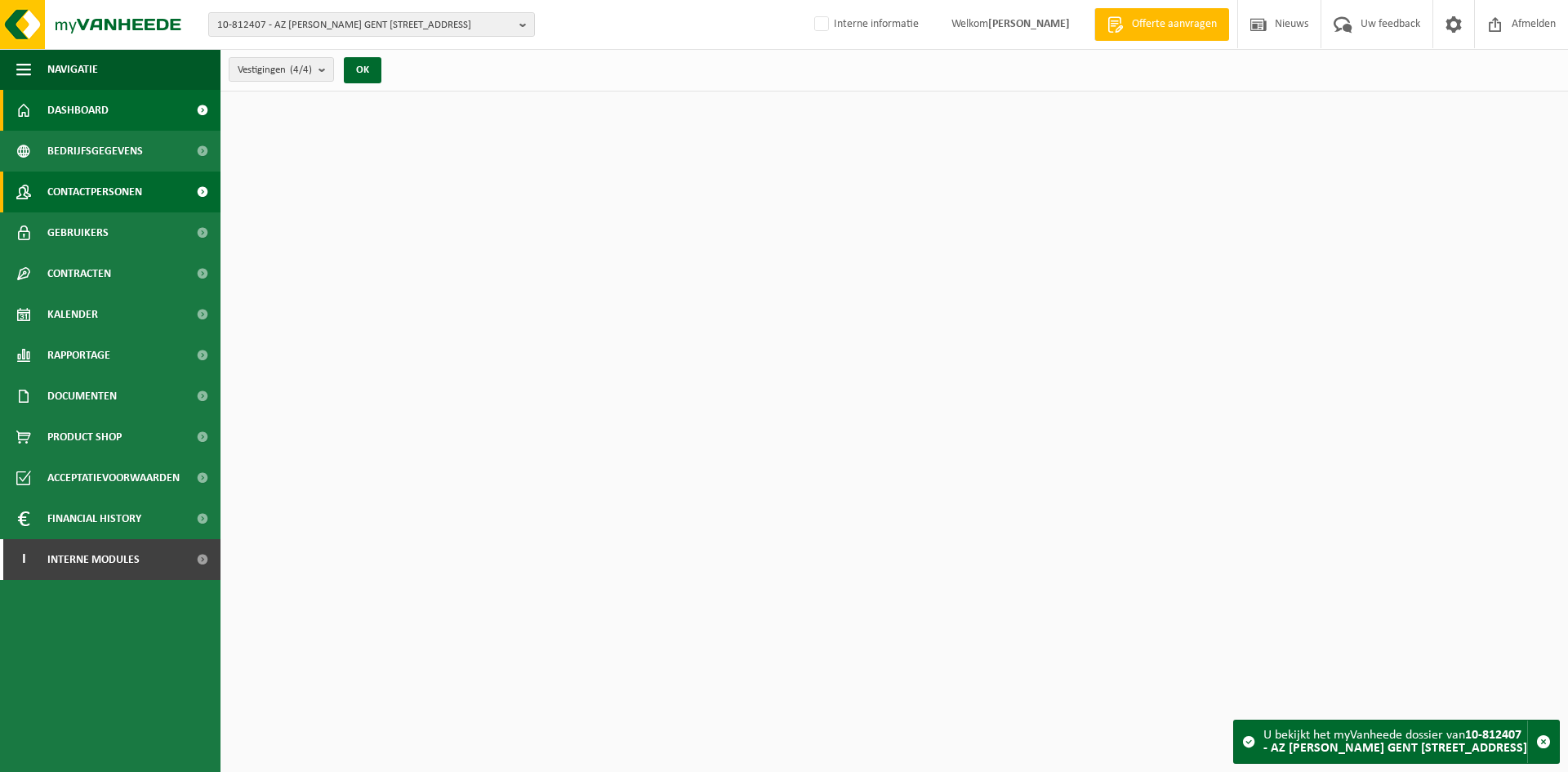
click at [104, 193] on span "Contactpersonen" at bounding box center [95, 192] width 95 height 41
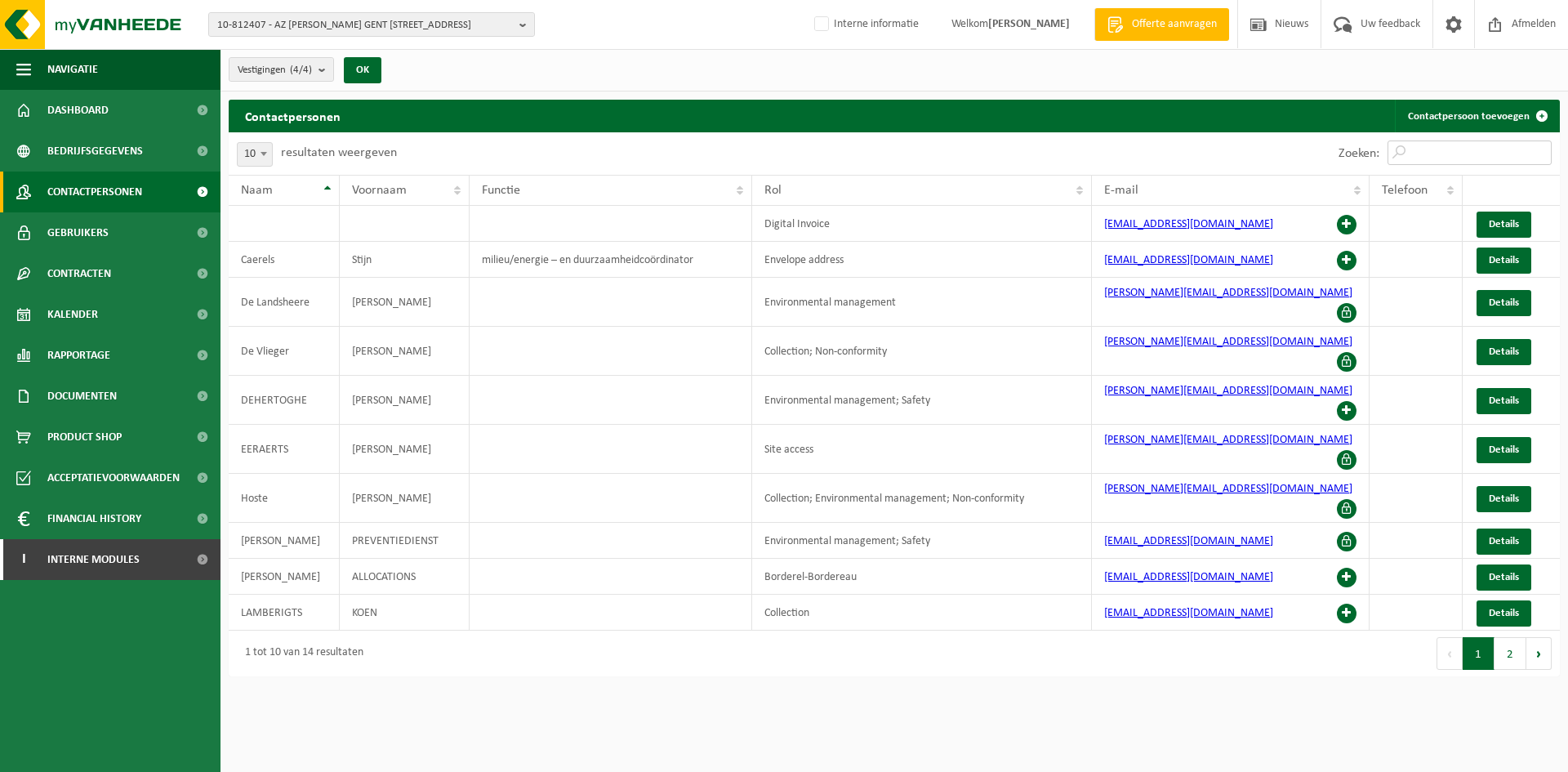
click at [1460, 150] on input "Zoeken:" at bounding box center [1470, 153] width 164 height 24
click at [1343, 263] on span at bounding box center [1347, 260] width 20 height 20
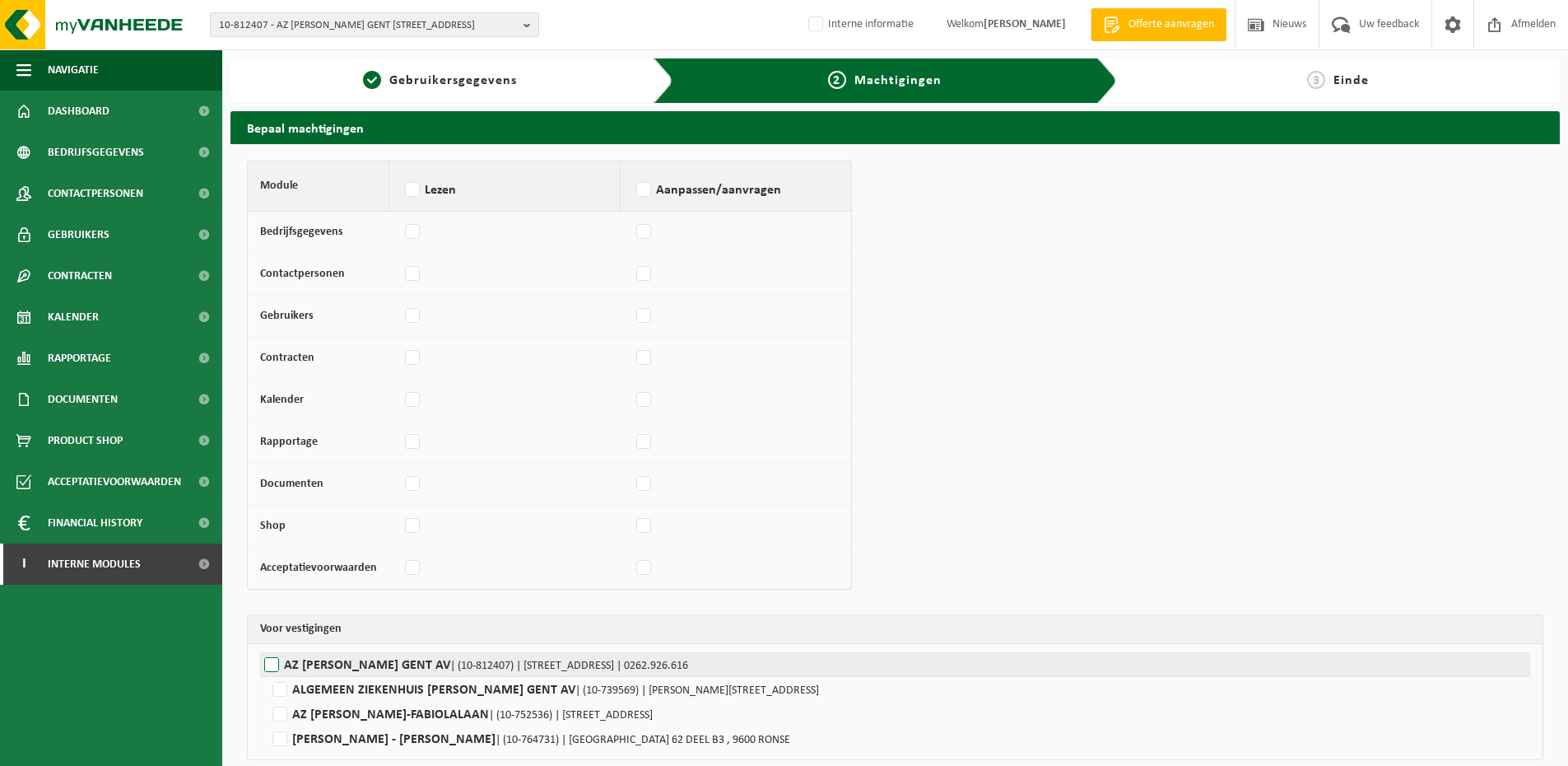
click at [316, 670] on label"] "AZ [PERSON_NAME] GENT AV | (10-812407) | [STREET_ADDRESS] | 0262.926.616" at bounding box center [895, 665] width 1270 height 25
click at [316, 670] on input "AZ [PERSON_NAME] GENT AV | (10-812407) | [STREET_ADDRESS] | 0262.926.616" at bounding box center [1043, 665] width 1568 height 25
checkbox input "true"
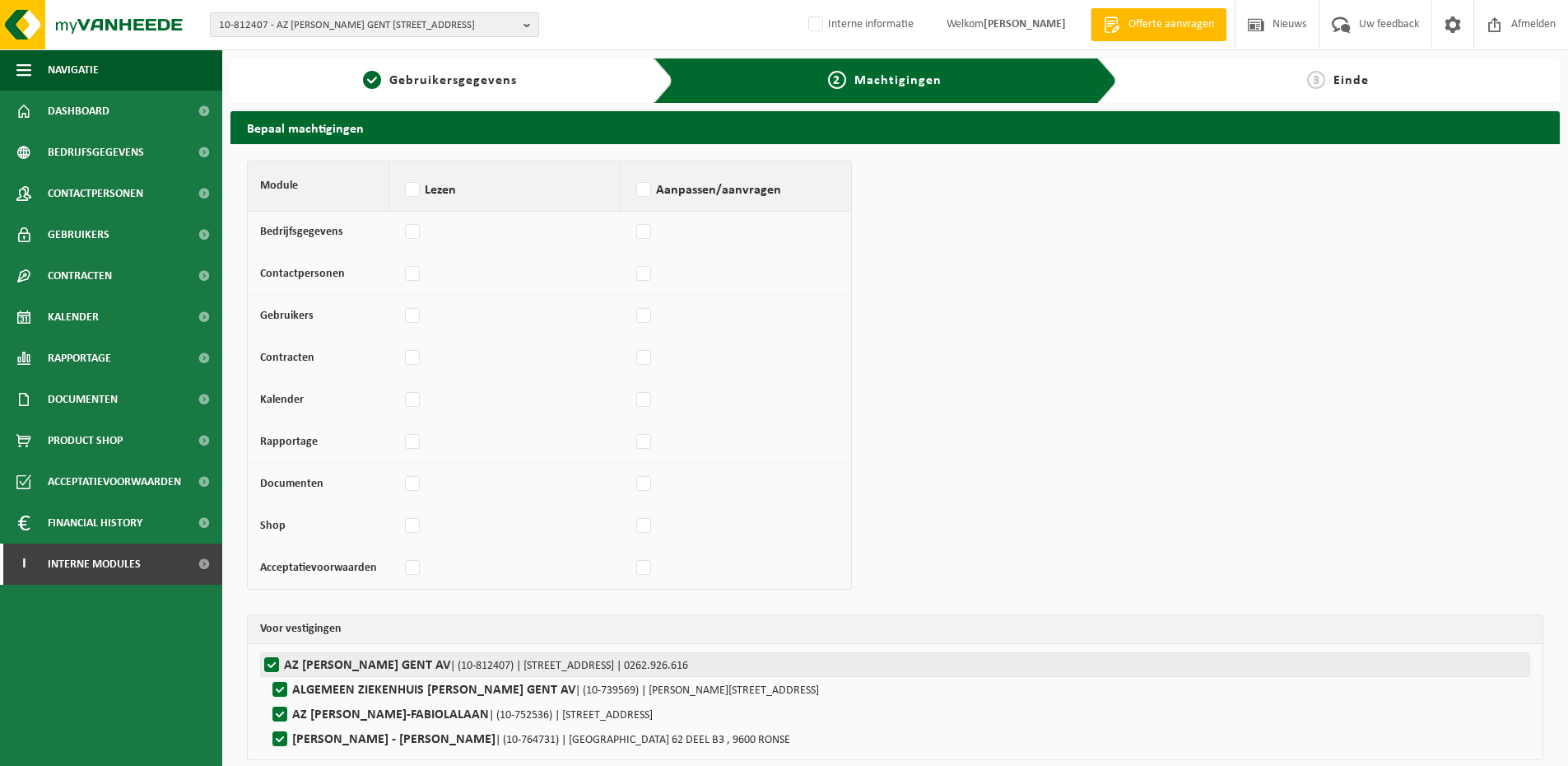
checkbox input "true"
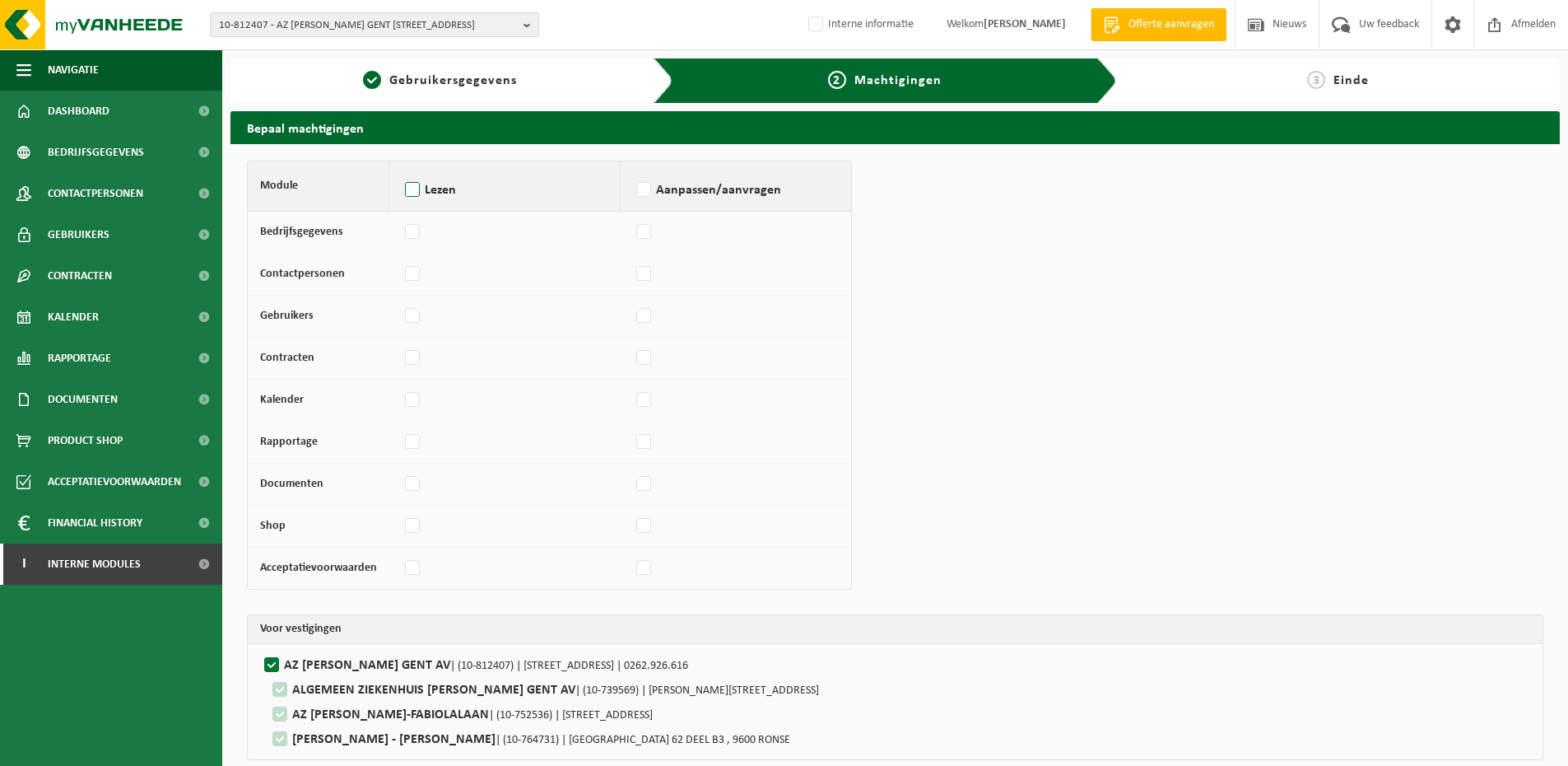
click at [413, 200] on label "Lezen" at bounding box center [505, 190] width 206 height 25
click at [402, 169] on input "Lezen" at bounding box center [401, 169] width 1 height 1
checkbox input "true"
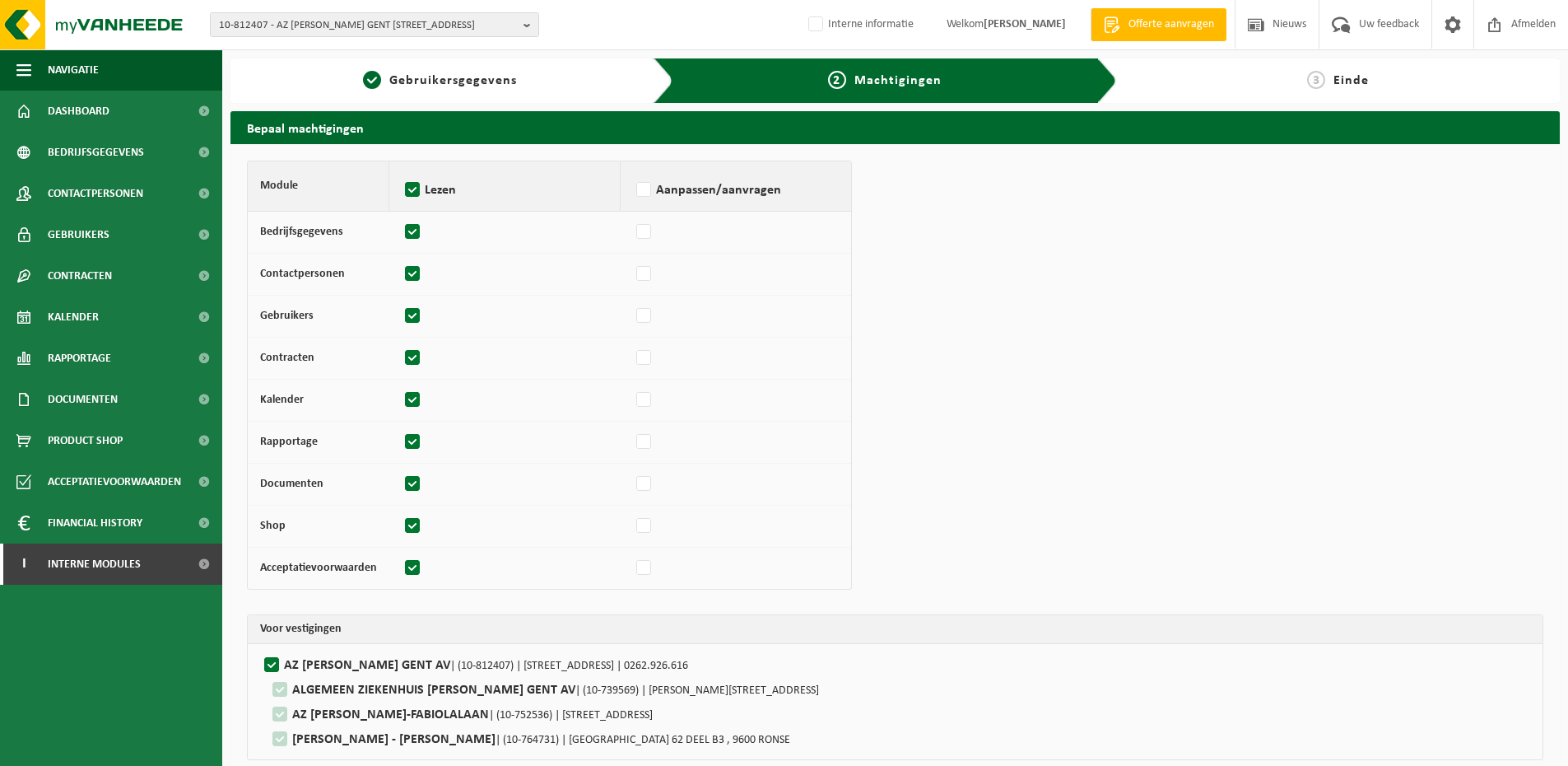
checkbox input "true"
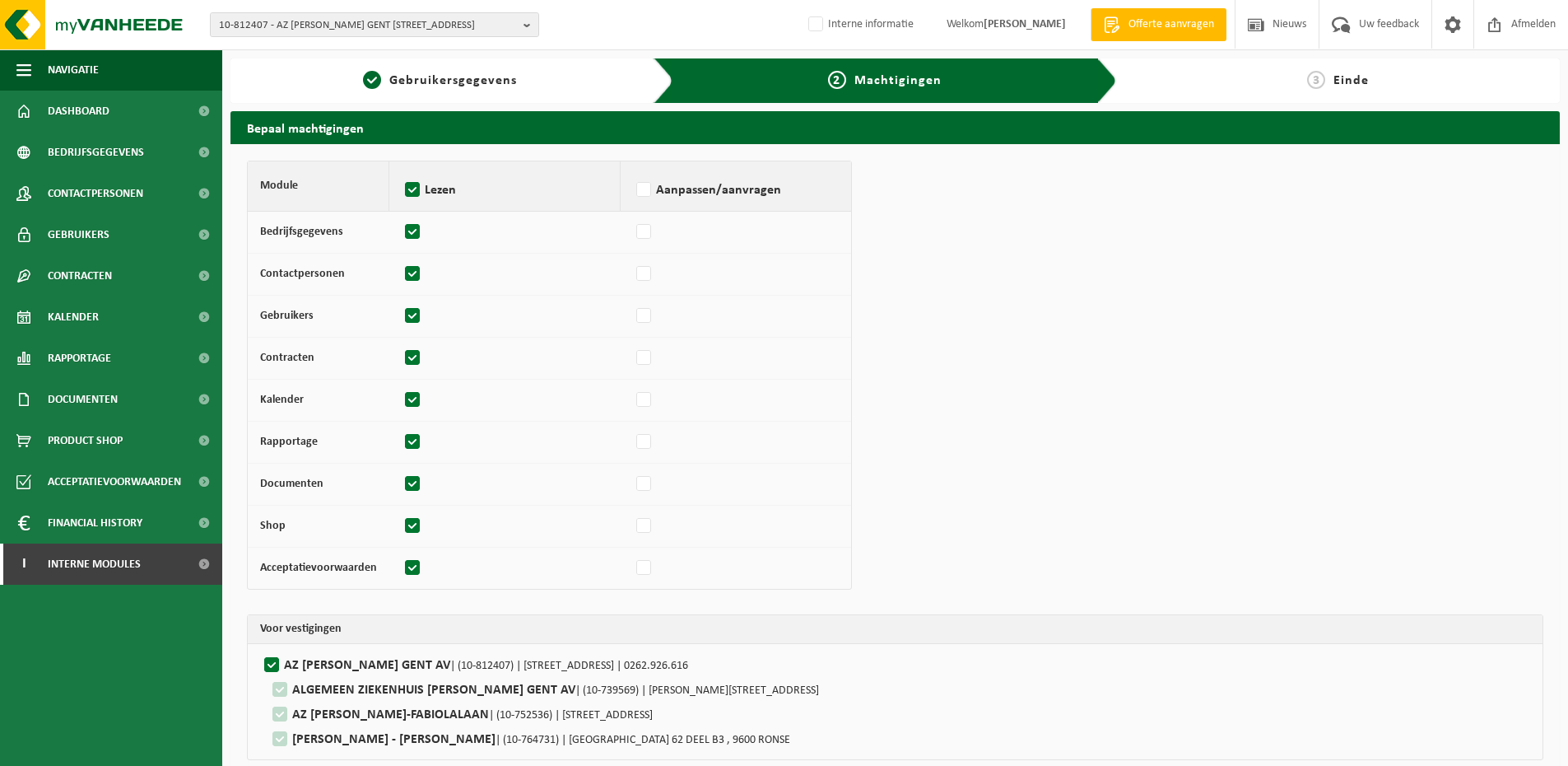
checkbox input "true"
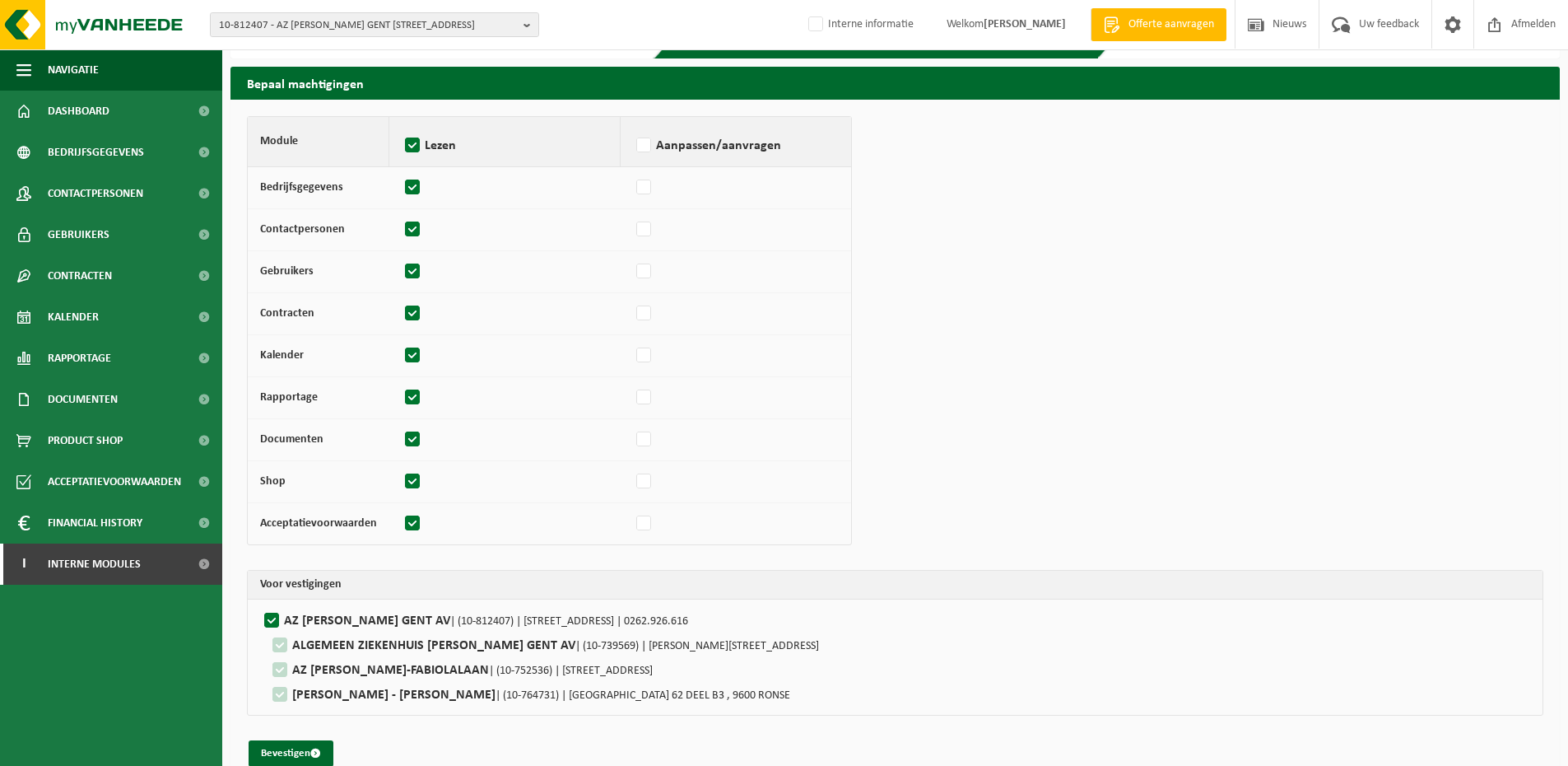
scroll to position [69, 0]
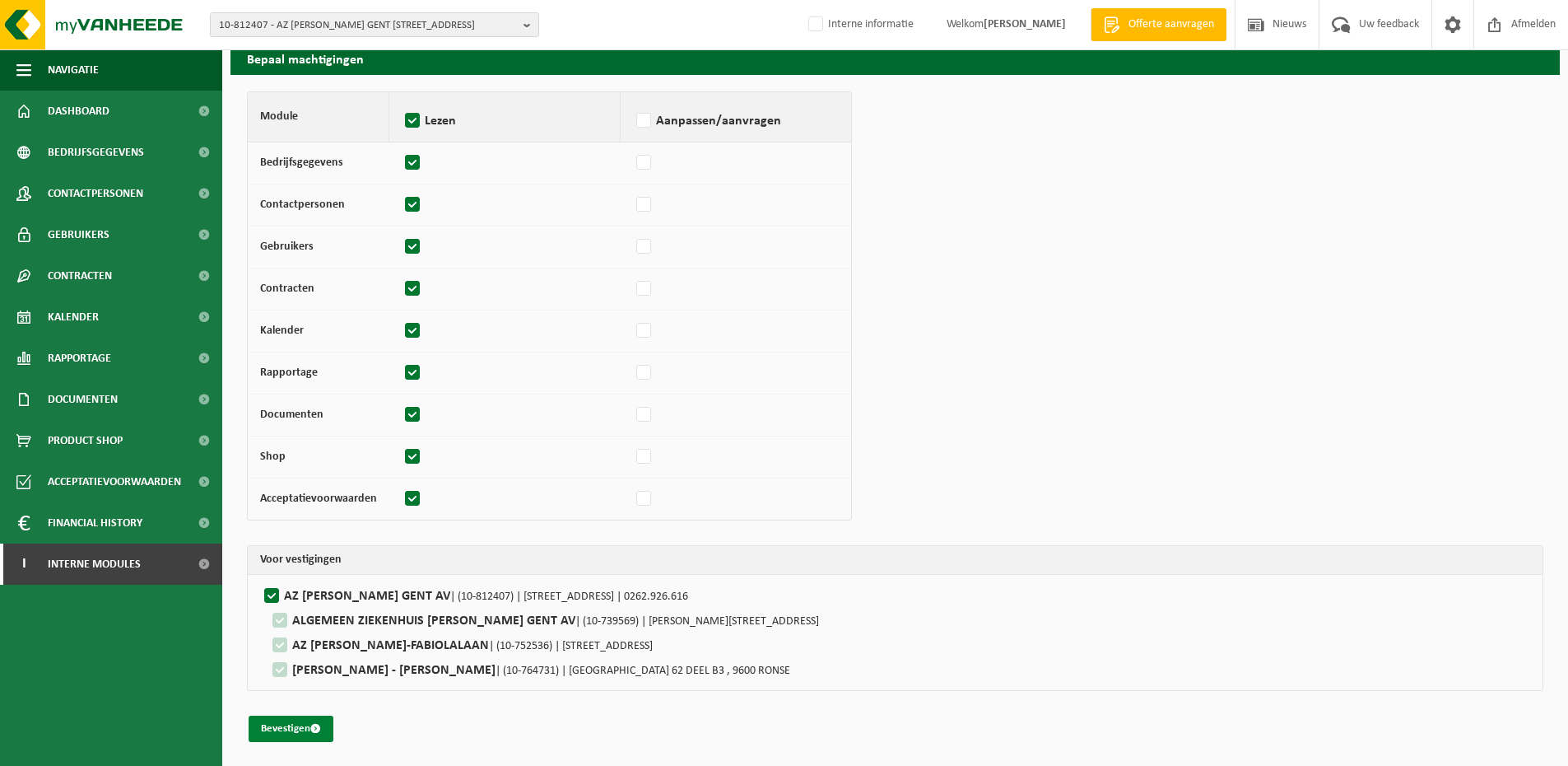
click at [306, 729] on button "Bevestigen" at bounding box center [291, 729] width 85 height 26
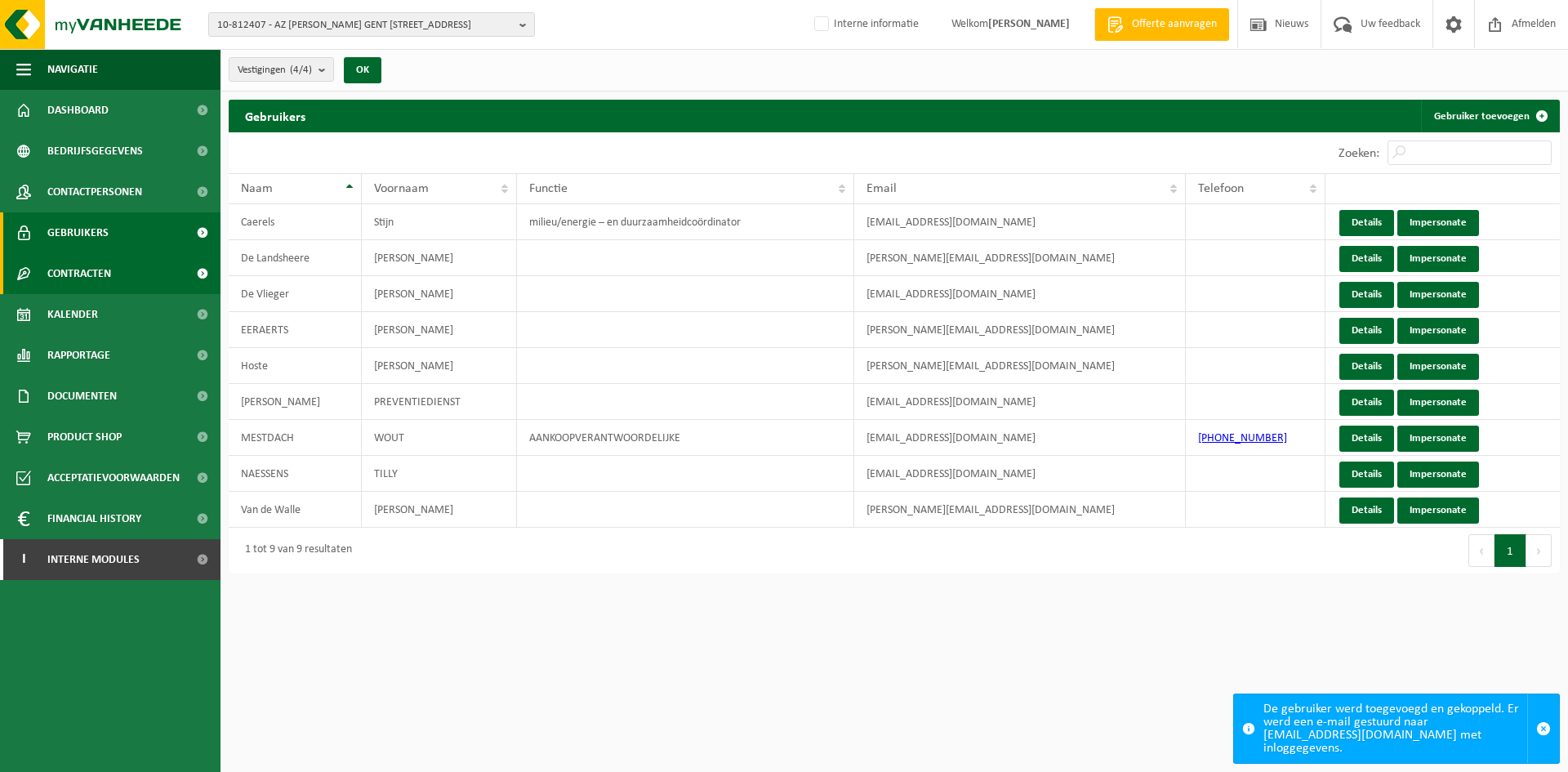
click at [79, 260] on span "Contracten" at bounding box center [80, 274] width 64 height 41
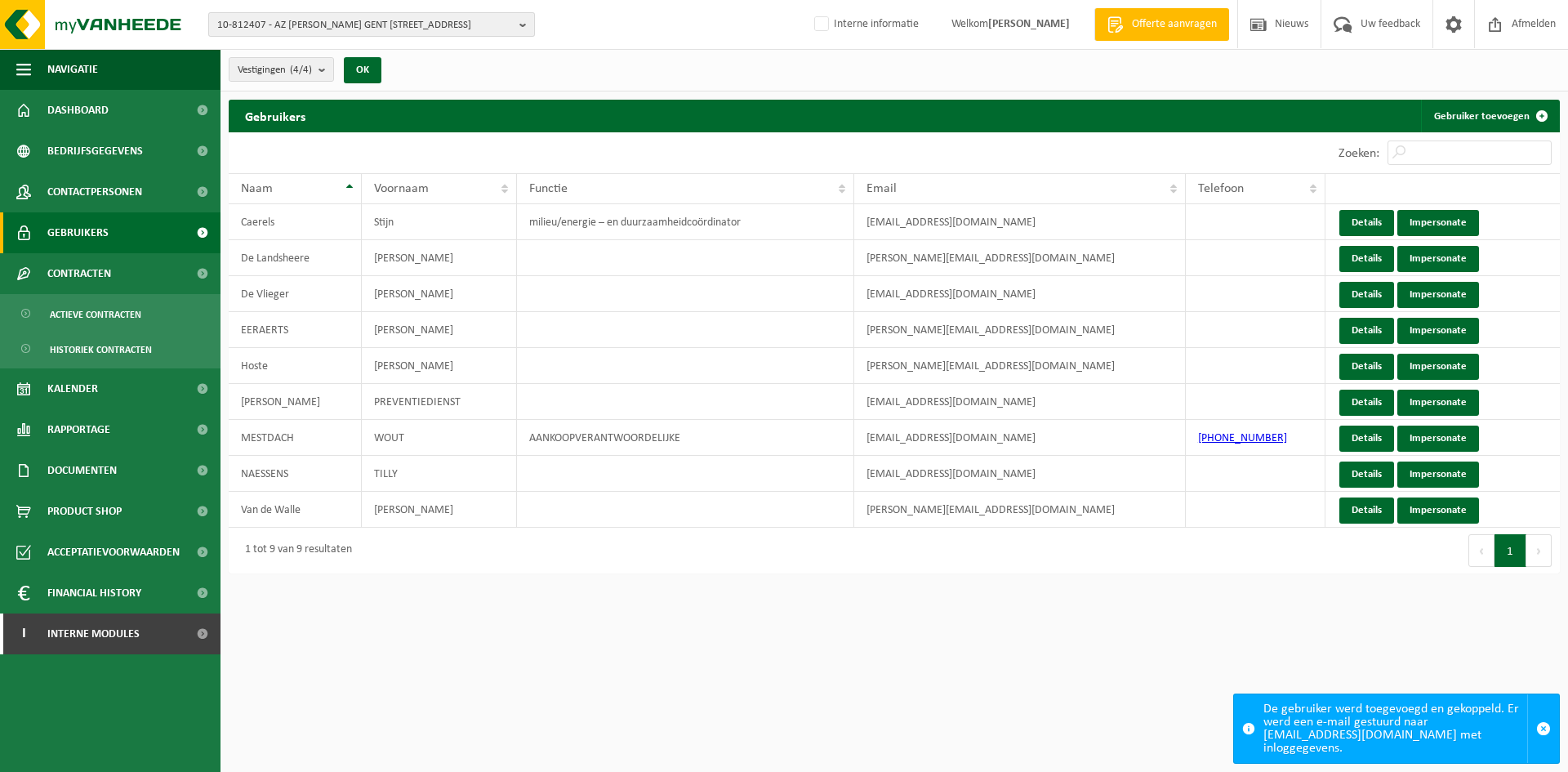
click at [284, 19] on span "10-812407 - AZ [PERSON_NAME] GENT [STREET_ADDRESS]" at bounding box center [365, 25] width 295 height 24
paste input "10-723016"
type input "10-723016"
click at [285, 80] on strong "10-723016 - FINITION METAL - [STREET_ADDRESS]" at bounding box center [325, 74] width 216 height 12
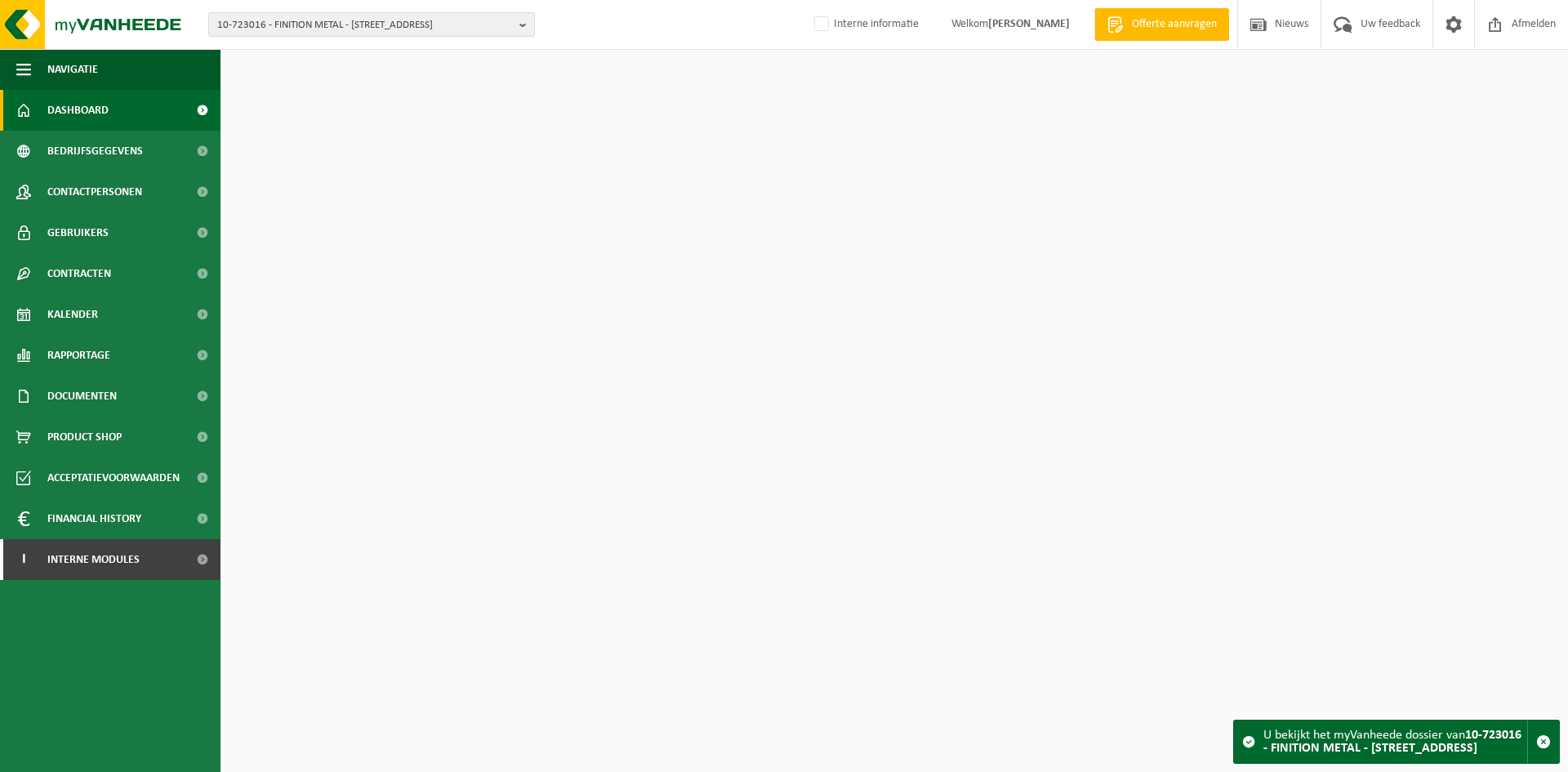
click at [102, 190] on span "Contactpersonen" at bounding box center [95, 192] width 95 height 41
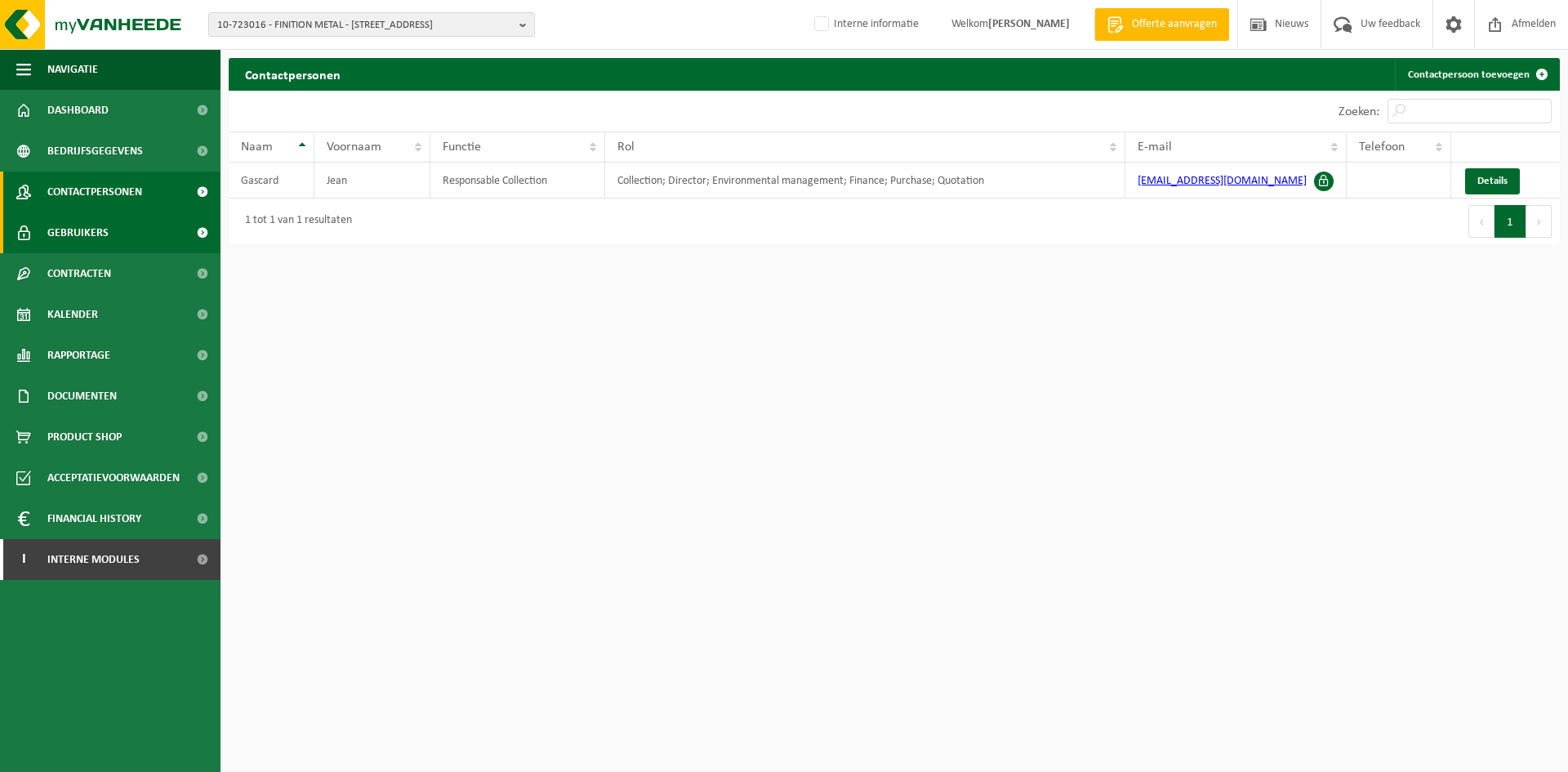
click at [85, 233] on span "Gebruikers" at bounding box center [78, 233] width 61 height 41
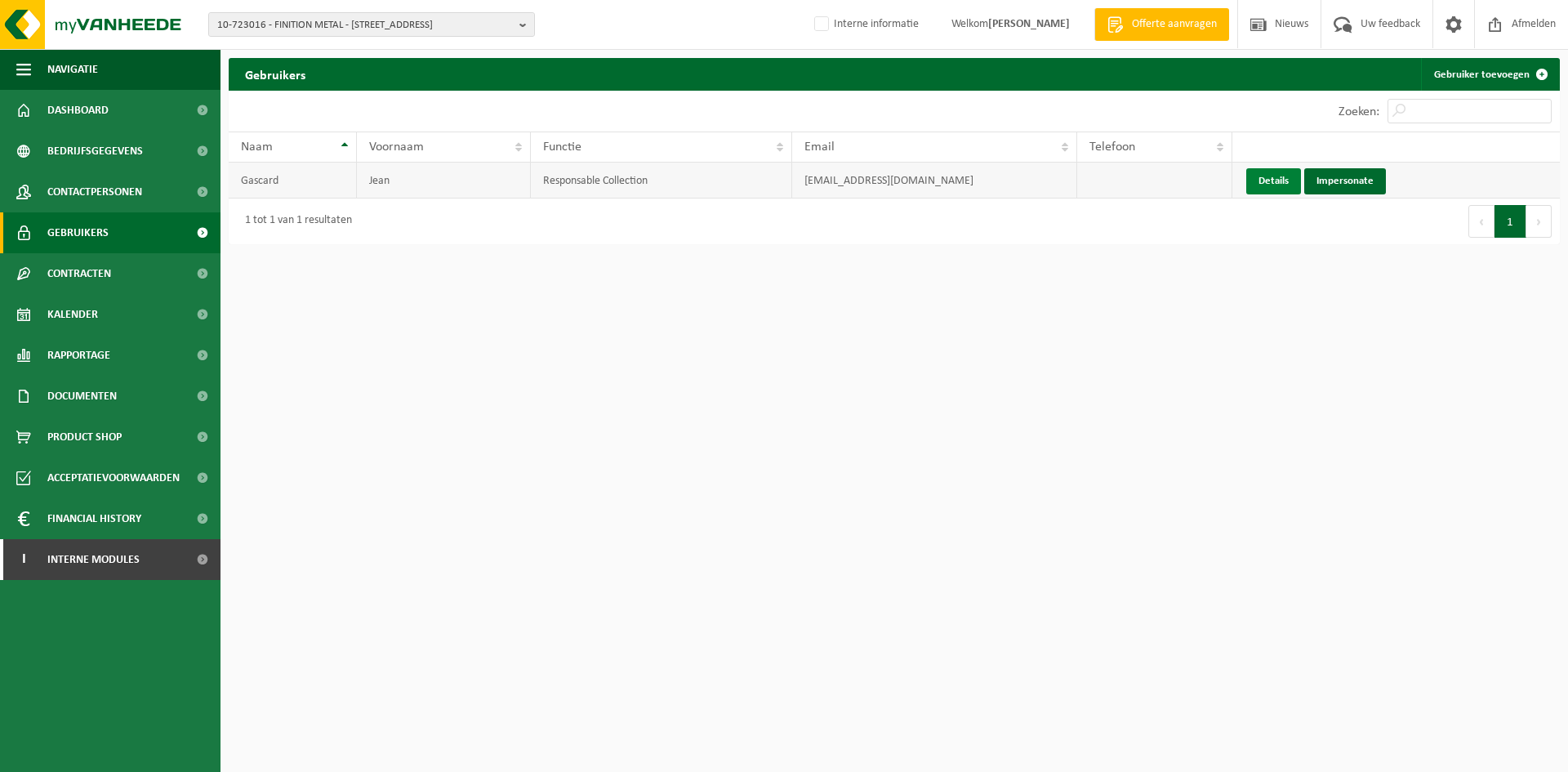
click at [1258, 181] on link "Details" at bounding box center [1274, 181] width 54 height 26
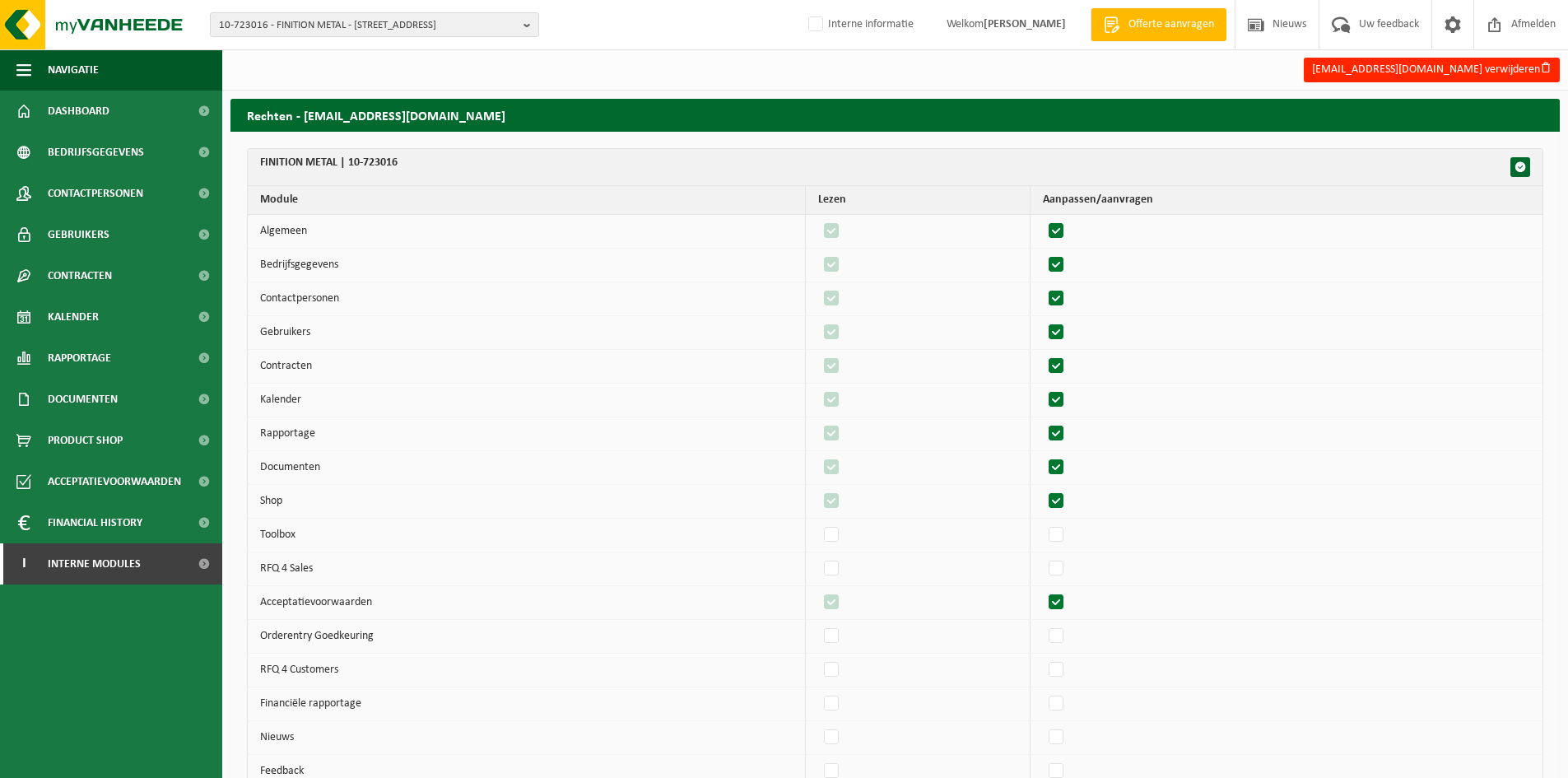
scroll to position [303, 0]
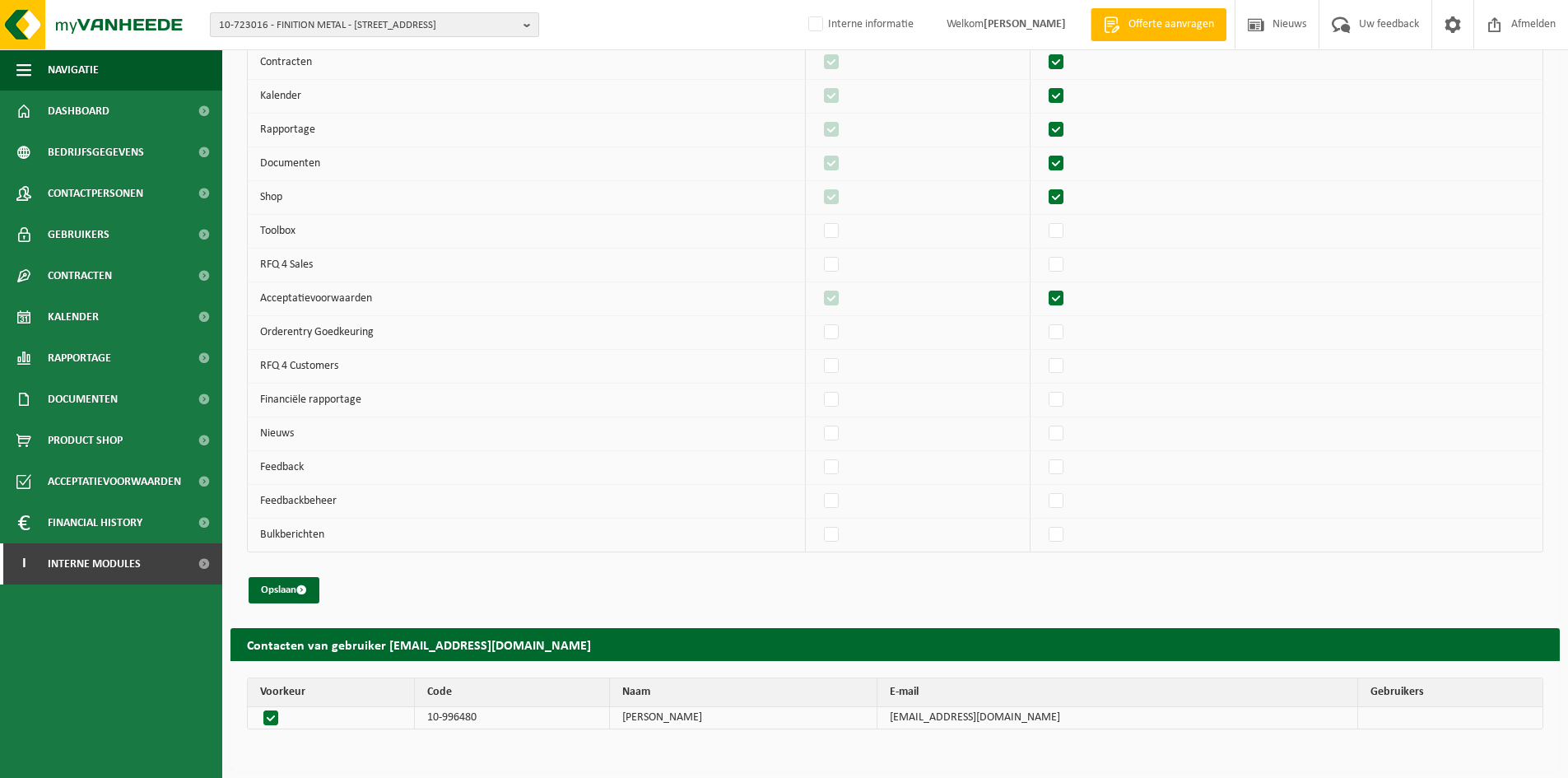
click at [325, 28] on span "10-723016 - FINITION METAL - 1460 VIRGINAL-SAMME, RUE DE TUBIZE 12F" at bounding box center [368, 26] width 298 height 25
paste input "10-909731"
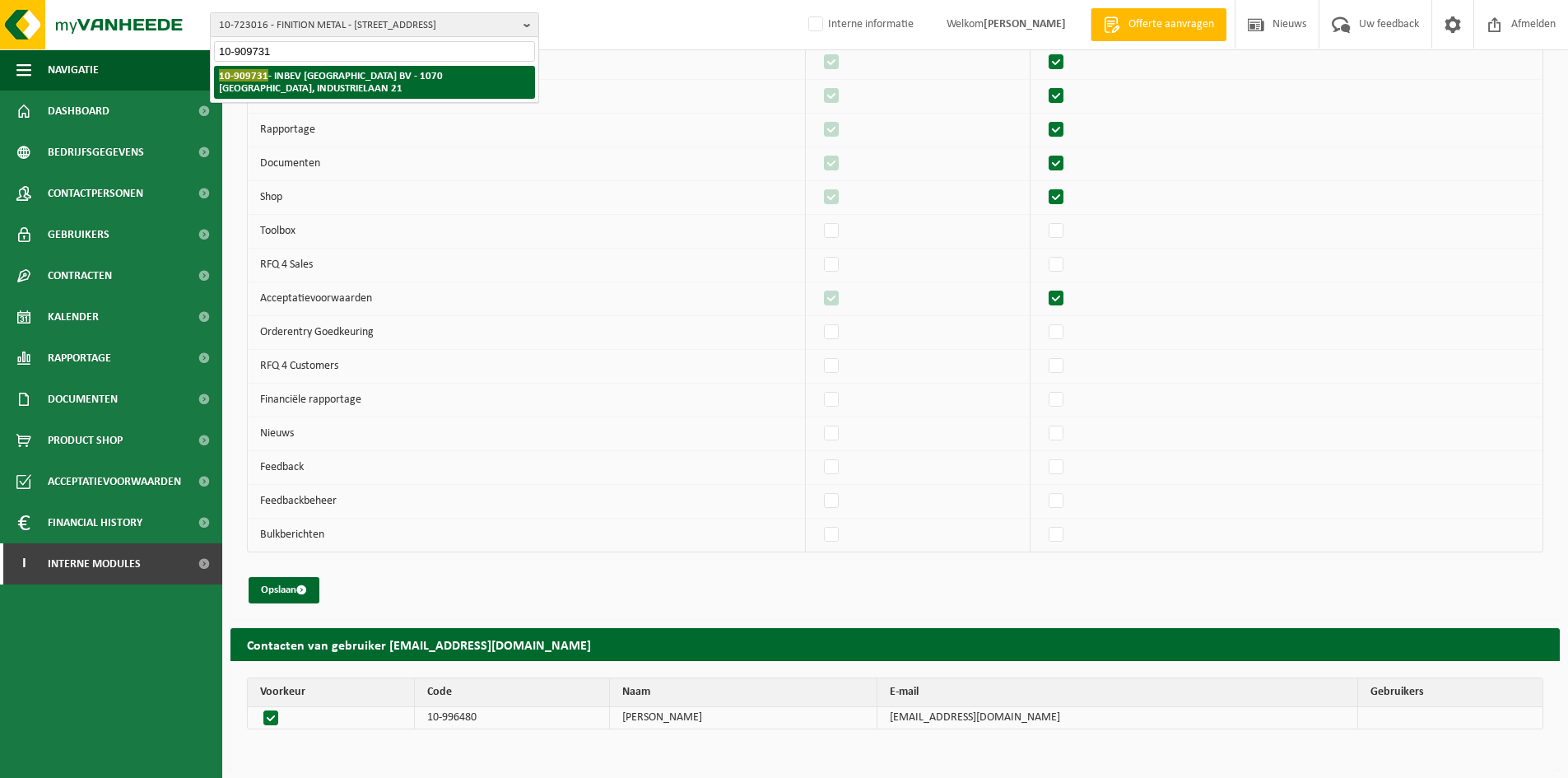
type input "10-909731"
click at [320, 71] on strong "10-909731 - INBEV BELGIUM BV - 1070 ANDERLECHT, INDUSTRIELAAN 21" at bounding box center [331, 81] width 224 height 25
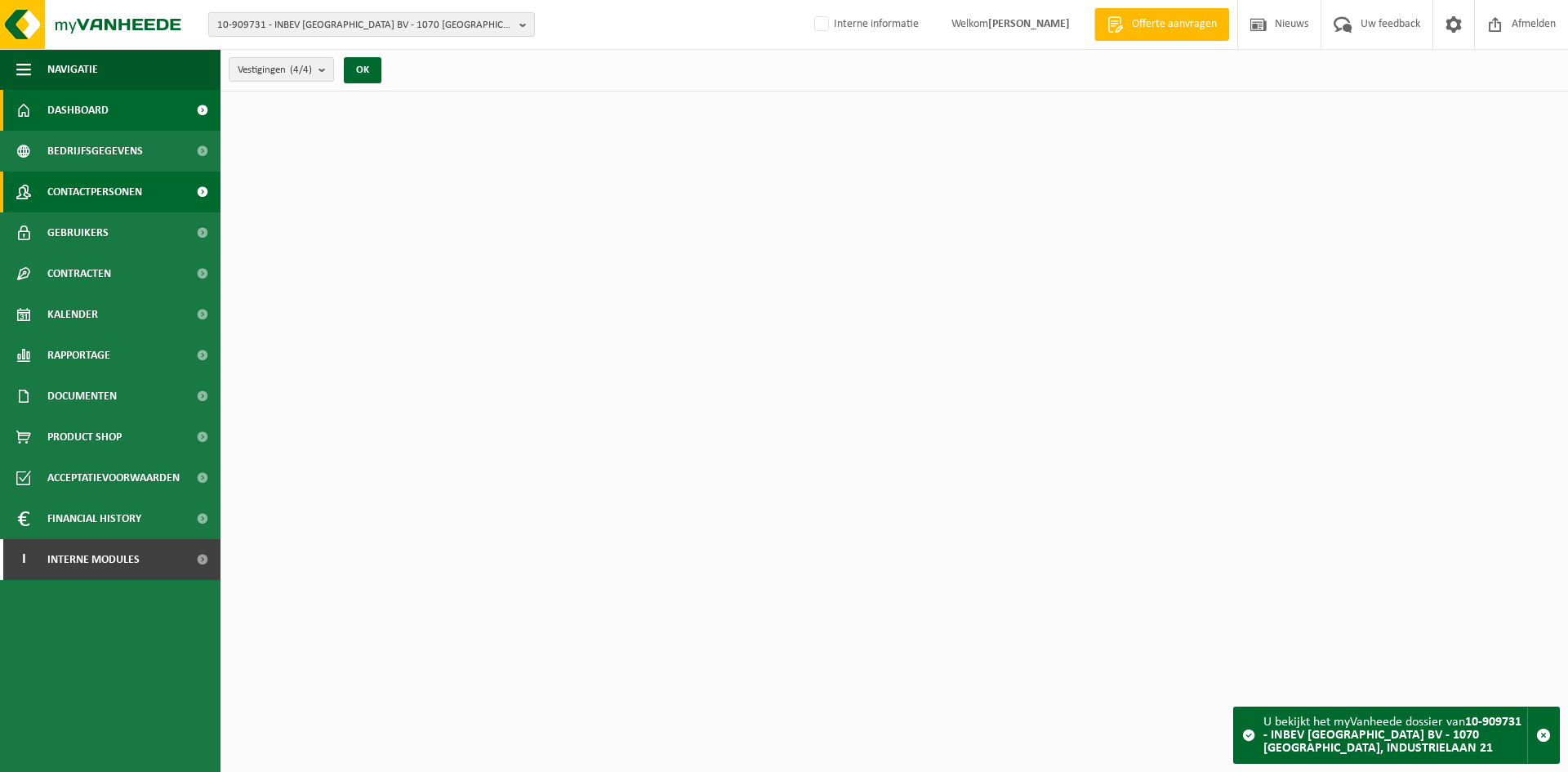
click at [102, 193] on span "Contactpersonen" at bounding box center [95, 192] width 95 height 41
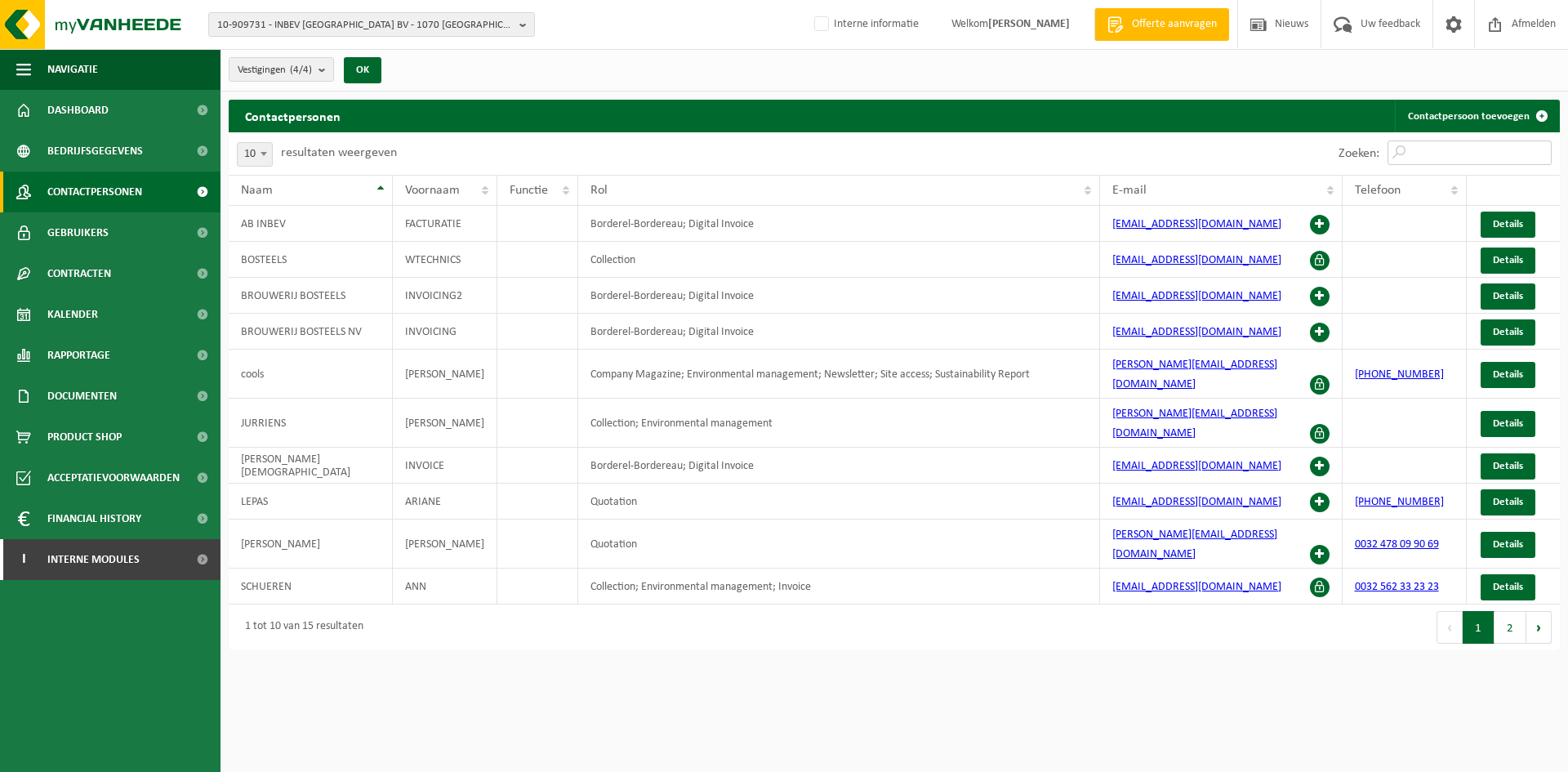
drag, startPoint x: 1460, startPoint y: 158, endPoint x: 1448, endPoint y: 161, distance: 12.4
click at [1460, 158] on input "Zoeken:" at bounding box center [1470, 153] width 164 height 24
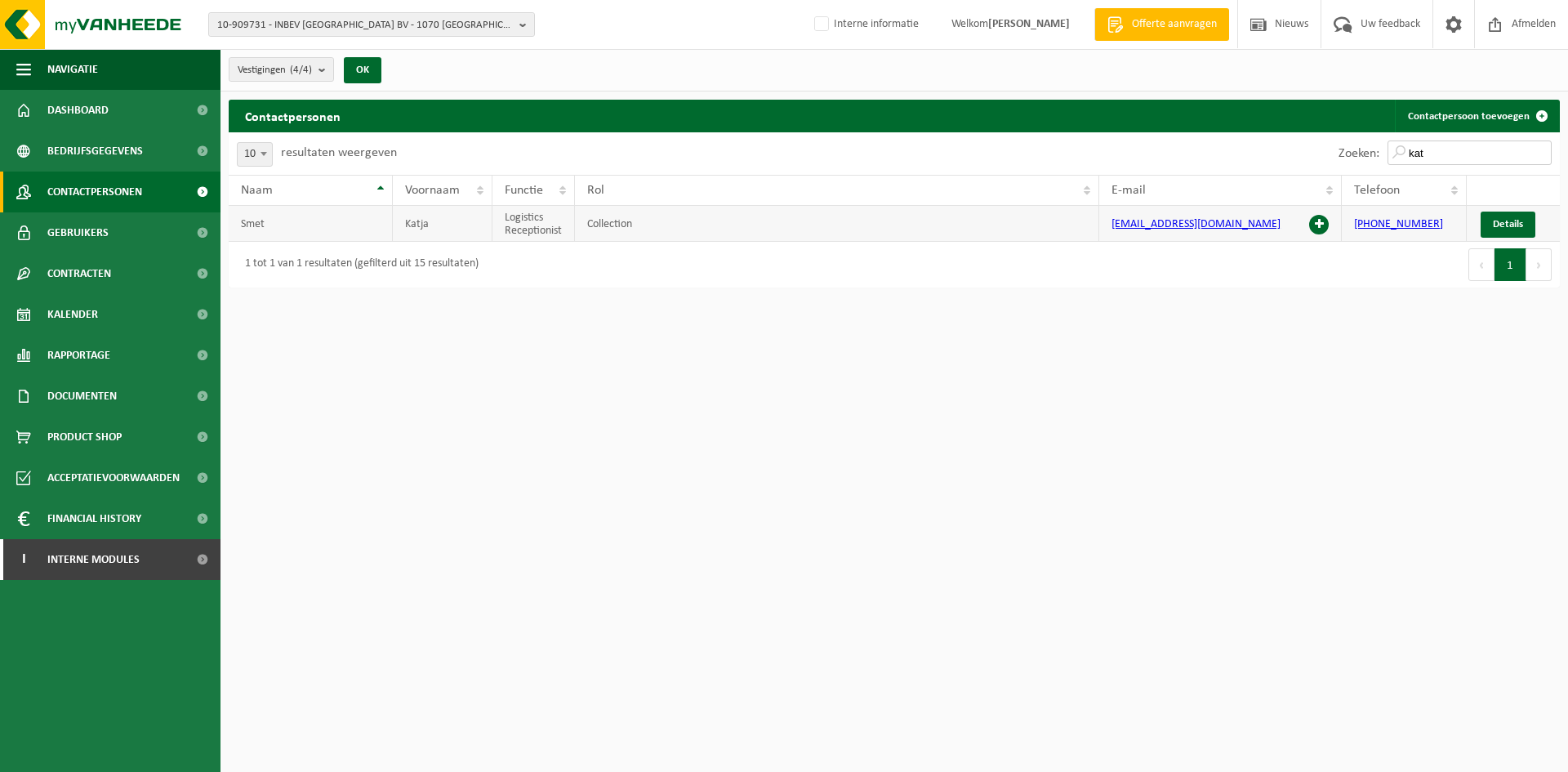
type input "kat"
click at [1318, 219] on span at bounding box center [1319, 224] width 20 height 20
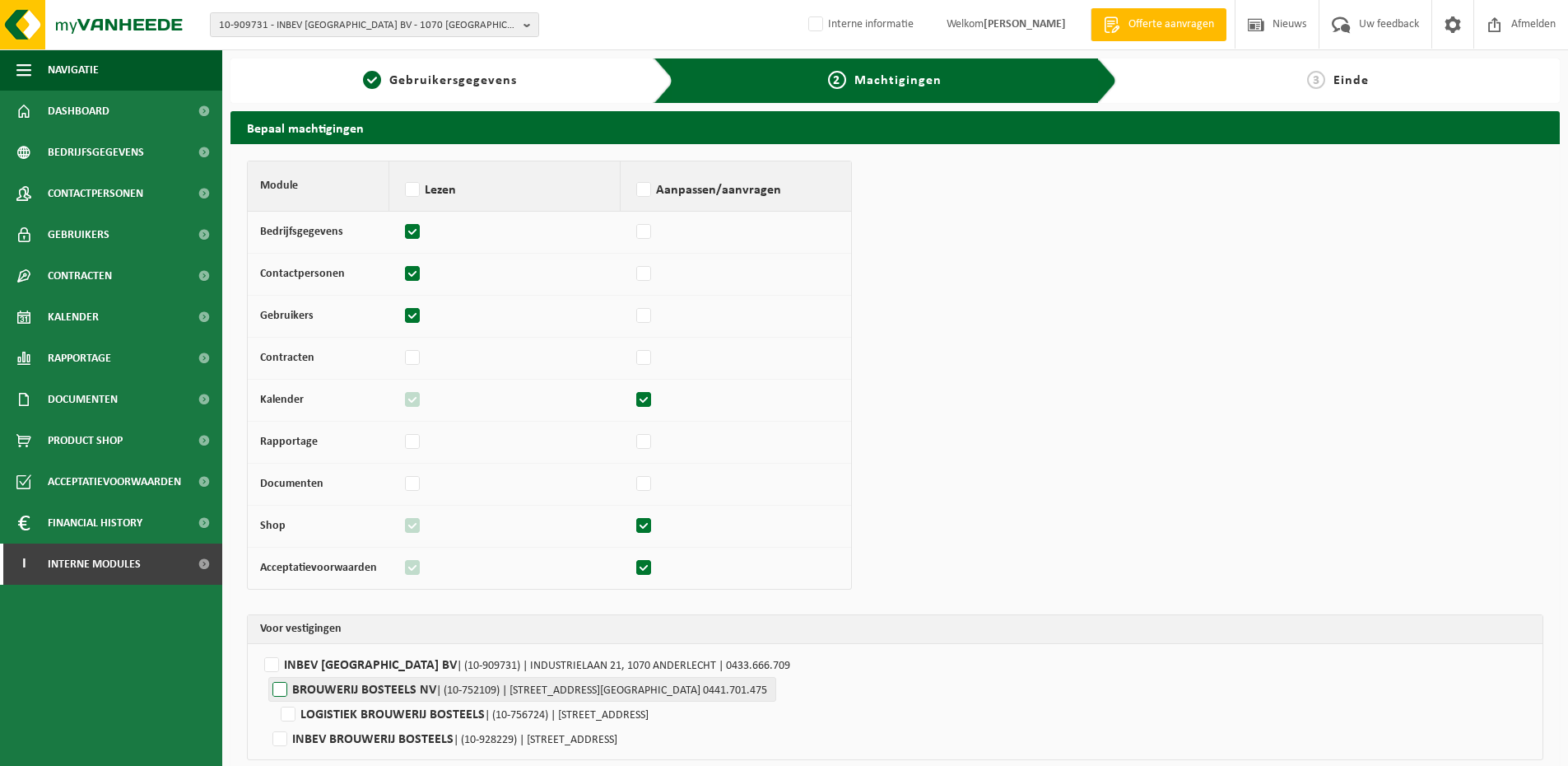
click at [326, 677] on label"] "BROUWERIJ BOSTEELS NV | (10-752109) | [STREET_ADDRESS][GEOGRAPHIC_DATA] 0441.70…" at bounding box center [522, 689] width 508 height 25
click at [326, 677] on input "BROUWERIJ BOSTEELS NV | (10-752109) | [STREET_ADDRESS][GEOGRAPHIC_DATA] 0441.70…" at bounding box center [1052, 689] width 1568 height 25
checkbox input "true"
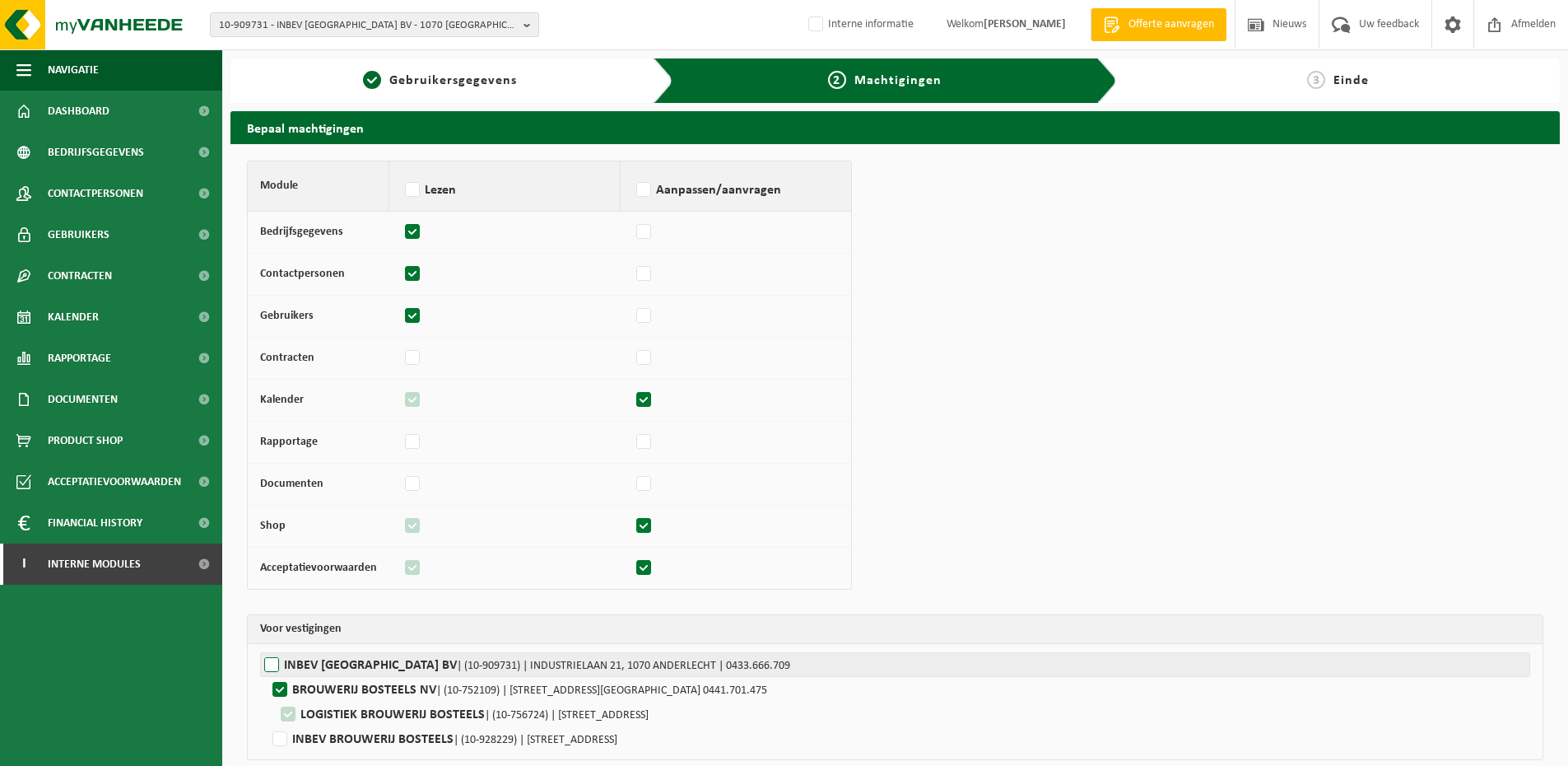
click at [337, 669] on label"] "INBEV BELGIUM BV | (10-909731) | INDUSTRIELAAN 21, 1070 ANDERLECHT | 0433.666.7…" at bounding box center [895, 665] width 1270 height 25
click at [337, 669] on input "INBEV BELGIUM BV | (10-909731) | INDUSTRIELAAN 21, 1070 ANDERLECHT | 0433.666.7…" at bounding box center [1043, 665] width 1568 height 25
checkbox input "true"
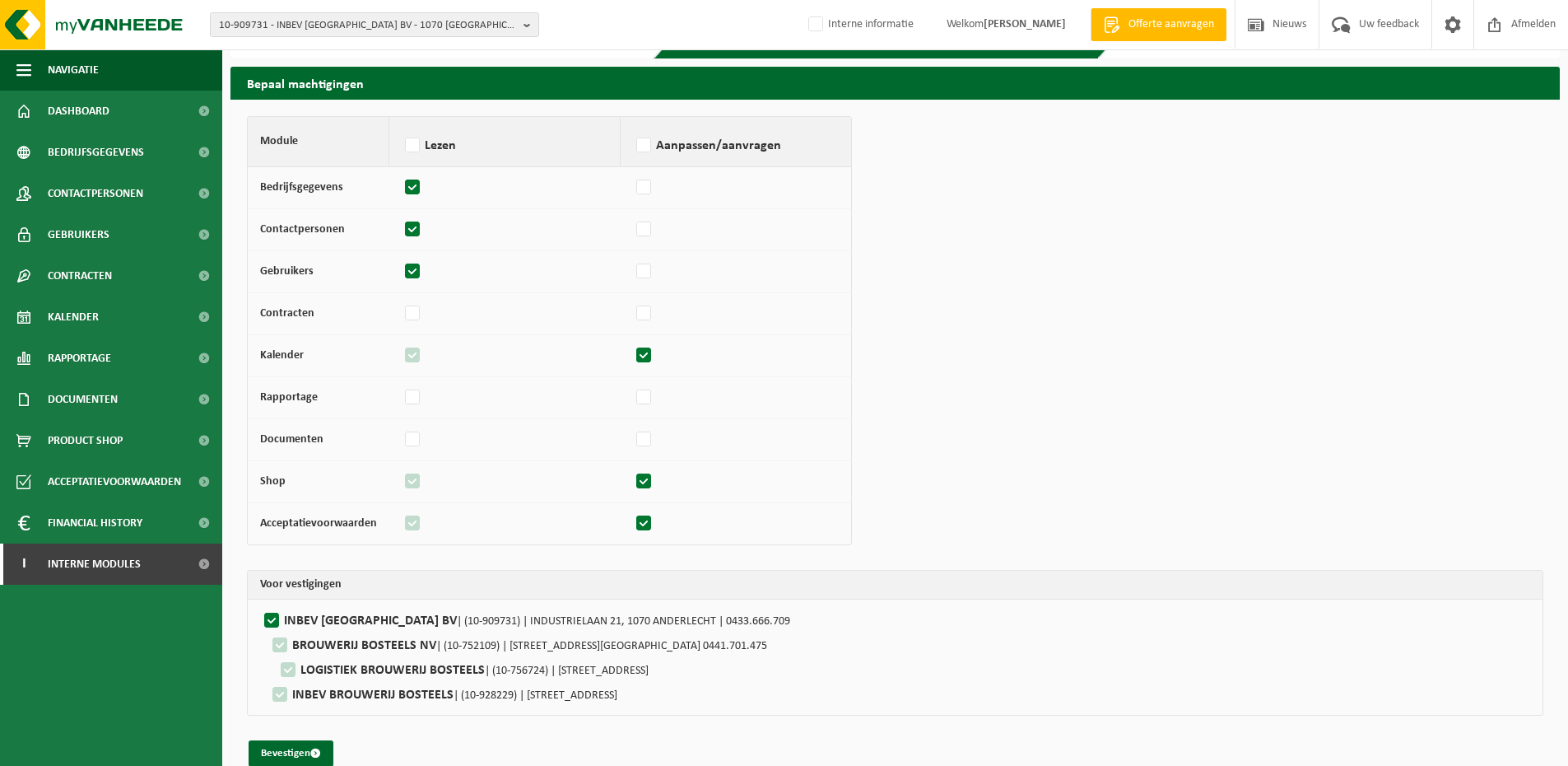
scroll to position [69, 0]
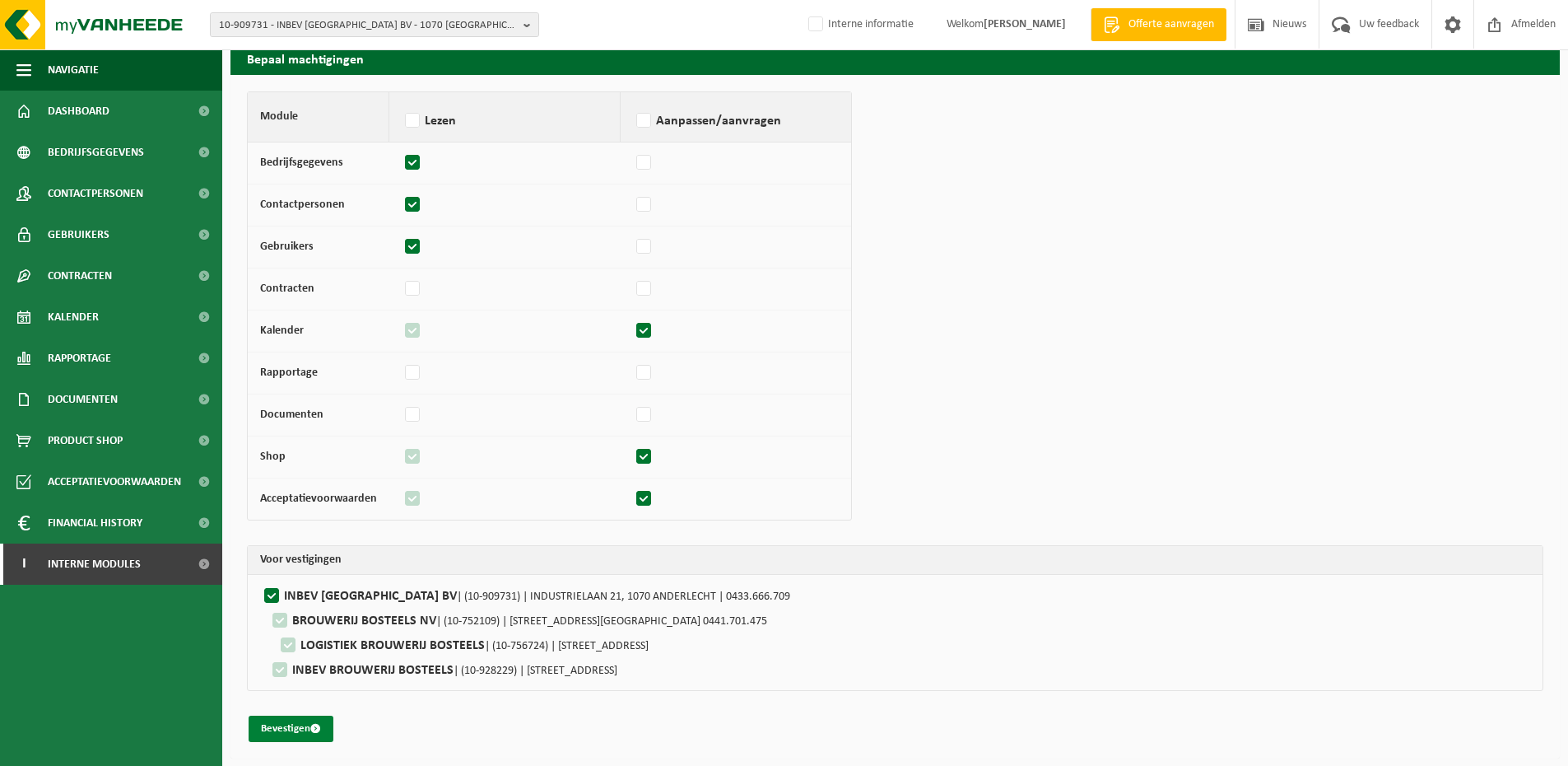
click at [304, 725] on button "Bevestigen" at bounding box center [291, 729] width 85 height 26
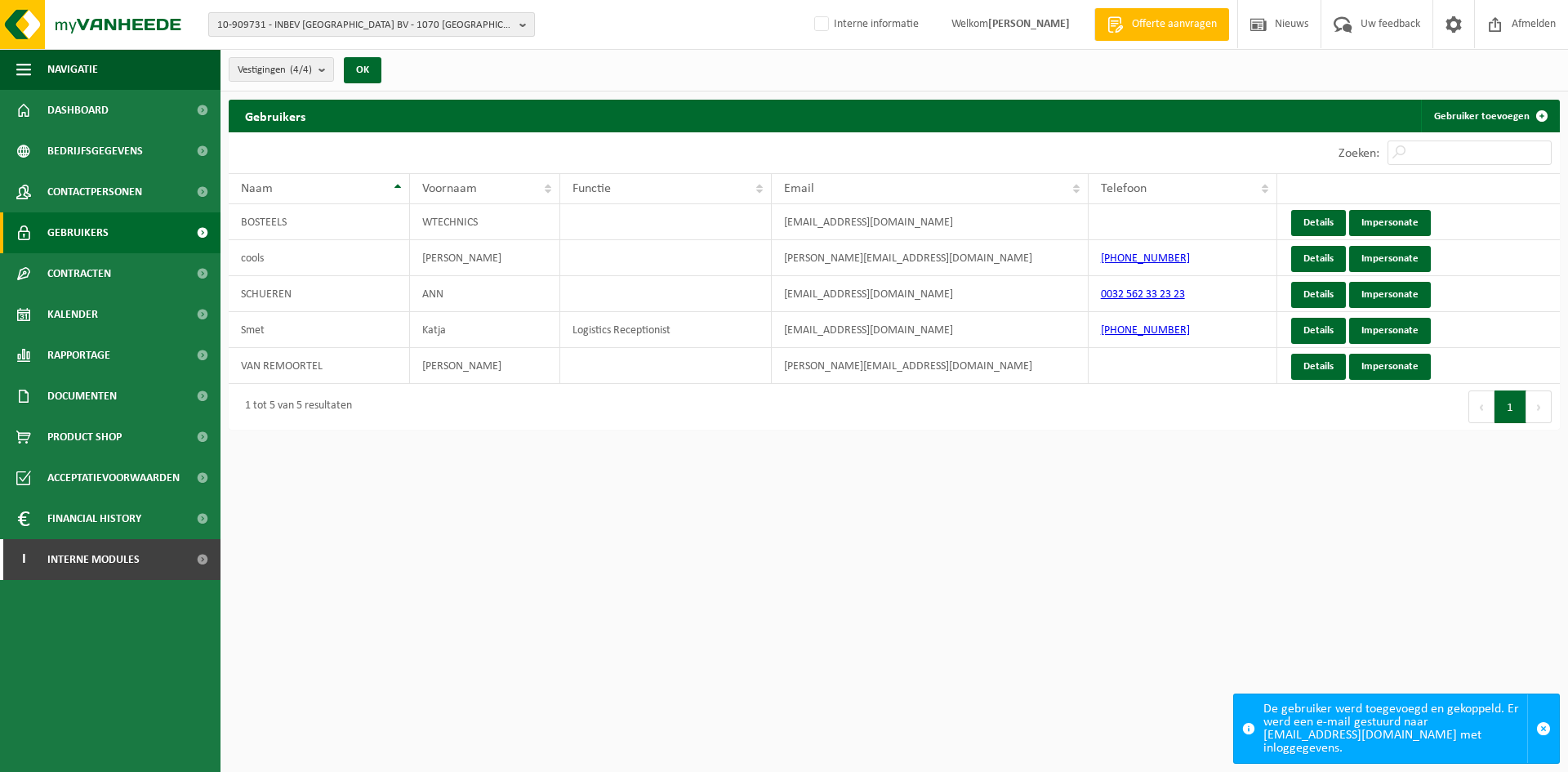
click at [260, 16] on span "10-909731 - INBEV BELGIUM BV - 1070 ANDERLECHT, INDUSTRIELAAN 21" at bounding box center [365, 25] width 295 height 24
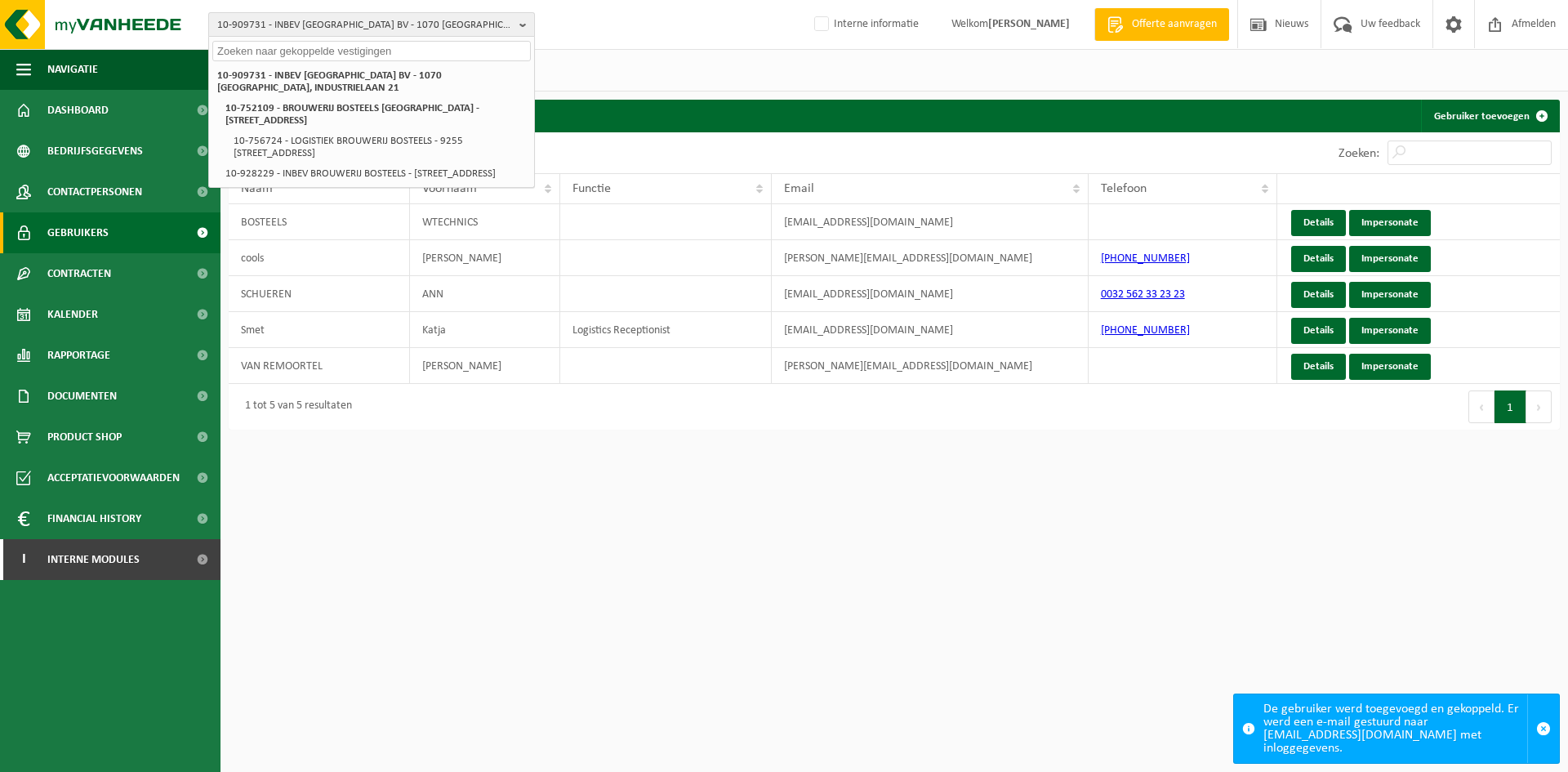
paste input "10-968086"
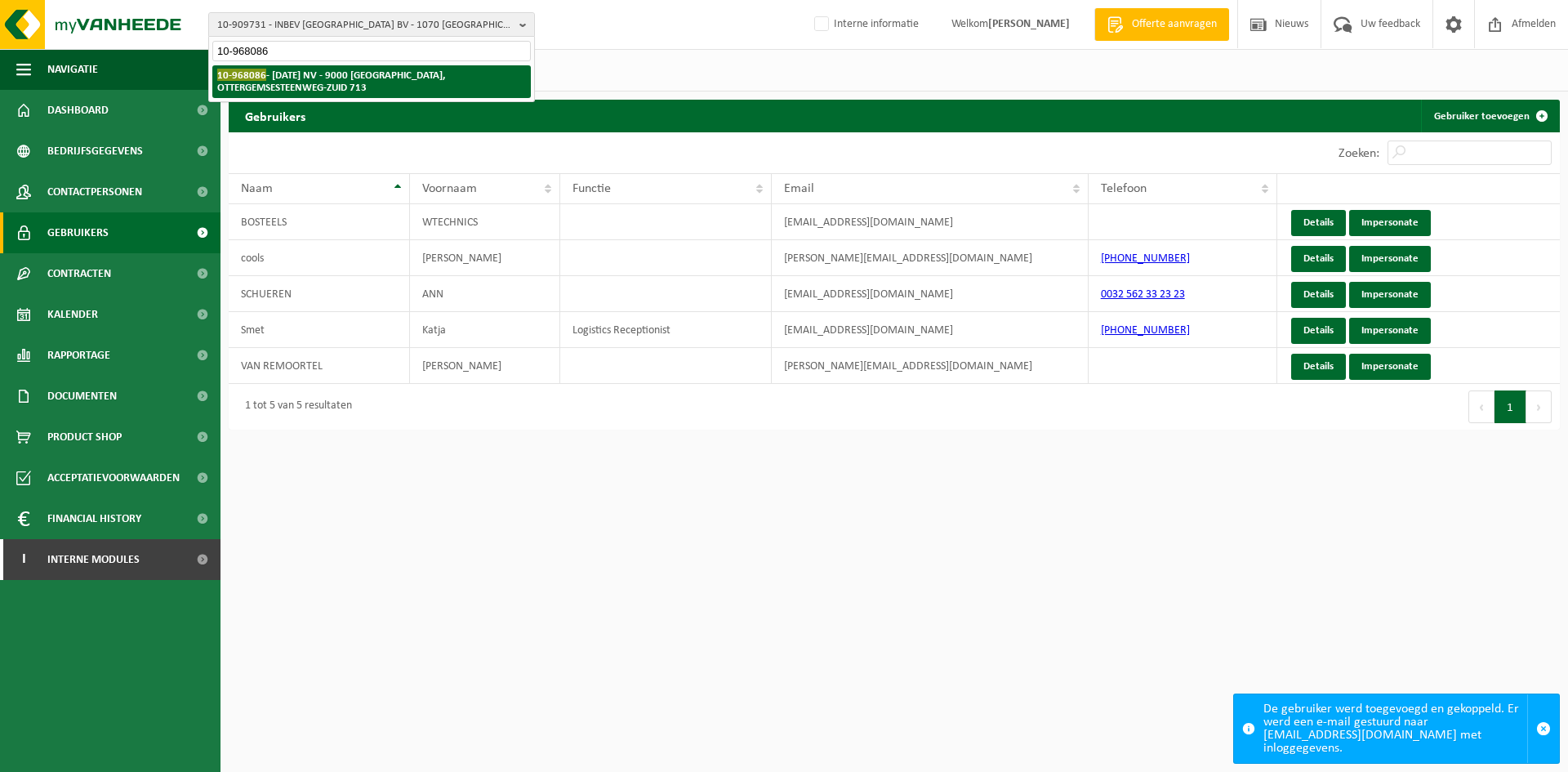
type input "10-968086"
click at [389, 77] on strong "10-968086 - 17 DECEMBER NV - 9000 GENT, OTTERGEMSESTEENWEG-ZUID 713" at bounding box center [331, 81] width 228 height 24
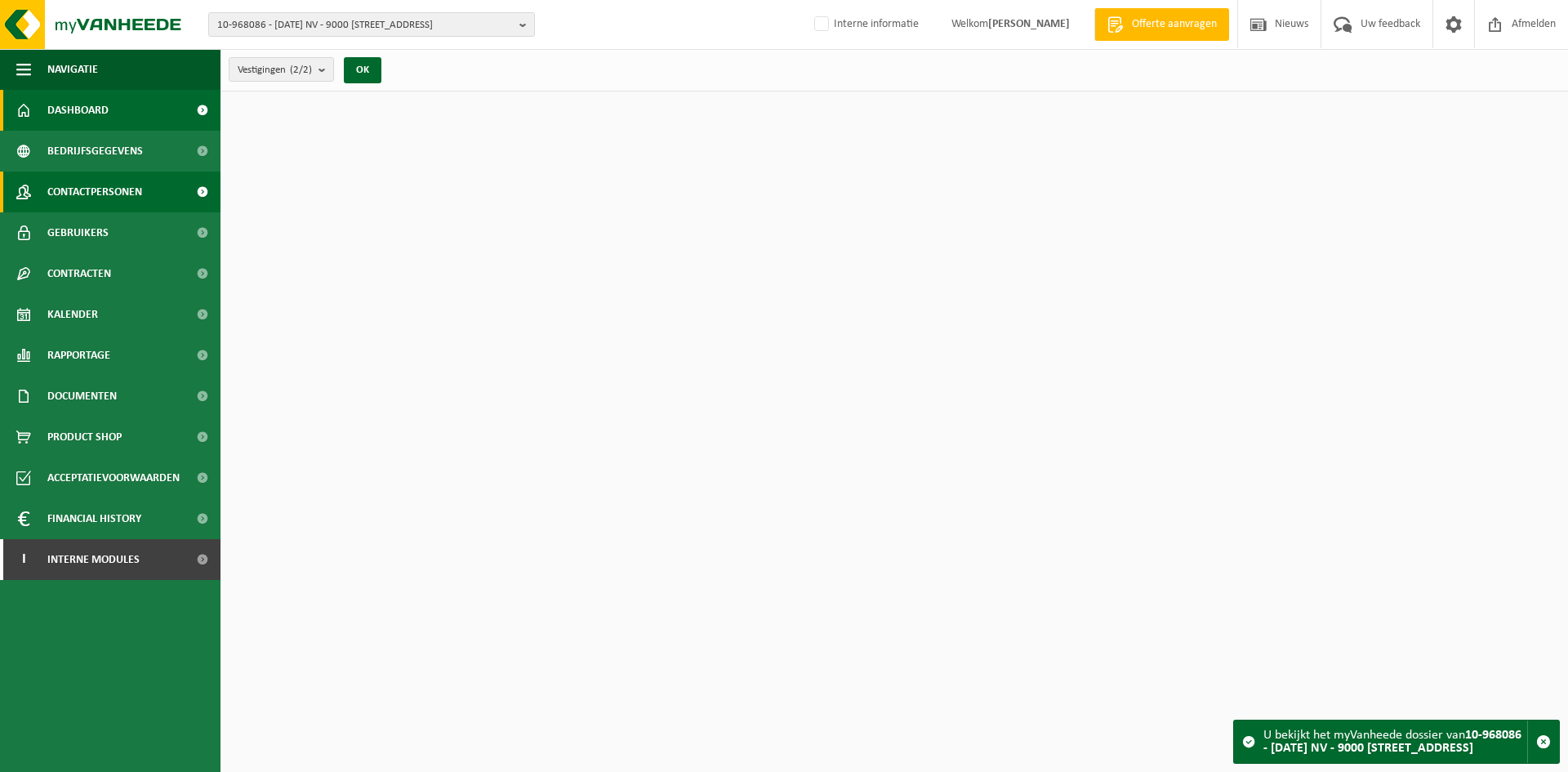
click at [132, 186] on span "Contactpersonen" at bounding box center [95, 192] width 95 height 41
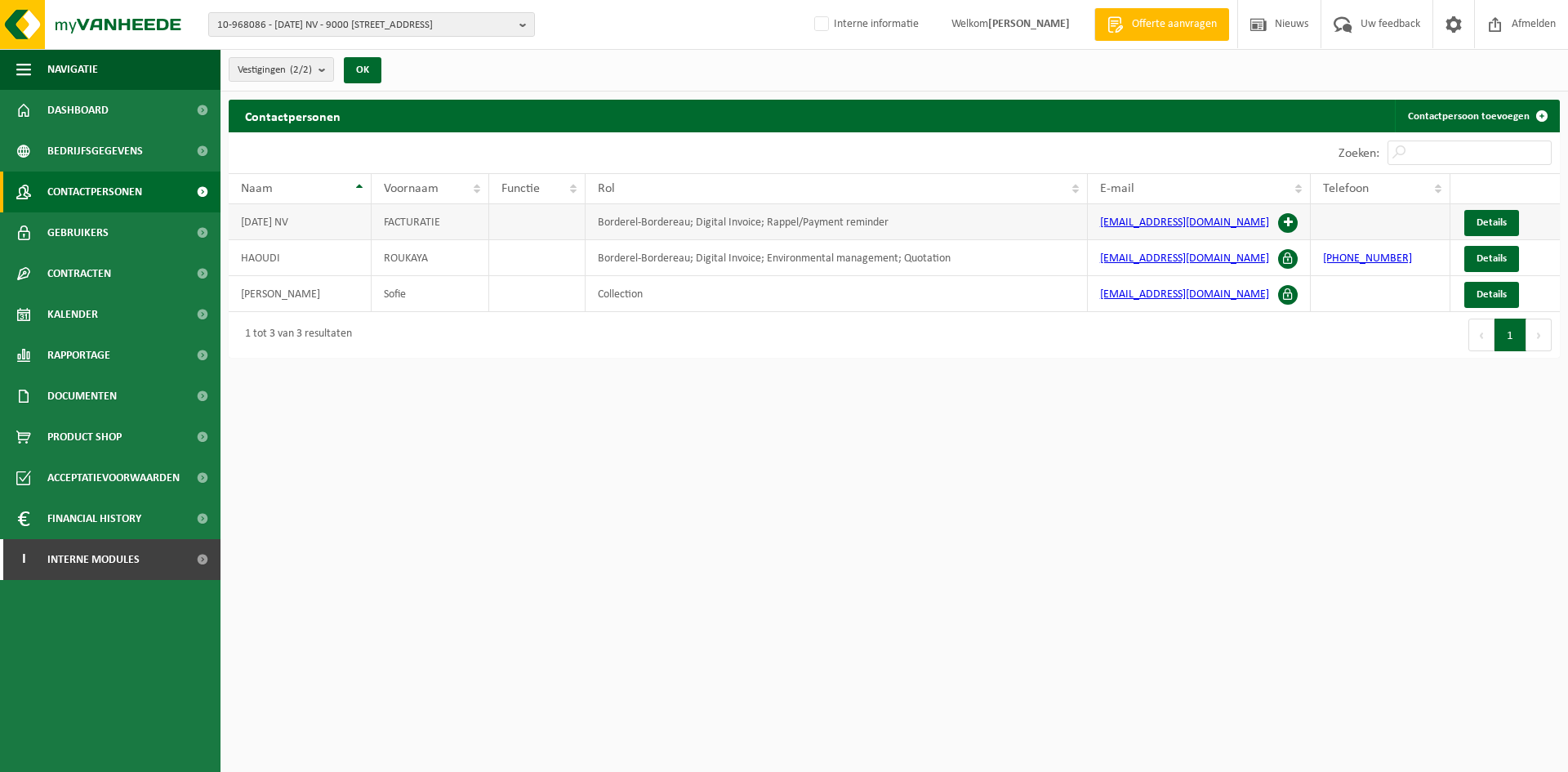
click at [1284, 225] on span at bounding box center [1288, 222] width 20 height 20
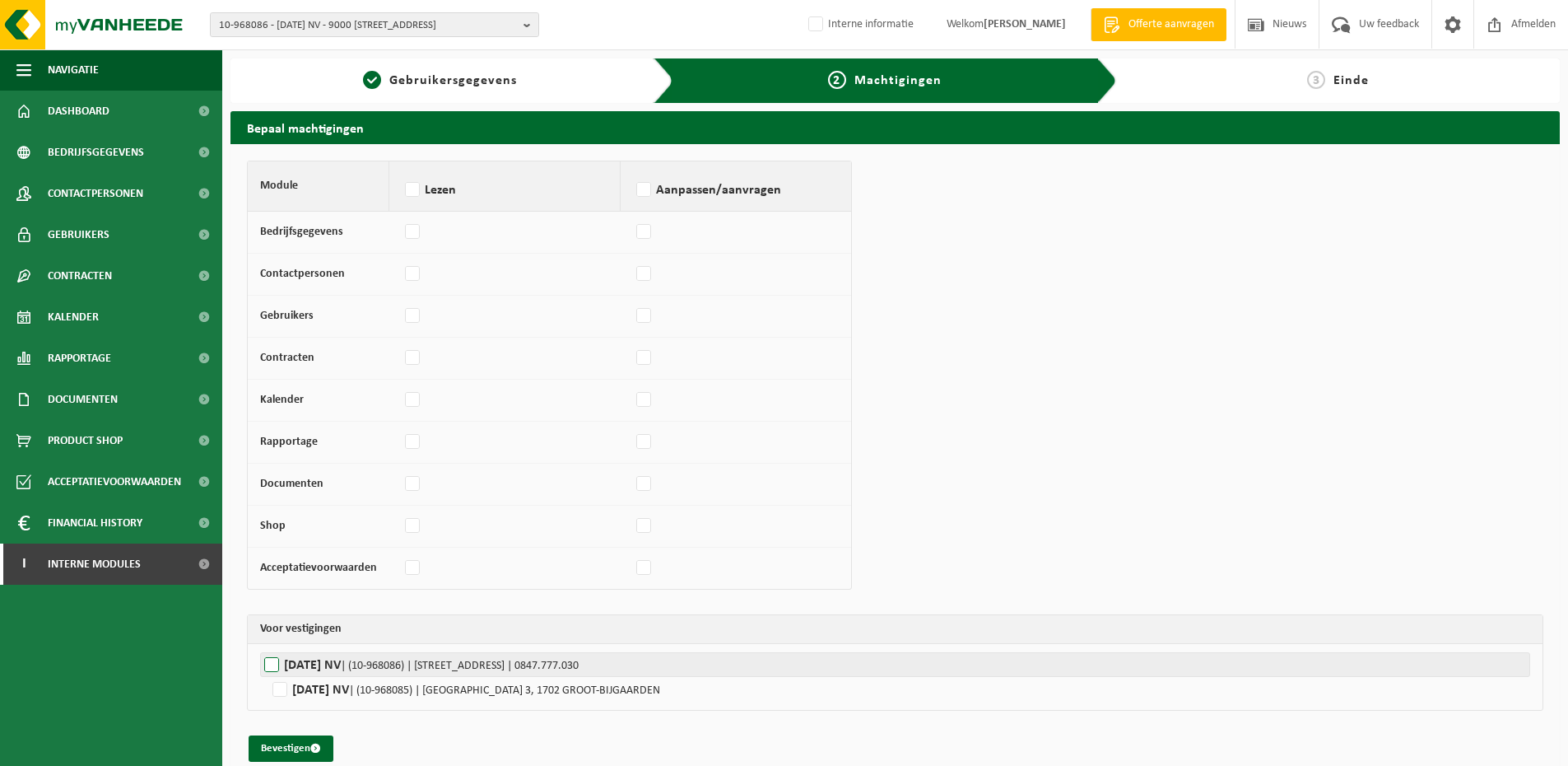
click at [300, 670] on label"] "[DATE] NV | (10-968086) | [STREET_ADDRESS] | 0847.777.030" at bounding box center [895, 665] width 1270 height 25
click at [300, 670] on input "[DATE] NV | (10-968086) | [STREET_ADDRESS] | 0847.777.030" at bounding box center [1043, 665] width 1568 height 25
checkbox input "true"
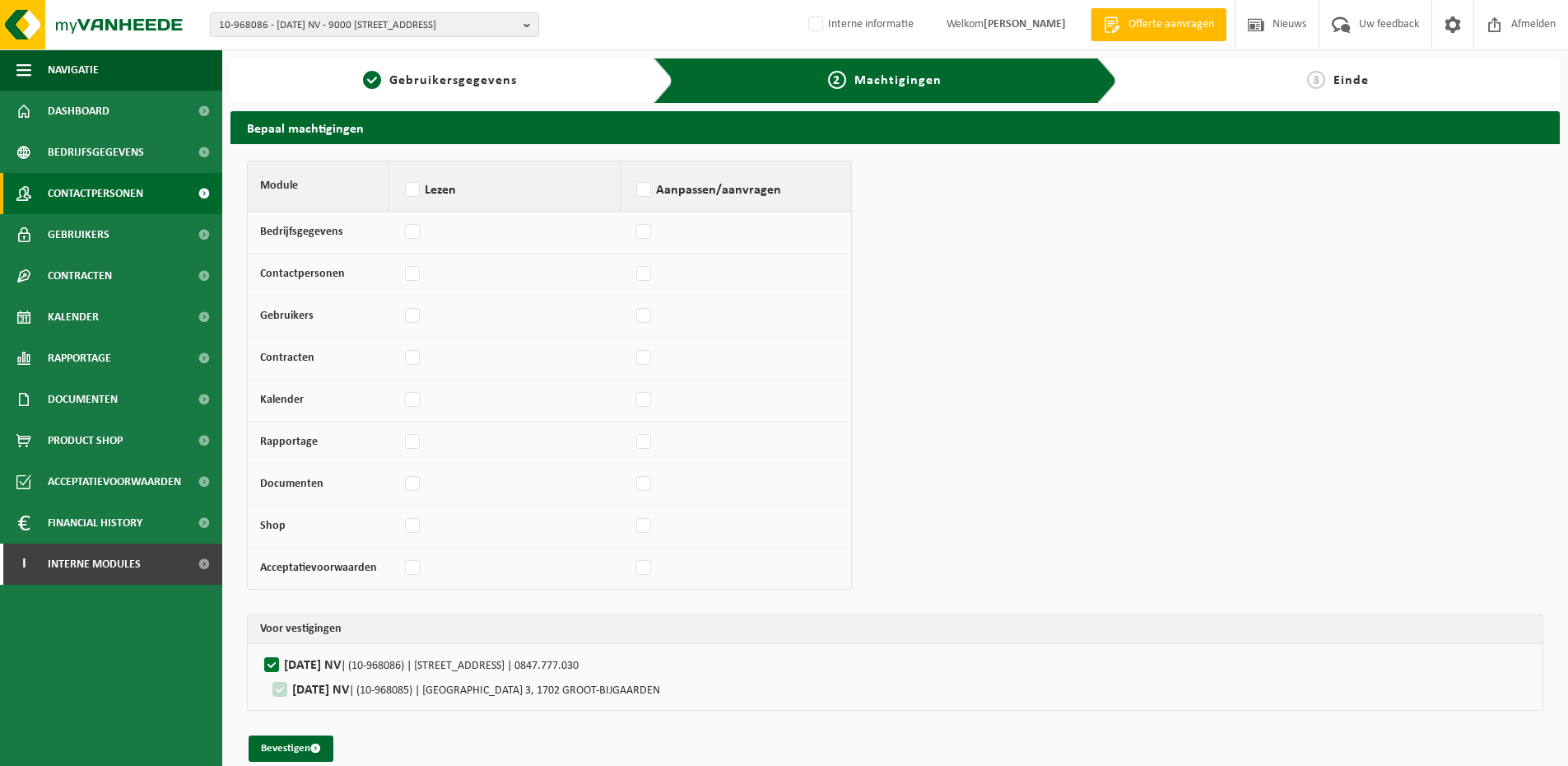
click at [118, 194] on span "Contactpersonen" at bounding box center [95, 194] width 95 height 42
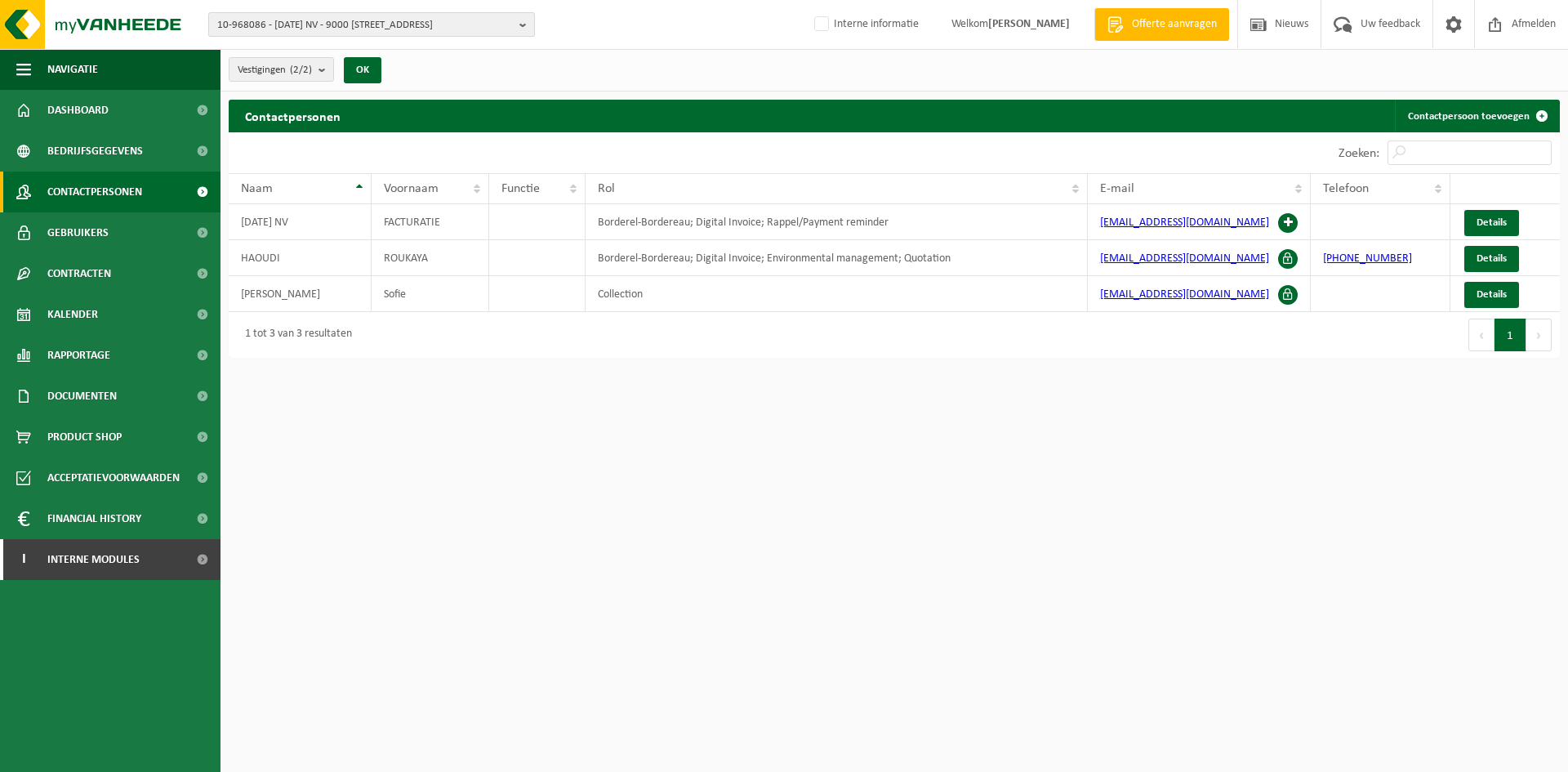
click at [294, 28] on span "10-968086 - [DATE] NV - 9000 [STREET_ADDRESS]" at bounding box center [365, 25] width 295 height 24
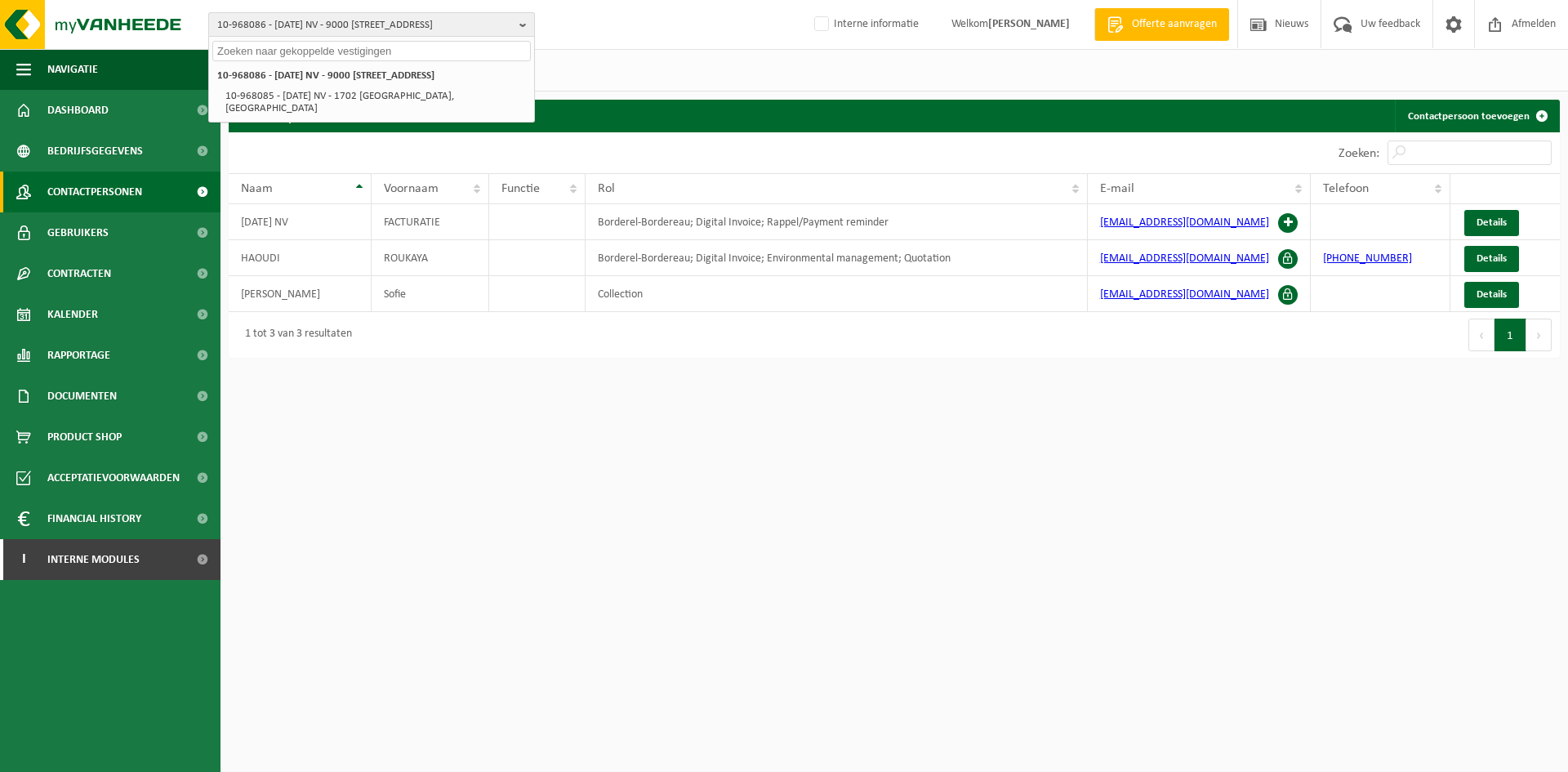
paste input "10-739454"
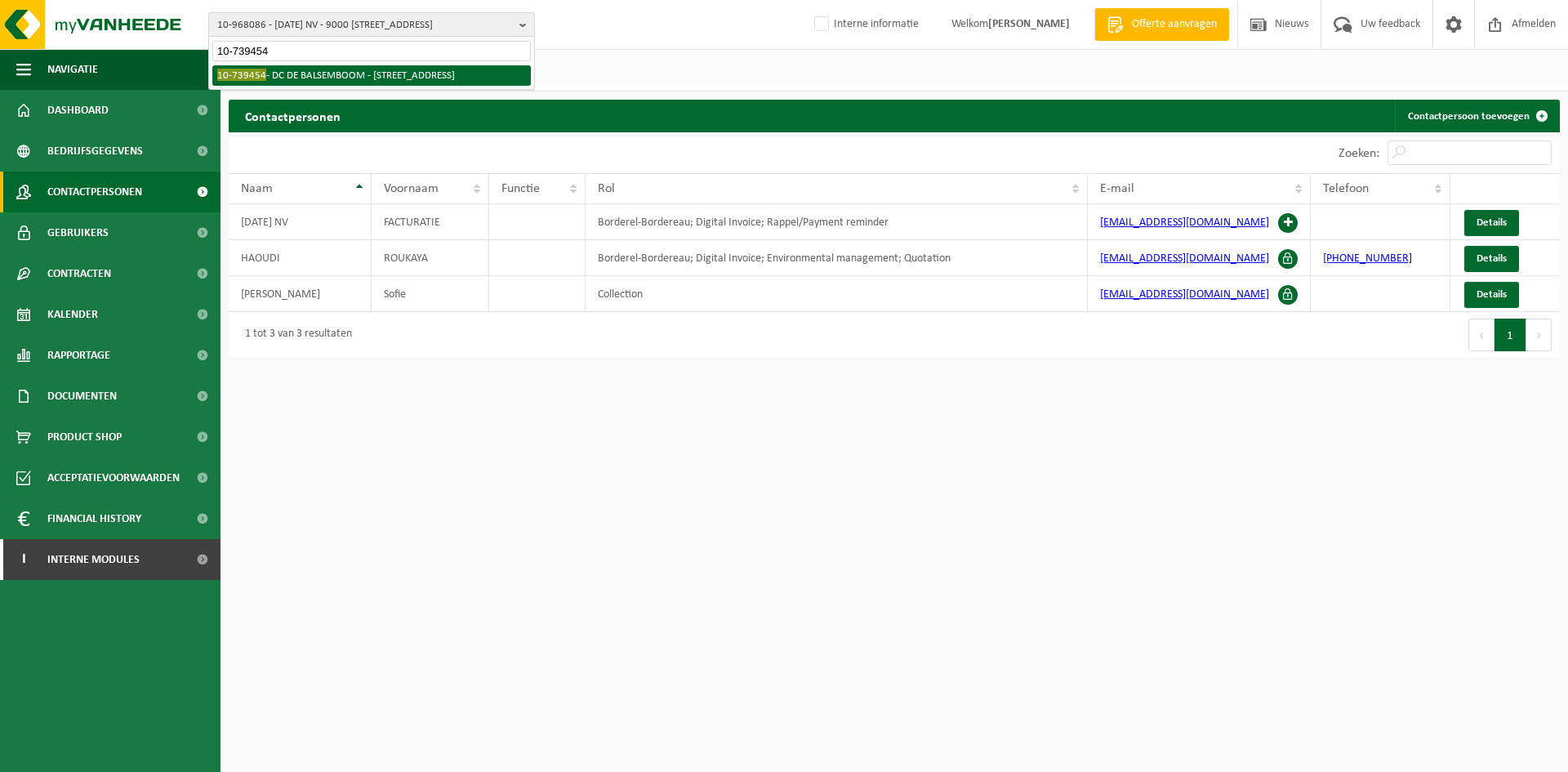
type input "10-739454"
click at [313, 78] on li "10-739454 - DC DE BALSEMBOOM - [STREET_ADDRESS]" at bounding box center [371, 76] width 319 height 21
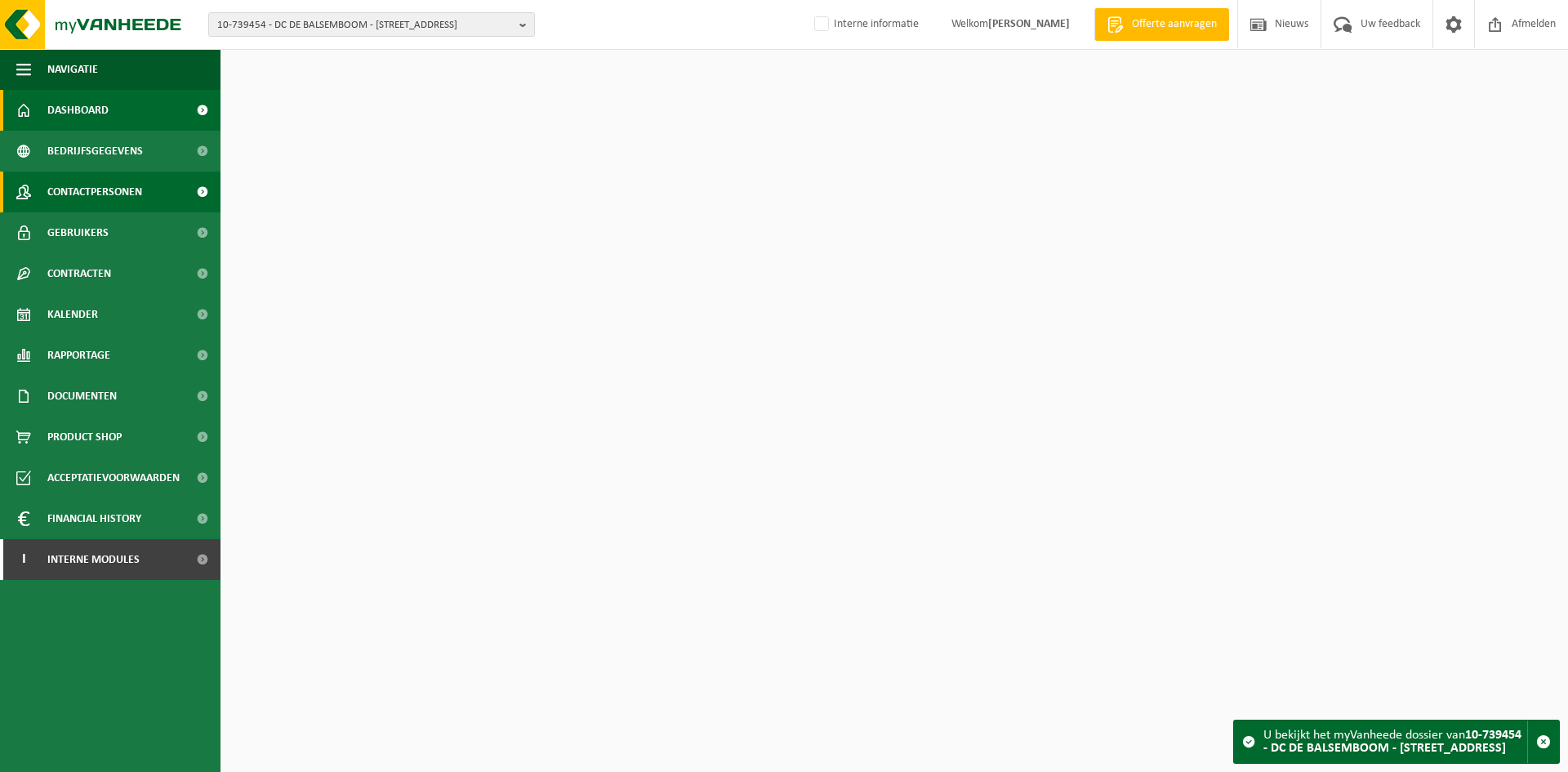
click at [112, 197] on span "Contactpersonen" at bounding box center [95, 192] width 95 height 41
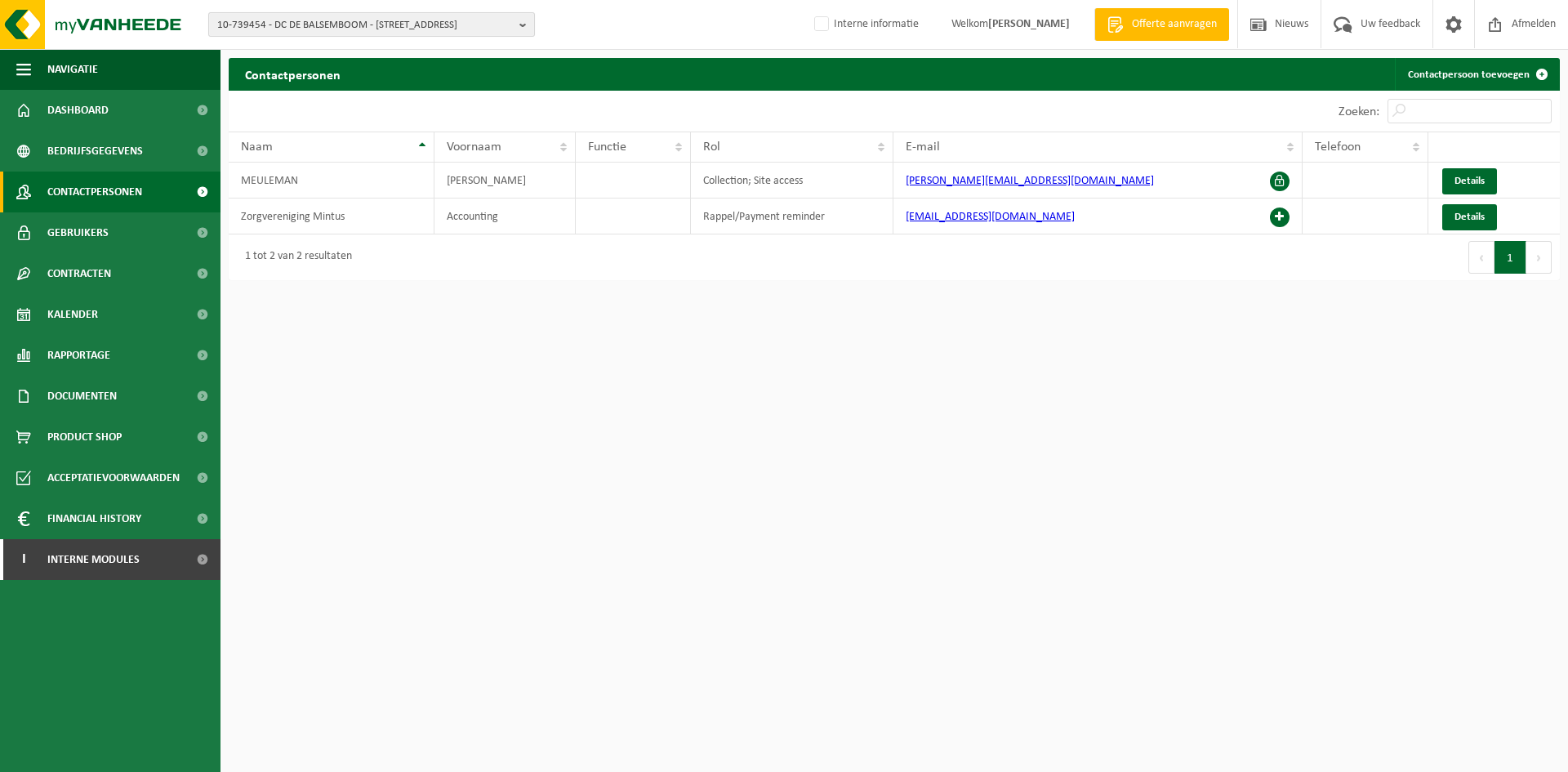
click at [282, 27] on span "10-739454 - DC DE BALSEMBOOM - 8000 BRUGGE, OCMW BRUGGE GANZENSTRAAT 33" at bounding box center [365, 25] width 295 height 24
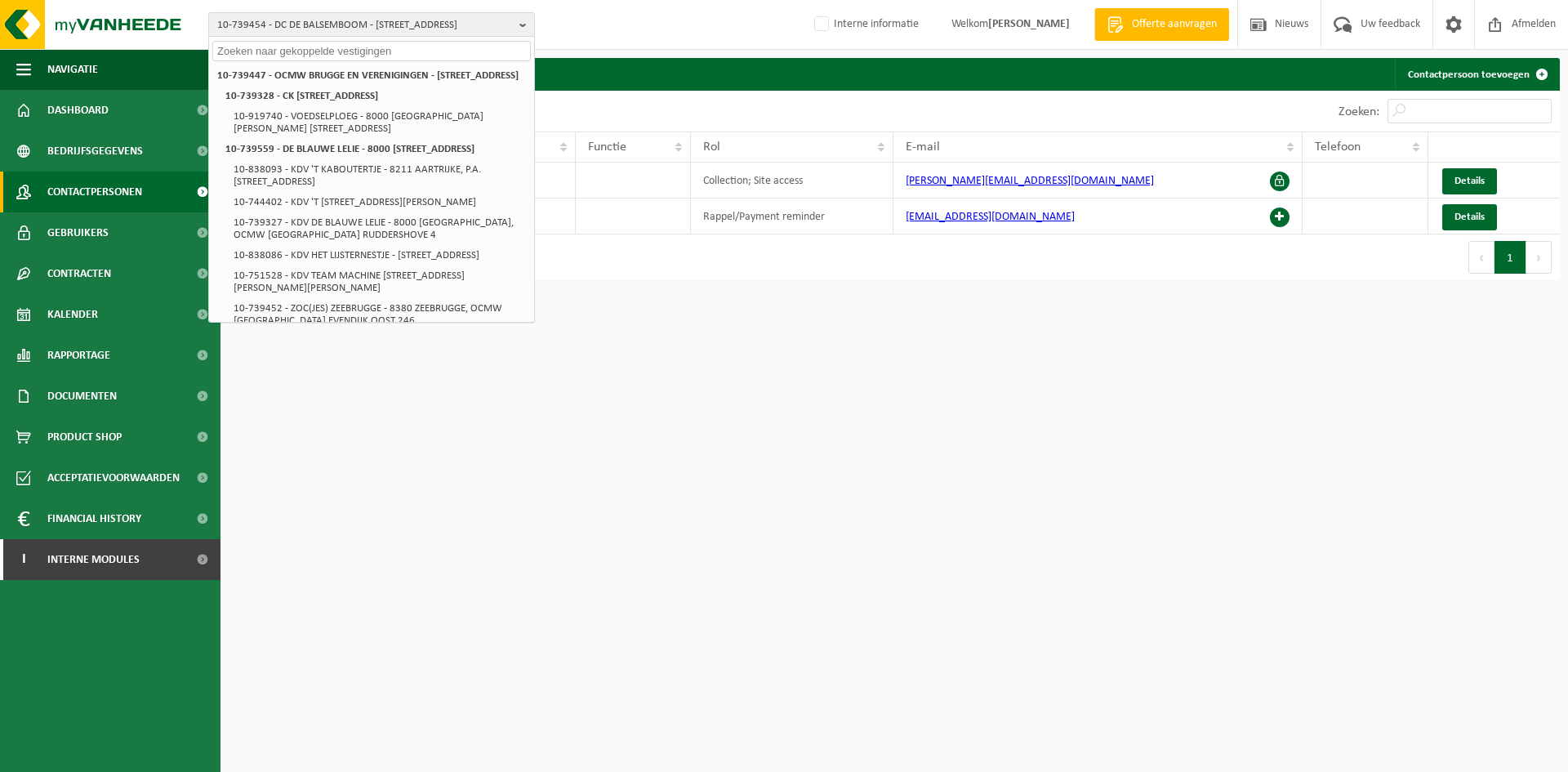
click at [298, 55] on input "text" at bounding box center [371, 52] width 319 height 21
paste input "01-902143"
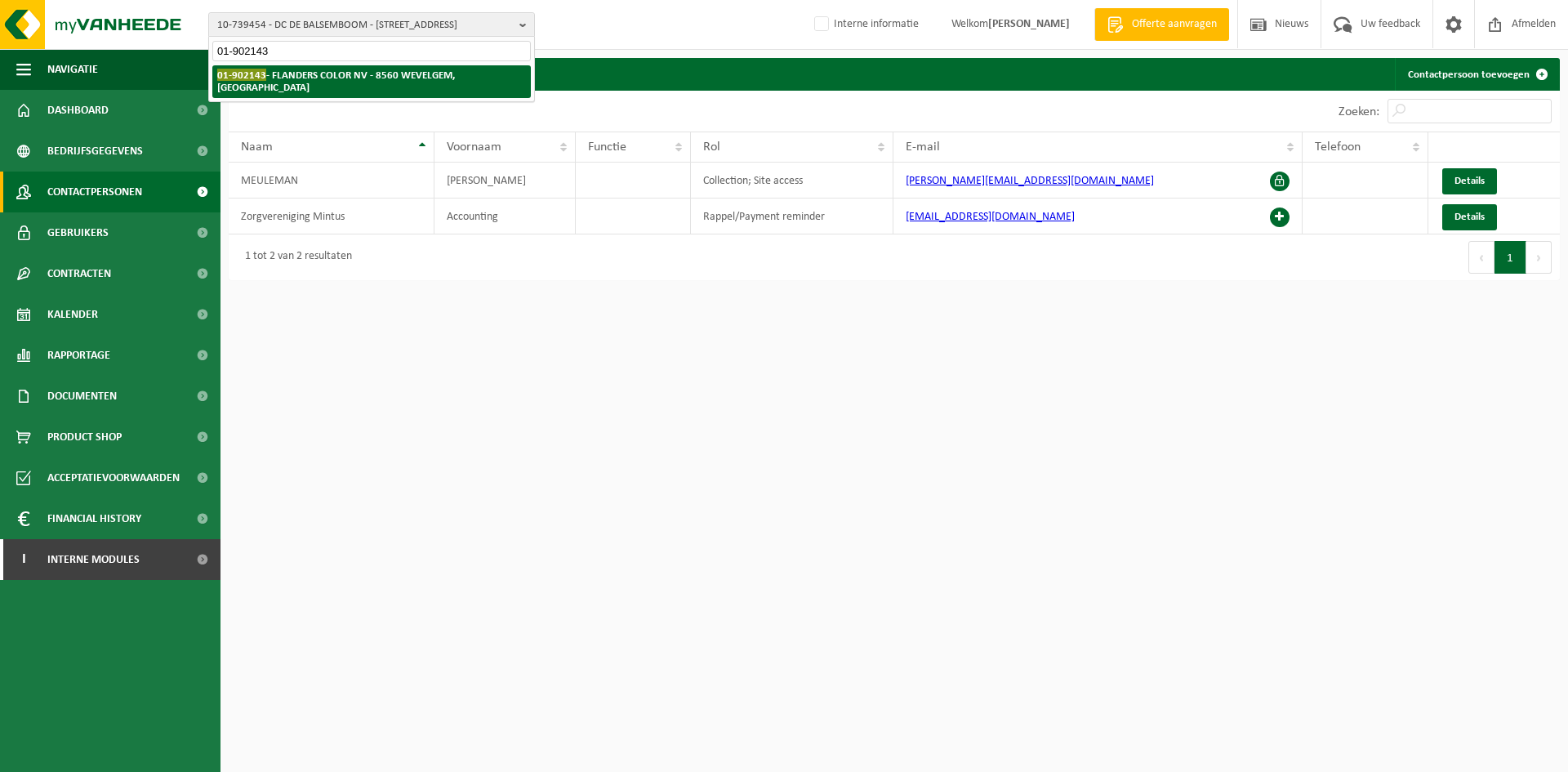
type input "01-902143"
click at [303, 84] on strong "01-902143 - FLANDERS COLOR NV - 8560 WEVELGEM, KORTRIJKSTRAAT 380" at bounding box center [336, 81] width 237 height 24
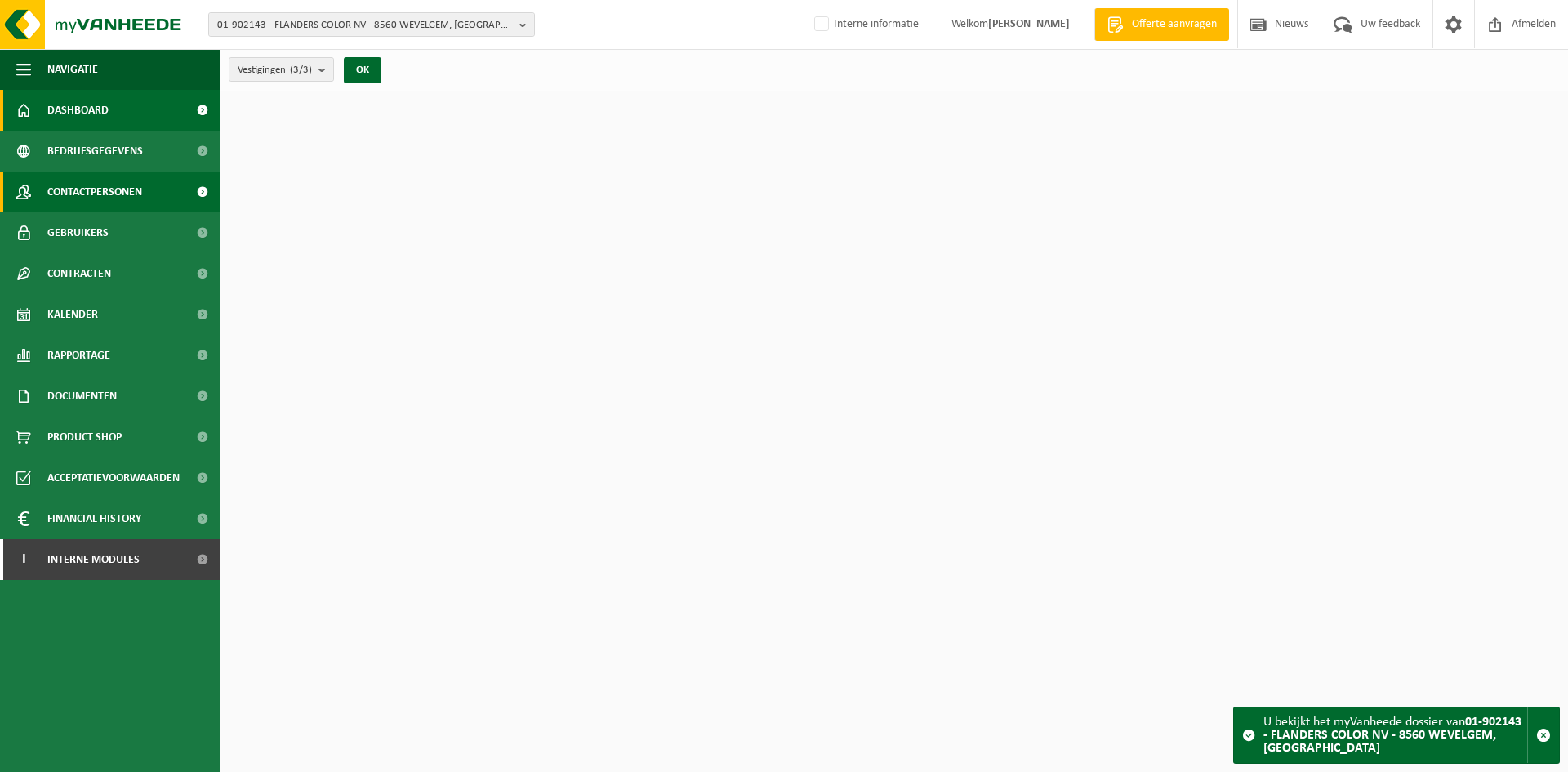
click at [42, 192] on link "Contactpersonen" at bounding box center [110, 192] width 220 height 41
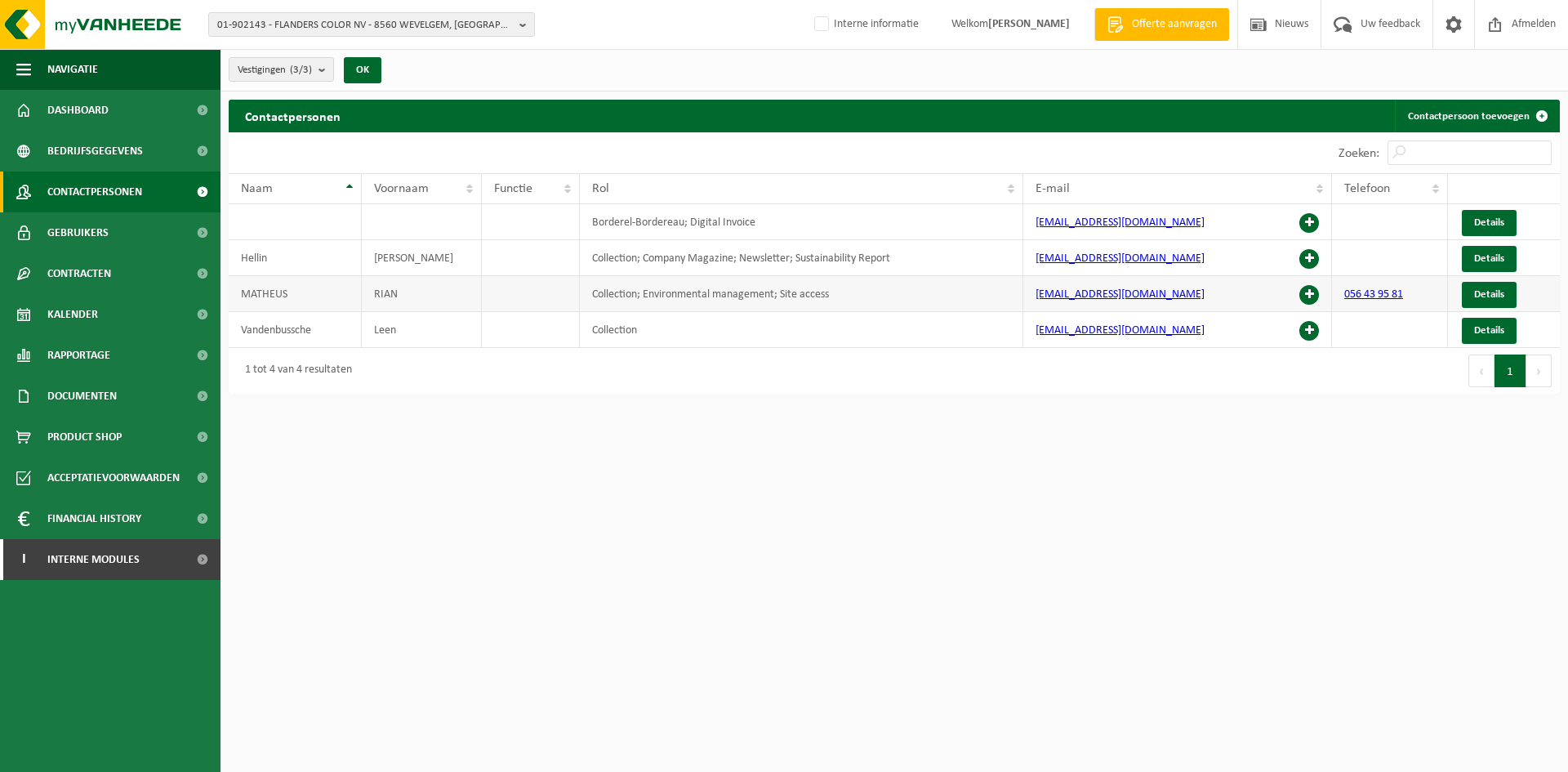
click at [1309, 295] on span at bounding box center [1309, 295] width 20 height 20
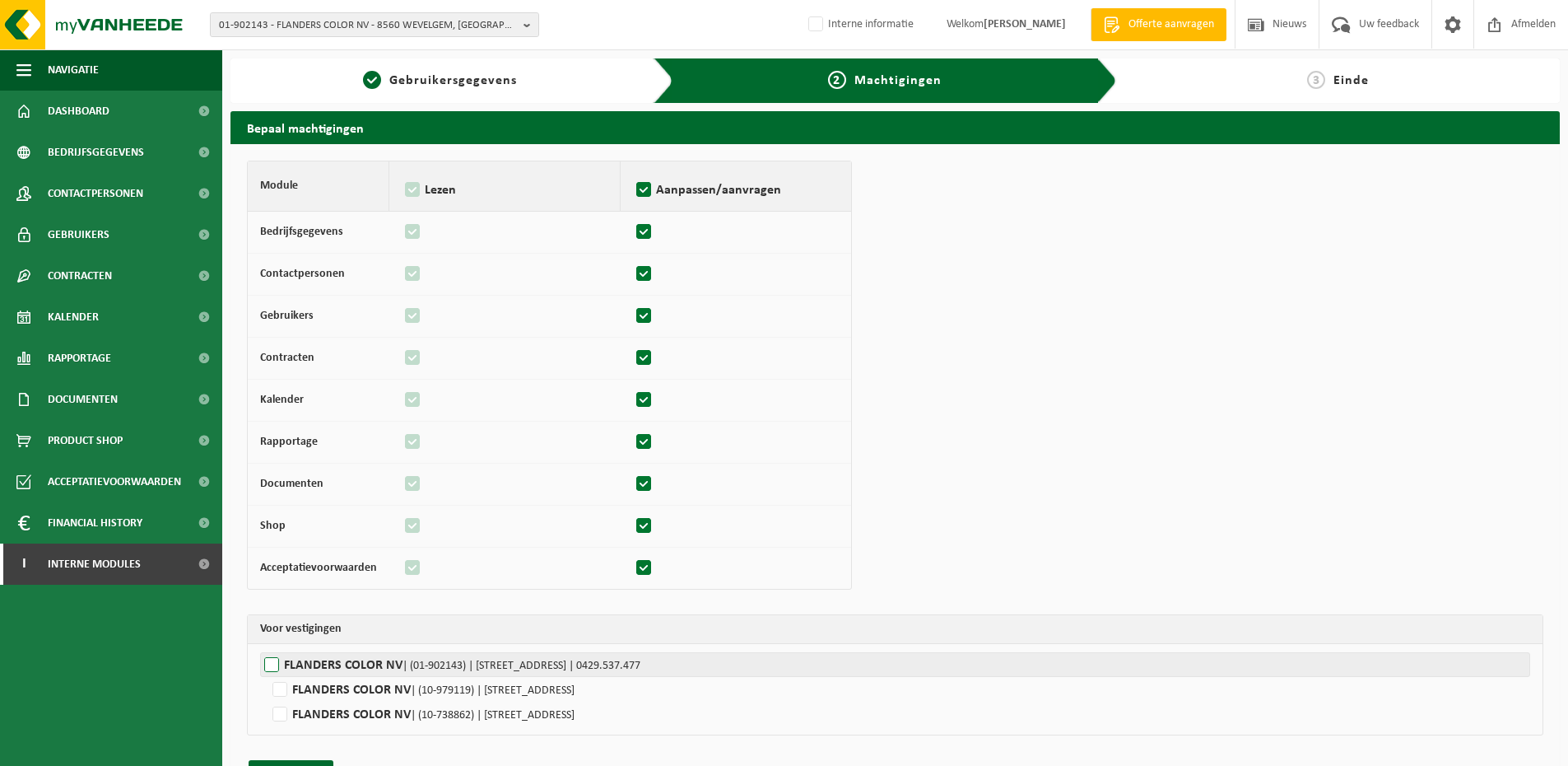
click at [376, 673] on label"] "FLANDERS COLOR NV | (01-902143) | KORTRIJKSTRAAT 380, 8560 WEVELGEM | 0429.537.…" at bounding box center [895, 665] width 1270 height 25
click at [376, 673] on input "FLANDERS COLOR NV | (01-902143) | KORTRIJKSTRAAT 380, 8560 WEVELGEM | 0429.537.…" at bounding box center [1043, 665] width 1568 height 25
checkbox input "true"
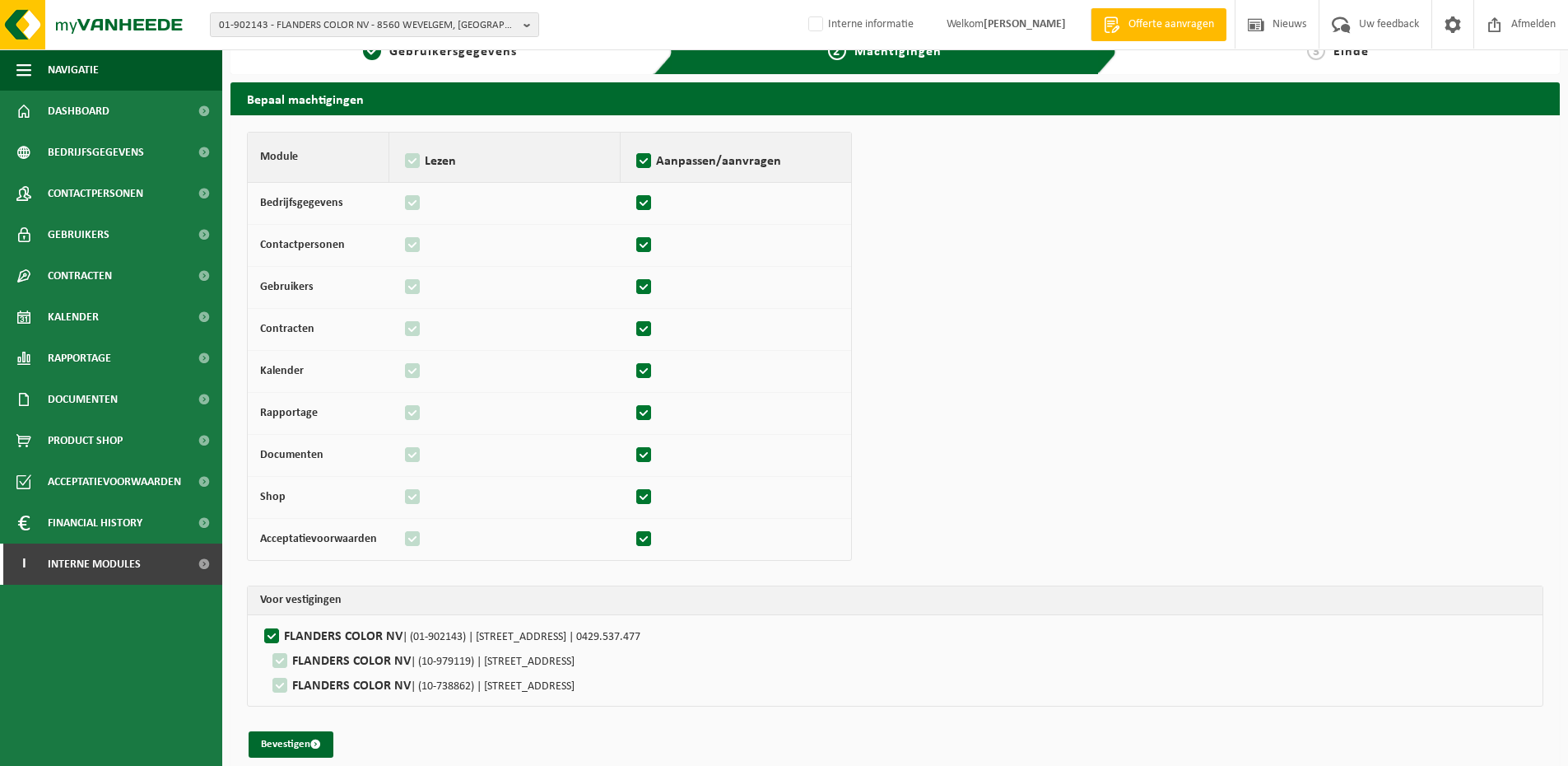
scroll to position [44, 0]
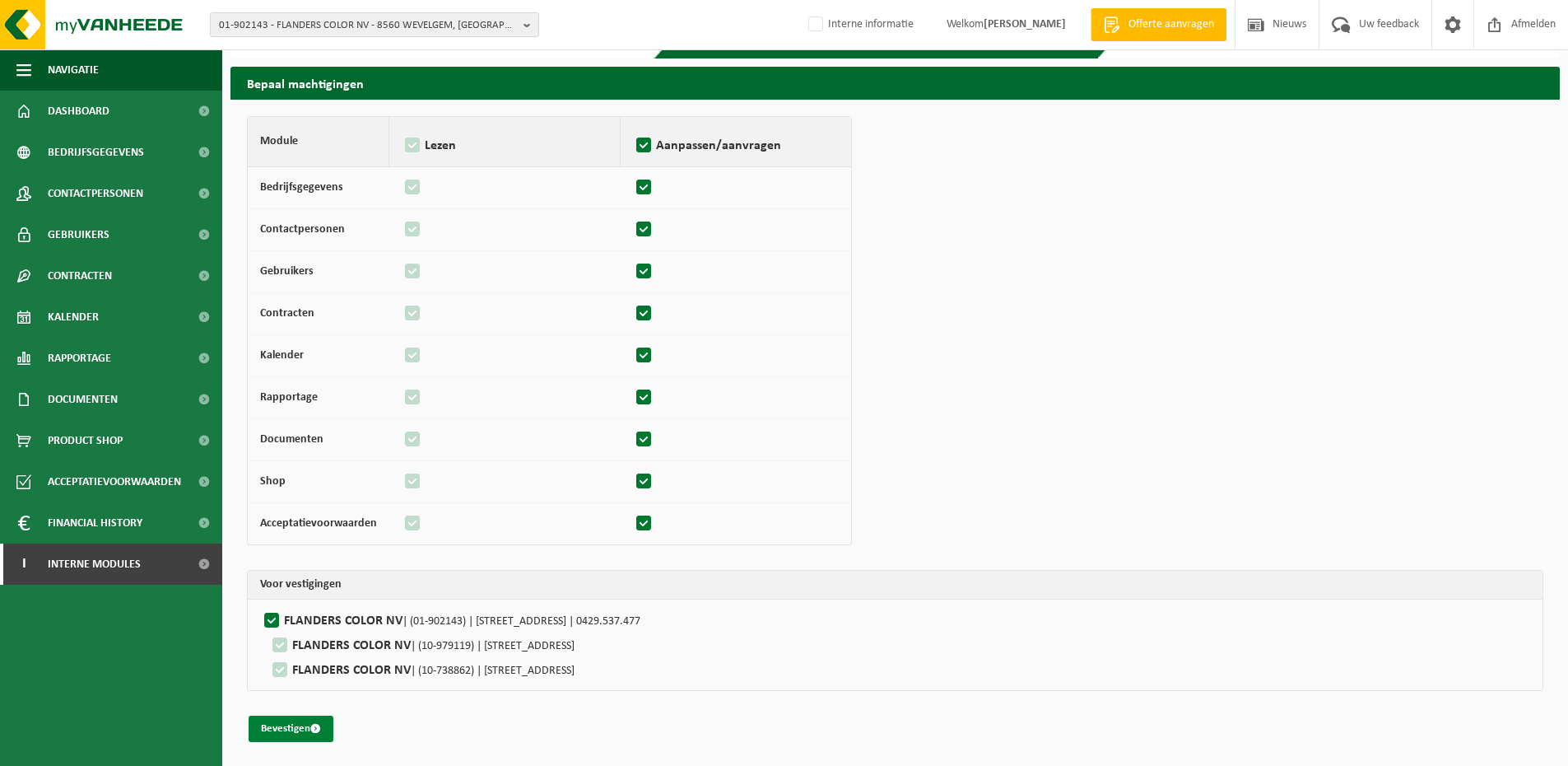
click at [297, 723] on button "Bevestigen" at bounding box center [291, 729] width 85 height 26
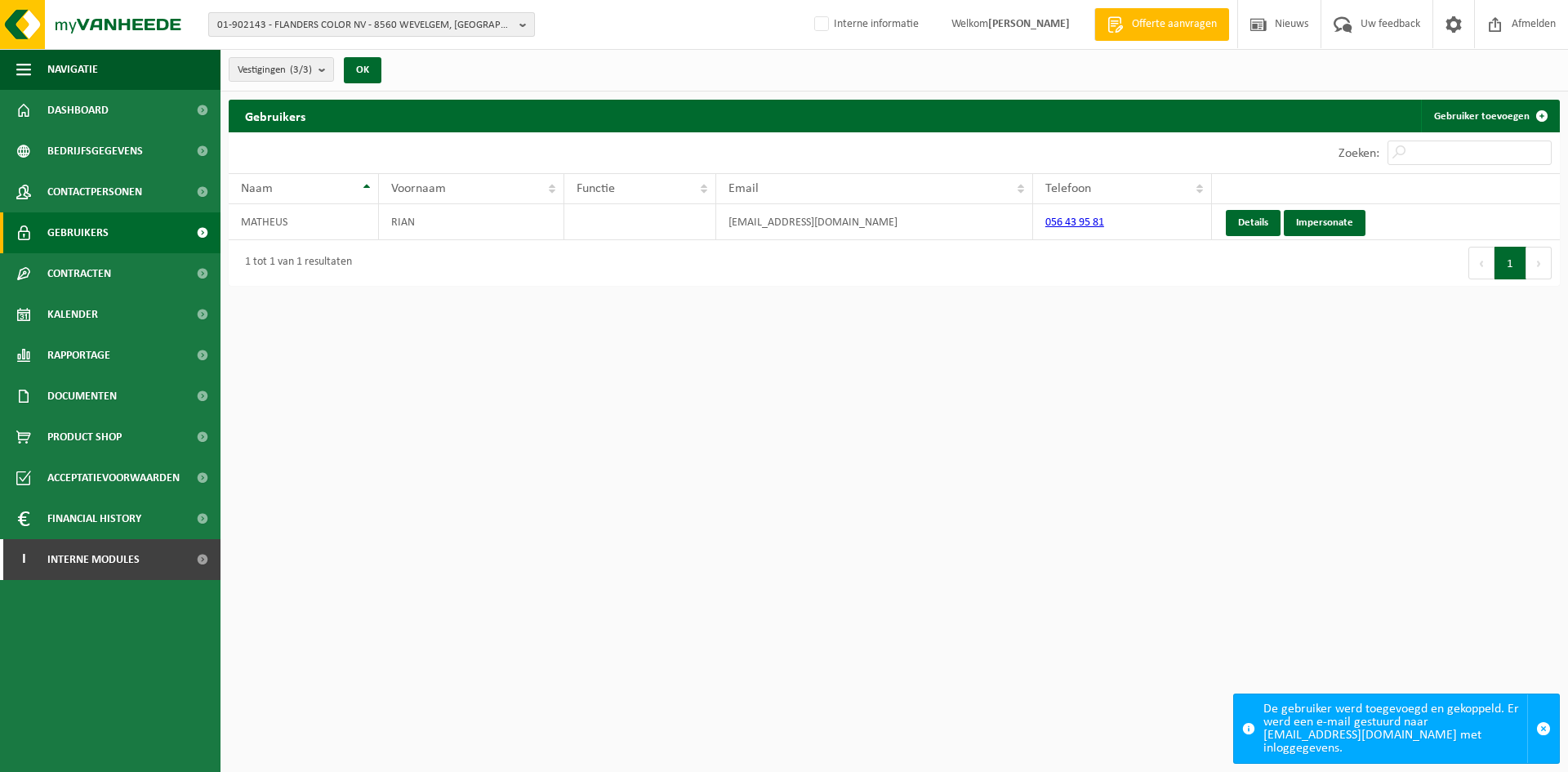
click at [344, 12] on button "01-902143 - FLANDERS COLOR NV - 8560 WEVELGEM, [GEOGRAPHIC_DATA]" at bounding box center [371, 24] width 326 height 24
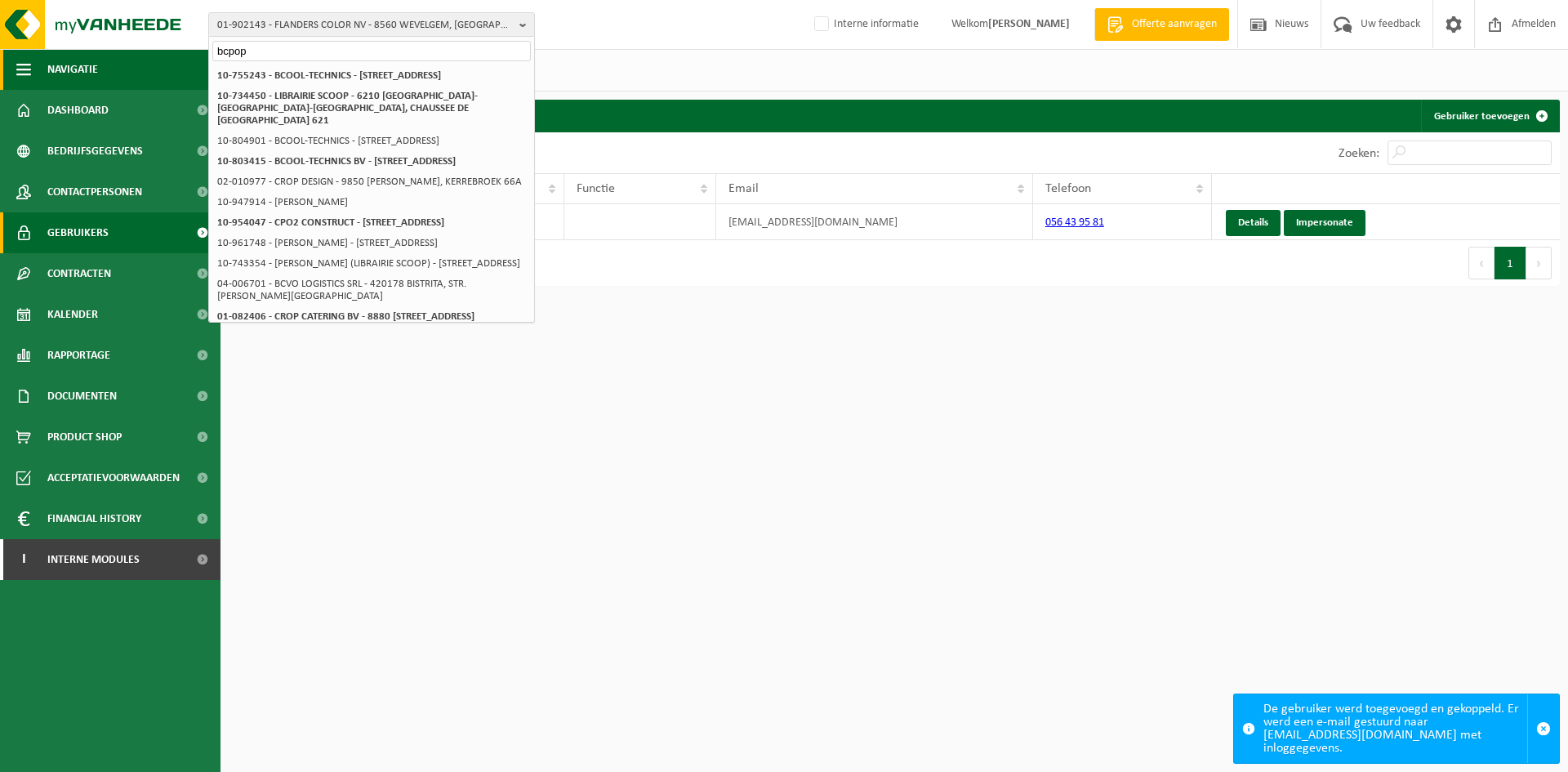
drag, startPoint x: 324, startPoint y: 49, endPoint x: 104, endPoint y: 51, distance: 220.0
click at [104, 51] on div "01-902143 - FLANDERS COLOR NV - 8560 WEVELGEM, KORTRIJKSTRAAT 380 bcpop 01-9021…" at bounding box center [784, 147] width 1568 height 295
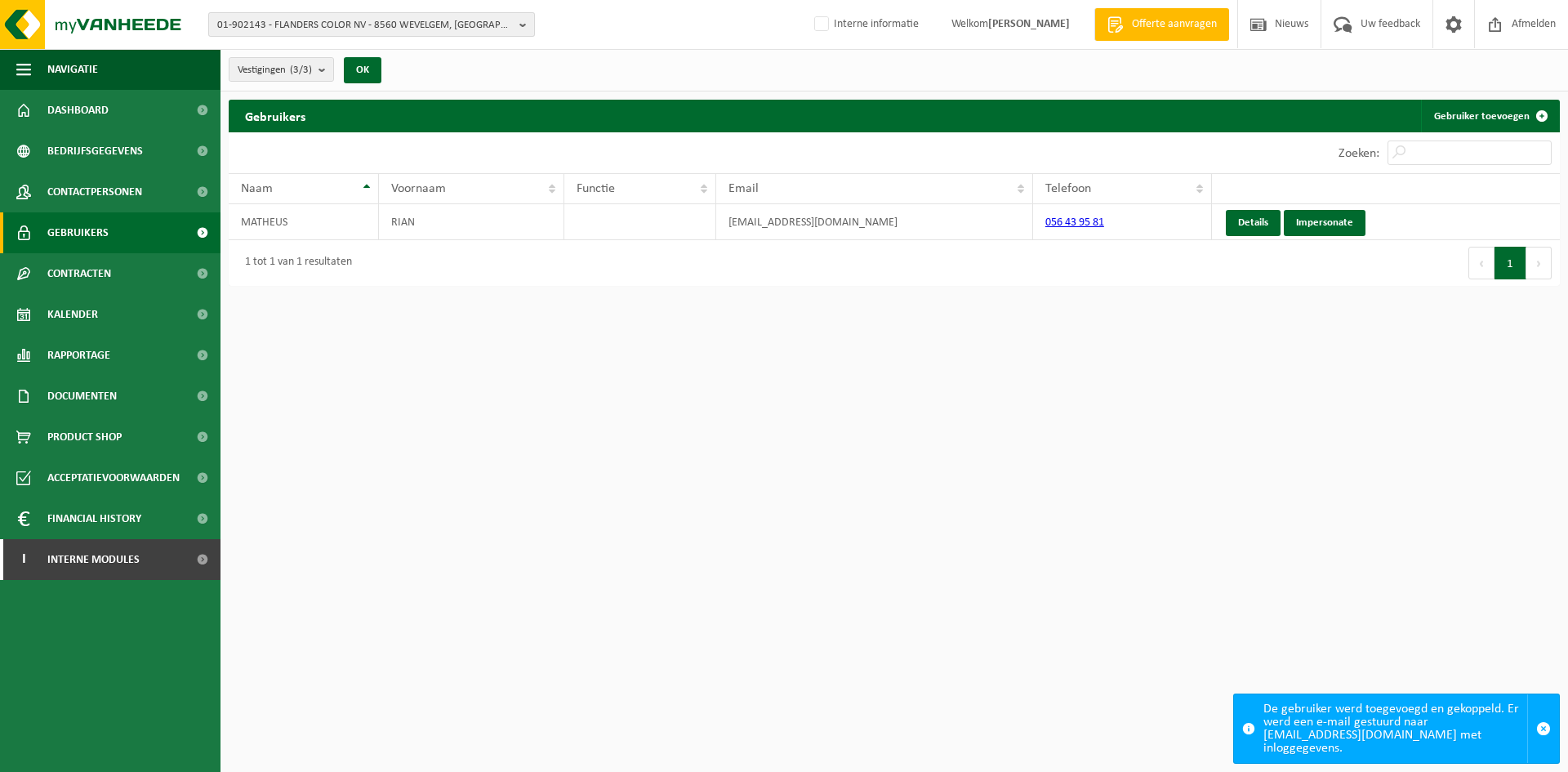
click at [465, 27] on span "01-902143 - FLANDERS COLOR NV - 8560 WEVELGEM, [GEOGRAPHIC_DATA]" at bounding box center [365, 25] width 295 height 24
type input "b"
type input "v"
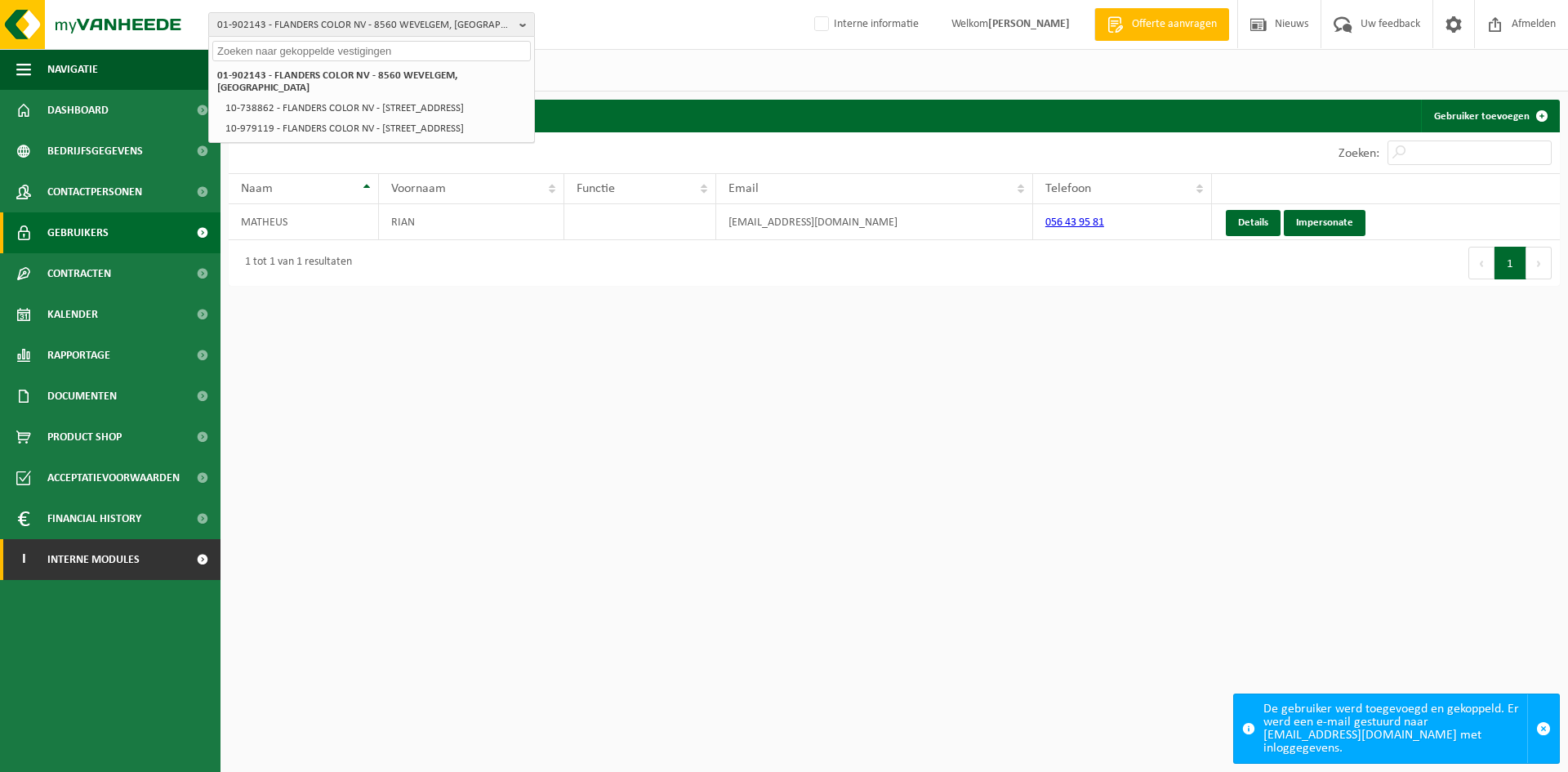
click at [117, 559] on span "Interne modules" at bounding box center [94, 560] width 92 height 41
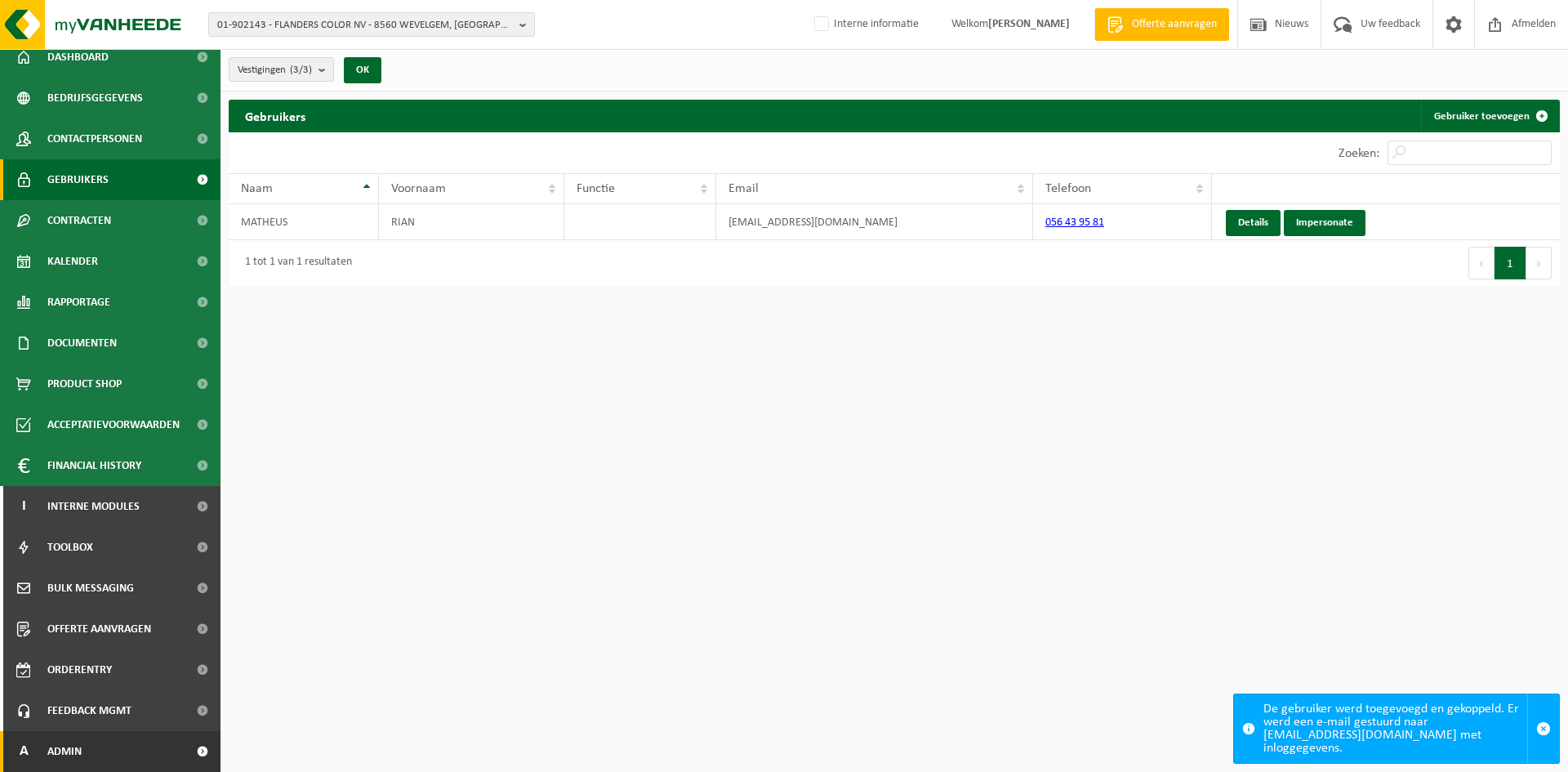
click at [83, 743] on link "A Admin" at bounding box center [110, 752] width 220 height 41
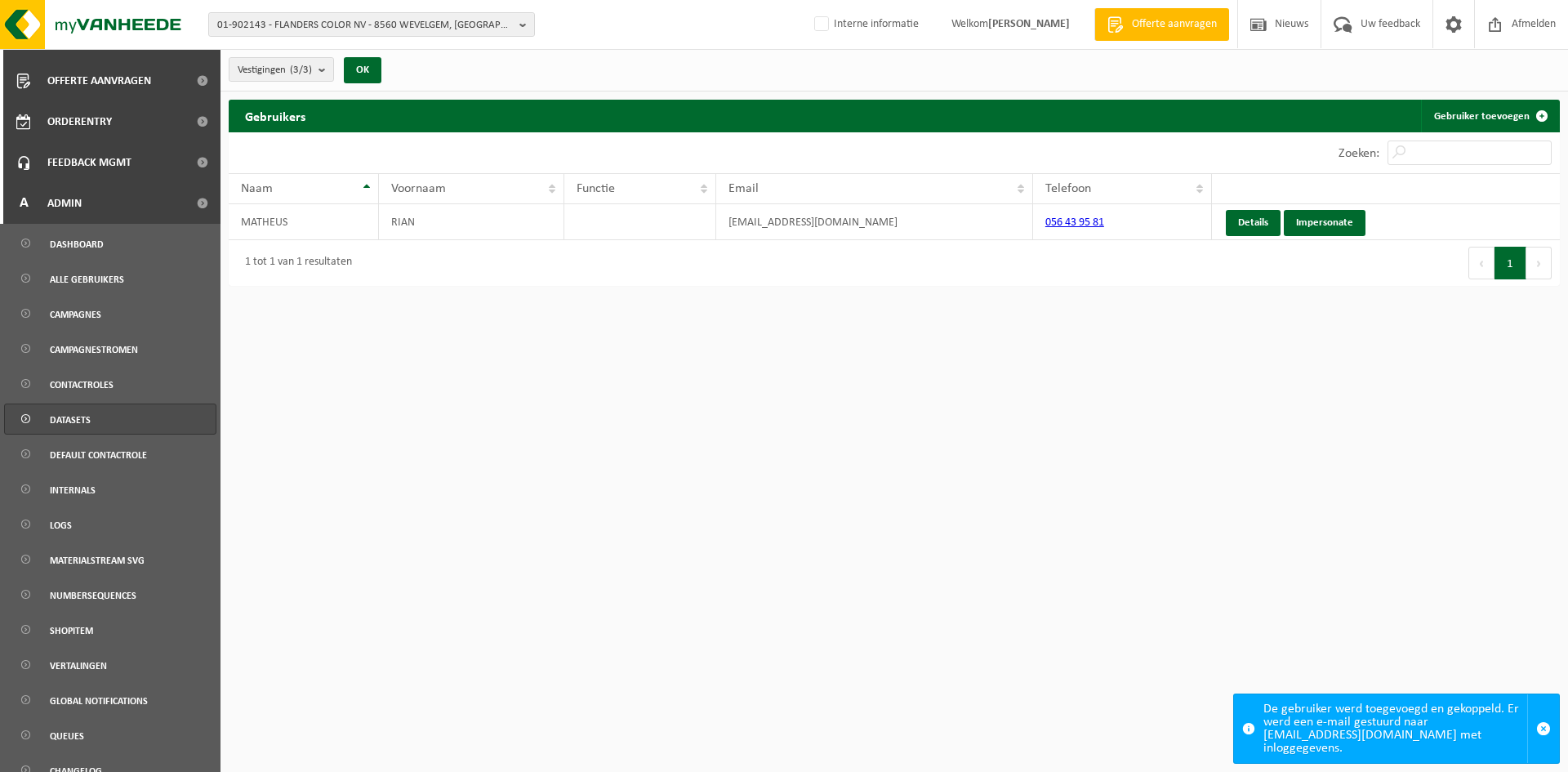
scroll to position [619, 0]
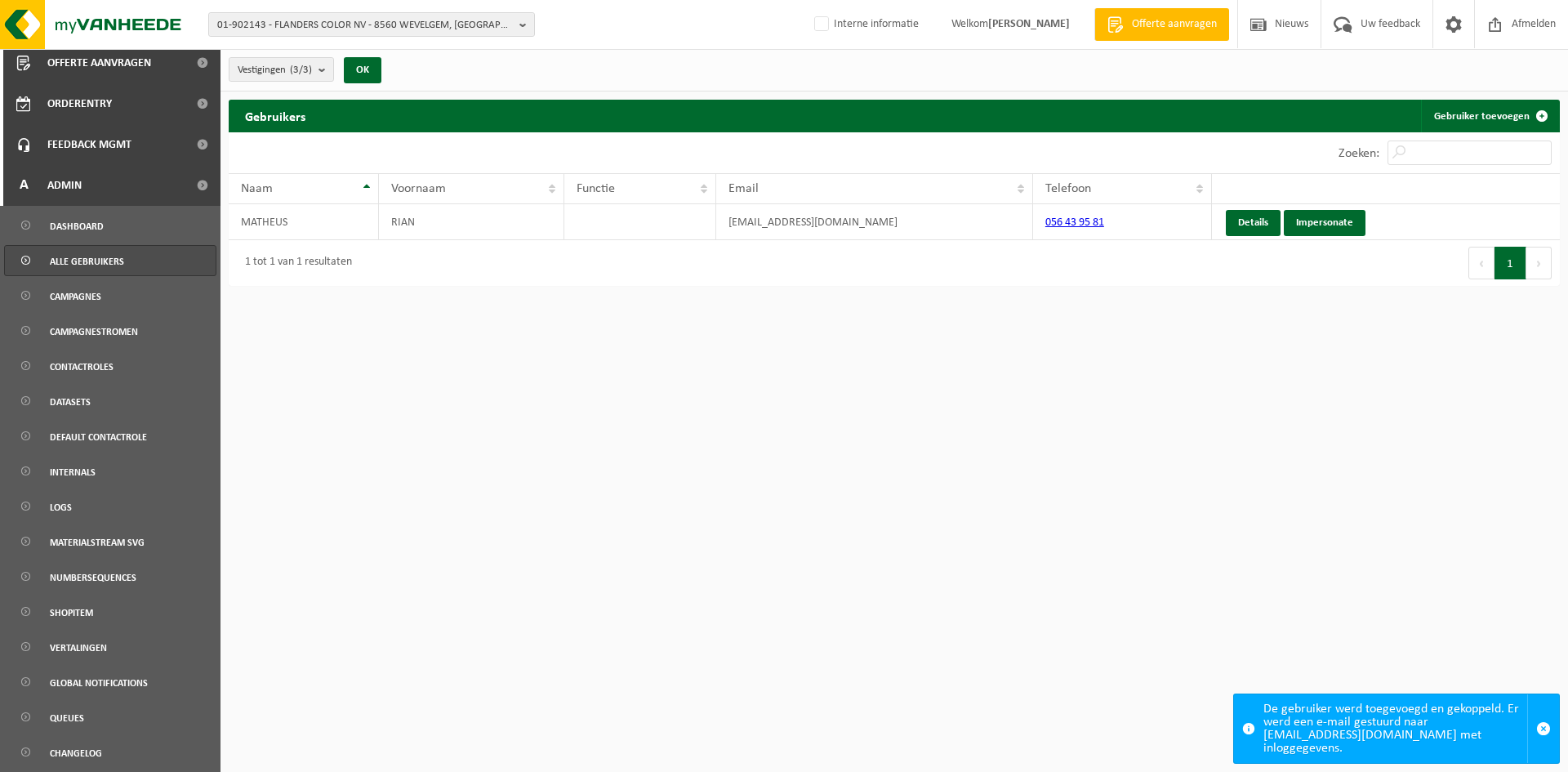
click at [128, 272] on link "Alle gebruikers" at bounding box center [110, 260] width 212 height 31
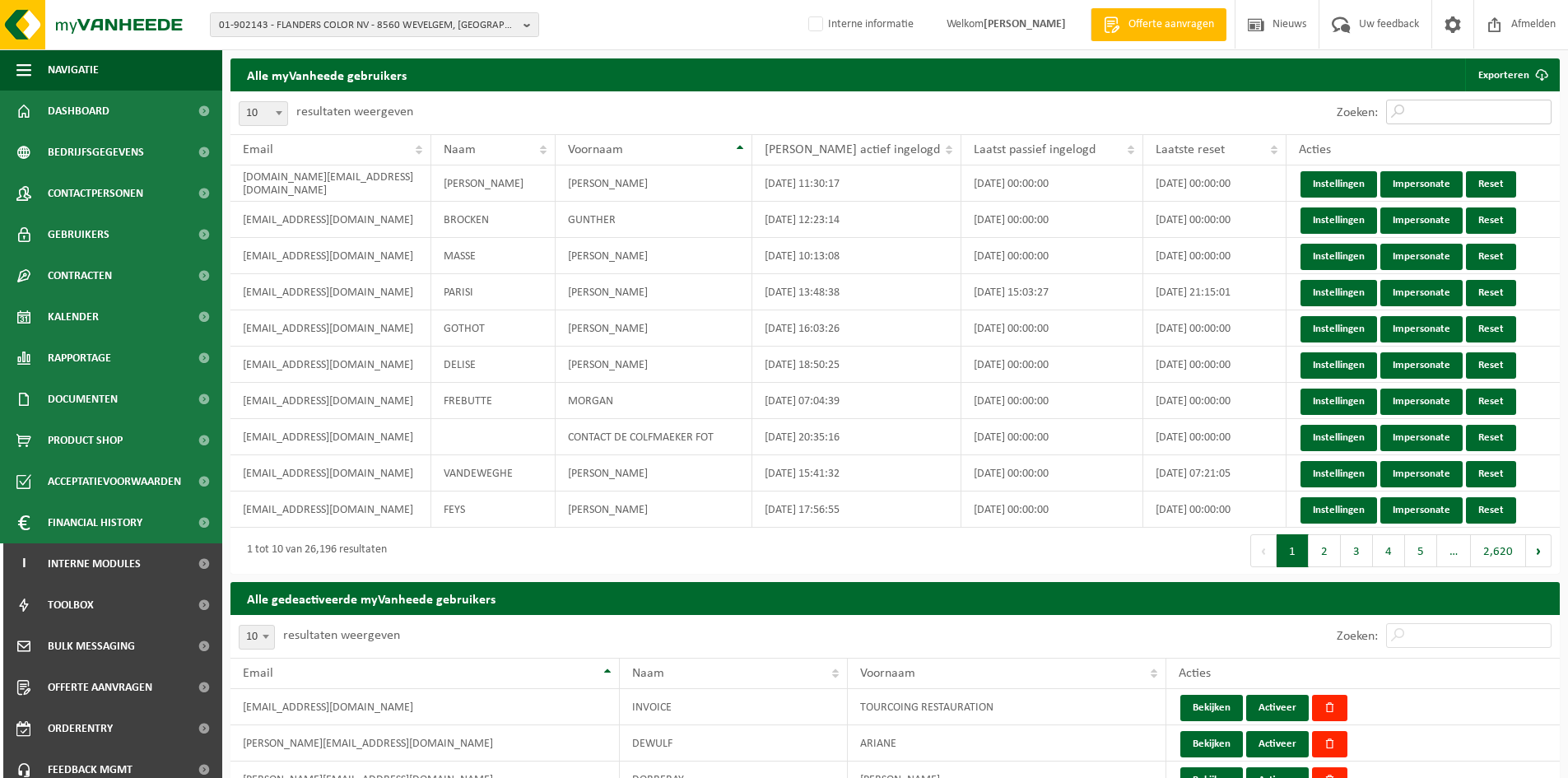
click at [1467, 116] on input "Zoeken:" at bounding box center [1469, 112] width 165 height 25
paste input "[EMAIL_ADDRESS][DOMAIN_NAME]"
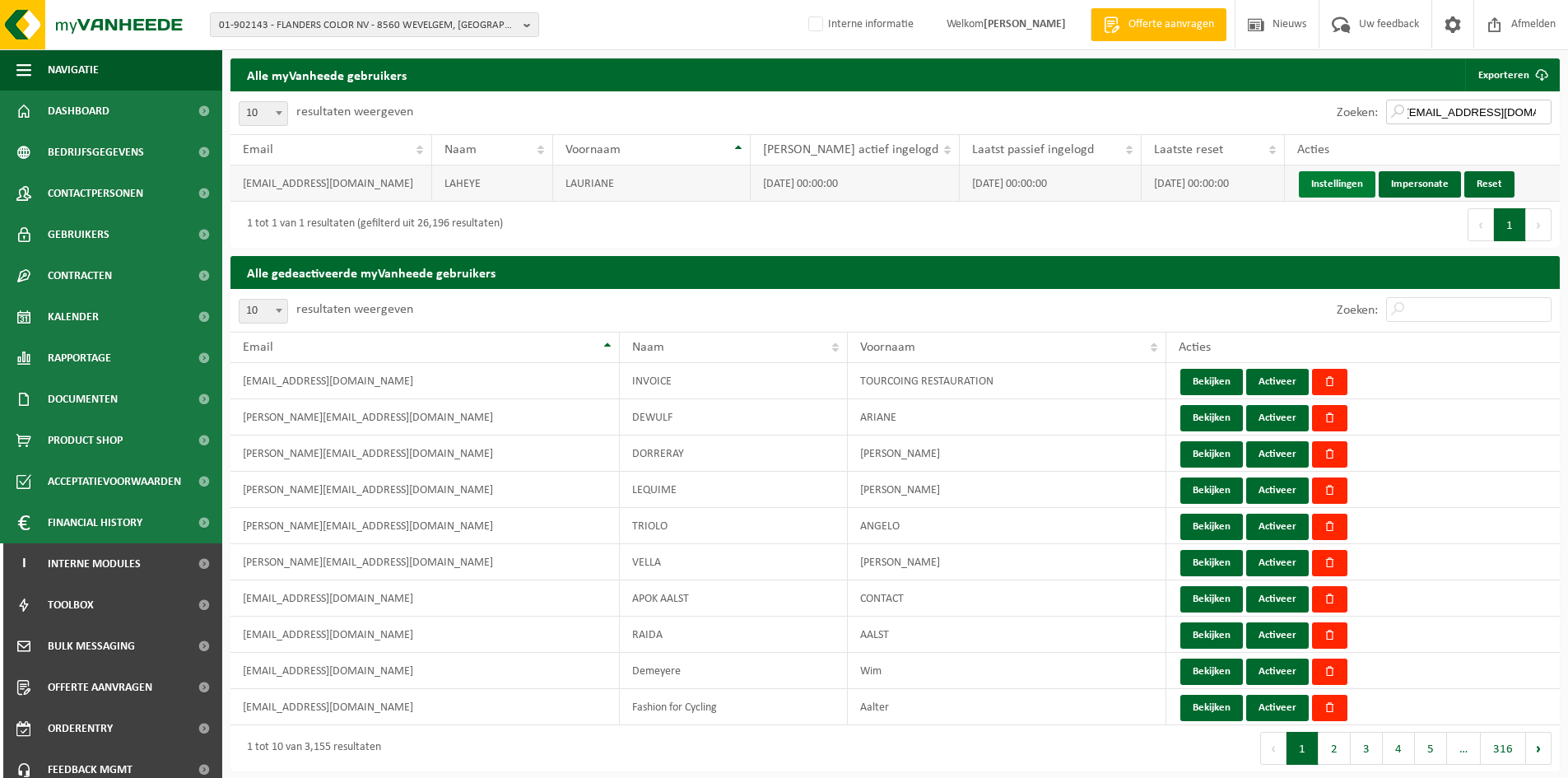
type input "[EMAIL_ADDRESS][DOMAIN_NAME]"
click at [1344, 190] on link "Instellingen" at bounding box center [1337, 184] width 77 height 26
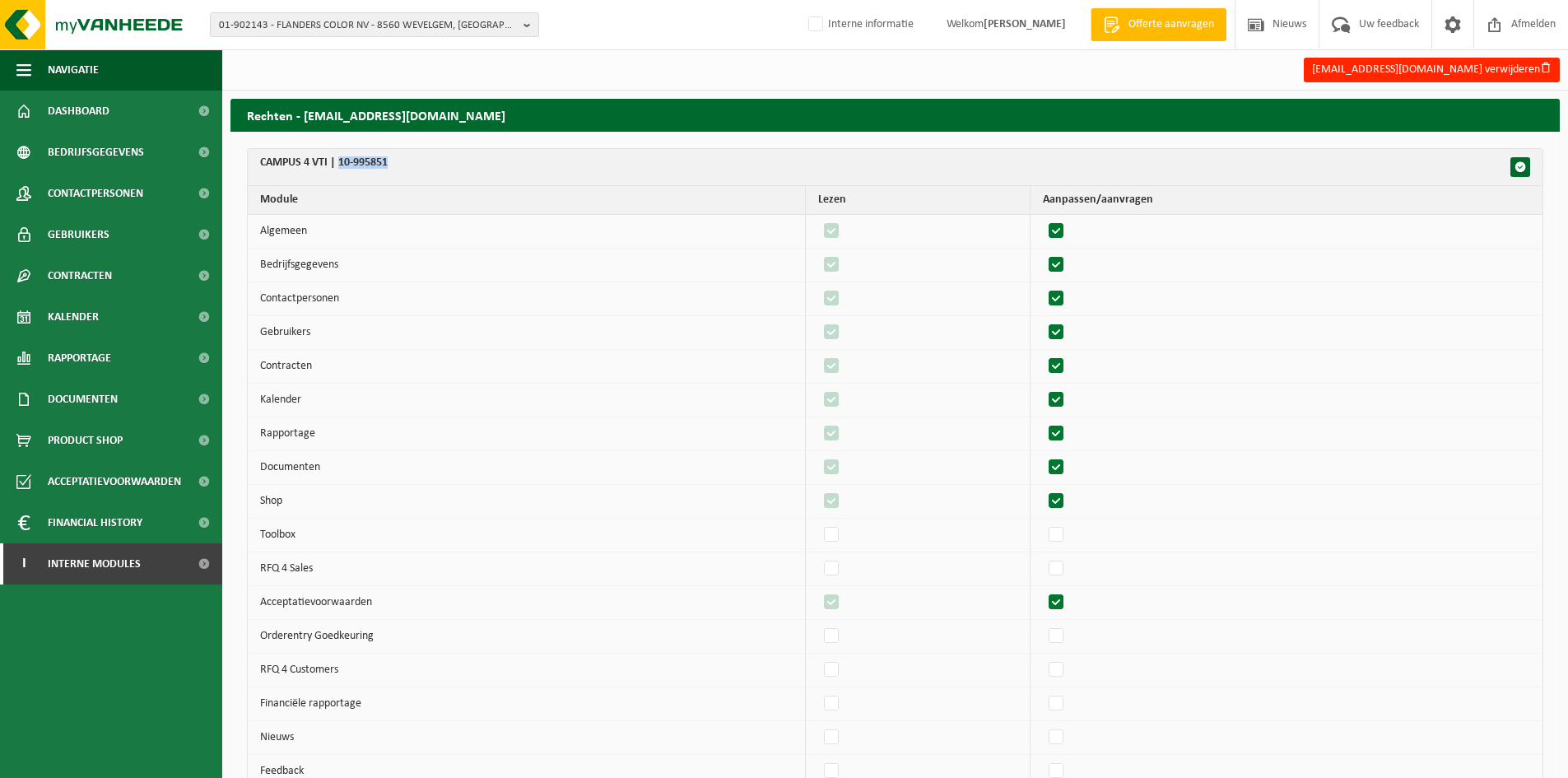
drag, startPoint x: 412, startPoint y: 162, endPoint x: 340, endPoint y: 164, distance: 72.0
click at [340, 164] on th "CAMPUS 4 VTI | 10-995851" at bounding box center [895, 167] width 1295 height 37
copy th "10-995851"
click at [431, 8] on div "01-902143 - FLANDERS COLOR NV - 8560 WEVELGEM, KORTRIJKSTRAAT 380 01-902143 - F…" at bounding box center [784, 25] width 1568 height 50
click at [413, 26] on span "01-902143 - FLANDERS COLOR NV - 8560 WEVELGEM, KORTRIJKSTRAAT 380" at bounding box center [368, 26] width 298 height 25
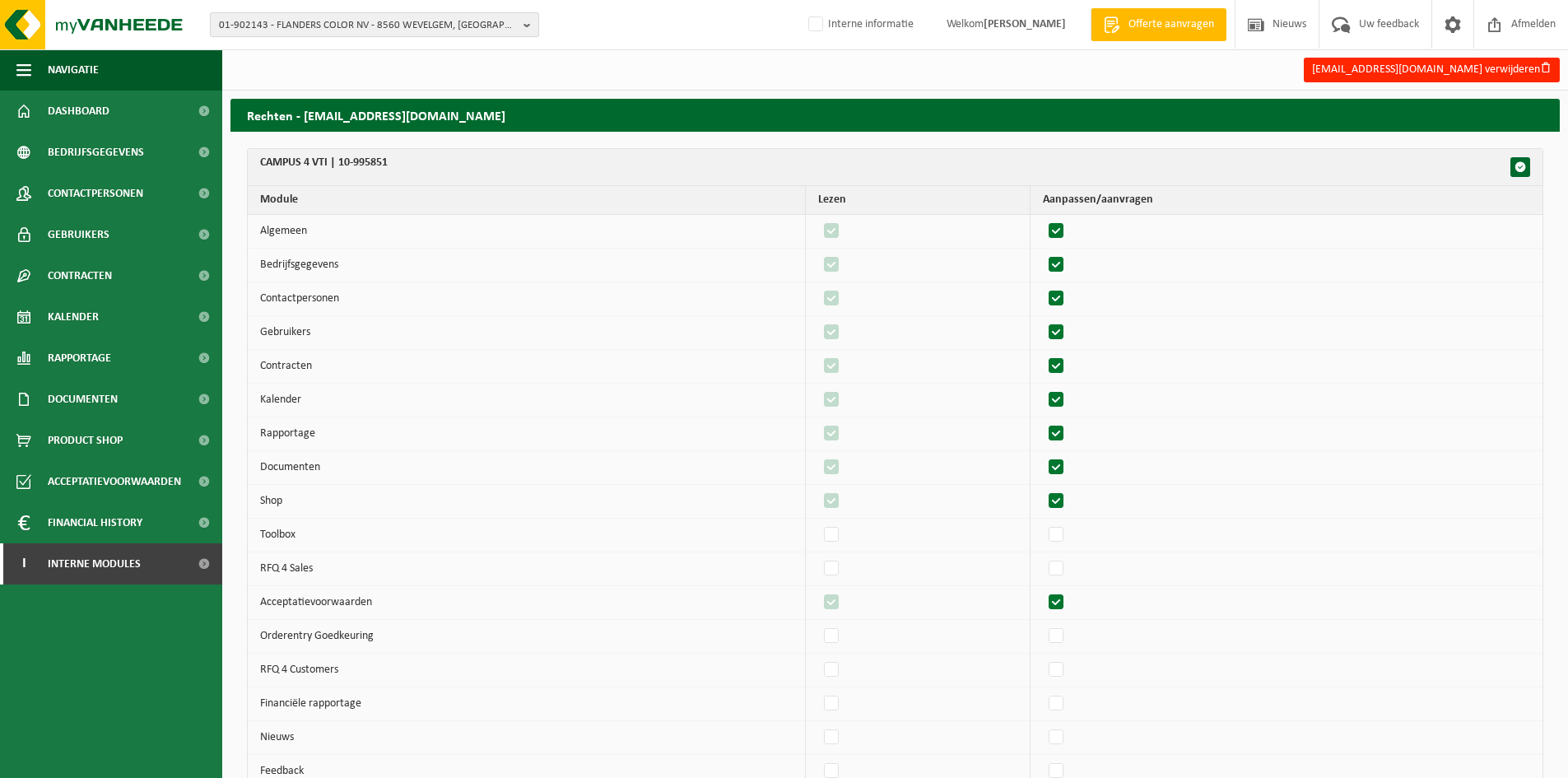
paste input "10-995851"
type input "10-995851"
click at [327, 79] on strong "10-995851 - CAMPUS 4 VTI - 8970 POPERINGE, BOESCHEPESTRAAT 44" at bounding box center [323, 75] width 209 height 12
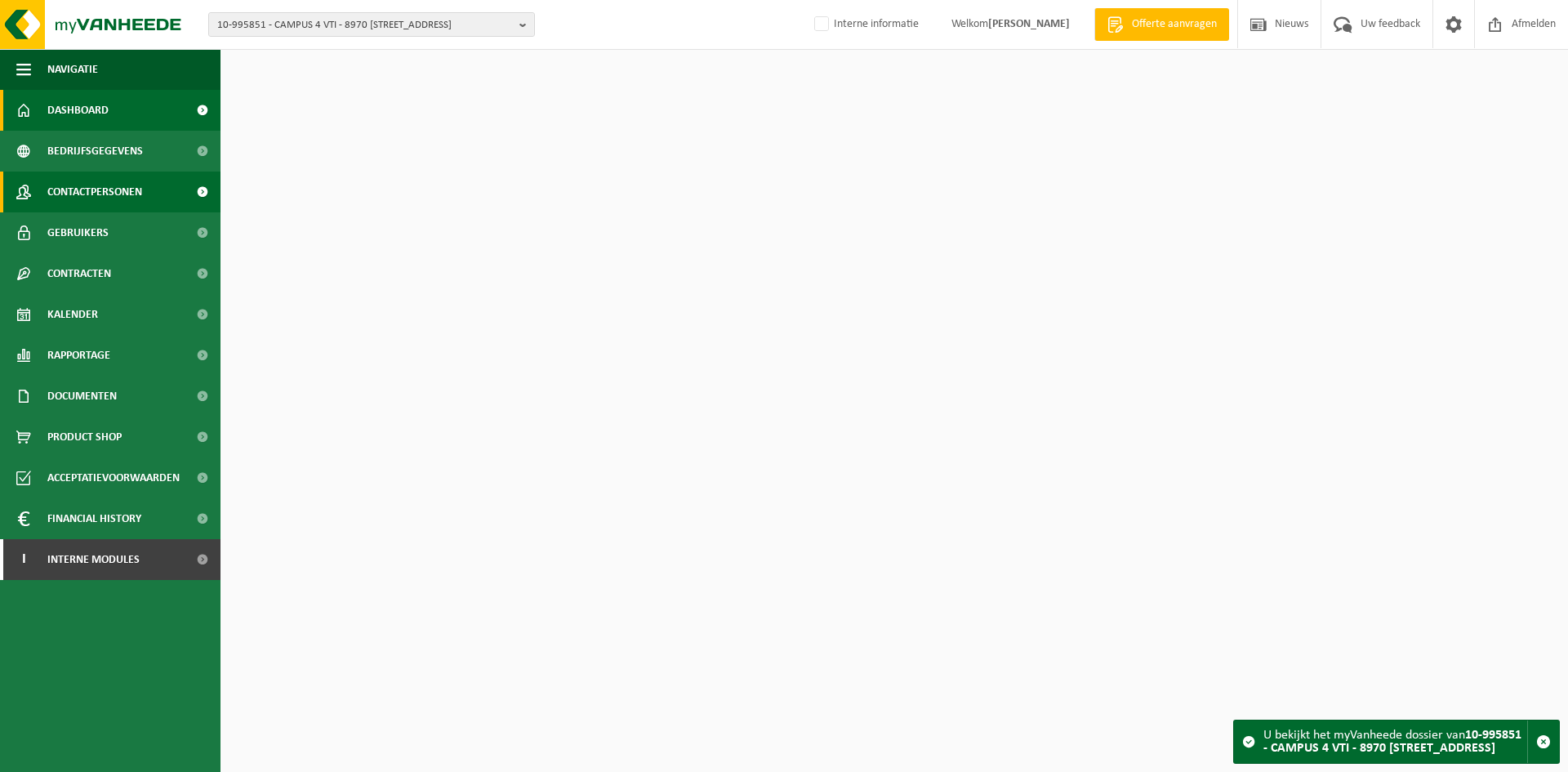
click at [96, 195] on span "Contactpersonen" at bounding box center [95, 192] width 95 height 41
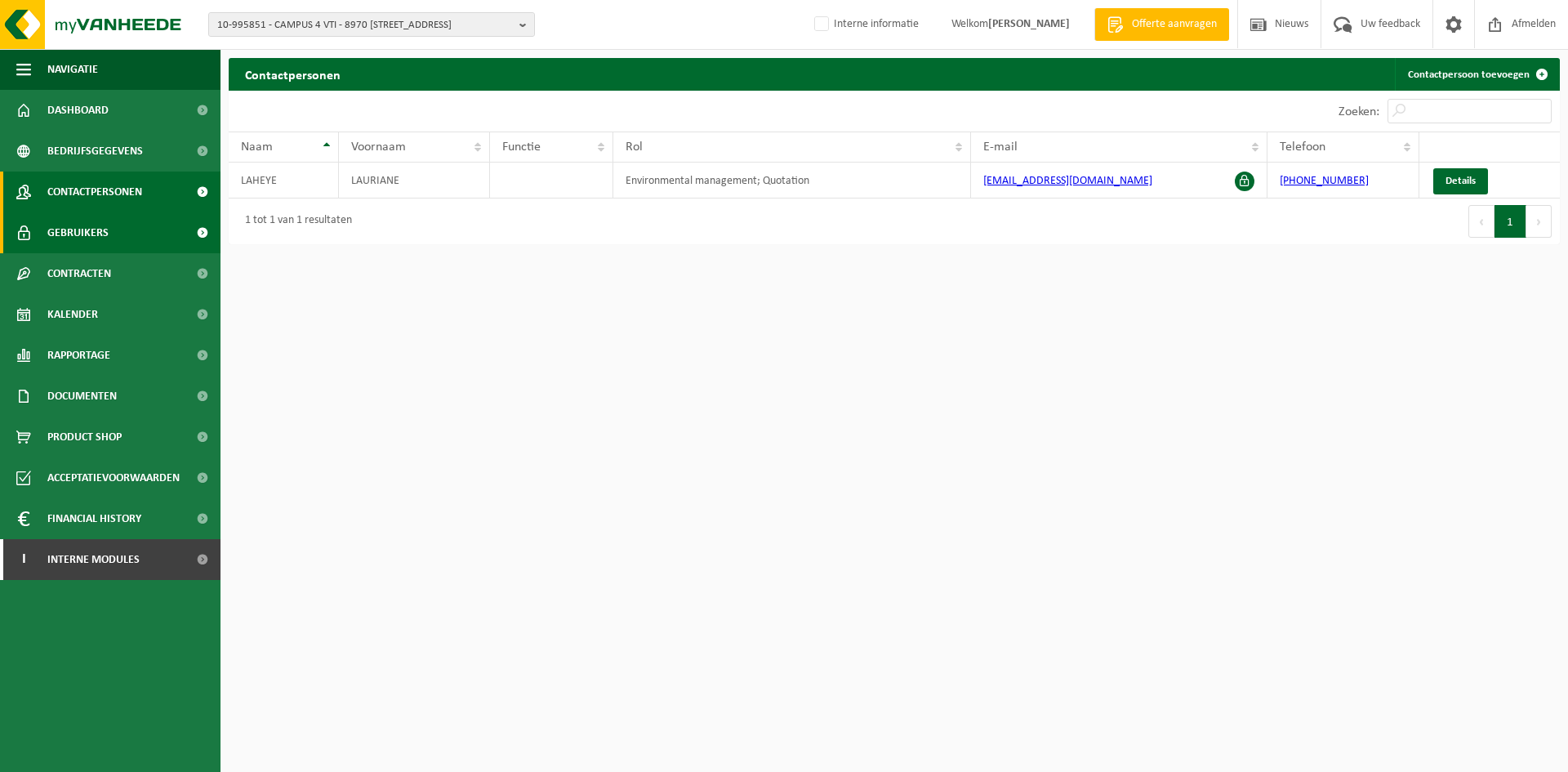
click at [124, 216] on link "Gebruikers" at bounding box center [110, 233] width 220 height 41
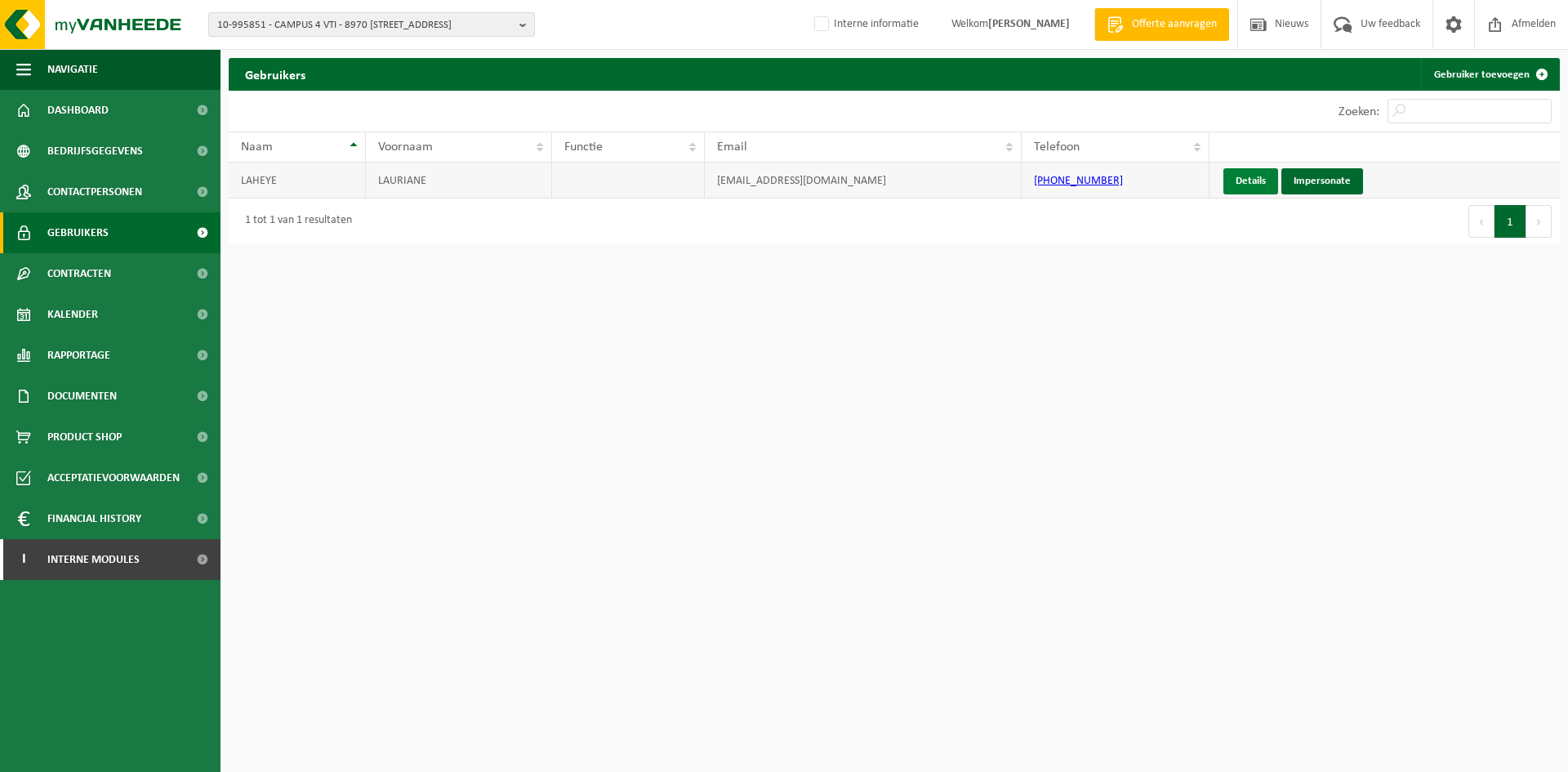
click at [1258, 180] on link "Details" at bounding box center [1251, 181] width 54 height 26
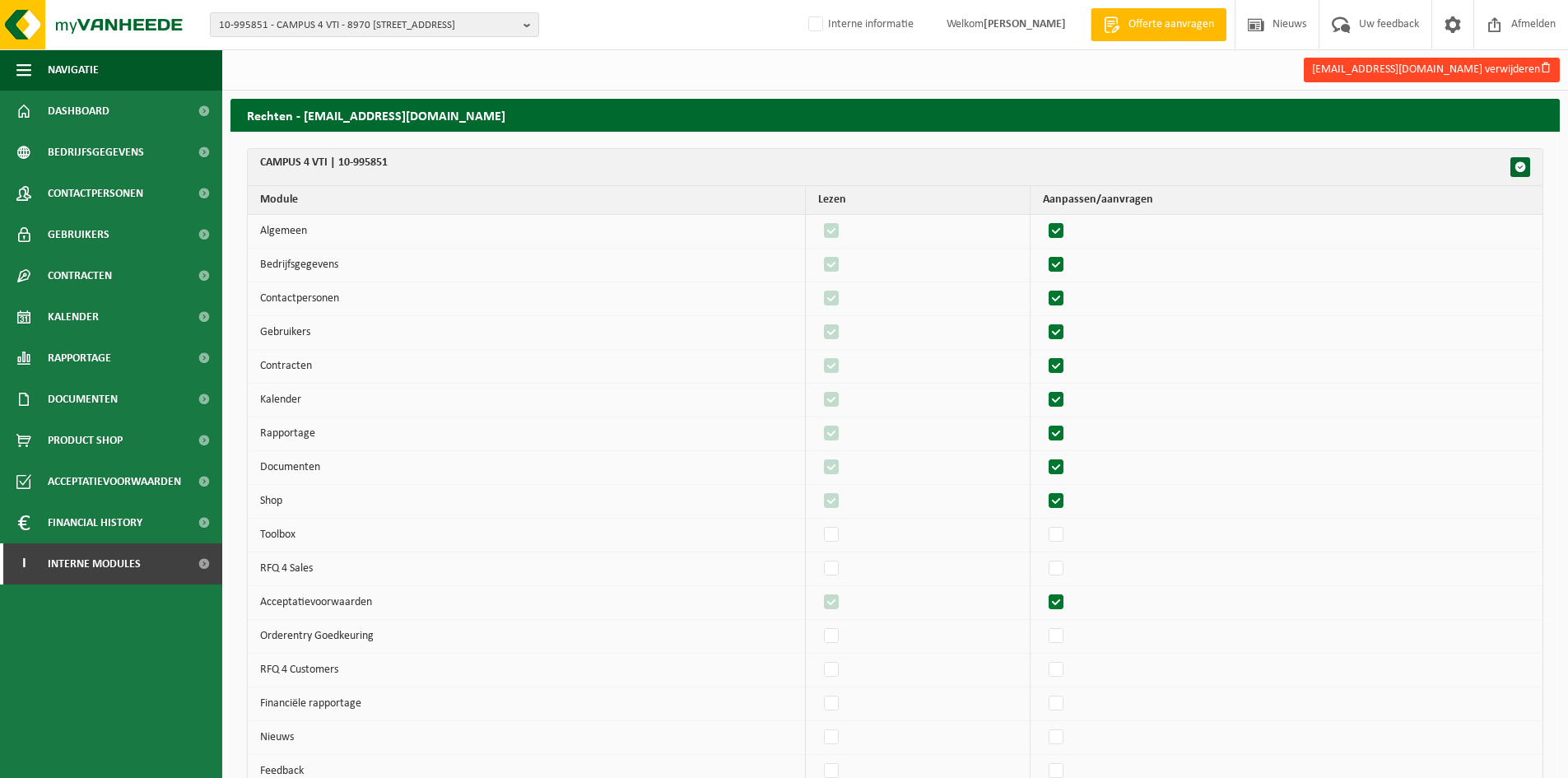
click at [1489, 70] on button "[EMAIL_ADDRESS][DOMAIN_NAME] verwijderen" at bounding box center [1432, 70] width 256 height 25
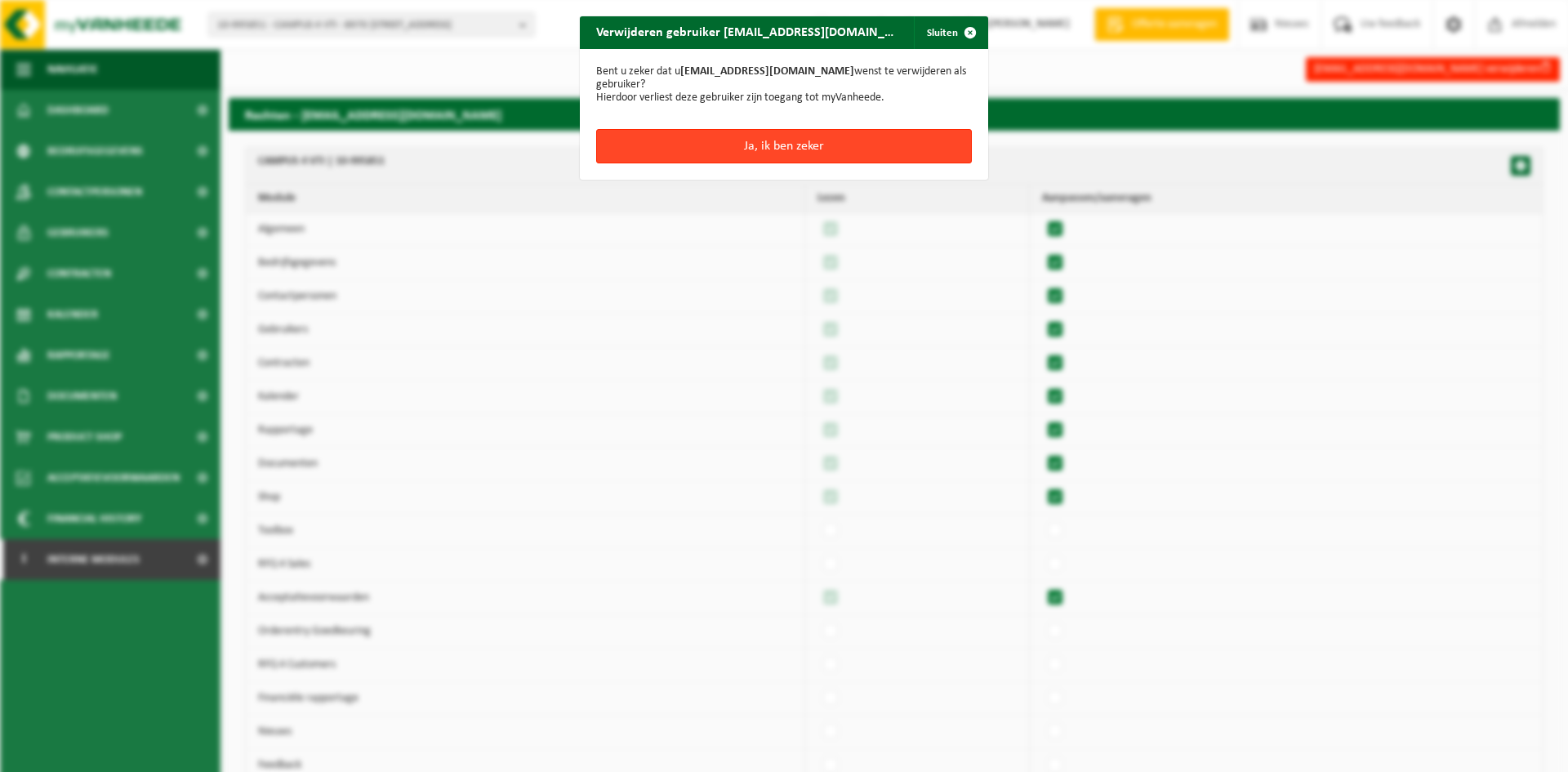
click at [806, 155] on button "Ja, ik ben zeker" at bounding box center [784, 146] width 376 height 35
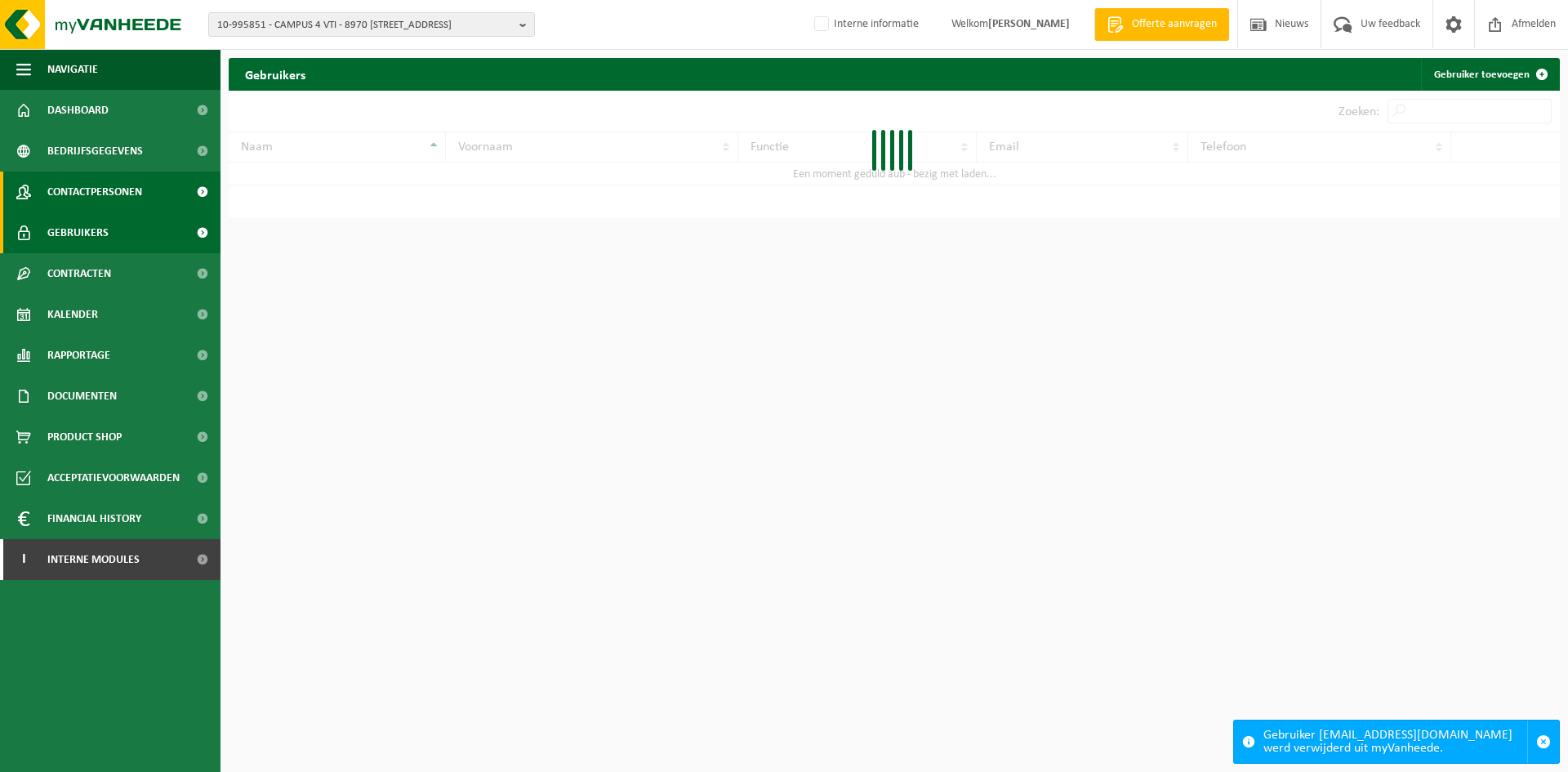
click at [88, 195] on span "Contactpersonen" at bounding box center [95, 192] width 95 height 41
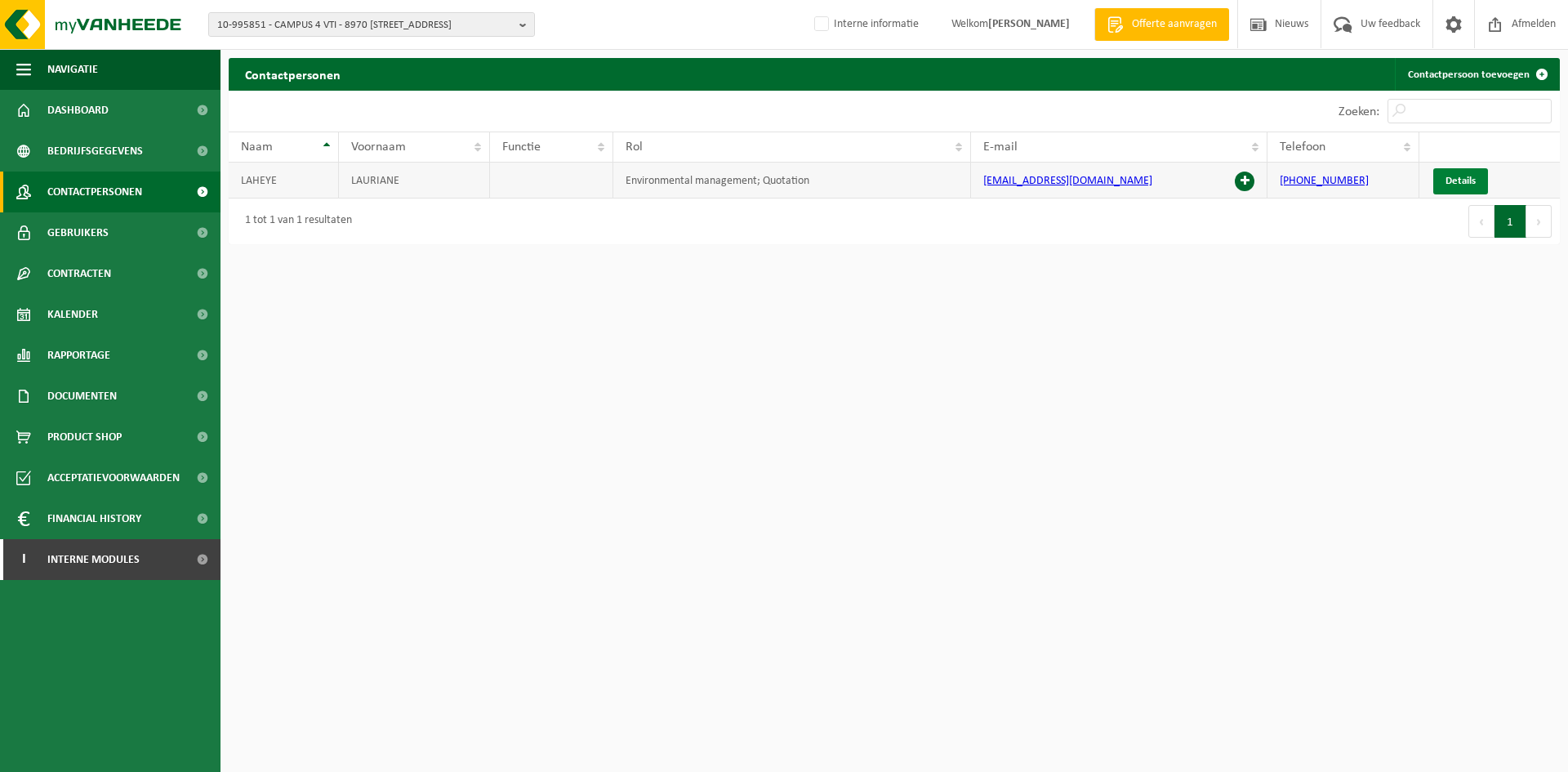
click at [1467, 178] on span "Details" at bounding box center [1461, 180] width 30 height 10
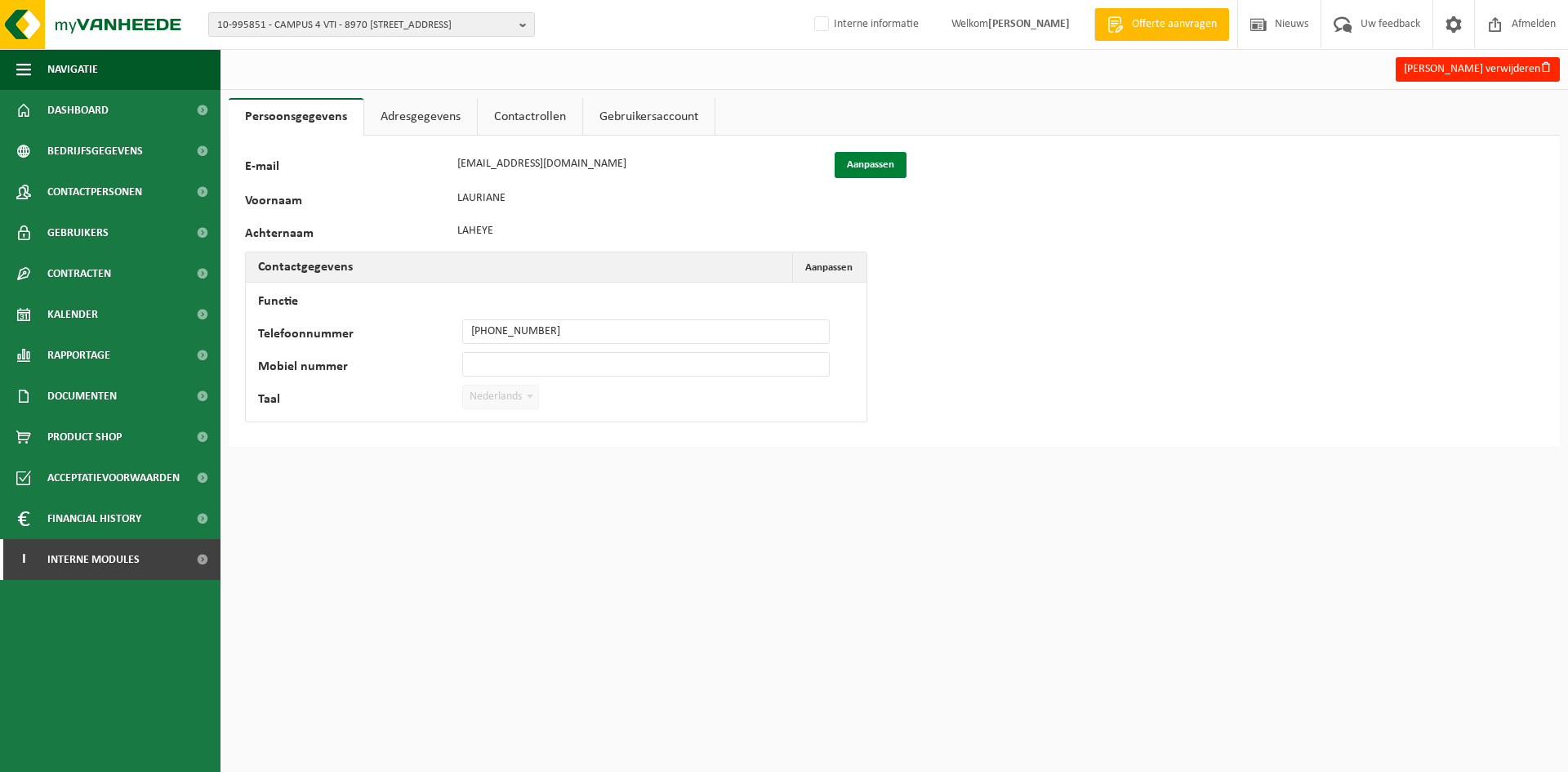
click at [853, 153] on button "Aanpassen" at bounding box center [870, 165] width 72 height 26
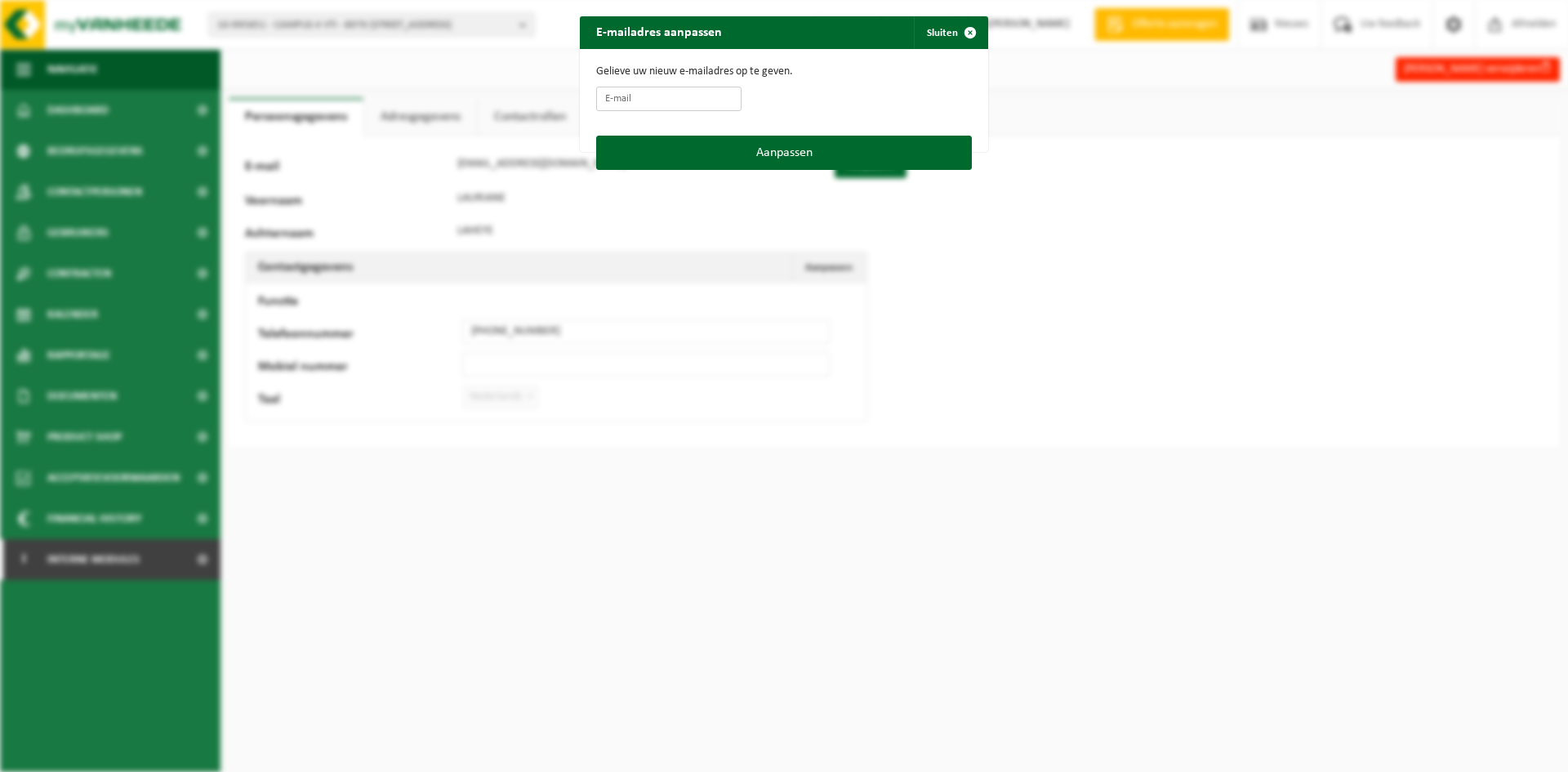
click at [646, 99] on input "E-mail" at bounding box center [669, 98] width 145 height 24
paste input "[EMAIL_ADDRESS][DOMAIN_NAME]"
type input "[EMAIL_ADDRESS][DOMAIN_NAME]"
click at [803, 144] on button "Aanpassen" at bounding box center [784, 153] width 376 height 35
type input "[EMAIL_ADDRESS][DOMAIN_NAME]"
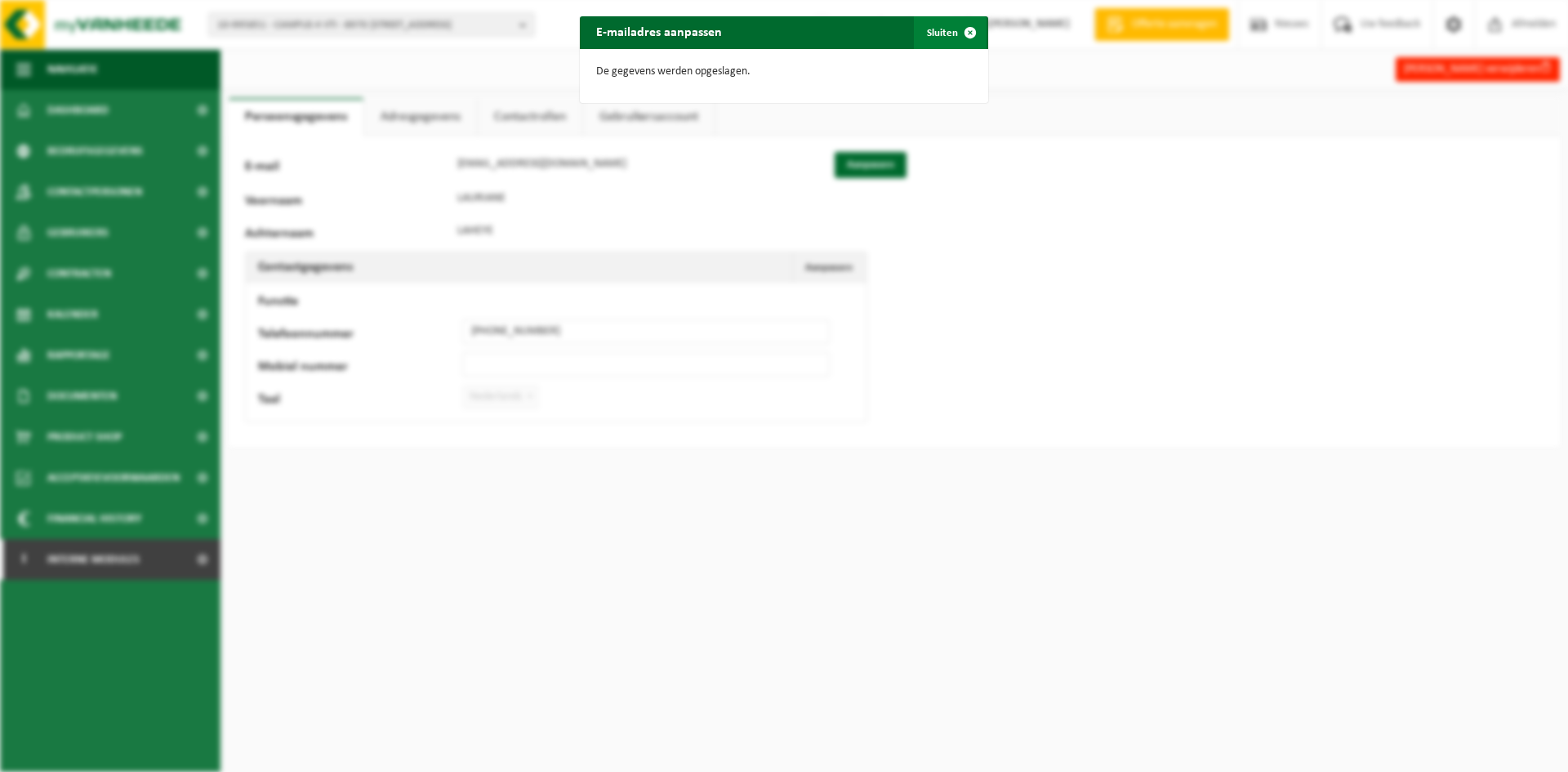
click at [957, 18] on span "button" at bounding box center [970, 32] width 33 height 33
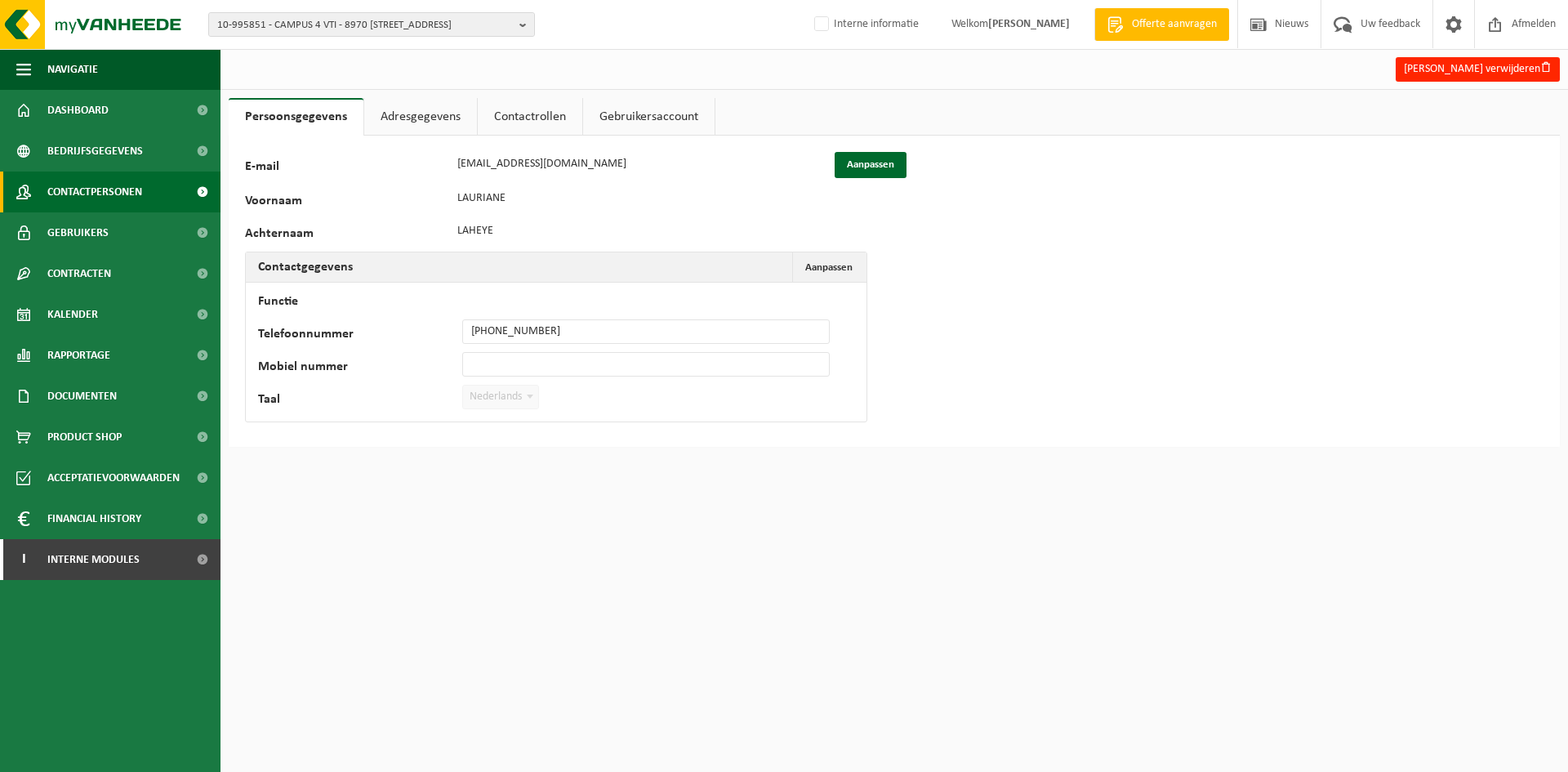
click at [102, 198] on span "Contactpersonen" at bounding box center [95, 192] width 95 height 41
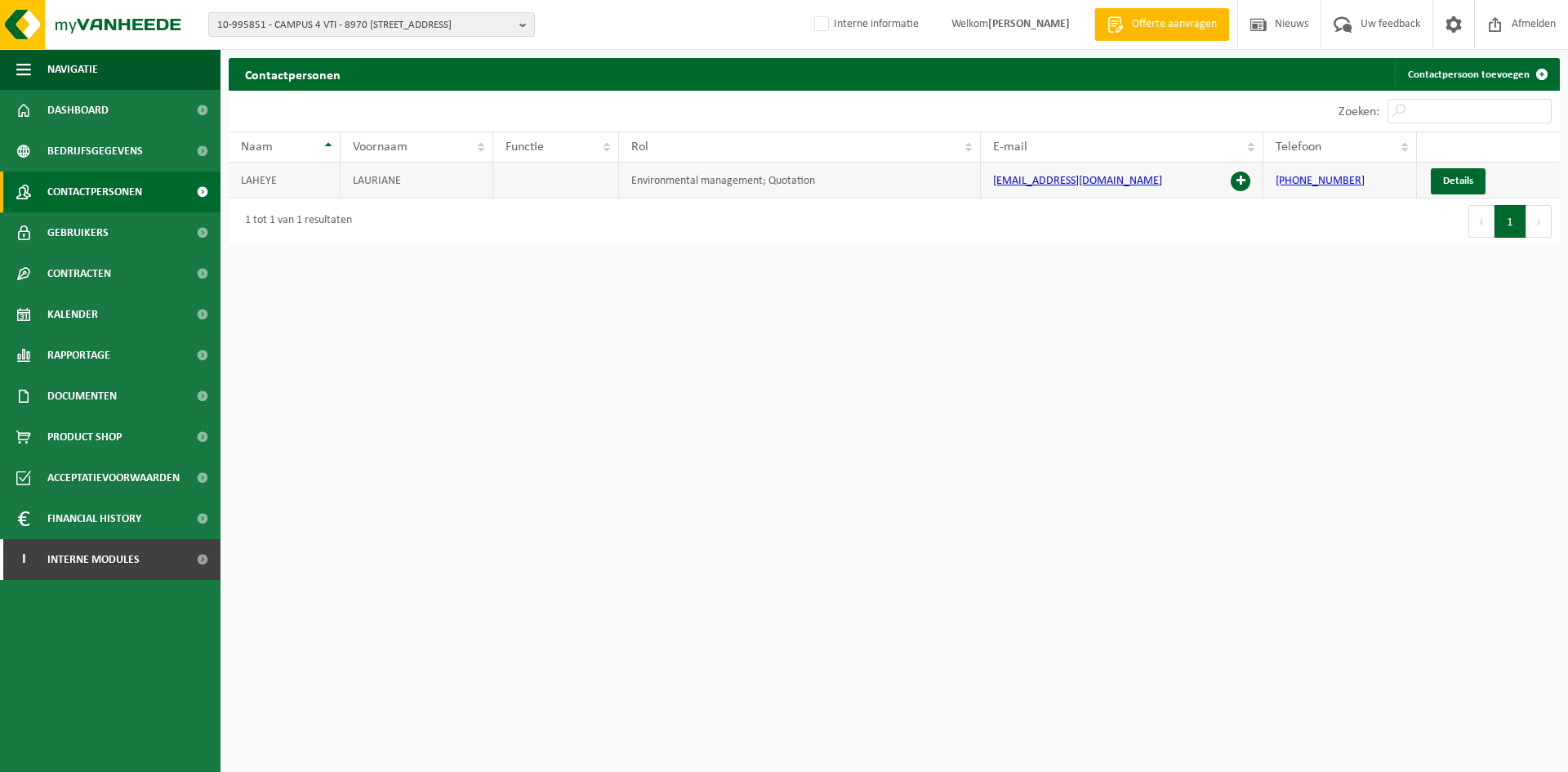
click at [1241, 187] on span at bounding box center [1241, 181] width 20 height 20
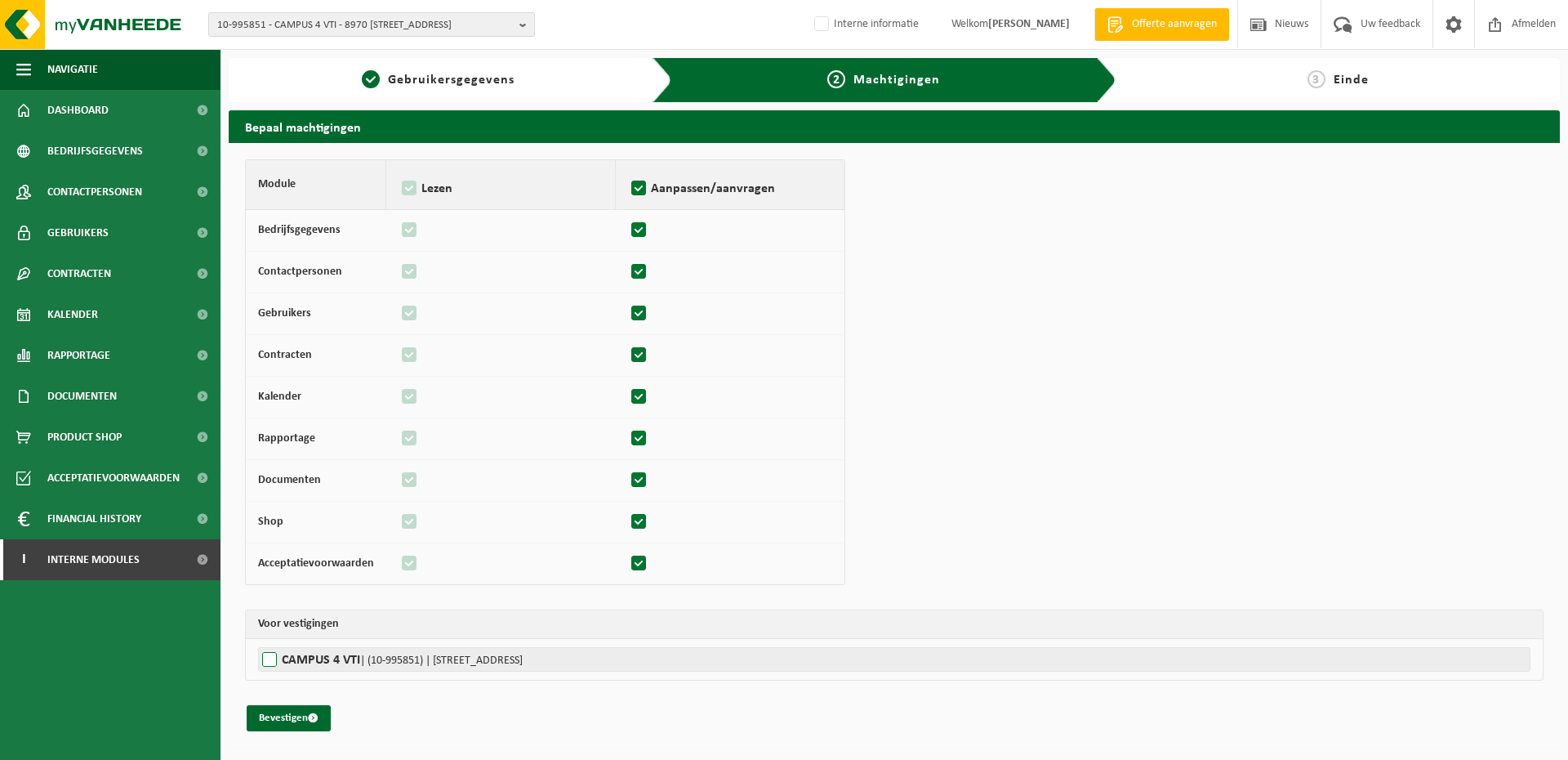
click at [375, 656] on span "| (10-995851) | BOESCHEPESTRAAT 44, 8970 POPERINGE" at bounding box center [441, 661] width 162 height 12
click at [375, 656] on input "CAMPUS 4 VTI | (10-995851) | BOESCHEPESTRAAT 44, 8970 POPERINGE" at bounding box center [1042, 660] width 1568 height 24
checkbox input "true"
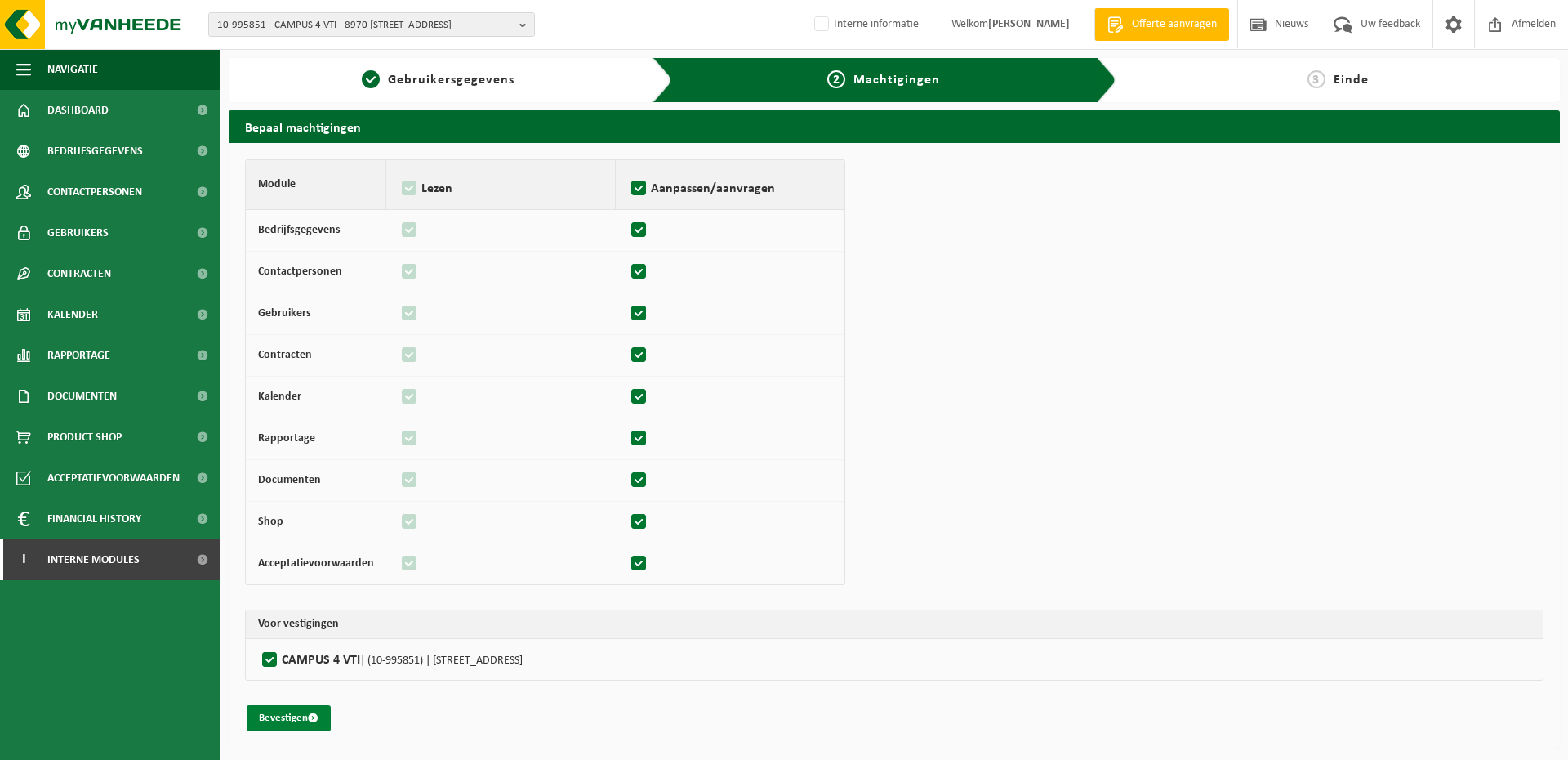
click at [309, 720] on span "submit" at bounding box center [312, 718] width 10 height 10
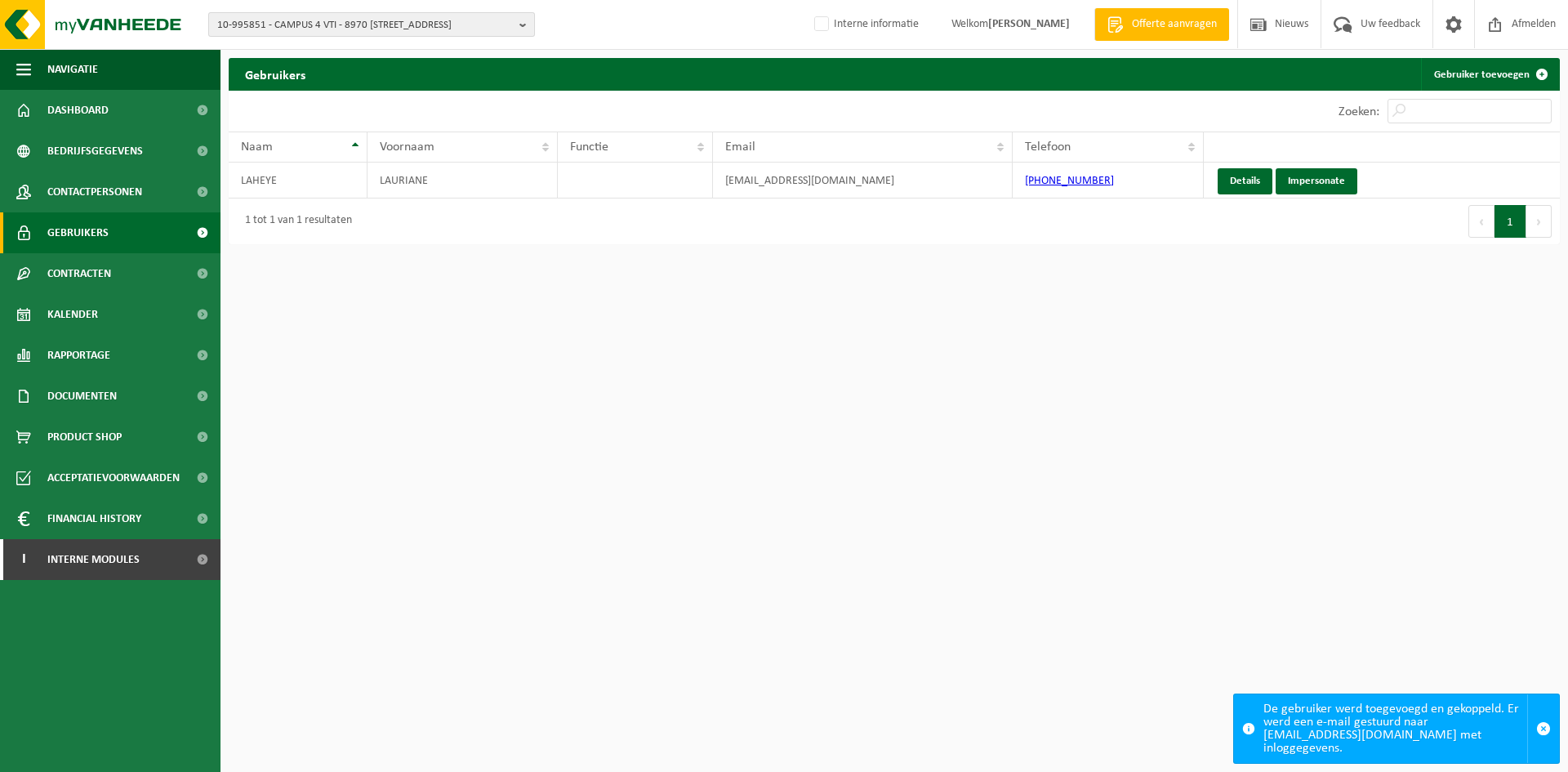
click at [342, 23] on span "10-995851 - CAMPUS 4 VTI - 8970 POPERINGE, BOESCHEPESTRAAT 44" at bounding box center [365, 25] width 295 height 24
paste input "10-741237"
type input "10-741237"
click at [353, 79] on strong "10-741237 - WESLEY D'HAENENS - 9881 BELLEM, PARKSTRAAT 11" at bounding box center [354, 74] width 272 height 12
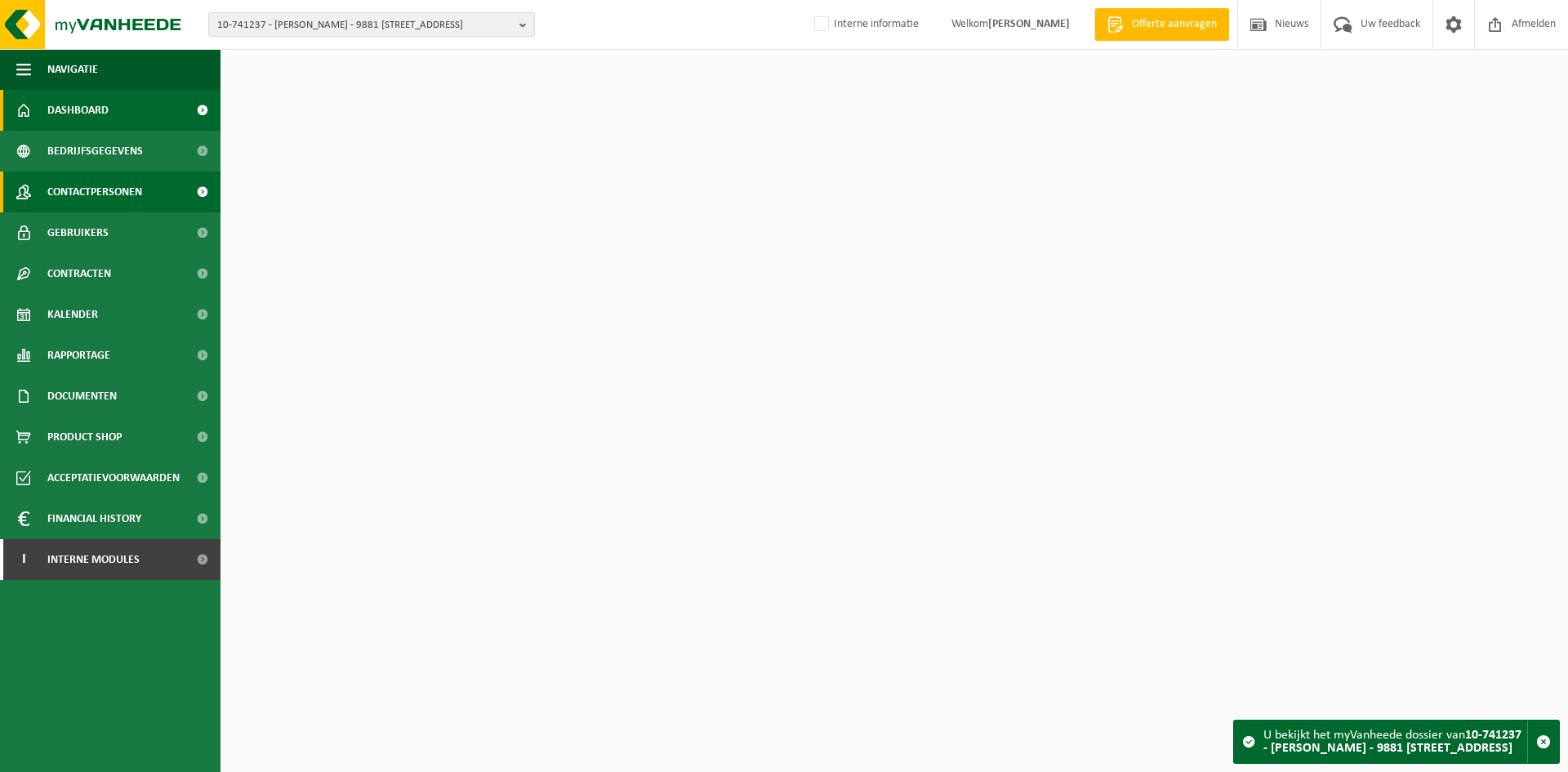
click at [143, 193] on link "Contactpersonen" at bounding box center [110, 192] width 220 height 41
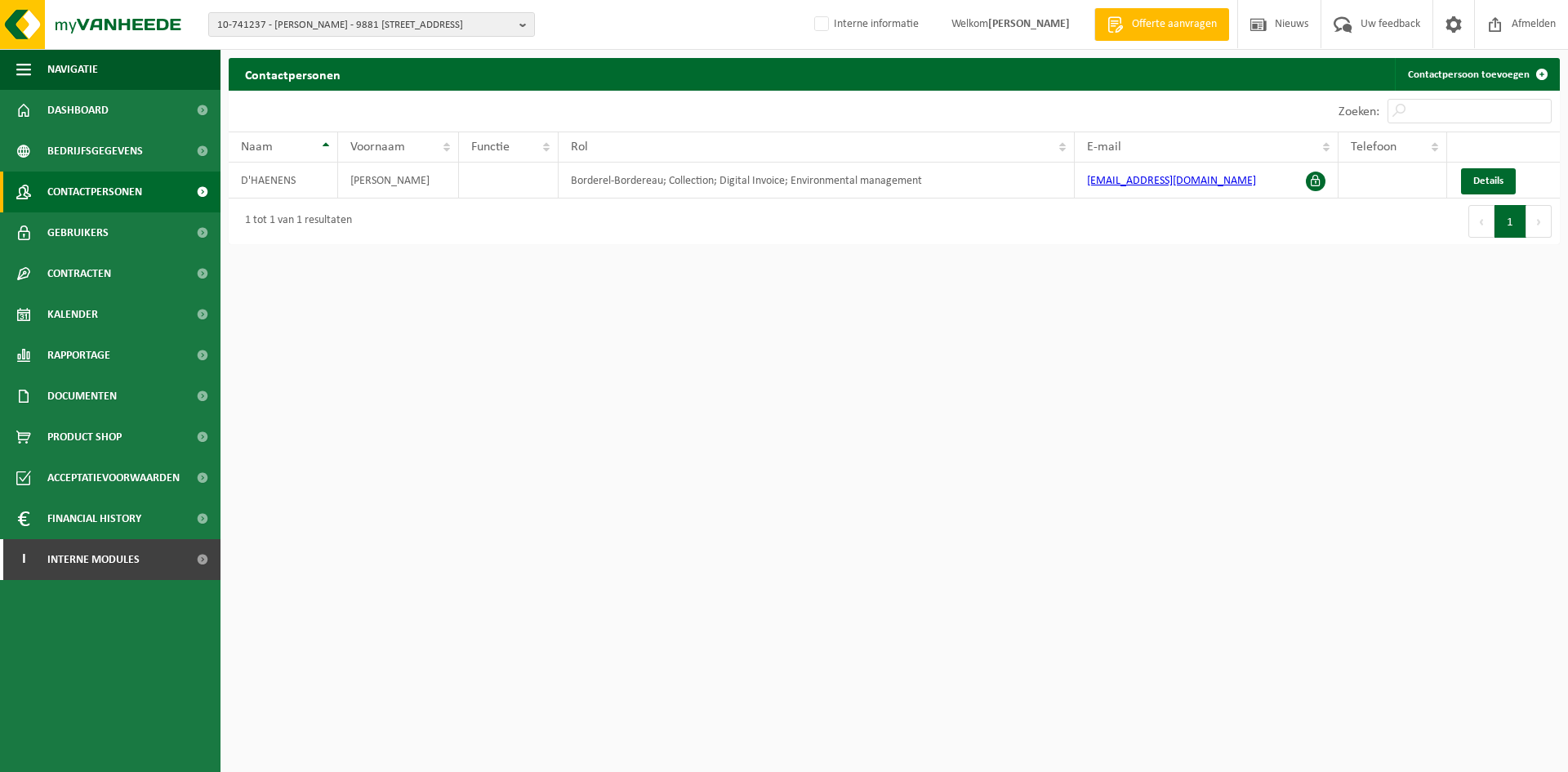
drag, startPoint x: 72, startPoint y: 396, endPoint x: 72, endPoint y: 432, distance: 36.0
click at [72, 396] on span "Documenten" at bounding box center [83, 397] width 69 height 41
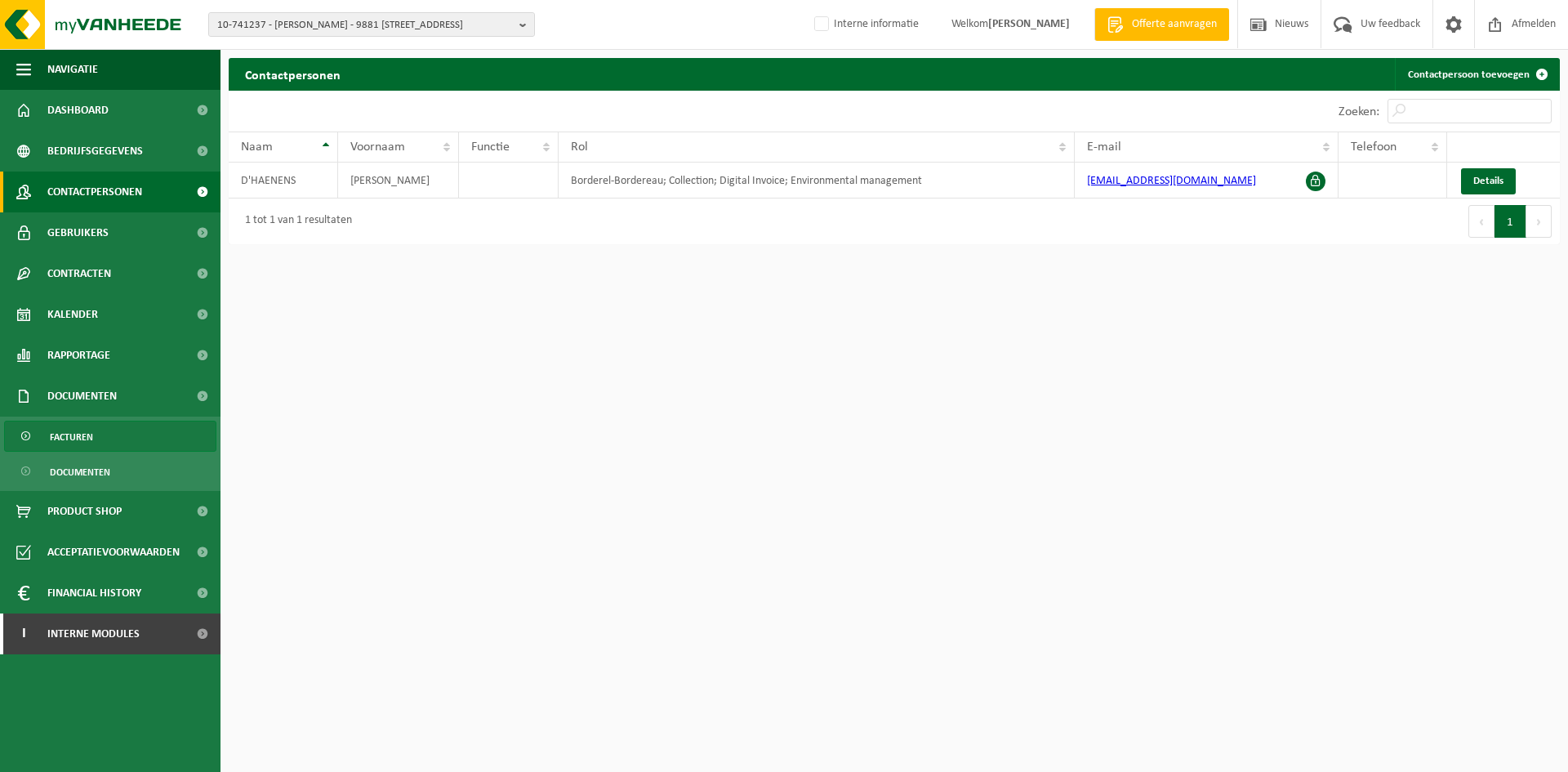
click at [78, 434] on span "Facturen" at bounding box center [71, 436] width 43 height 31
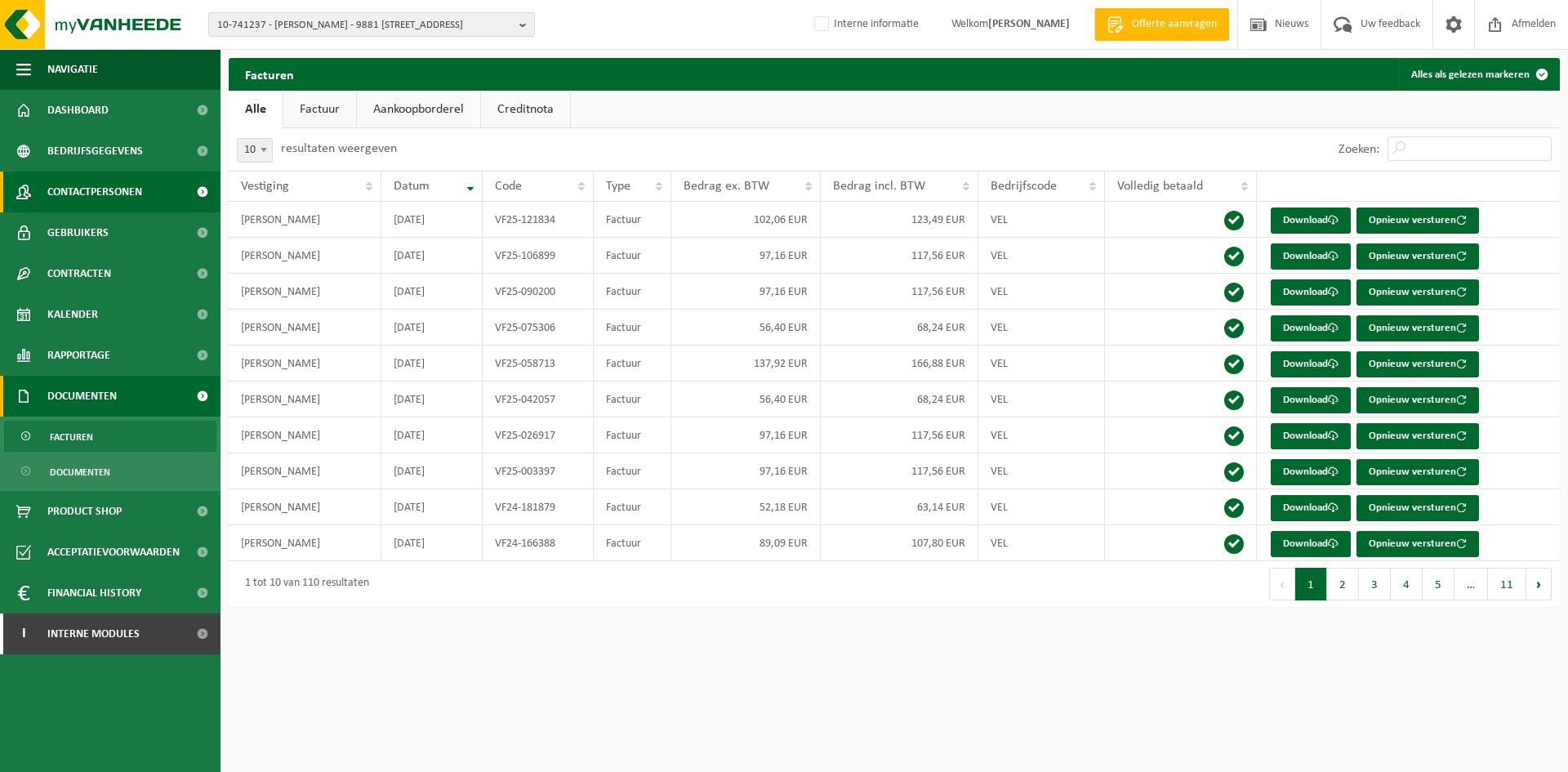
click at [117, 196] on span "Contactpersonen" at bounding box center [95, 192] width 95 height 41
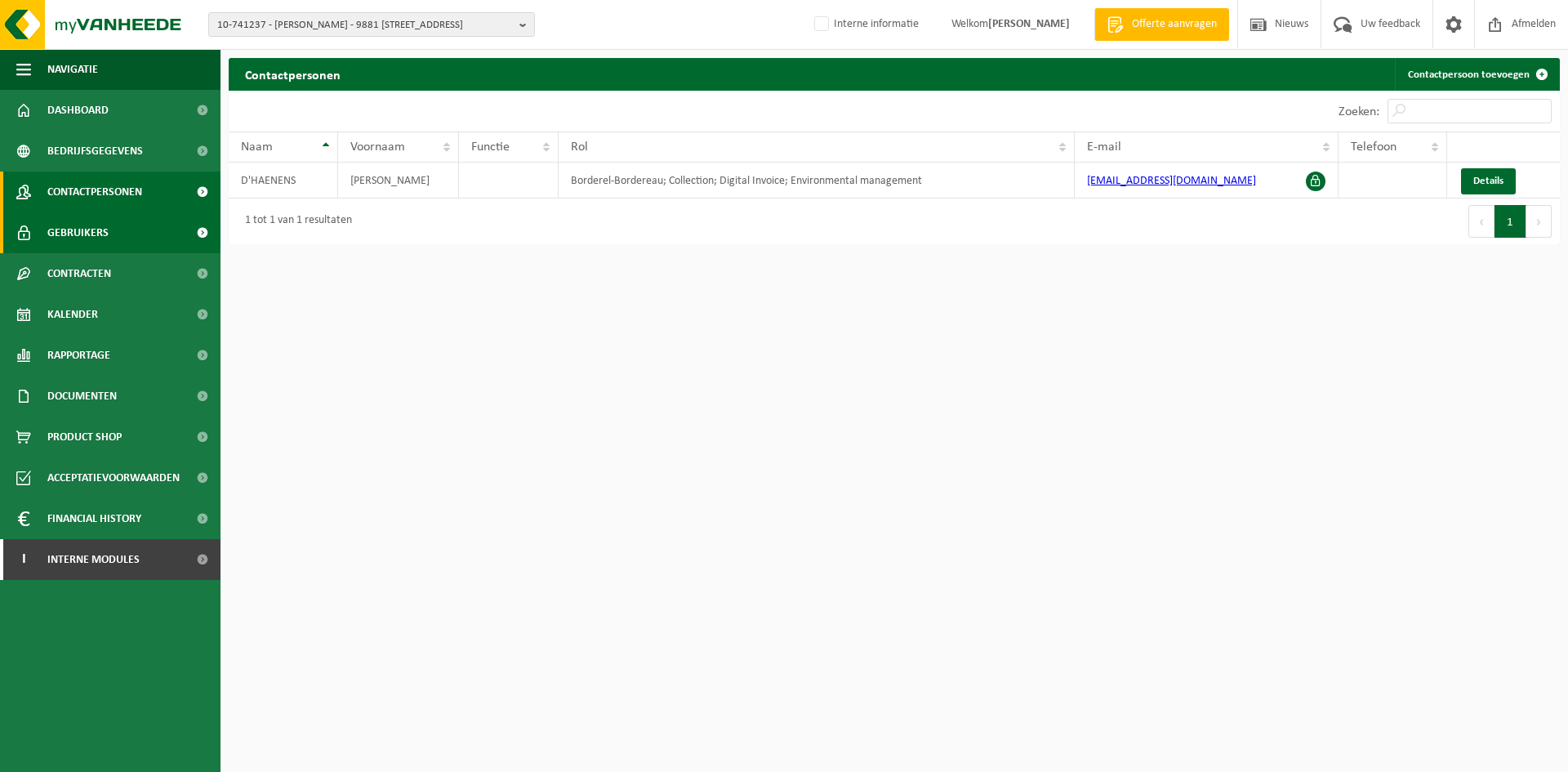
click at [129, 237] on link "Gebruikers" at bounding box center [110, 233] width 220 height 41
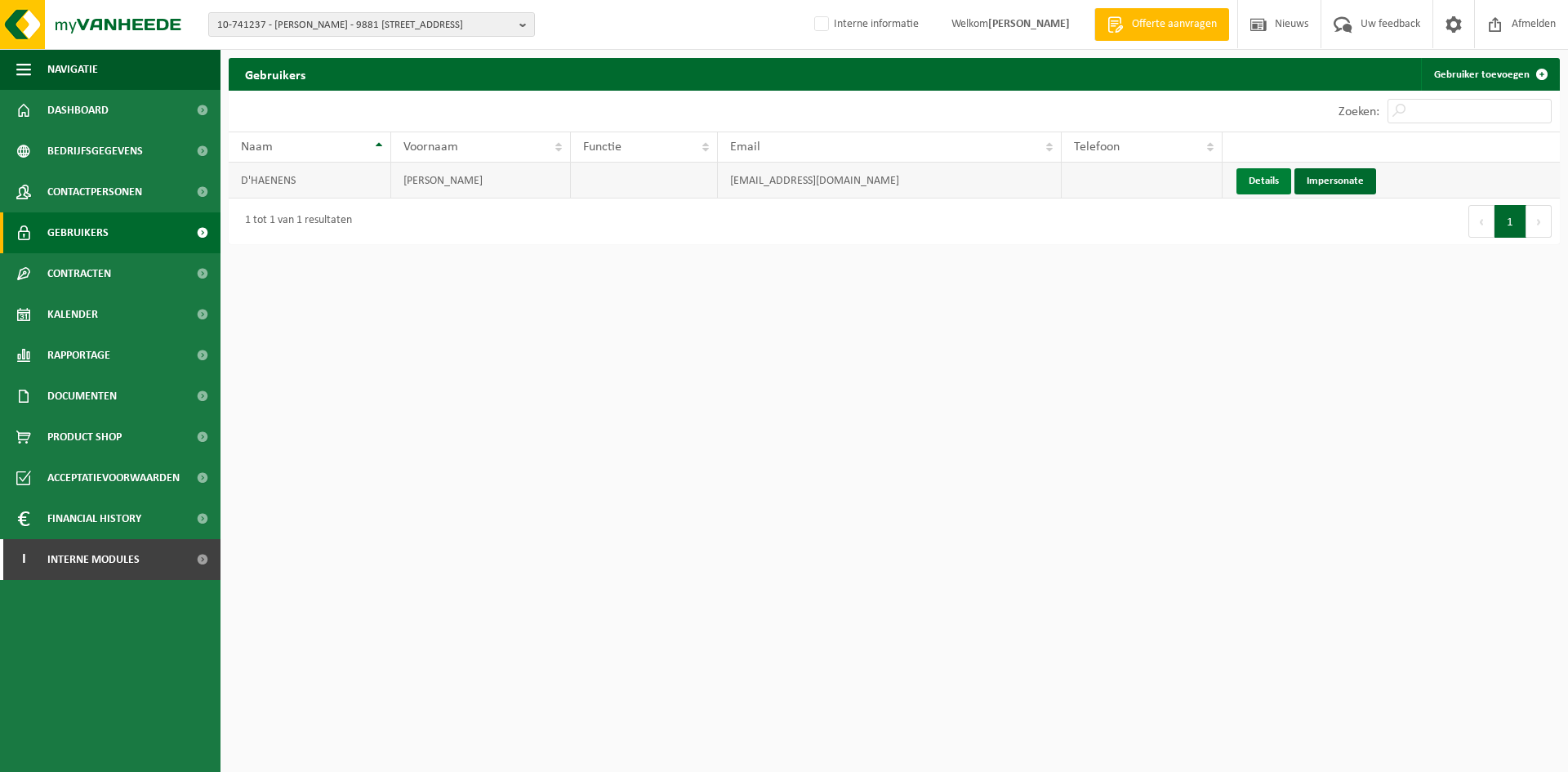
click at [1275, 189] on link "Details" at bounding box center [1264, 181] width 54 height 26
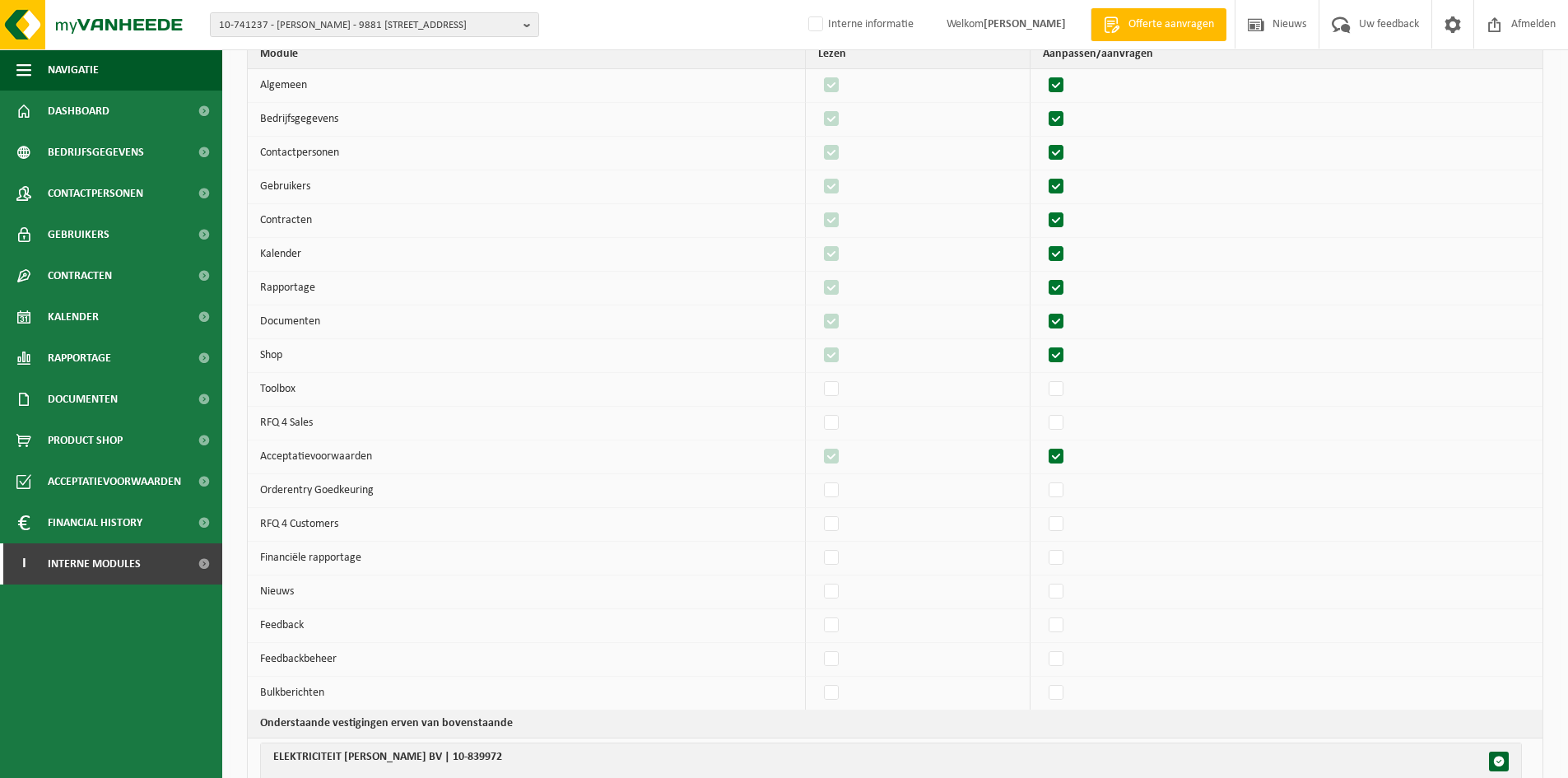
scroll to position [1791, 0]
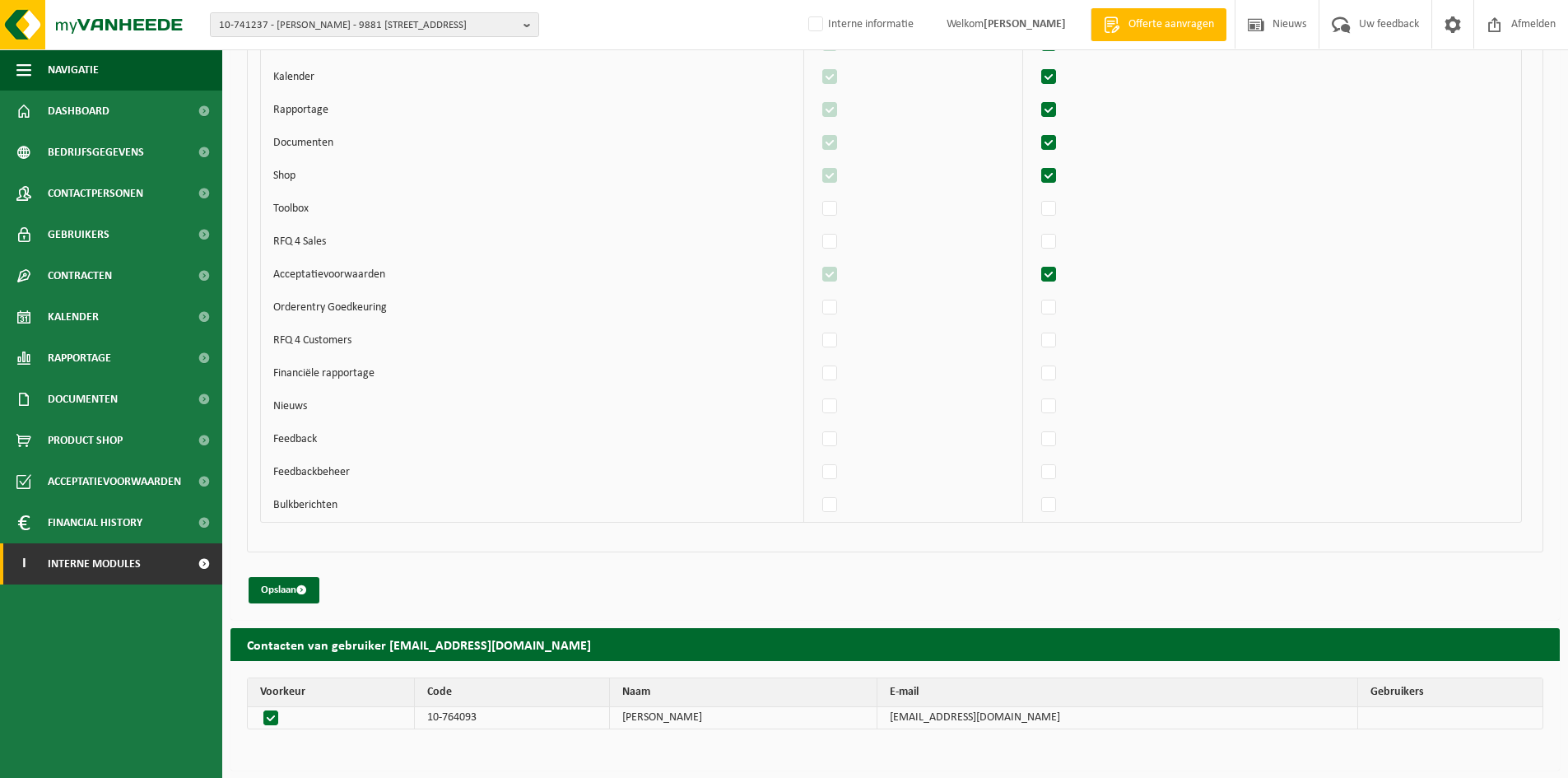
click at [92, 562] on span "Interne modules" at bounding box center [95, 564] width 93 height 42
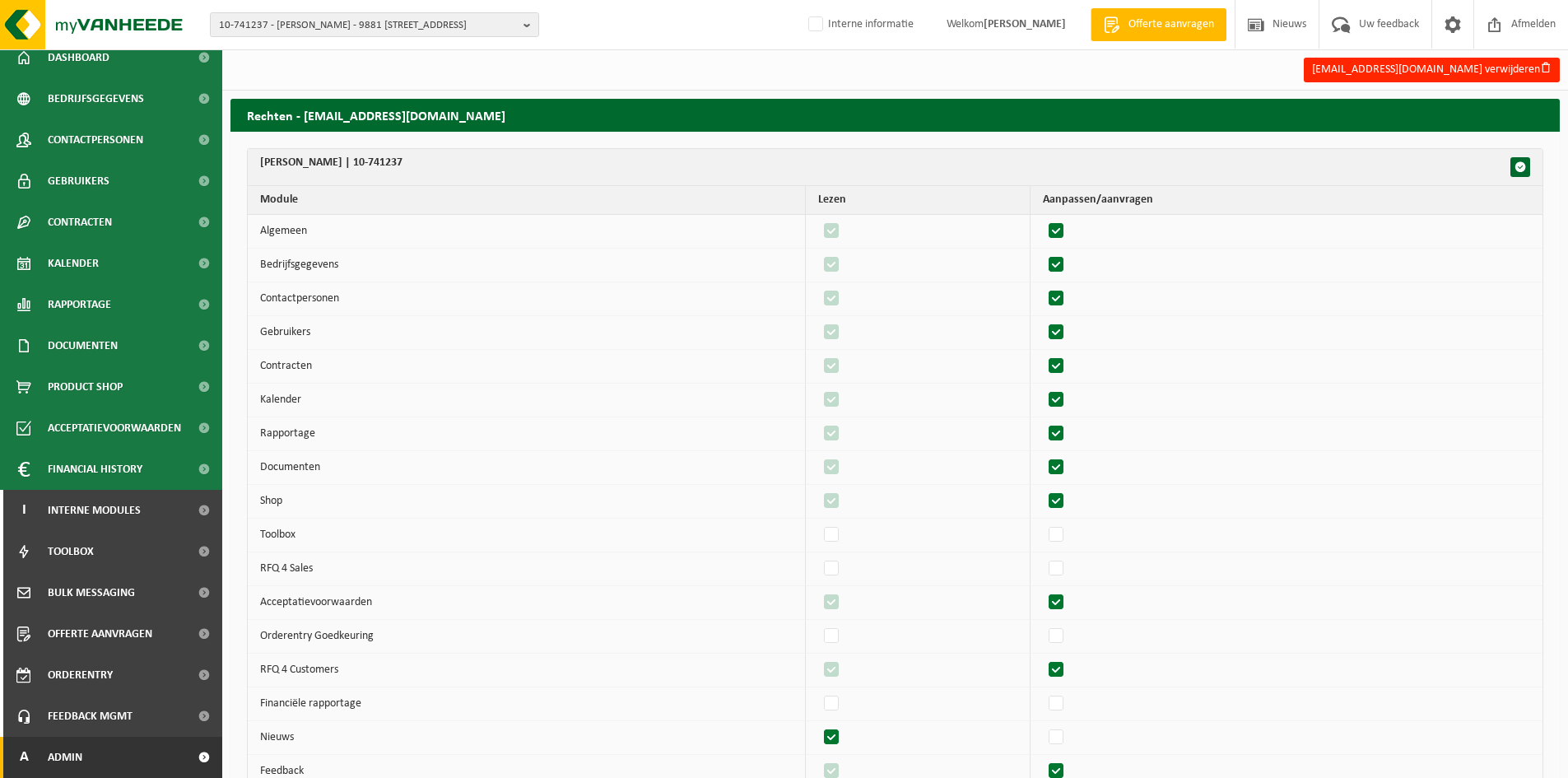
click at [91, 745] on link "A Admin" at bounding box center [111, 758] width 222 height 42
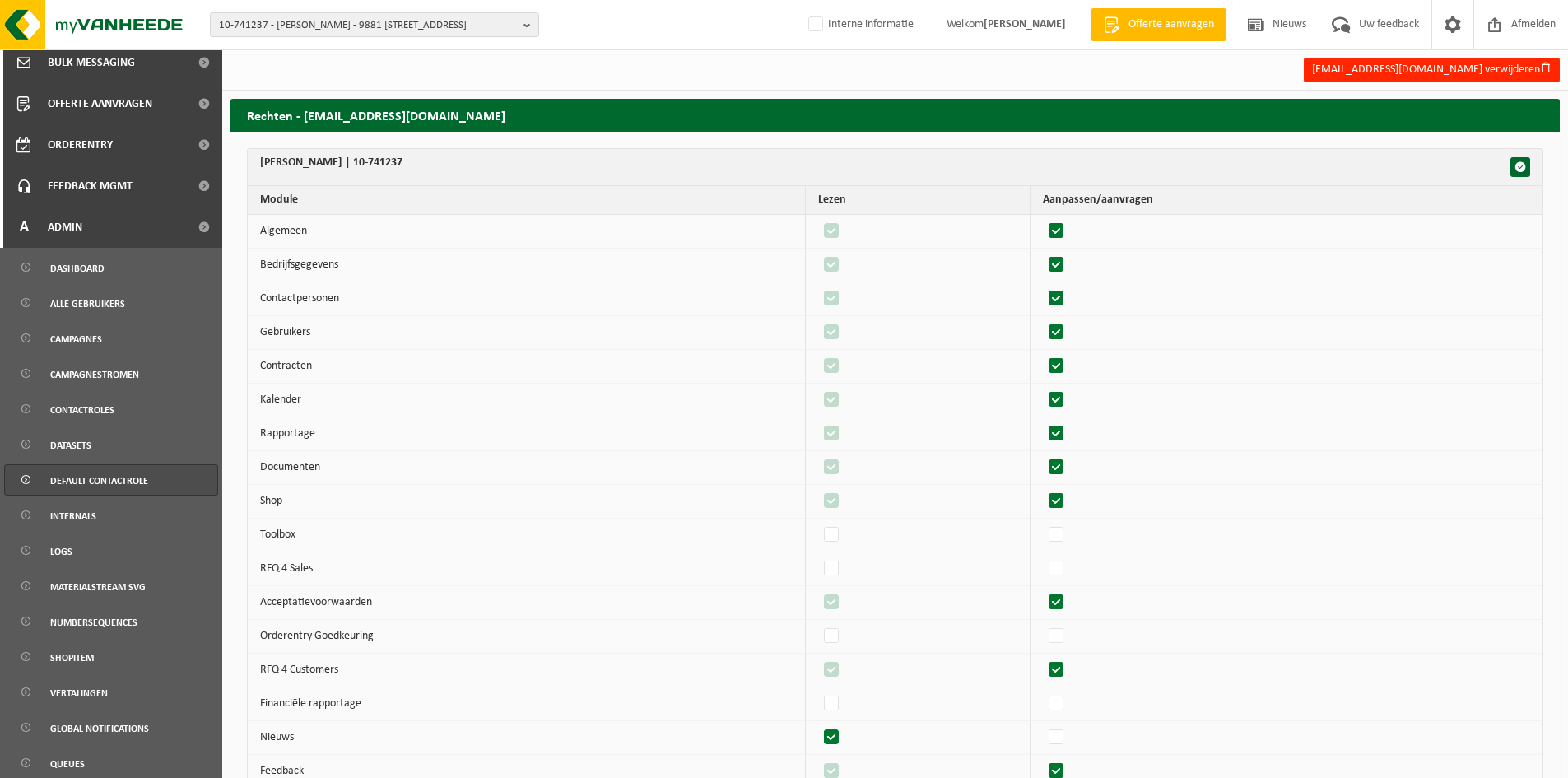
scroll to position [624, 0]
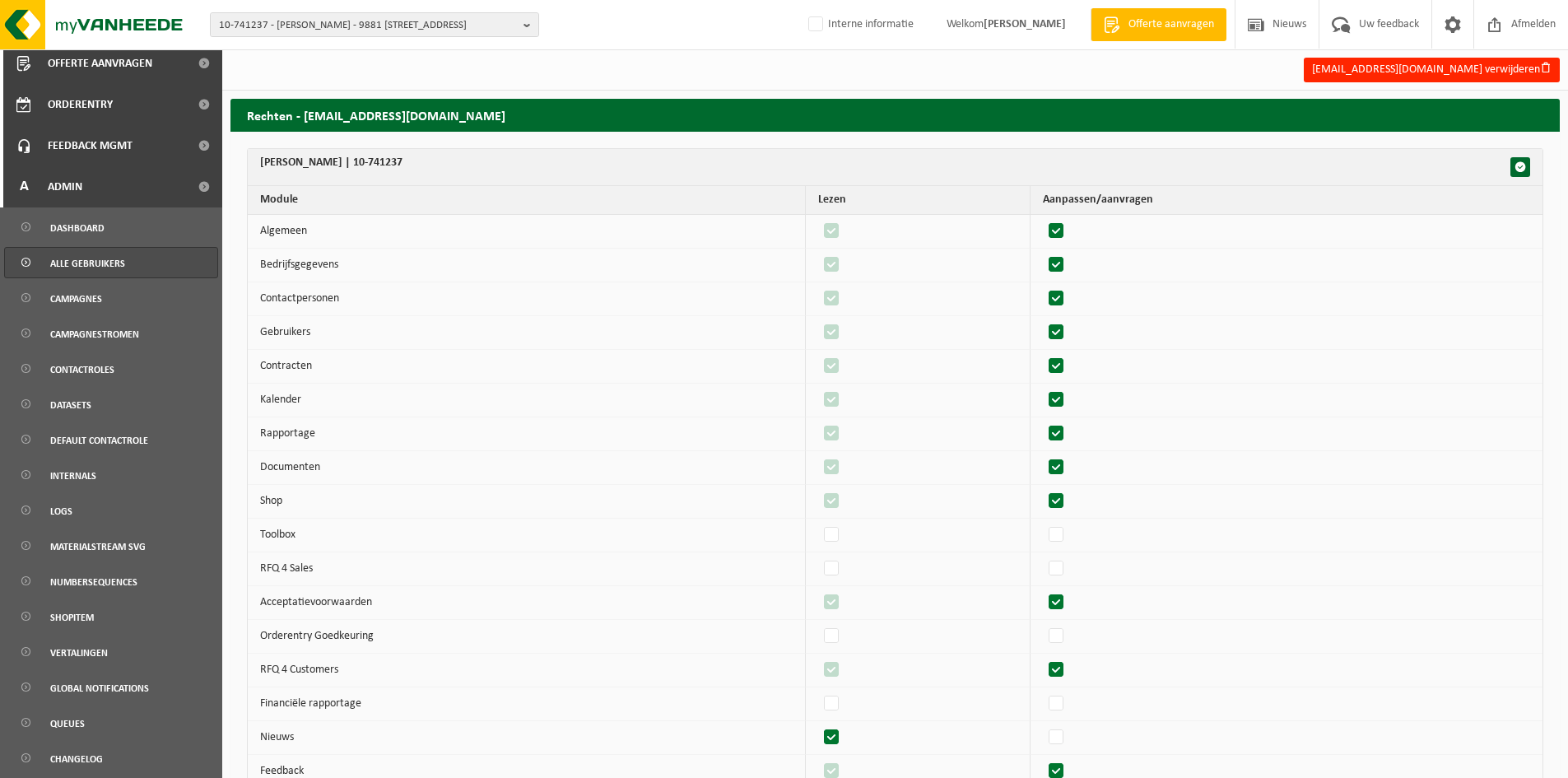
click at [99, 261] on span "Alle gebruikers" at bounding box center [87, 263] width 75 height 31
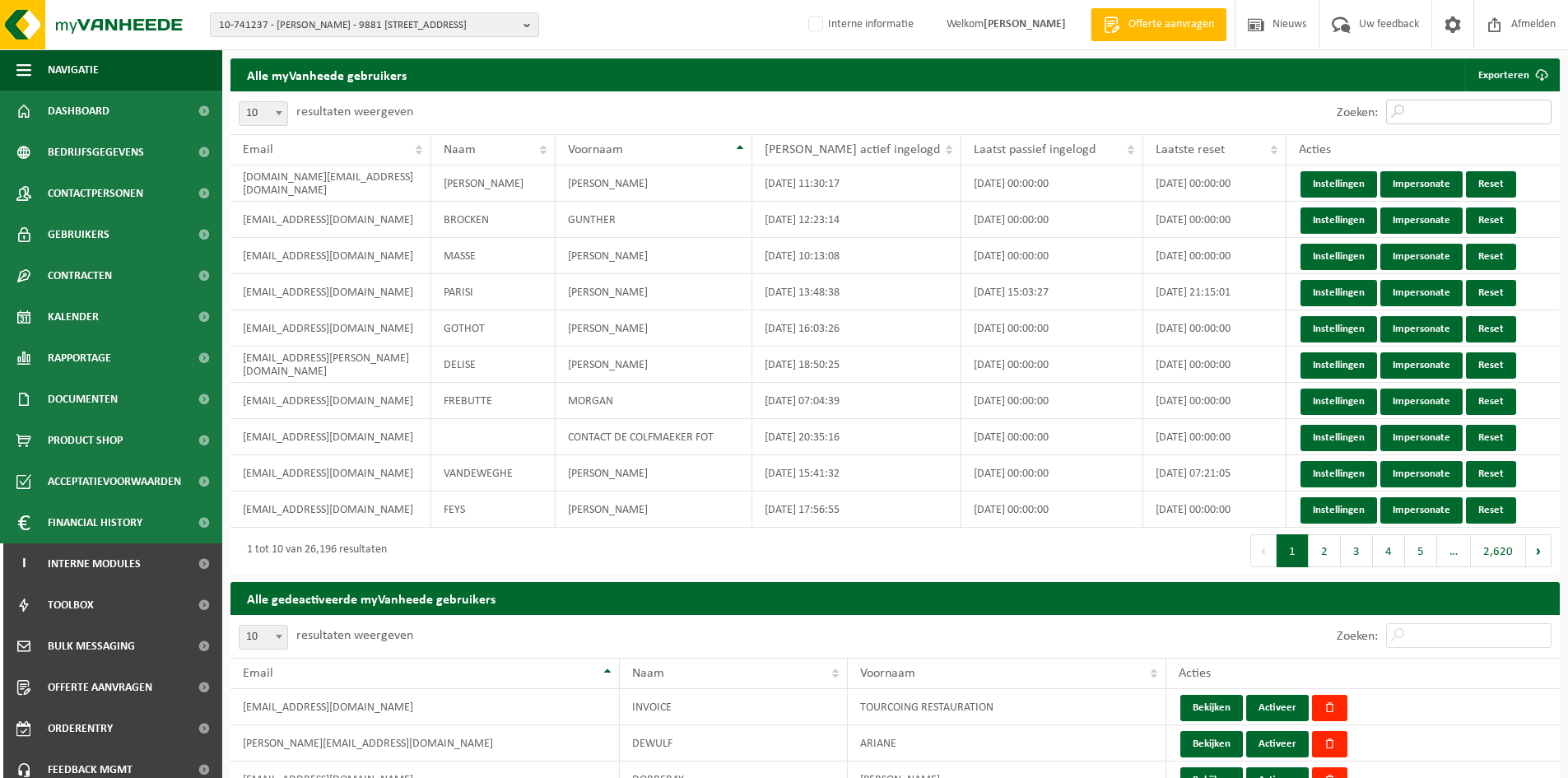
click at [1457, 112] on input "Zoeken:" at bounding box center [1469, 112] width 165 height 25
paste input "[EMAIL_ADDRESS][DOMAIN_NAME]"
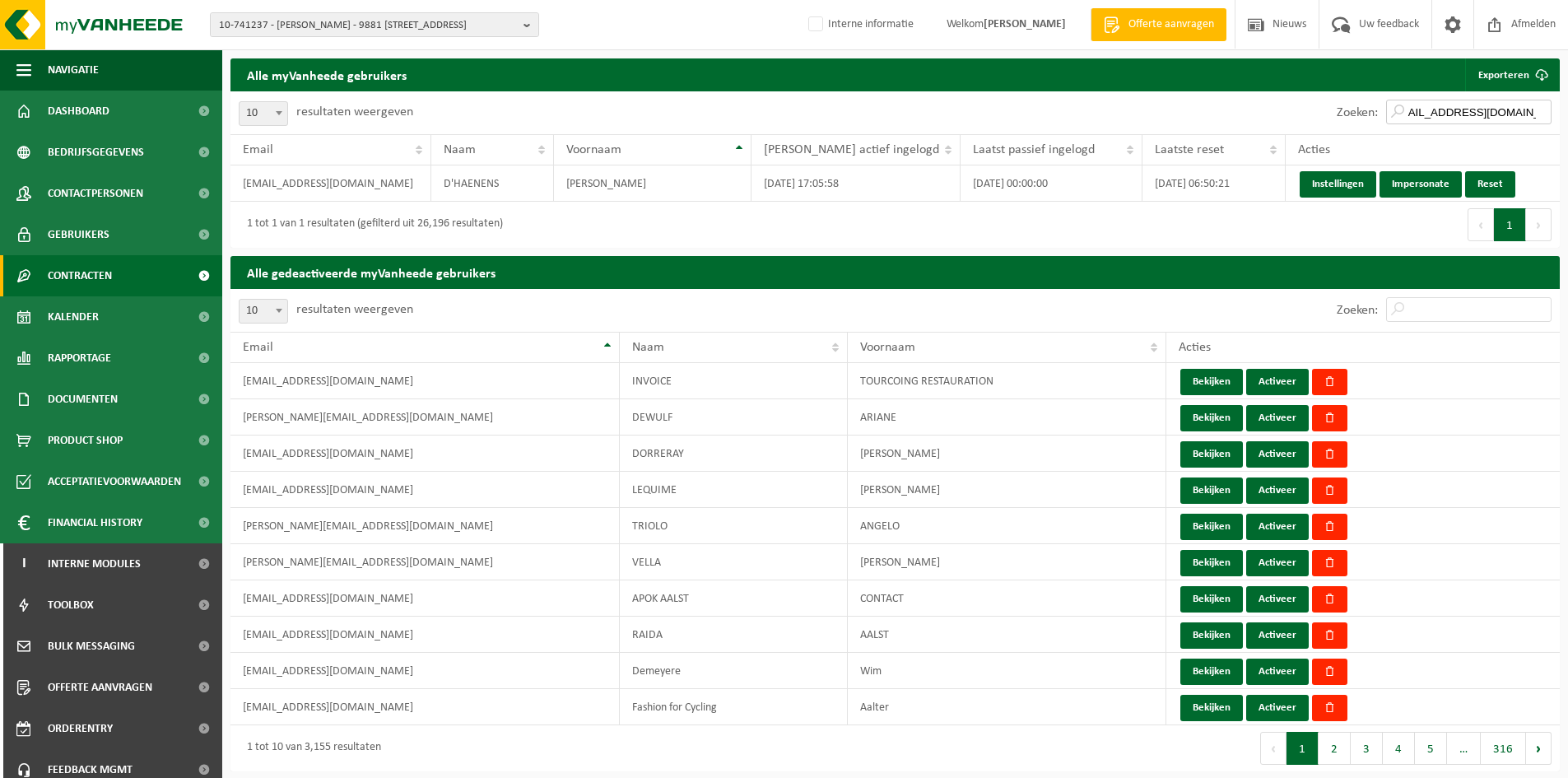
type input "[EMAIL_ADDRESS][DOMAIN_NAME]"
click at [64, 225] on span "Gebruikers" at bounding box center [78, 234] width 61 height 42
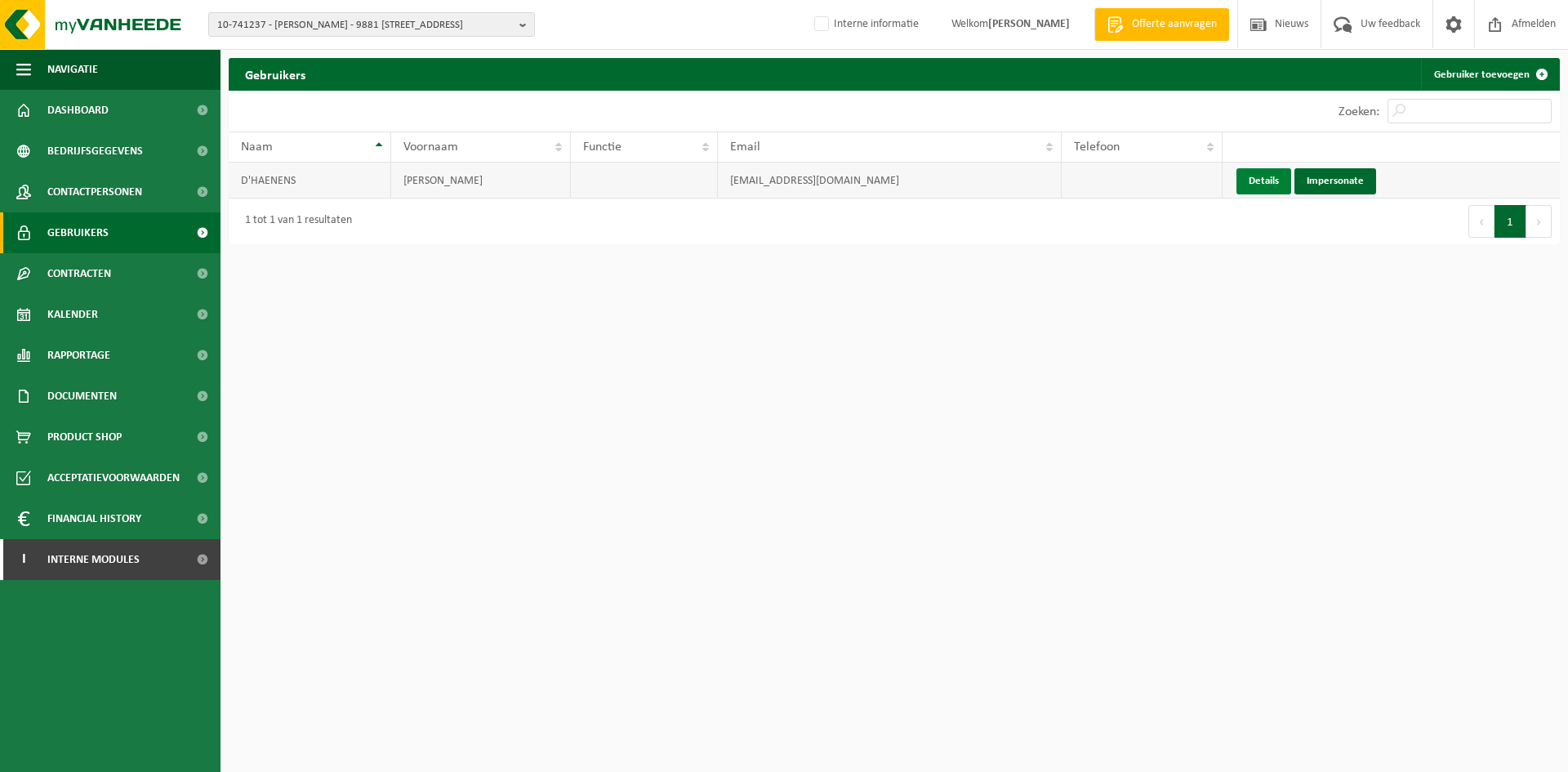
click at [1279, 181] on link "Details" at bounding box center [1264, 181] width 54 height 26
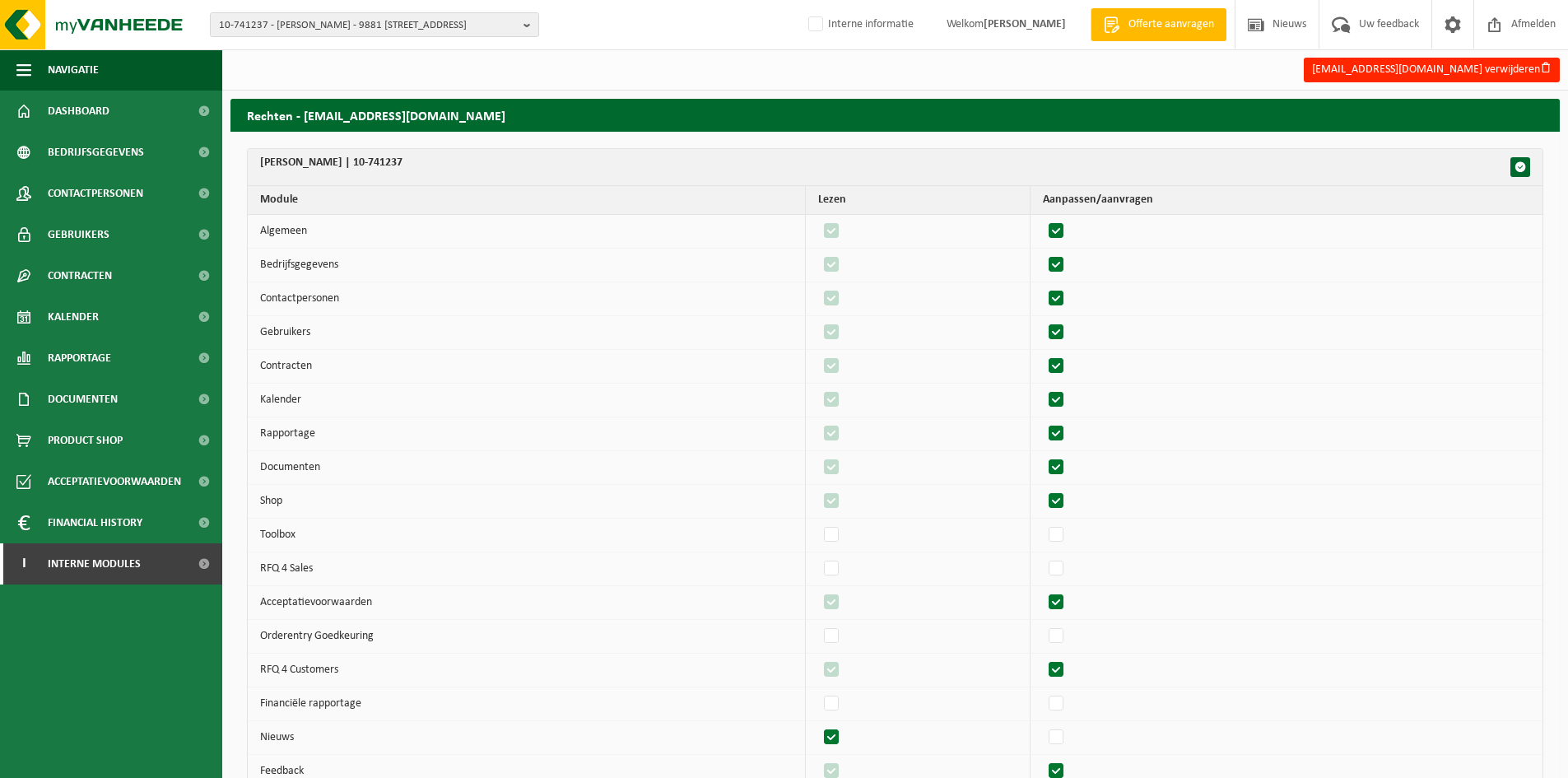
click at [1479, 54] on div "[EMAIL_ADDRESS][DOMAIN_NAME] verwijderen" at bounding box center [895, 70] width 1346 height 34
click at [1478, 63] on button "[EMAIL_ADDRESS][DOMAIN_NAME] verwijderen" at bounding box center [1432, 70] width 256 height 25
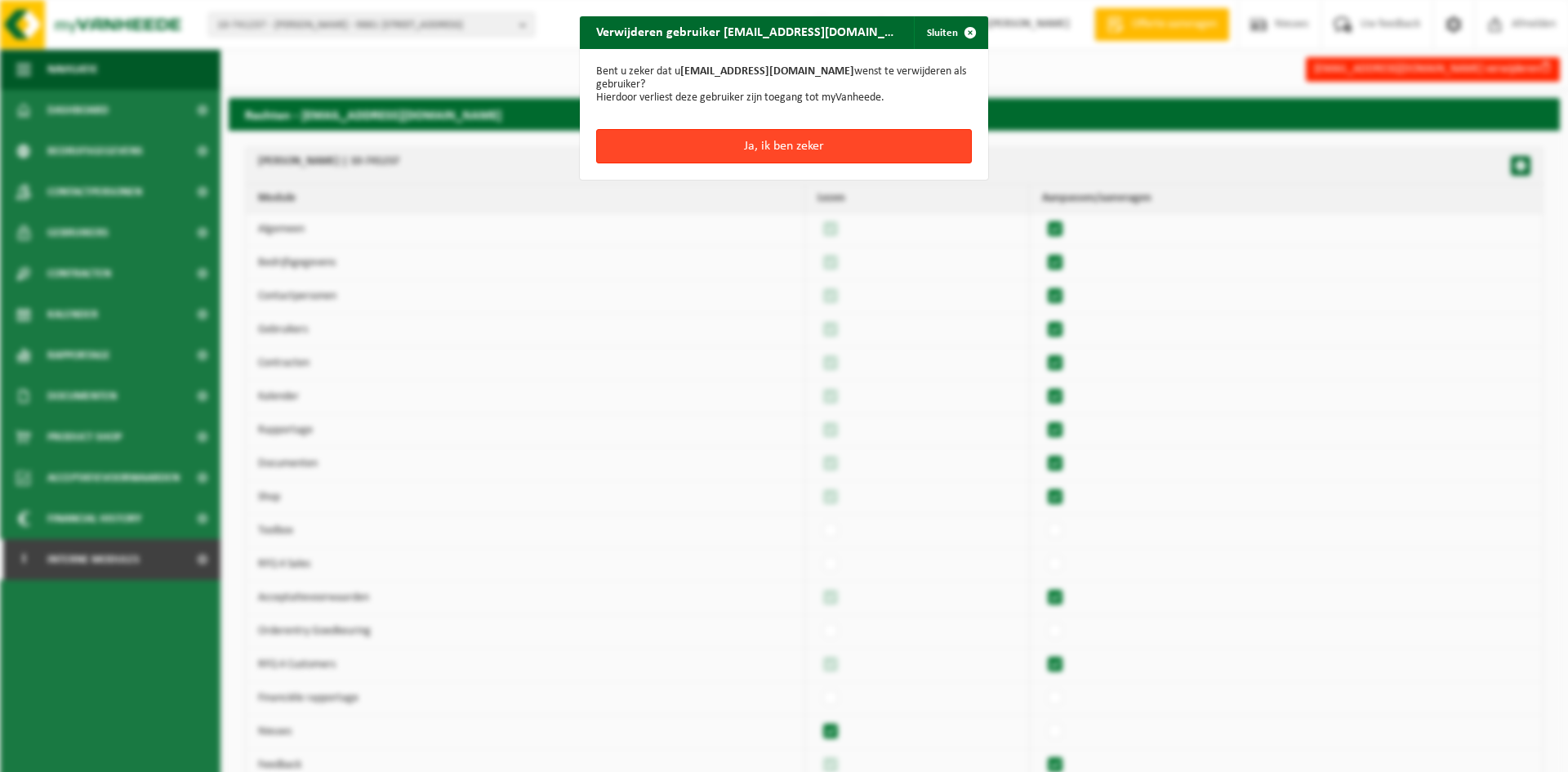
click at [836, 161] on button "Ja, ik ben zeker" at bounding box center [784, 146] width 376 height 35
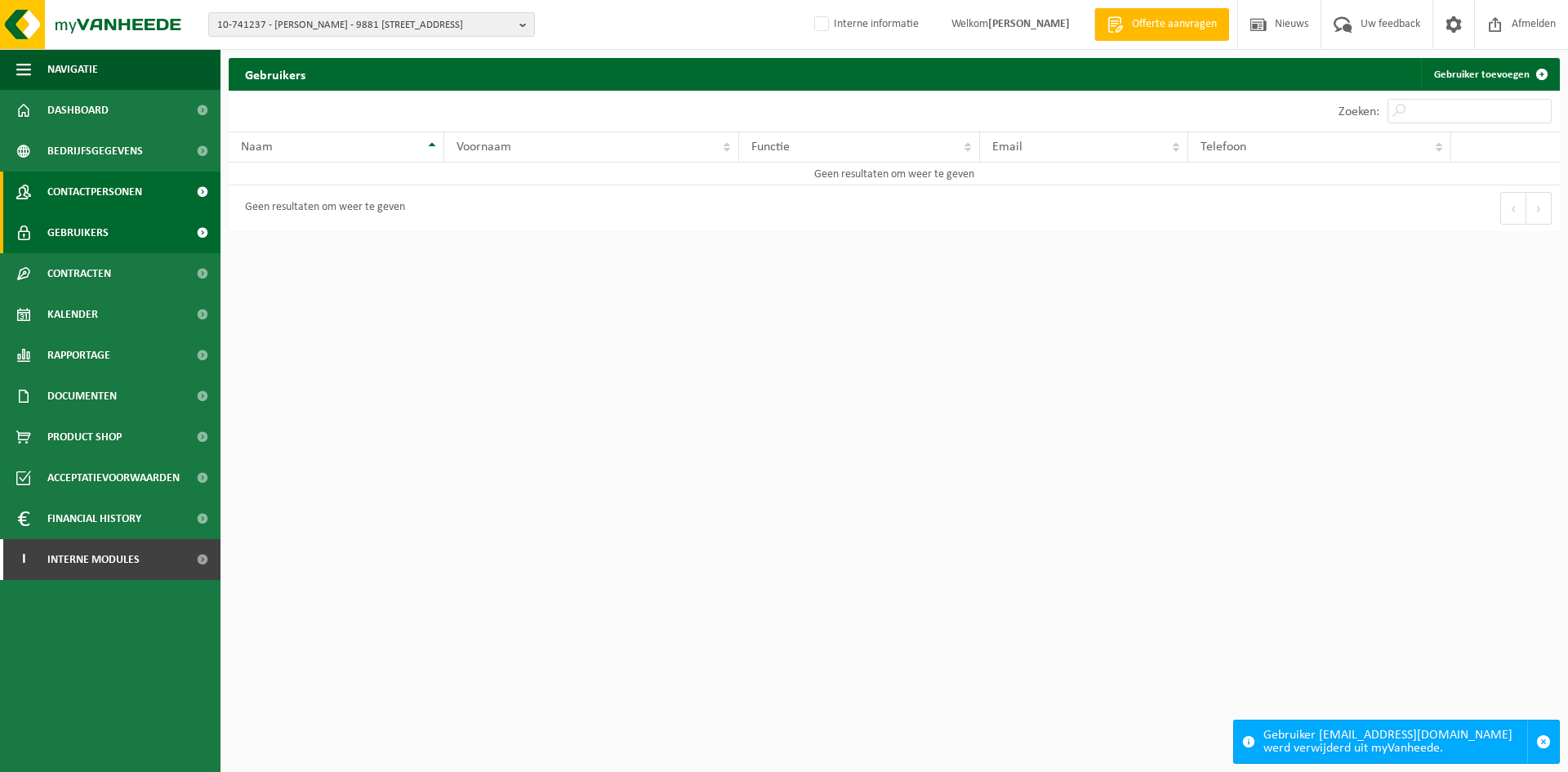
click at [73, 202] on span "Contactpersonen" at bounding box center [95, 192] width 95 height 41
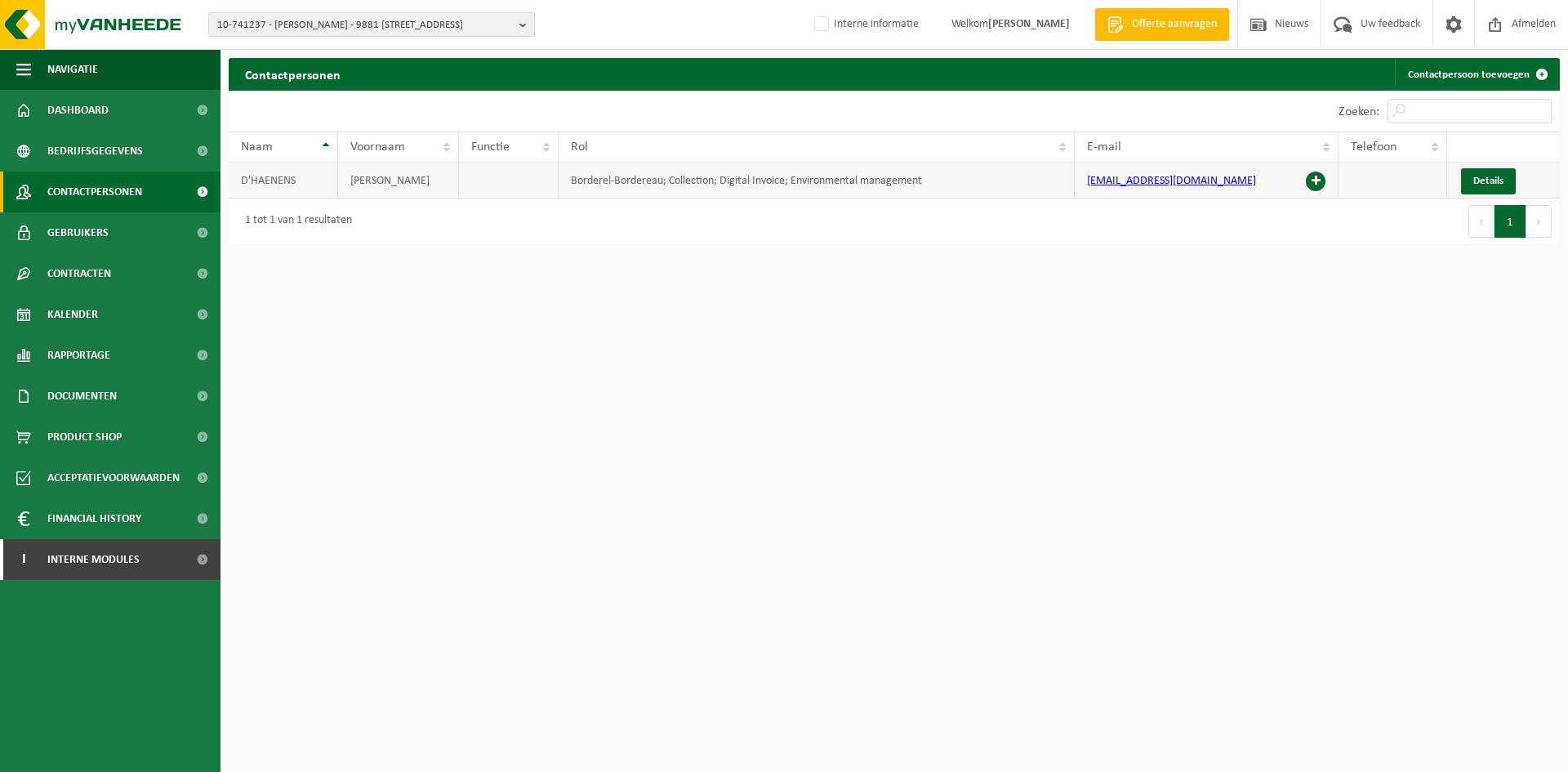
click at [1319, 180] on span at bounding box center [1316, 181] width 20 height 20
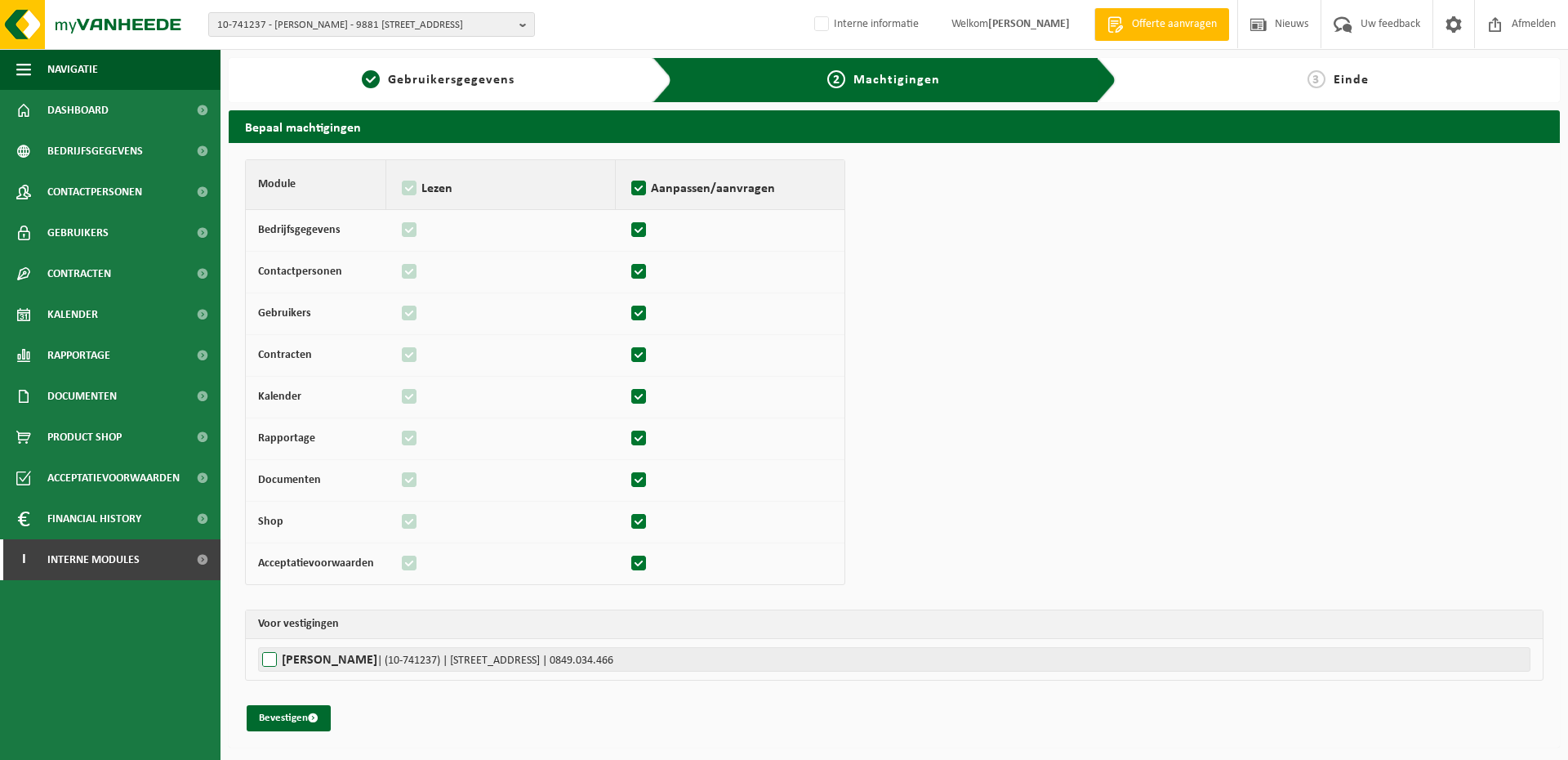
click at [295, 665] on label"] "WESLEY D'HAENENS | (10-741237) | PARKSTRAAT 11, 9881 BELLEM | 0849.034.466" at bounding box center [894, 660] width 1273 height 24
click at [295, 665] on input "WESLEY D'HAENENS | (10-741237) | PARKSTRAAT 11, 9881 BELLEM | 0849.034.466" at bounding box center [1042, 660] width 1568 height 24
checkbox input "true"
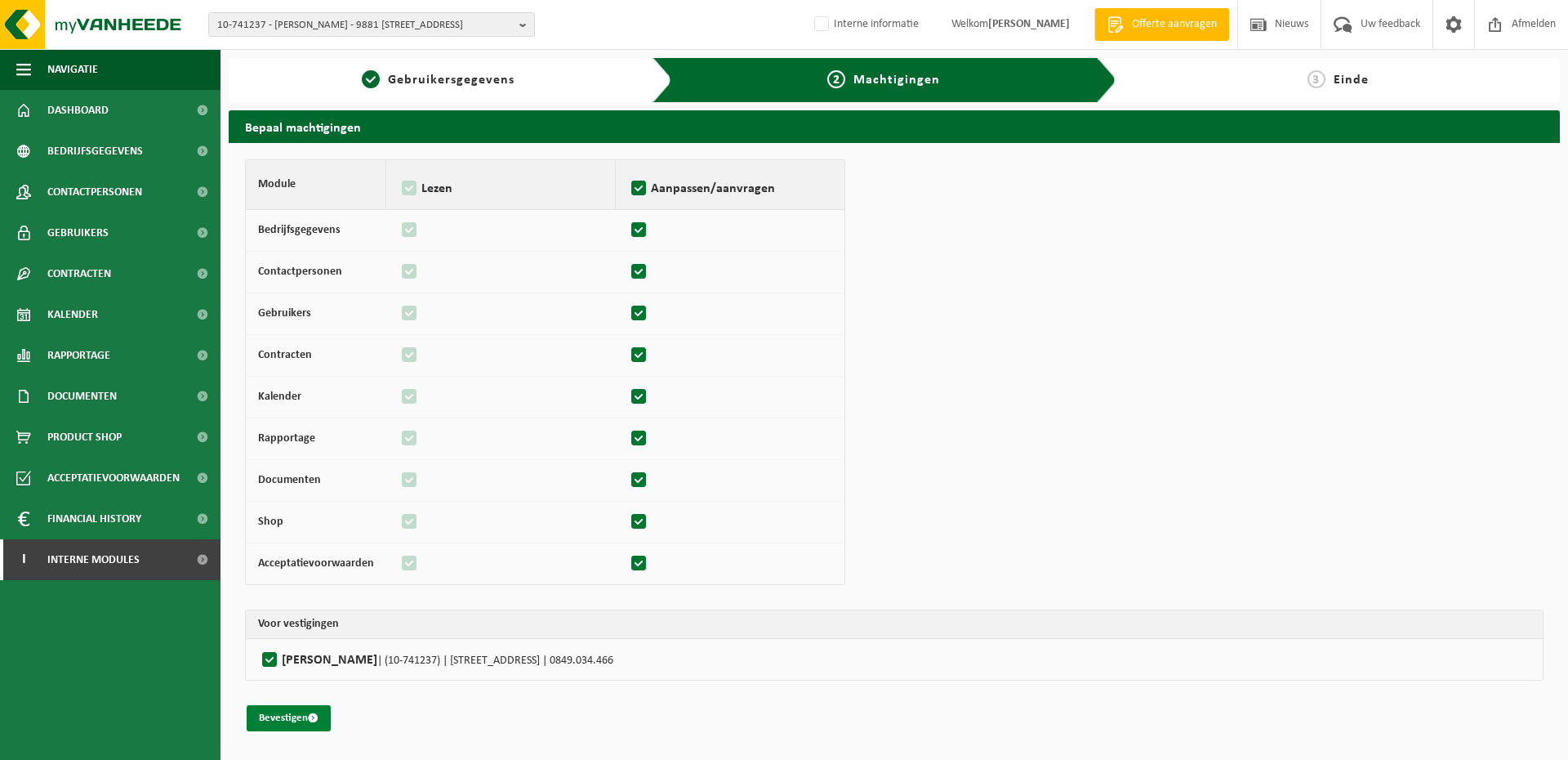
click at [288, 720] on button "Bevestigen" at bounding box center [289, 719] width 84 height 26
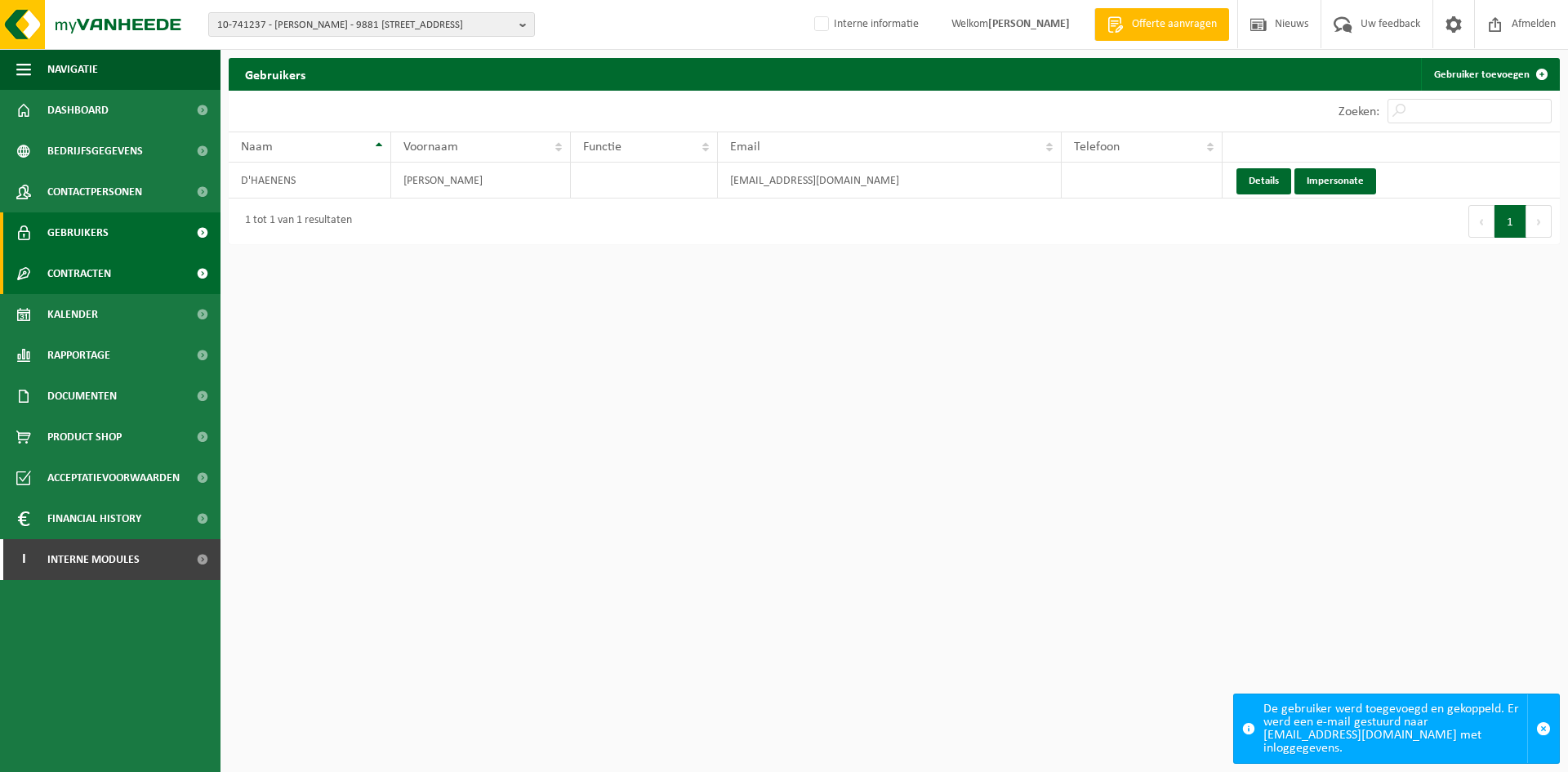
click at [111, 278] on span "Contracten" at bounding box center [80, 274] width 64 height 41
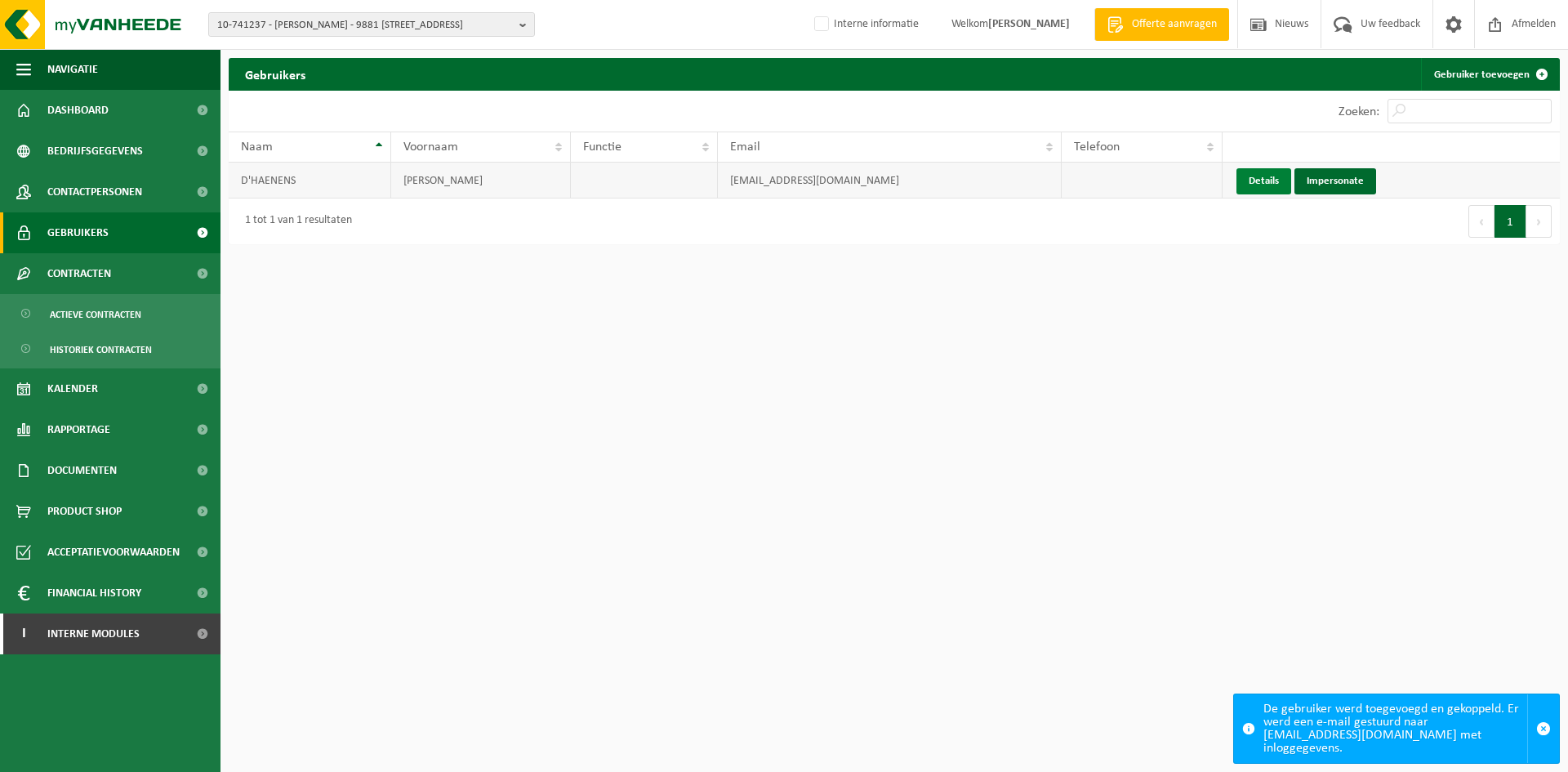
click at [1267, 180] on link "Details" at bounding box center [1264, 181] width 54 height 26
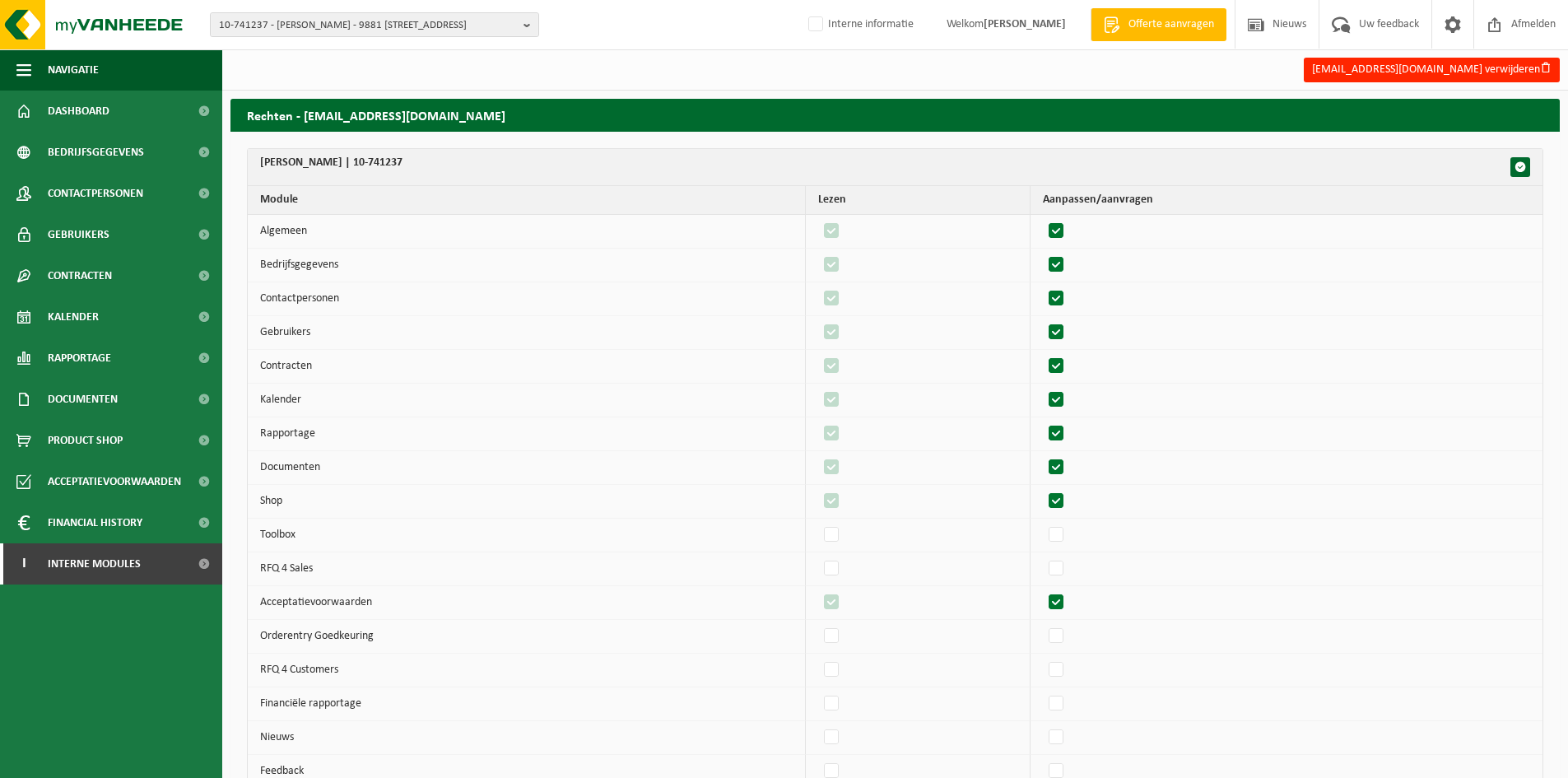
click at [1069, 232] on label"] at bounding box center [1057, 232] width 23 height 25
click at [1043, 219] on input "checkbox" at bounding box center [1042, 218] width 1 height 1
click at [1069, 232] on label"] at bounding box center [1057, 232] width 23 height 25
click at [1043, 219] on input "checkbox" at bounding box center [1042, 218] width 1 height 1
checkbox input "true"
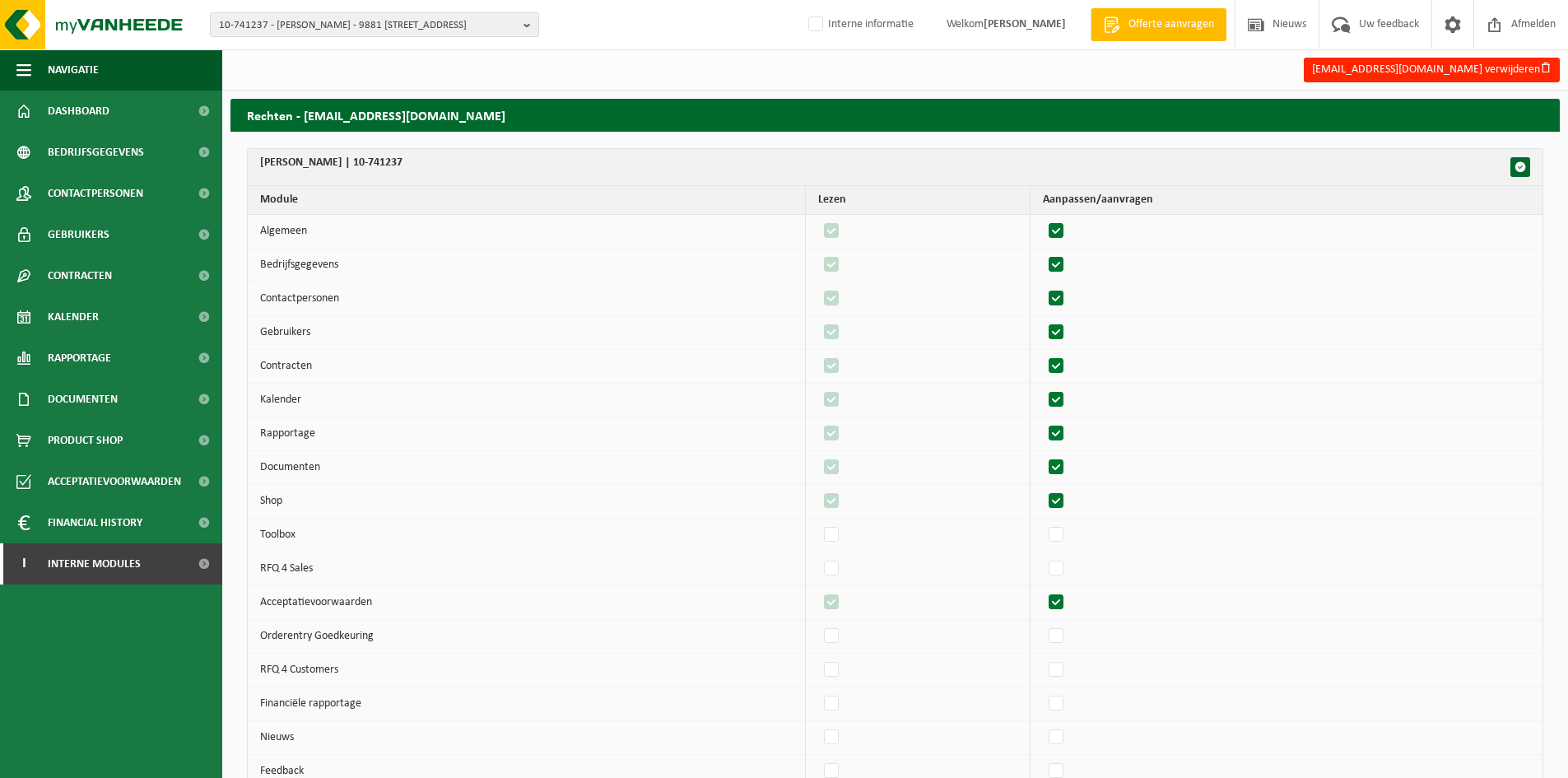
click at [1069, 259] on label"] at bounding box center [1057, 265] width 23 height 25
click at [1043, 252] on input "checkbox" at bounding box center [1042, 252] width 1 height 1
click at [1069, 259] on label"] at bounding box center [1057, 265] width 23 height 25
click at [1043, 252] on input "checkbox" at bounding box center [1042, 252] width 1 height 1
checkbox input "true"
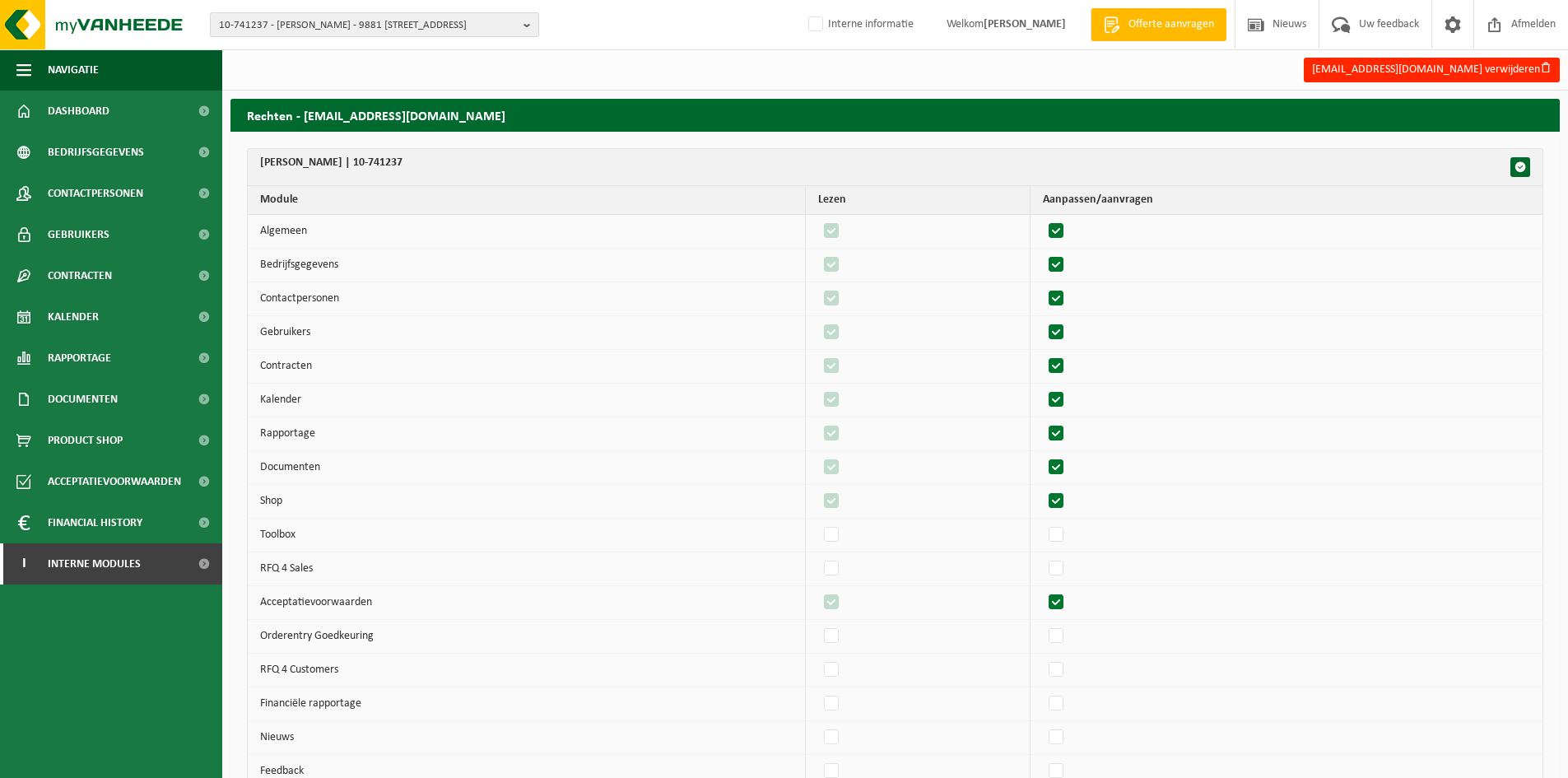
click at [1069, 304] on label"] at bounding box center [1057, 299] width 23 height 25
click at [1043, 286] on input "checkbox" at bounding box center [1042, 285] width 1 height 1
click at [1069, 304] on label"] at bounding box center [1057, 299] width 23 height 25
click at [1043, 286] on input "checkbox" at bounding box center [1042, 285] width 1 height 1
checkbox input "true"
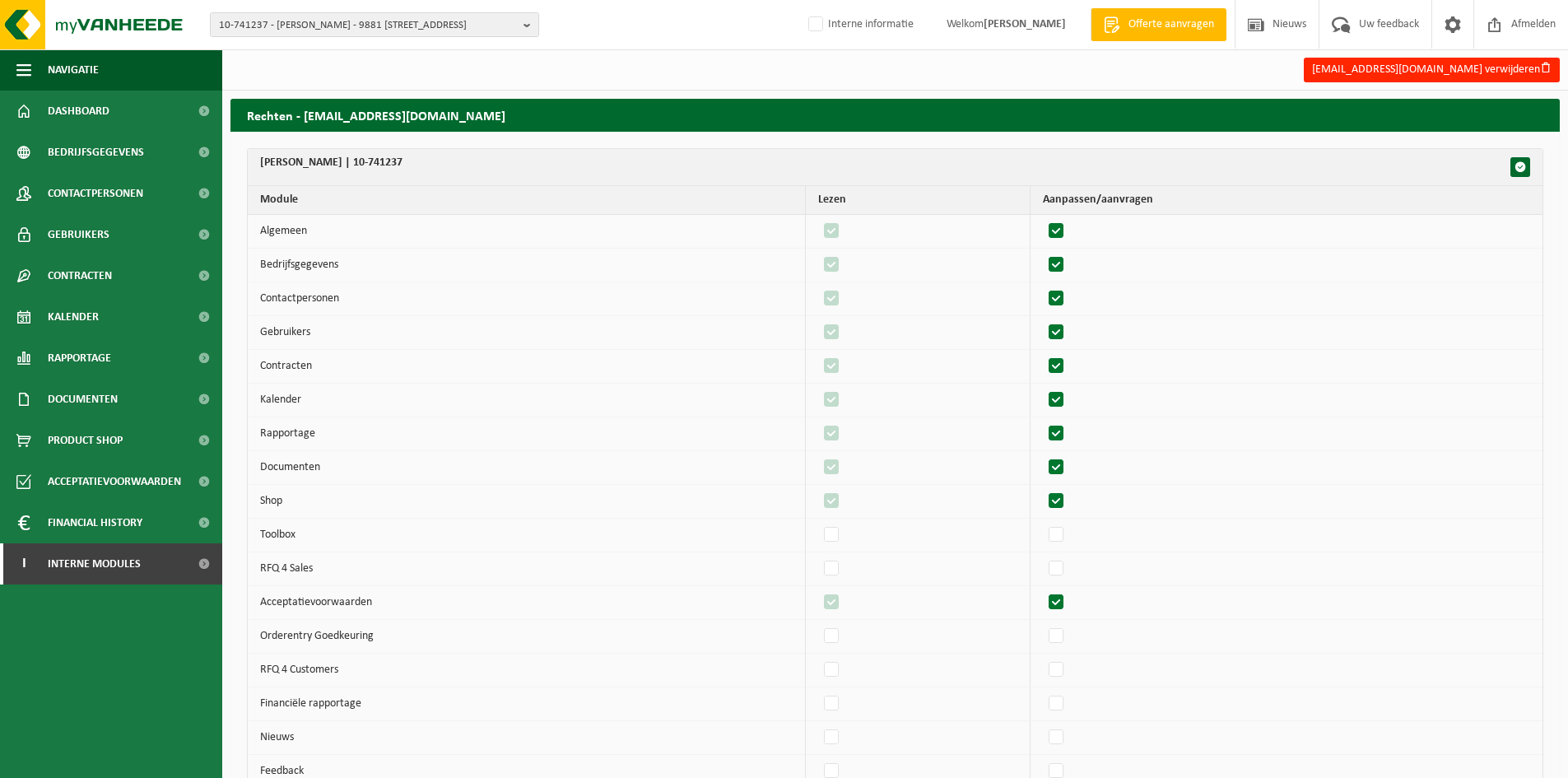
click at [1069, 324] on label"] at bounding box center [1057, 333] width 23 height 25
click at [1043, 320] on input "checkbox" at bounding box center [1042, 320] width 1 height 1
click at [1069, 324] on label"] at bounding box center [1057, 333] width 23 height 25
click at [1043, 320] on input "checkbox" at bounding box center [1042, 320] width 1 height 1
checkbox input "true"
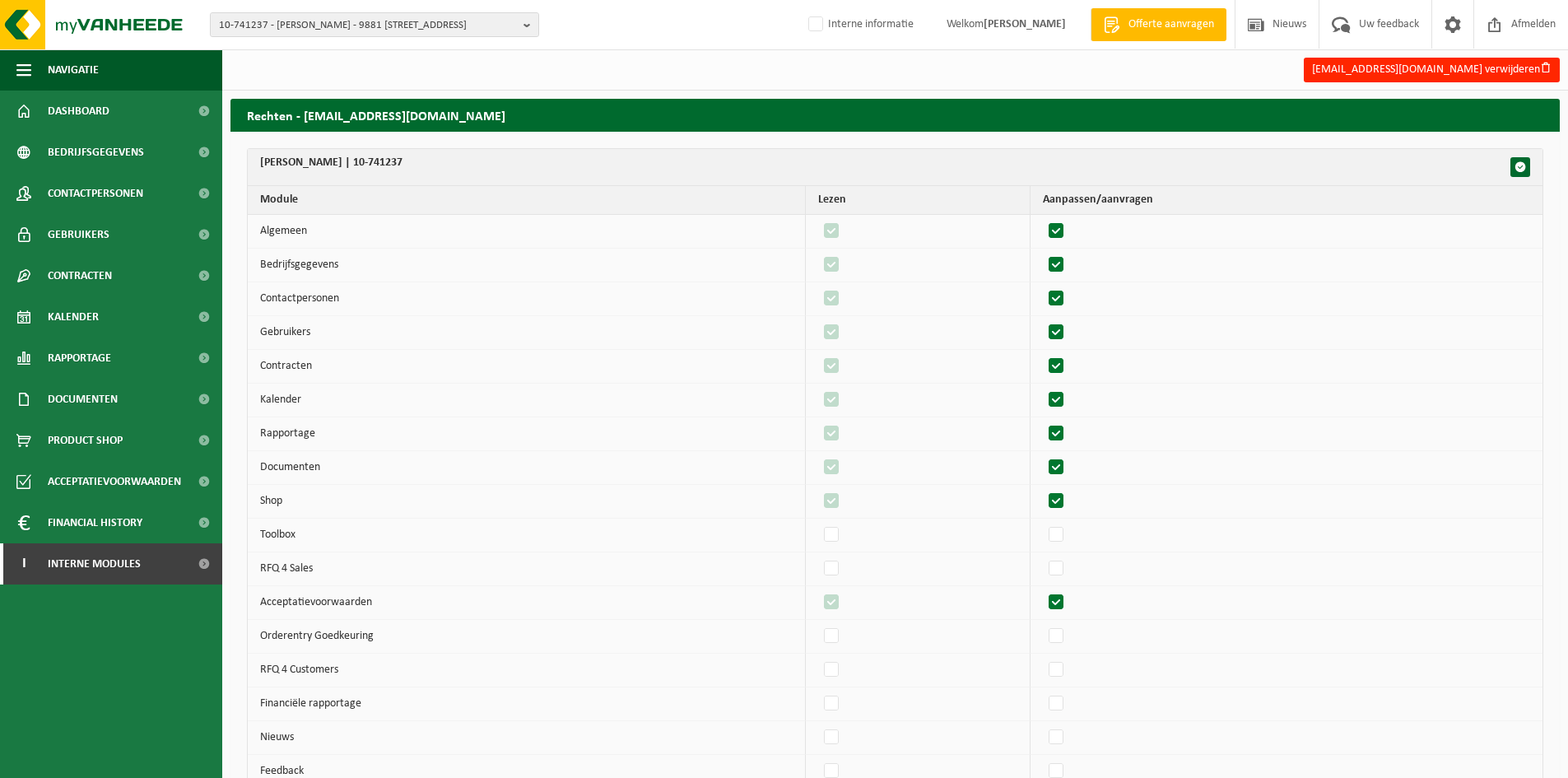
click at [1066, 368] on label"] at bounding box center [1057, 367] width 23 height 25
click at [1043, 354] on input "checkbox" at bounding box center [1042, 354] width 1 height 1
click at [1066, 368] on label"] at bounding box center [1057, 367] width 23 height 25
click at [1043, 354] on input "checkbox" at bounding box center [1042, 354] width 1 height 1
checkbox input "true"
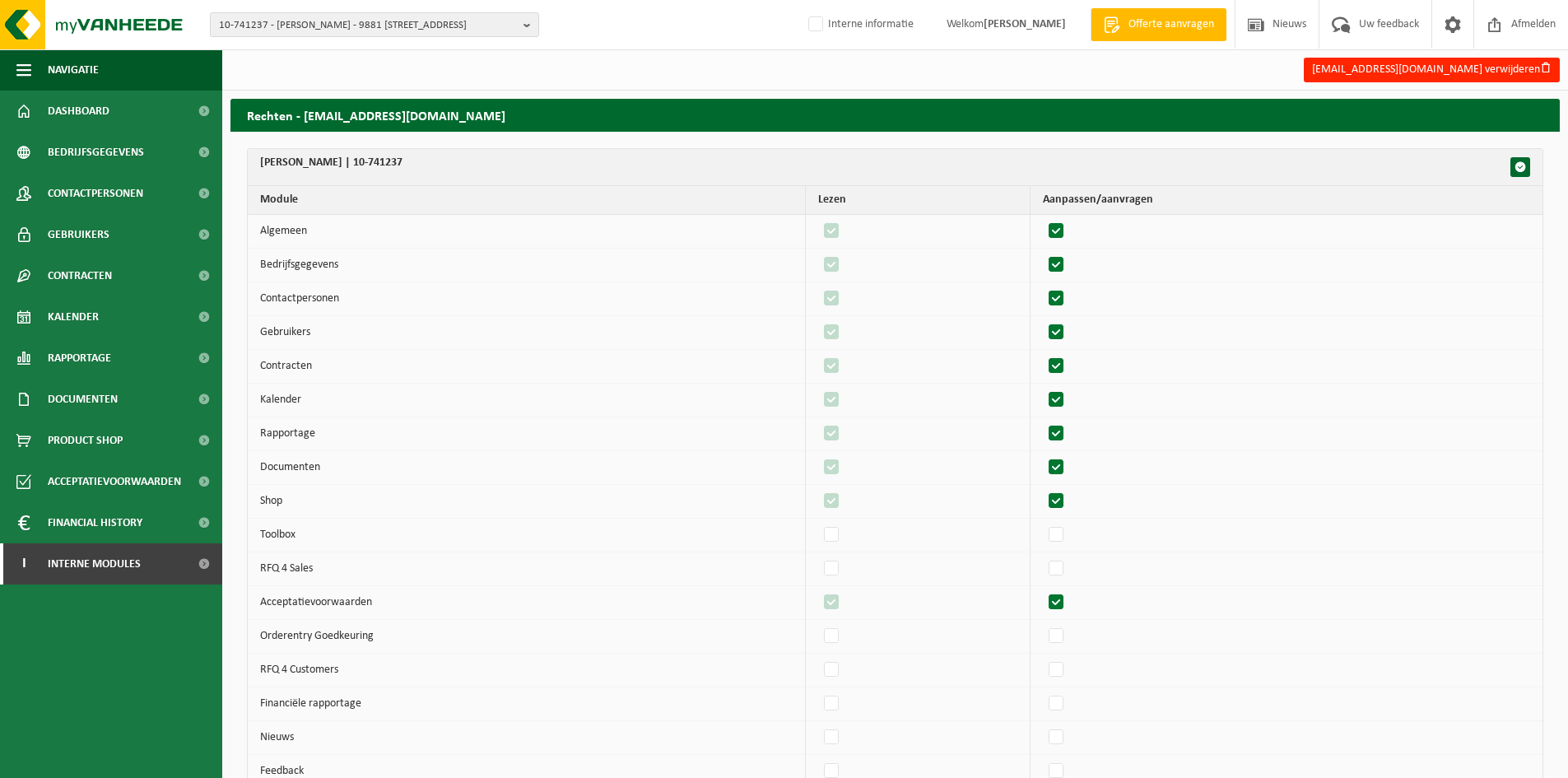
click at [1069, 404] on label"] at bounding box center [1057, 400] width 23 height 25
click at [1043, 388] on input "checkbox" at bounding box center [1042, 387] width 1 height 1
click at [1069, 404] on label"] at bounding box center [1057, 400] width 23 height 25
click at [1043, 388] on input "checkbox" at bounding box center [1042, 387] width 1 height 1
checkbox input "true"
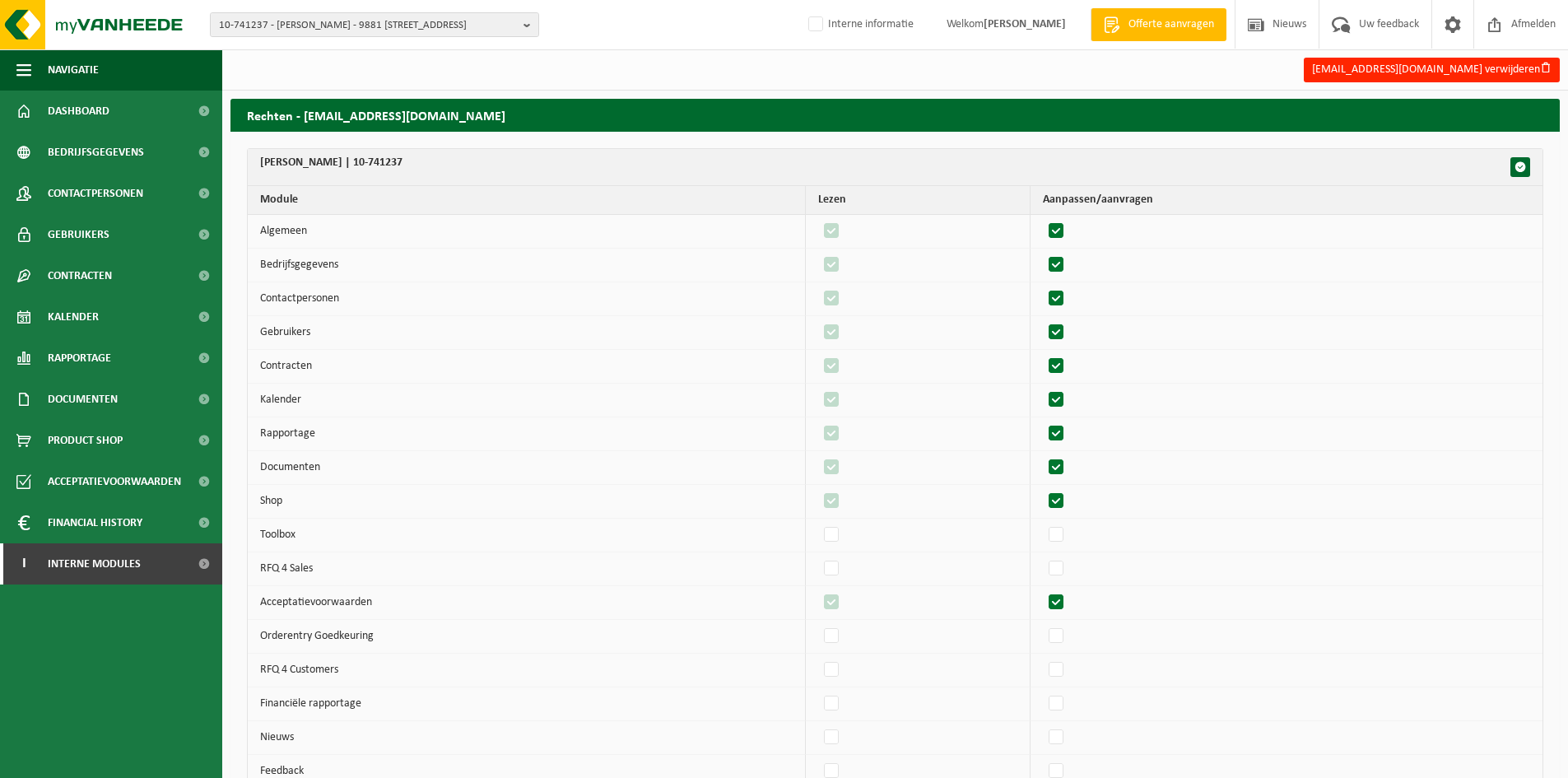
click at [1069, 431] on label"] at bounding box center [1057, 434] width 23 height 25
click at [1043, 422] on input "checkbox" at bounding box center [1042, 421] width 1 height 1
drag, startPoint x: 1069, startPoint y: 431, endPoint x: 1062, endPoint y: 468, distance: 37.7
click at [1069, 431] on label"] at bounding box center [1057, 434] width 23 height 25
click at [1043, 422] on input "checkbox" at bounding box center [1042, 421] width 1 height 1
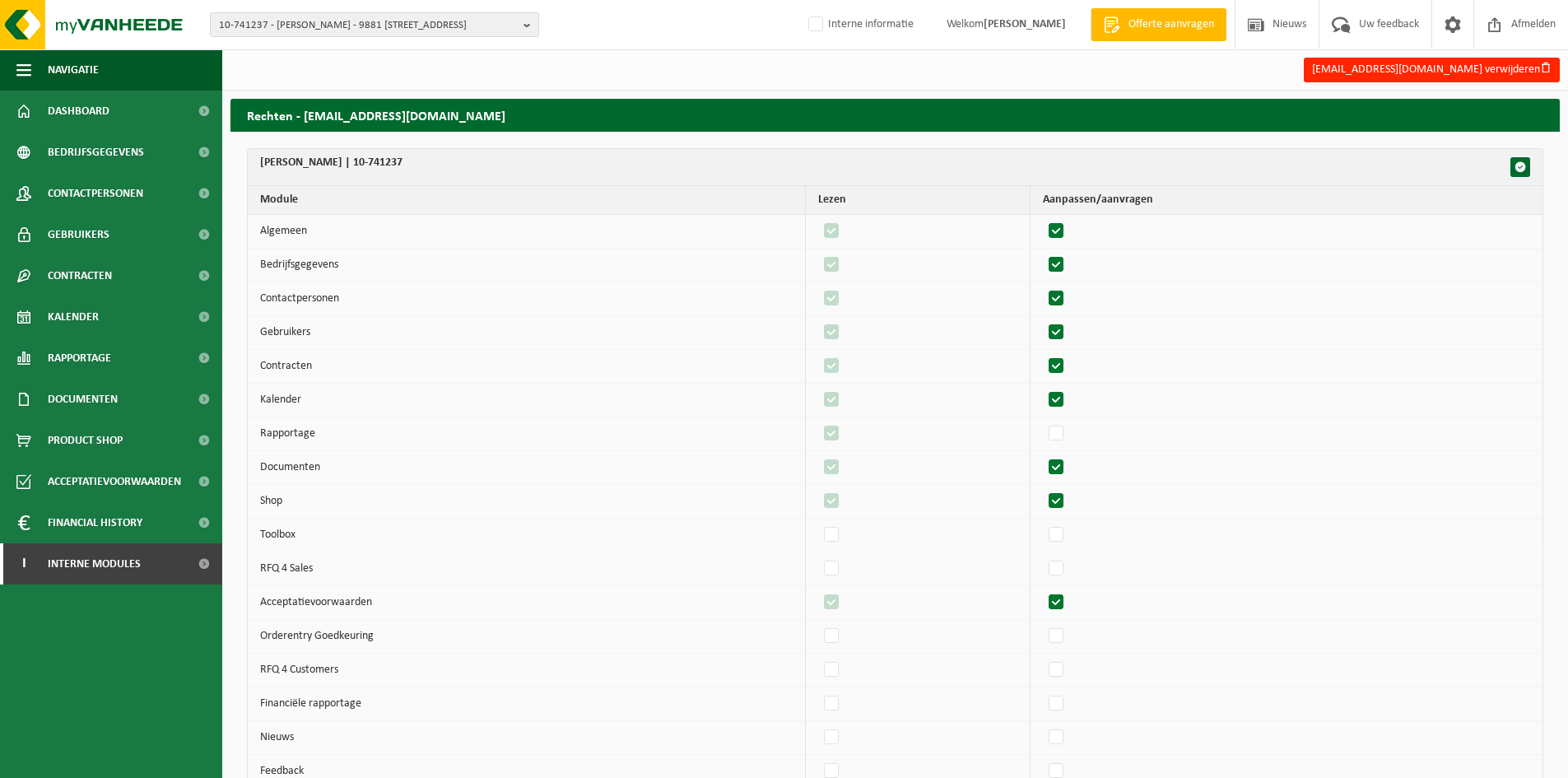
checkbox input "true"
click at [1062, 475] on label"] at bounding box center [1057, 468] width 23 height 25
click at [1043, 456] on input "checkbox" at bounding box center [1042, 455] width 1 height 1
drag, startPoint x: 1062, startPoint y: 475, endPoint x: 1063, endPoint y: 499, distance: 24.0
click at [1062, 475] on label"] at bounding box center [1057, 468] width 23 height 25
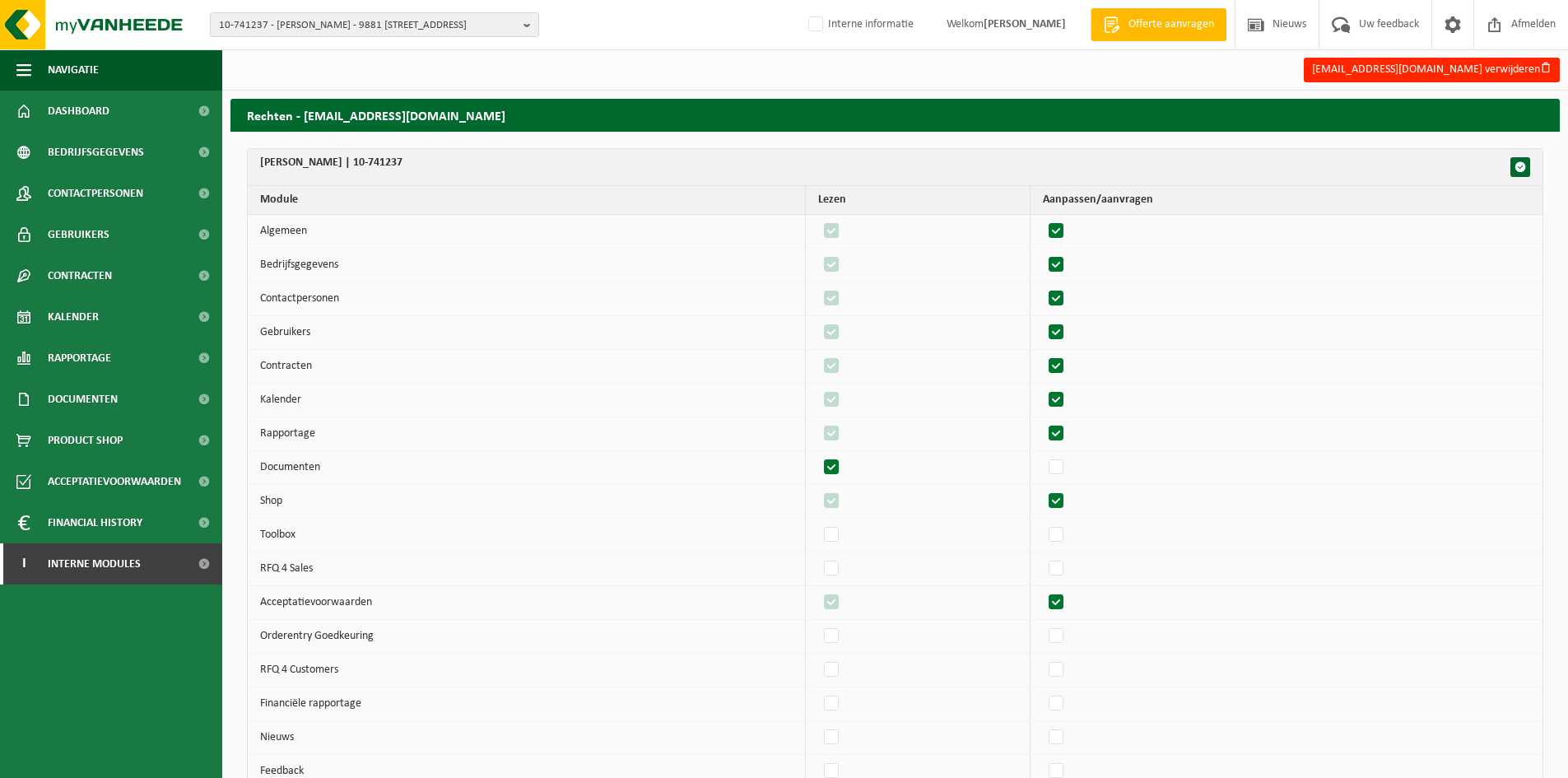
click at [1043, 456] on input "checkbox" at bounding box center [1042, 455] width 1 height 1
checkbox input "true"
click at [1064, 501] on label"] at bounding box center [1057, 501] width 23 height 25
click at [1043, 489] on input "checkbox" at bounding box center [1042, 489] width 1 height 1
click at [1063, 501] on label"] at bounding box center [1057, 501] width 23 height 25
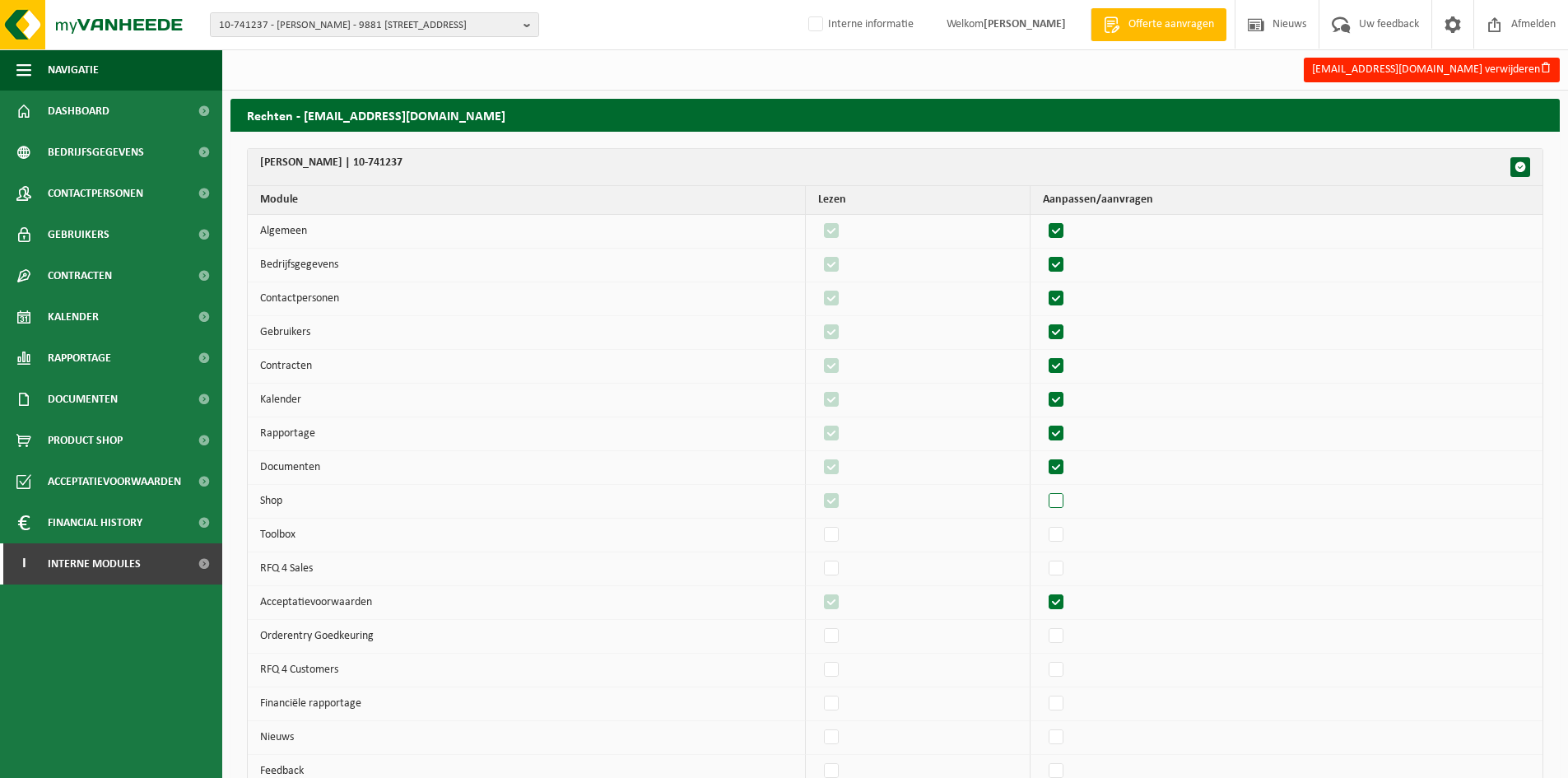
click at [1043, 489] on input "checkbox" at bounding box center [1042, 489] width 1 height 1
checkbox input "true"
click at [1064, 610] on label"] at bounding box center [1057, 603] width 23 height 25
click at [1043, 591] on input "checkbox" at bounding box center [1042, 590] width 1 height 1
click at [1064, 610] on label"] at bounding box center [1057, 603] width 23 height 25
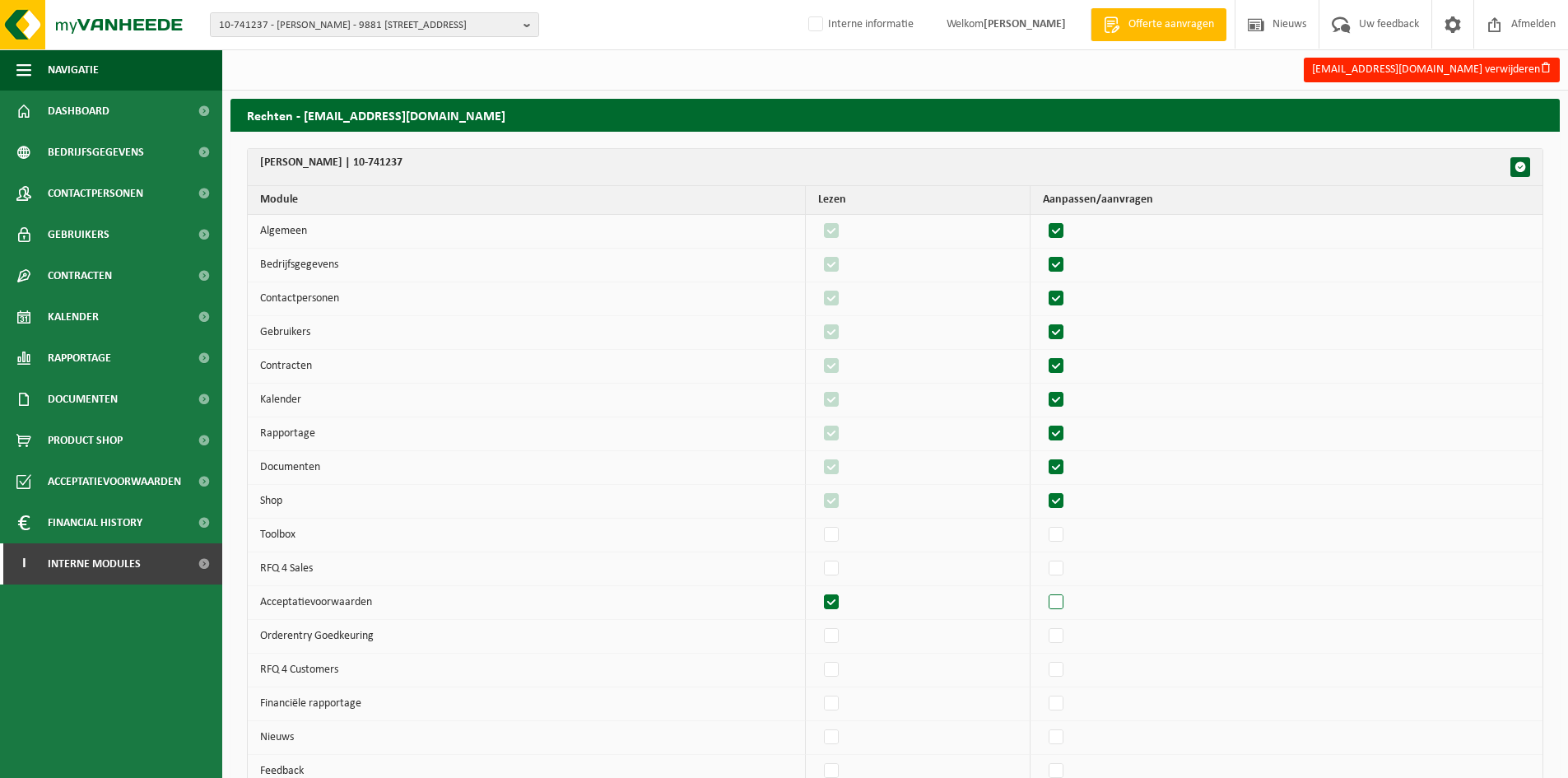
click at [1043, 591] on input "checkbox" at bounding box center [1042, 590] width 1 height 1
checkbox input "true"
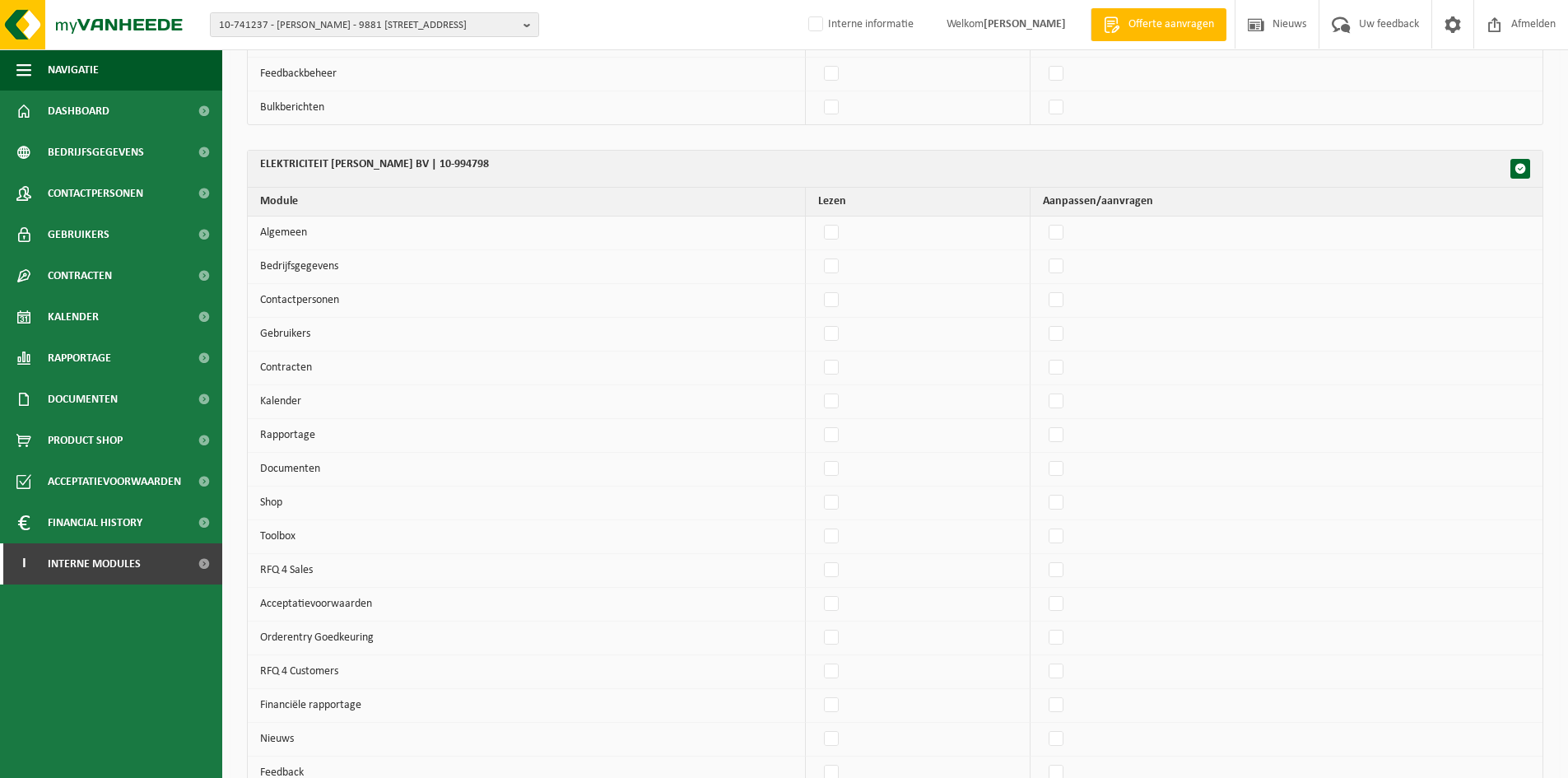
scroll to position [878, 0]
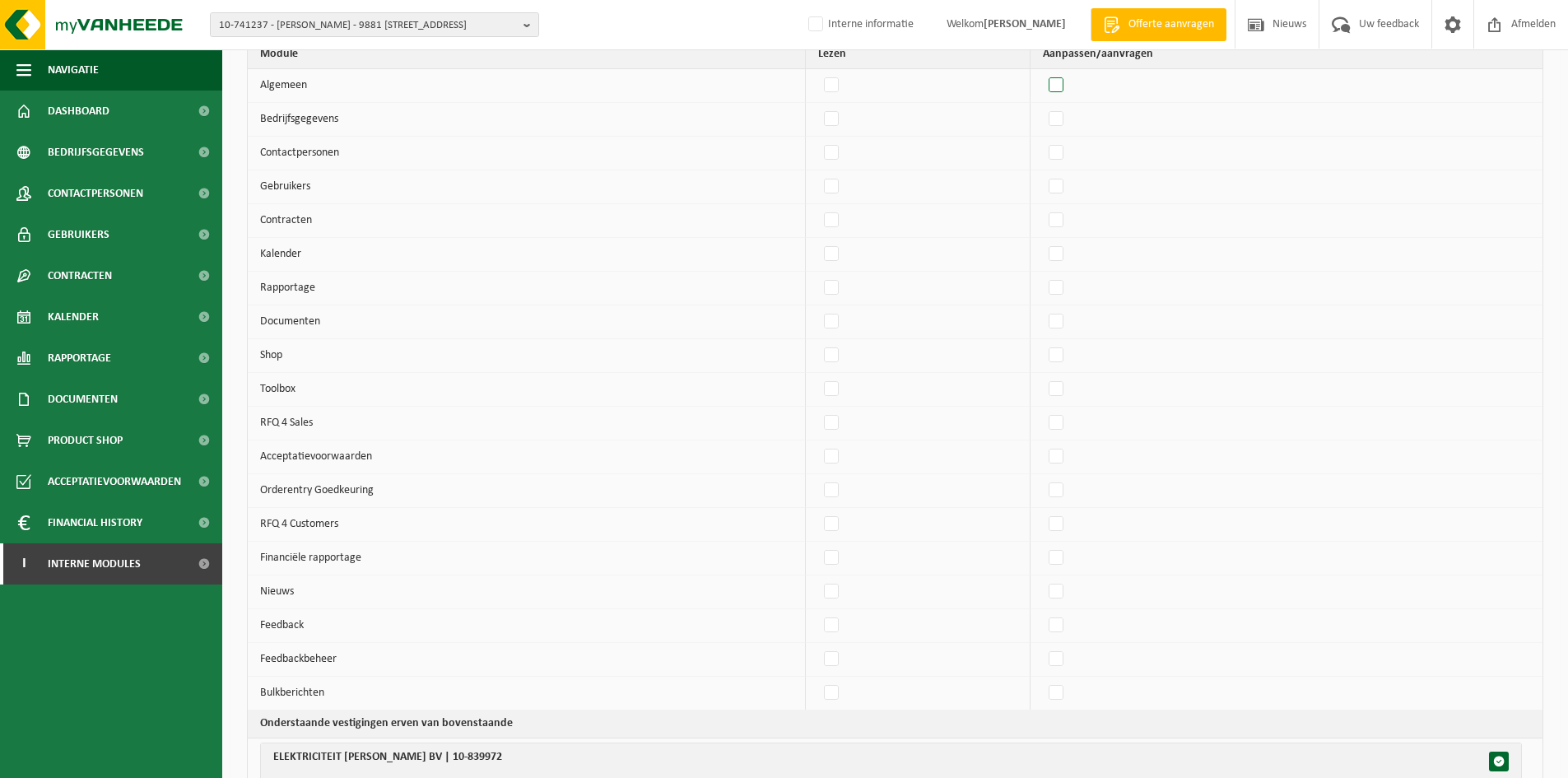
click at [1068, 91] on label"] at bounding box center [1057, 86] width 23 height 25
click at [1043, 74] on input "checkbox" at bounding box center [1042, 73] width 1 height 1
checkbox input "true"
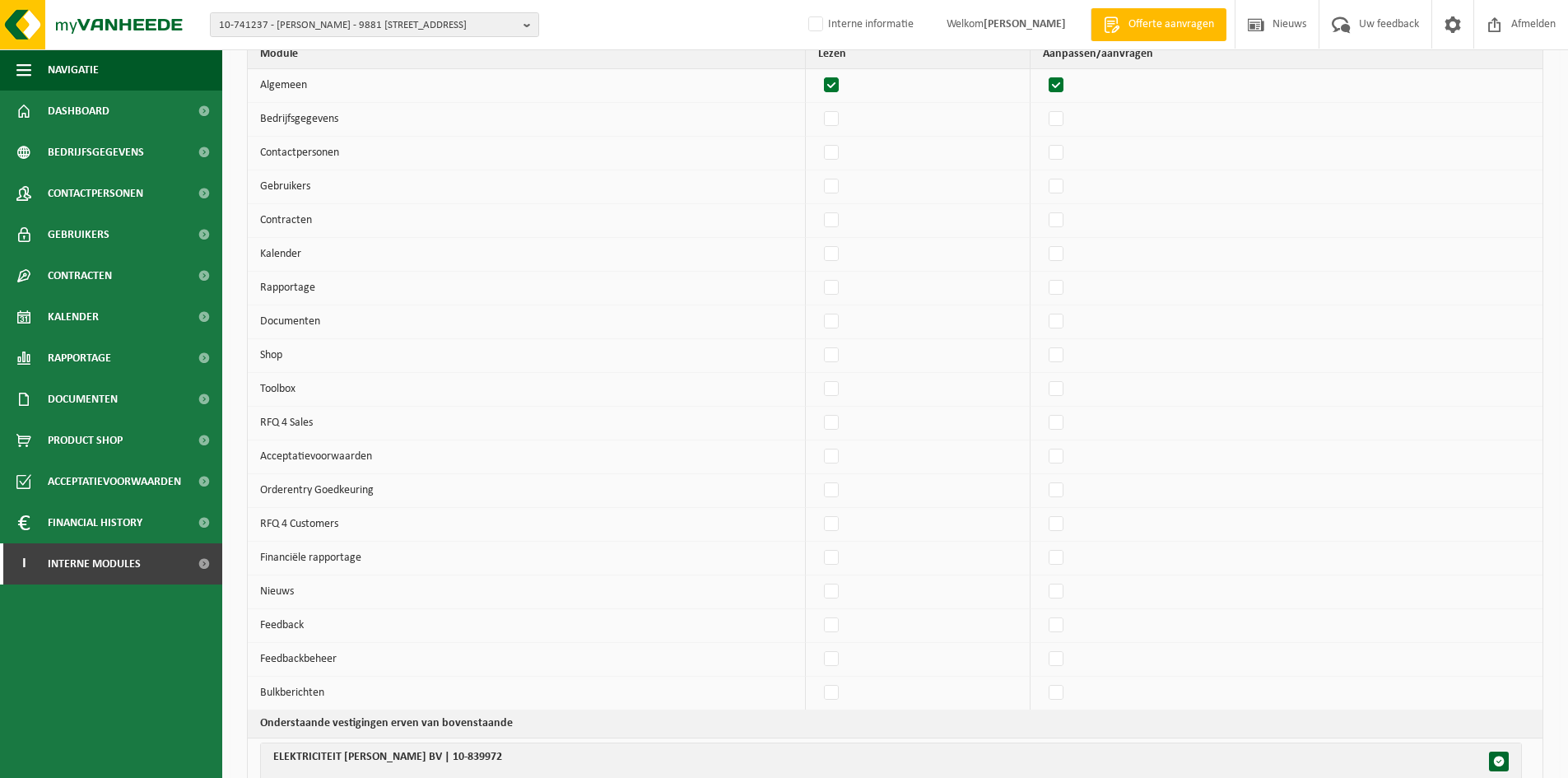
checkbox input "true"
click at [1069, 127] on label"] at bounding box center [1057, 119] width 23 height 25
click at [1043, 107] on input "checkbox" at bounding box center [1042, 106] width 1 height 1
checkbox input "true"
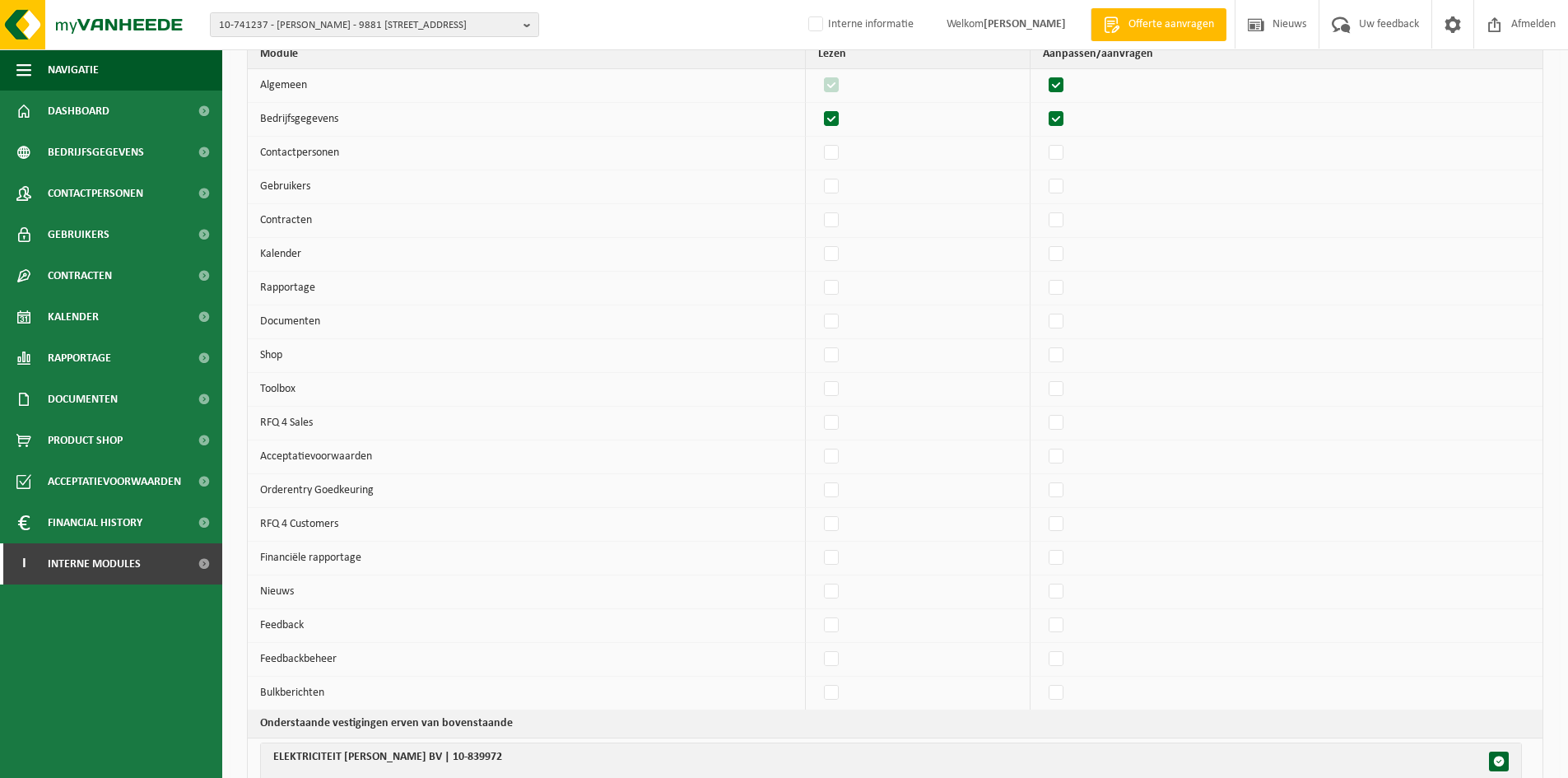
checkbox input "true"
click at [1069, 144] on label"] at bounding box center [1057, 153] width 23 height 25
click at [1043, 141] on input "checkbox" at bounding box center [1042, 140] width 1 height 1
checkbox input "true"
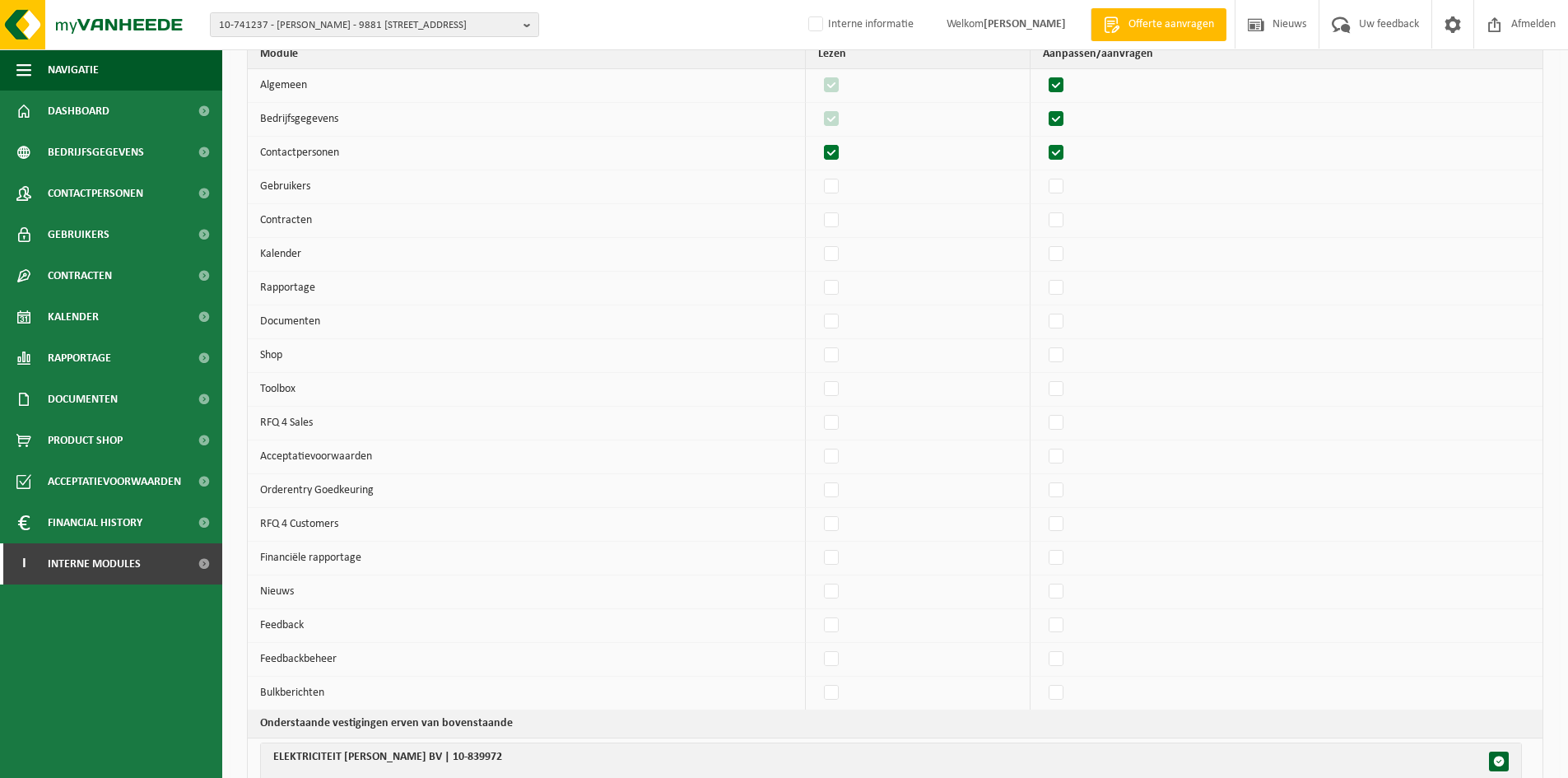
checkbox input "true"
click at [1069, 177] on label"] at bounding box center [1057, 187] width 23 height 25
click at [1043, 175] on input "checkbox" at bounding box center [1042, 174] width 1 height 1
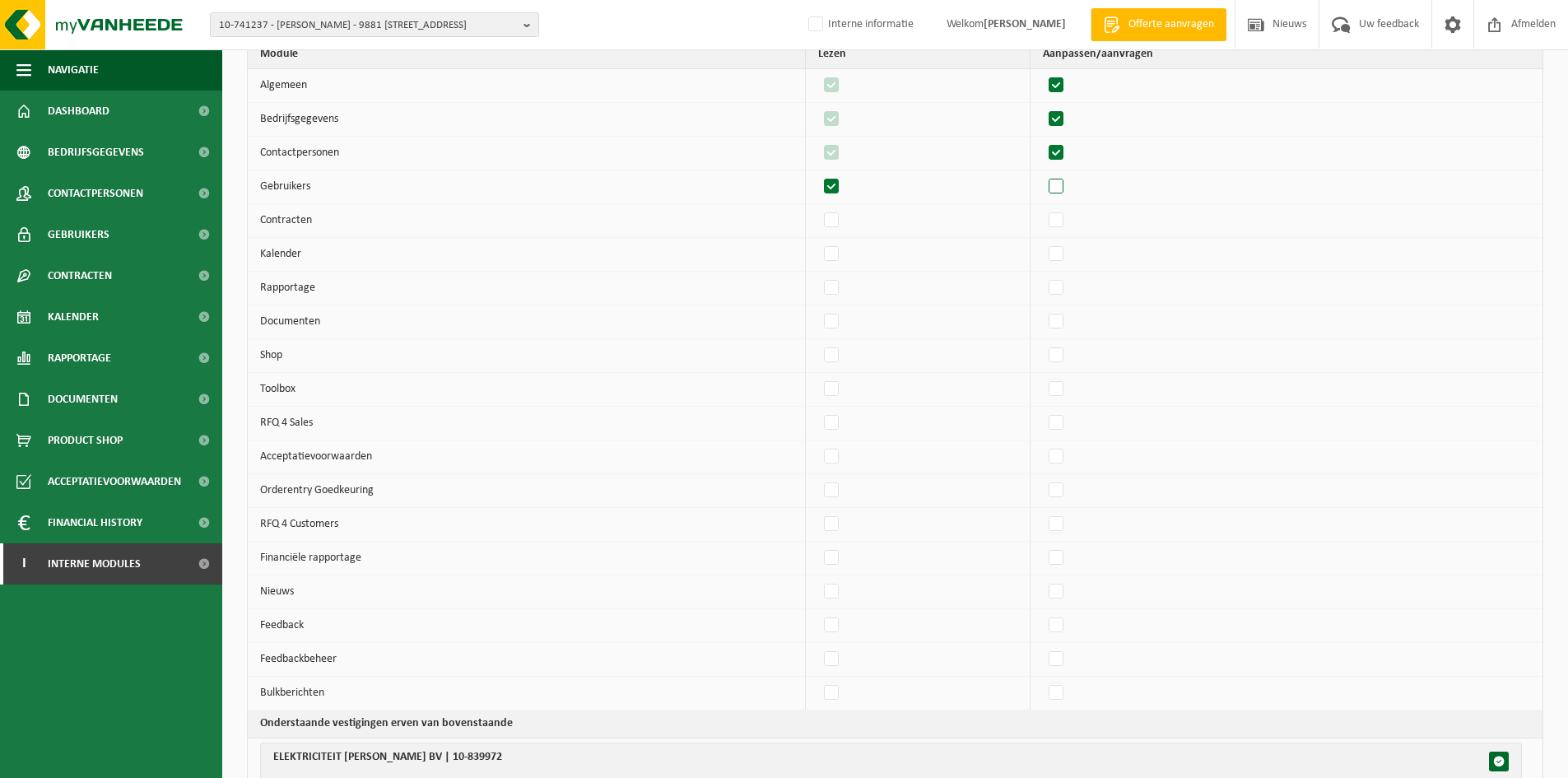
checkbox input "true"
click at [1065, 221] on label"] at bounding box center [1057, 220] width 23 height 25
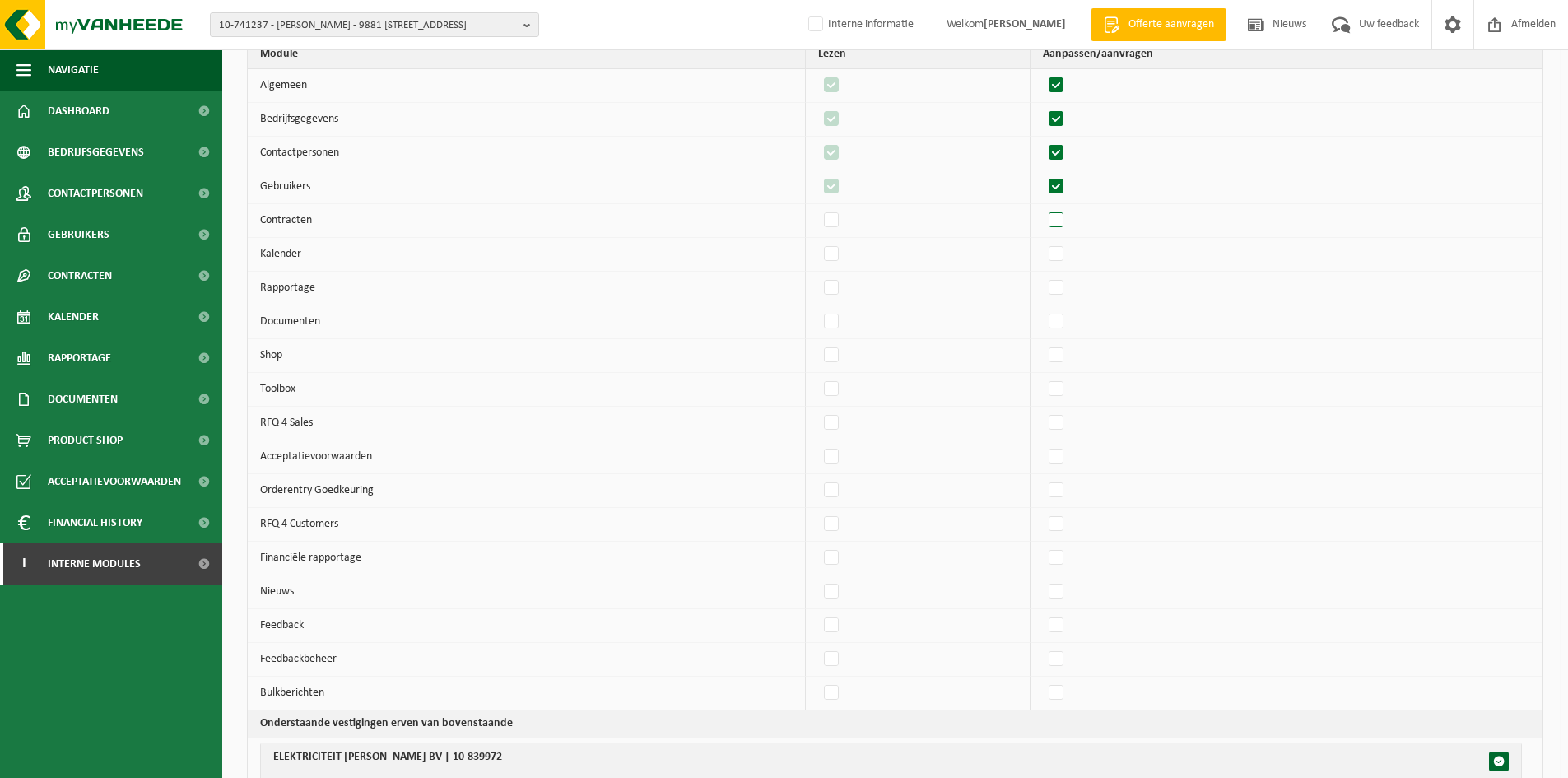
click at [1043, 208] on input "checkbox" at bounding box center [1042, 208] width 1 height 1
checkbox input "true"
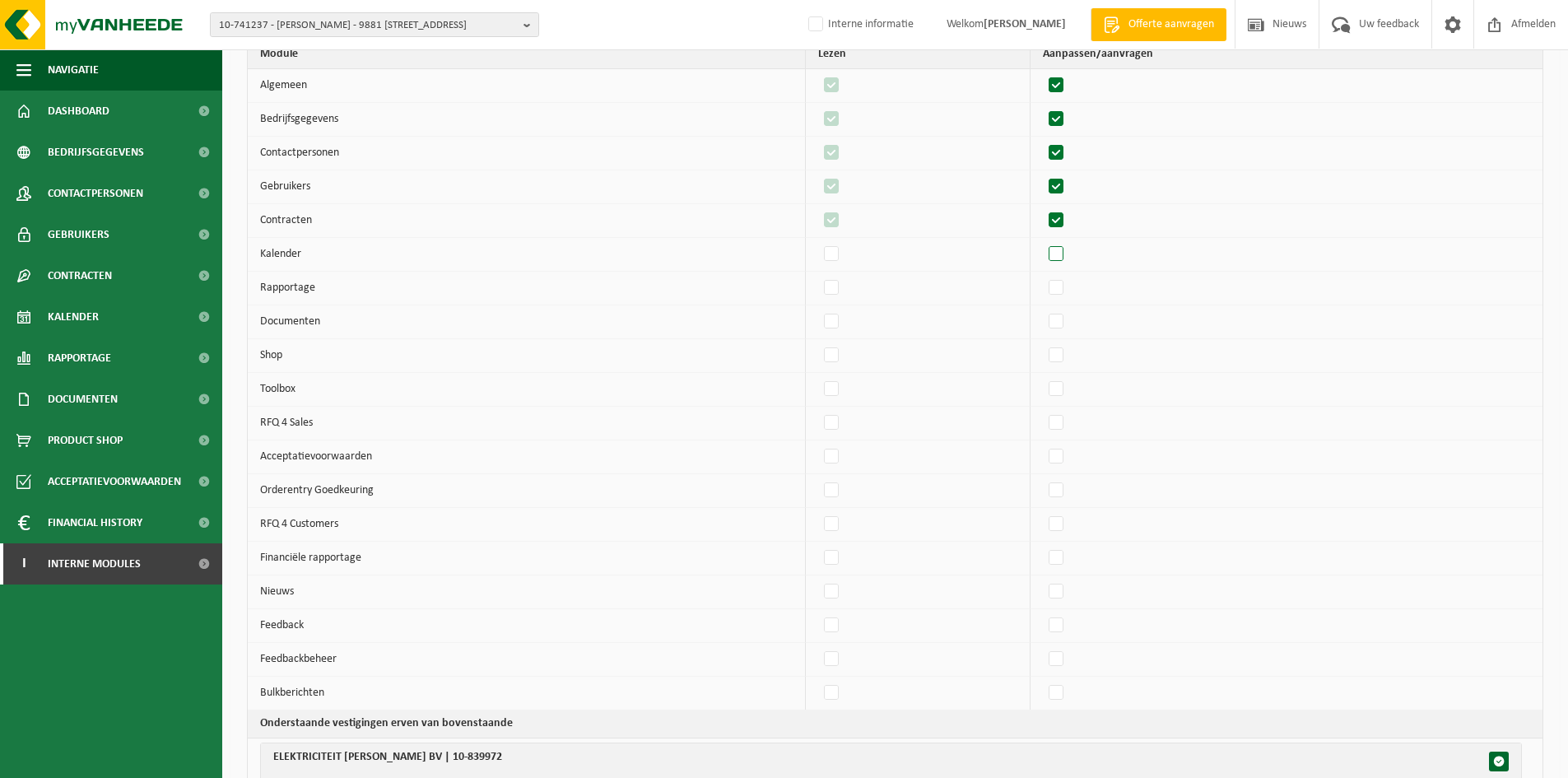
click at [1065, 257] on label"] at bounding box center [1057, 254] width 23 height 25
click at [1043, 242] on input "checkbox" at bounding box center [1042, 241] width 1 height 1
checkbox input "true"
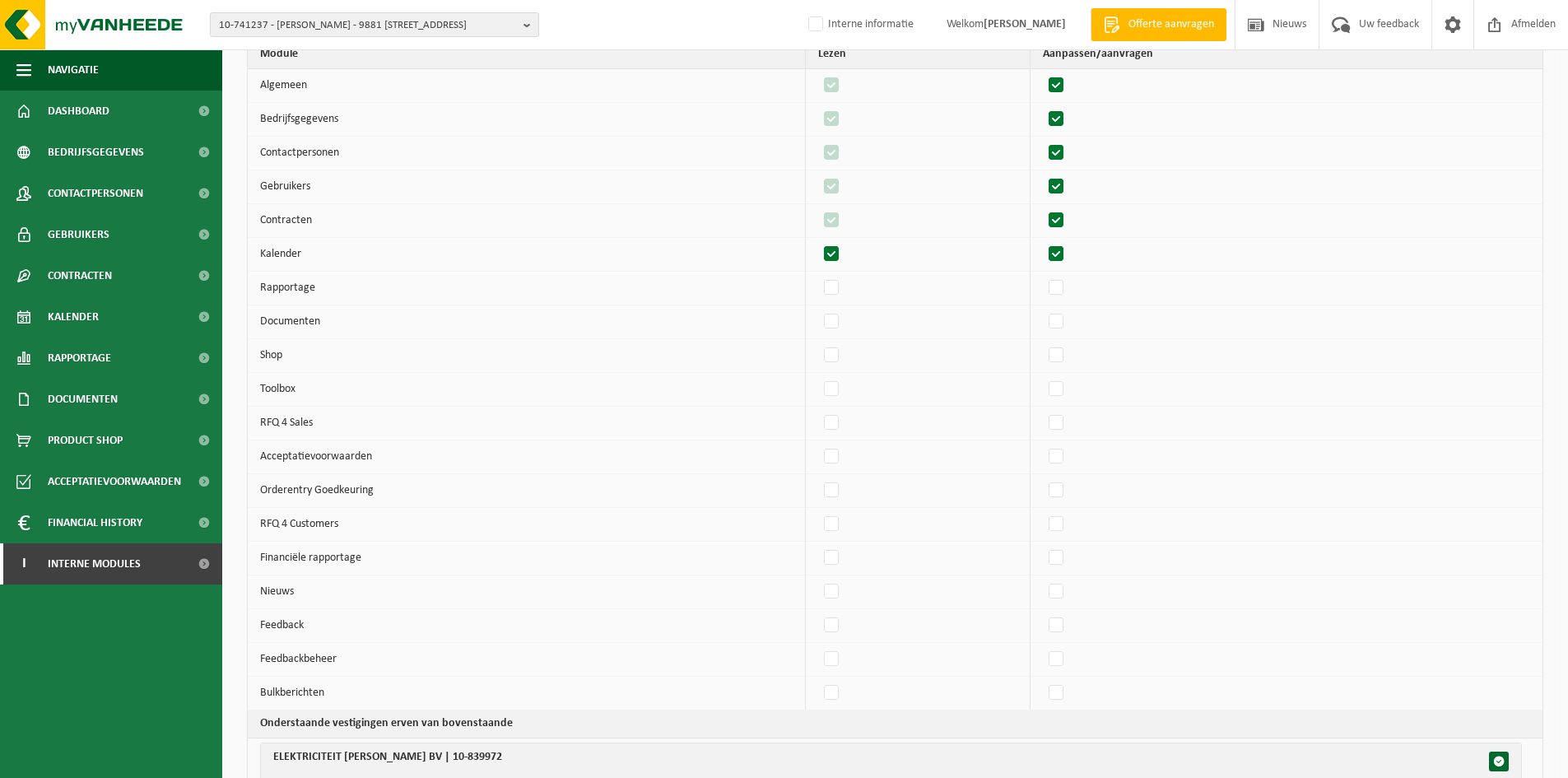
checkbox input "true"
click at [1064, 290] on label"] at bounding box center [1057, 288] width 23 height 25
click at [1043, 276] on input "checkbox" at bounding box center [1042, 275] width 1 height 1
checkbox input "true"
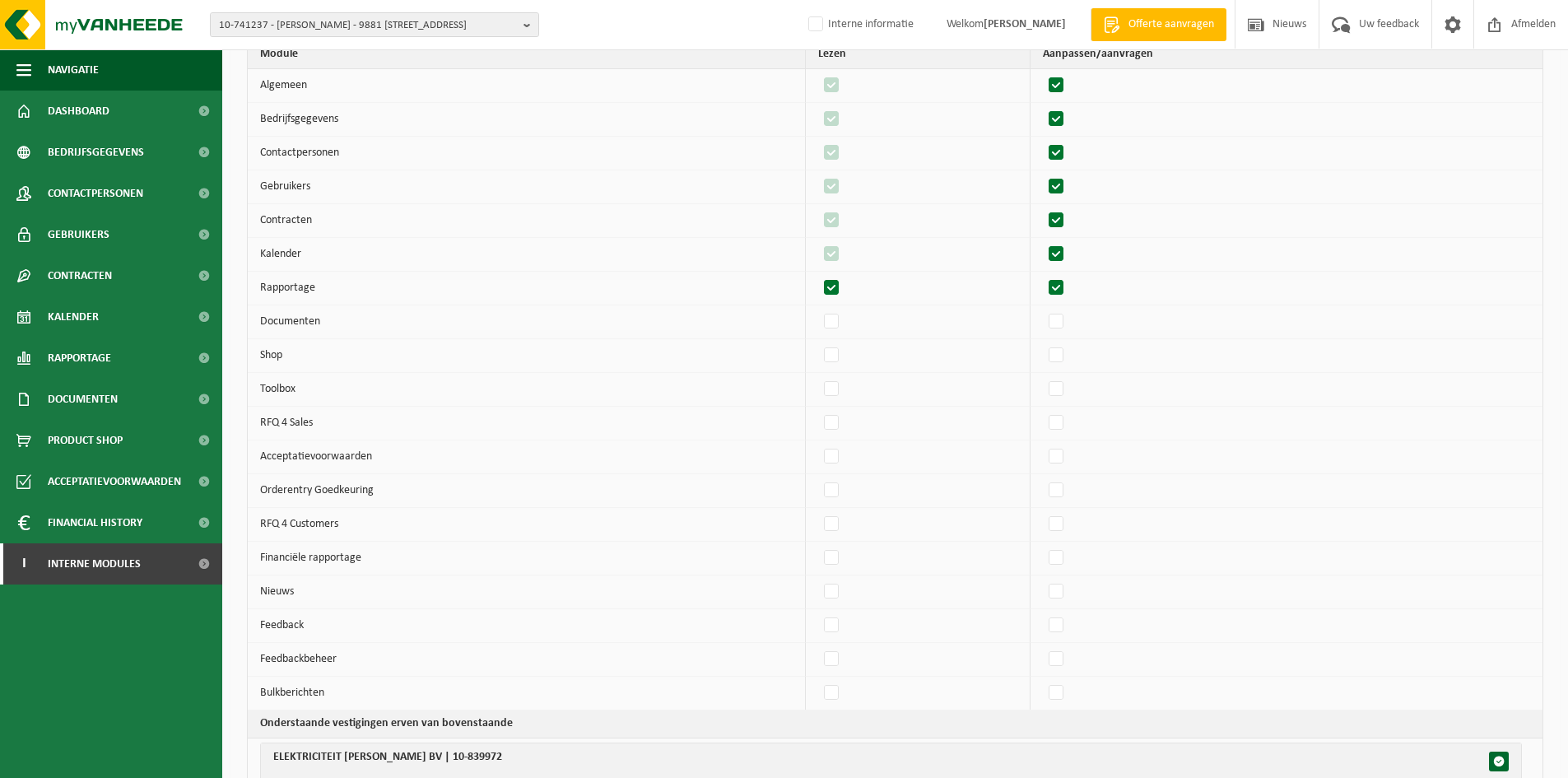
checkbox input "true"
click at [1063, 323] on label"] at bounding box center [1057, 322] width 23 height 25
click at [1043, 310] on input "checkbox" at bounding box center [1042, 309] width 1 height 1
checkbox input "true"
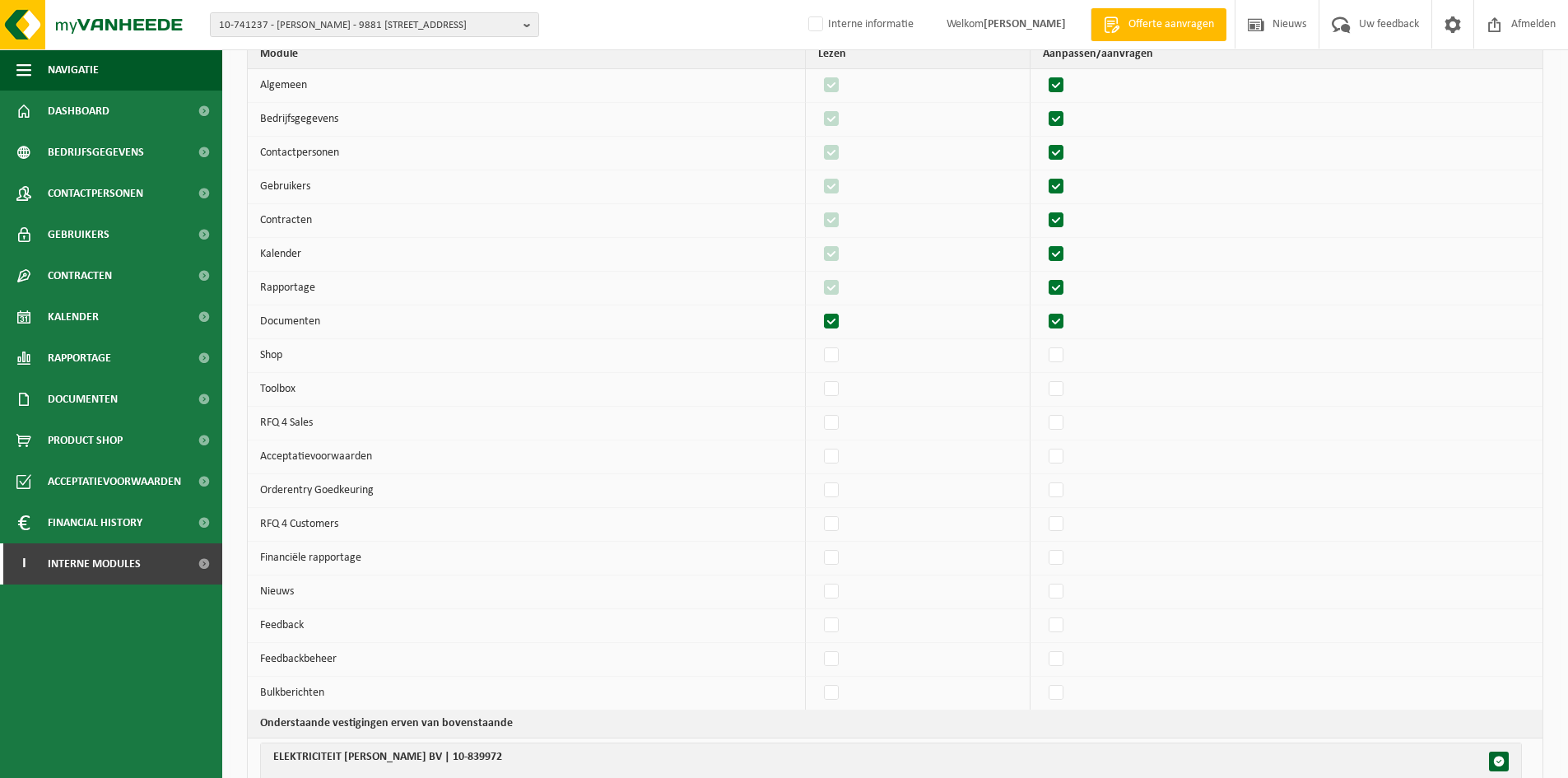
checkbox input "true"
click at [1066, 347] on label"] at bounding box center [1057, 355] width 23 height 25
click at [1043, 343] on input "checkbox" at bounding box center [1042, 342] width 1 height 1
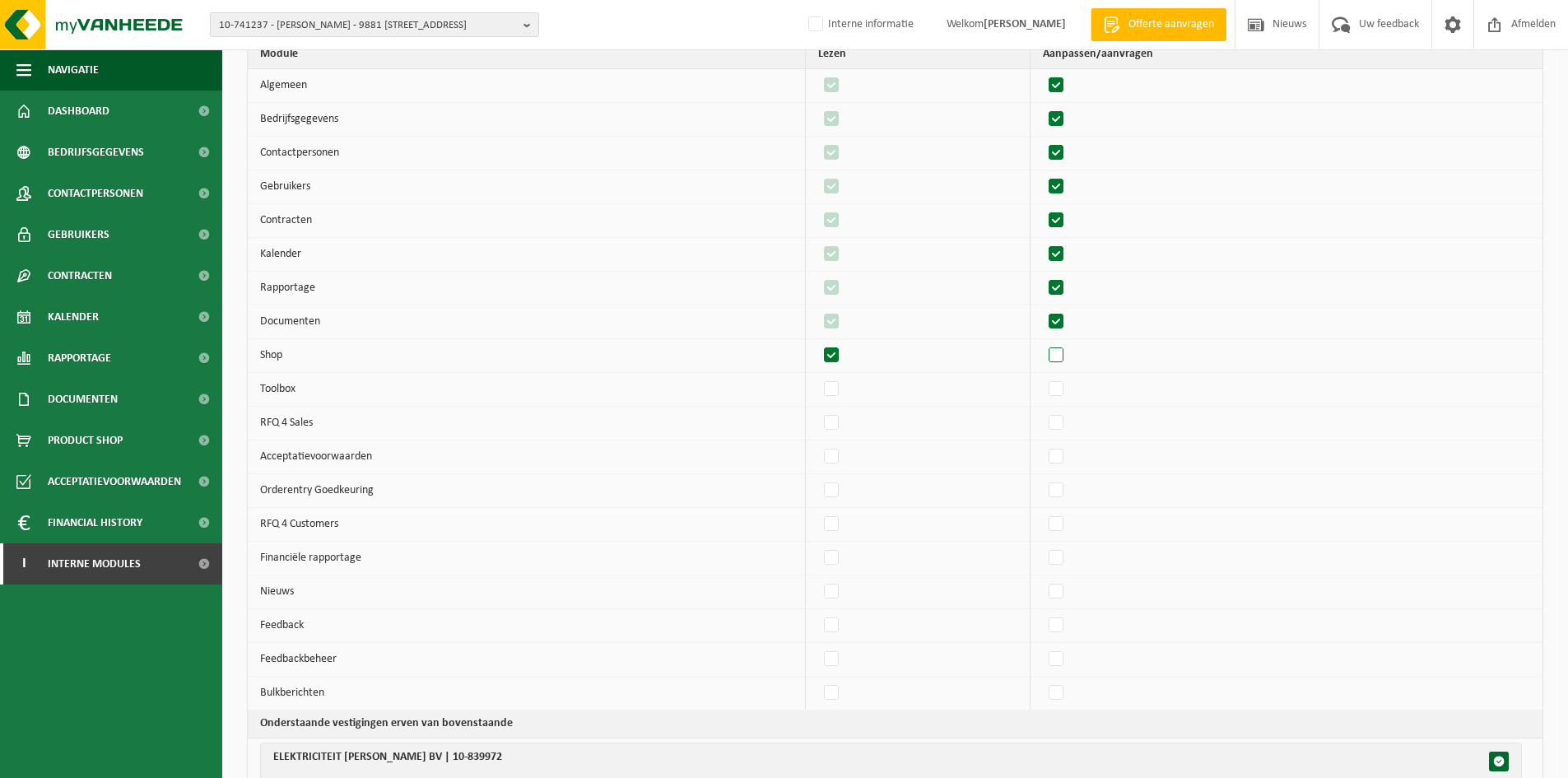
checkbox input "true"
click at [1061, 461] on label"] at bounding box center [1057, 457] width 23 height 25
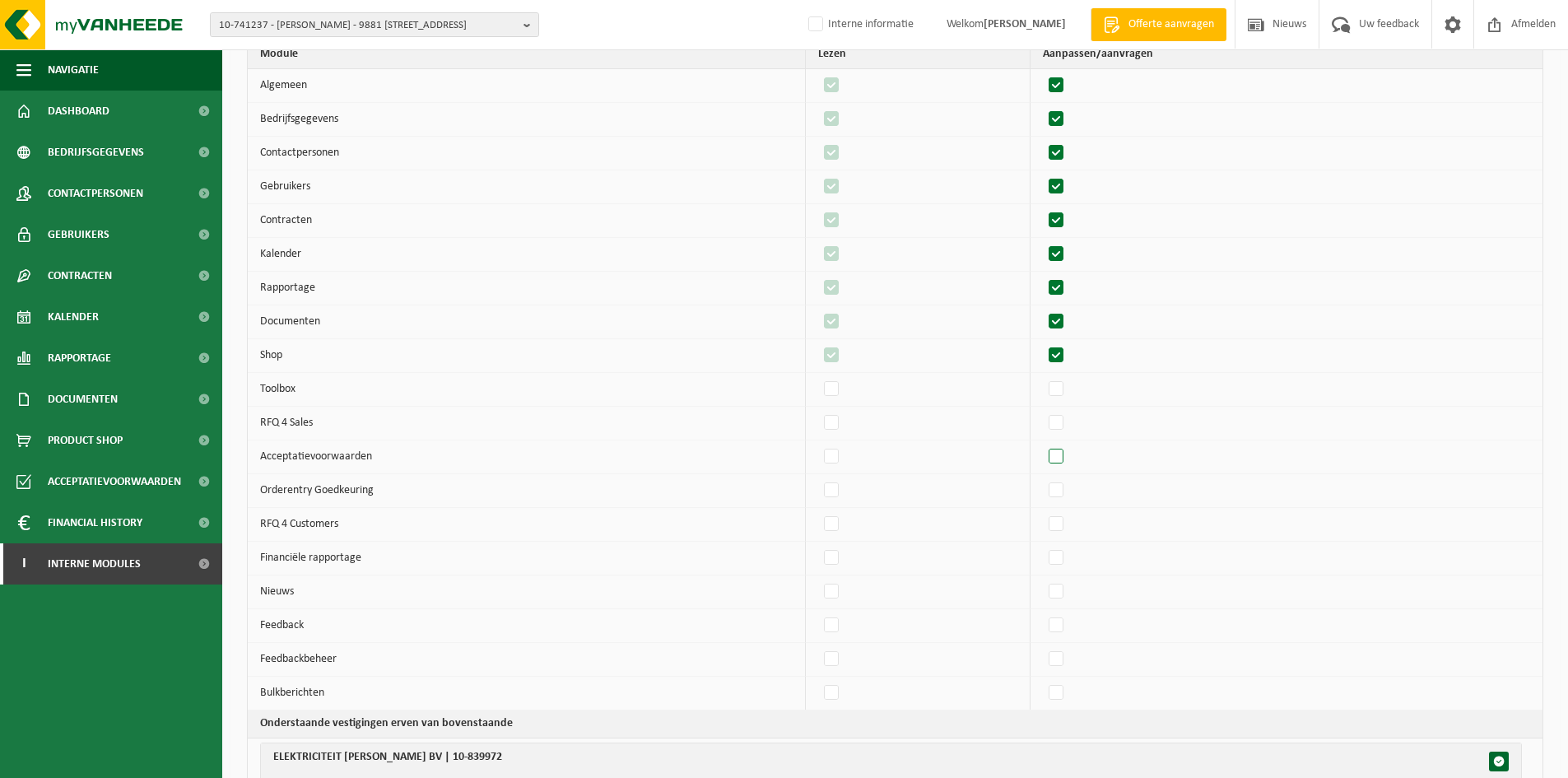
click at [1043, 444] on input "checkbox" at bounding box center [1042, 443] width 1 height 1
checkbox input "true"
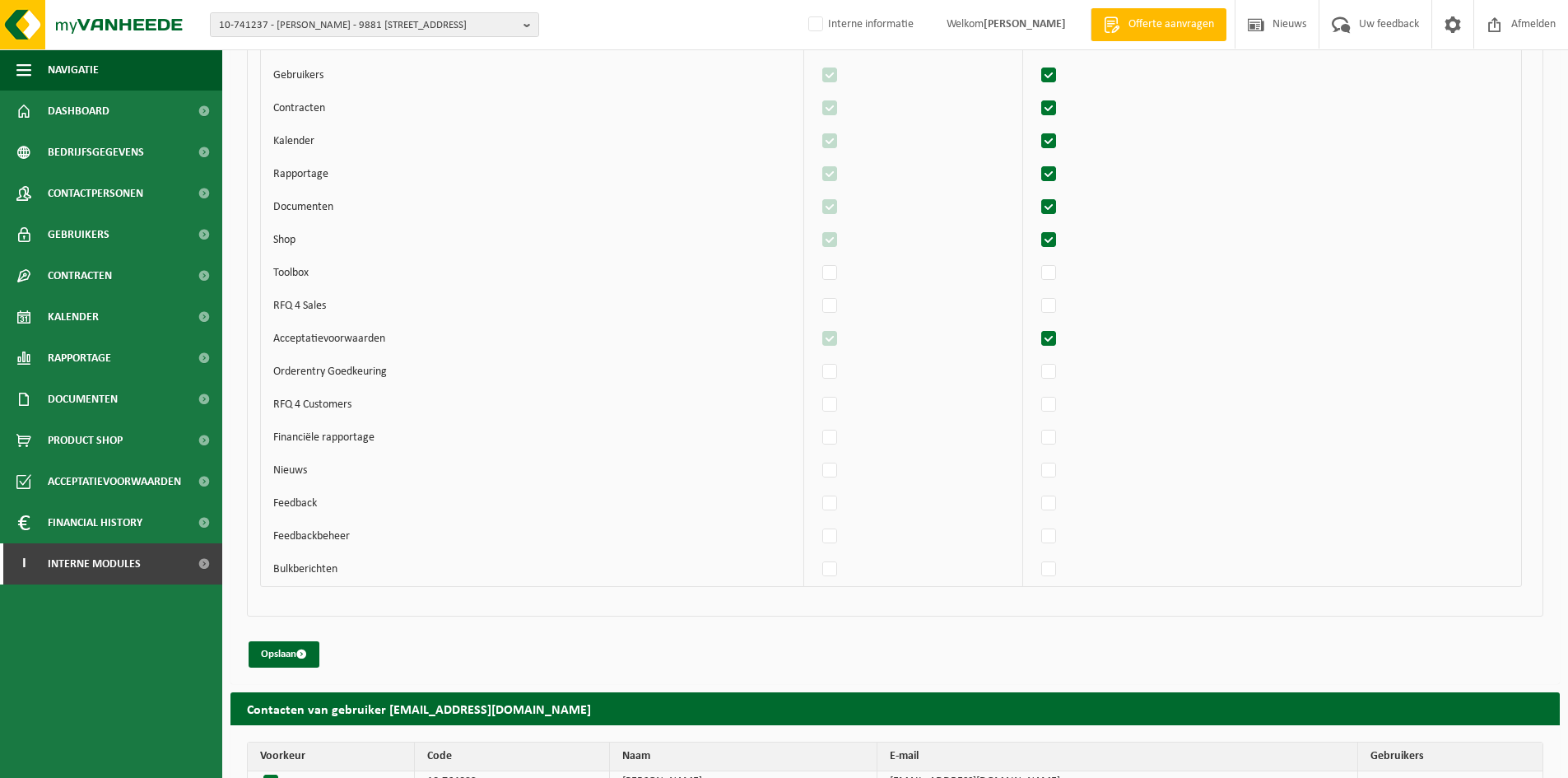
scroll to position [1791, 0]
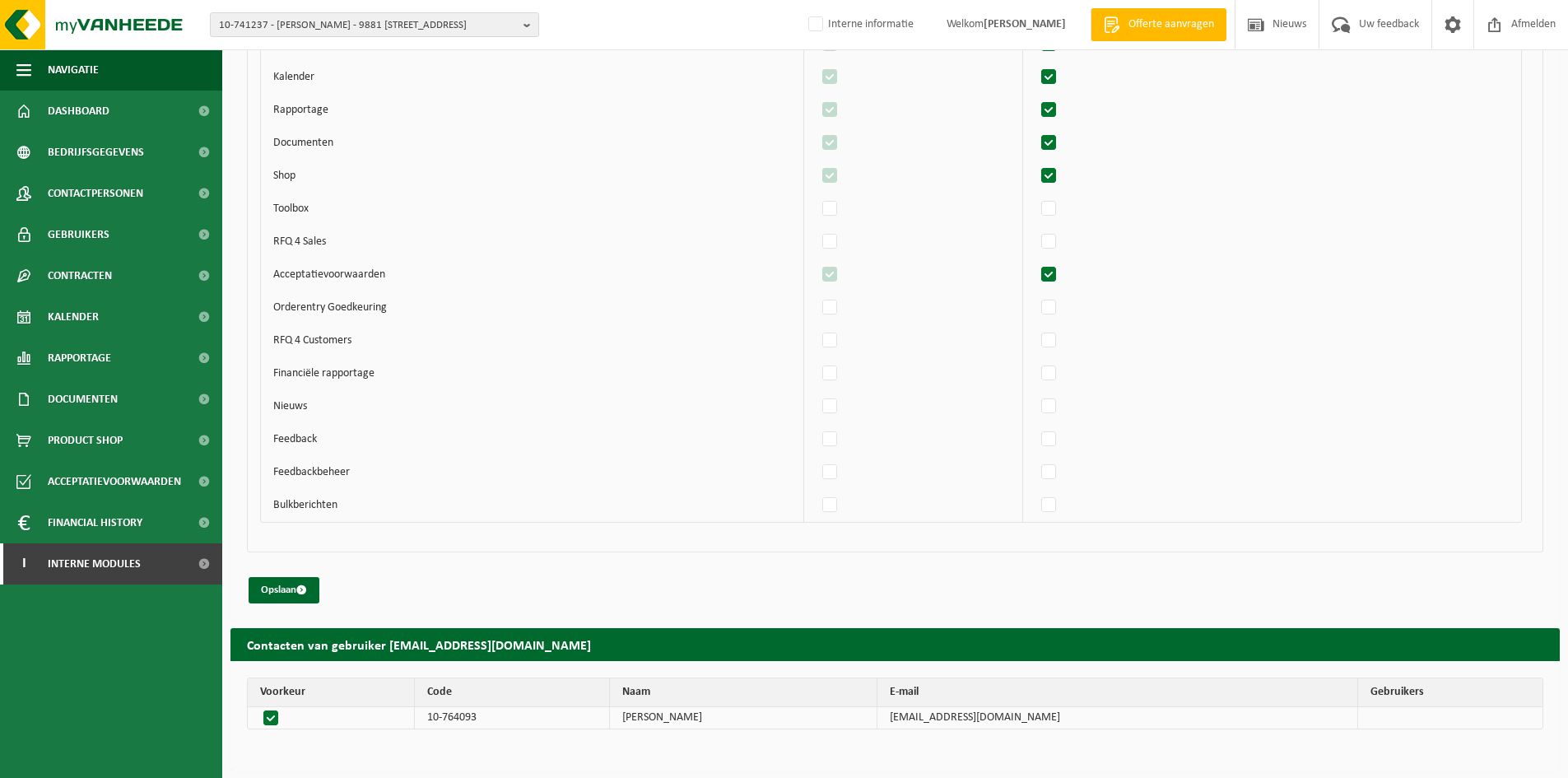
click at [284, 592] on button "Opslaan" at bounding box center [284, 591] width 71 height 26
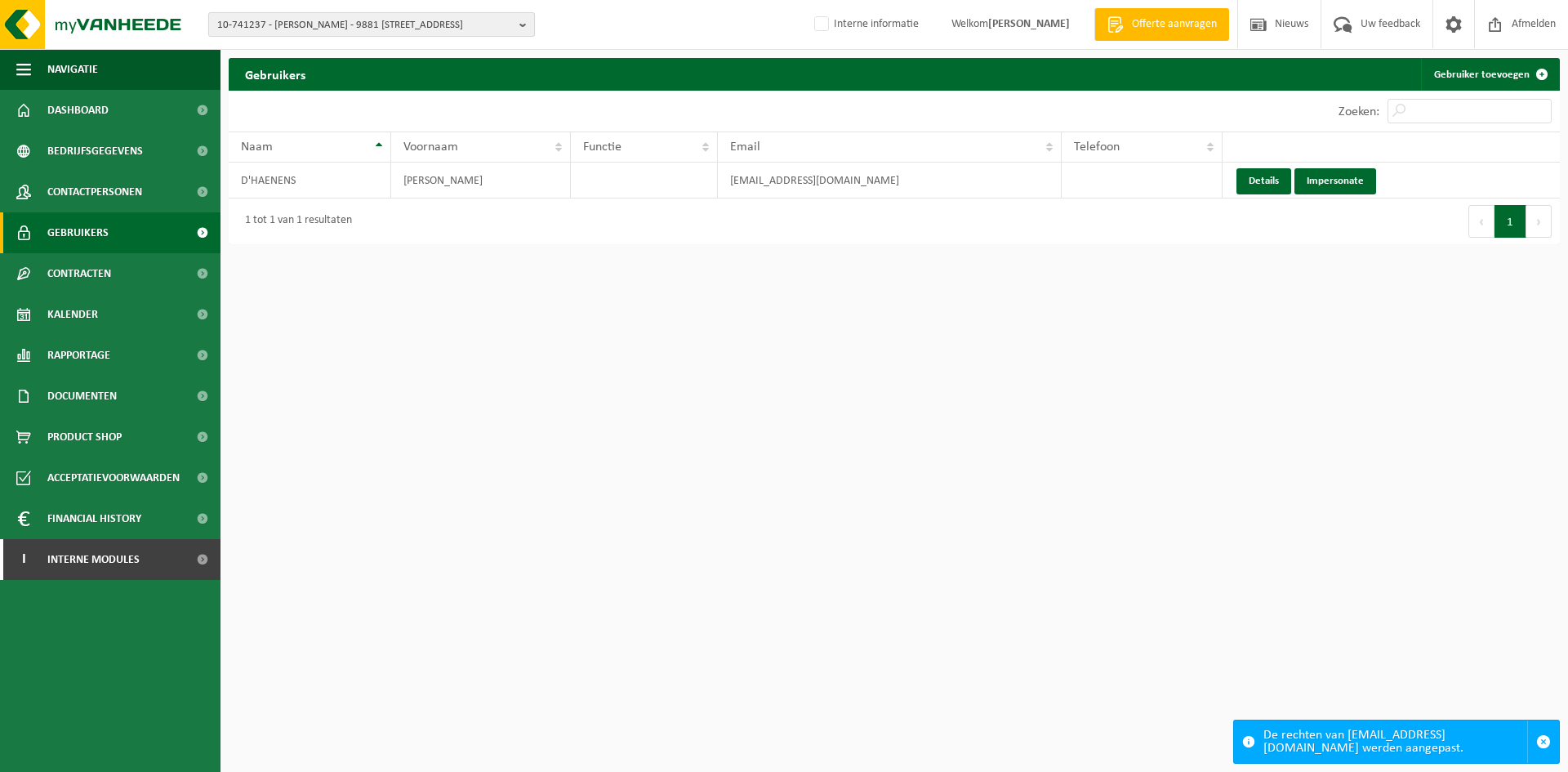
click at [370, 20] on span "10-741237 - WESLEY D'HAENENS - 9881 BELLEM, PARKSTRAAT 11" at bounding box center [365, 25] width 295 height 24
paste input "10-972897"
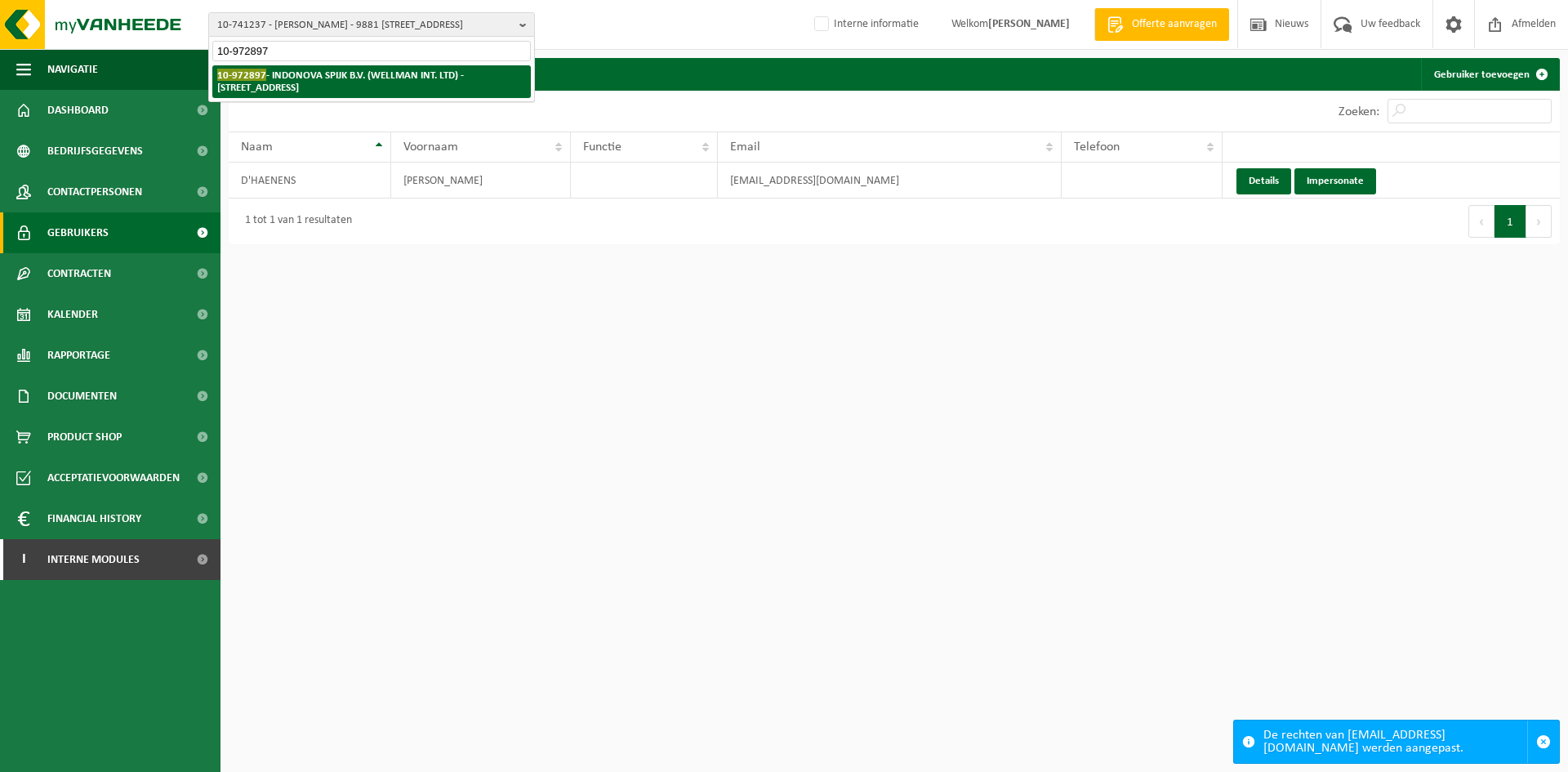
type input "10-972897"
click at [318, 76] on strong "10-972897 - INDONOVA SPIJK B.V. (WELLMAN INT. LTD) - 6917 AE SPIJK, TENGNAGELWA…" at bounding box center [340, 81] width 247 height 24
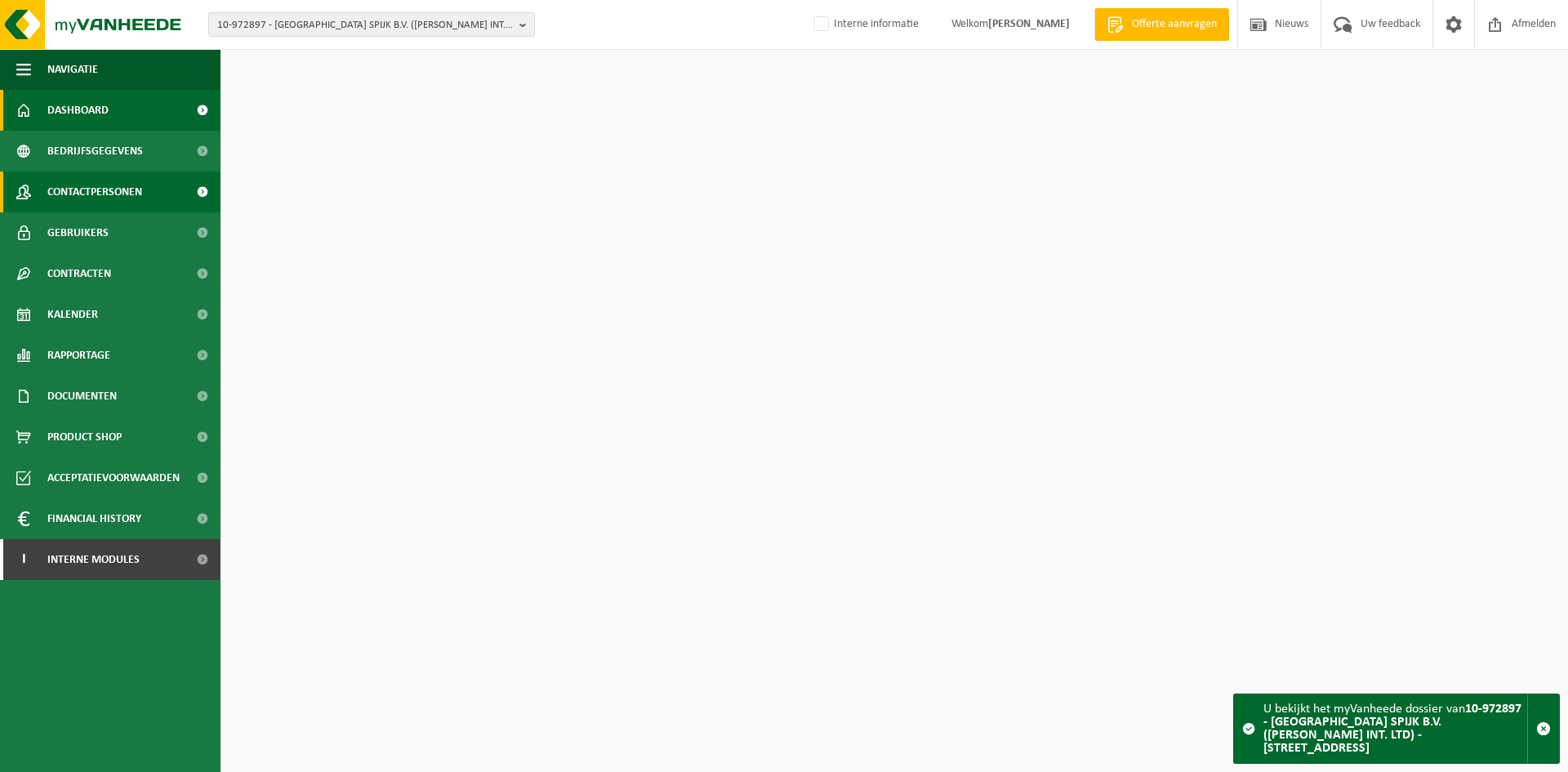
click at [145, 187] on link "Contactpersonen" at bounding box center [110, 192] width 220 height 41
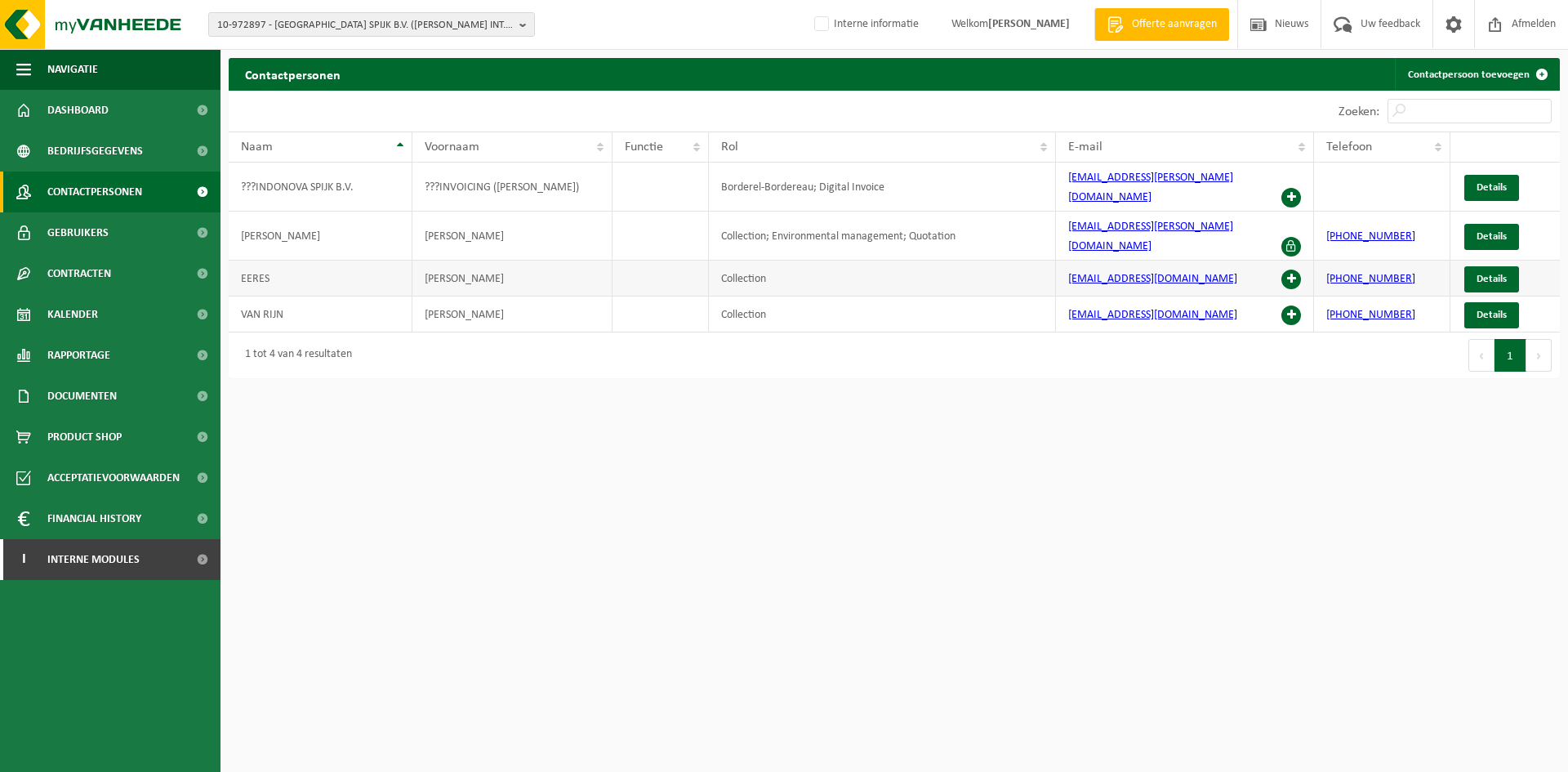
click at [1300, 269] on span at bounding box center [1291, 279] width 20 height 20
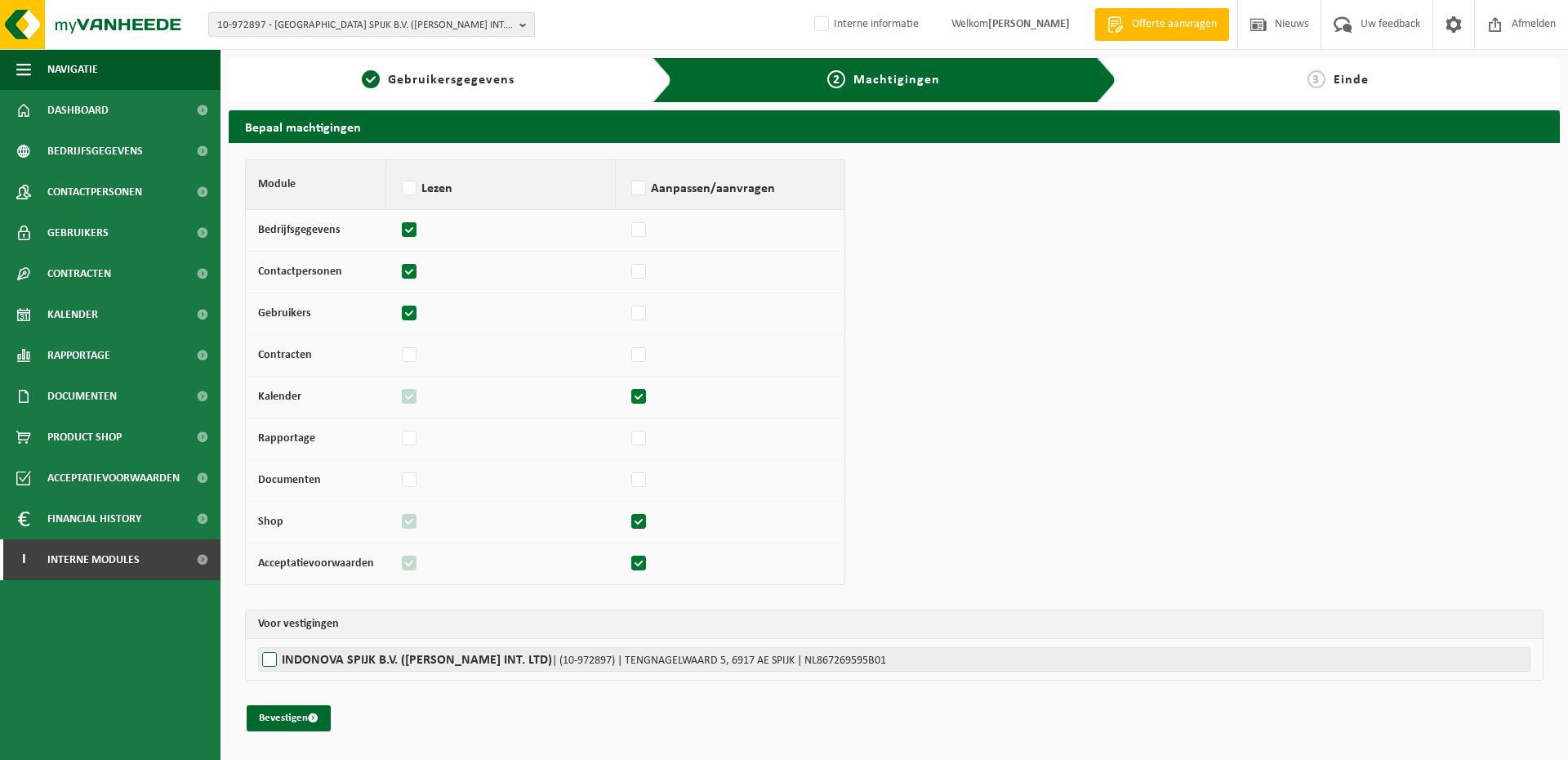
click at [366, 663] on label"] "INDONOVA SPIJK B.V. ([PERSON_NAME] INT. LTD) | (10-972897) | TENGNAGELWAARD 5, …" at bounding box center [894, 660] width 1273 height 24
click at [366, 663] on input "INDONOVA SPIJK B.V. ([PERSON_NAME] INT. LTD) | (10-972897) | TENGNAGELWAARD 5, …" at bounding box center [1042, 660] width 1568 height 24
checkbox input "true"
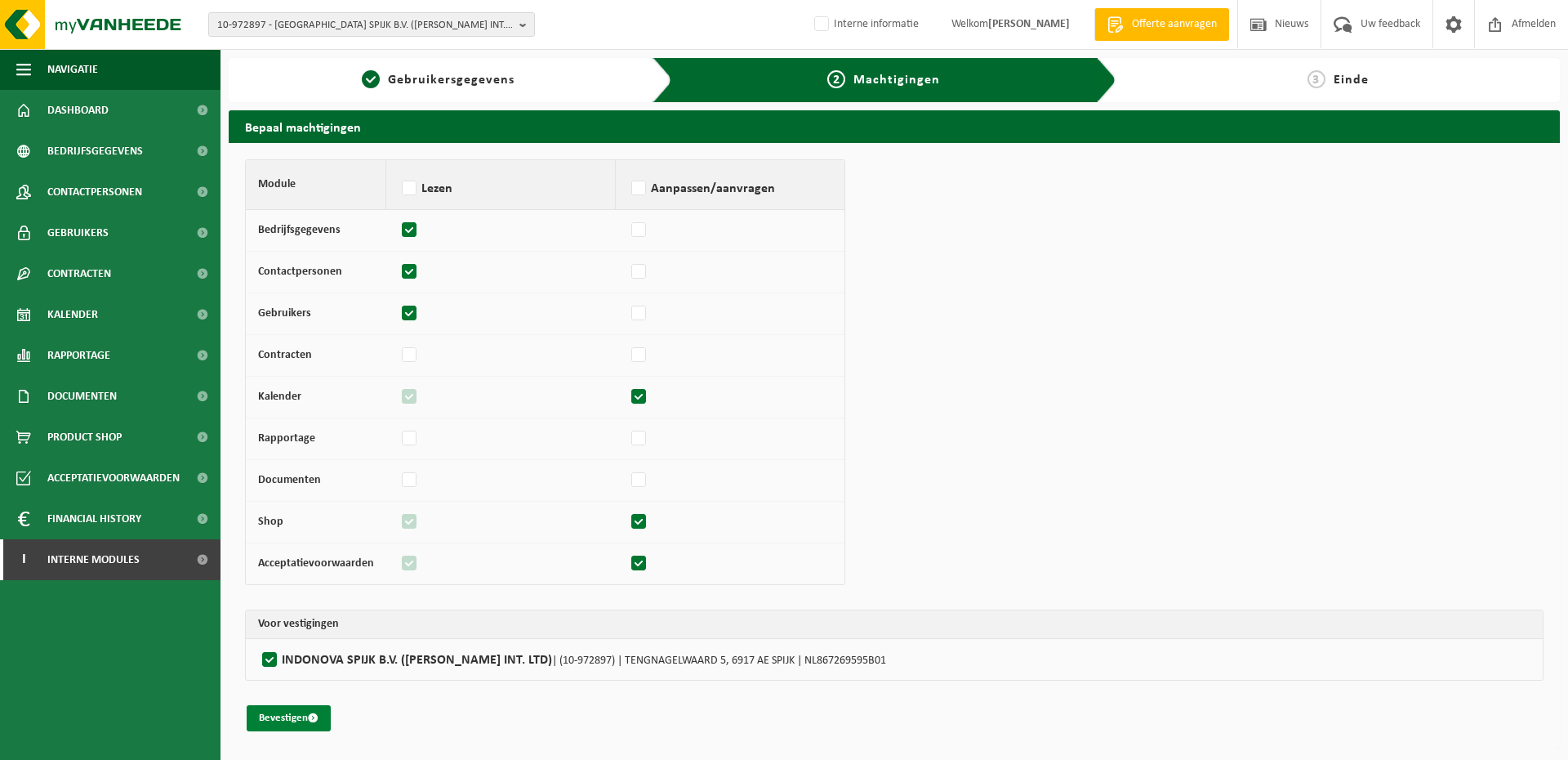
click at [301, 715] on button "Bevestigen" at bounding box center [289, 719] width 84 height 26
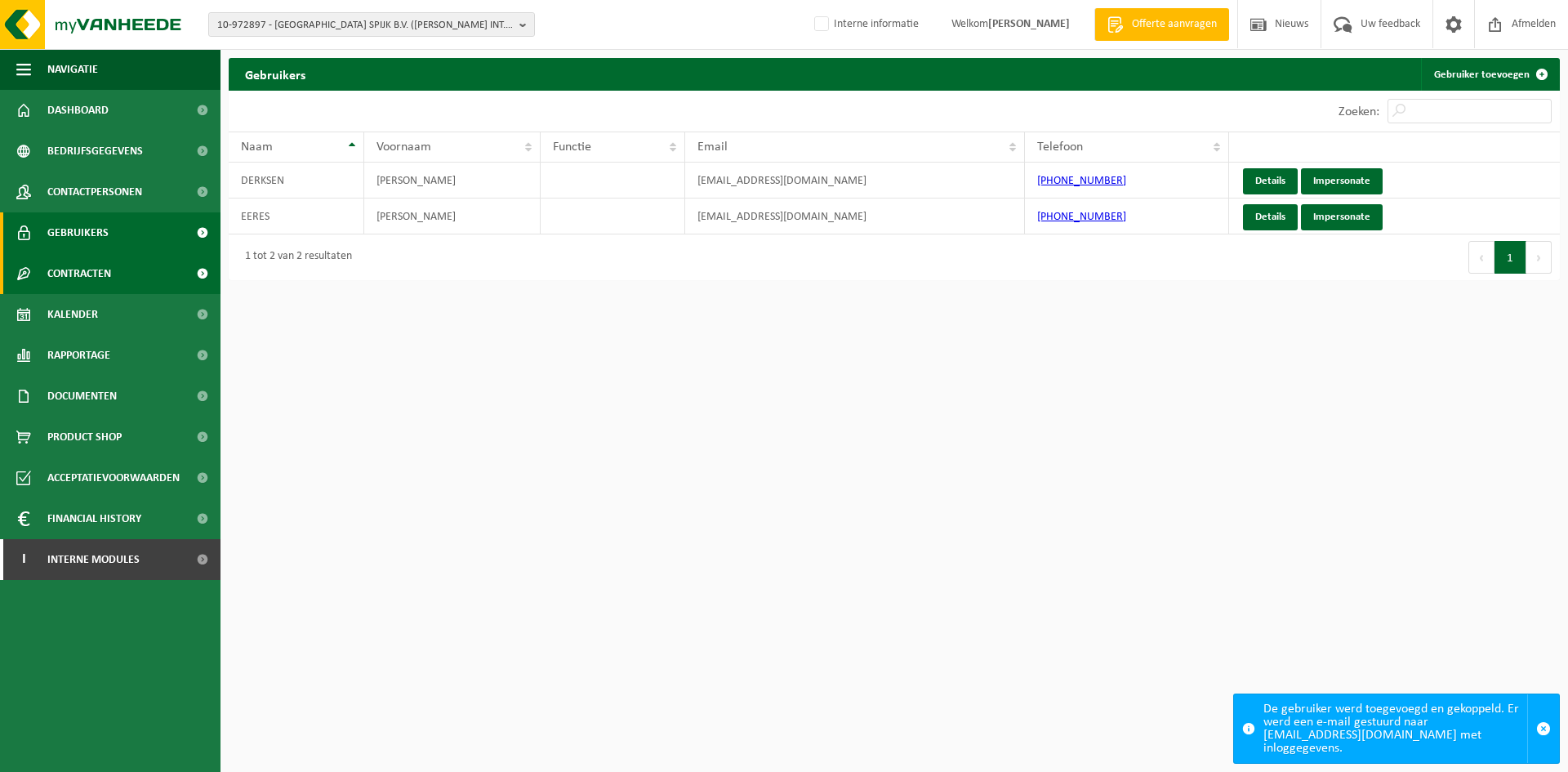
click at [70, 276] on span "Contracten" at bounding box center [80, 274] width 64 height 41
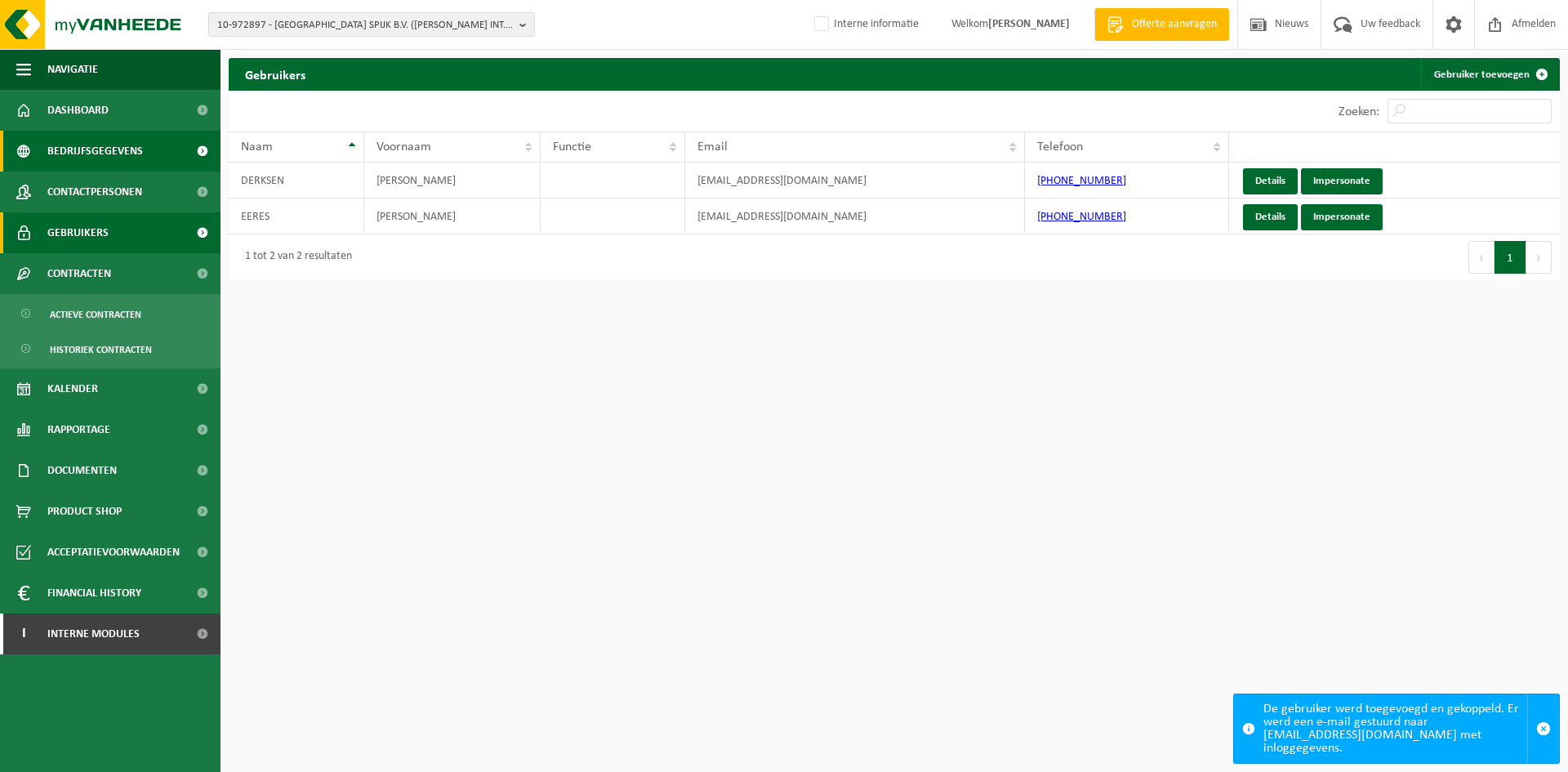
click at [74, 166] on span "Bedrijfsgegevens" at bounding box center [96, 151] width 96 height 41
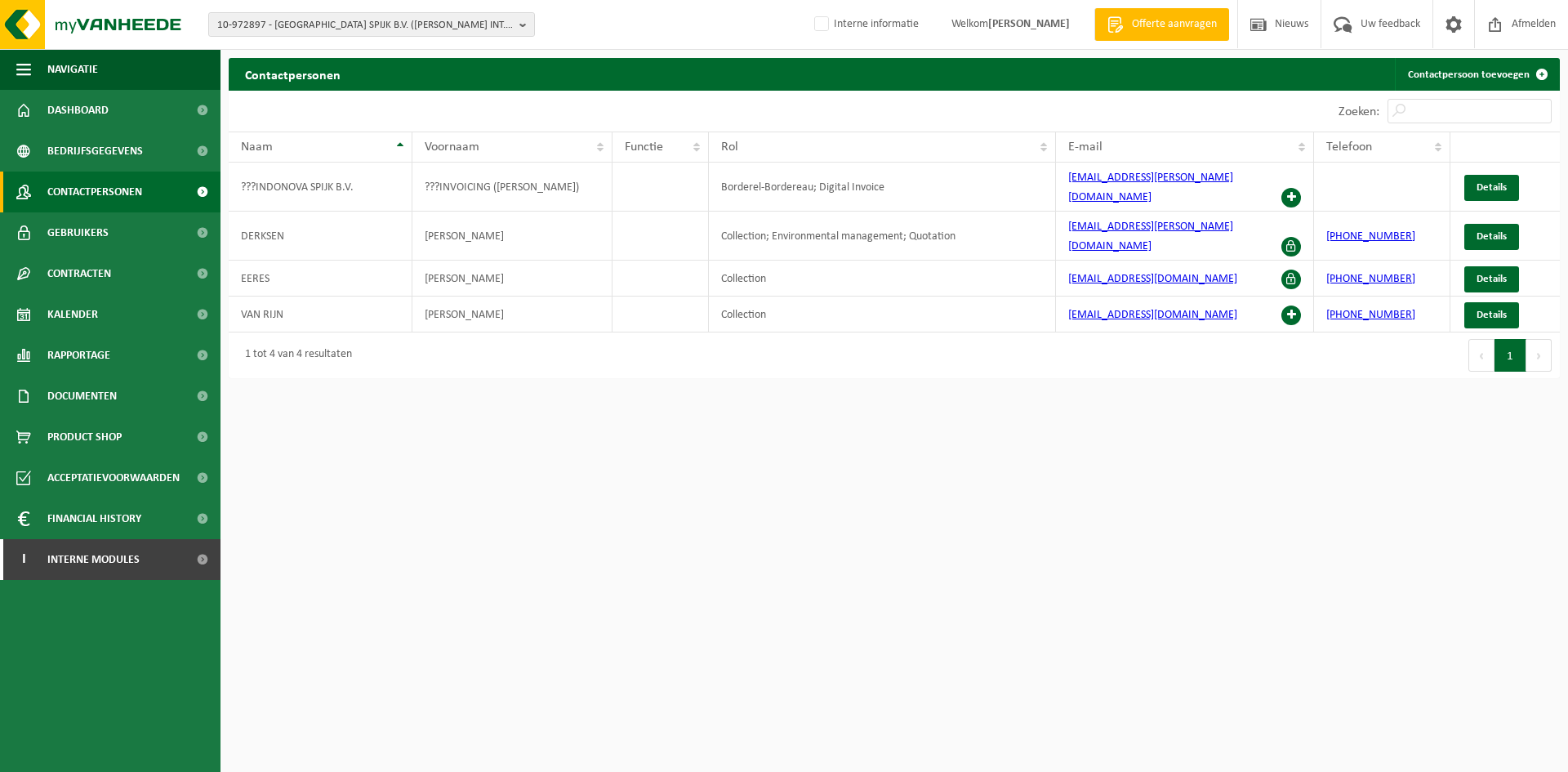
click at [86, 203] on span "Contactpersonen" at bounding box center [95, 192] width 95 height 41
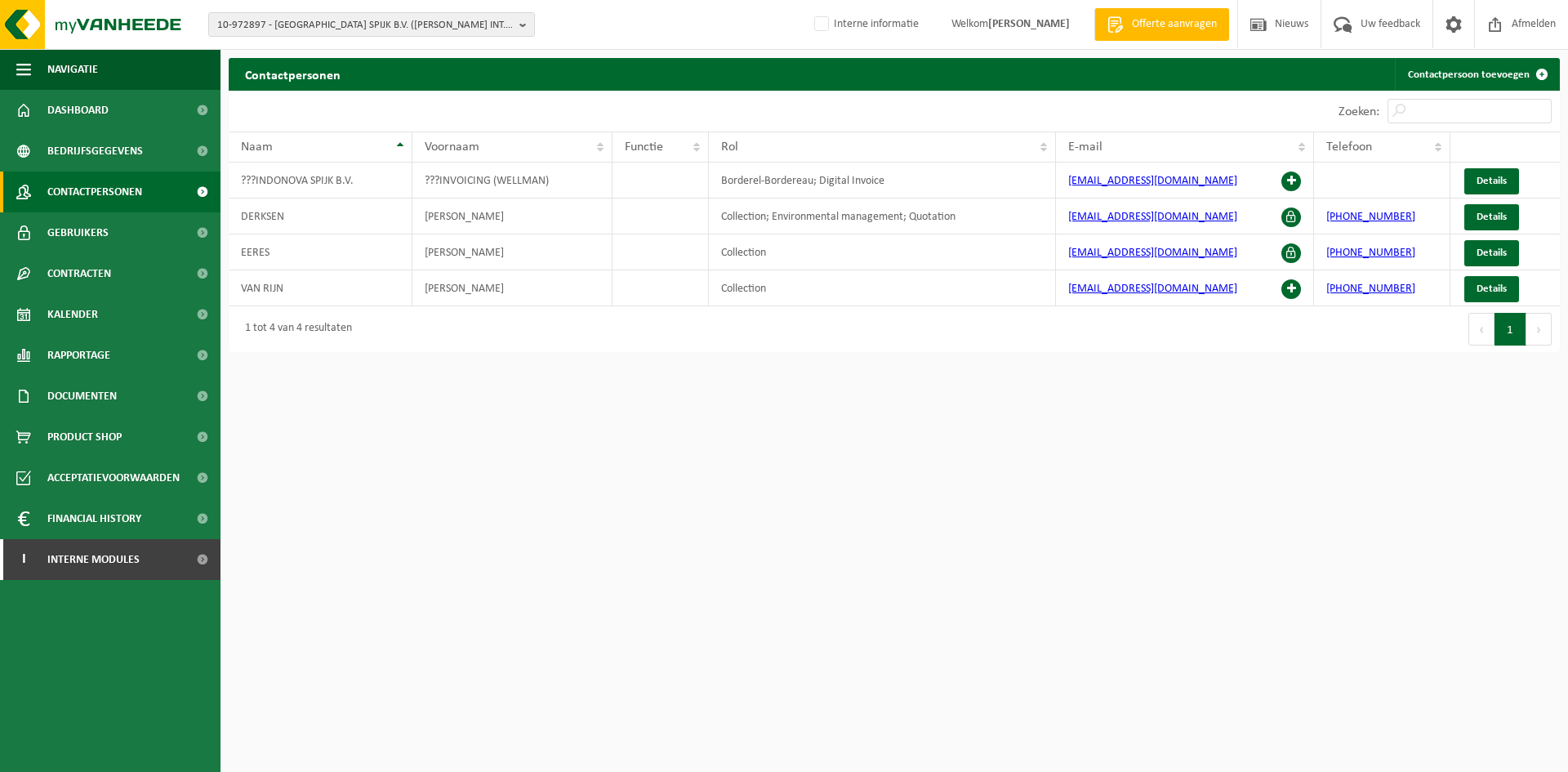
click at [662, 580] on html "10-972897 - INDONOVA SPIJK B.V. (WELLMAN INT. LTD) - 6917 AE SPIJK, TENGNAGELWA…" at bounding box center [784, 386] width 1568 height 772
click at [307, 19] on span "10-972897 - [GEOGRAPHIC_DATA] SPIJK B.V. ([PERSON_NAME] INT. LTD) - [STREET_ADD…" at bounding box center [365, 25] width 295 height 24
paste input "10-941221"
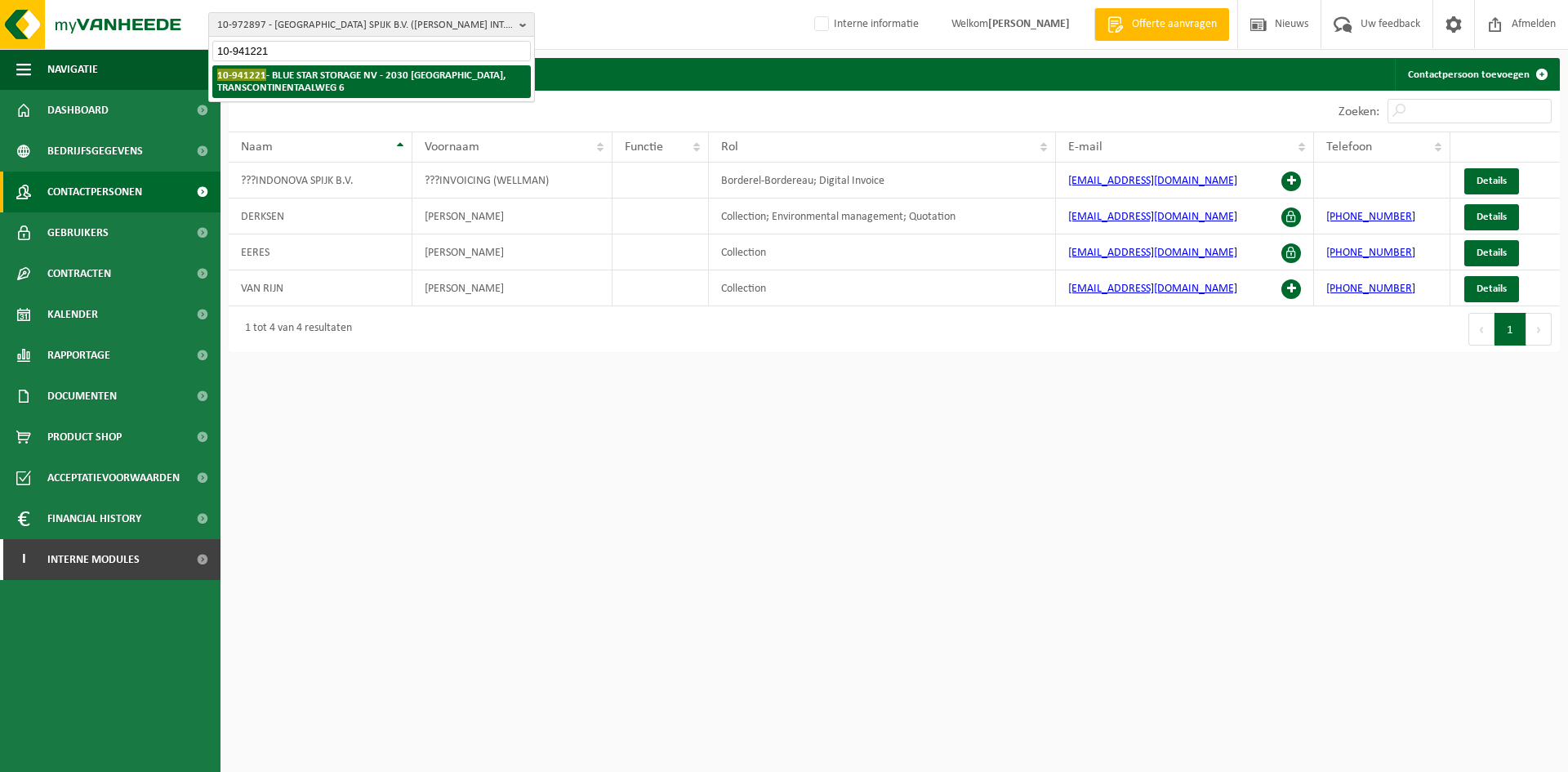
type input "10-941221"
click at [294, 86] on strong "10-941221 - BLUE STAR STORAGE NV - 2030 ANTWERPEN, TRANSCONTINENTAALWEG 6" at bounding box center [361, 81] width 288 height 24
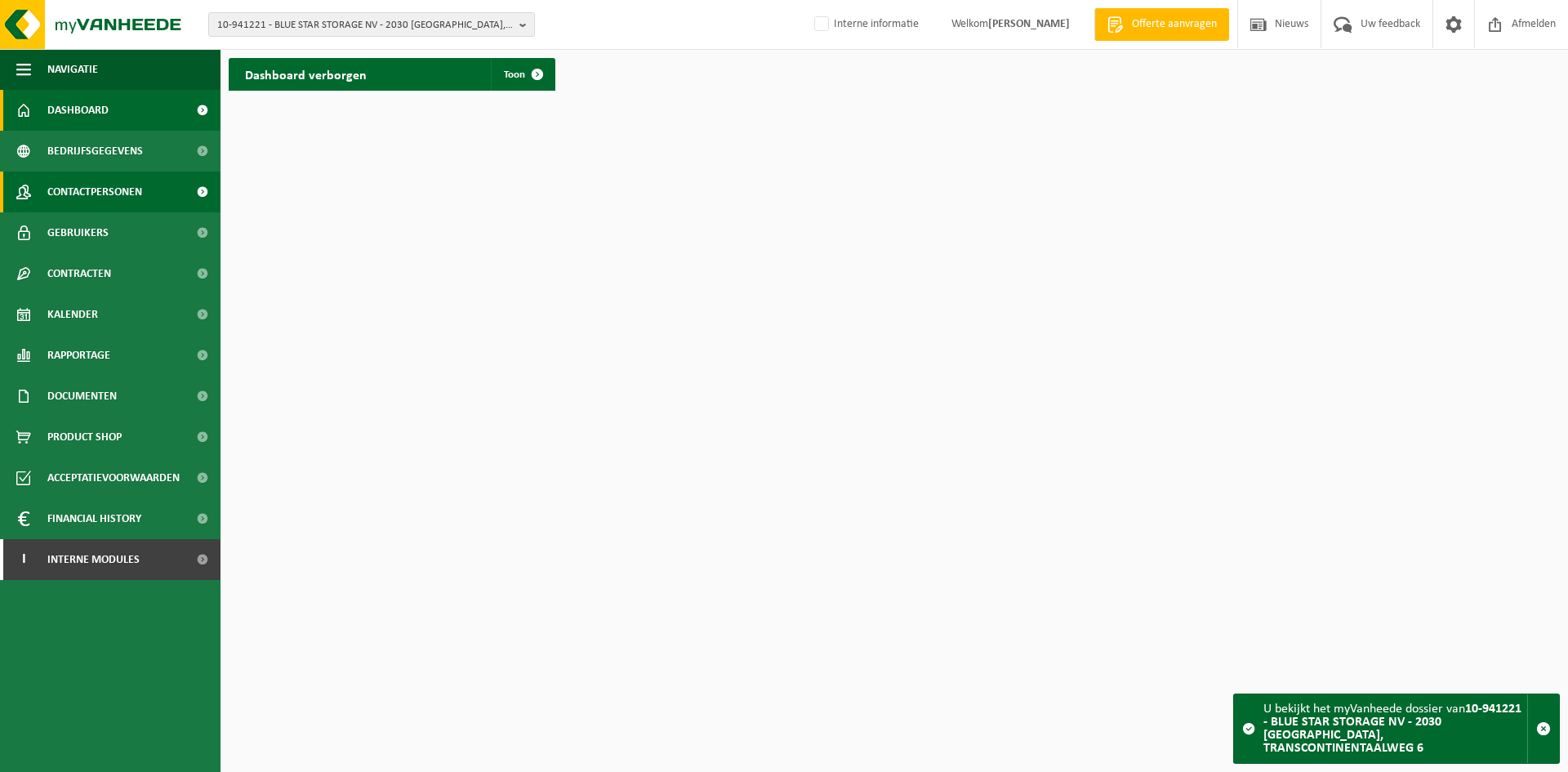
click at [111, 183] on span "Contactpersonen" at bounding box center [95, 192] width 95 height 41
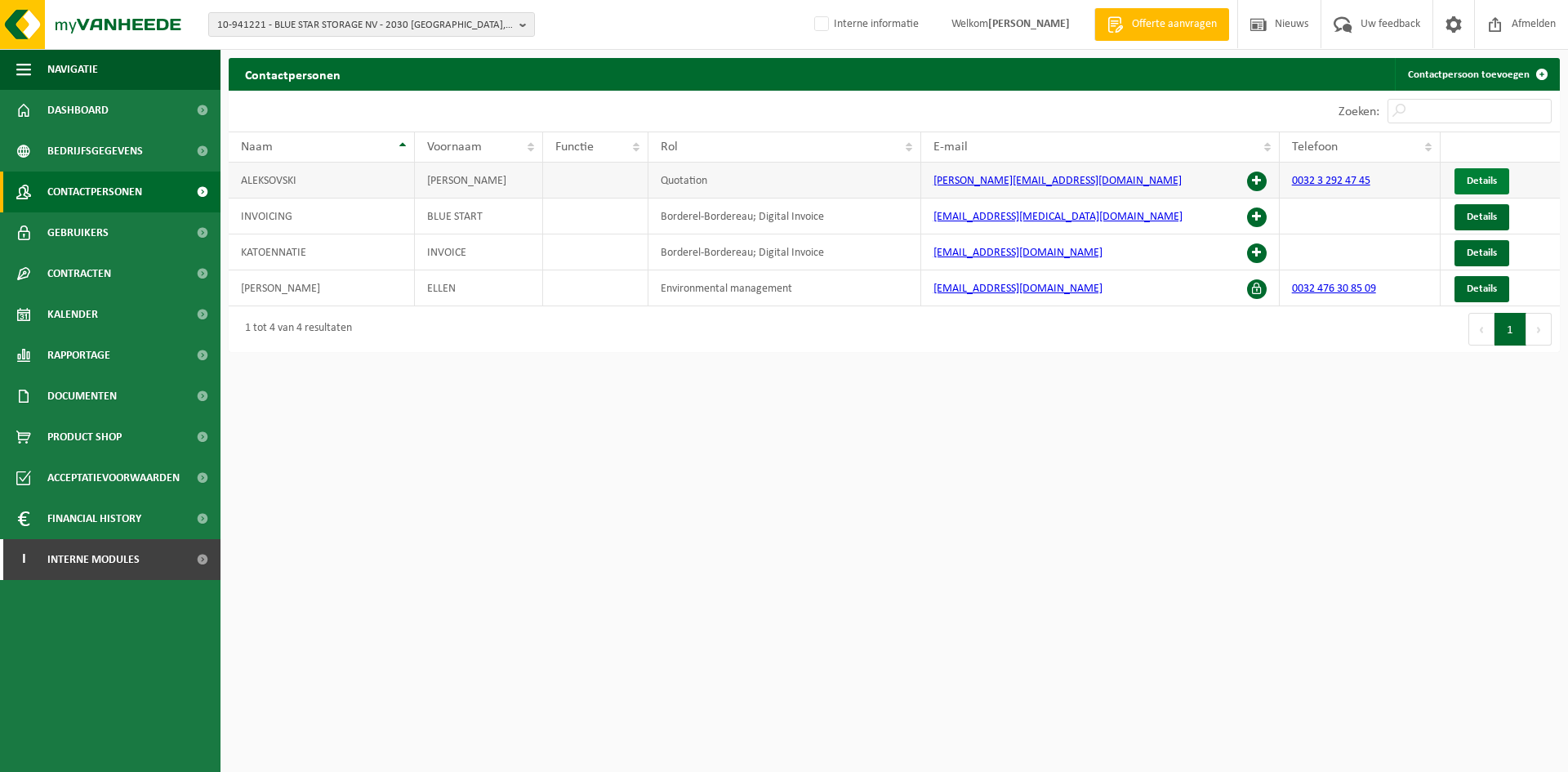
click at [1479, 181] on span "Details" at bounding box center [1482, 180] width 30 height 10
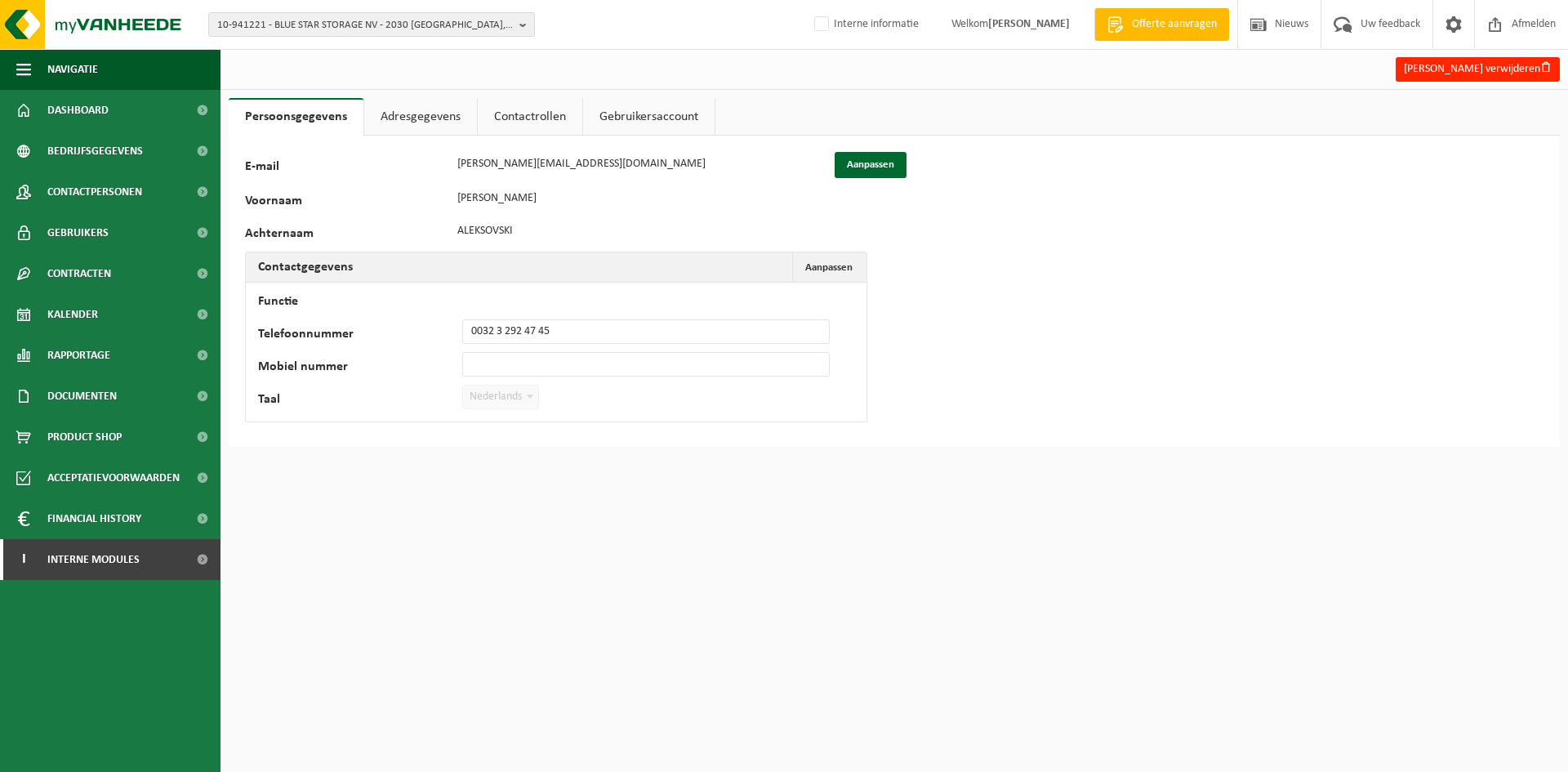
click at [448, 164] on div "E-mail [PERSON_NAME][EMAIL_ADDRESS][DOMAIN_NAME] Aanpassen" at bounding box center [576, 165] width 663 height 26
click at [431, 110] on link "Adresgegevens" at bounding box center [420, 117] width 113 height 38
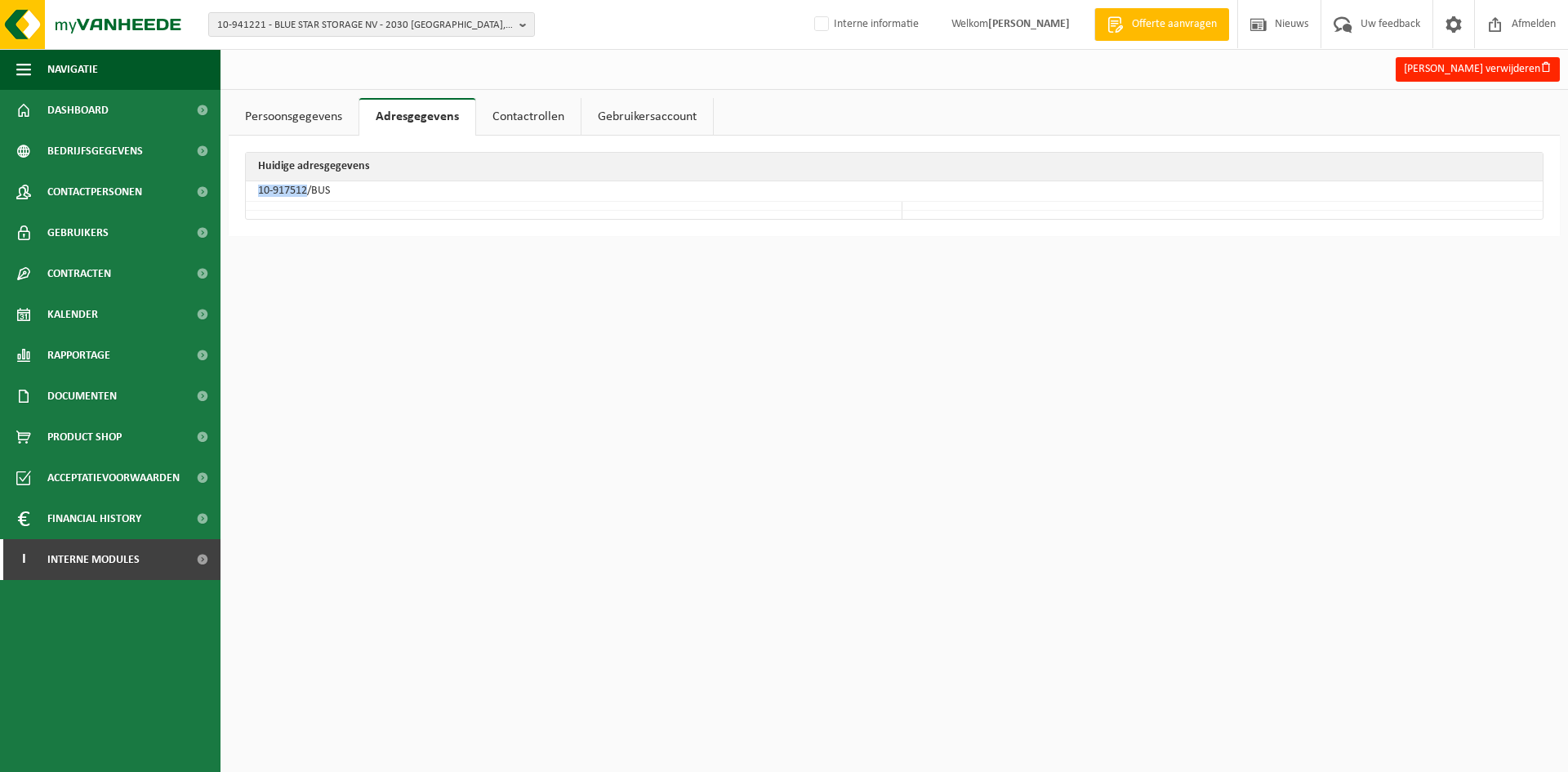
drag, startPoint x: 309, startPoint y: 190, endPoint x: 258, endPoint y: 190, distance: 51.0
click at [258, 190] on td "10-917512/BUS" at bounding box center [894, 191] width 1297 height 21
copy td "10-917512"
click at [310, 28] on span "10-941221 - BLUE STAR STORAGE NV - 2030 [GEOGRAPHIC_DATA], TRANSCONTINENTAALWEG…" at bounding box center [365, 25] width 295 height 24
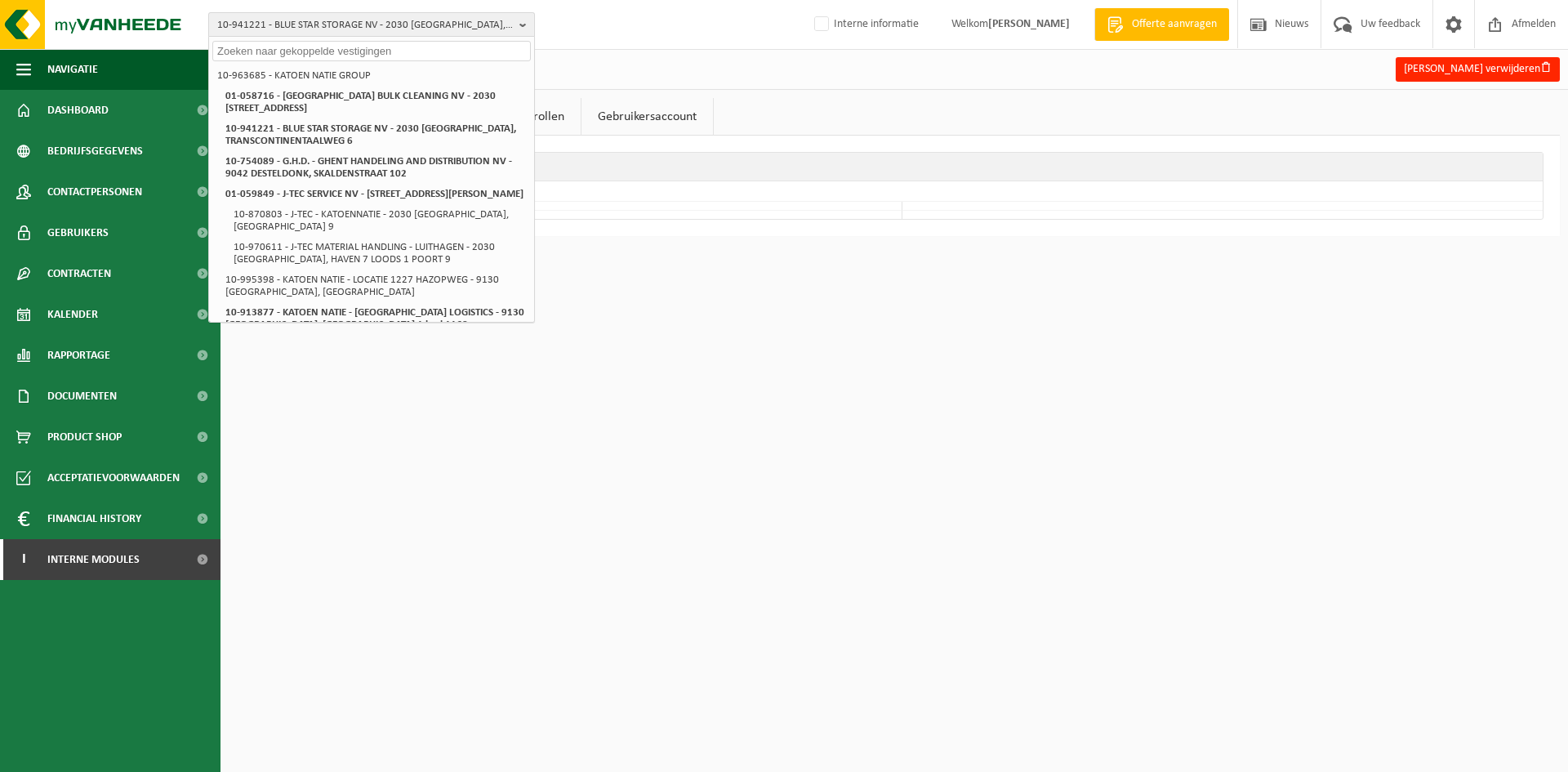
paste input "01-059849"
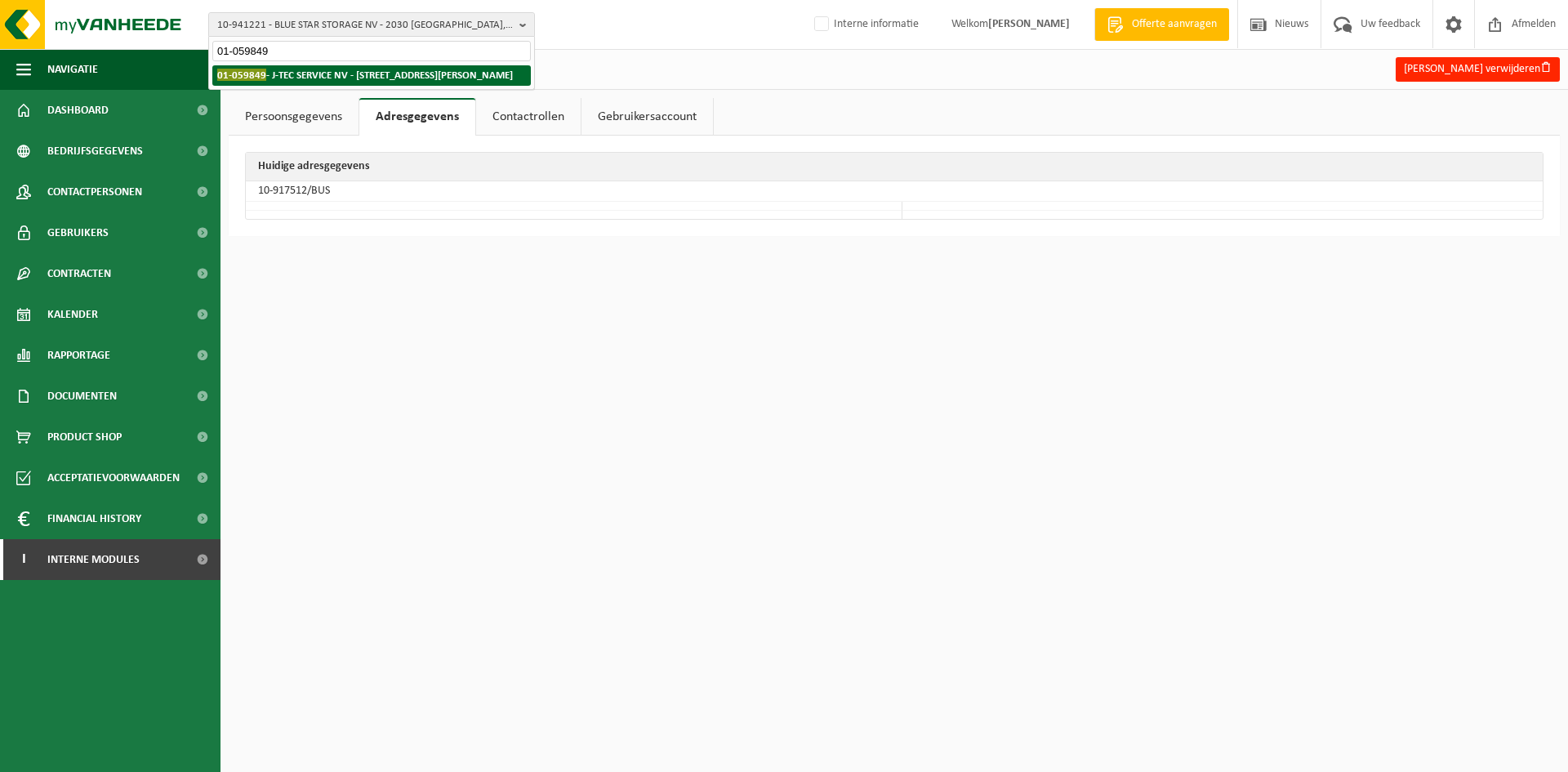
type input "01-059849"
click at [310, 79] on strong "01-059849 - J-TEC SERVICE NV - 2950 KAPELLEN, LIEVEN GEVAERTSTRAAT 11" at bounding box center [365, 74] width 295 height 12
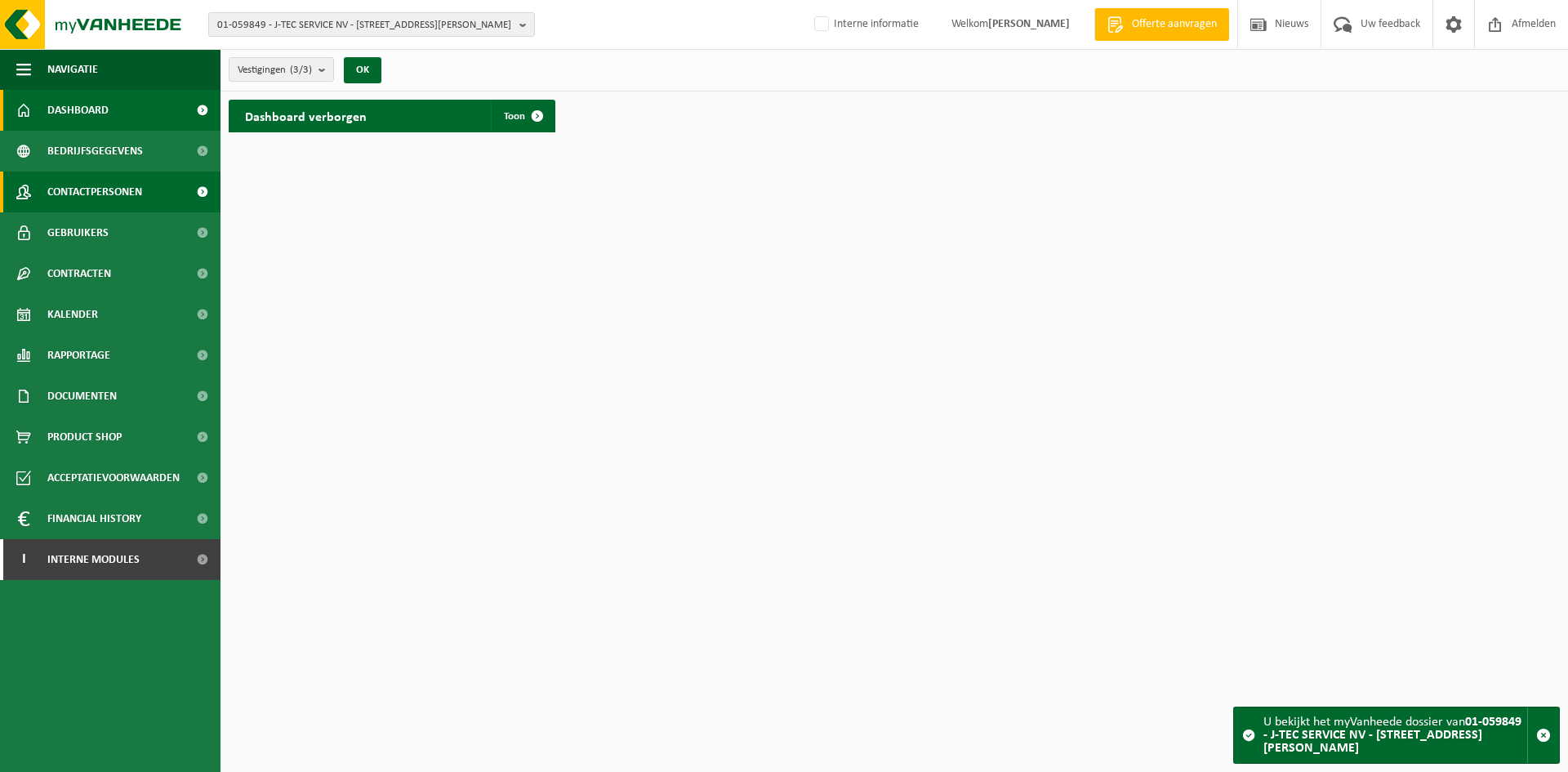
click at [118, 187] on span "Contactpersonen" at bounding box center [95, 192] width 95 height 41
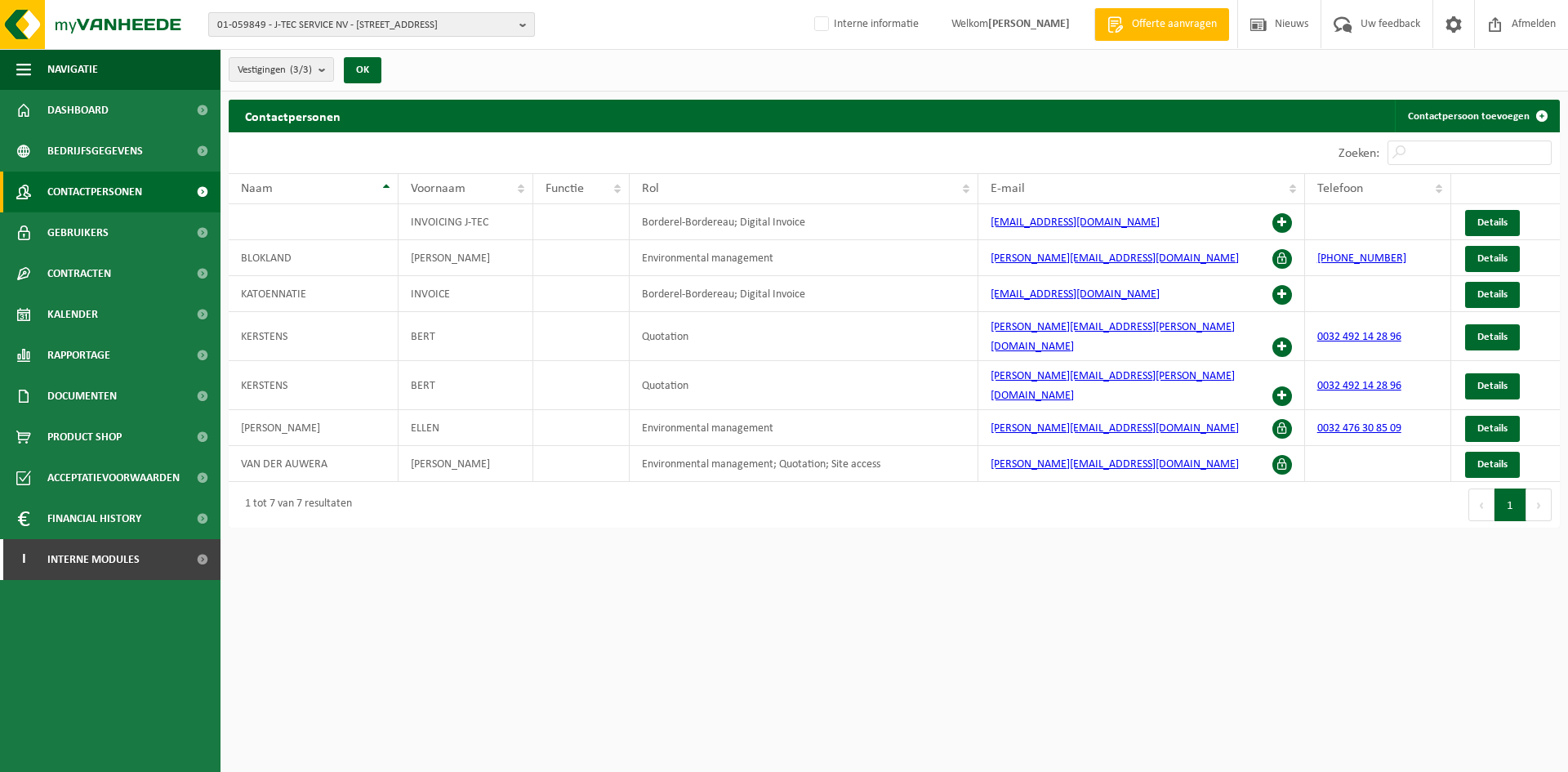
click at [377, 15] on span "01-059849 - J-TEC SERVICE NV - [STREET_ADDRESS]" at bounding box center [365, 25] width 295 height 24
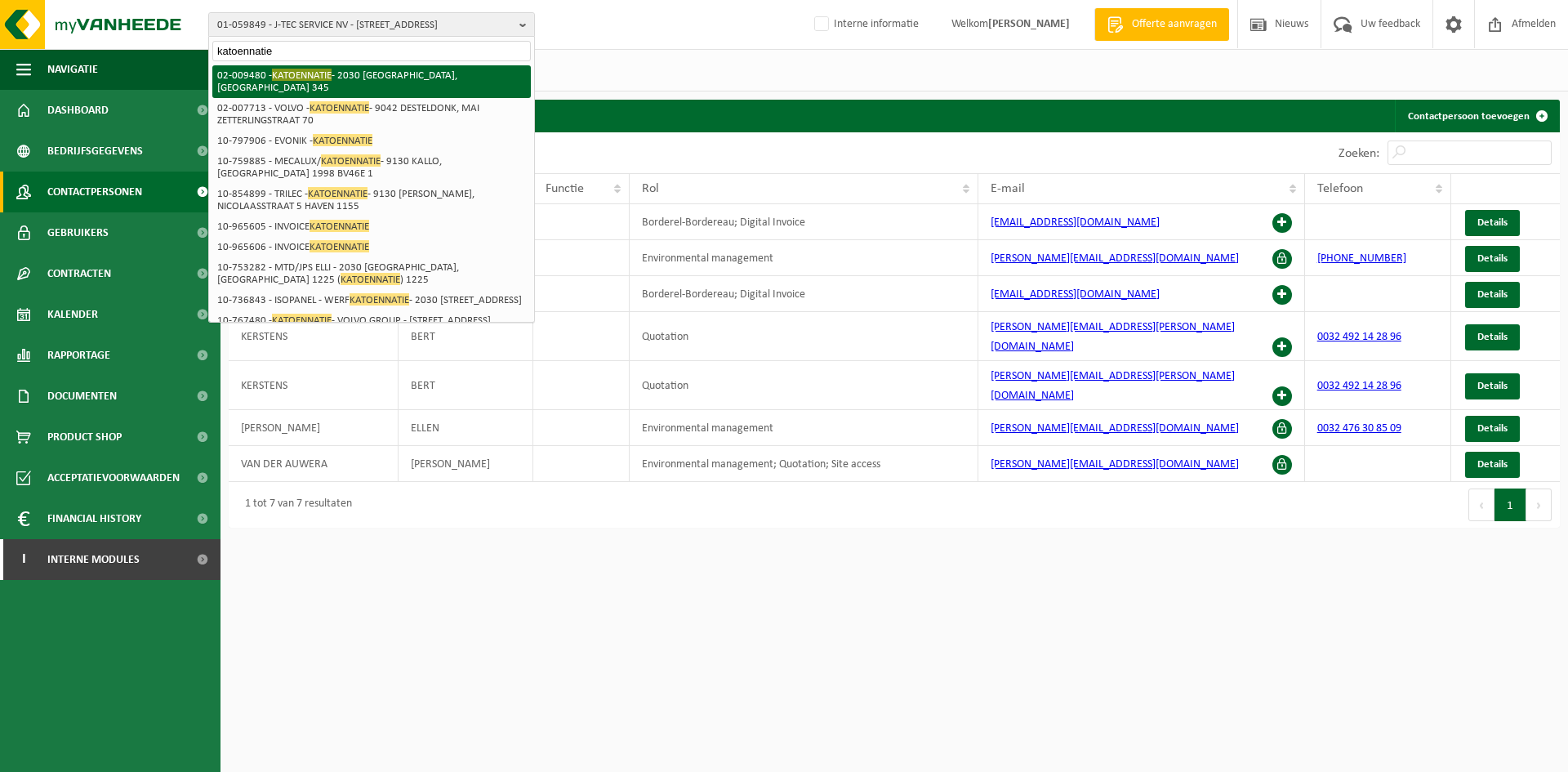
type input "katoennatie"
click at [392, 79] on li "02-009480 - KATOENNATIE - 2030 [GEOGRAPHIC_DATA], [GEOGRAPHIC_DATA] 345" at bounding box center [371, 82] width 319 height 33
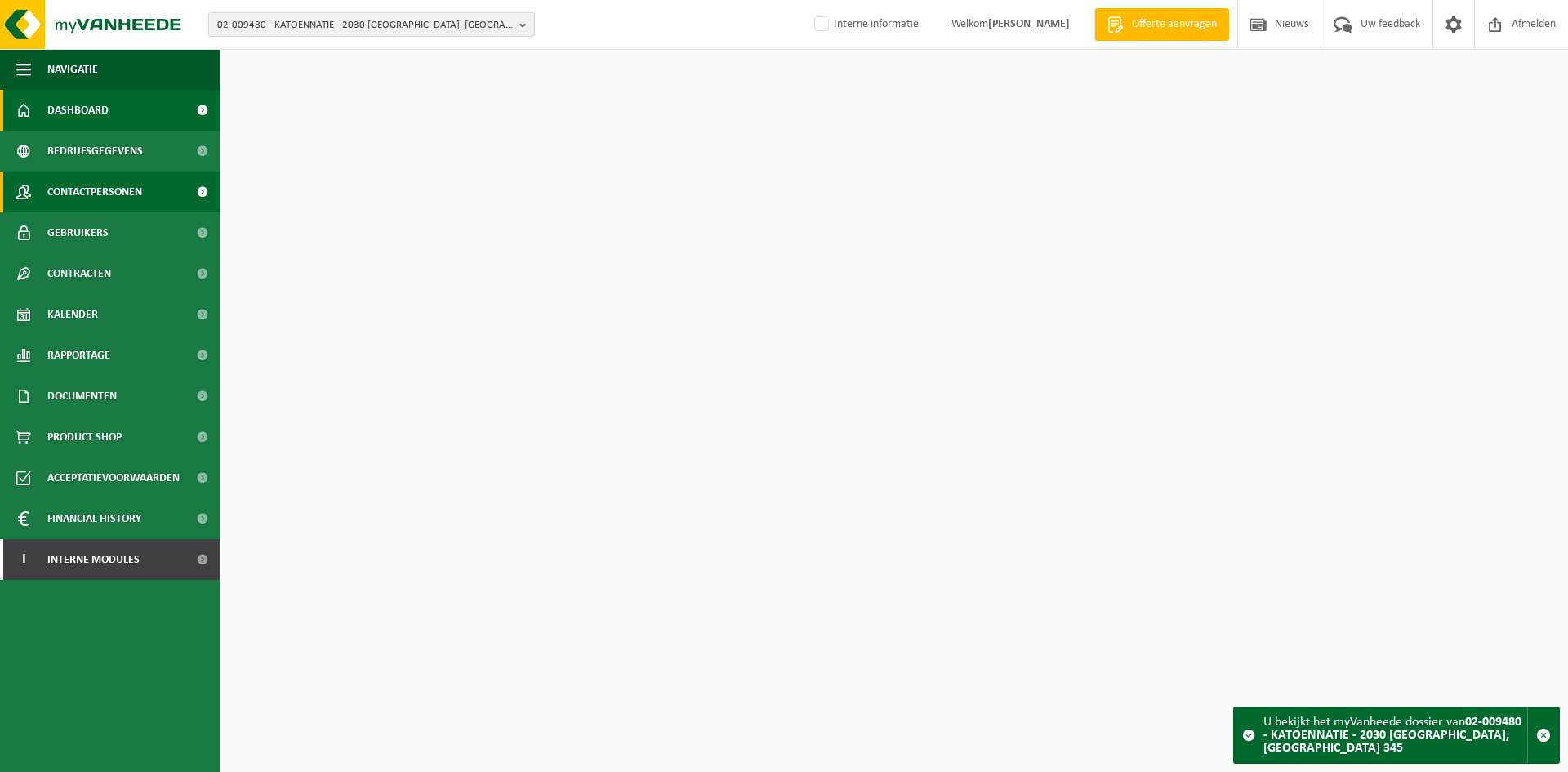
click at [83, 193] on span "Contactpersonen" at bounding box center [95, 192] width 95 height 41
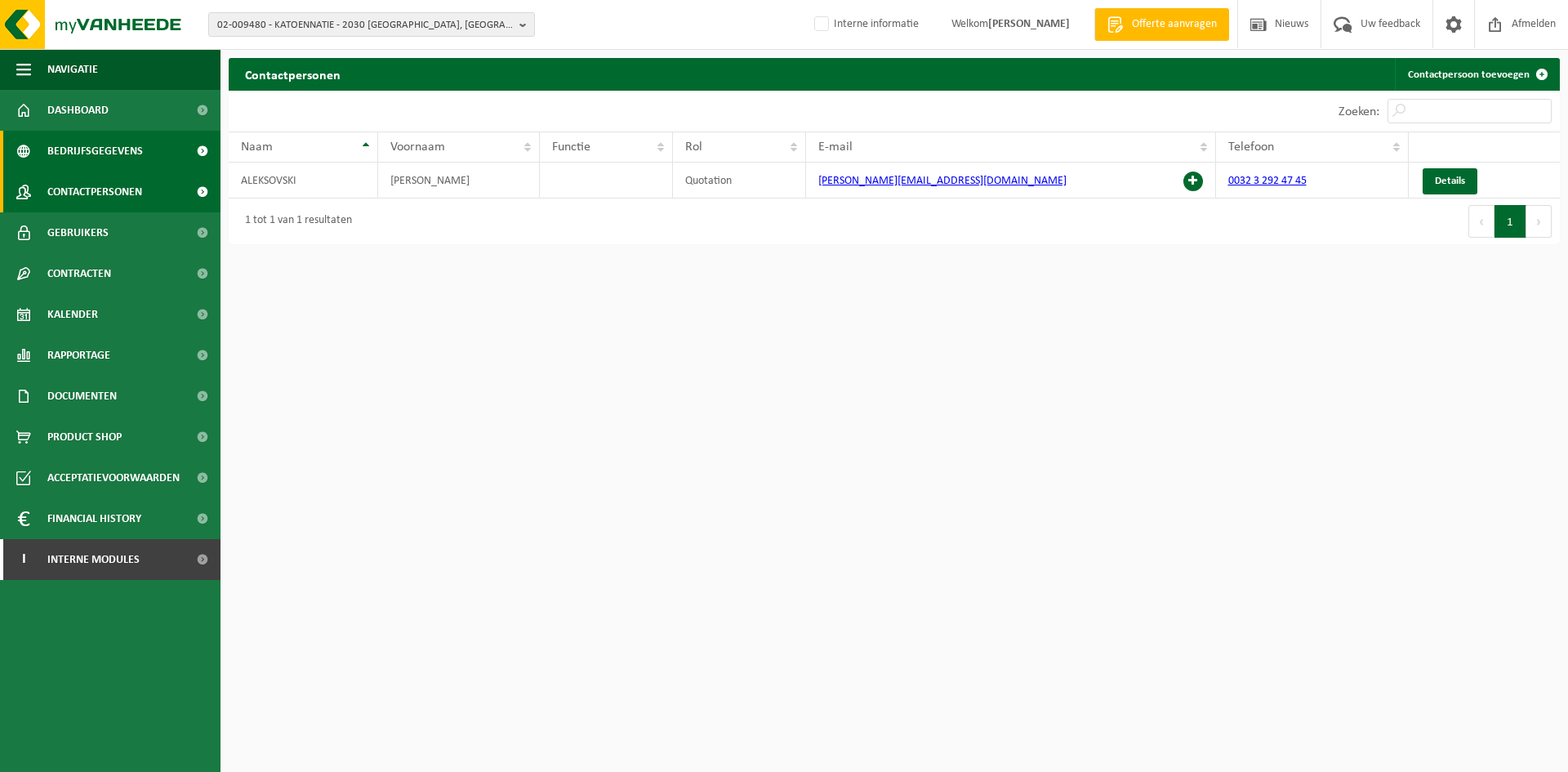
click at [85, 158] on span "Bedrijfsgegevens" at bounding box center [96, 151] width 96 height 41
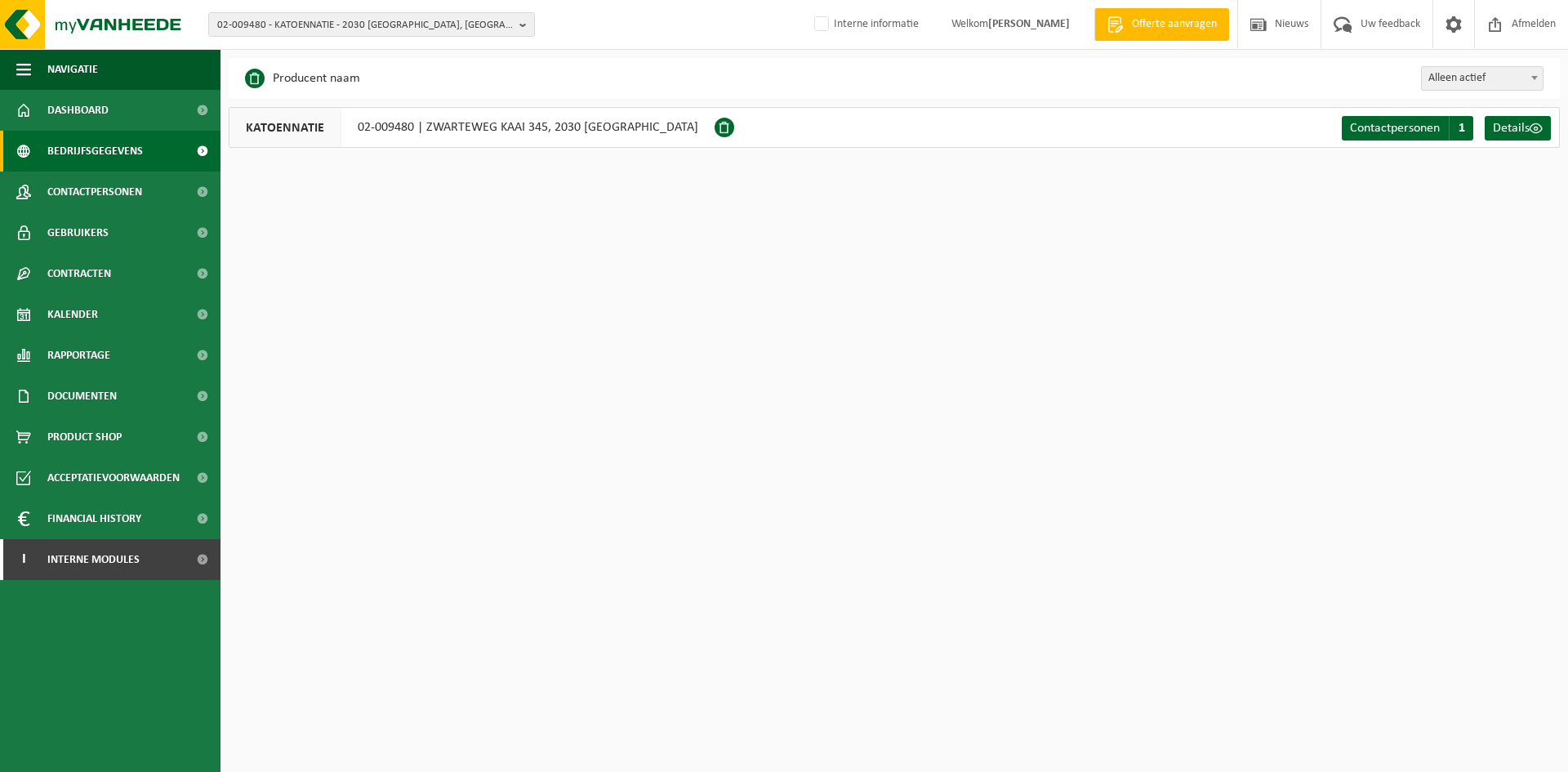
click at [430, 8] on div "02-009480 - KATOENNATIE - 2030 ANTWERPEN, ZWARTEWEG KAAI 345 02-009480 - KATOEN…" at bounding box center [784, 24] width 1568 height 50
click at [421, 23] on span "02-009480 - KATOENNATIE - 2030 [GEOGRAPHIC_DATA], [GEOGRAPHIC_DATA] 345" at bounding box center [365, 25] width 295 height 24
click at [360, 146] on div "KATOENNATIE 02-009480 | ZWARTEWEG KAAI 345, 2030 ANTWERPEN" at bounding box center [472, 128] width 486 height 41
click at [131, 198] on span "Contactpersonen" at bounding box center [95, 192] width 95 height 41
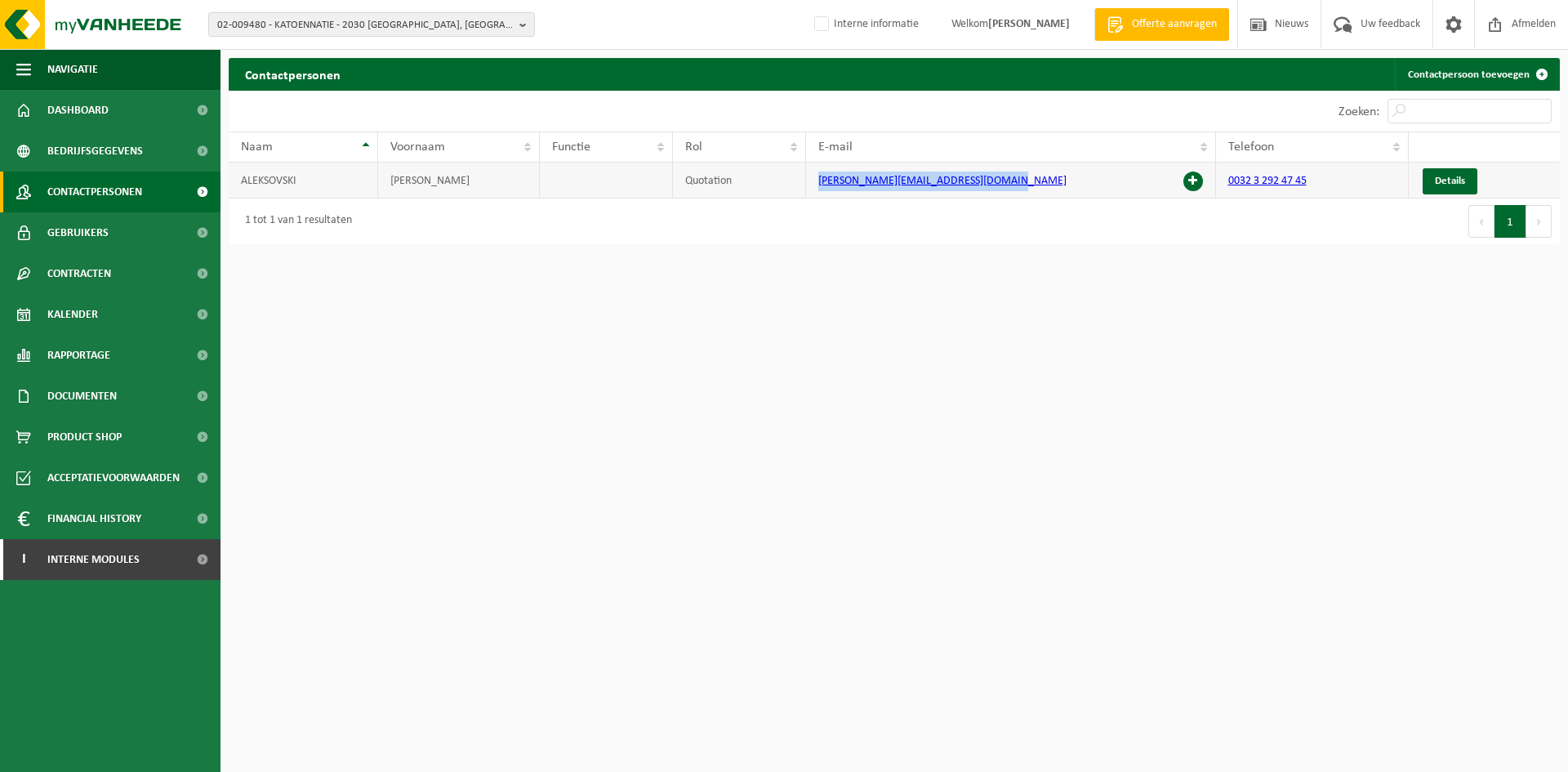
drag, startPoint x: 1070, startPoint y: 180, endPoint x: 749, endPoint y: 183, distance: 321.0
click at [749, 183] on tr "[PERSON_NAME] Quotation [PERSON_NAME][EMAIL_ADDRESS][DOMAIN_NAME] 0032 3 292 47…" at bounding box center [895, 180] width 1332 height 36
copy tr "[PERSON_NAME][EMAIL_ADDRESS][DOMAIN_NAME]"
click at [68, 573] on span "Interne modules" at bounding box center [94, 560] width 92 height 41
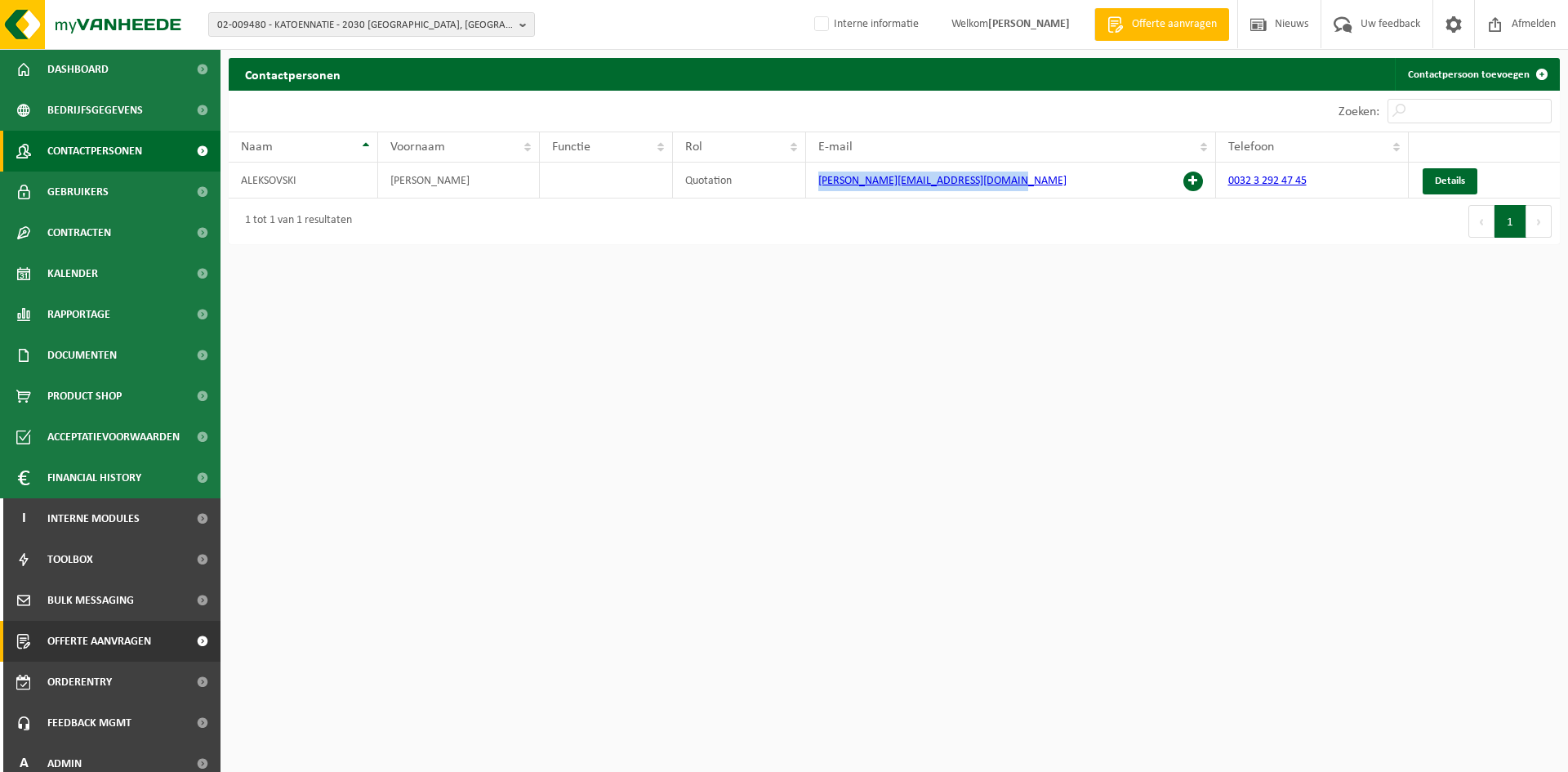
scroll to position [53, 0]
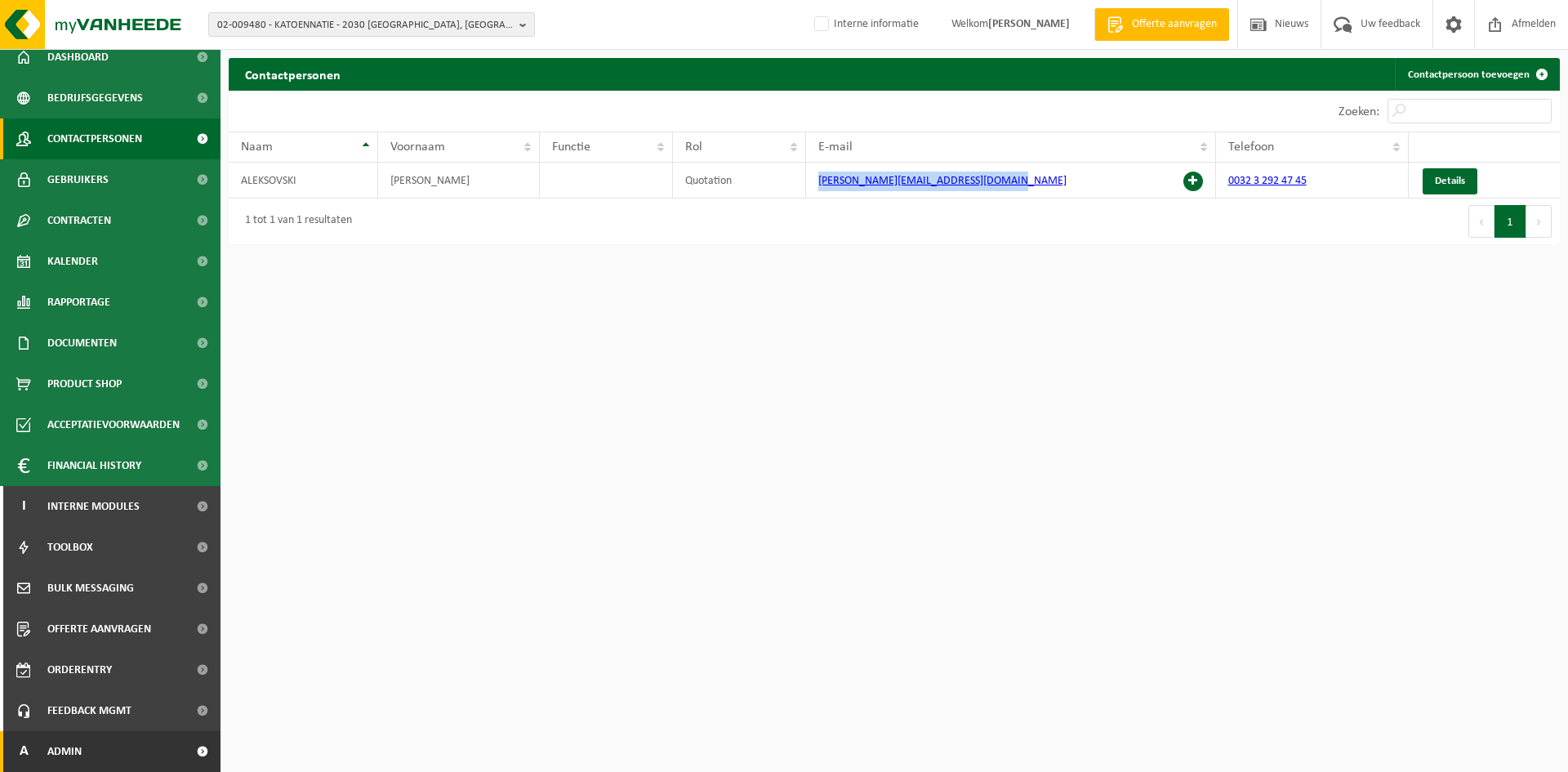
click at [113, 750] on link "A Admin" at bounding box center [110, 752] width 220 height 41
click at [1432, 110] on input "Zoeken:" at bounding box center [1470, 111] width 164 height 24
paste input "vladimir.aleksovski@katoennatie.com"
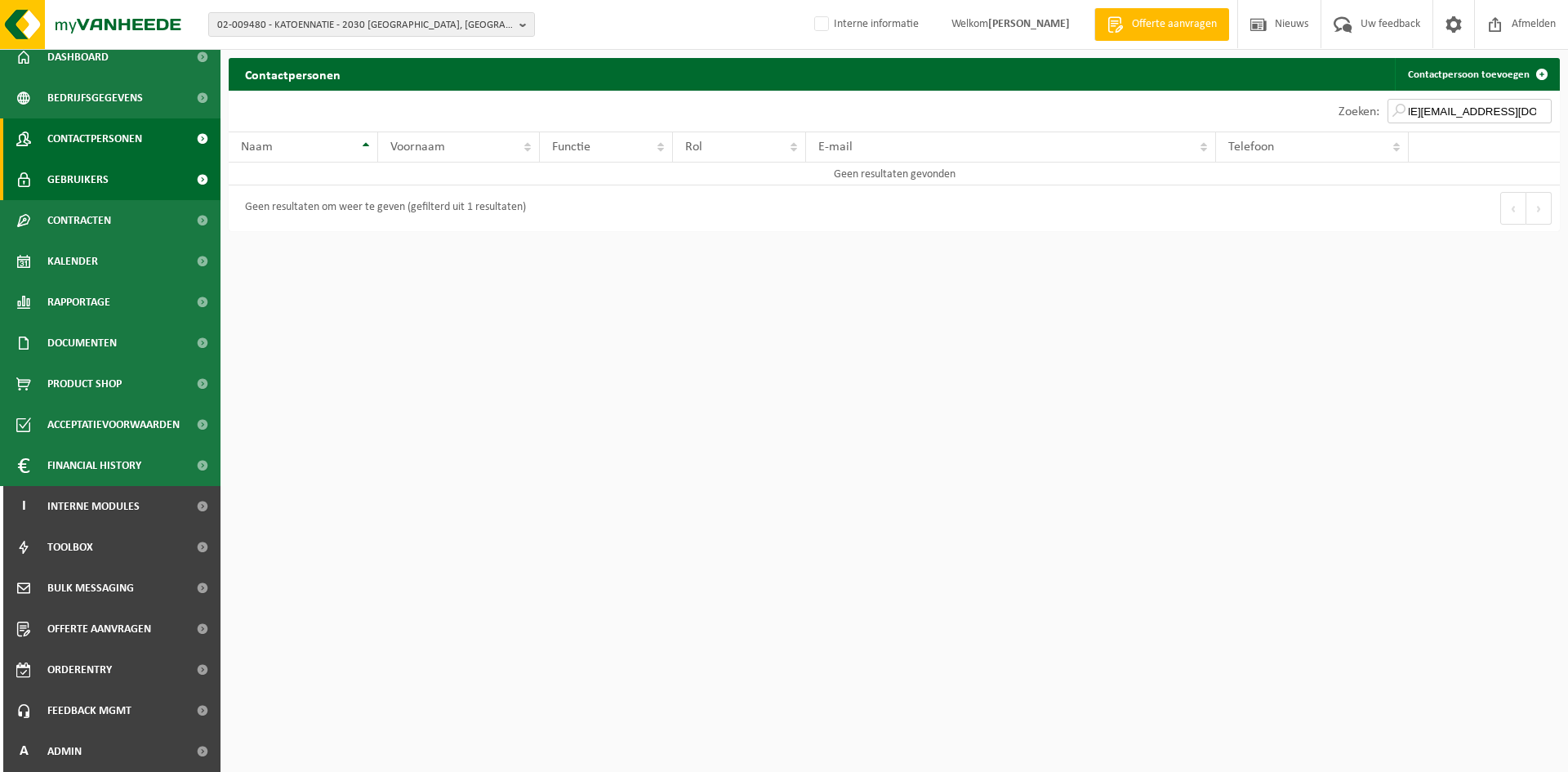
type input "vladimir.aleksovski@katoennatie.com"
click at [106, 187] on span "Gebruikers" at bounding box center [78, 180] width 61 height 41
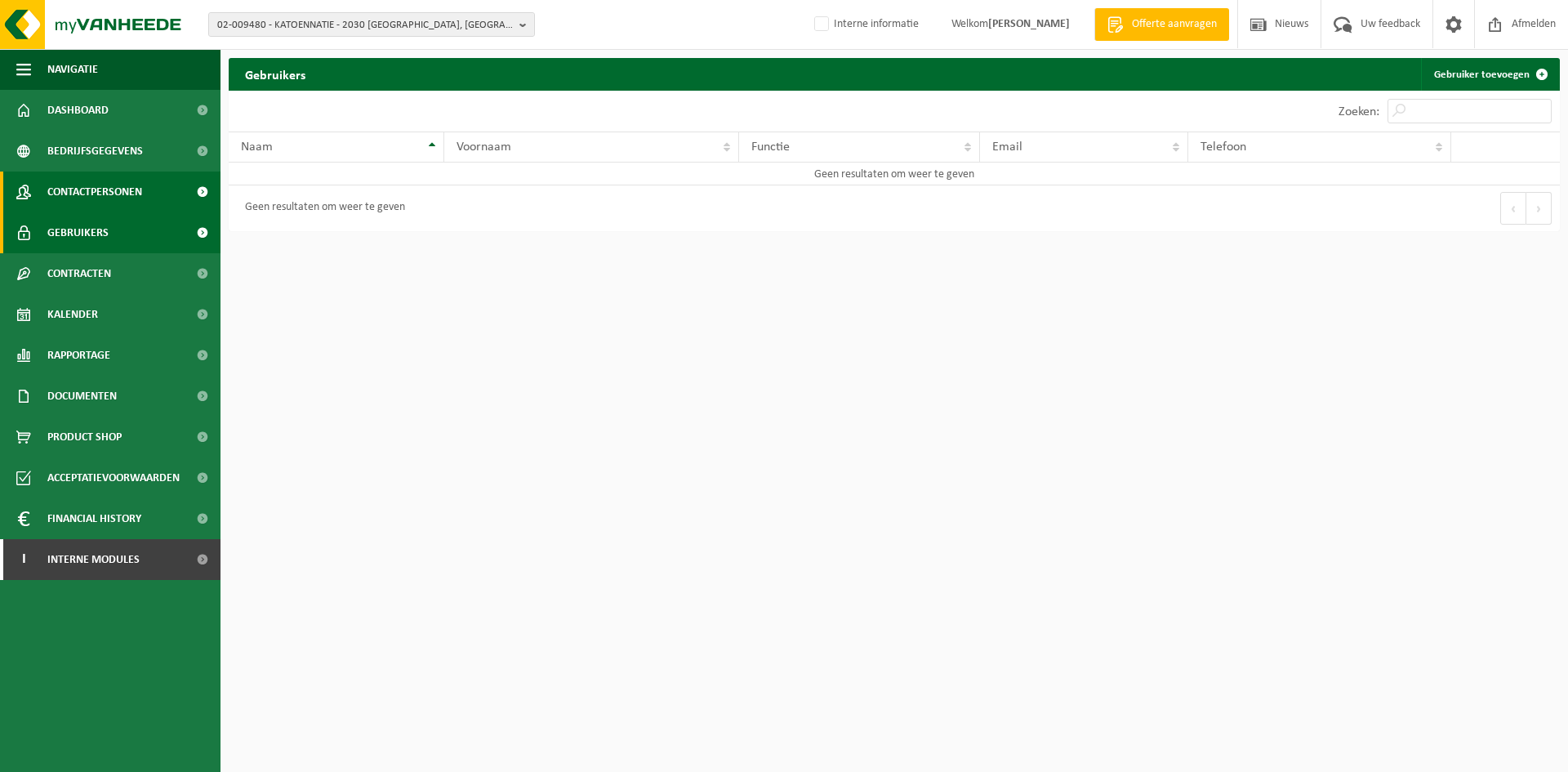
drag, startPoint x: 140, startPoint y: 181, endPoint x: 150, endPoint y: 186, distance: 11.2
click at [139, 181] on span "Contactpersonen" at bounding box center [95, 192] width 95 height 41
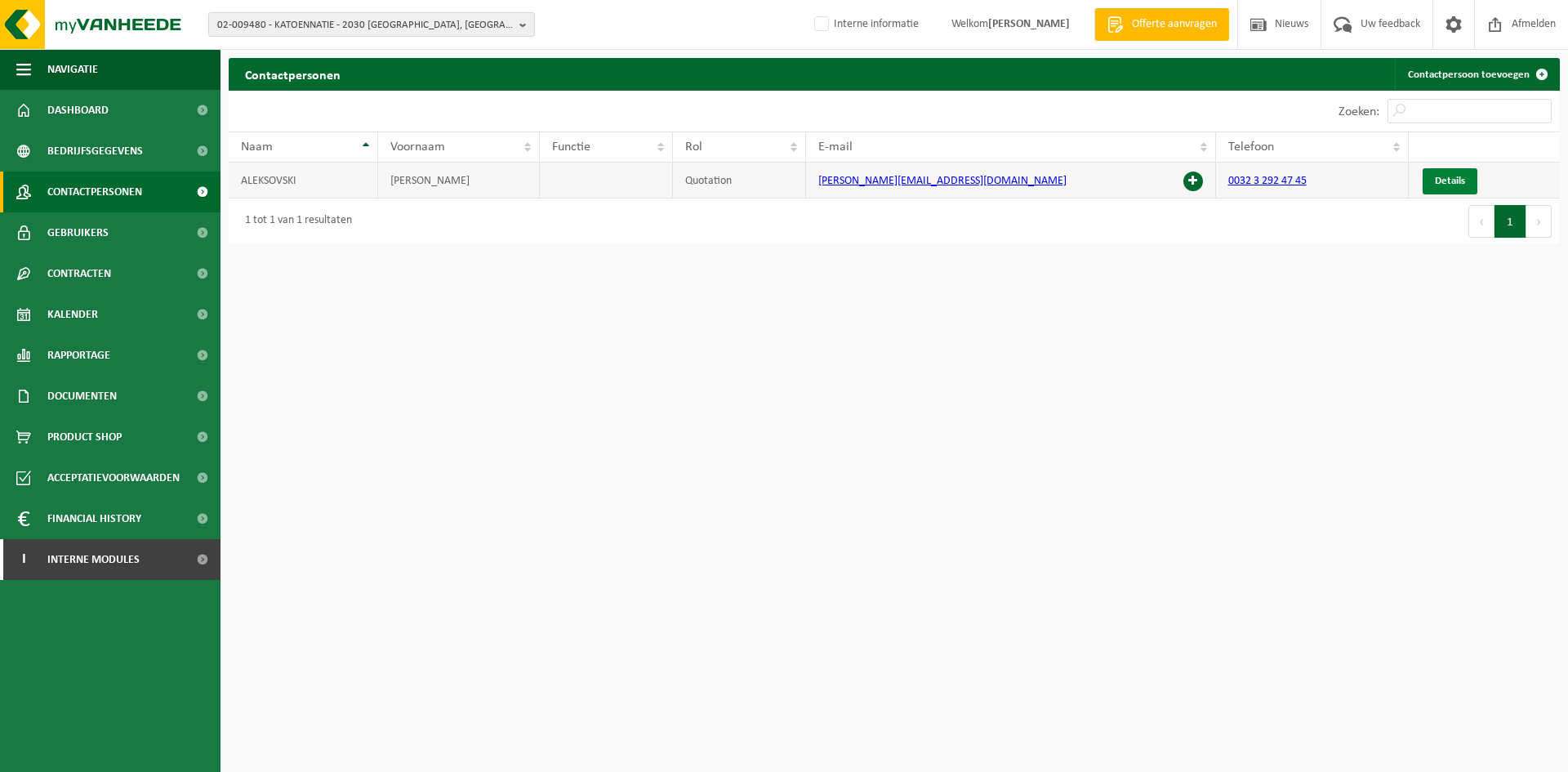
click at [1442, 178] on span "Details" at bounding box center [1450, 180] width 30 height 10
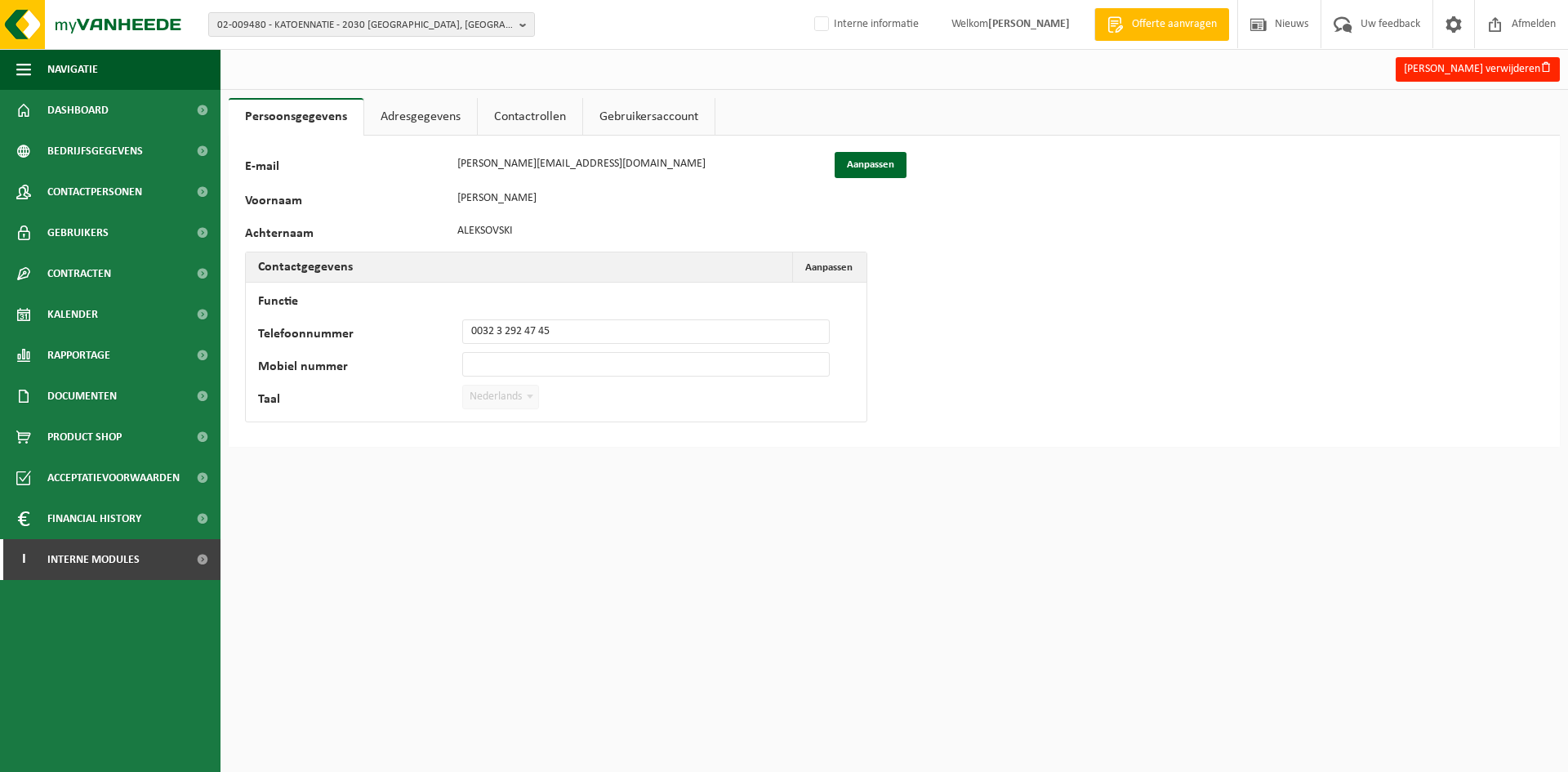
click at [435, 116] on link "Adresgegevens" at bounding box center [420, 117] width 113 height 38
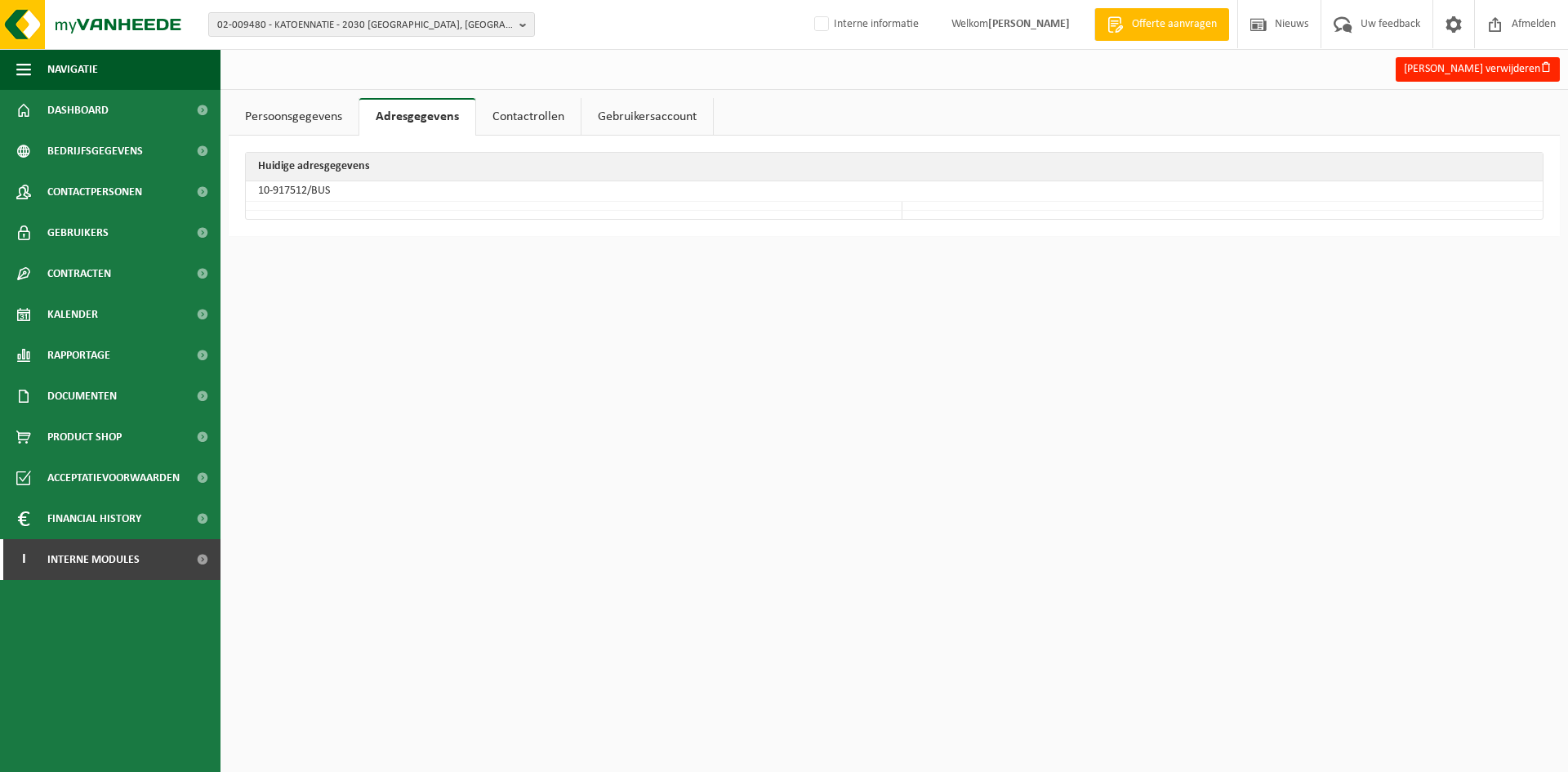
click at [536, 112] on link "Contactrollen" at bounding box center [528, 117] width 104 height 38
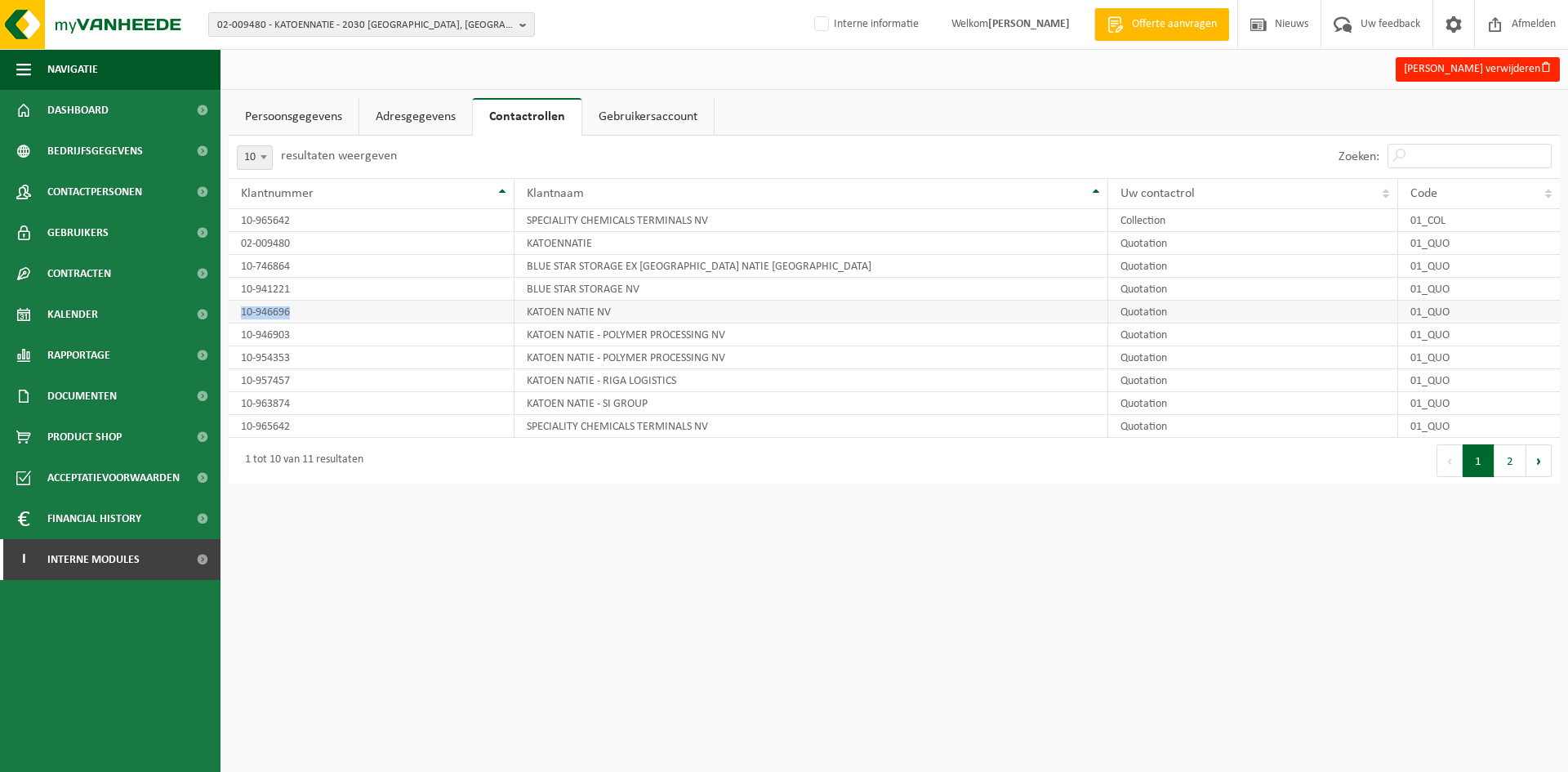
drag, startPoint x: 302, startPoint y: 316, endPoint x: 237, endPoint y: 319, distance: 65.1
click at [237, 319] on td "10-946696" at bounding box center [371, 312] width 286 height 23
copy td "10-946696"
click at [308, 28] on span "02-009480 - KATOENNATIE - 2030 [GEOGRAPHIC_DATA], [GEOGRAPHIC_DATA] 345" at bounding box center [365, 25] width 295 height 24
paste input "10-946696"
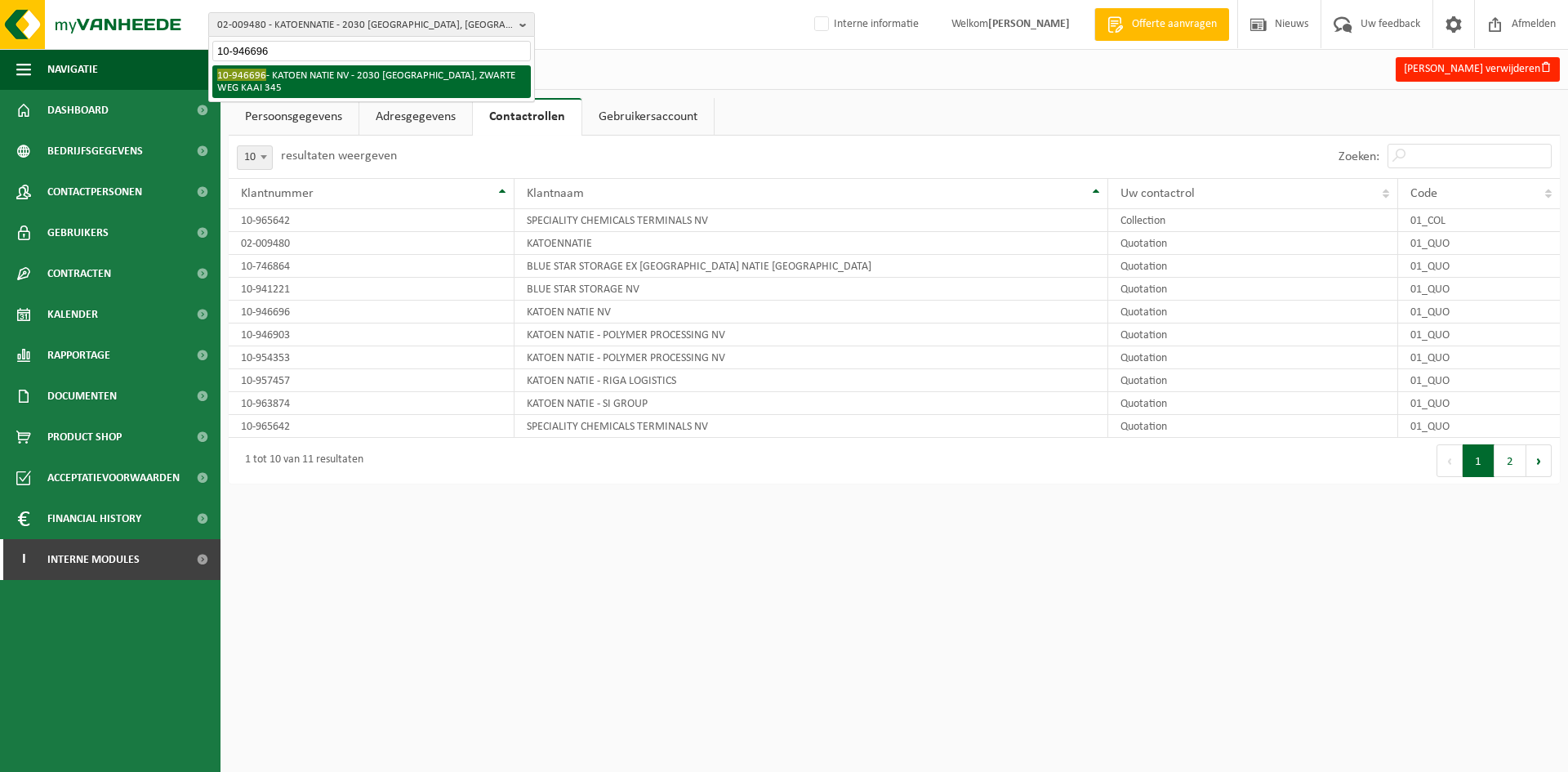
type input "10-946696"
click at [301, 78] on li "10-946696 - KATOEN NATIE NV - 2030 ANTWERPEN, ZWARTE WEG KAAI 345" at bounding box center [371, 82] width 319 height 33
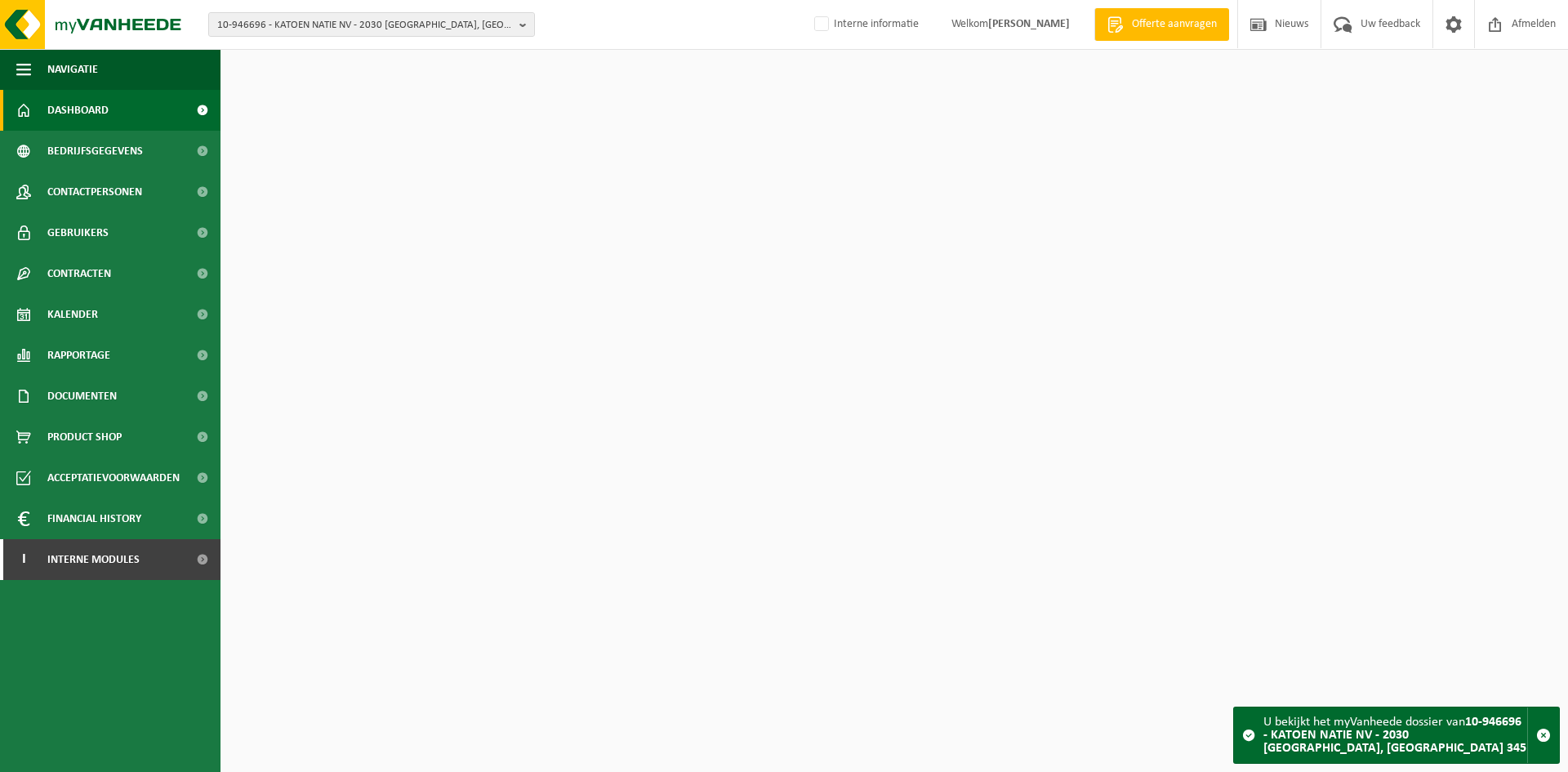
click at [104, 196] on span "Contactpersonen" at bounding box center [95, 192] width 95 height 41
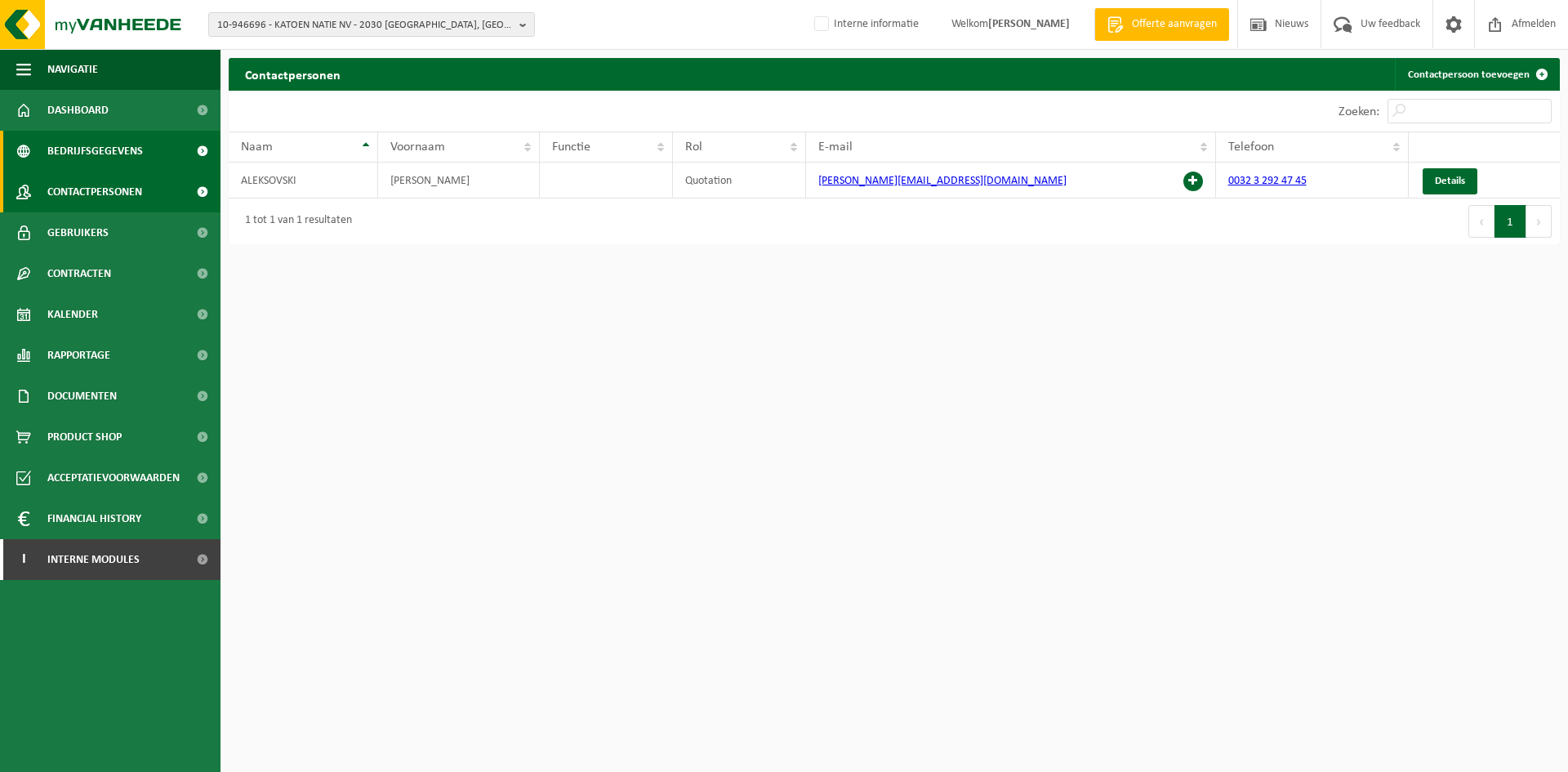
click at [136, 155] on span "Bedrijfsgegevens" at bounding box center [96, 151] width 96 height 41
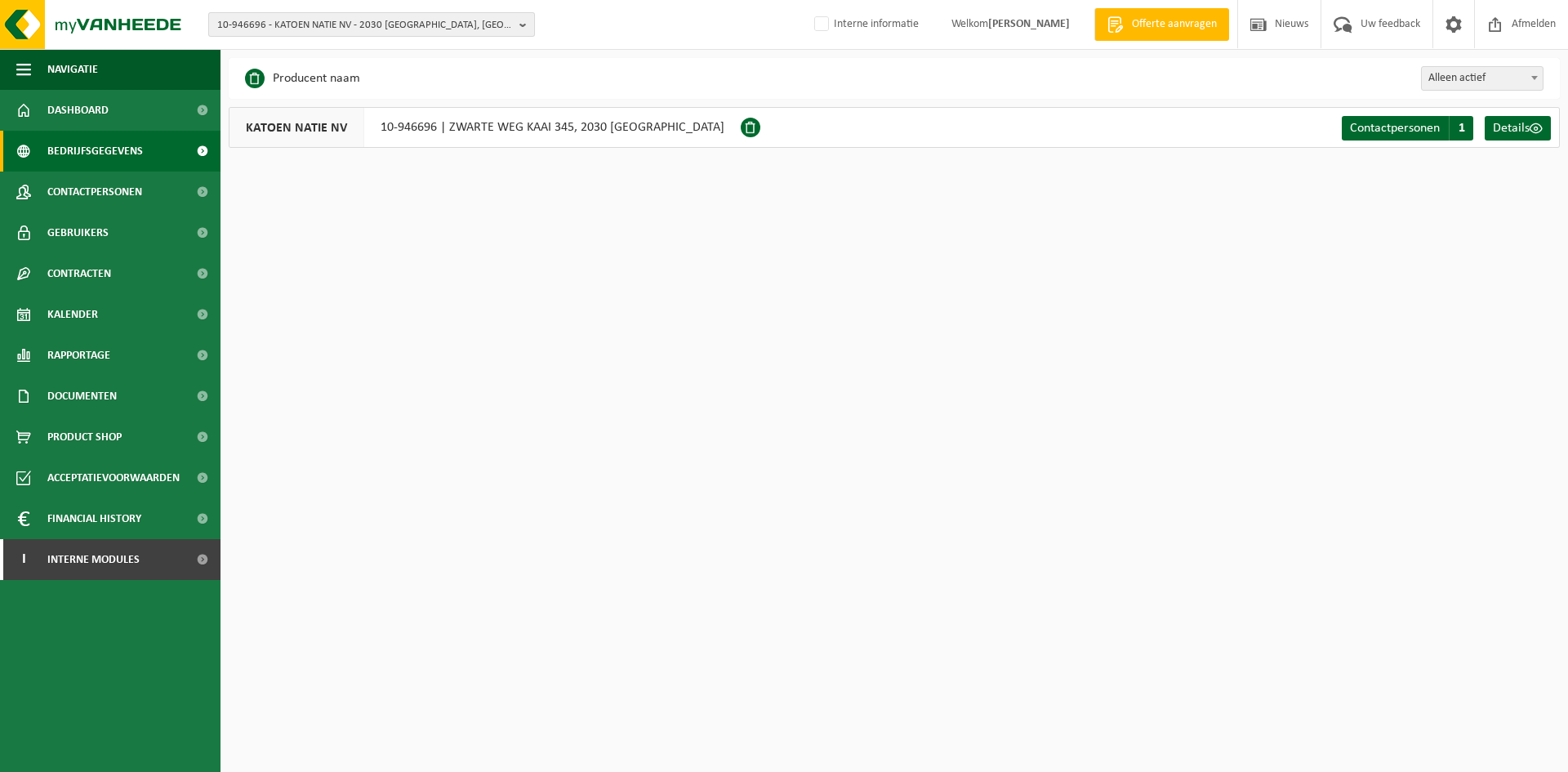
click at [386, 14] on span "10-946696 - KATOEN NATIE NV - 2030 [GEOGRAPHIC_DATA], [GEOGRAPHIC_DATA] 345" at bounding box center [365, 25] width 295 height 24
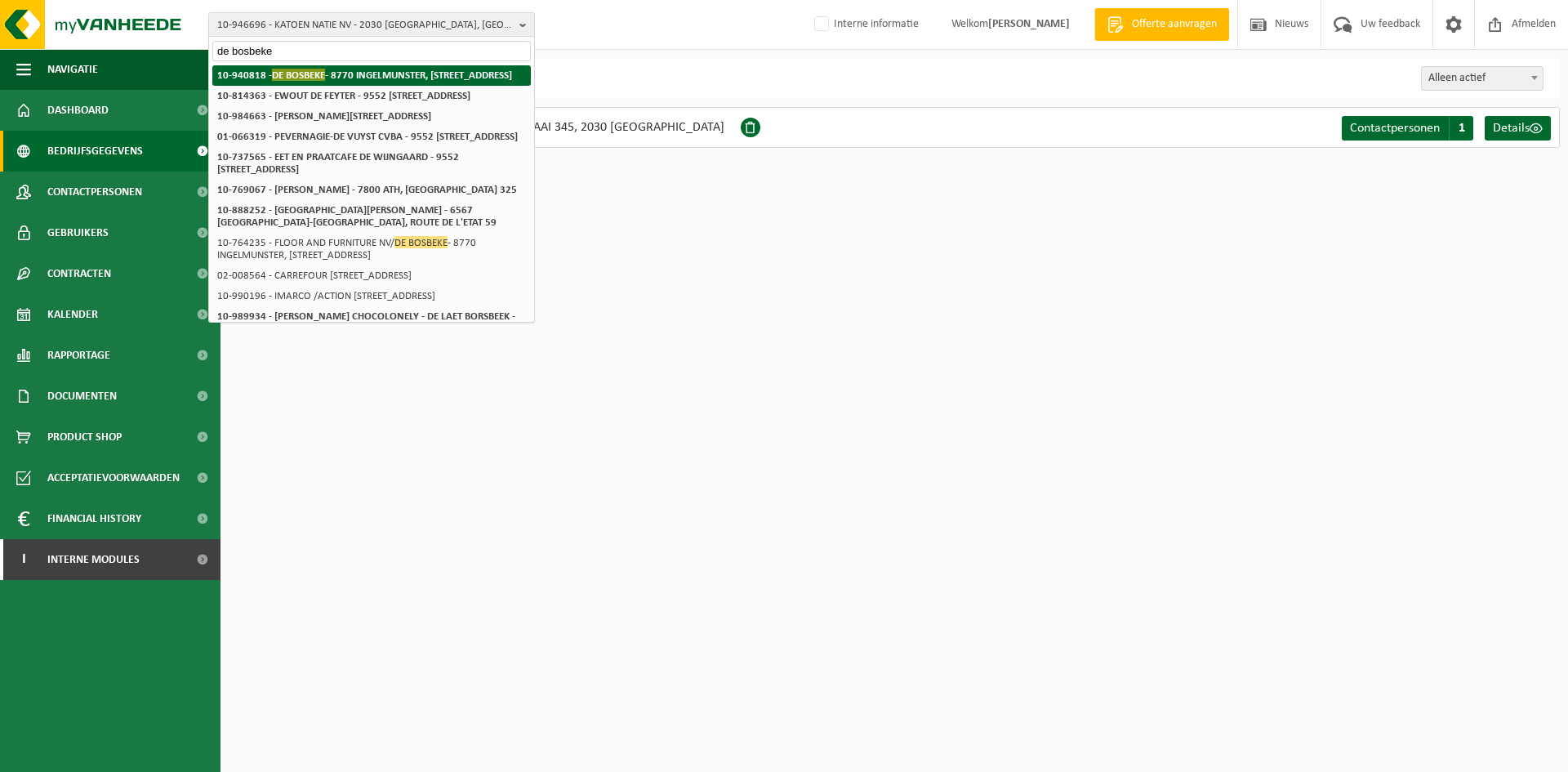
type input "de bosbeke"
click at [408, 73] on strong "10-940818 - DE BOSBEKE - 8770 INGELMUNSTER, ROZESTRAAT 16" at bounding box center [365, 74] width 294 height 12
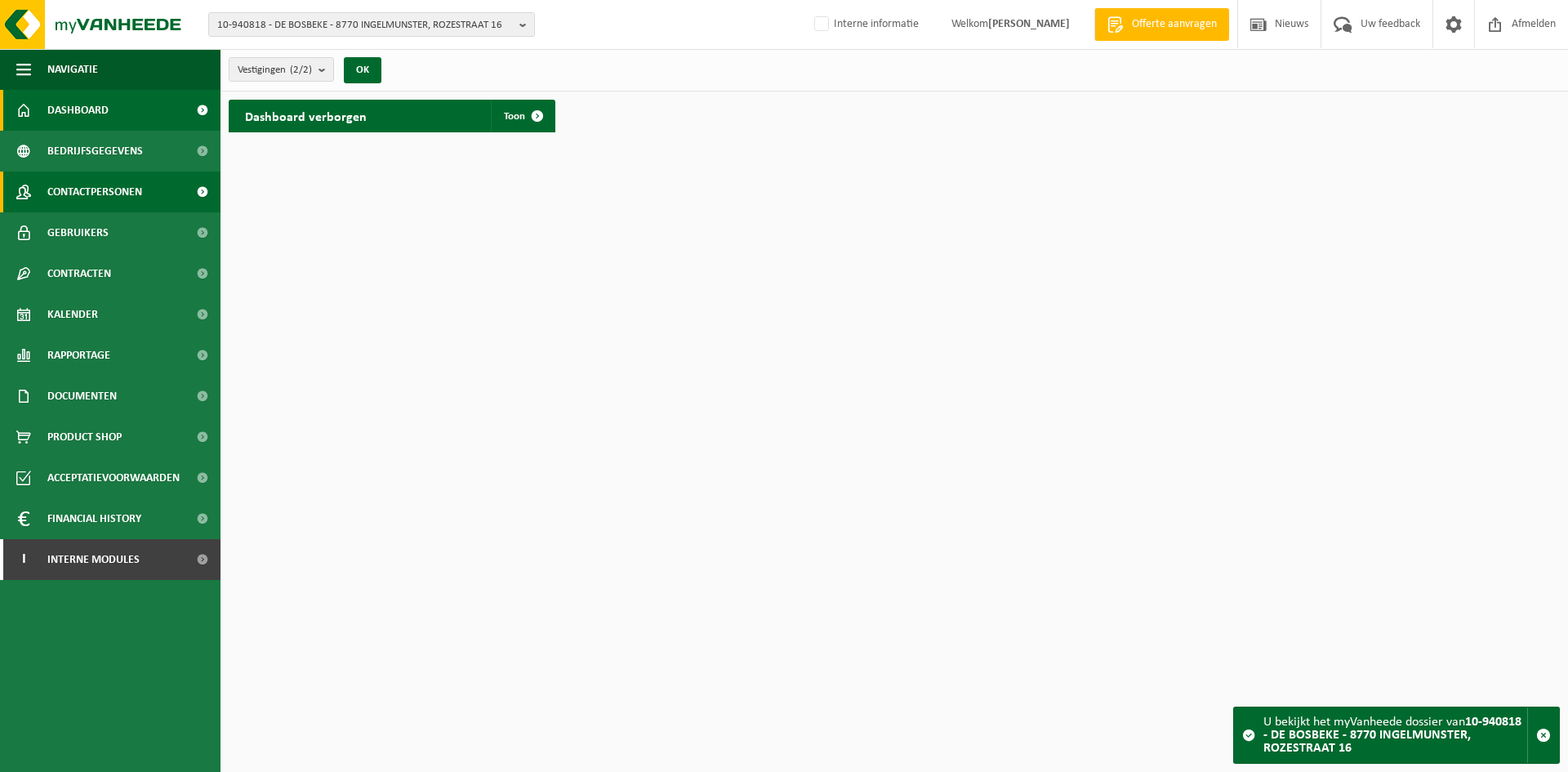
click at [142, 196] on span "Contactpersonen" at bounding box center [95, 192] width 95 height 41
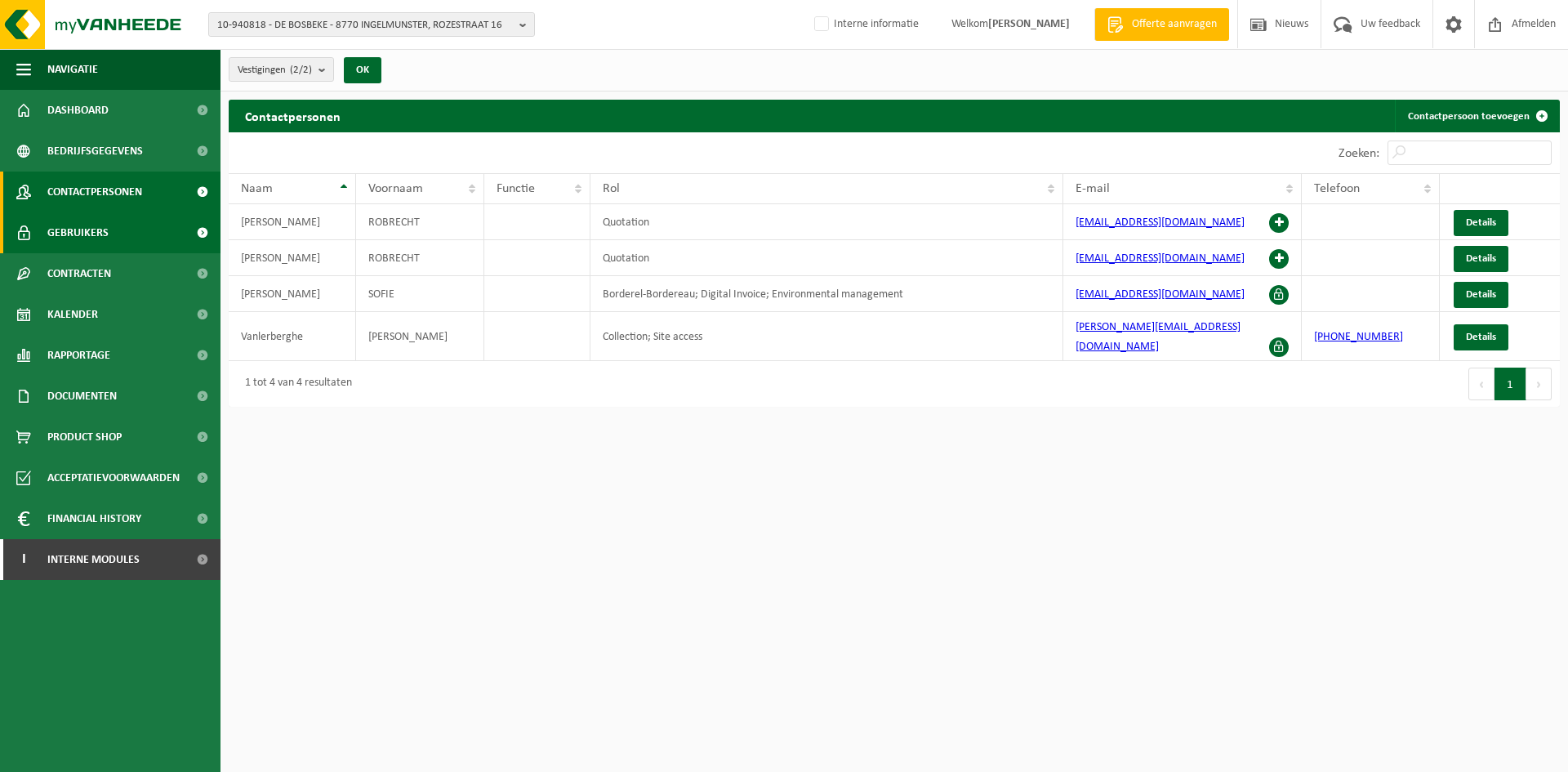
click at [121, 219] on link "Gebruikers" at bounding box center [110, 233] width 220 height 41
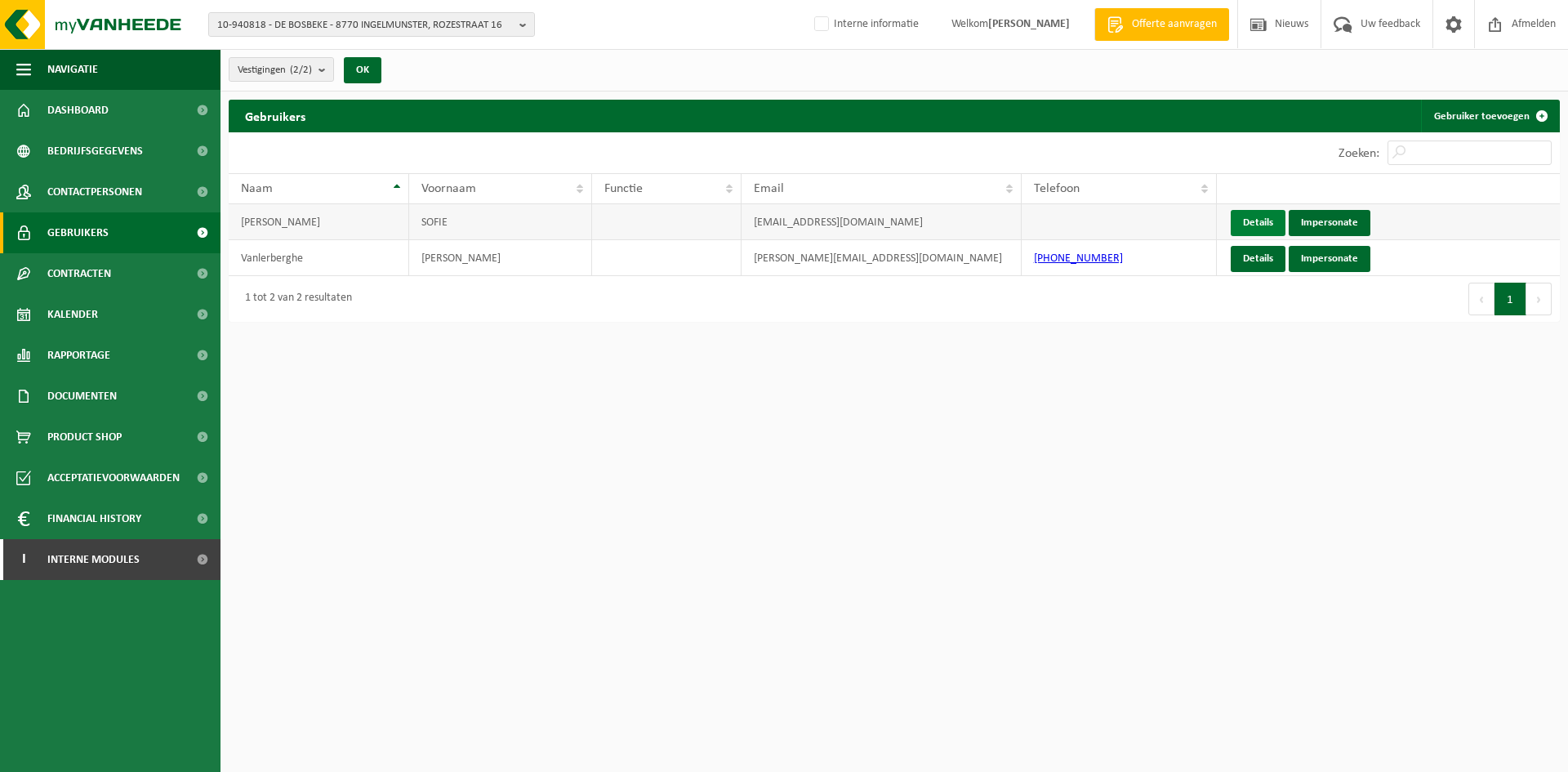
click at [1264, 222] on link "Details" at bounding box center [1259, 223] width 54 height 26
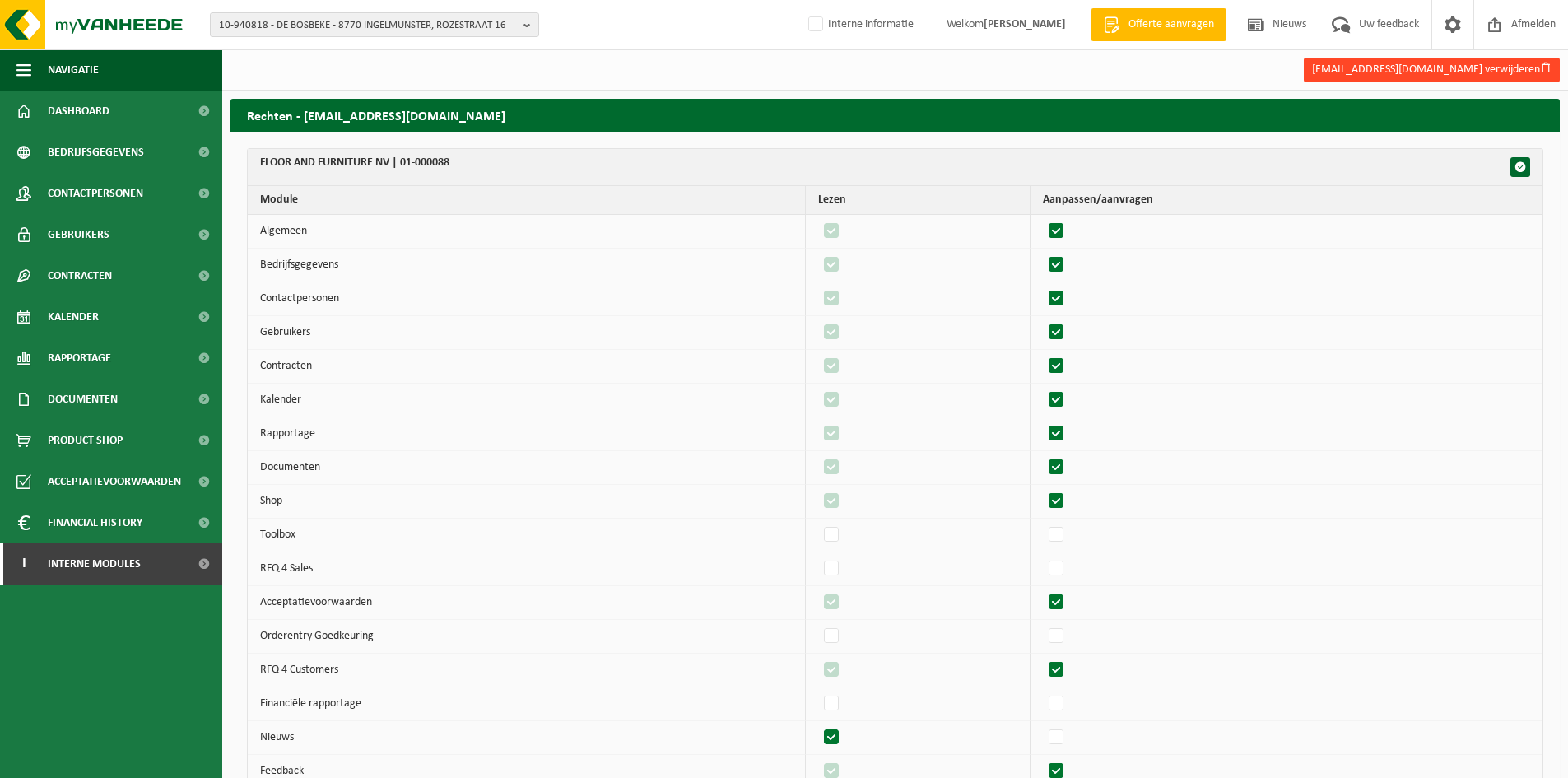
click at [1523, 67] on button "sofie@fandf.eu verwijderen" at bounding box center [1432, 70] width 256 height 25
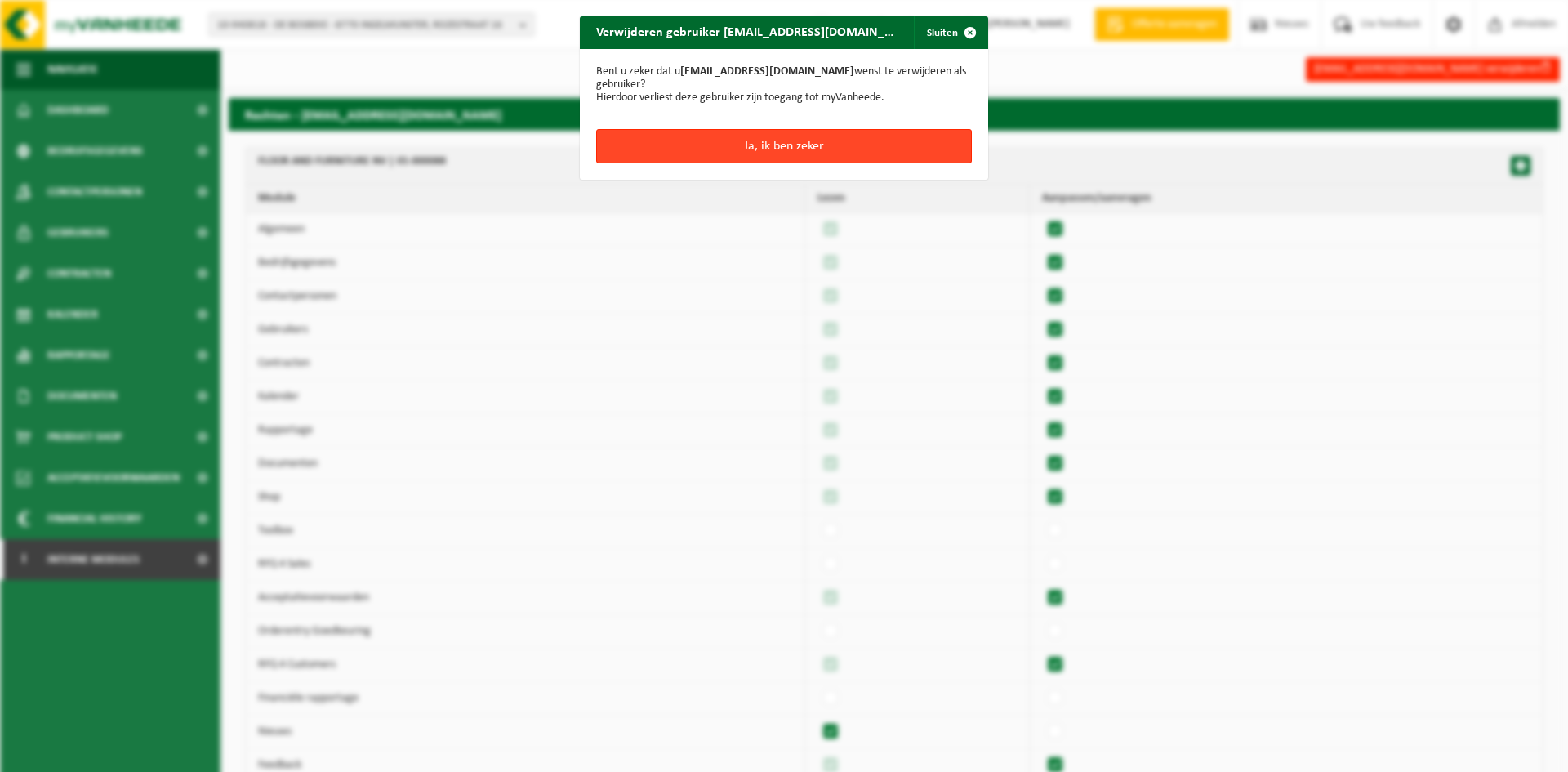
click at [844, 131] on button "Ja, ik ben zeker" at bounding box center [784, 146] width 376 height 35
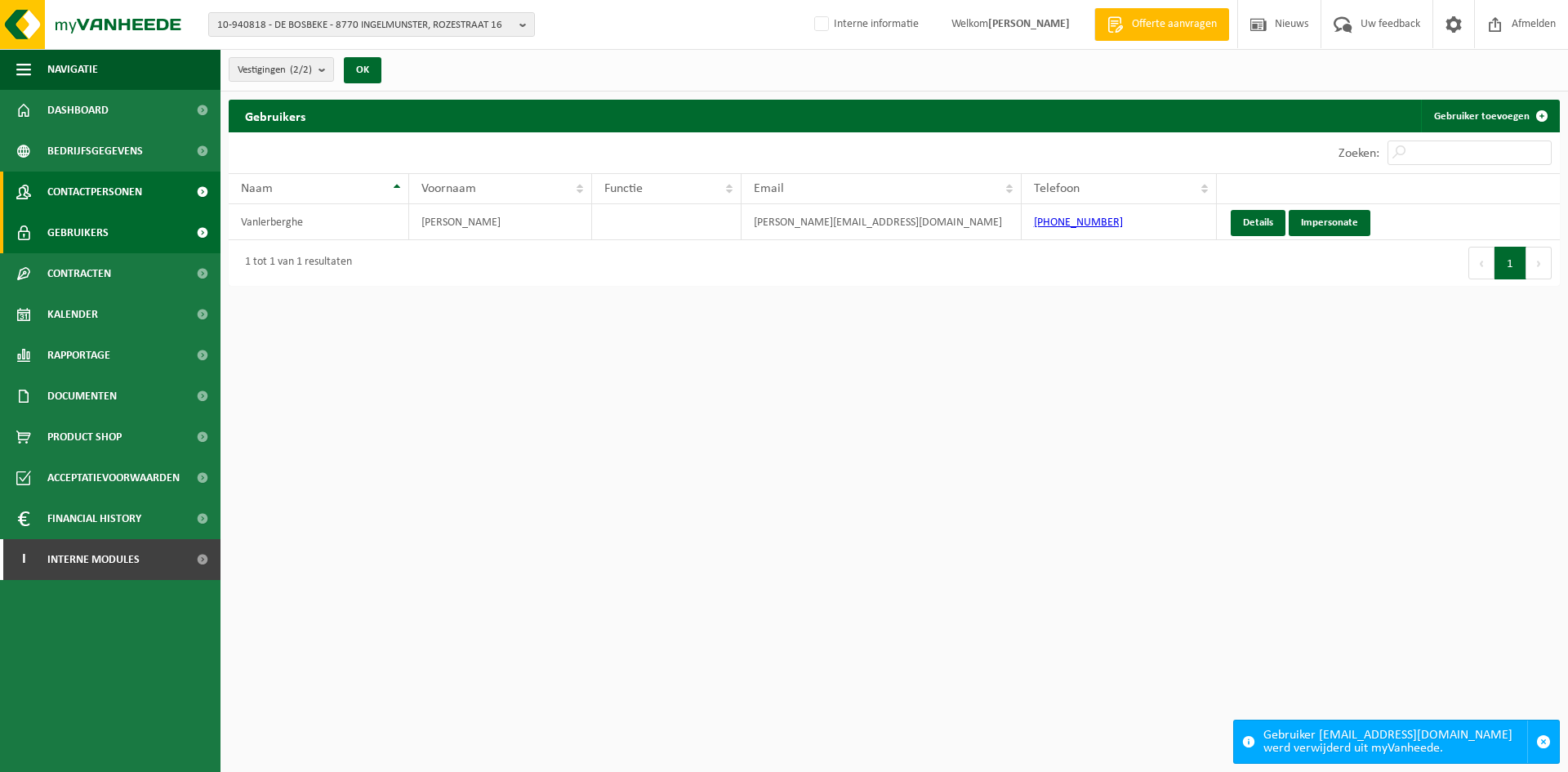
click at [84, 188] on span "Contactpersonen" at bounding box center [95, 192] width 95 height 41
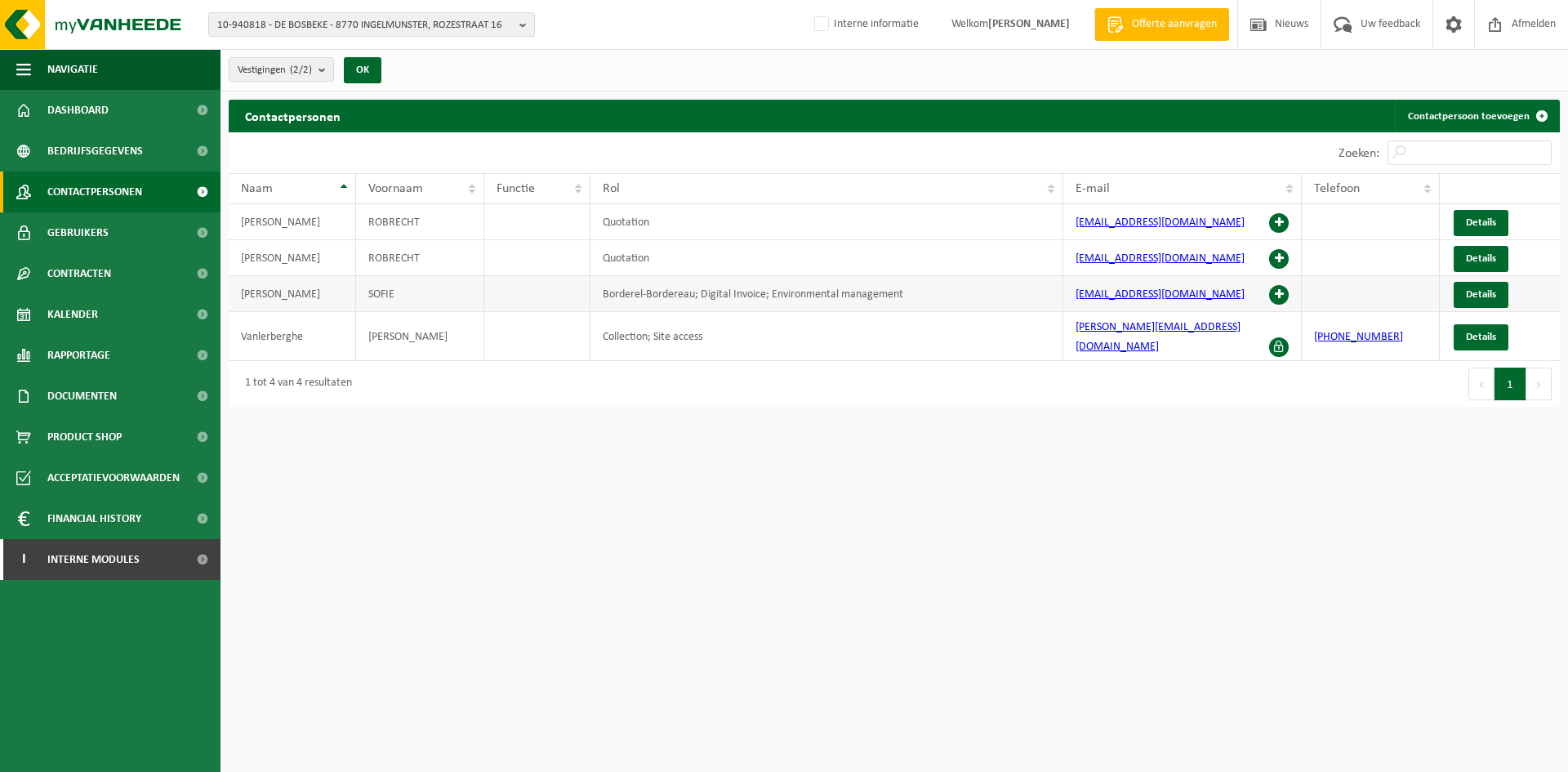
click at [1281, 299] on span at bounding box center [1279, 295] width 20 height 20
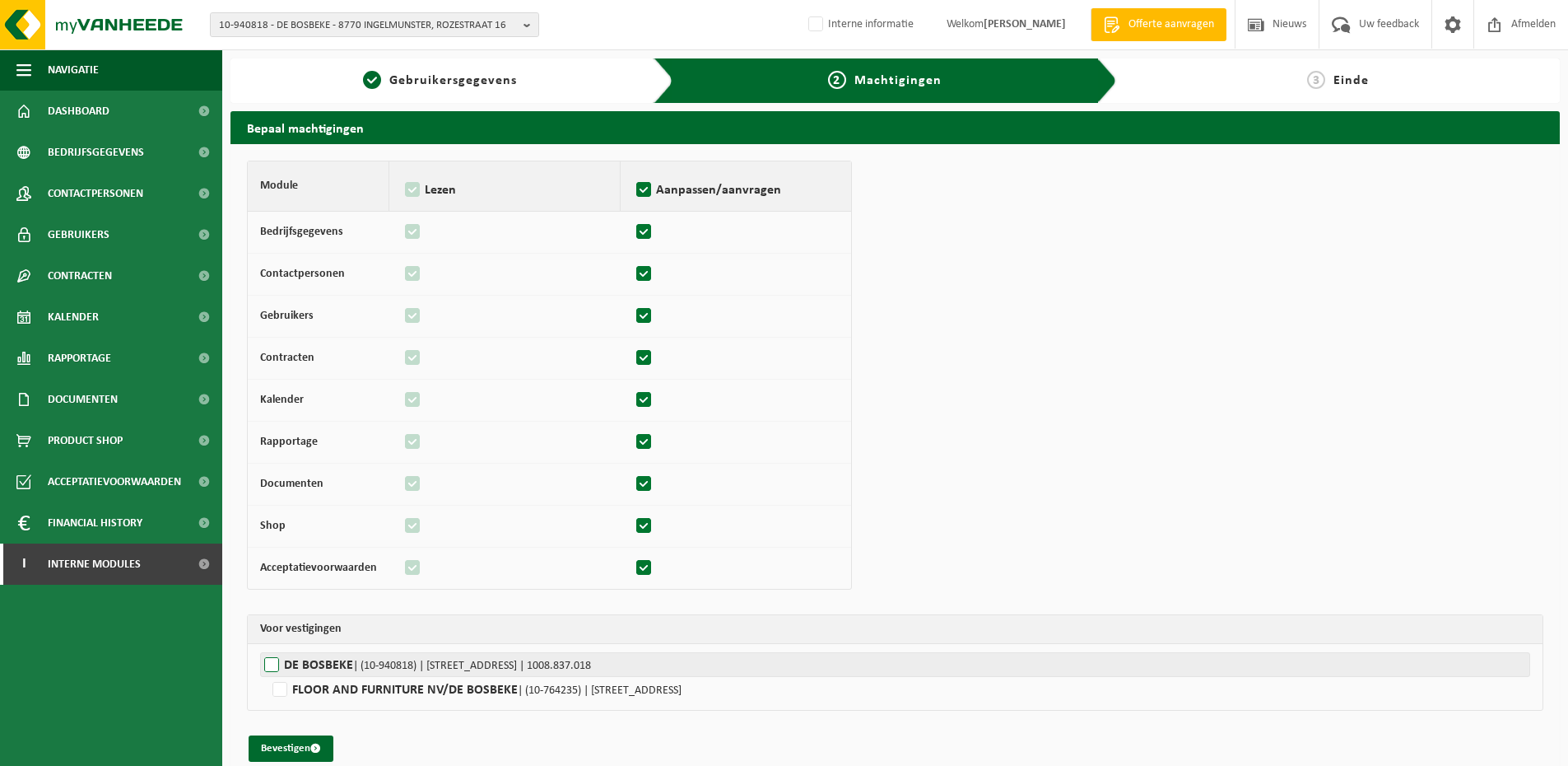
click at [360, 660] on span "| (10-940818) | ROZESTRAAT 16, 8770 INGELMUNSTER | 1008.837.018" at bounding box center [473, 666] width 238 height 12
click at [360, 659] on input "DE BOSBEKE | (10-940818) | ROZESTRAAT 16, 8770 INGELMUNSTER | 1008.837.018" at bounding box center [1043, 665] width 1568 height 25
checkbox input "true"
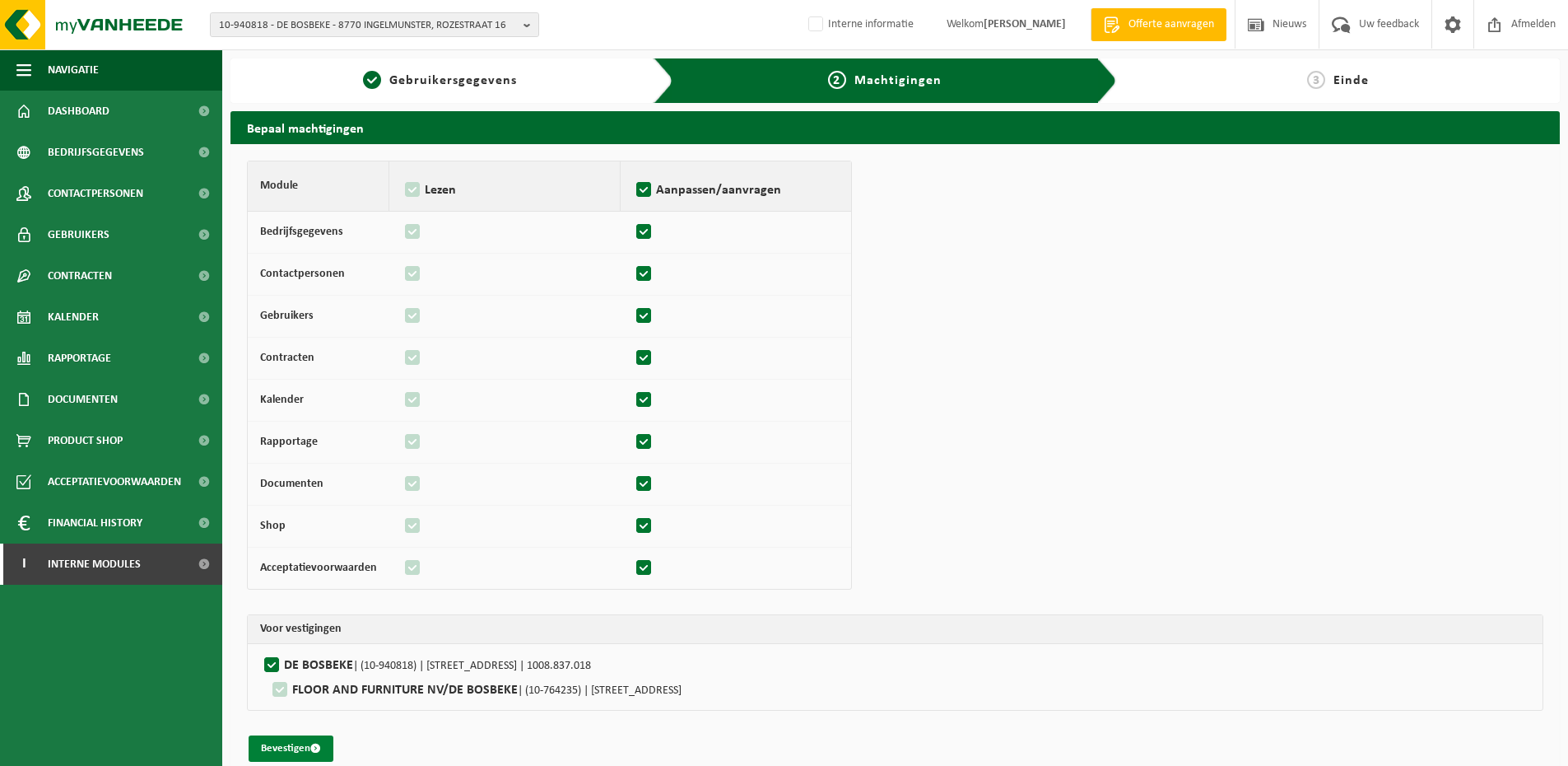
click at [278, 752] on button "Bevestigen" at bounding box center [291, 749] width 85 height 26
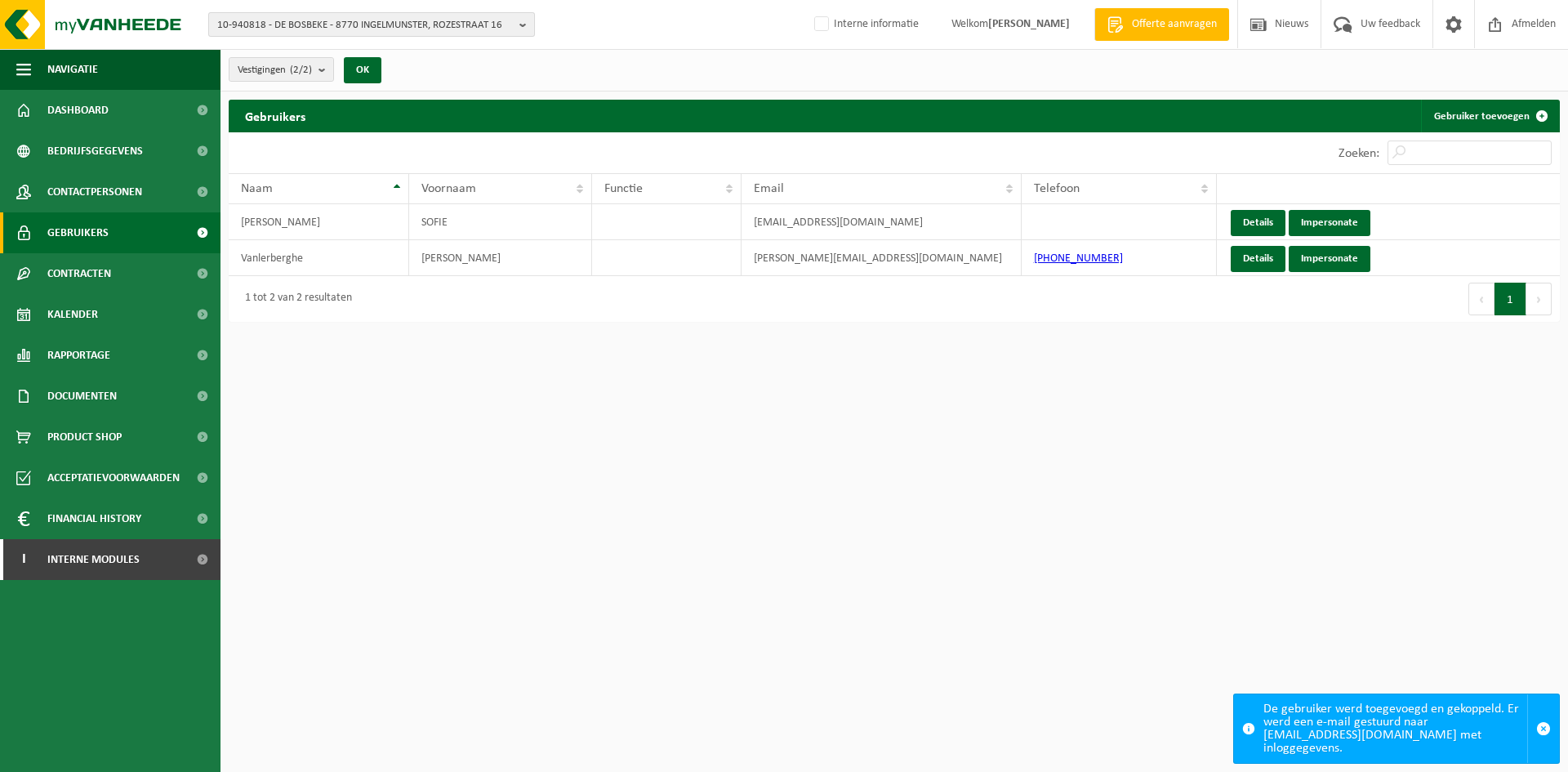
click at [430, 28] on span "10-940818 - DE BOSBEKE - 8770 INGELMUNSTER, ROZESTRAAT 16" at bounding box center [365, 25] width 295 height 24
type input "10-815081"
click at [416, 79] on strong "10-815081 - BV HEMADIS - 9850 MERENDREE, MERENDREEDORP 19" at bounding box center [365, 74] width 295 height 12
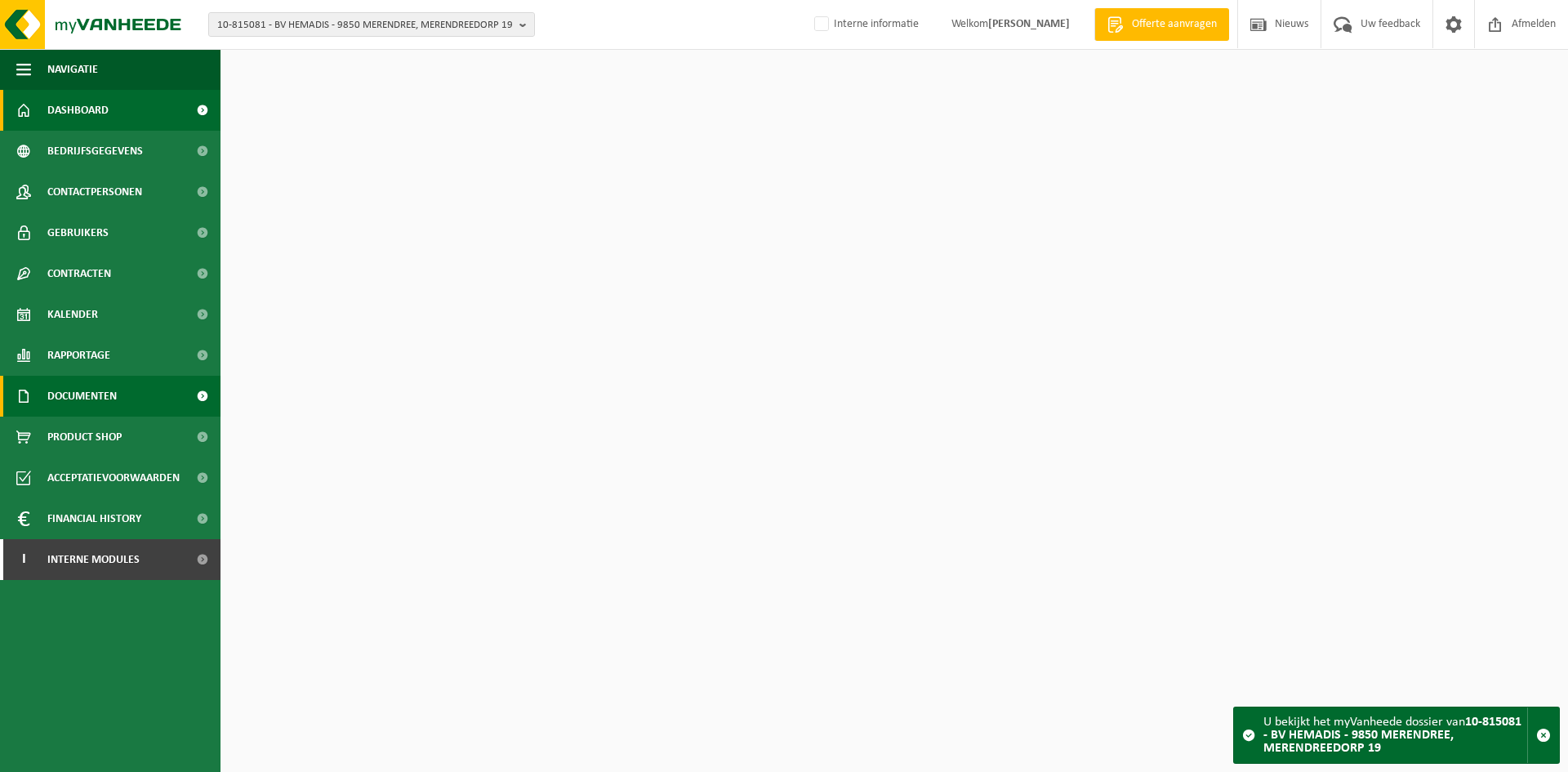
click at [68, 385] on span "Documenten" at bounding box center [83, 397] width 69 height 41
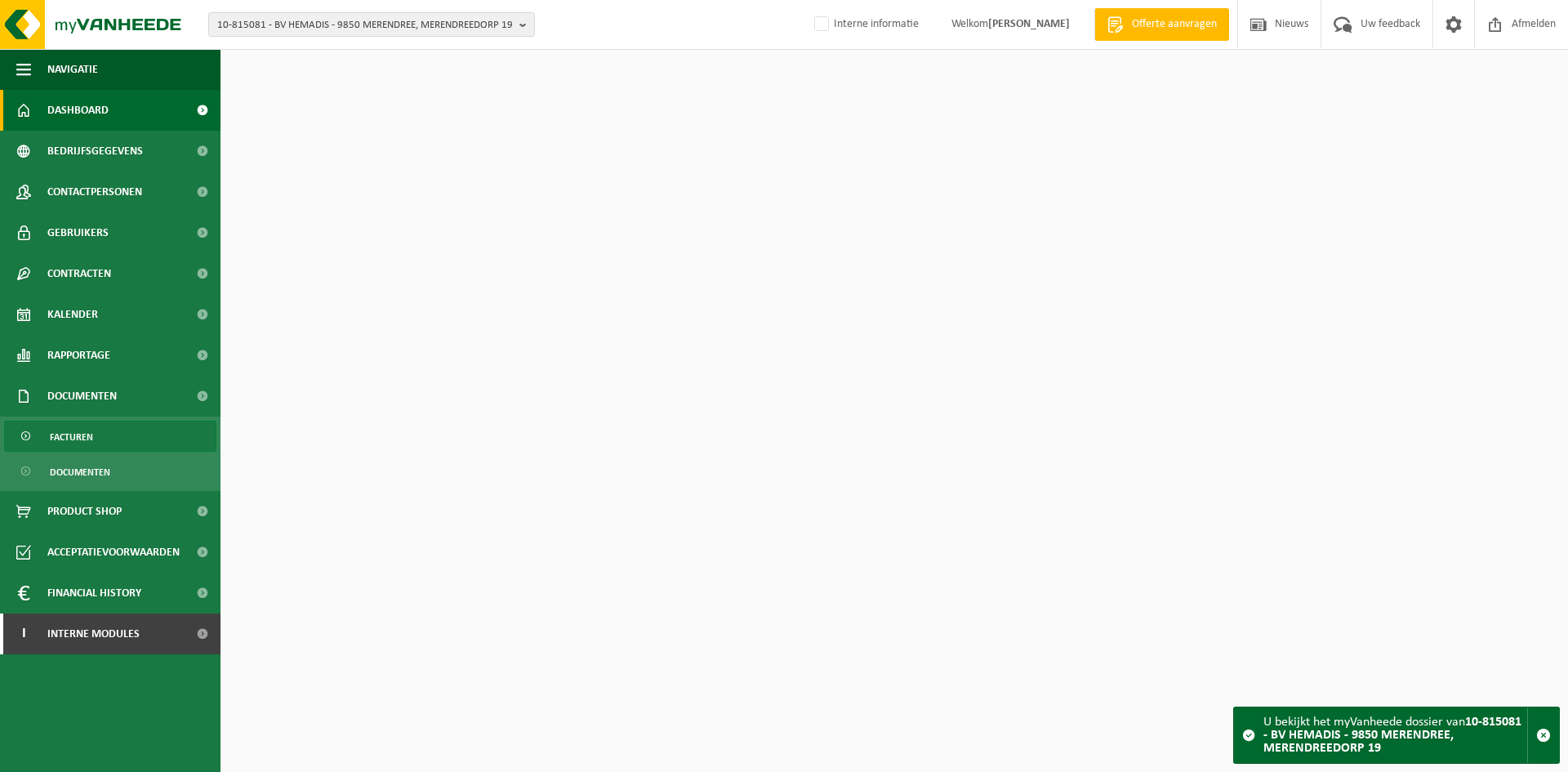
click at [97, 434] on link "Facturen" at bounding box center [110, 436] width 212 height 31
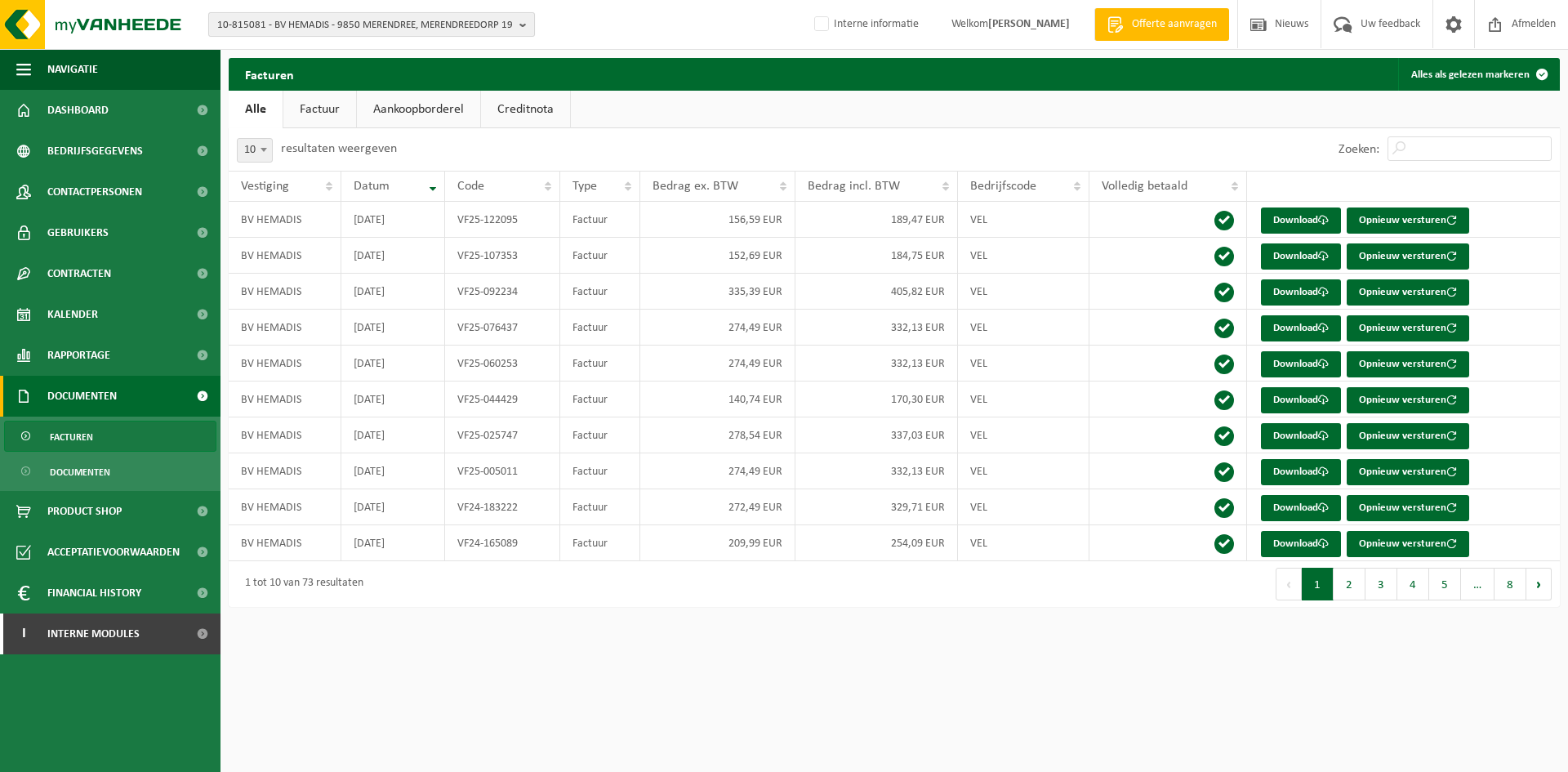
click at [393, 16] on span "10-815081 - BV HEMADIS - 9850 MERENDREE, MERENDREEDORP 19" at bounding box center [365, 25] width 295 height 24
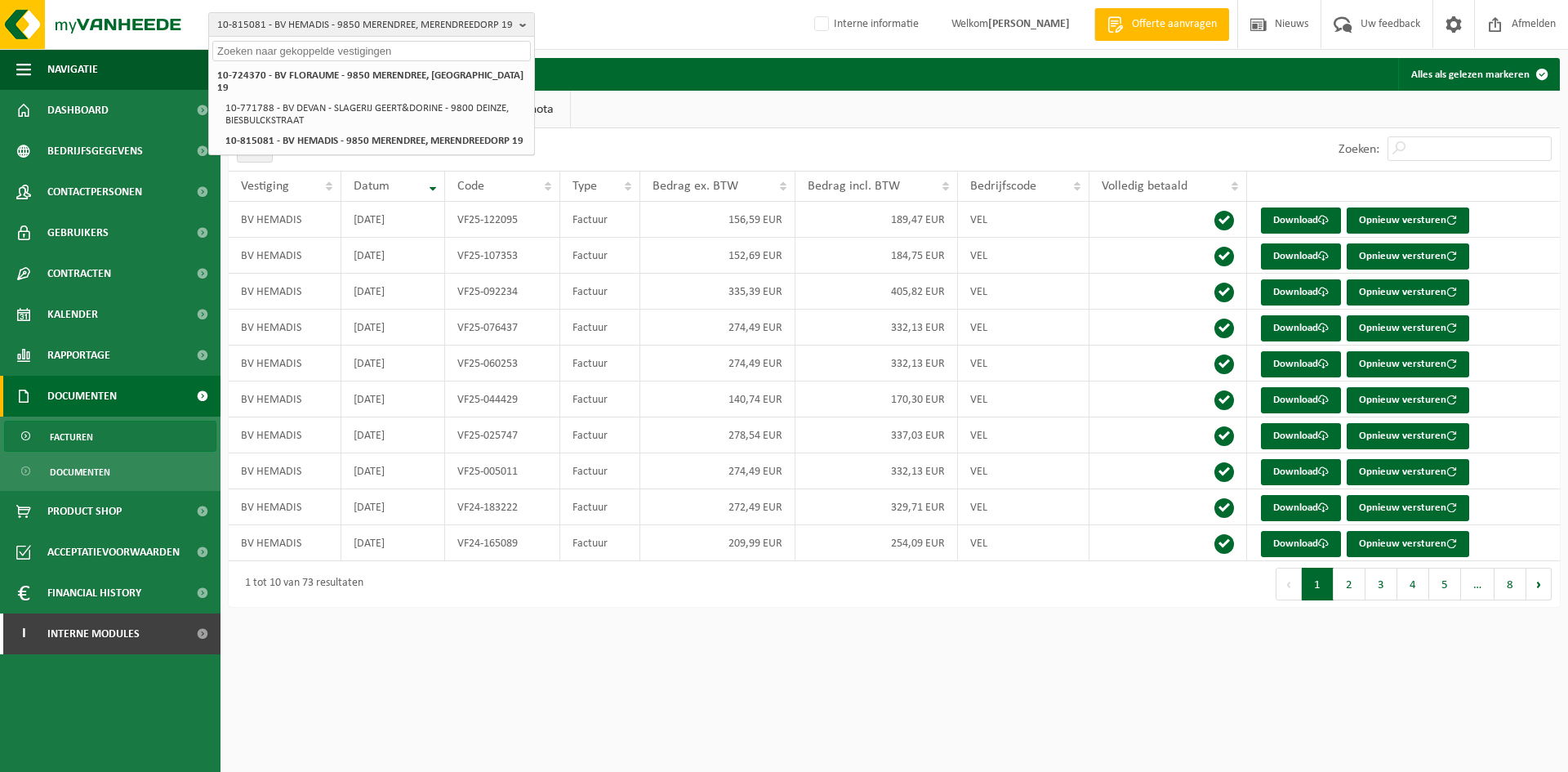
click at [758, 34] on div "10-815081 - BV HEMADIS - 9850 MERENDREE, MERENDREEDORP 19 10-724370 - BV FLORAU…" at bounding box center [784, 24] width 1568 height 50
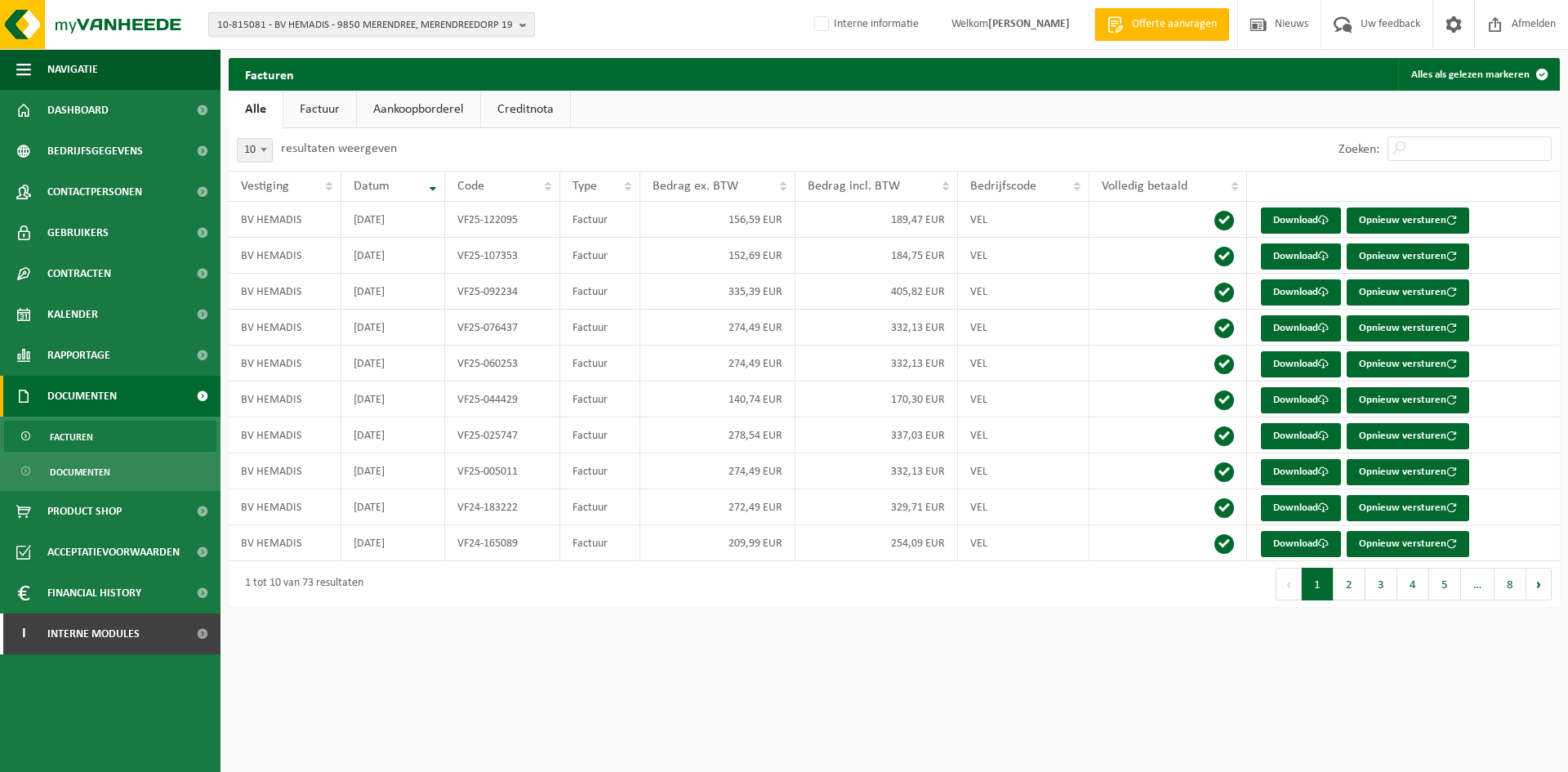
click at [369, 16] on span "10-815081 - BV HEMADIS - 9850 MERENDREE, MERENDREEDORP 19" at bounding box center [365, 25] width 295 height 24
type input "10-815081"
click at [378, 76] on strong "10-815081 - BV HEMADIS - 9850 MERENDREE, MERENDREEDORP 19" at bounding box center [365, 74] width 295 height 12
click at [1147, 124] on ul "Alle Factuur Aankoopborderel Creditnota" at bounding box center [895, 110] width 1332 height 38
click at [1429, 133] on div "Zoeken:" at bounding box center [1445, 149] width 230 height 42
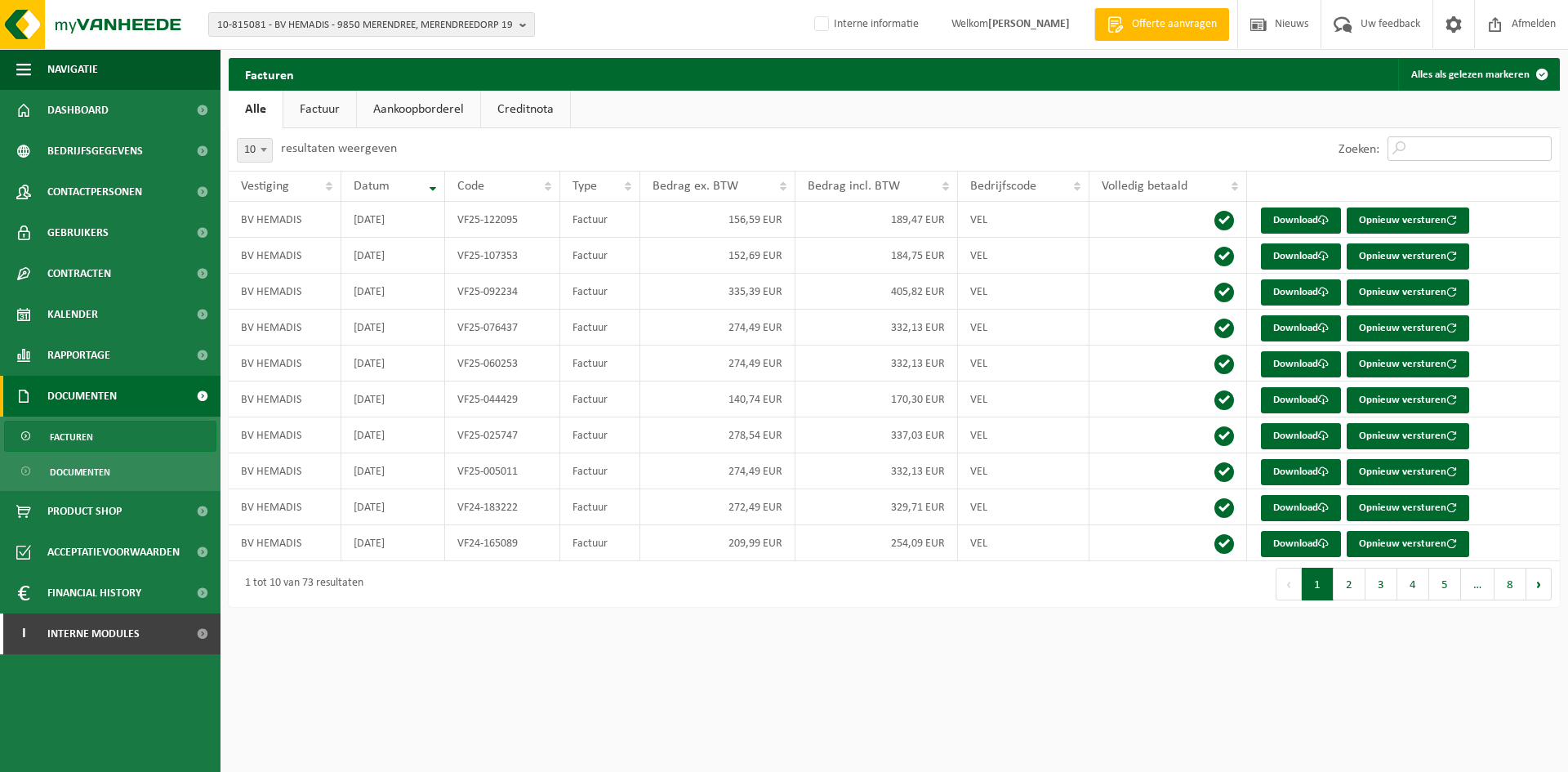
click at [1434, 139] on input "Zoeken:" at bounding box center [1470, 148] width 164 height 24
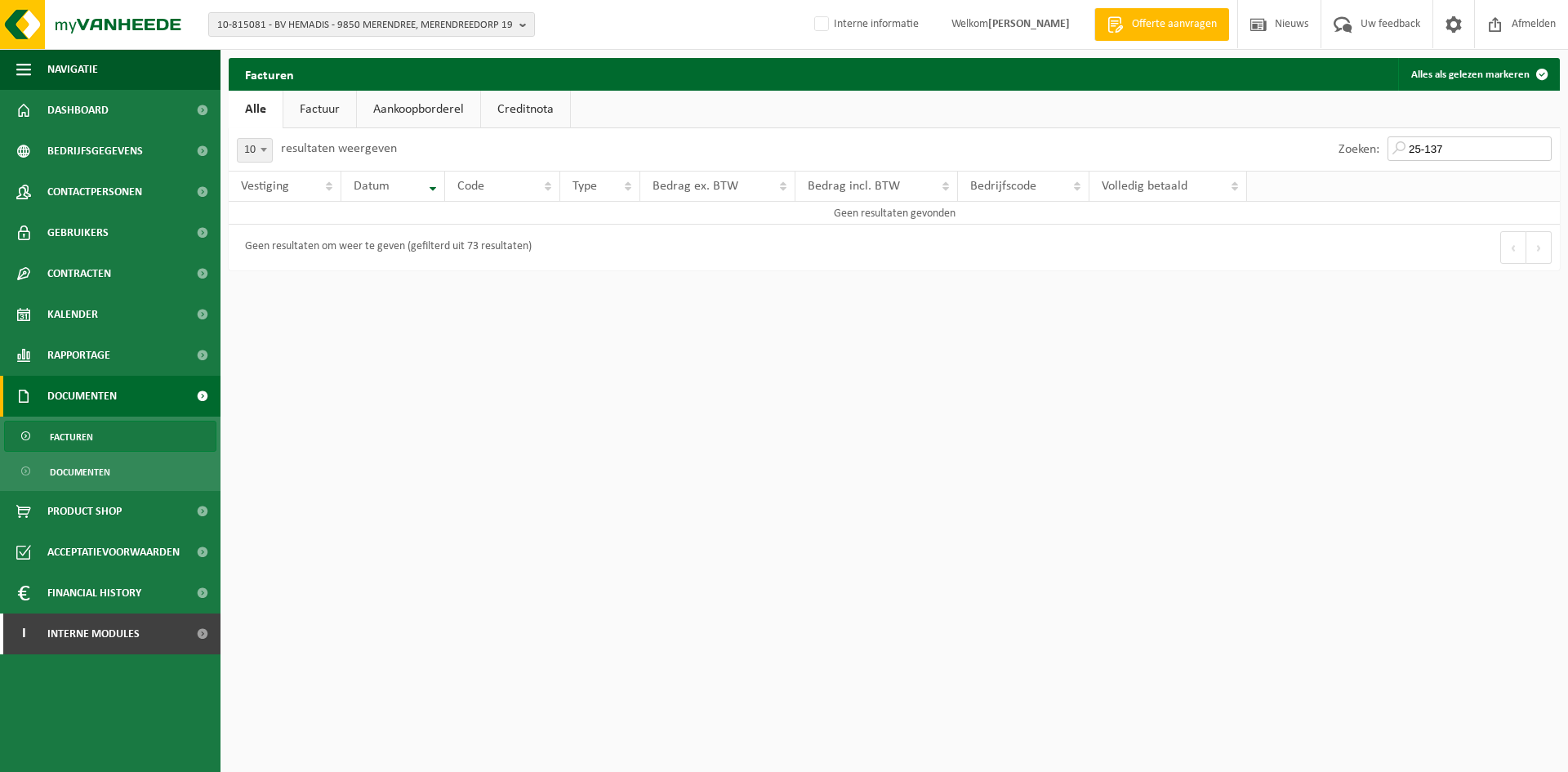
type input "25-137"
click at [694, 402] on html "10-815081 - BV HEMADIS - 9850 MERENDREE, MERENDREEDORP 19 10-724370 - BV FLORAU…" at bounding box center [784, 386] width 1568 height 772
click at [307, 31] on span "10-815081 - BV HEMADIS - 9850 MERENDREE, MERENDREEDORP 19" at bounding box center [365, 25] width 295 height 24
type input "10-886602"
click at [321, 72] on li "10-886602 - TAMAR BV - 9506 SCHENDELBEKE, DIEBEKE 16" at bounding box center [371, 76] width 319 height 21
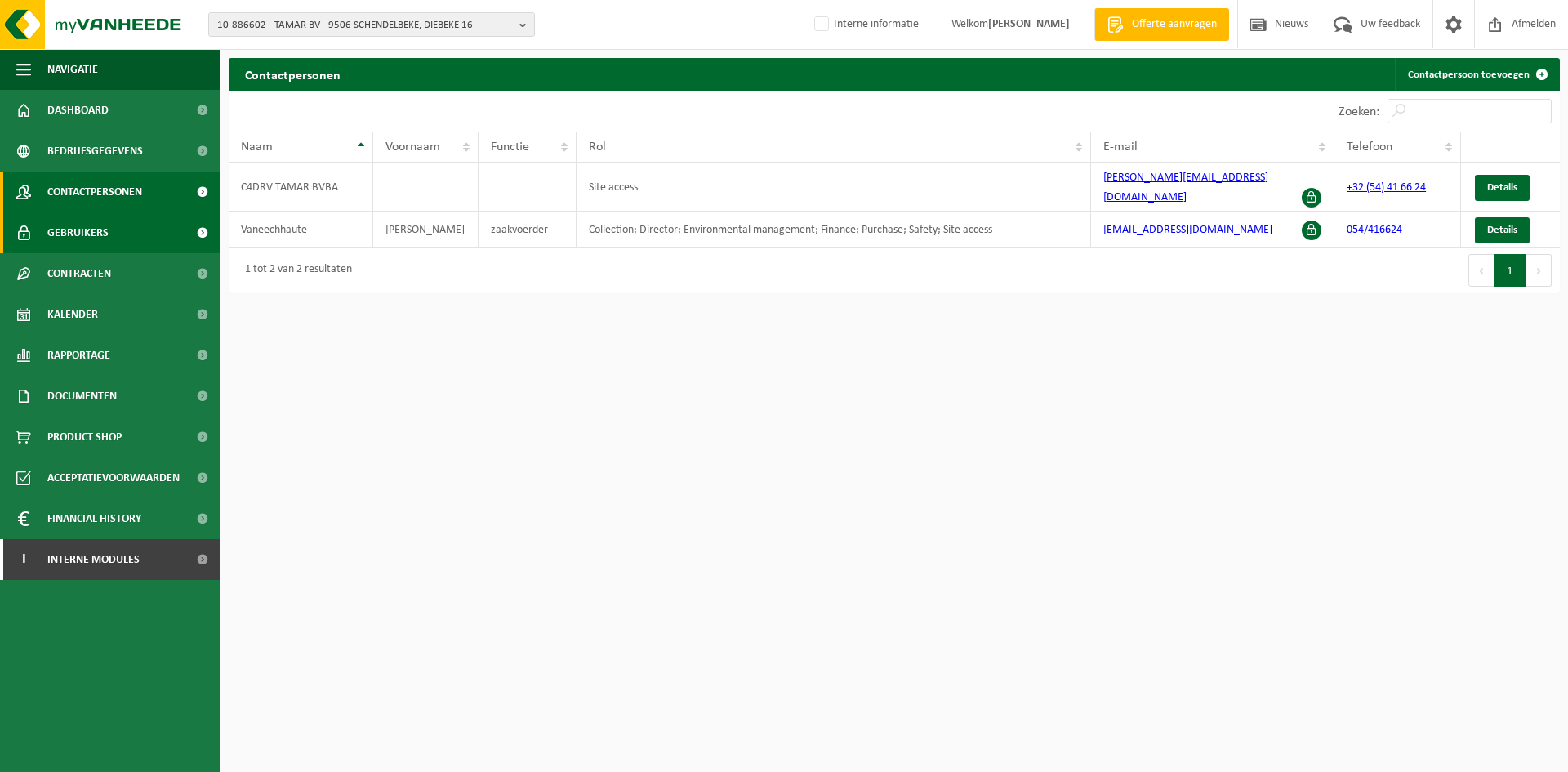
click at [132, 223] on link "Gebruikers" at bounding box center [110, 233] width 220 height 41
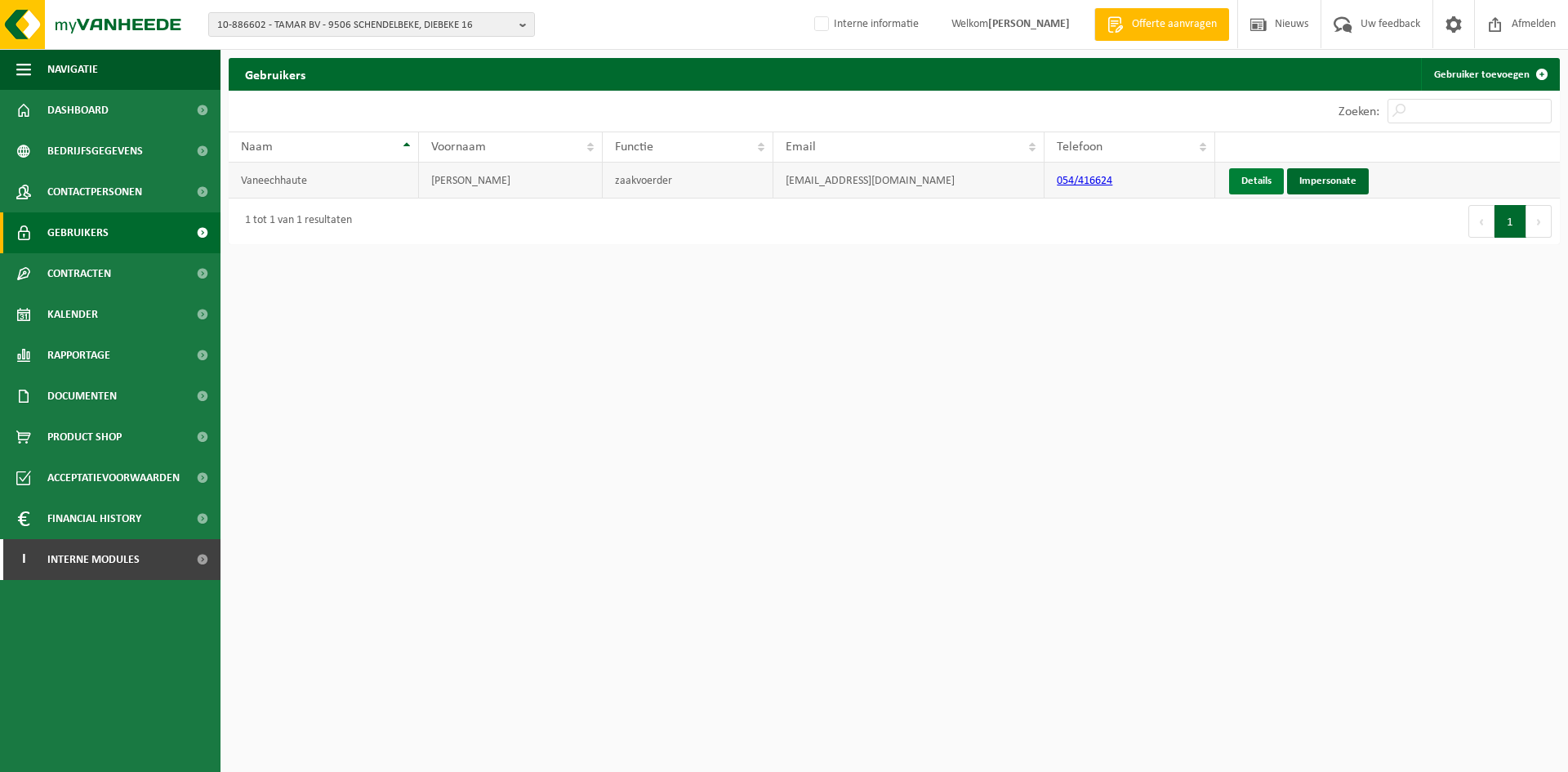
click at [1249, 182] on link "Details" at bounding box center [1257, 181] width 54 height 26
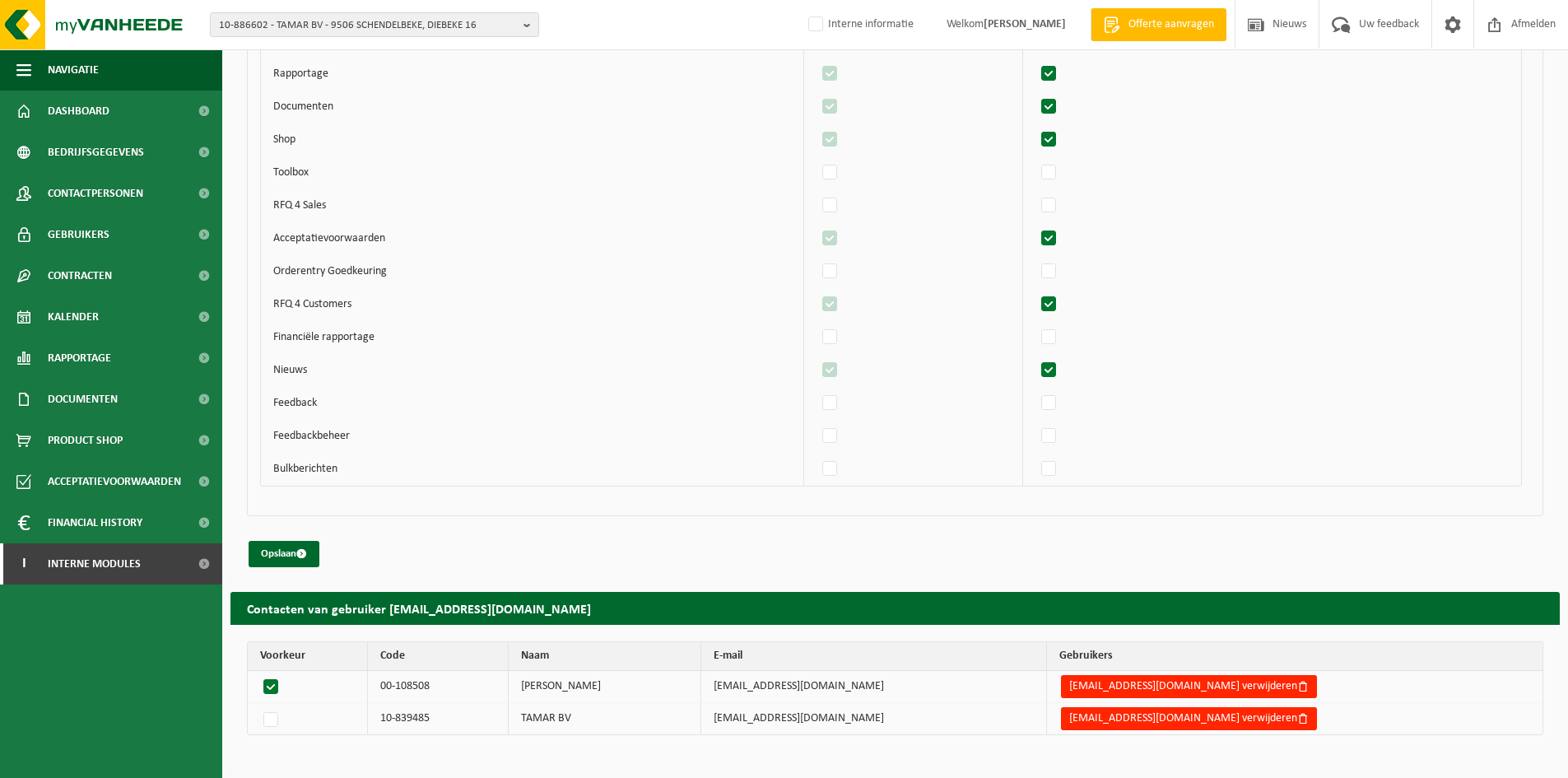
scroll to position [4023, 0]
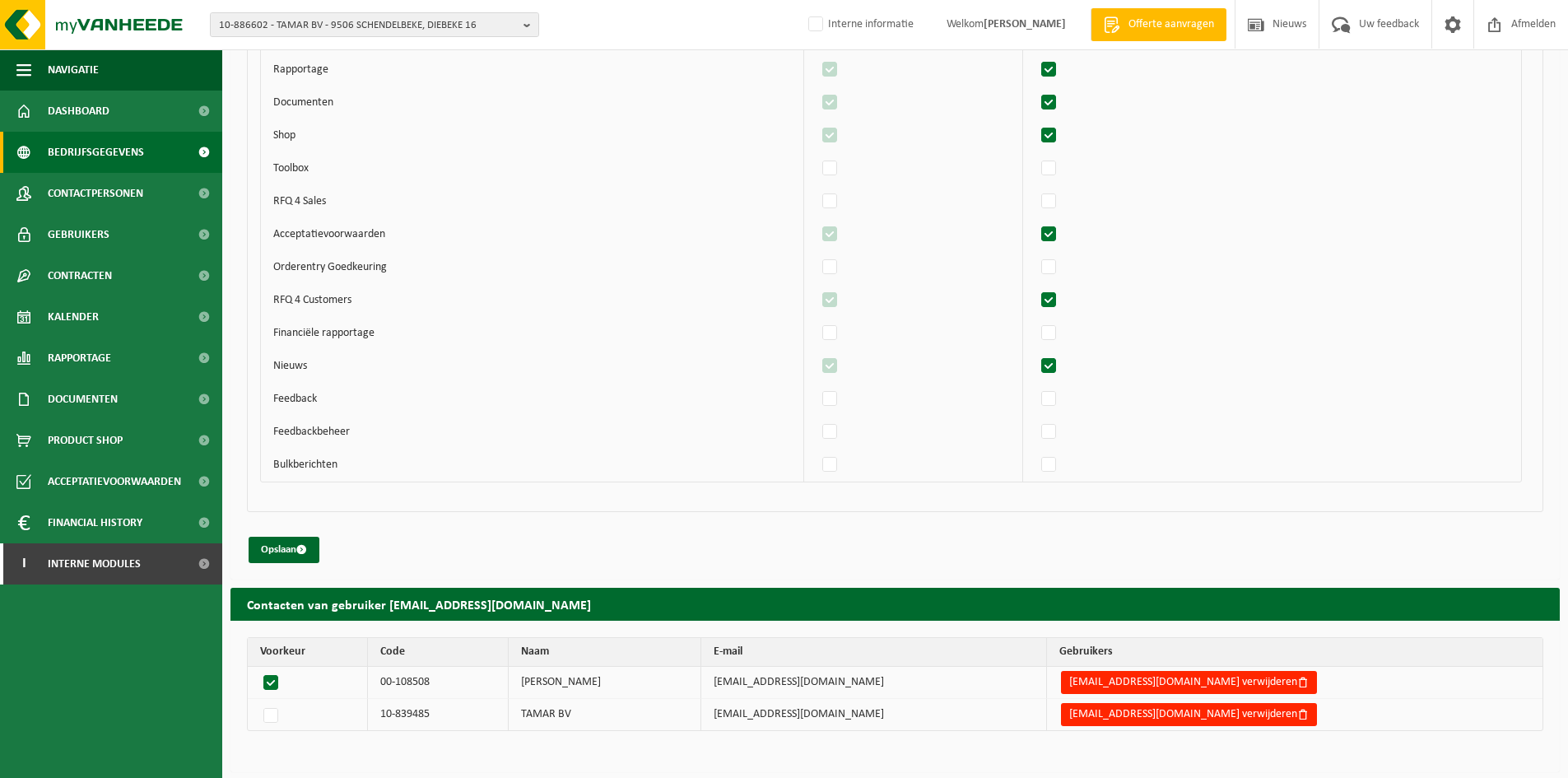
click at [102, 147] on span "Bedrijfsgegevens" at bounding box center [96, 152] width 96 height 42
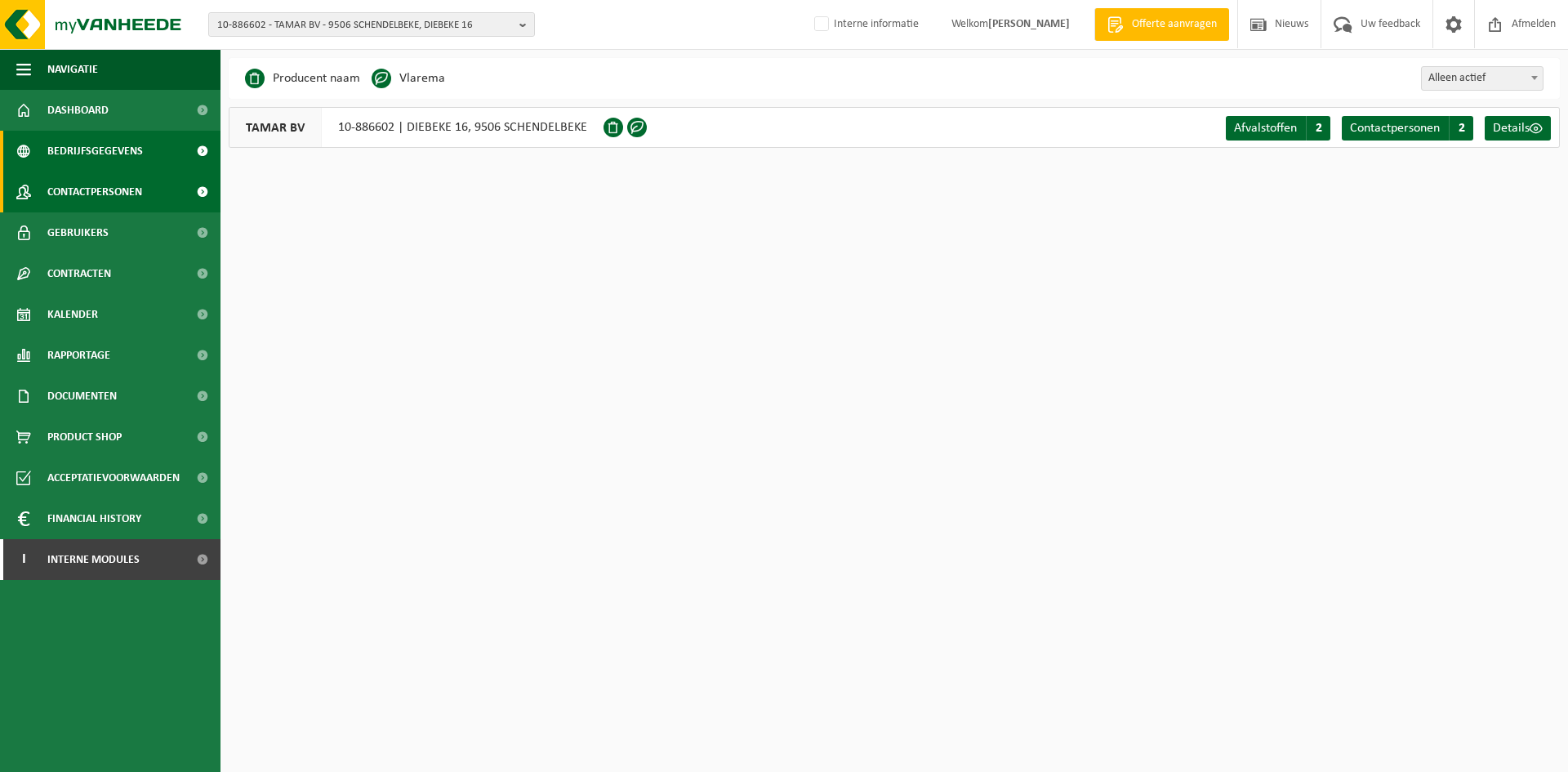
click at [143, 183] on span "Contactpersonen" at bounding box center [95, 192] width 95 height 41
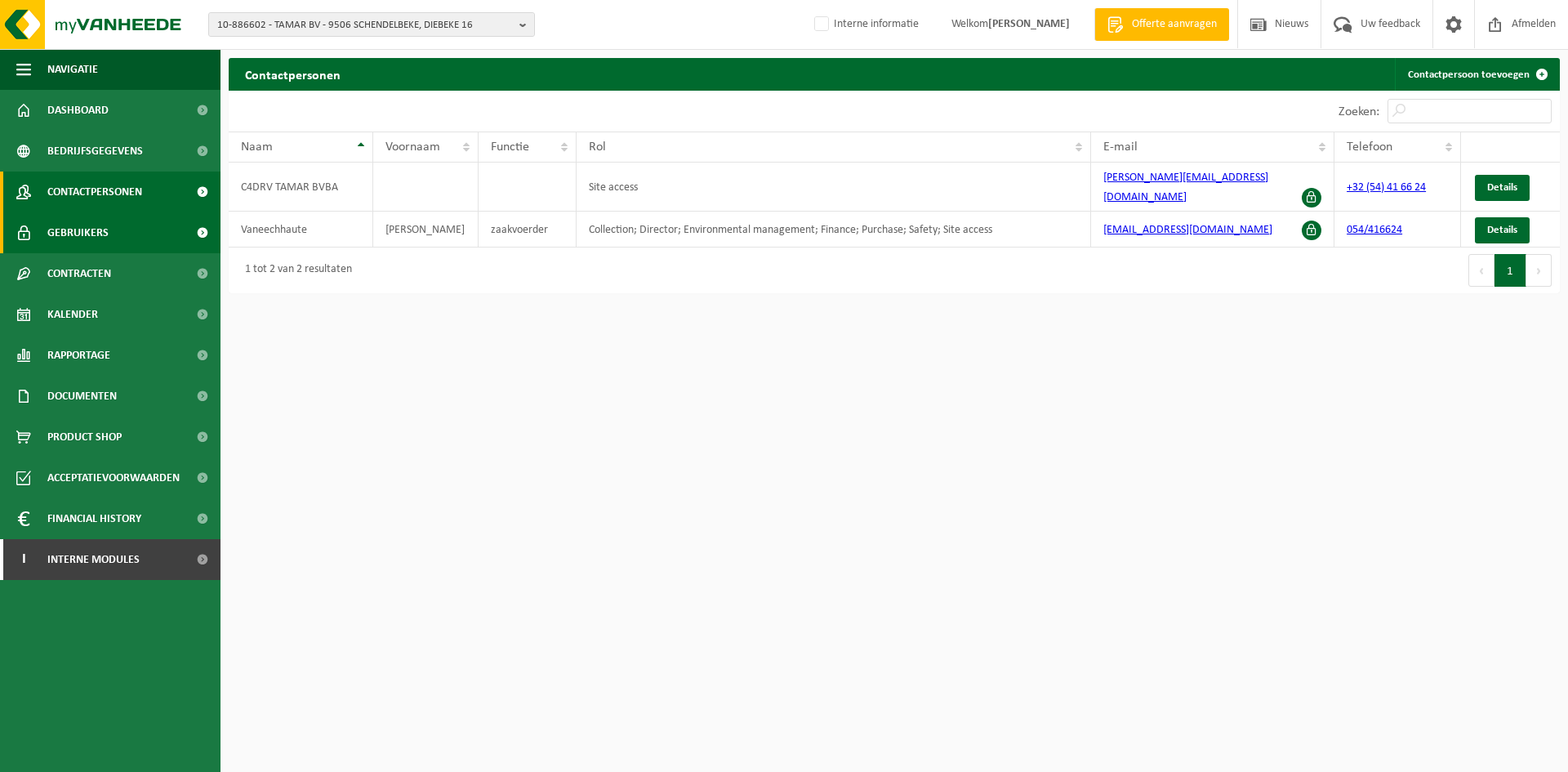
click at [65, 230] on span "Gebruikers" at bounding box center [78, 233] width 61 height 41
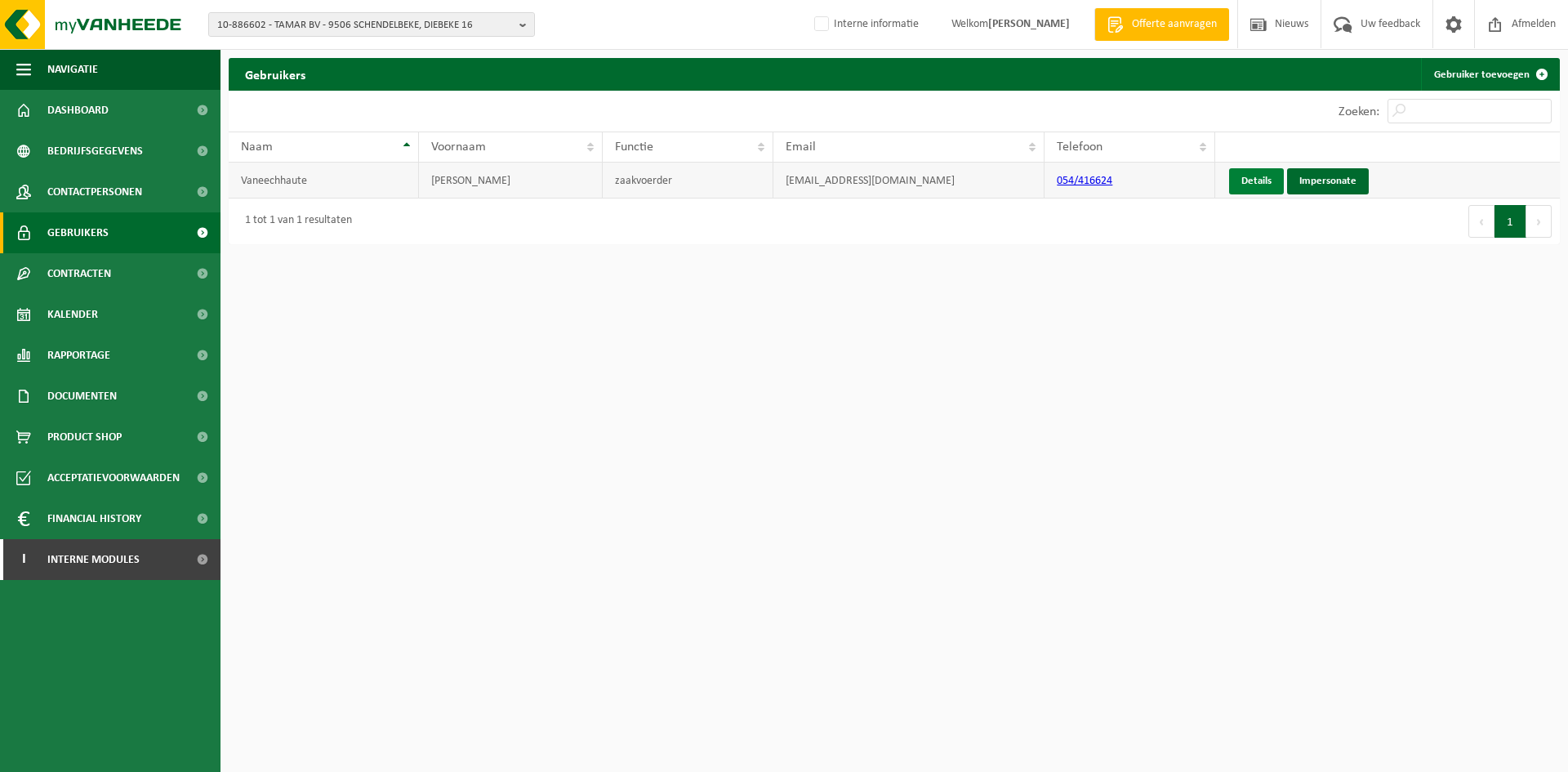
click at [1268, 179] on link "Details" at bounding box center [1257, 181] width 54 height 26
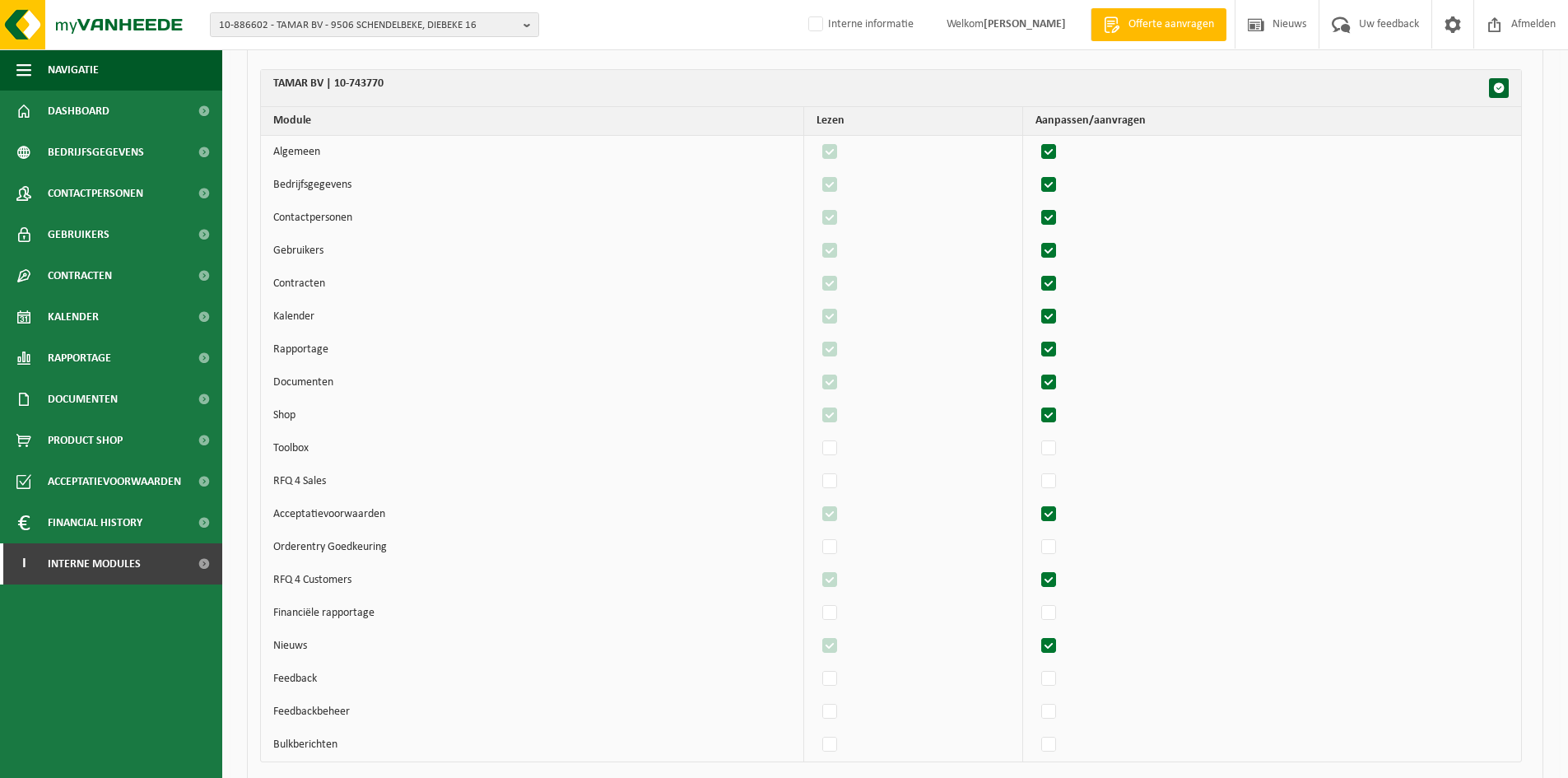
scroll to position [4023, 0]
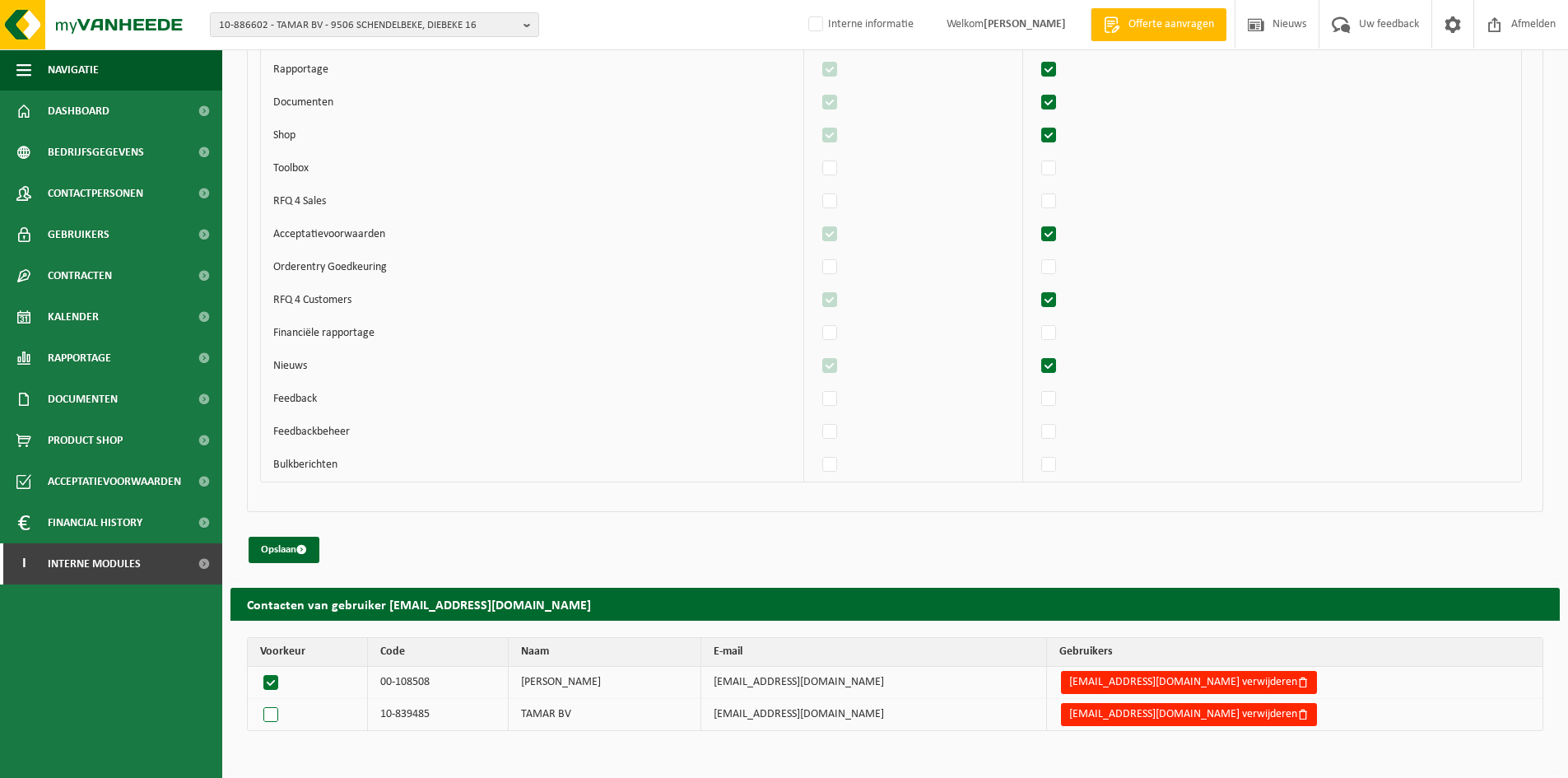
click at [276, 716] on label at bounding box center [274, 715] width 28 height 23
radio input "true"
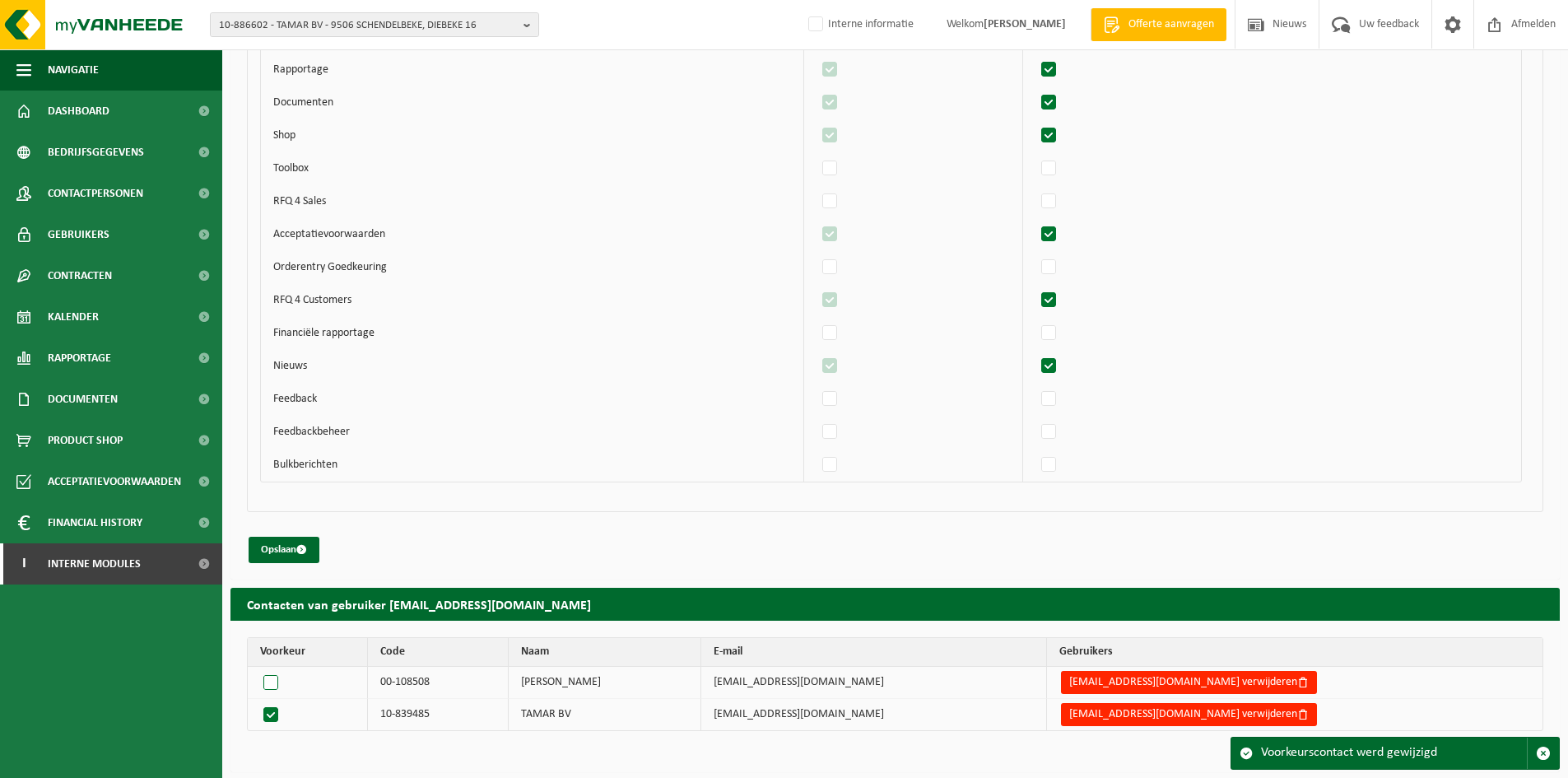
click at [273, 682] on label at bounding box center [274, 683] width 28 height 23
radio input "true"
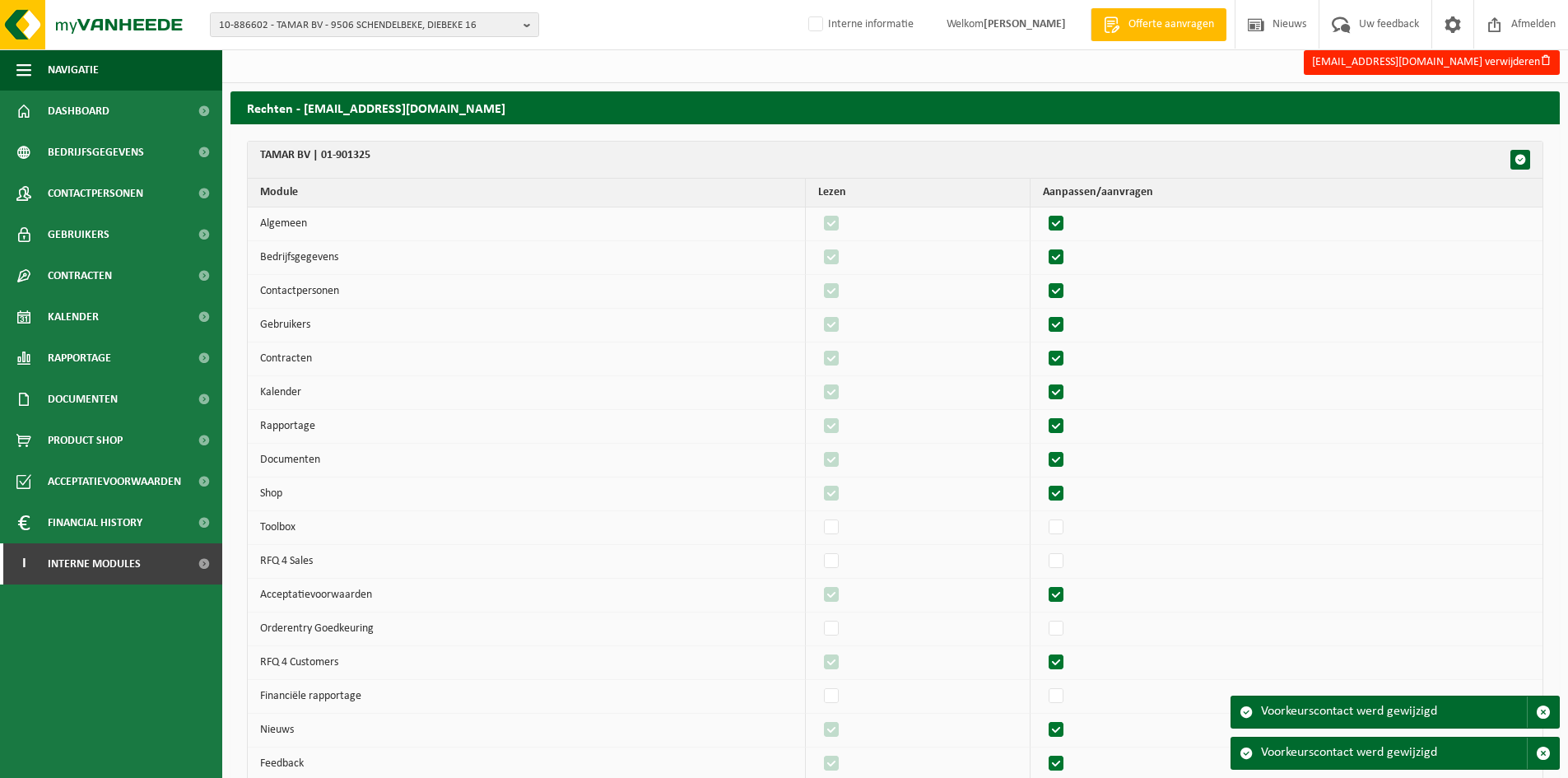
scroll to position [0, 0]
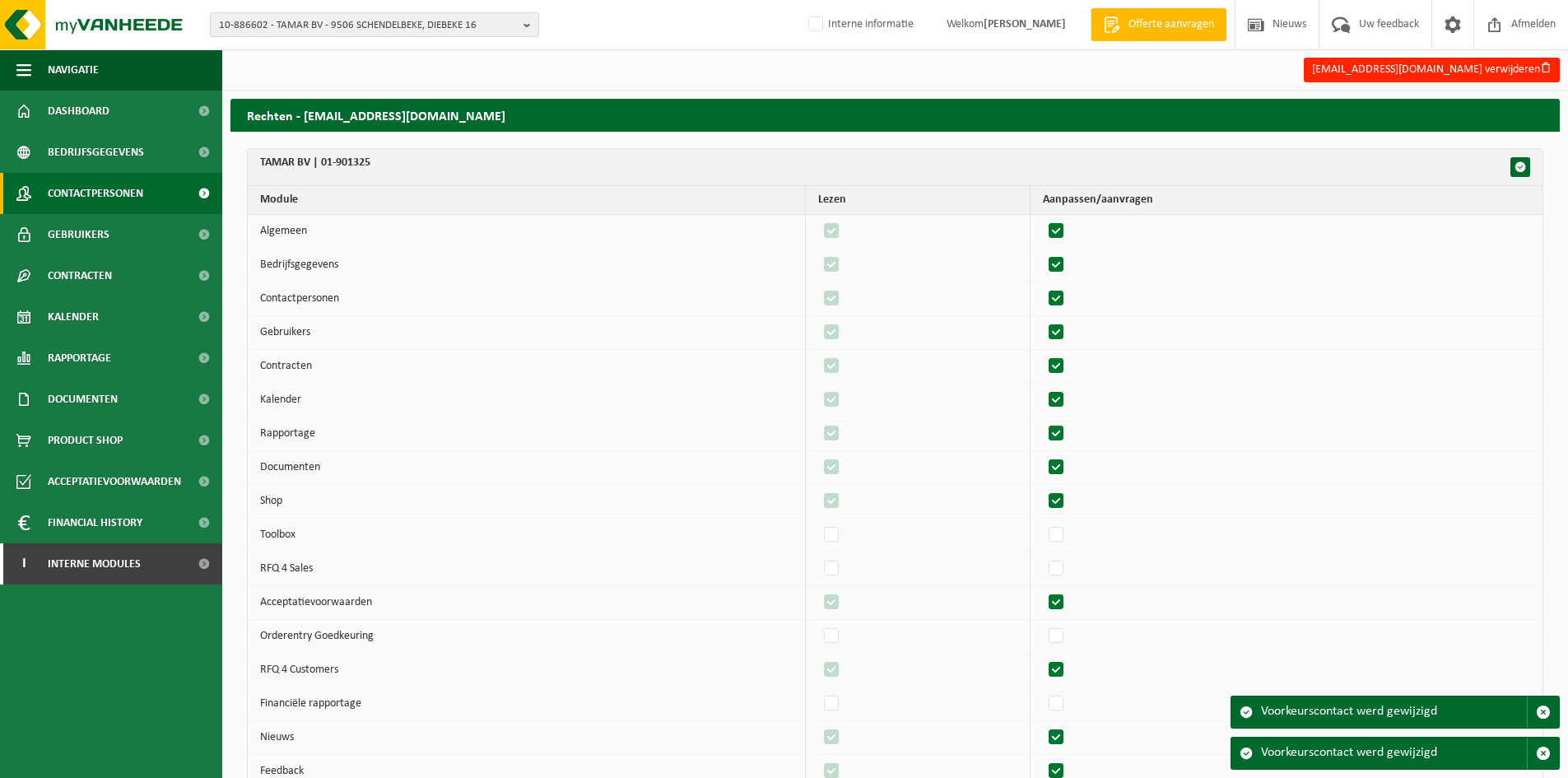
click at [87, 175] on span "Contactpersonen" at bounding box center [95, 194] width 95 height 42
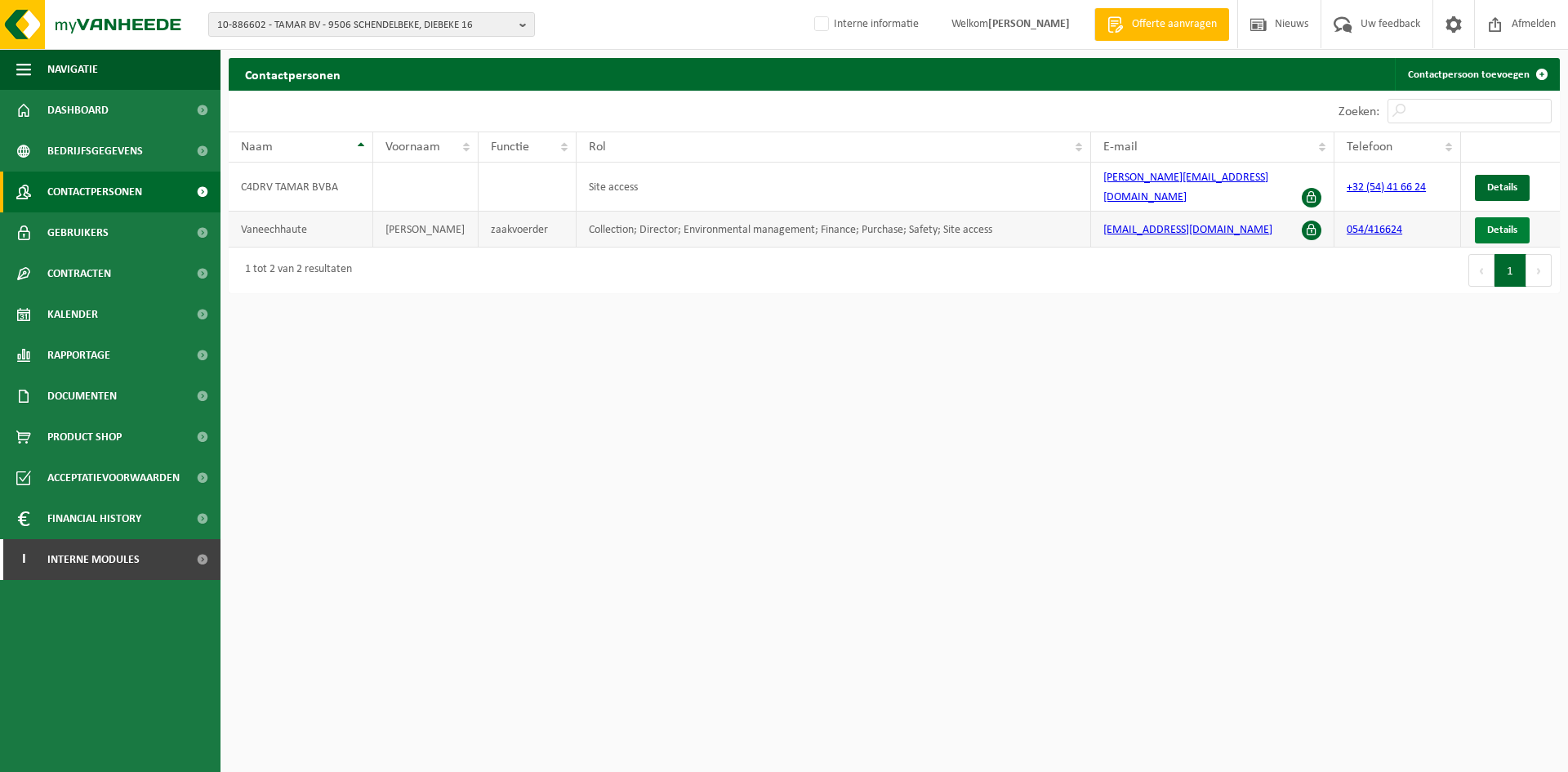
click at [1504, 225] on span "Details" at bounding box center [1502, 230] width 30 height 10
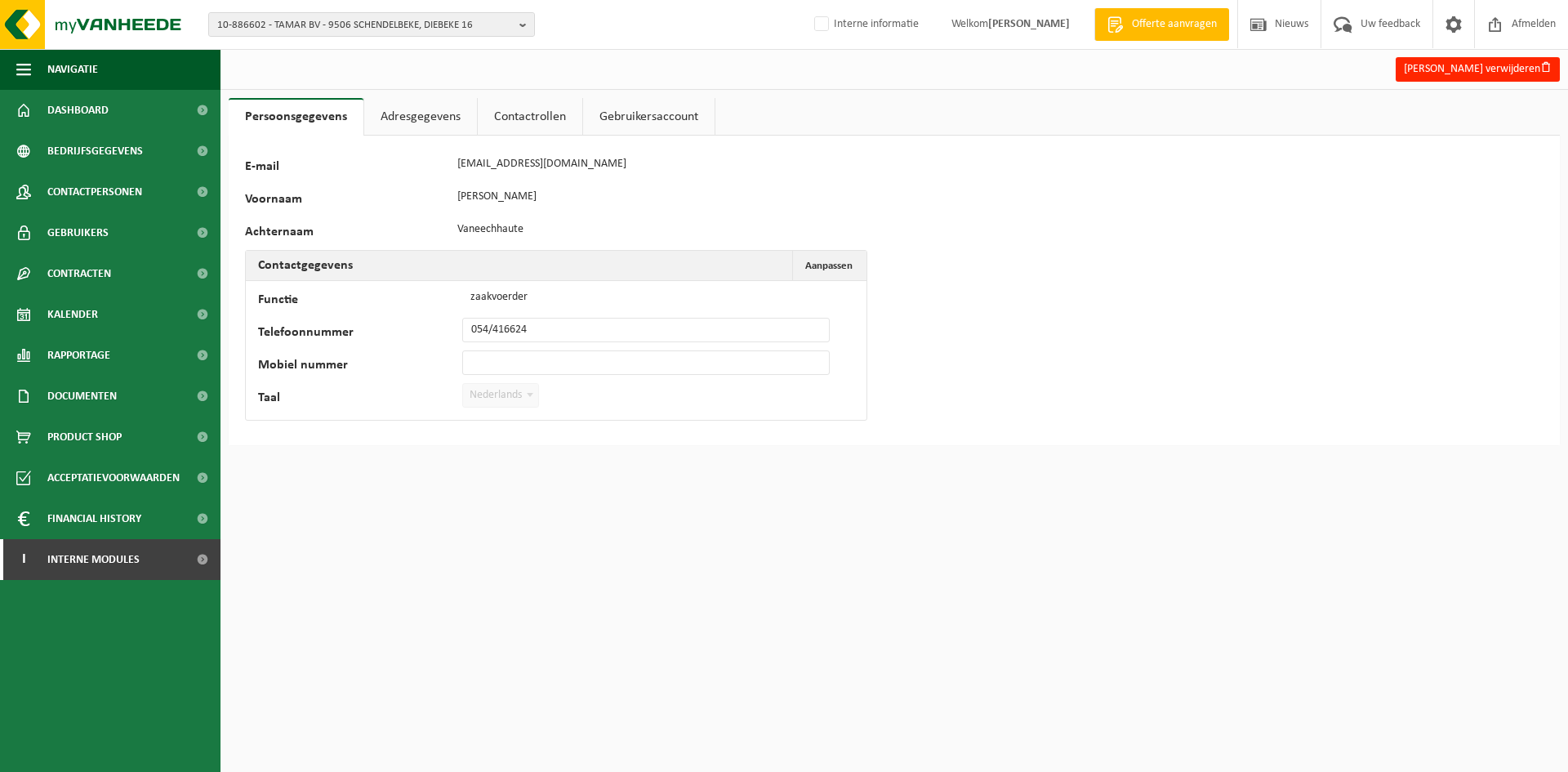
click at [422, 118] on link "Adresgegevens" at bounding box center [420, 117] width 113 height 38
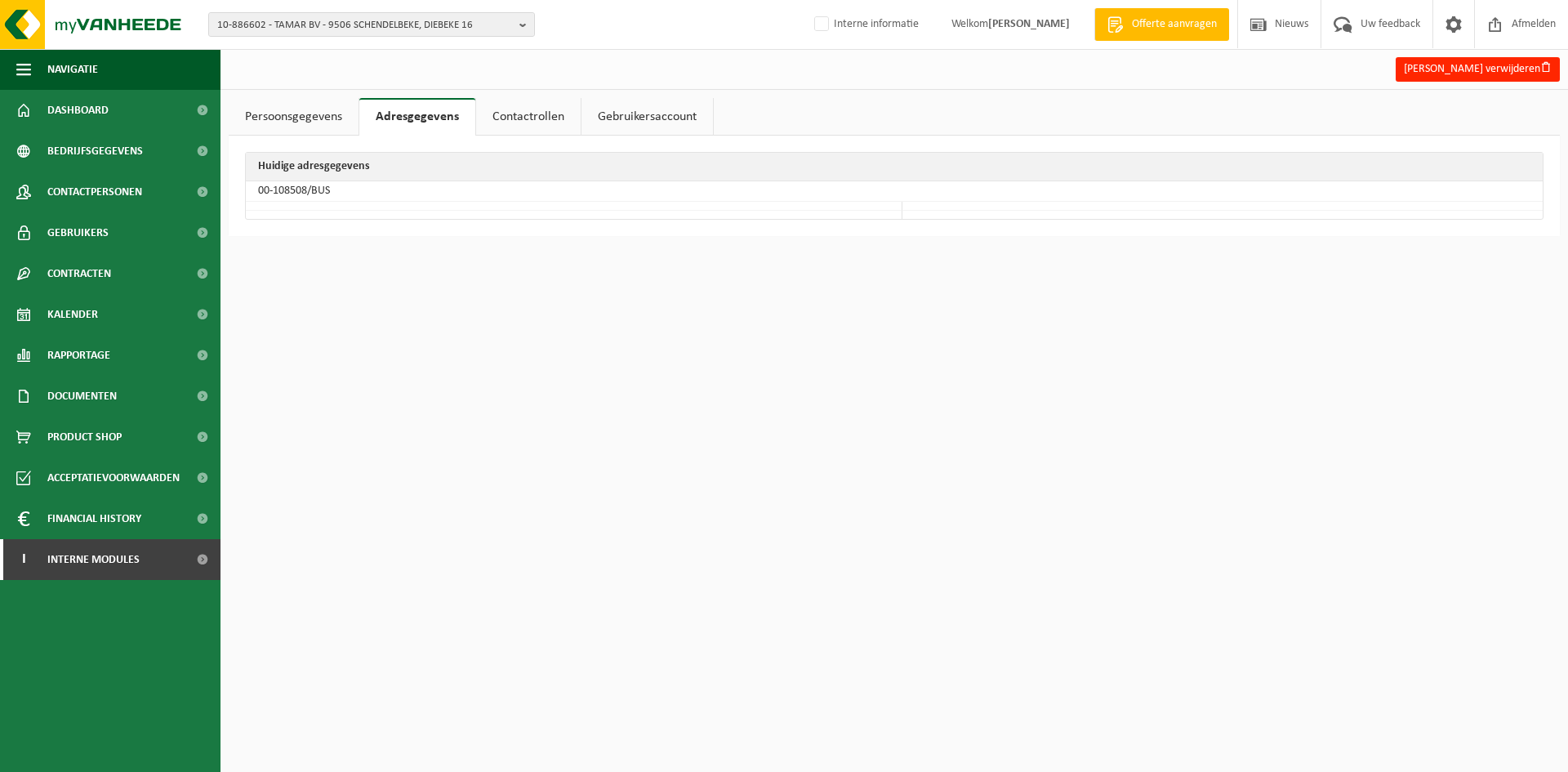
click at [304, 194] on td "00-108508/BUS" at bounding box center [894, 191] width 1297 height 21
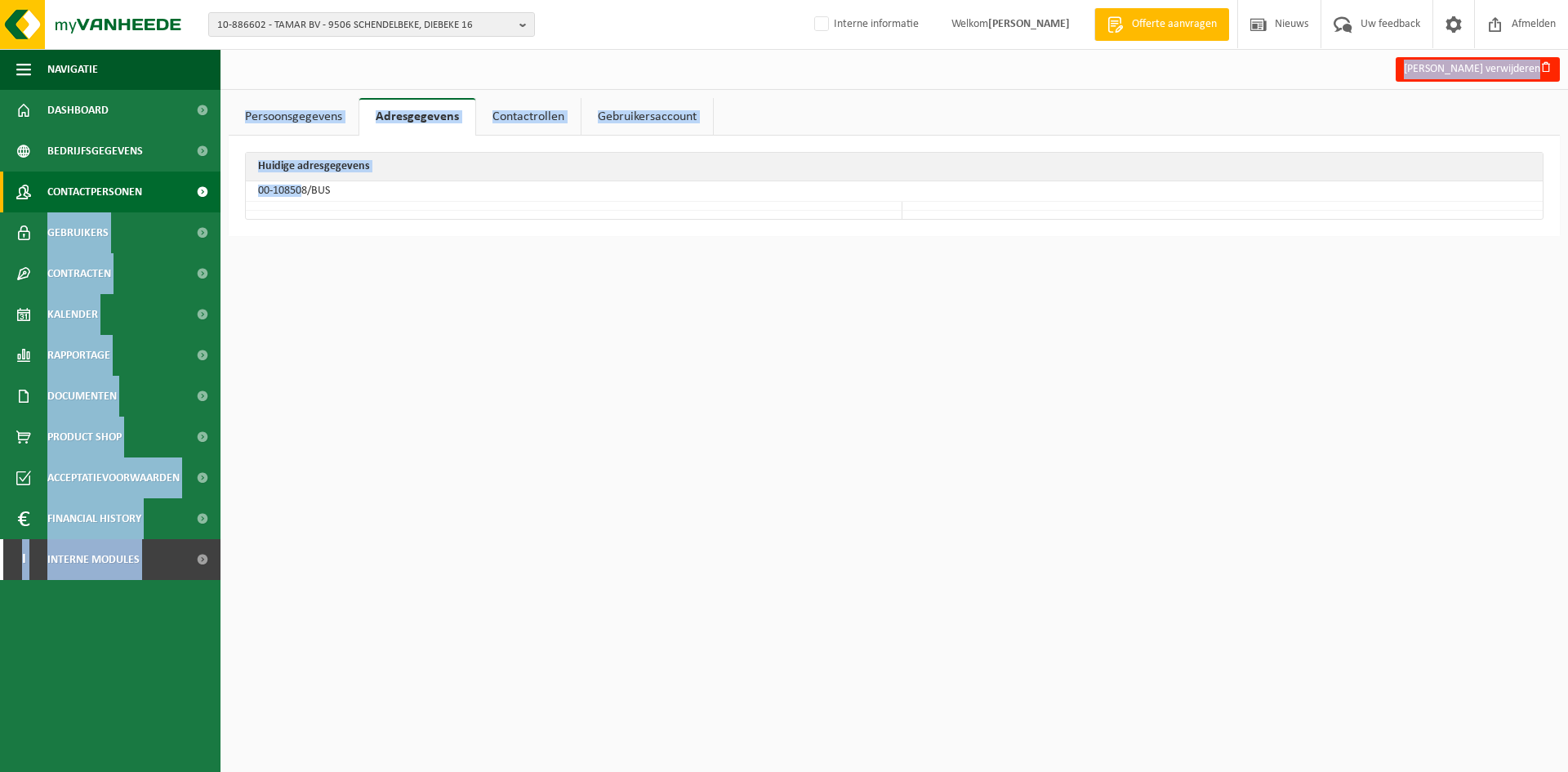
drag, startPoint x: 305, startPoint y: 194, endPoint x: 182, endPoint y: 192, distance: 123.0
click at [182, 192] on div "Navigatie Offerte aanvragen Nieuws Uw feedback Afmelden Dashboard Bedrijfsgegev…" at bounding box center [784, 126] width 1568 height 252
click at [257, 177] on th "Huidige adresgegevens" at bounding box center [894, 167] width 1297 height 28
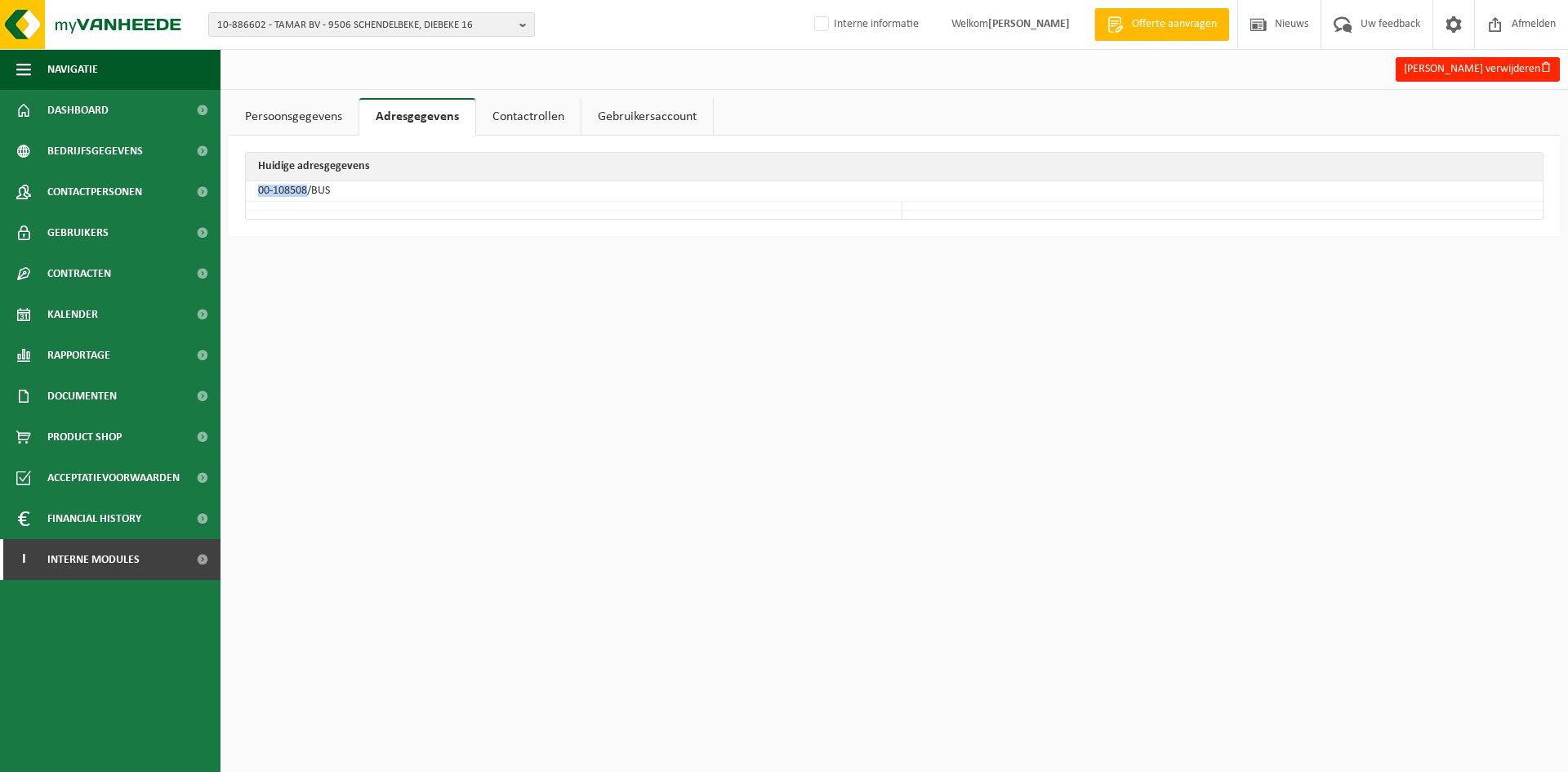
drag, startPoint x: 306, startPoint y: 189, endPoint x: 249, endPoint y: 194, distance: 57.2
click at [249, 194] on td "00-108508/BUS" at bounding box center [894, 191] width 1297 height 21
copy td "00-108508"
click at [1338, 300] on html "10-886602 - TAMAR BV - 9506 SCHENDELBEKE, DIEBEKE 16 01-901325 - TAMAR BV - 950…" at bounding box center [784, 386] width 1568 height 772
click at [434, 18] on span "10-886602 - TAMAR BV - 9506 SCHENDELBEKE, DIEBEKE 16" at bounding box center [365, 25] width 295 height 24
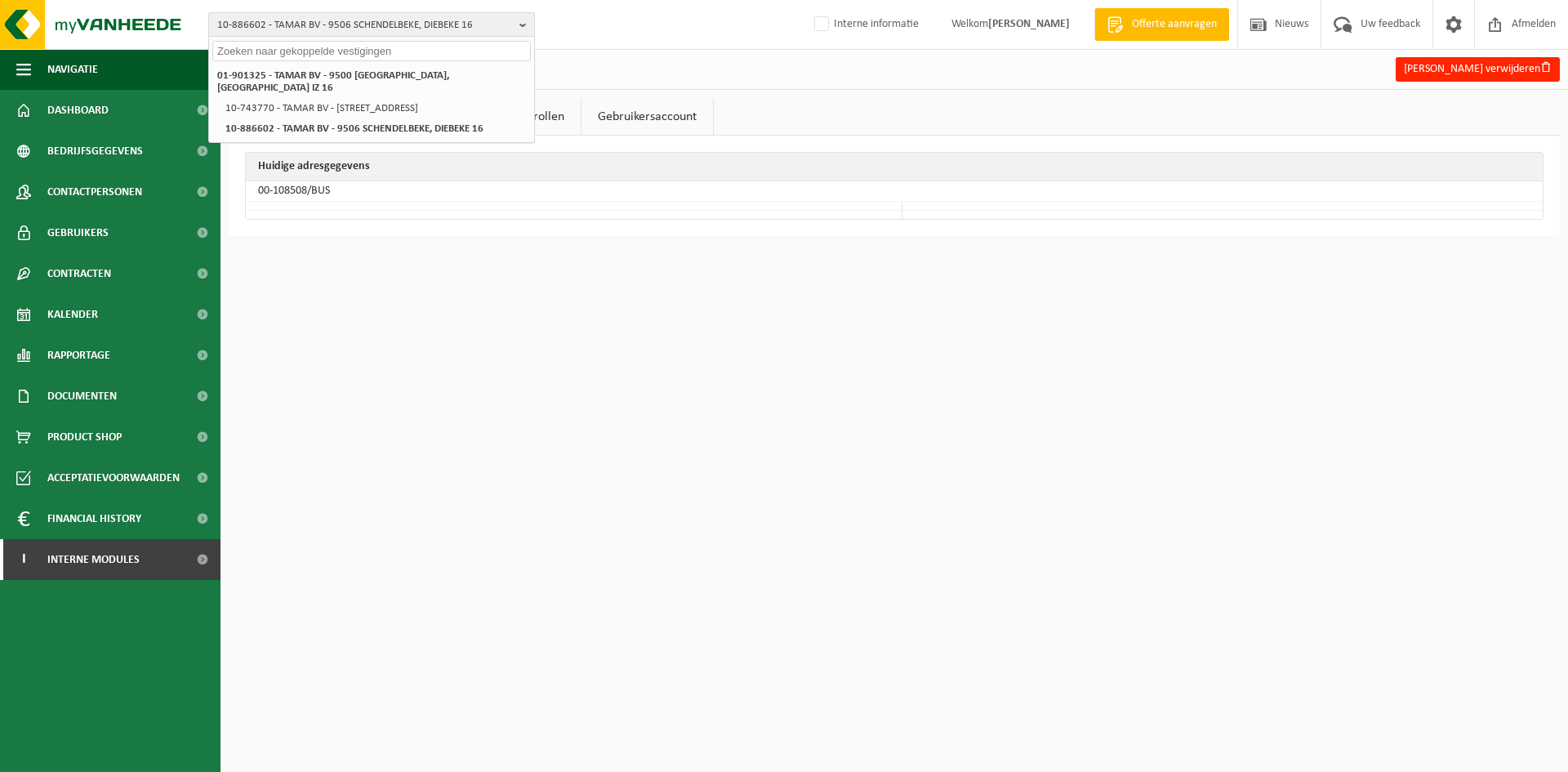
paste input "10-895617"
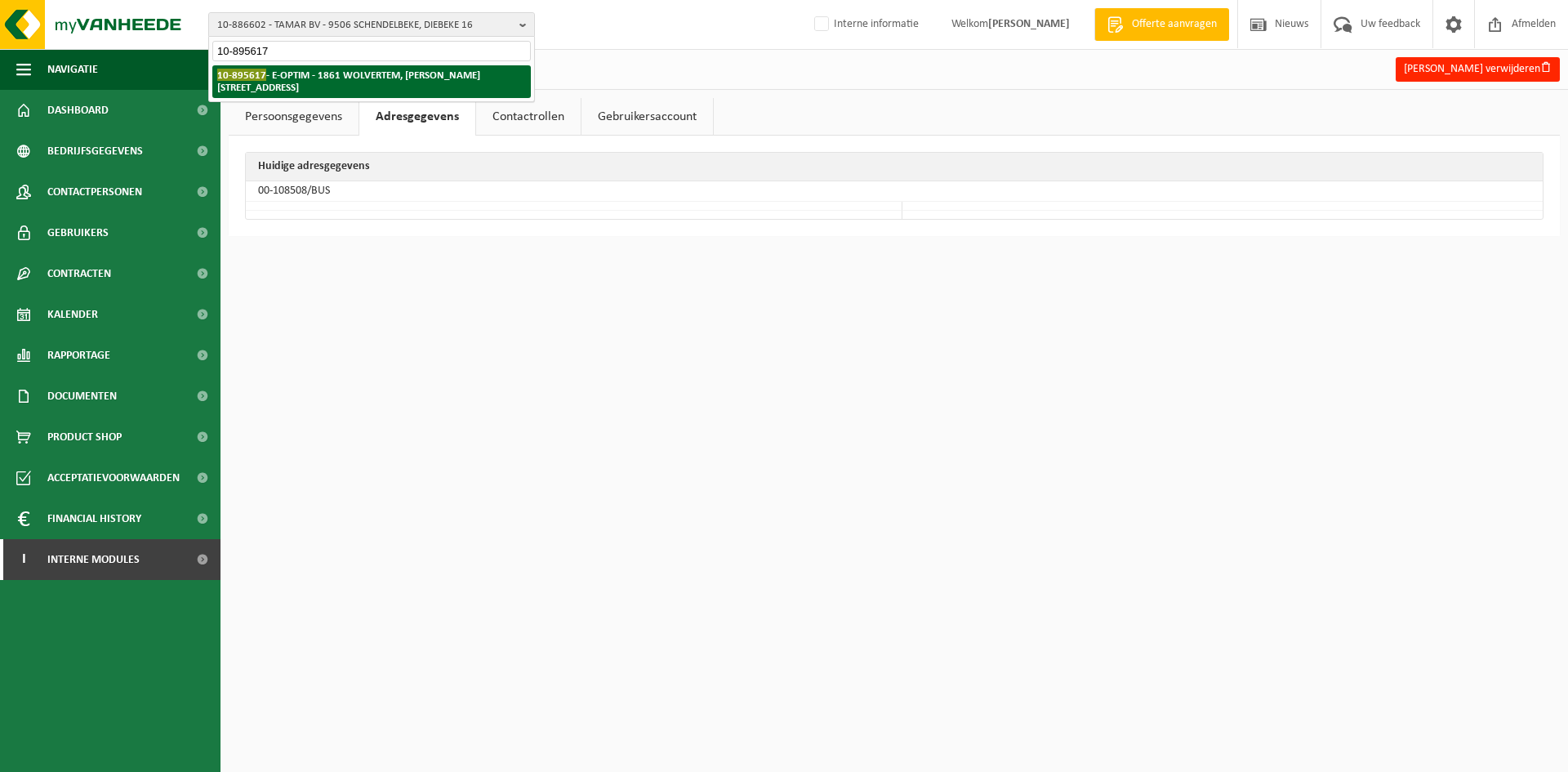
type input "10-895617"
click at [325, 80] on strong "10-895617 - E-OPTIM - 1861 WOLVERTEM, [PERSON_NAME][STREET_ADDRESS]" at bounding box center [349, 81] width 263 height 24
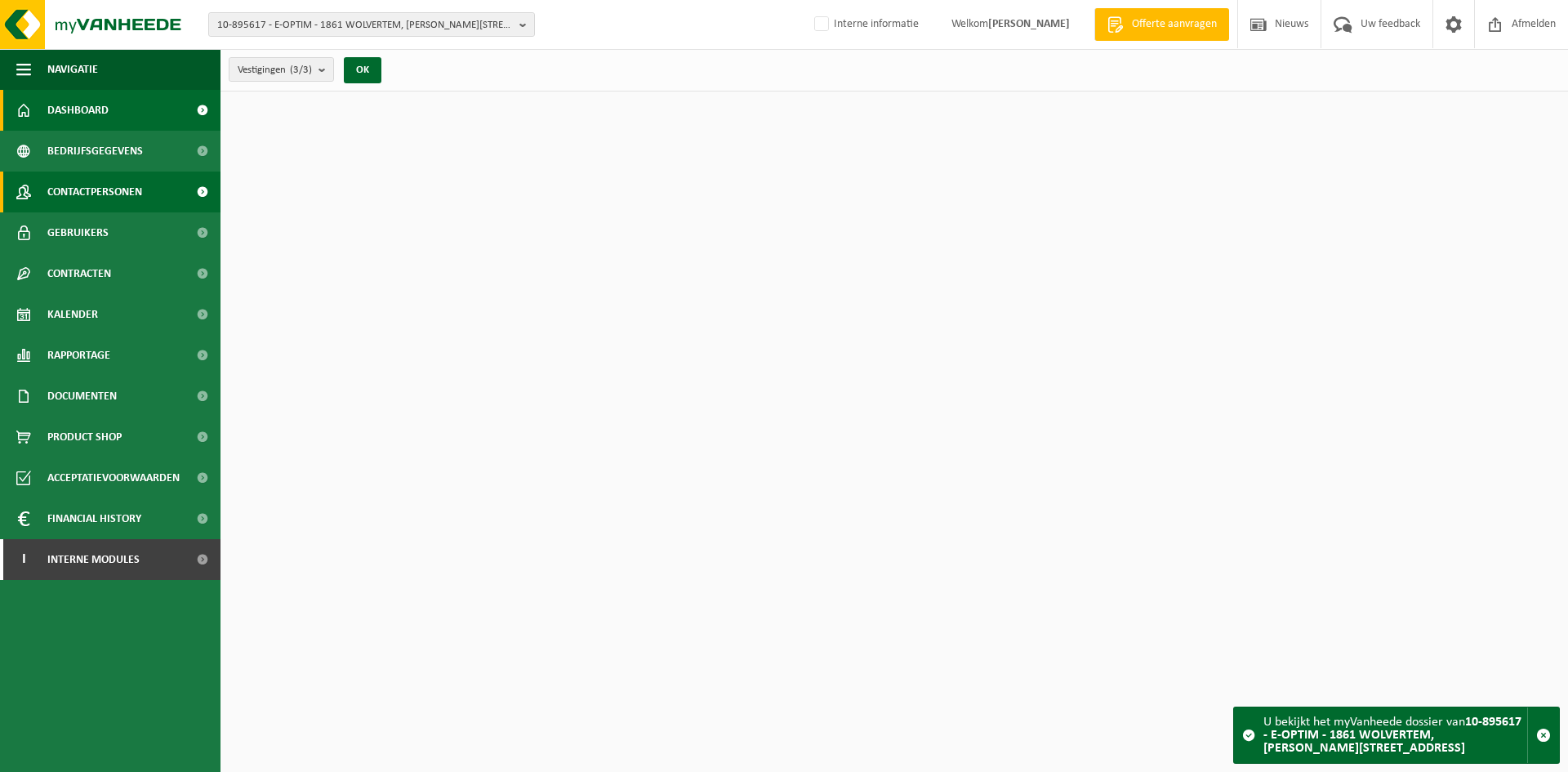
click at [114, 194] on span "Contactpersonen" at bounding box center [95, 192] width 95 height 41
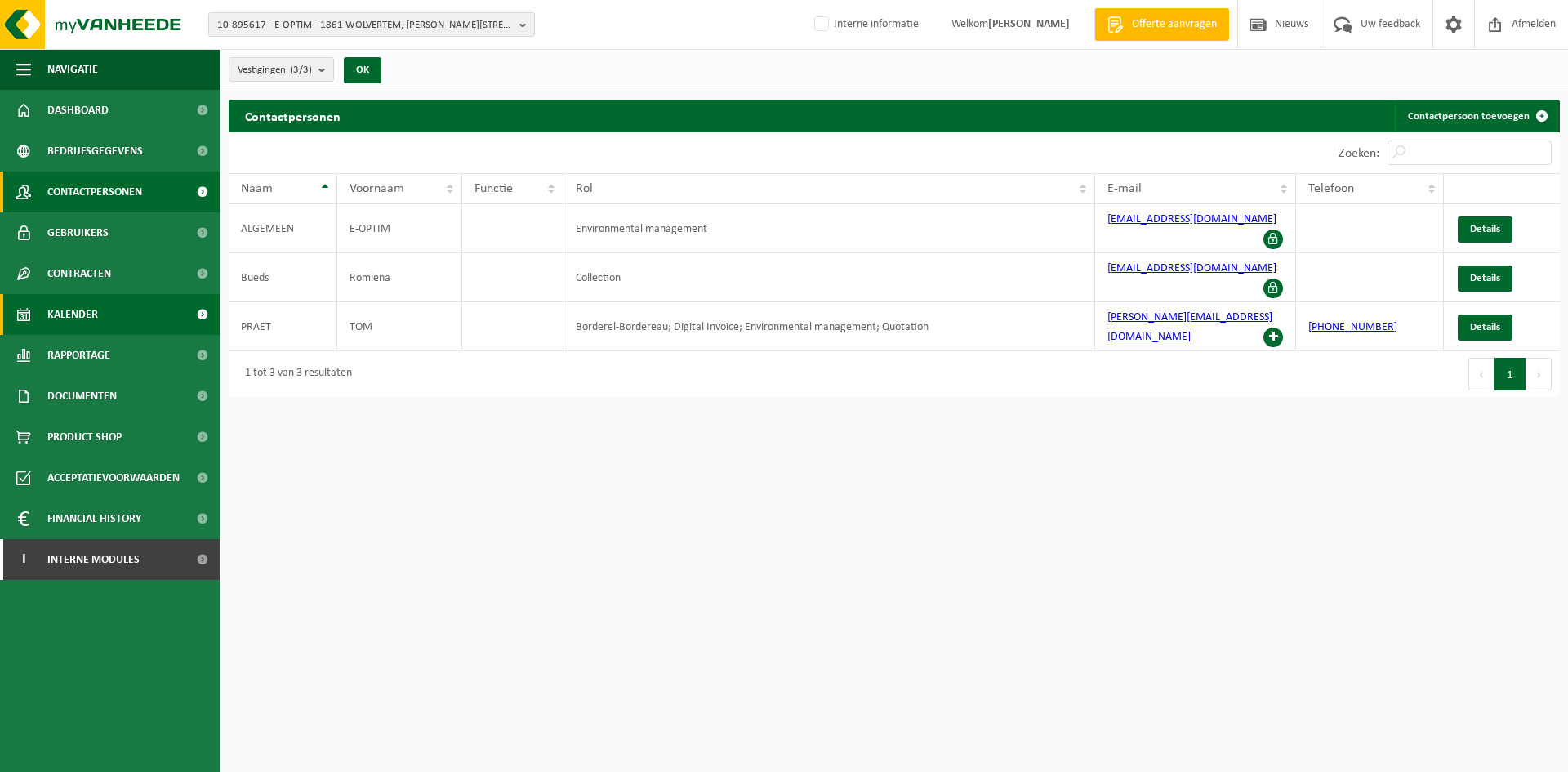
click at [73, 317] on span "Kalender" at bounding box center [73, 315] width 51 height 41
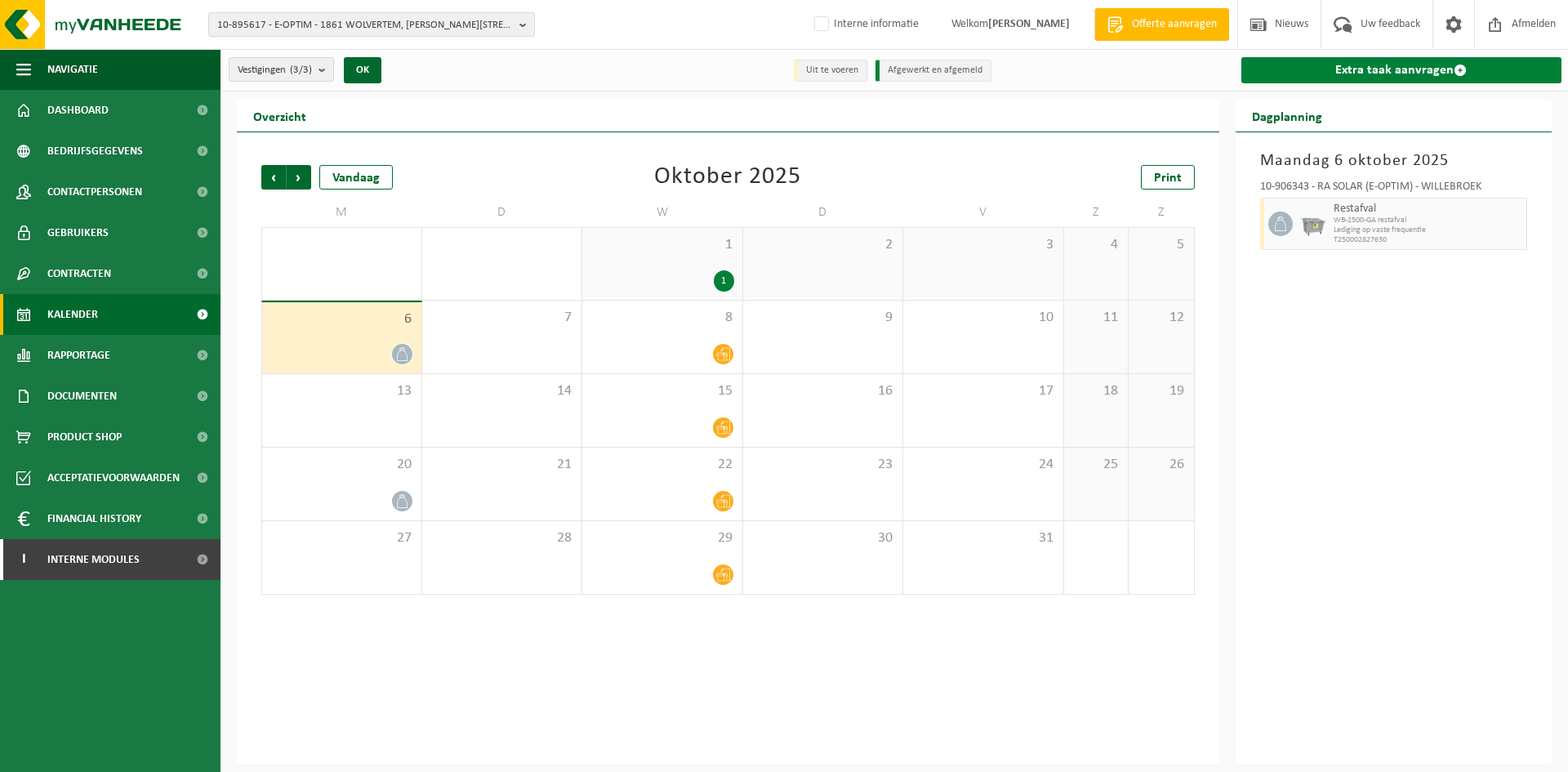
click at [1424, 73] on link "Extra taak aanvragen" at bounding box center [1402, 70] width 321 height 26
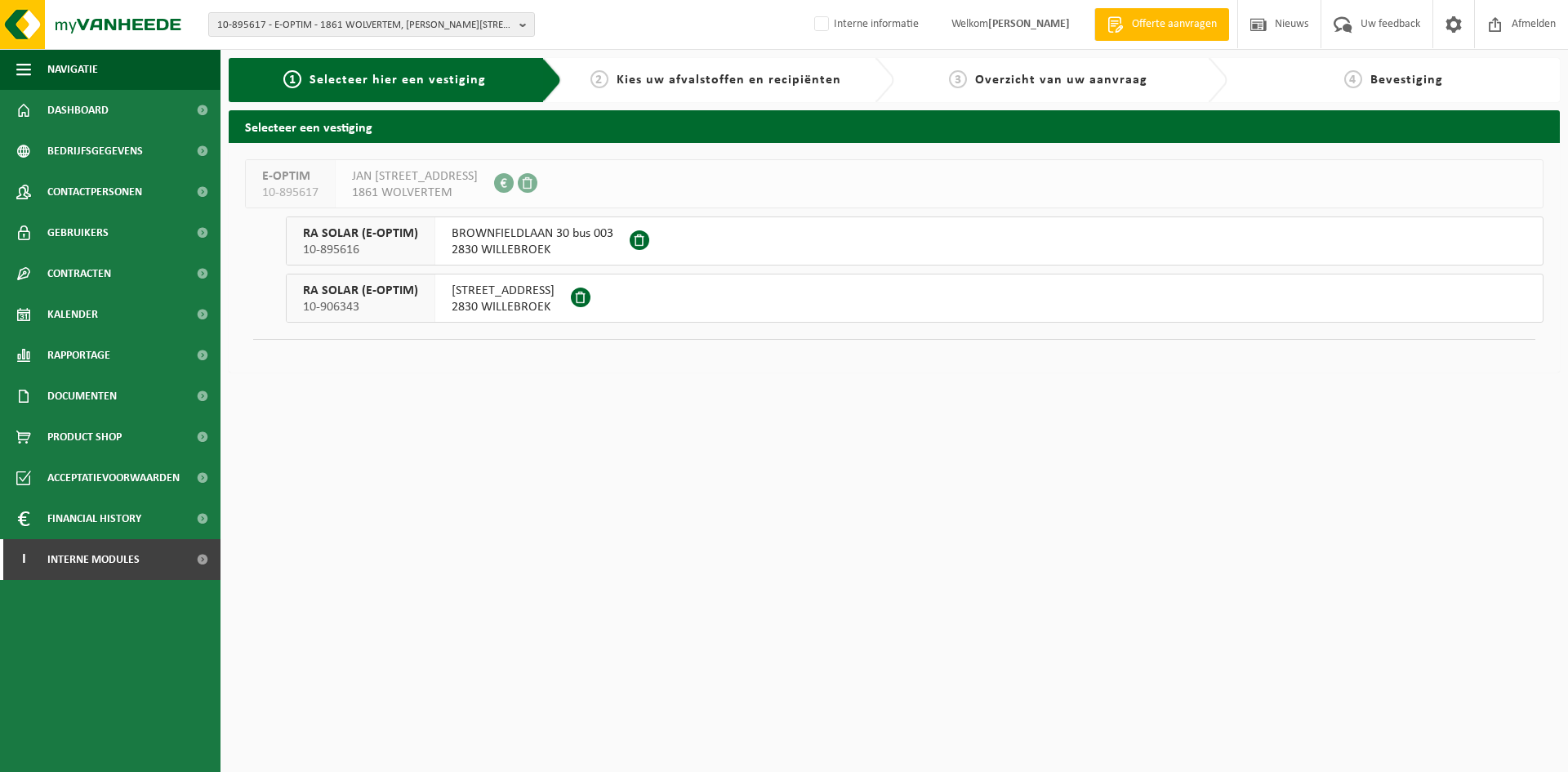
click at [575, 243] on span "2830 WILLEBROEK" at bounding box center [533, 250] width 161 height 16
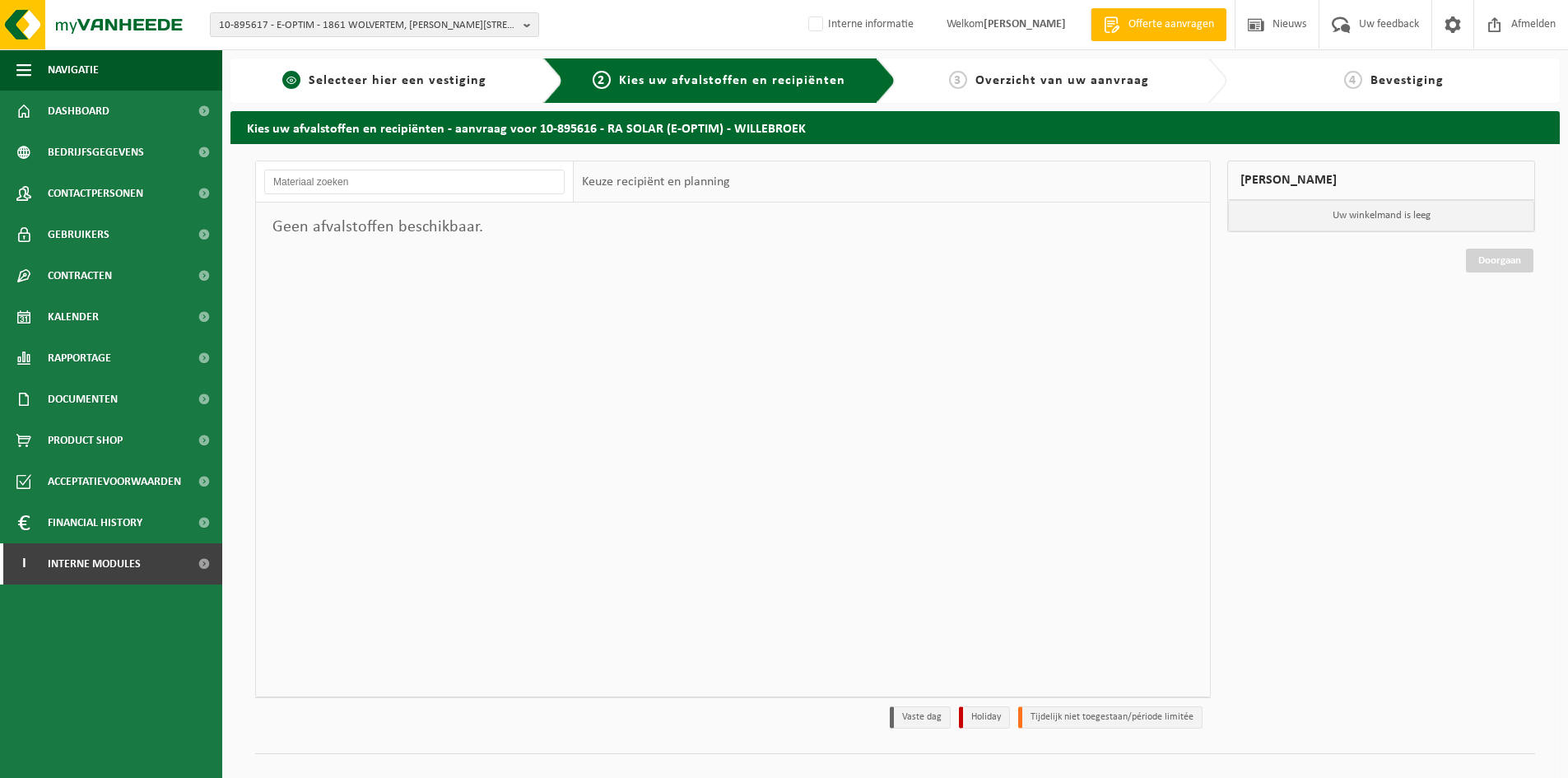
click at [502, 76] on link "1 Selecteer hier een vestiging" at bounding box center [385, 80] width 291 height 20
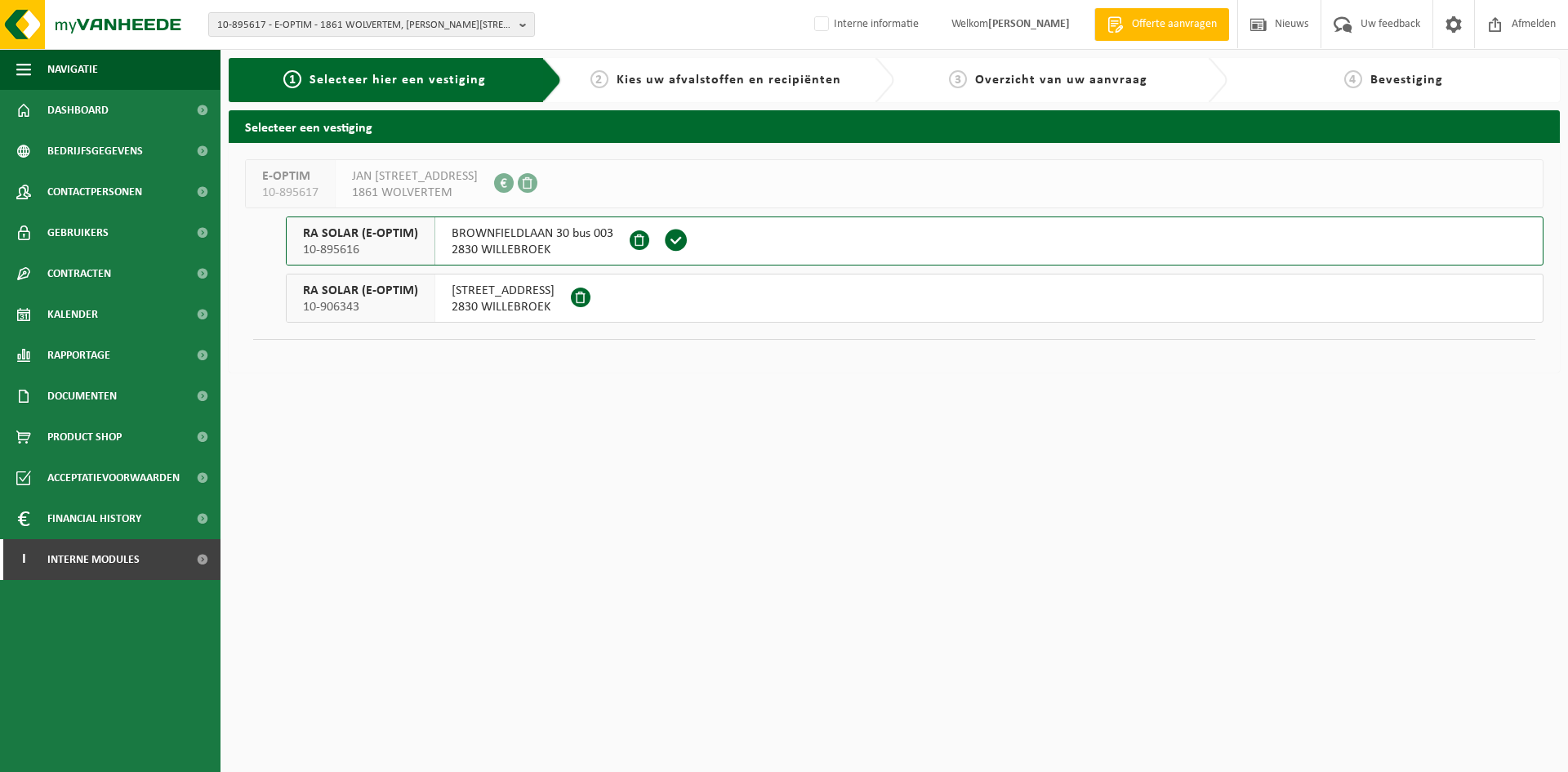
click at [517, 282] on div "[STREET_ADDRESS]" at bounding box center [503, 298] width 136 height 48
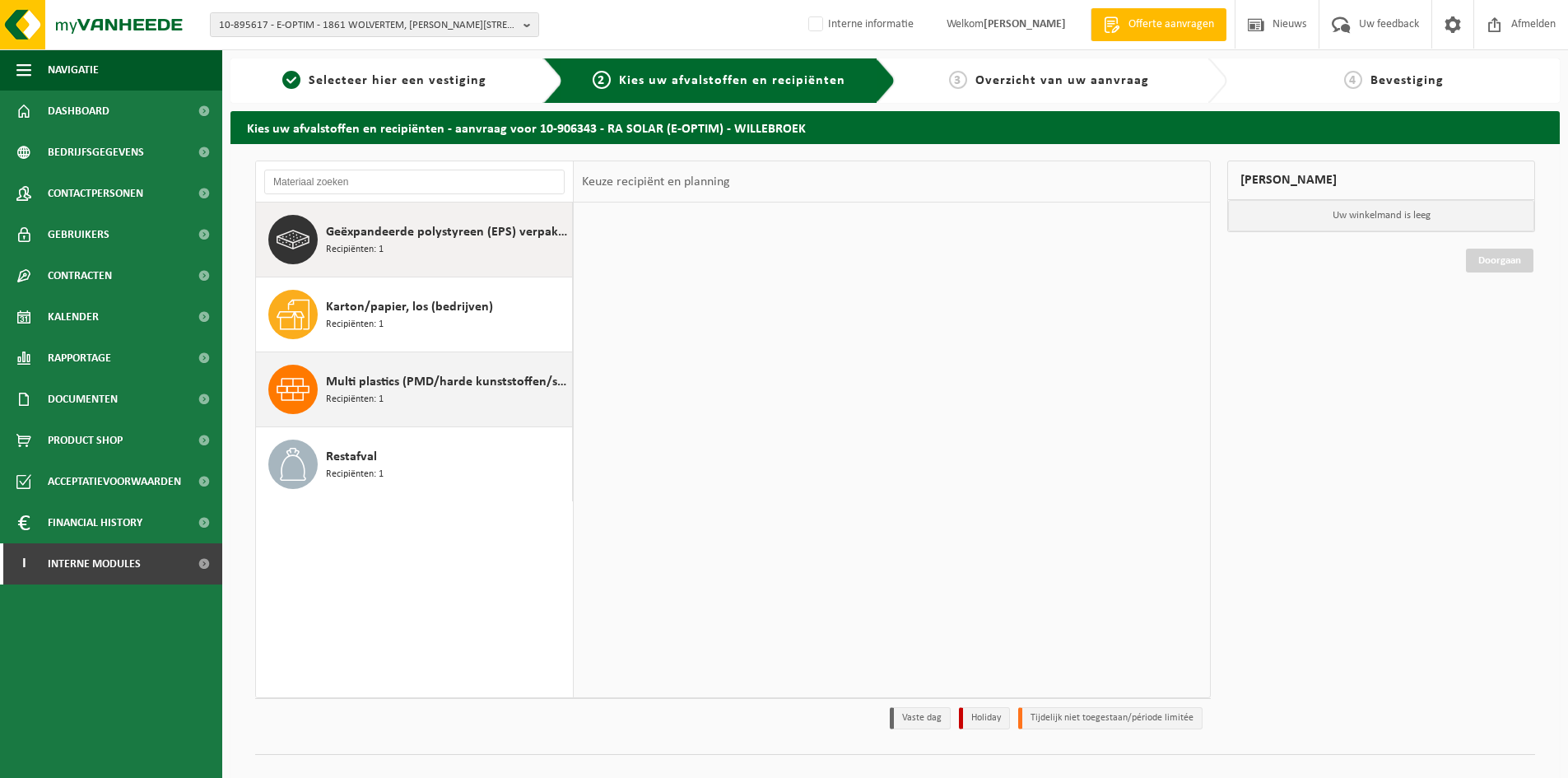
click at [451, 389] on span "Multi plastics (PMD/harde kunststoffen/spanbanden/EPS/folie naturel/folie gemen…" at bounding box center [447, 382] width 242 height 20
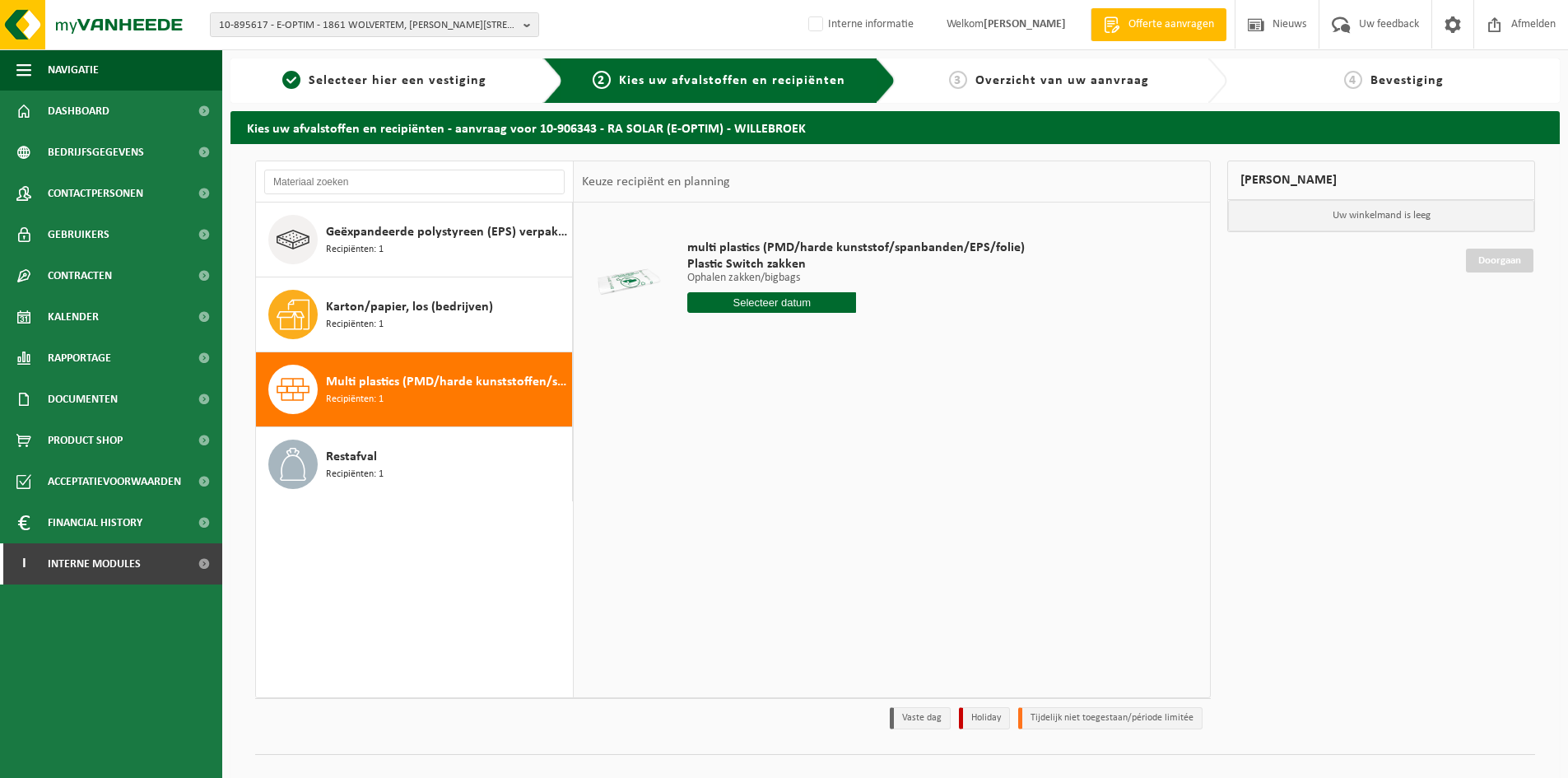
click at [788, 304] on input "text" at bounding box center [771, 303] width 169 height 21
click at [123, 317] on link "Kalender" at bounding box center [111, 318] width 222 height 42
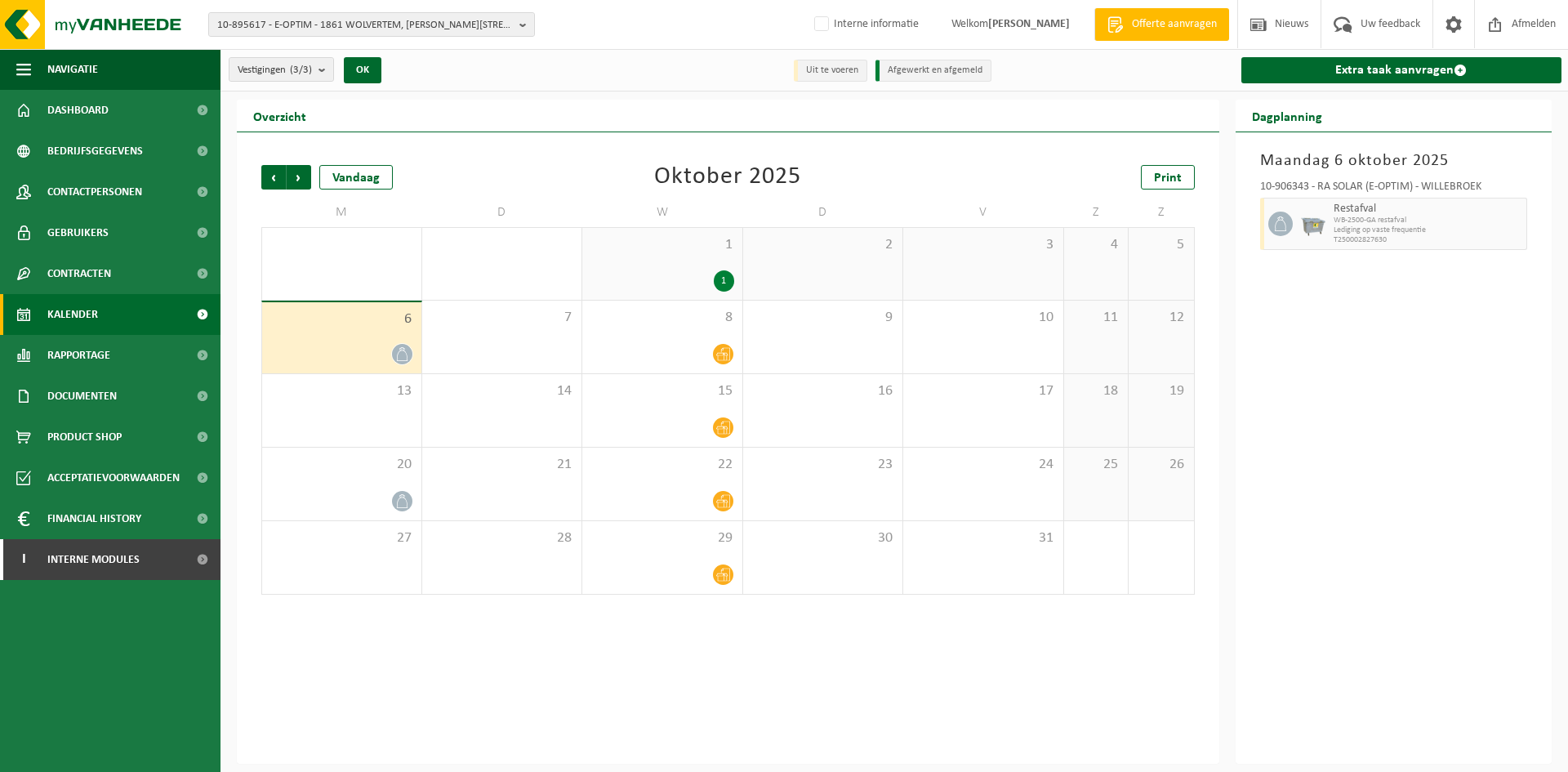
drag, startPoint x: 610, startPoint y: 103, endPoint x: 555, endPoint y: 102, distance: 55.0
click at [610, 103] on div "Overzicht" at bounding box center [729, 115] width 983 height 33
click at [593, 152] on div "Vorige Volgende Vandaag [DATE] Print M D W D V Z Z 29 30 1 1 2 3 4 5 6 7 8 9 10…" at bounding box center [728, 380] width 950 height 462
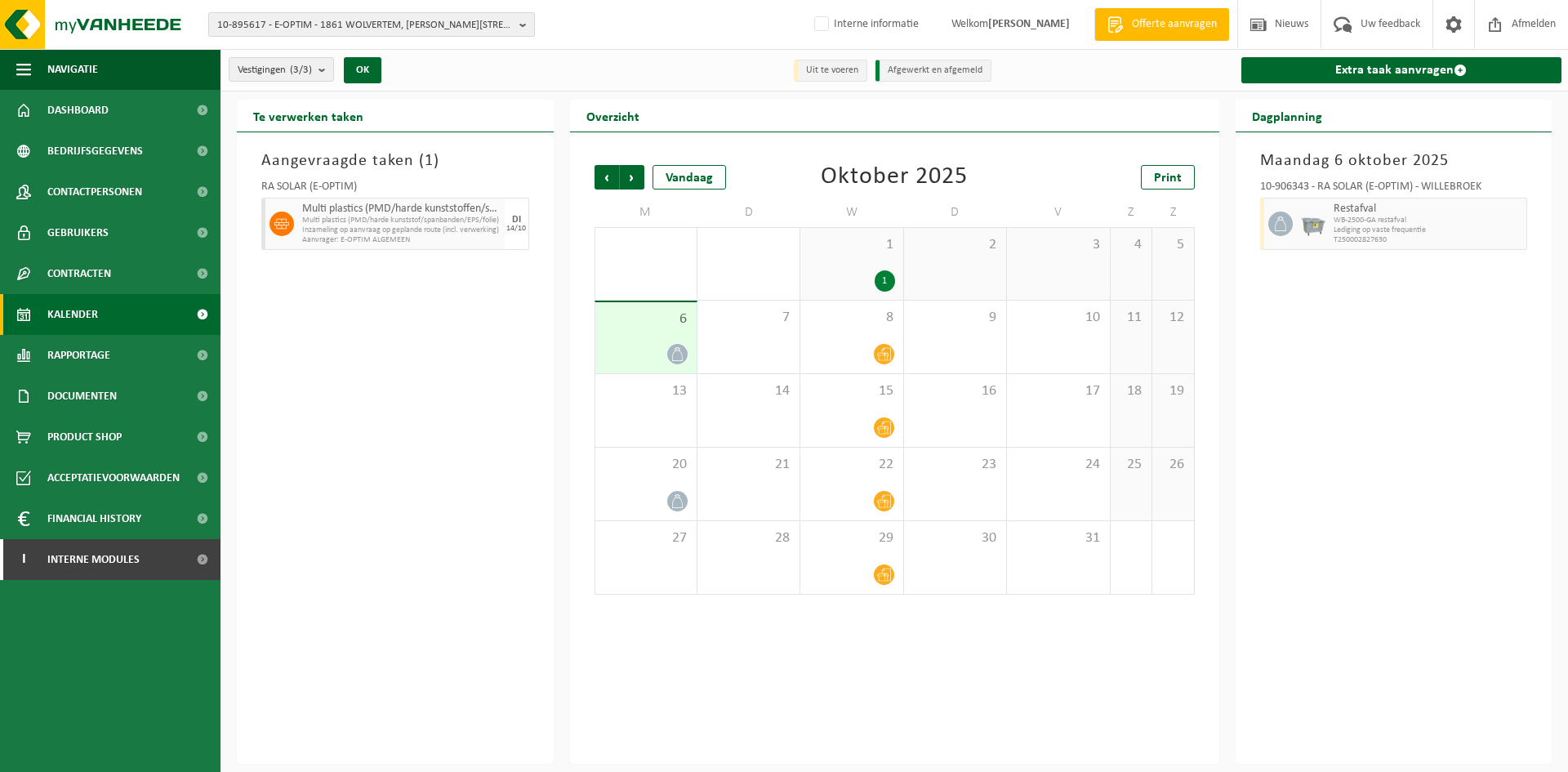
click at [376, 24] on span "10-895617 - E-OPTIM - 1861 WOLVERTEM, JAN FEYENSTRAAT 14" at bounding box center [365, 25] width 295 height 24
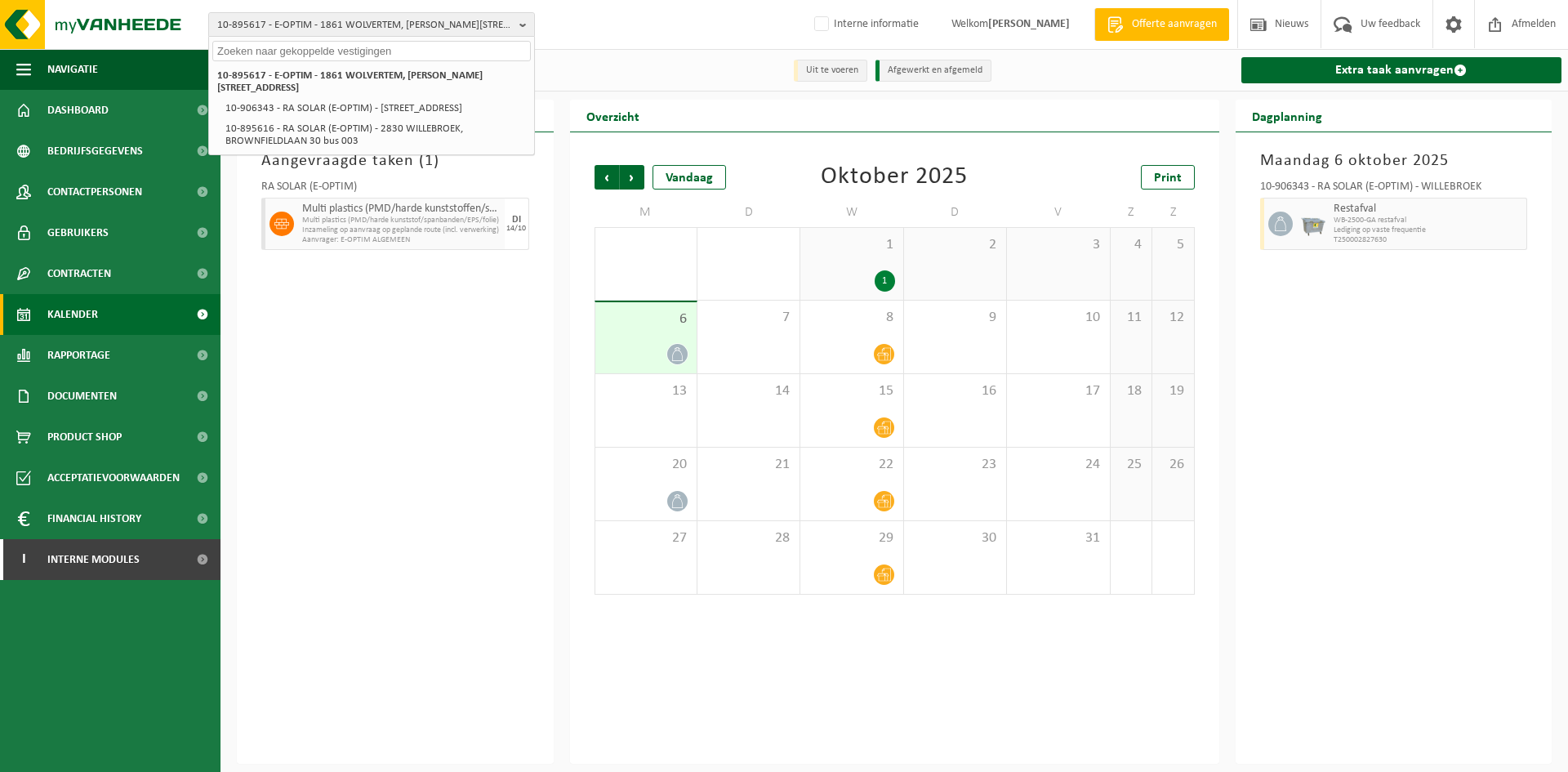
paste input "01-052653"
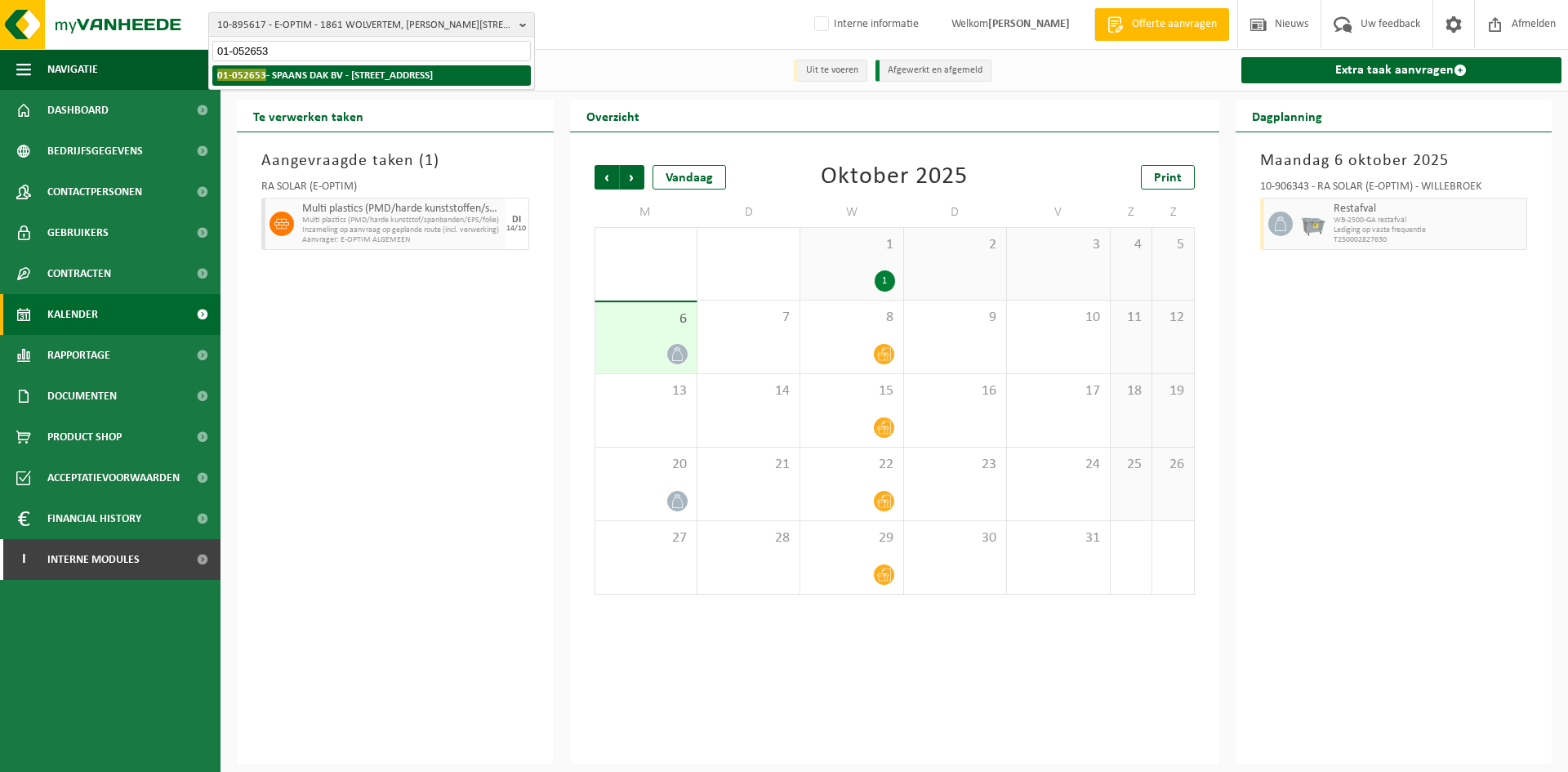
type input "01-052653"
click at [322, 74] on strong "01-052653 - SPAANS DAK BV - 8890 MOORSLEDE, DADIZEELSESTRAAT 295" at bounding box center [325, 74] width 216 height 12
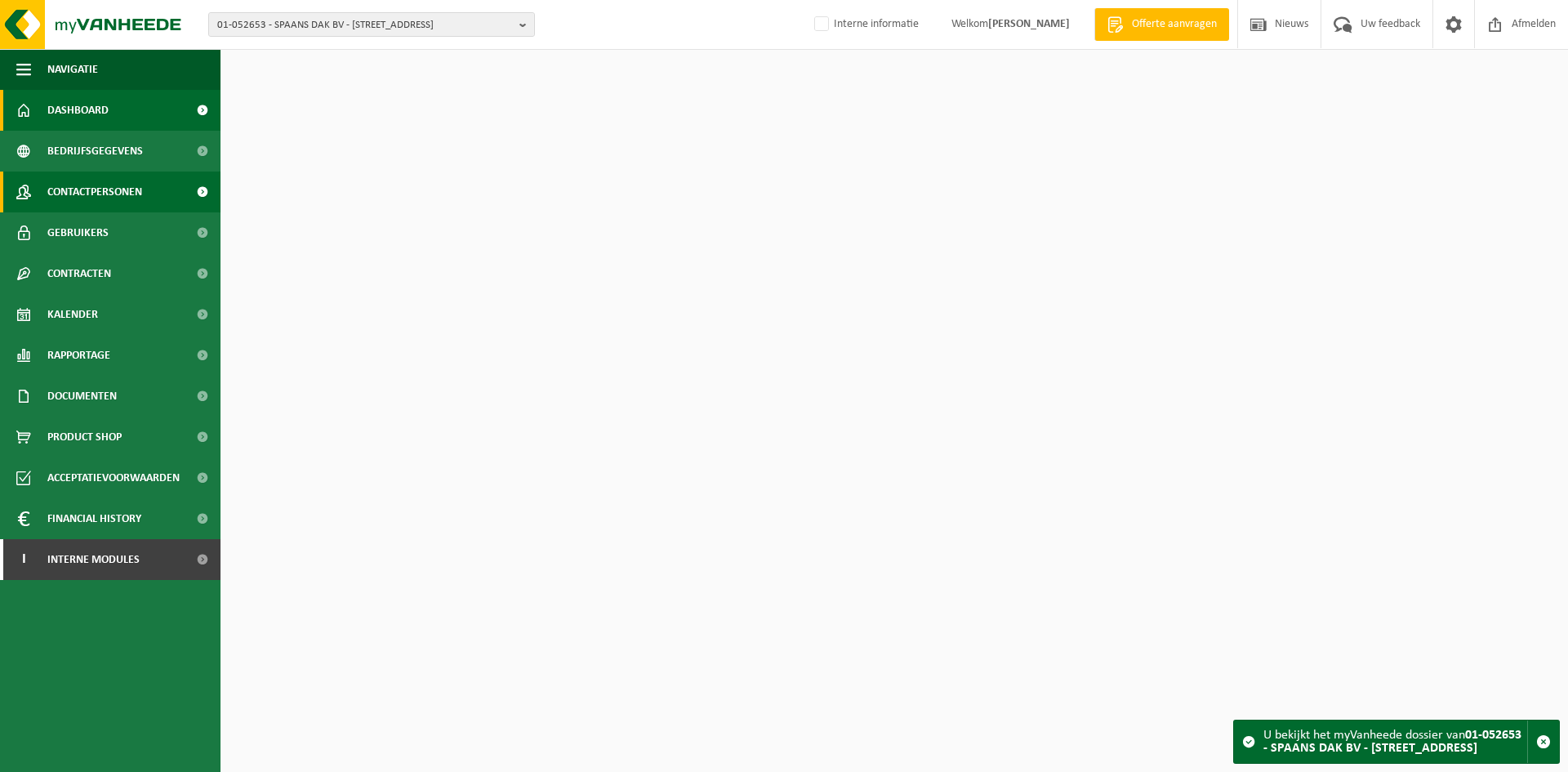
click at [109, 191] on span "Contactpersonen" at bounding box center [95, 192] width 95 height 41
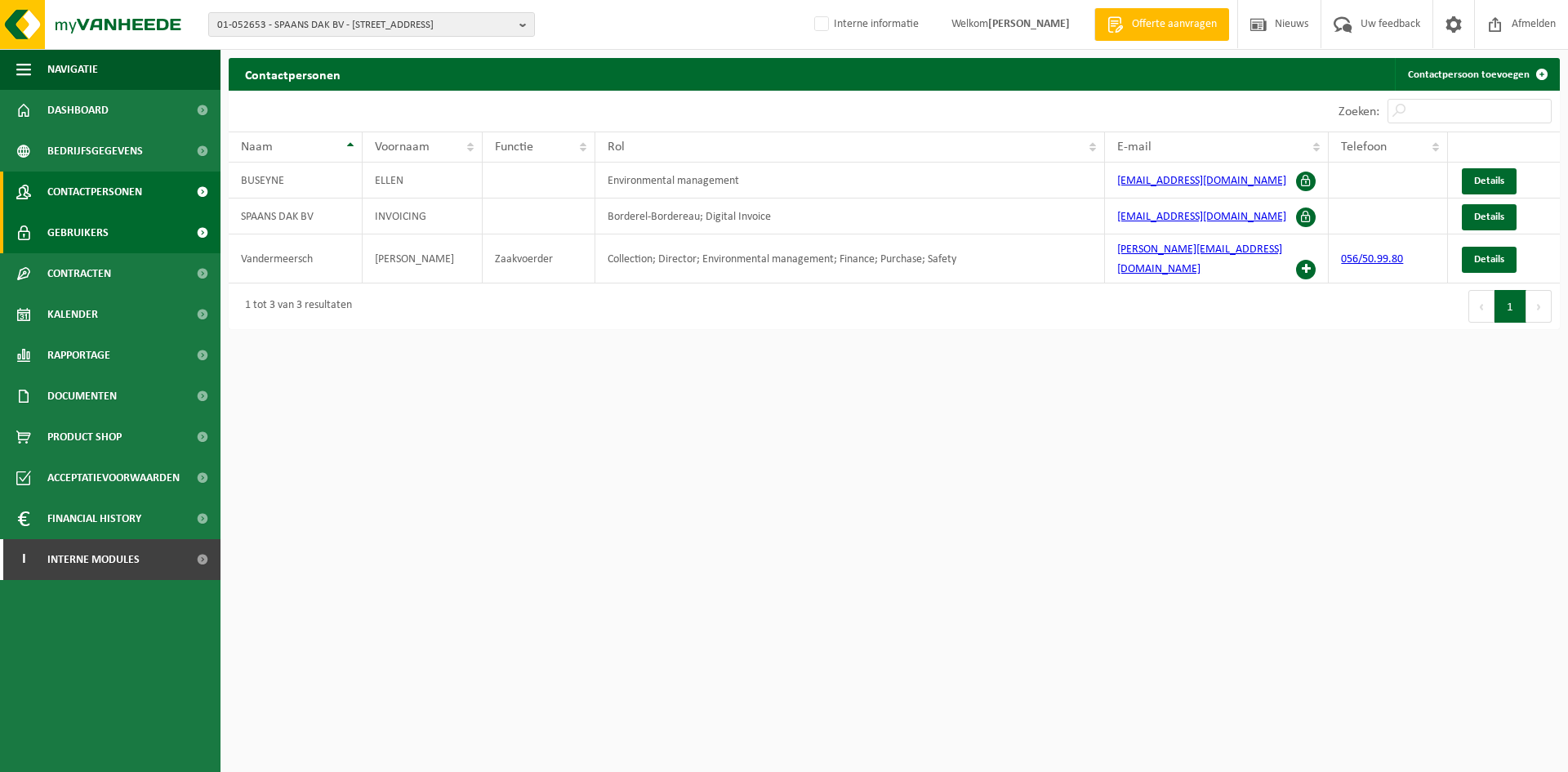
click at [128, 226] on link "Gebruikers" at bounding box center [110, 233] width 220 height 41
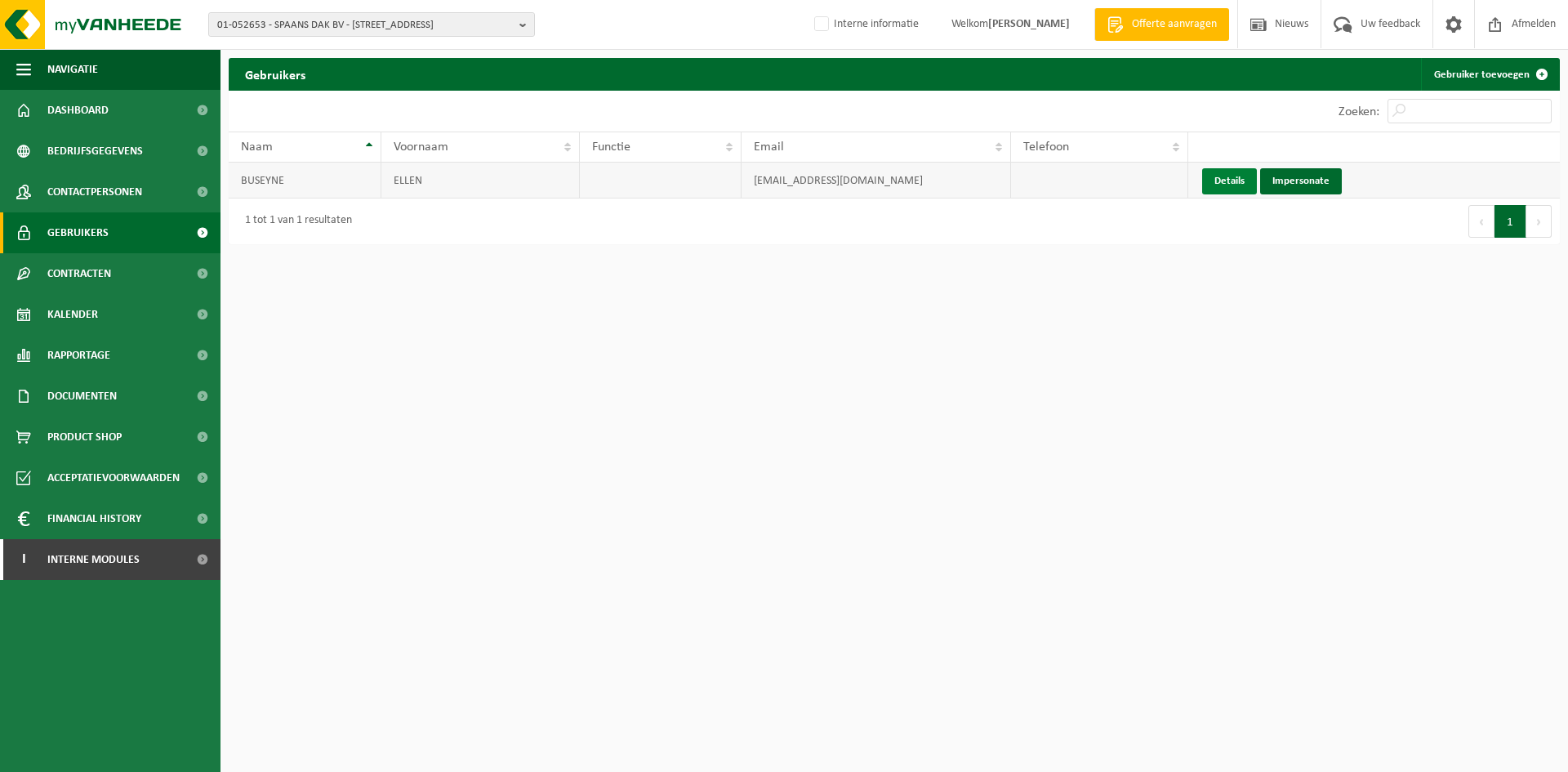
click at [1233, 179] on link "Details" at bounding box center [1229, 181] width 54 height 26
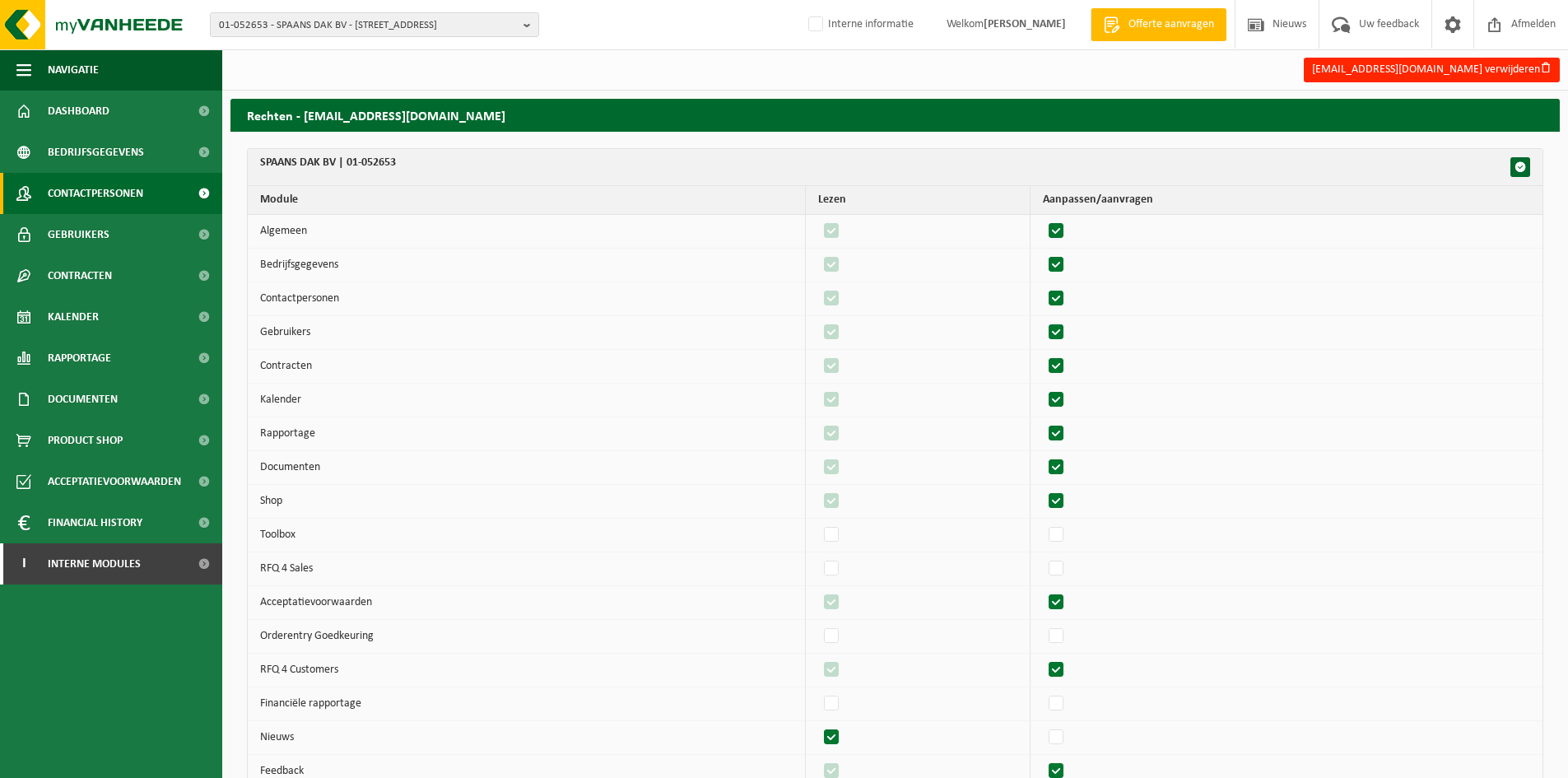
click at [122, 188] on span "Contactpersonen" at bounding box center [95, 194] width 95 height 42
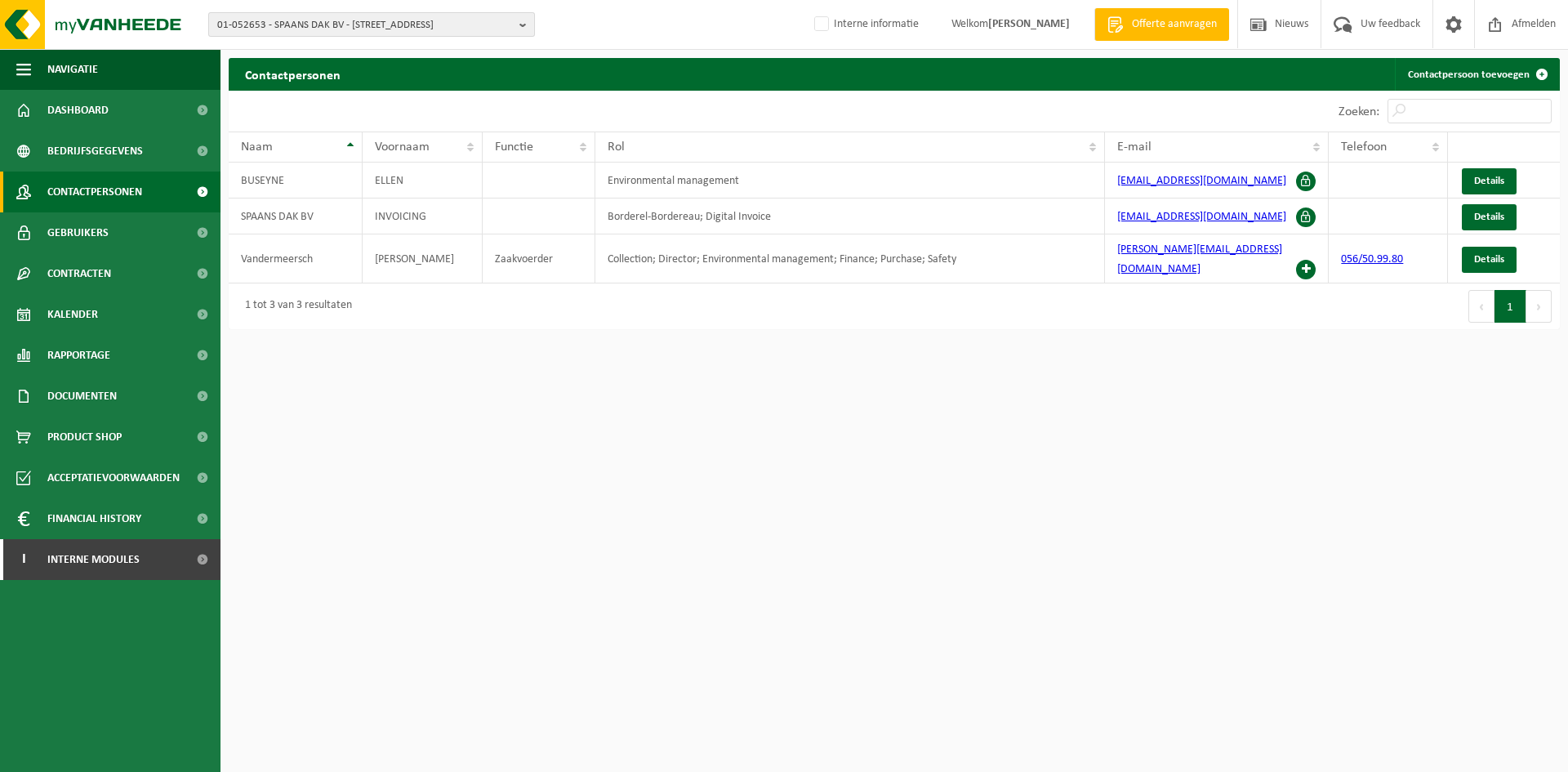
click at [328, 22] on span "01-052653 - SPAANS DAK BV - 8890 MOORSLEDE, DADIZEELSESTRAAT 295" at bounding box center [365, 25] width 295 height 24
paste input "10-784468"
type input "10-784468"
drag, startPoint x: 397, startPoint y: 72, endPoint x: 381, endPoint y: 84, distance: 20.0
click at [400, 72] on strong "10-784468 - BV LOWIE - 9300 AALST, BOLLEWEG 49" at bounding box center [311, 74] width 188 height 12
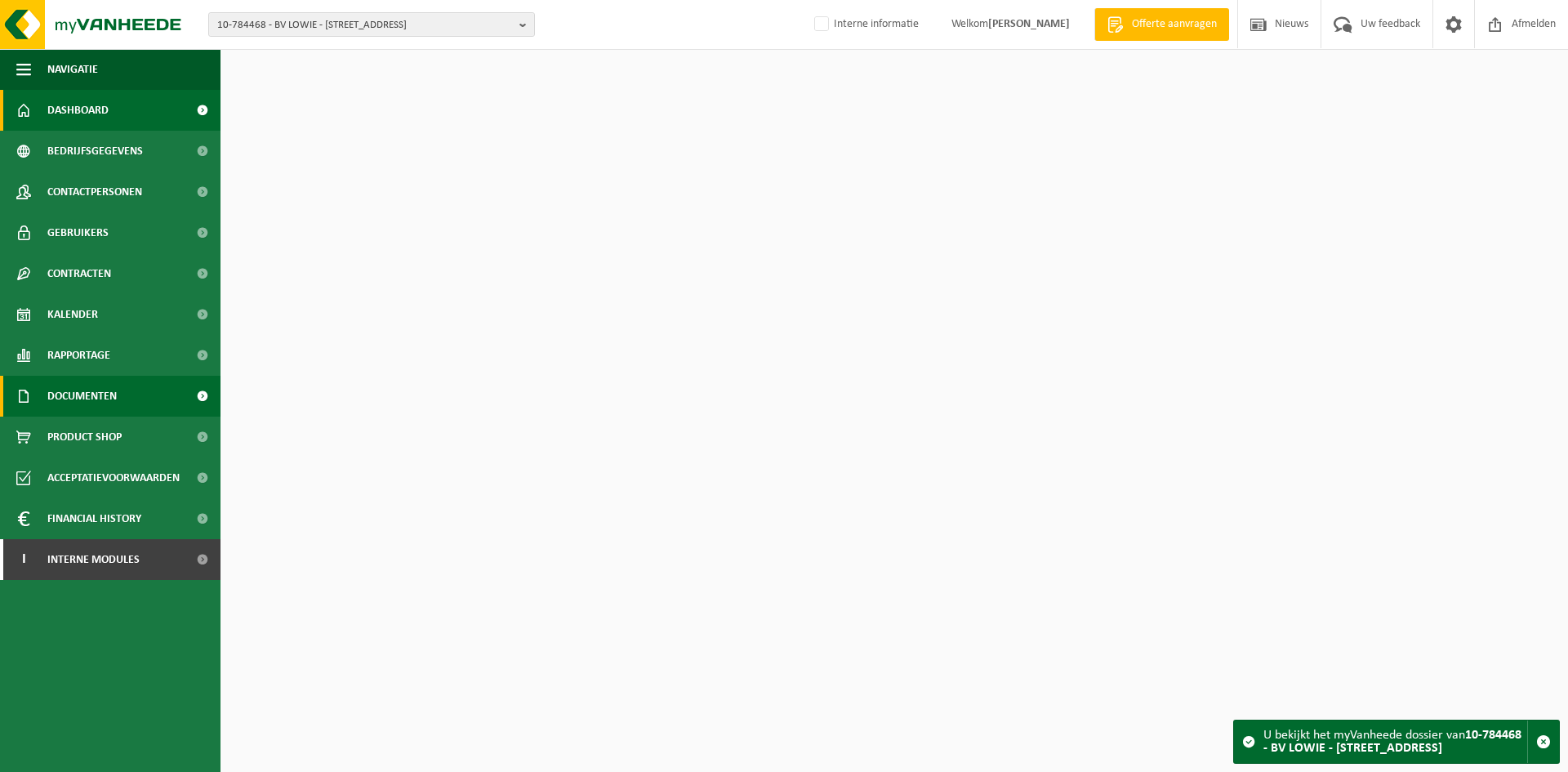
click at [100, 381] on span "Documenten" at bounding box center [83, 397] width 69 height 41
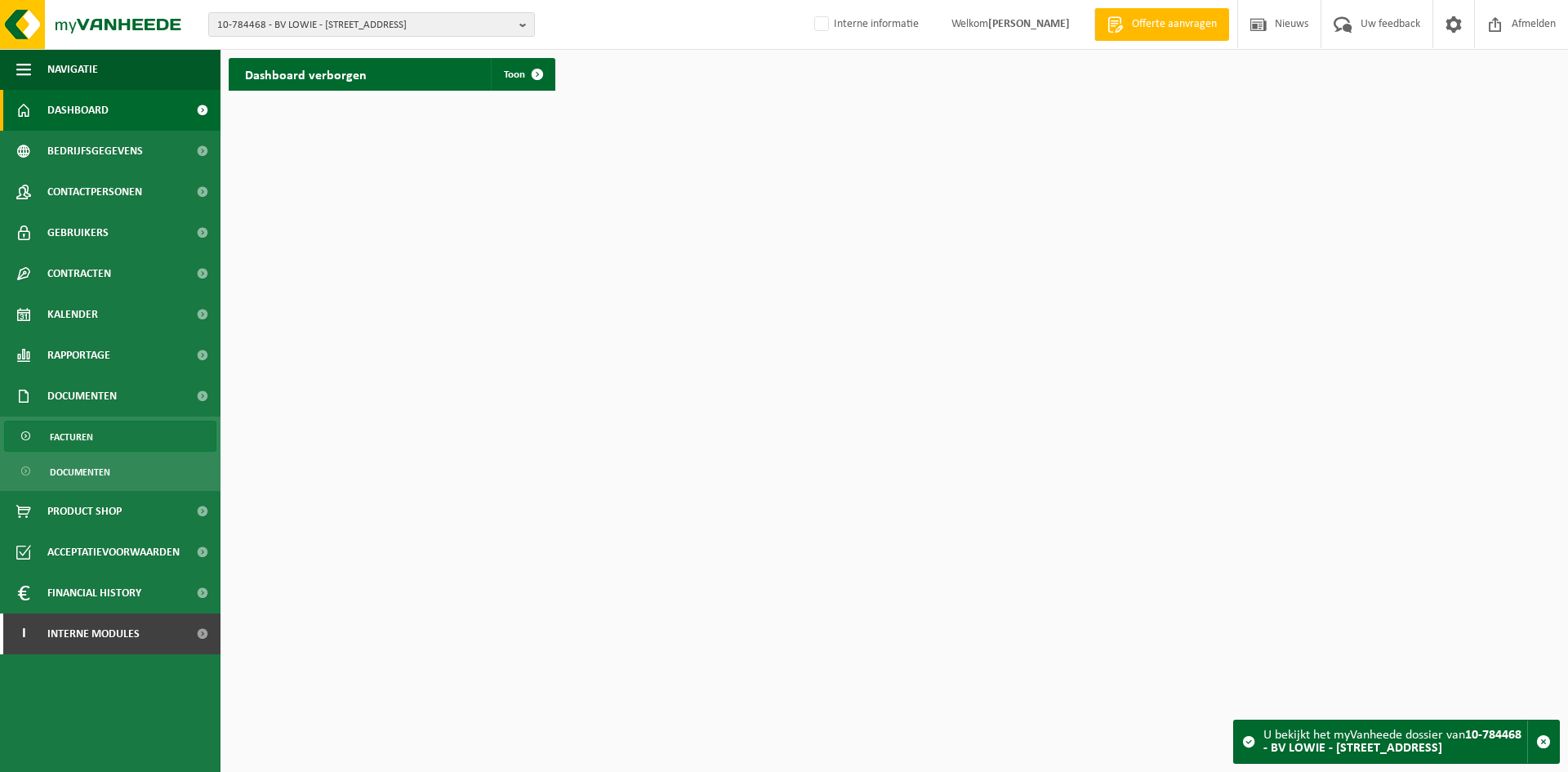
click at [107, 430] on link "Facturen" at bounding box center [110, 436] width 212 height 31
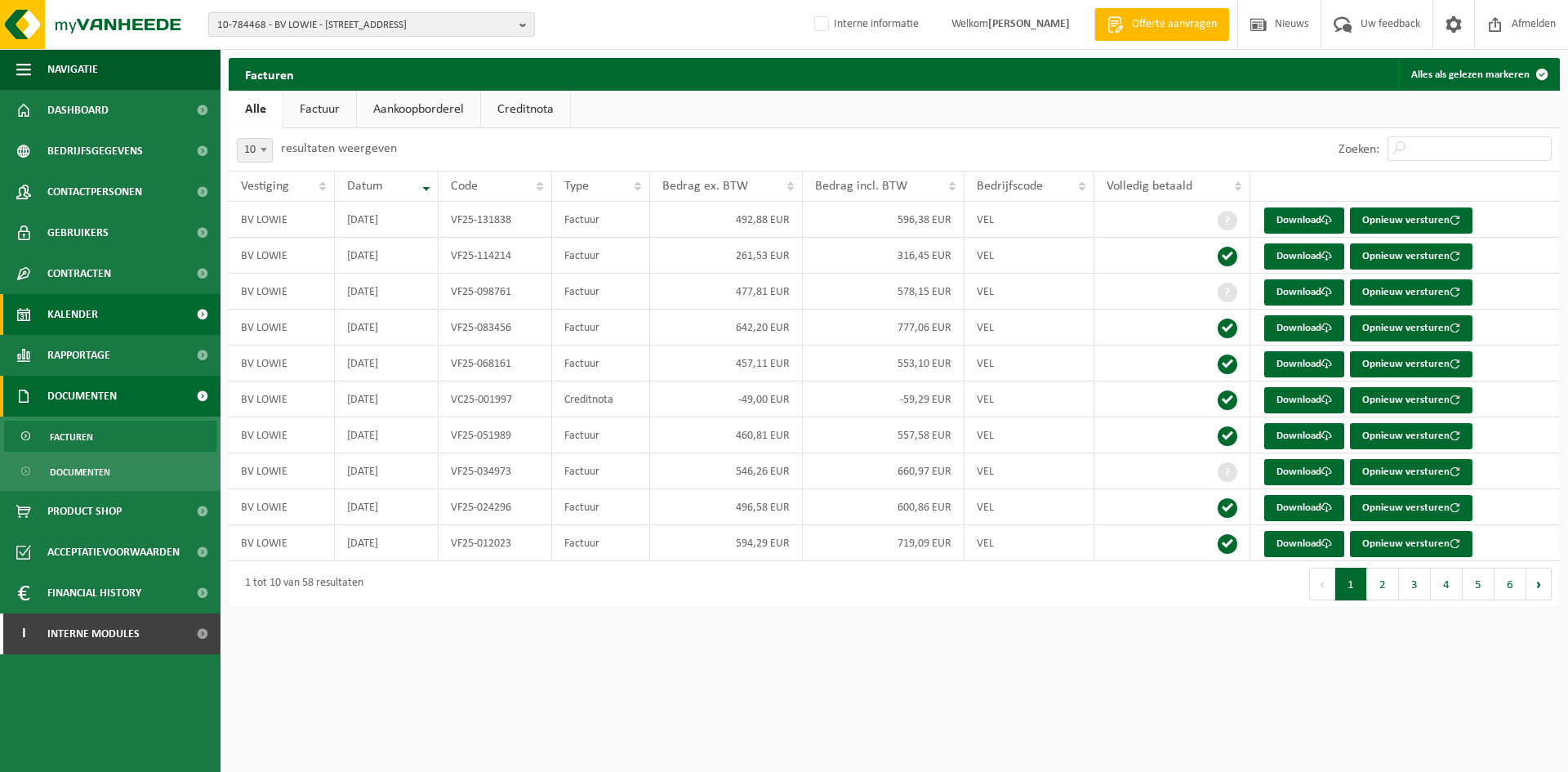
click at [104, 306] on link "Kalender" at bounding box center [110, 315] width 220 height 41
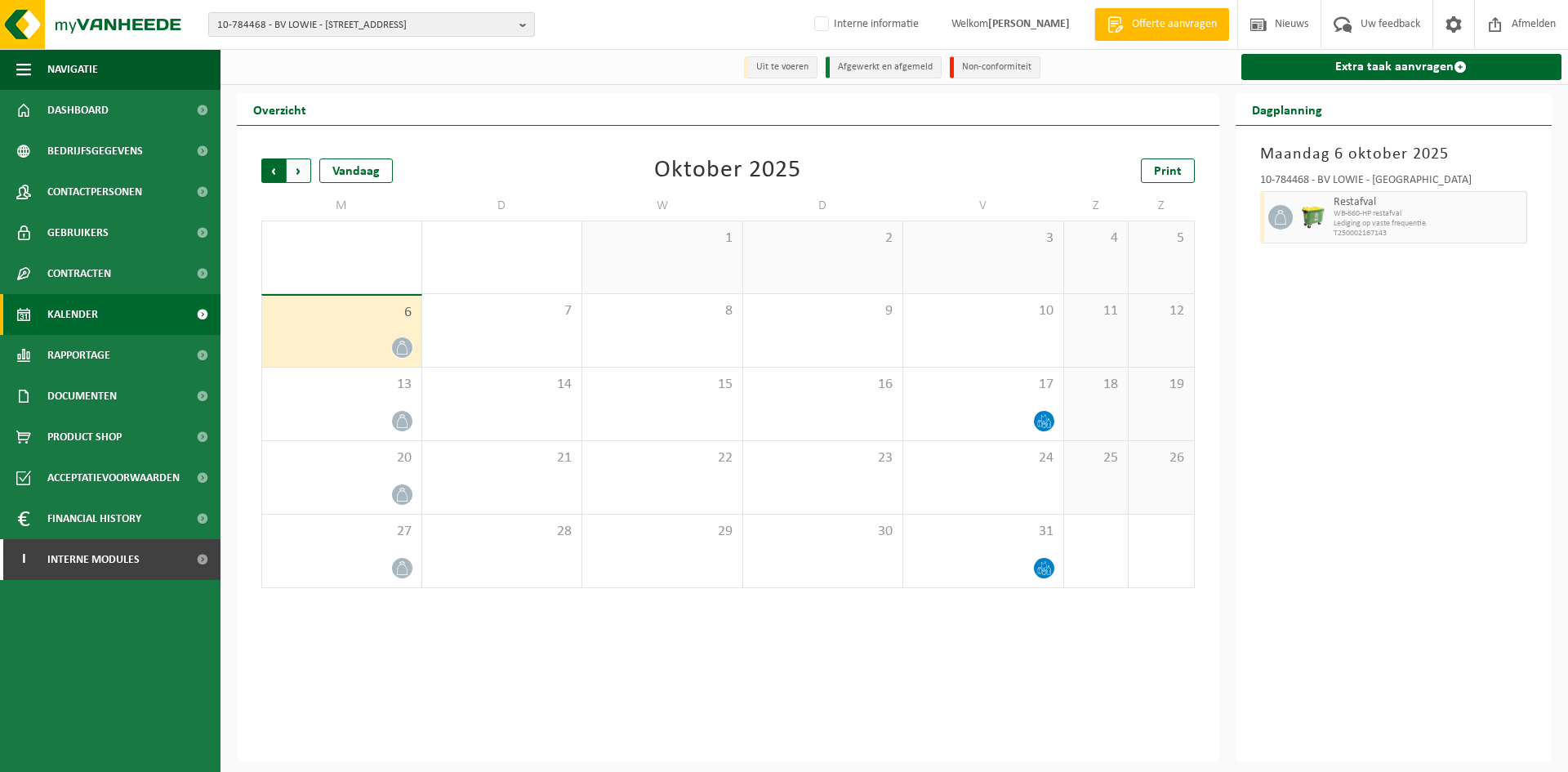
click at [300, 171] on span "Volgende" at bounding box center [299, 171] width 24 height 24
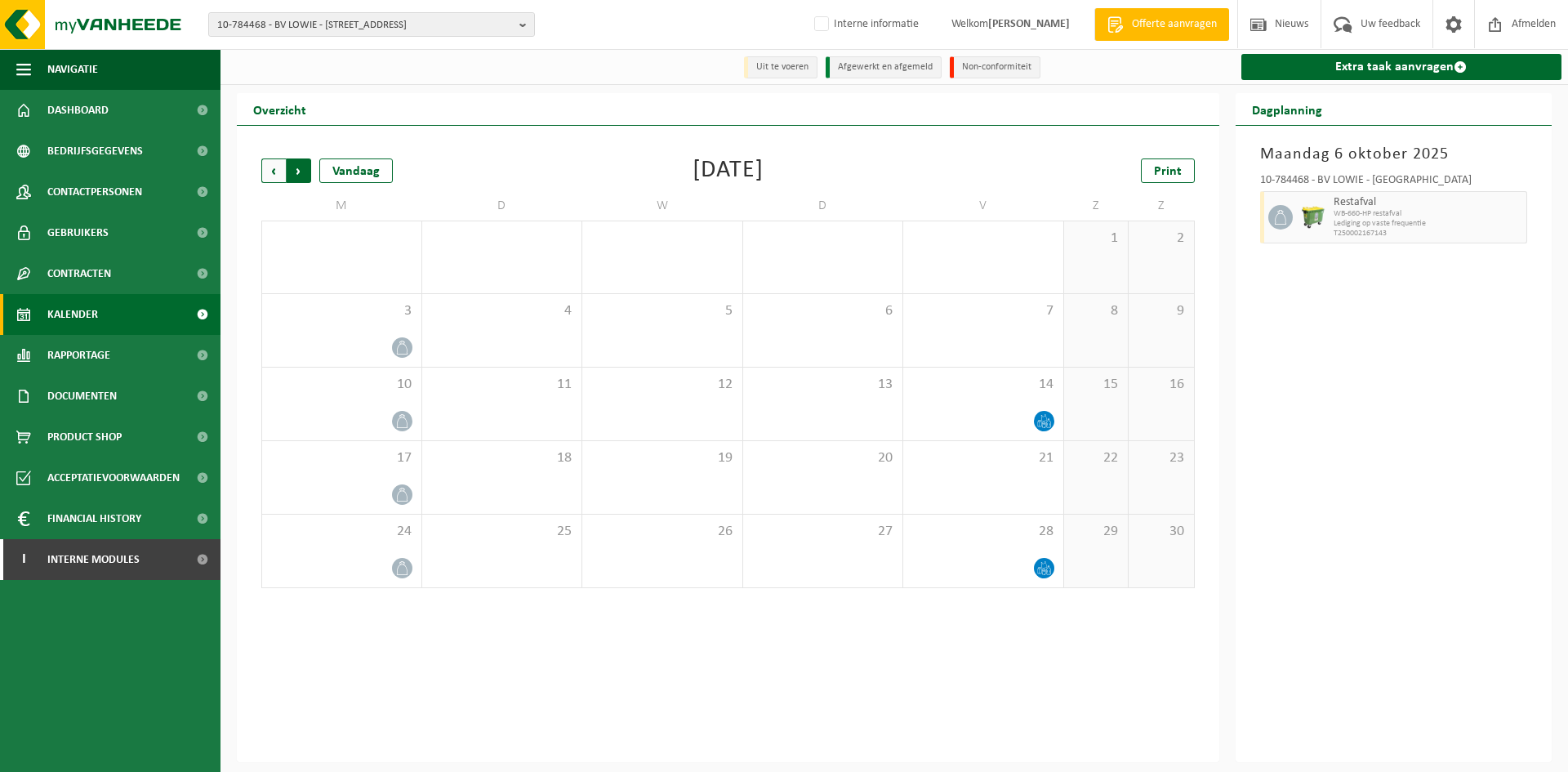
click at [282, 172] on span "Vorige" at bounding box center [274, 171] width 24 height 24
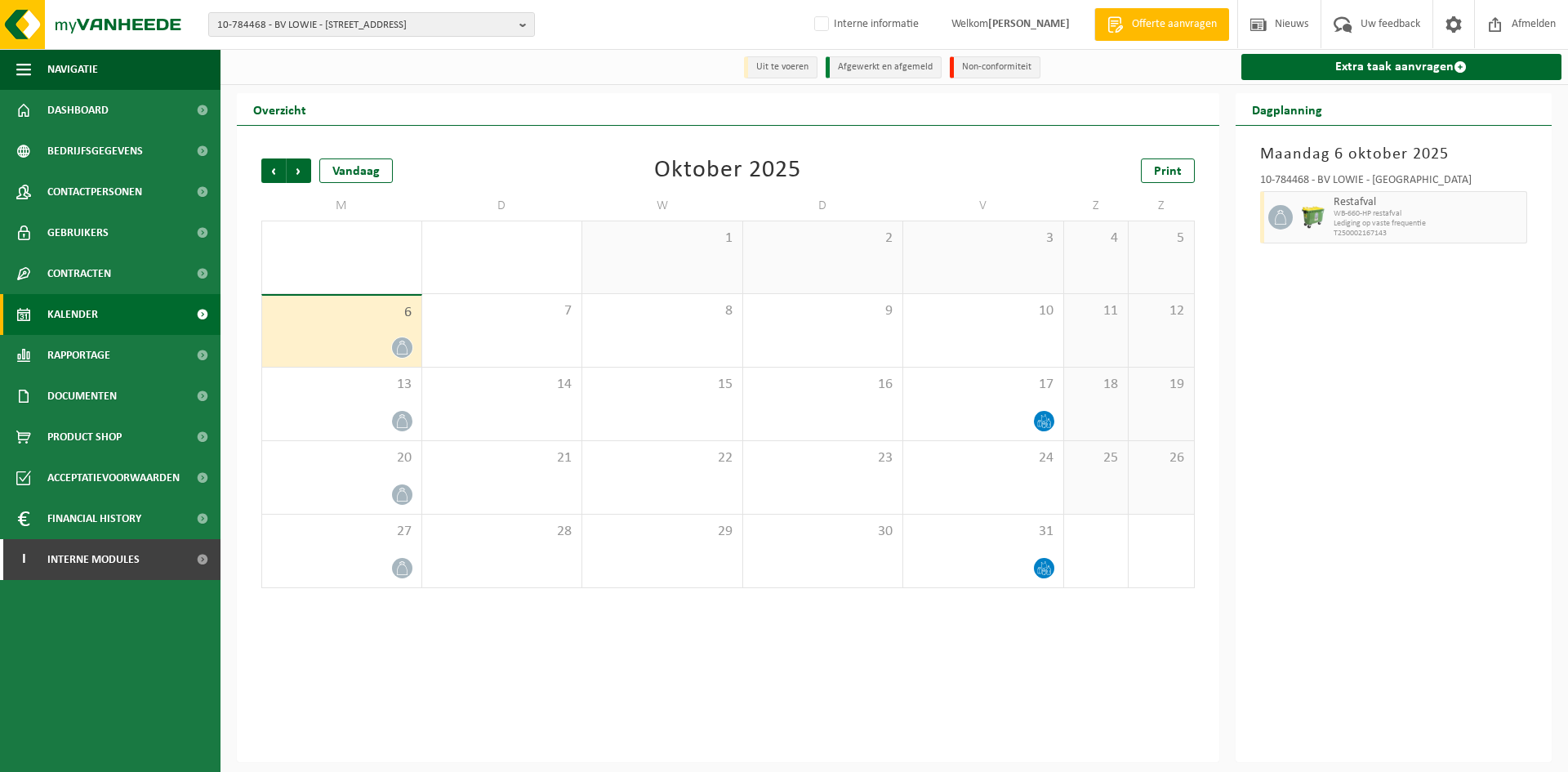
click at [282, 172] on span "Vorige" at bounding box center [274, 171] width 24 height 24
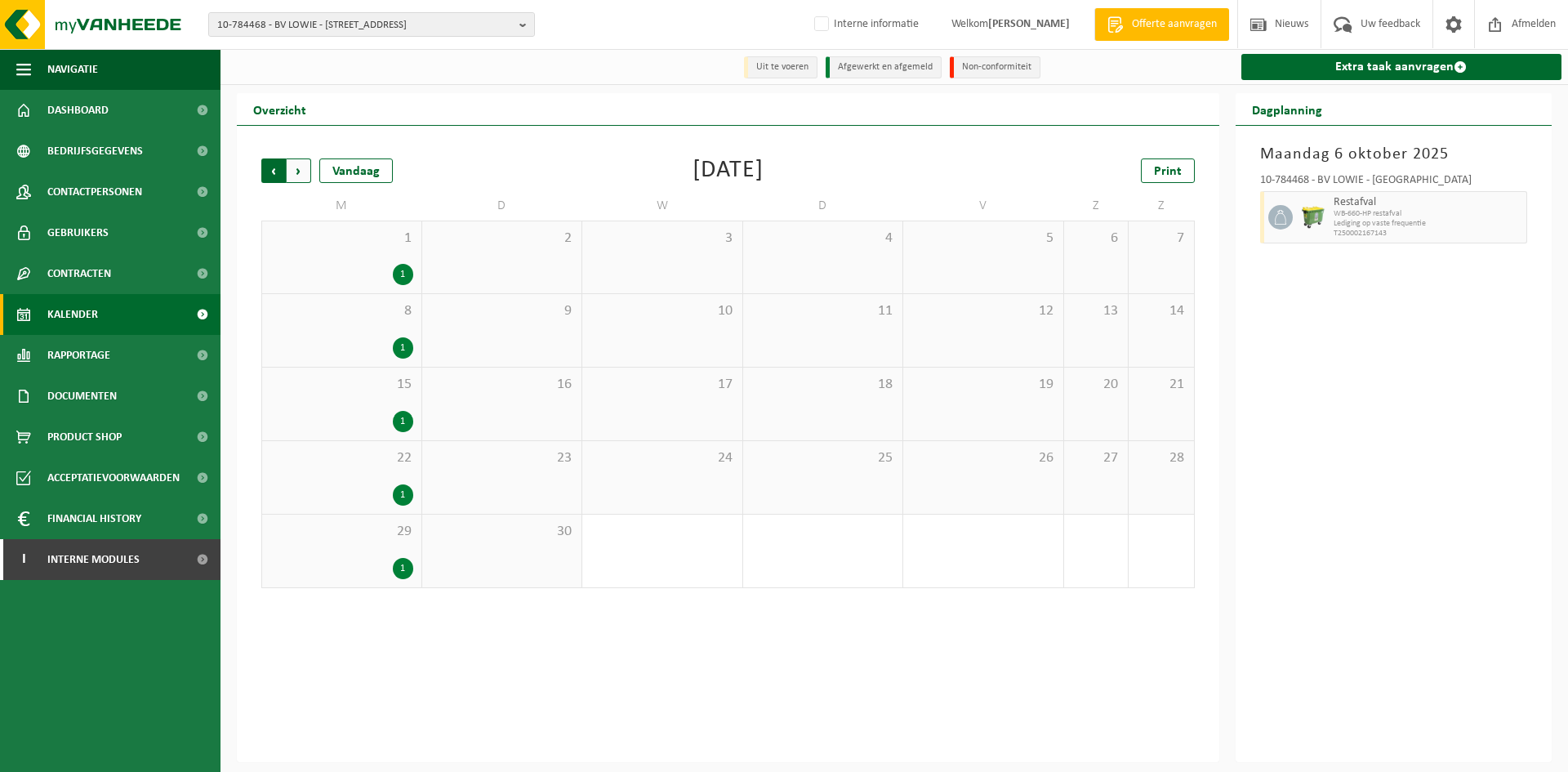
click at [299, 169] on span "Volgende" at bounding box center [299, 171] width 24 height 24
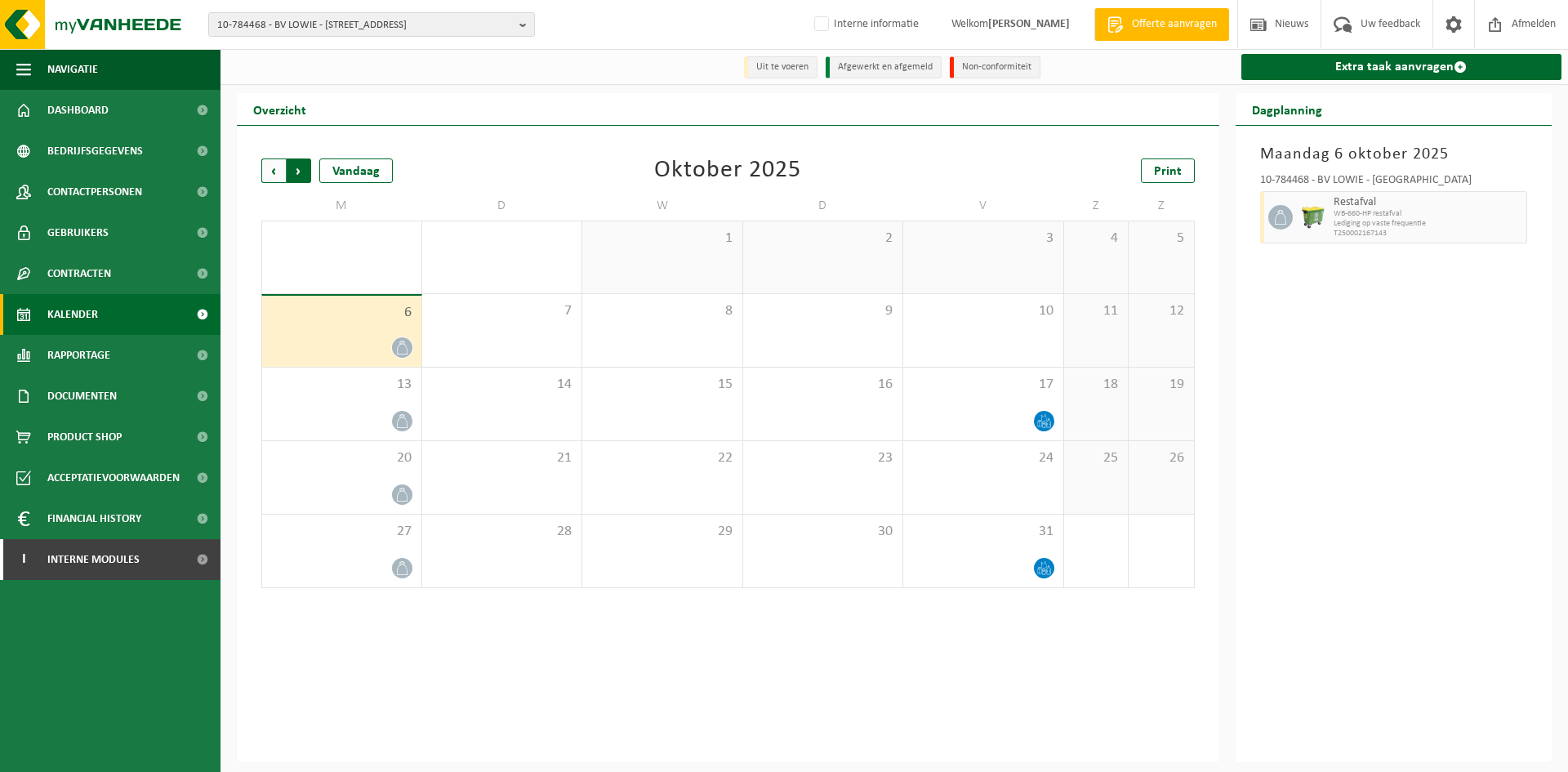
click at [282, 177] on span "Vorige" at bounding box center [274, 171] width 24 height 24
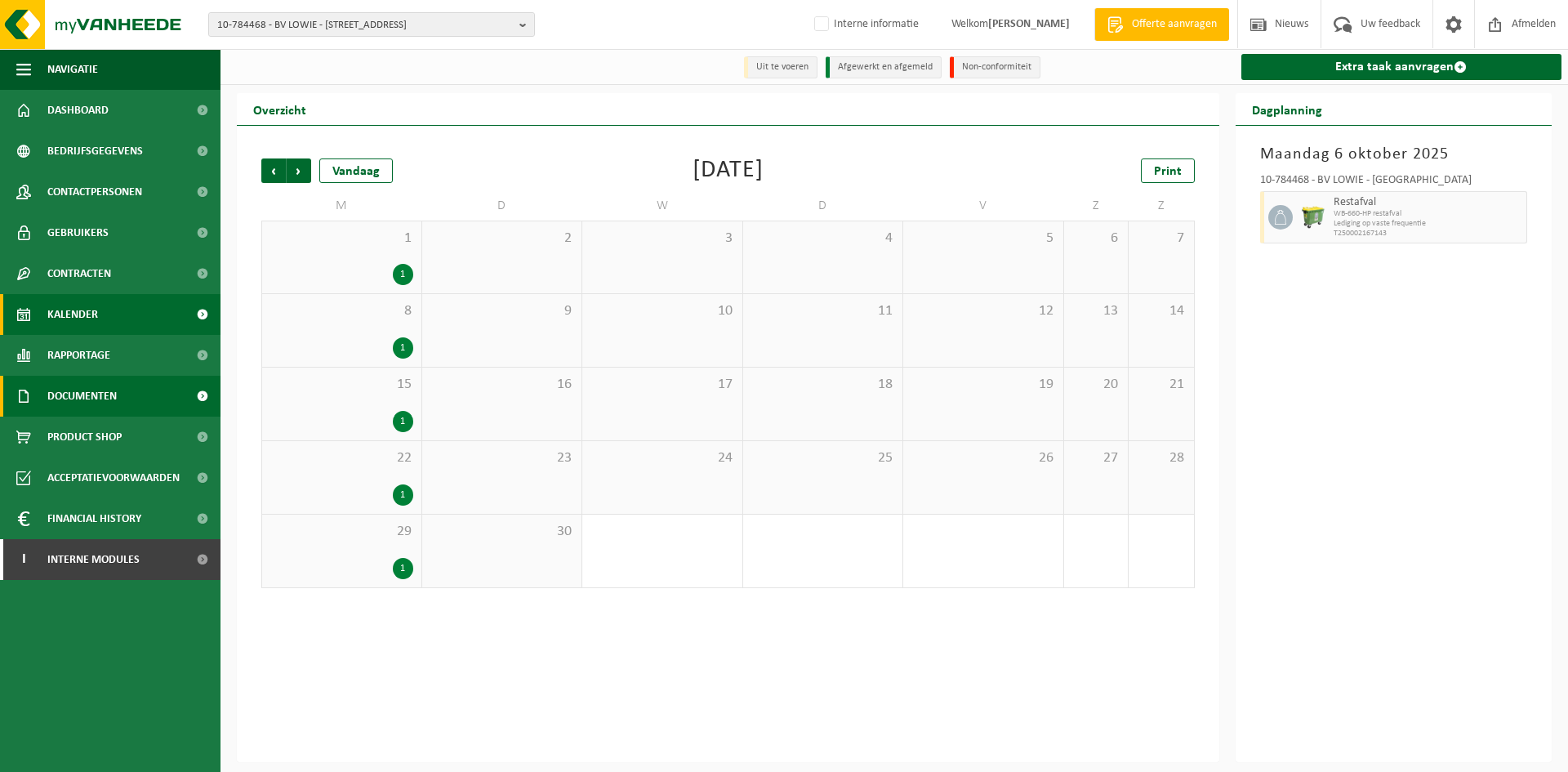
click at [68, 394] on span "Documenten" at bounding box center [83, 397] width 69 height 41
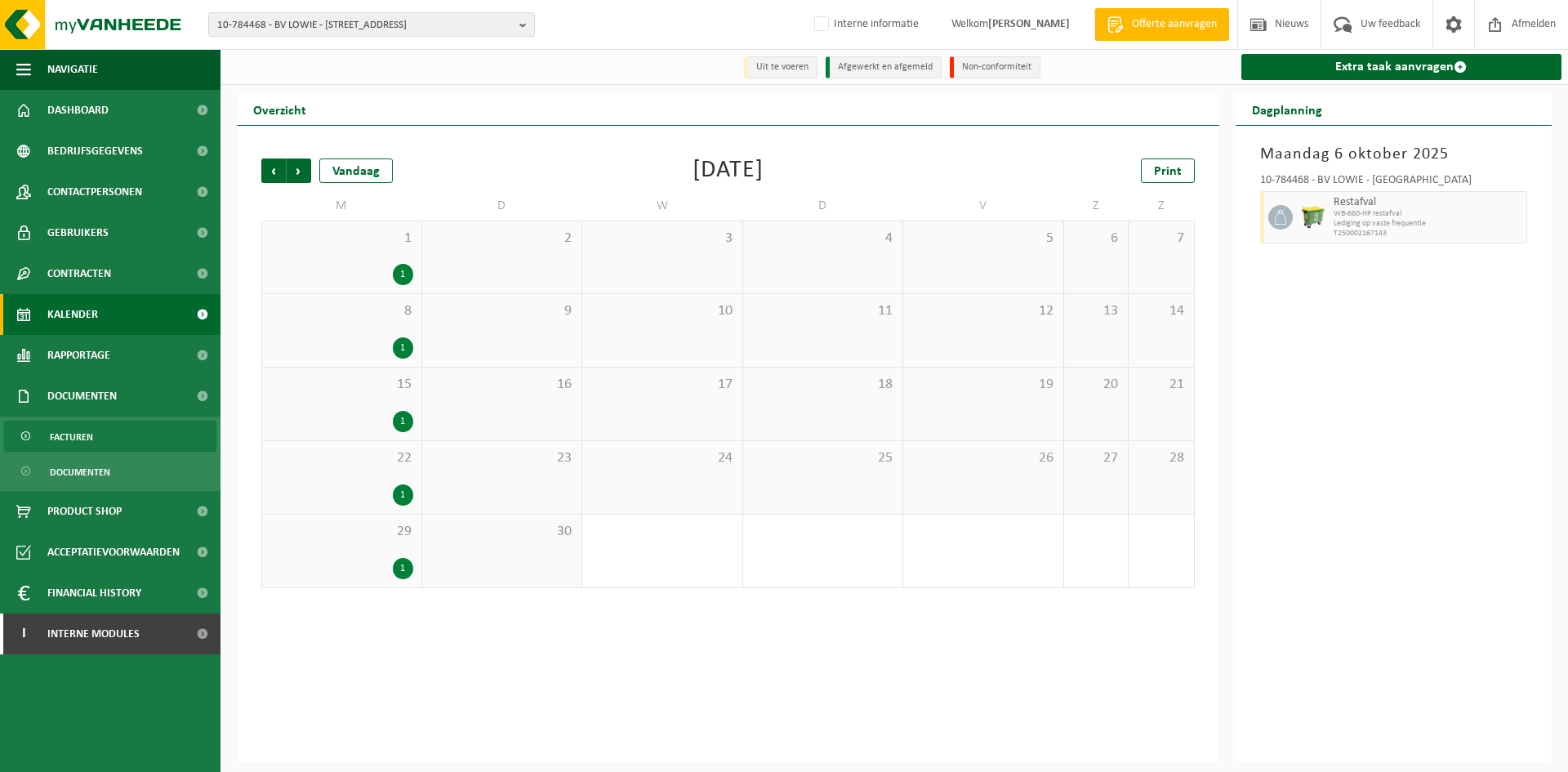
click at [124, 440] on link "Facturen" at bounding box center [110, 436] width 212 height 31
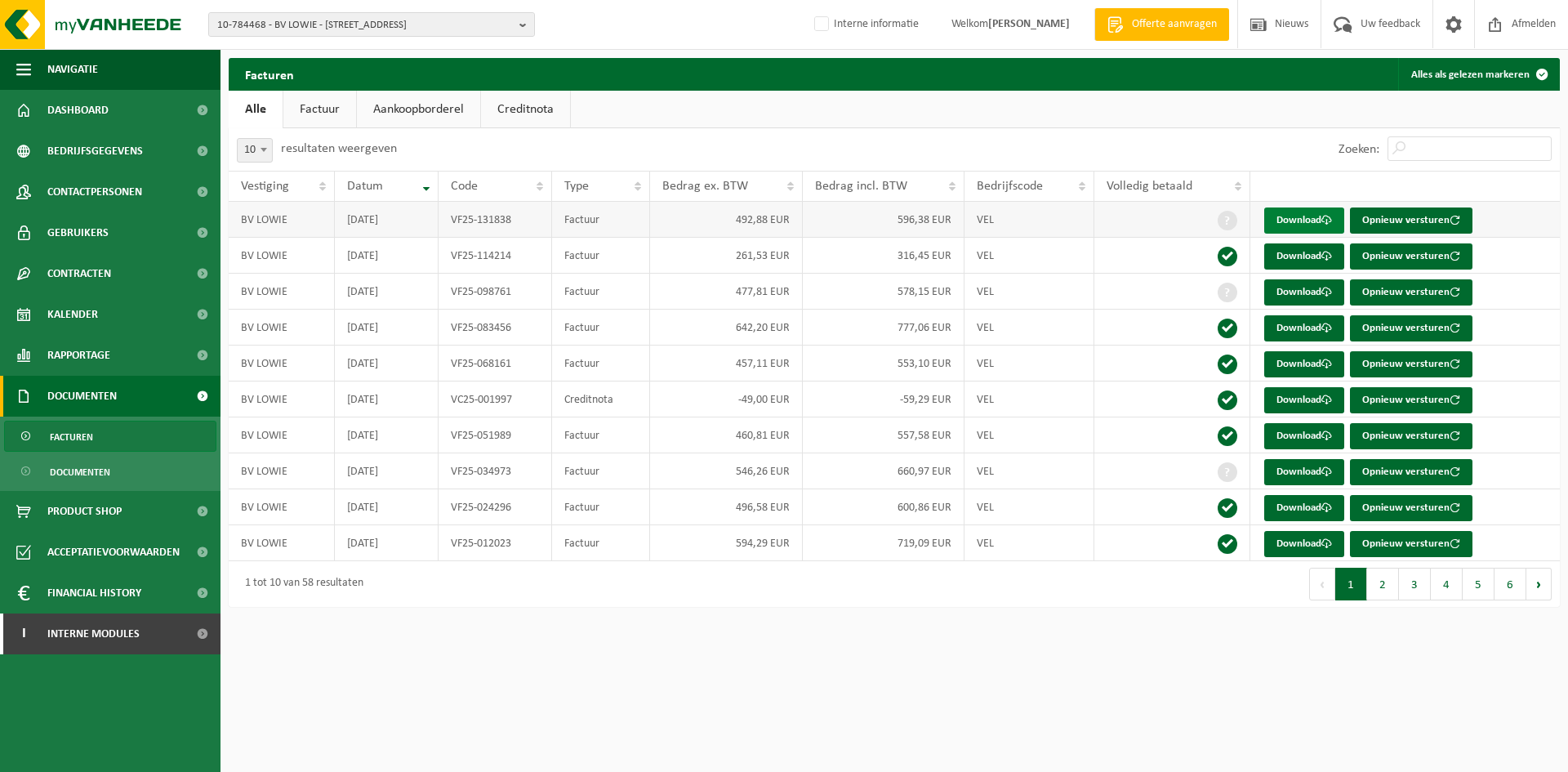
click at [1292, 221] on link "Download" at bounding box center [1304, 220] width 80 height 26
click at [95, 327] on span "Kalender" at bounding box center [73, 315] width 51 height 41
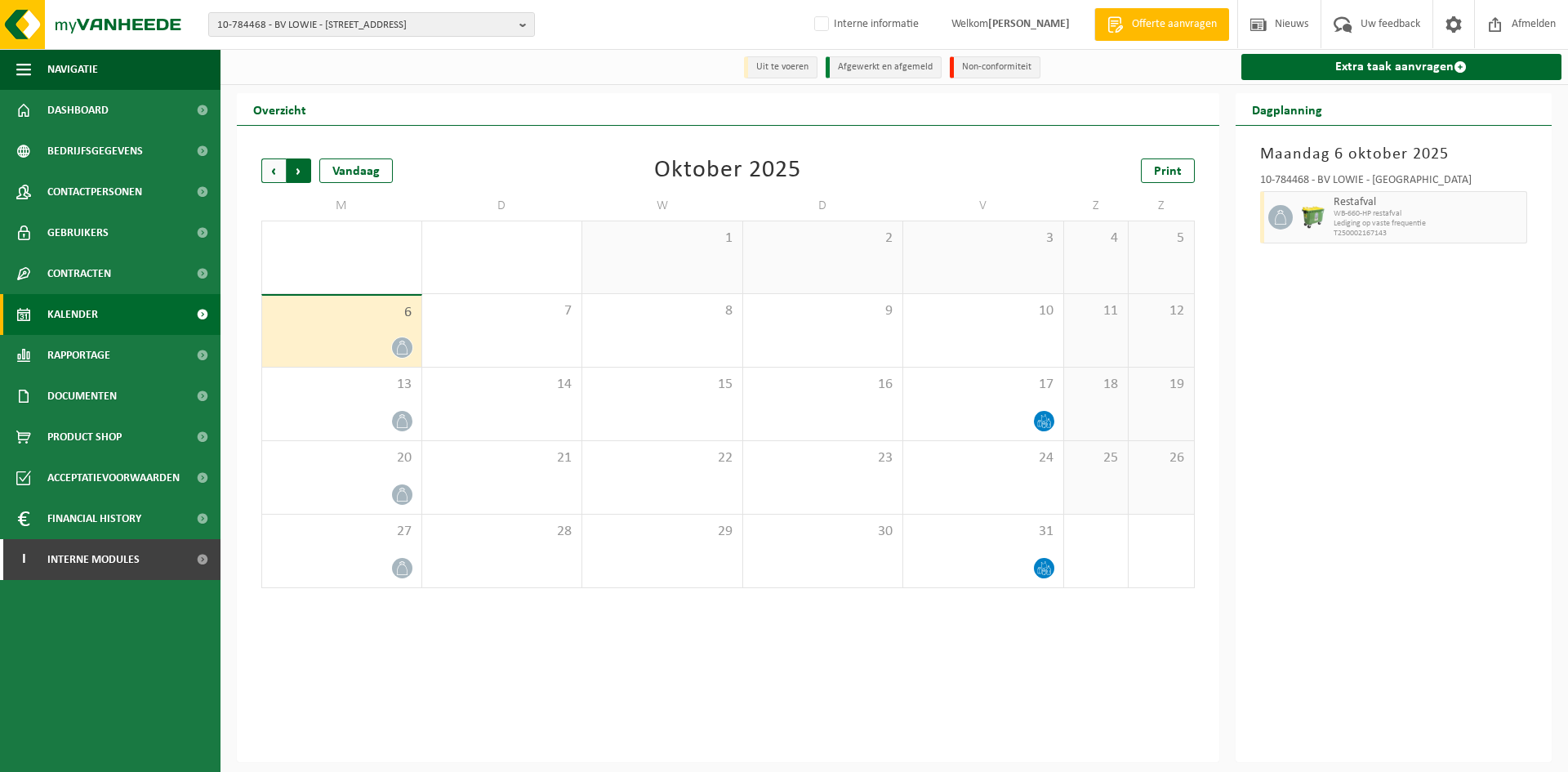
click at [264, 169] on span "Vorige" at bounding box center [274, 171] width 24 height 24
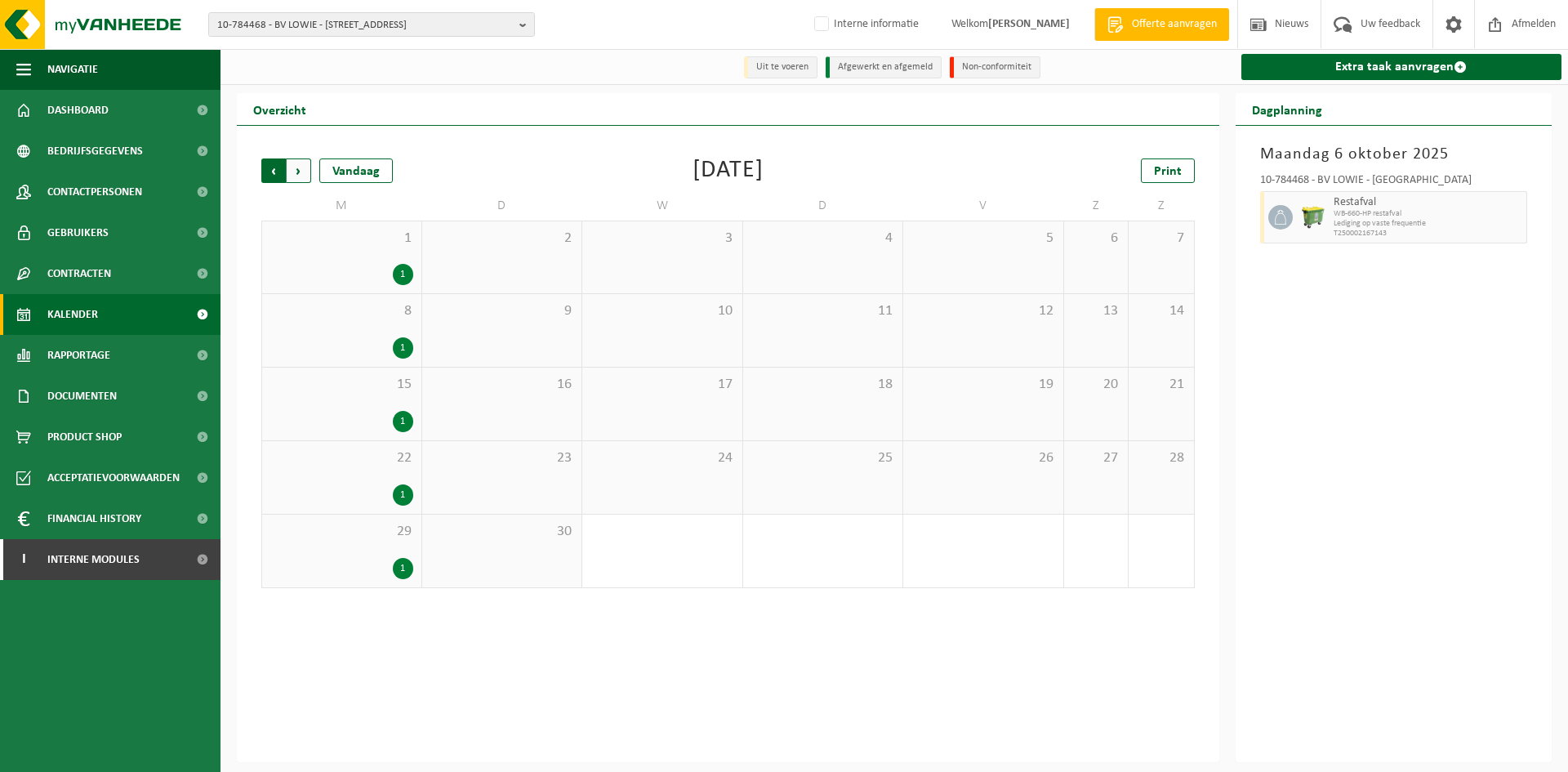
click at [295, 175] on span "Volgende" at bounding box center [299, 171] width 24 height 24
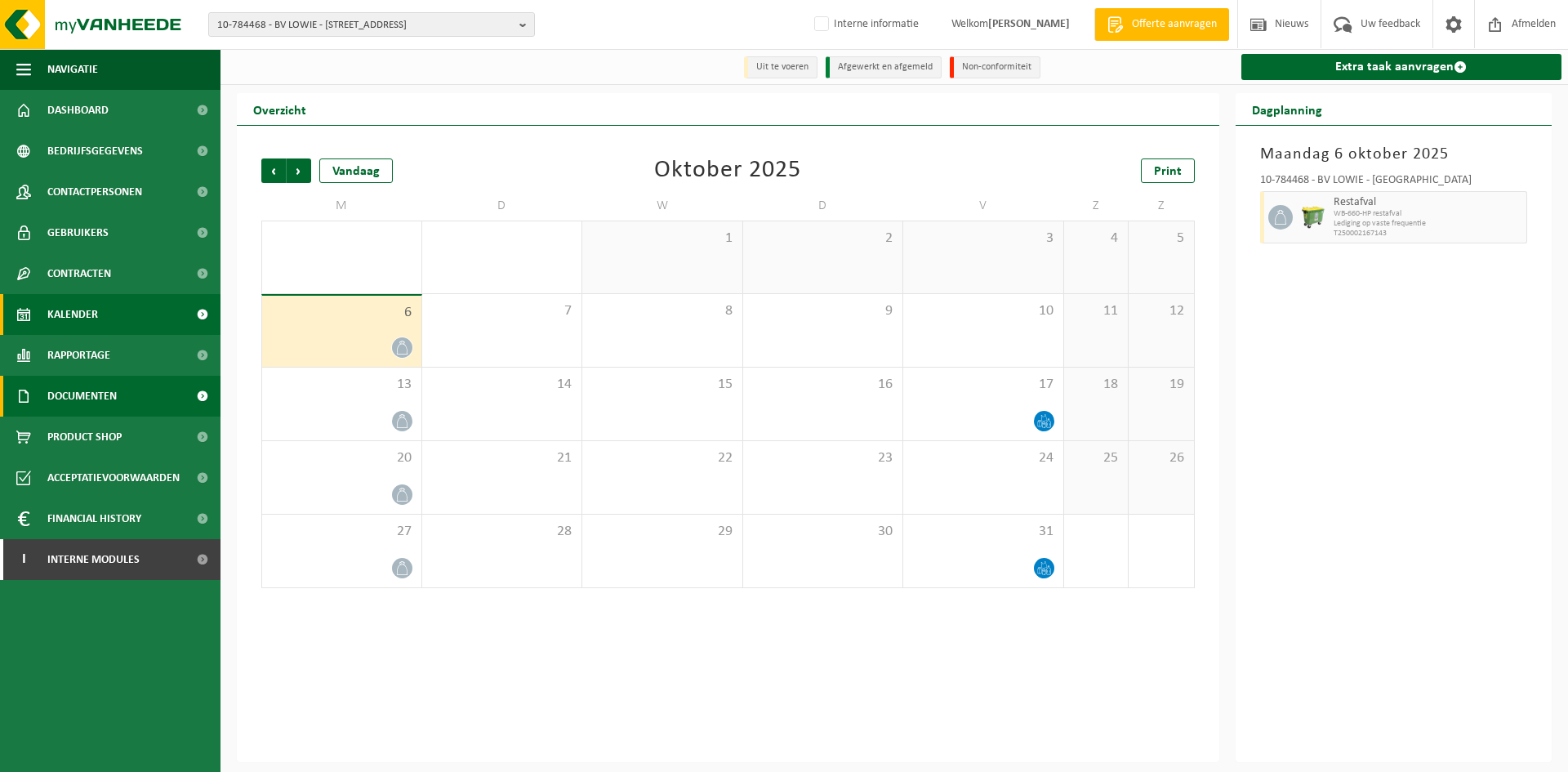
click at [141, 402] on link "Documenten" at bounding box center [110, 397] width 220 height 41
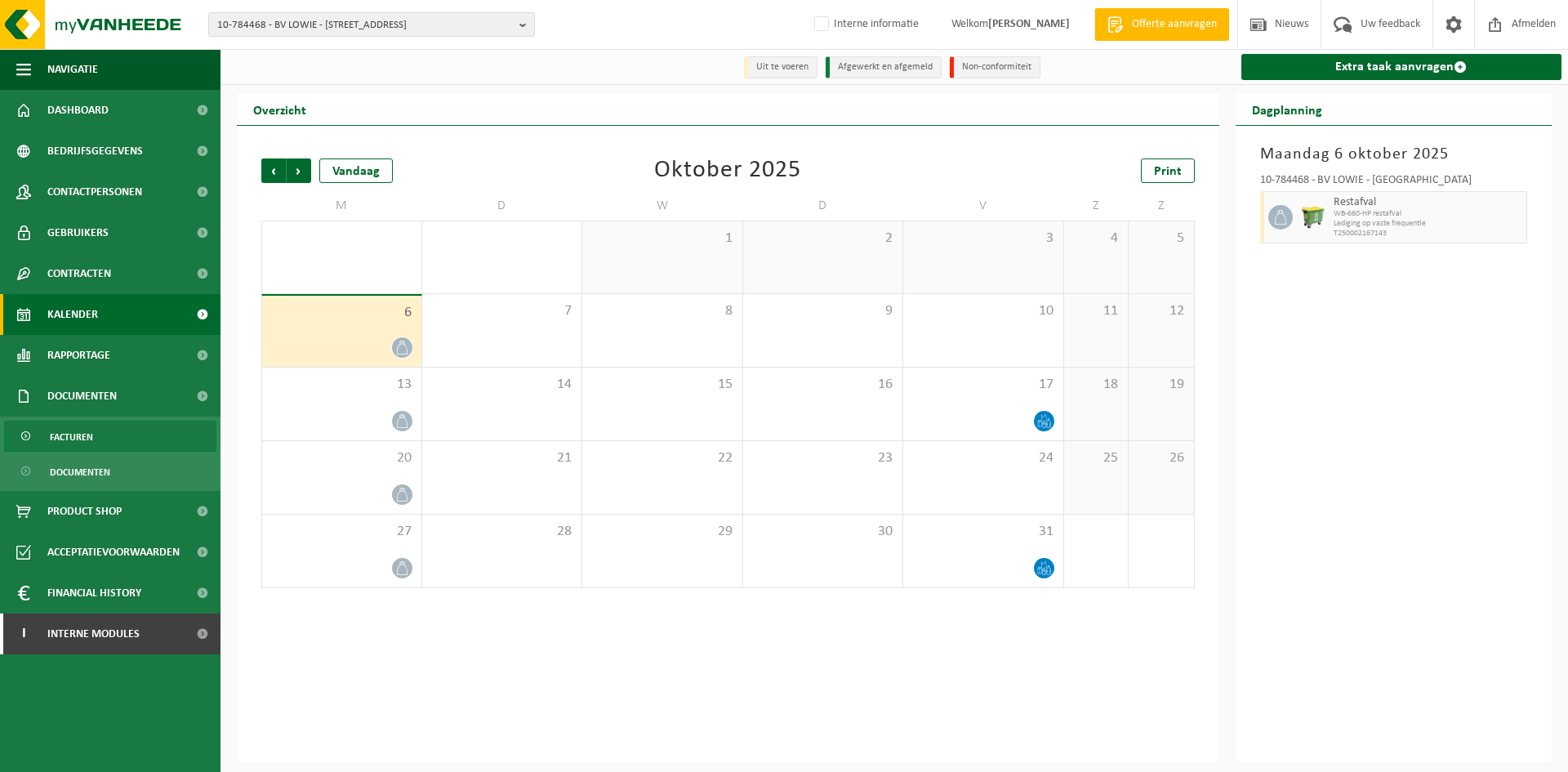
click at [117, 435] on link "Facturen" at bounding box center [110, 436] width 212 height 31
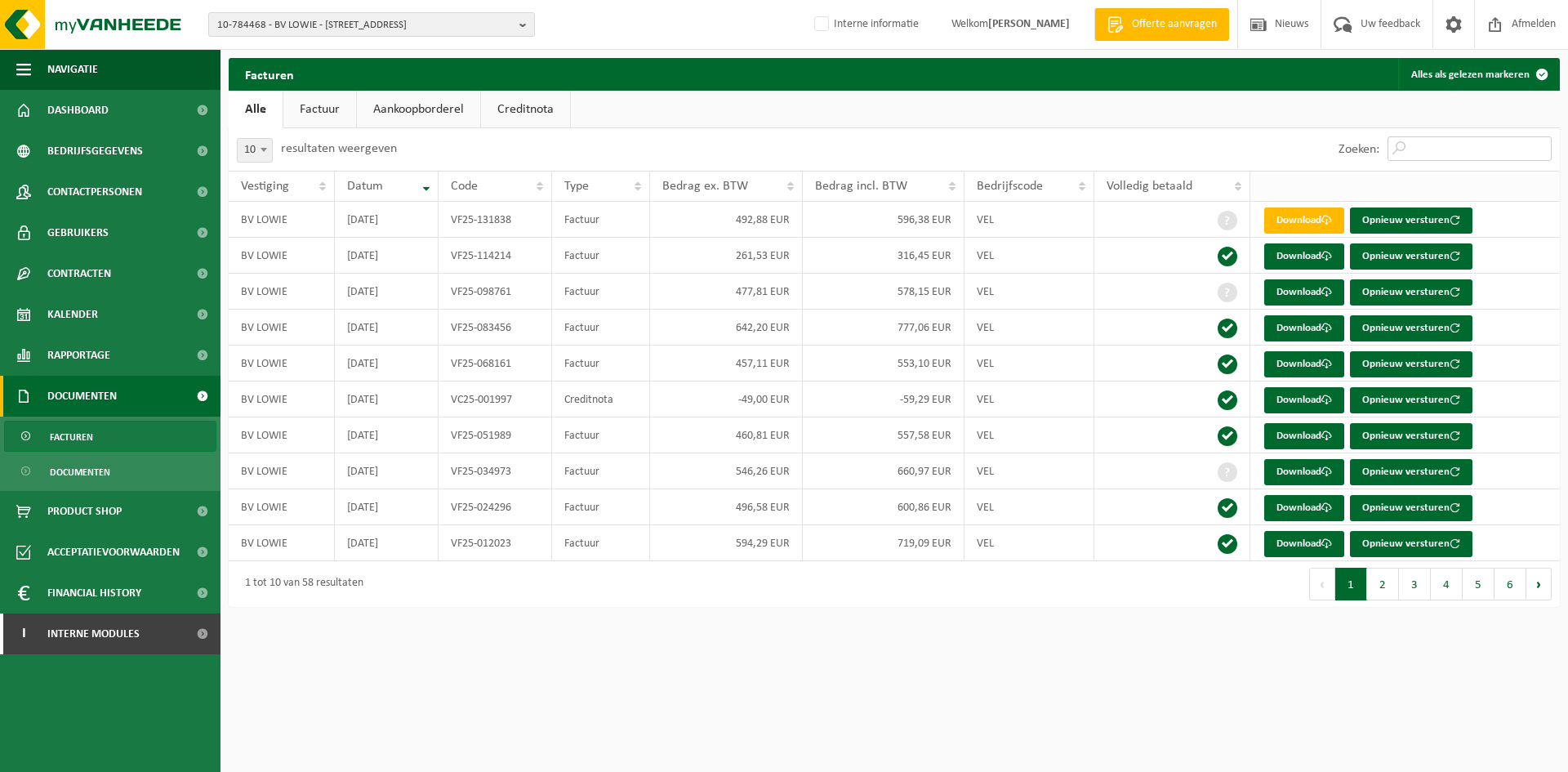
drag, startPoint x: 1443, startPoint y: 150, endPoint x: 1387, endPoint y: 199, distance: 74.4
click at [1443, 150] on input "Zoeken:" at bounding box center [1470, 148] width 164 height 24
click at [1284, 286] on link "Download" at bounding box center [1304, 293] width 80 height 26
click at [1304, 465] on link "Download" at bounding box center [1304, 473] width 80 height 26
click at [1315, 396] on link "Download" at bounding box center [1304, 401] width 80 height 26
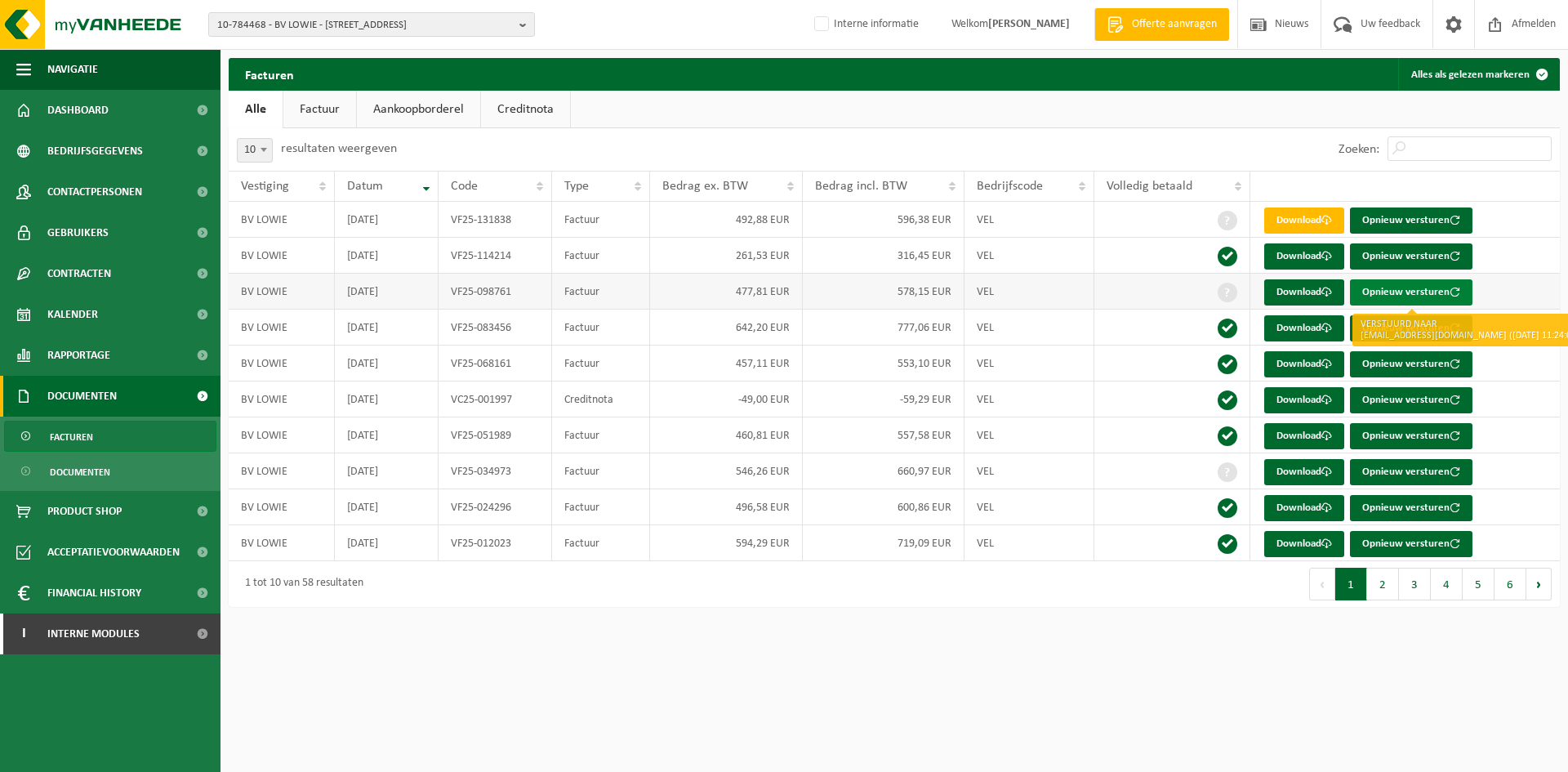
click at [1447, 293] on button "Opnieuw versturen" at bounding box center [1411, 293] width 123 height 26
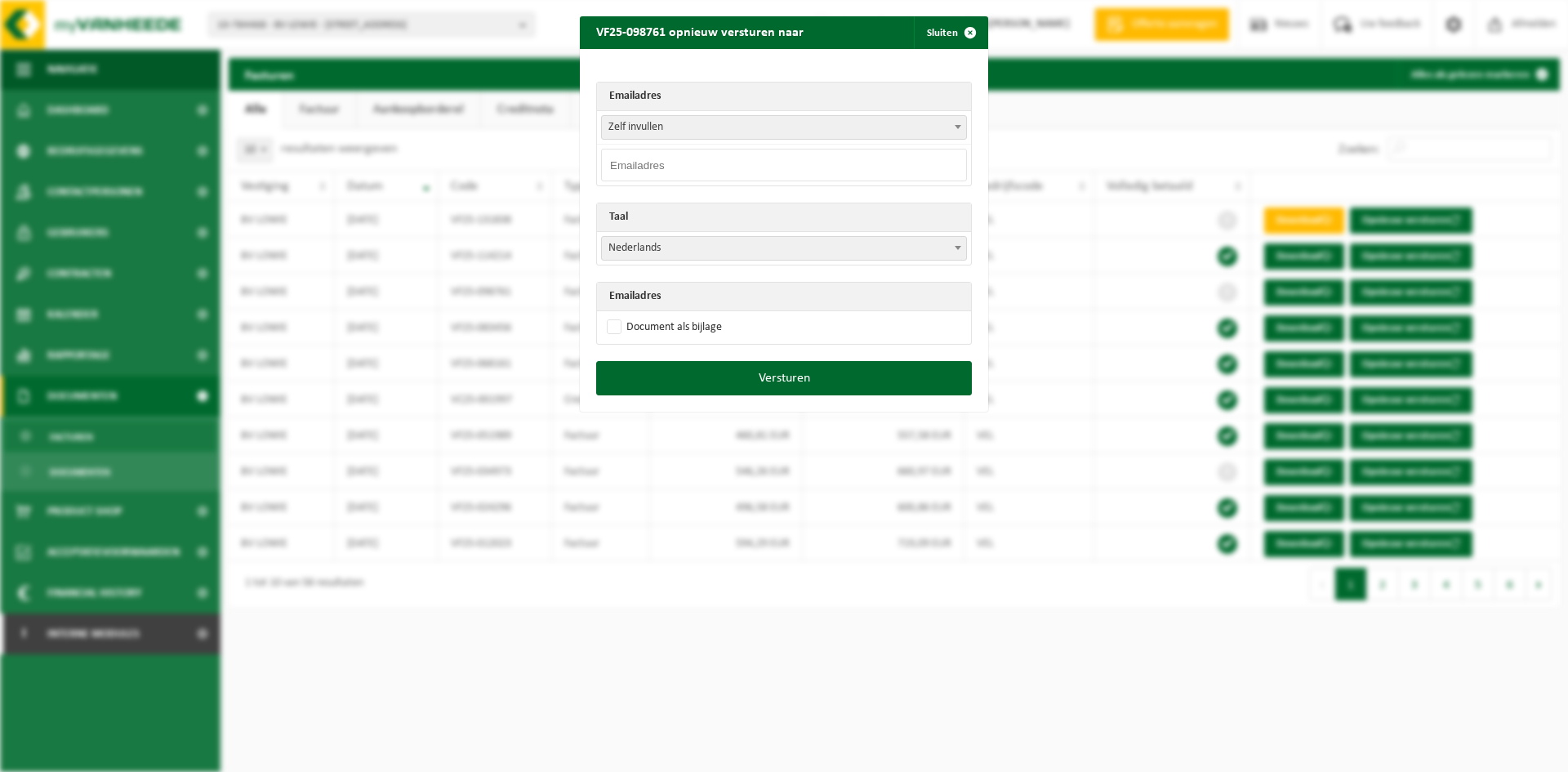
click at [719, 163] on input "email" at bounding box center [784, 165] width 366 height 33
click at [747, 164] on input "email" at bounding box center [784, 165] width 366 height 33
click at [766, 117] on span "Zelf invullen" at bounding box center [784, 128] width 364 height 23
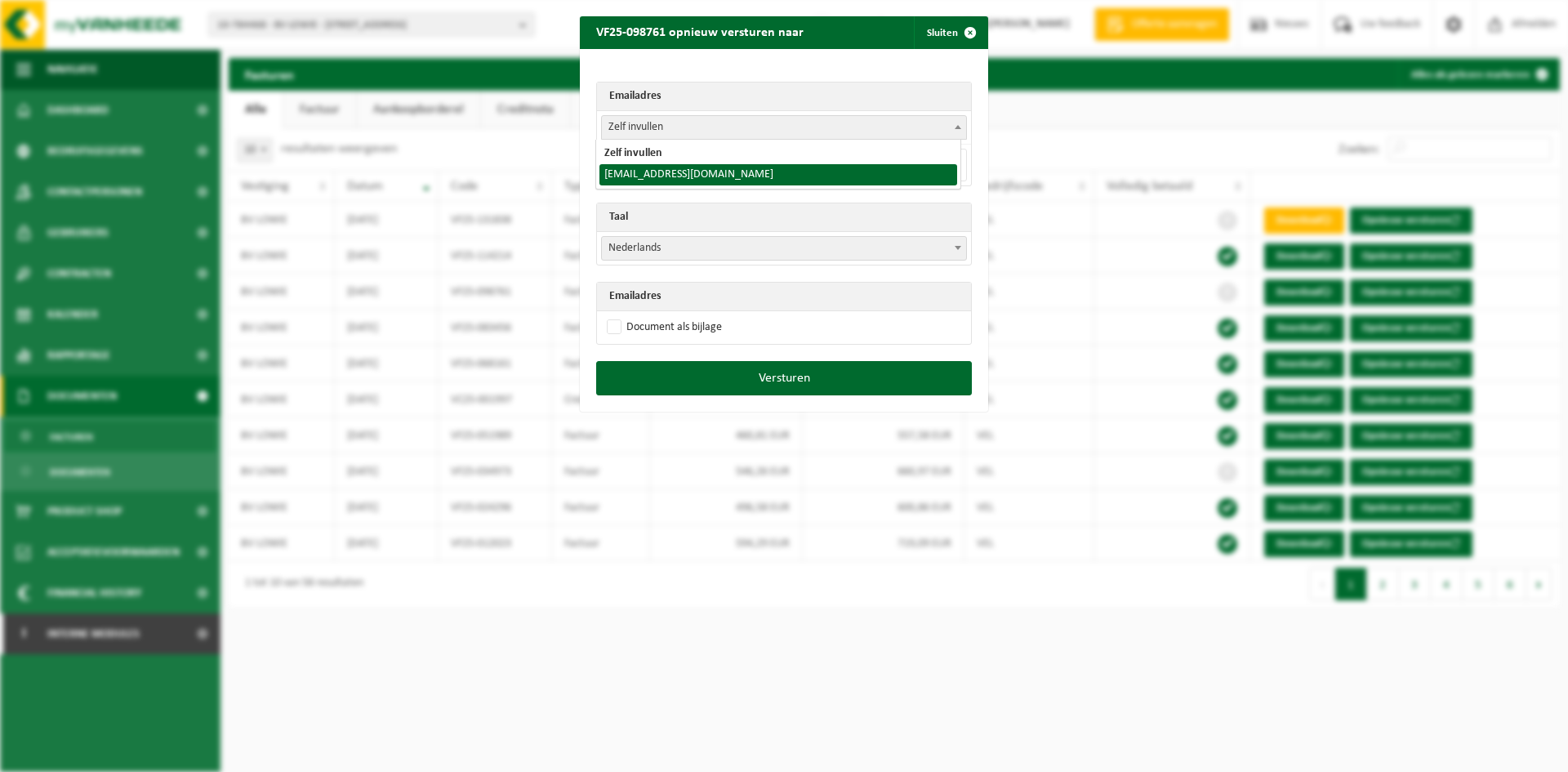
select select "[EMAIL_ADDRESS][DOMAIN_NAME]"
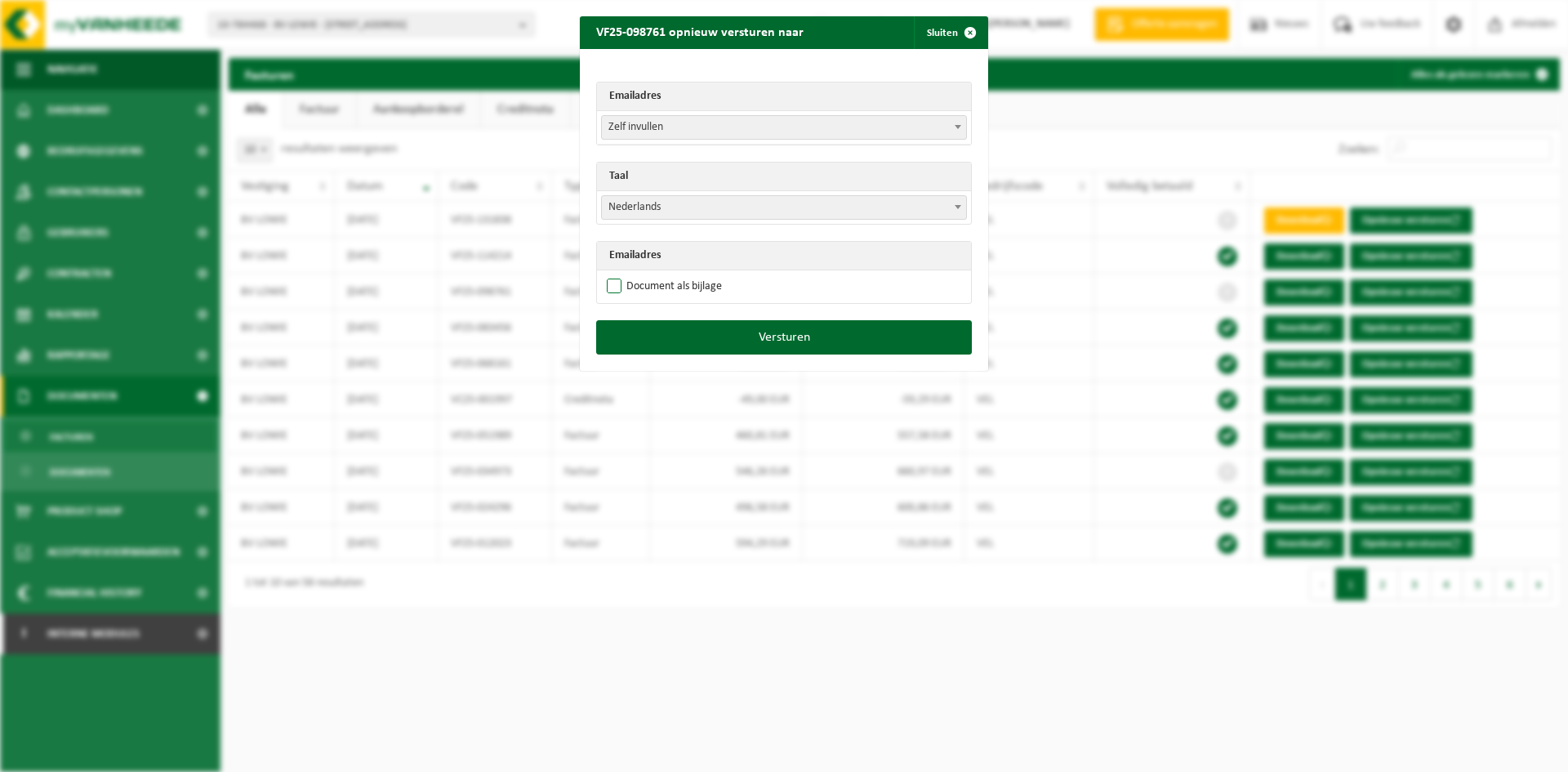
click at [656, 289] on label "Document als bijlage" at bounding box center [663, 287] width 118 height 24
click at [656, 275] on input "Document als bijlage" at bounding box center [805, 274] width 409 height 1
checkbox input "true"
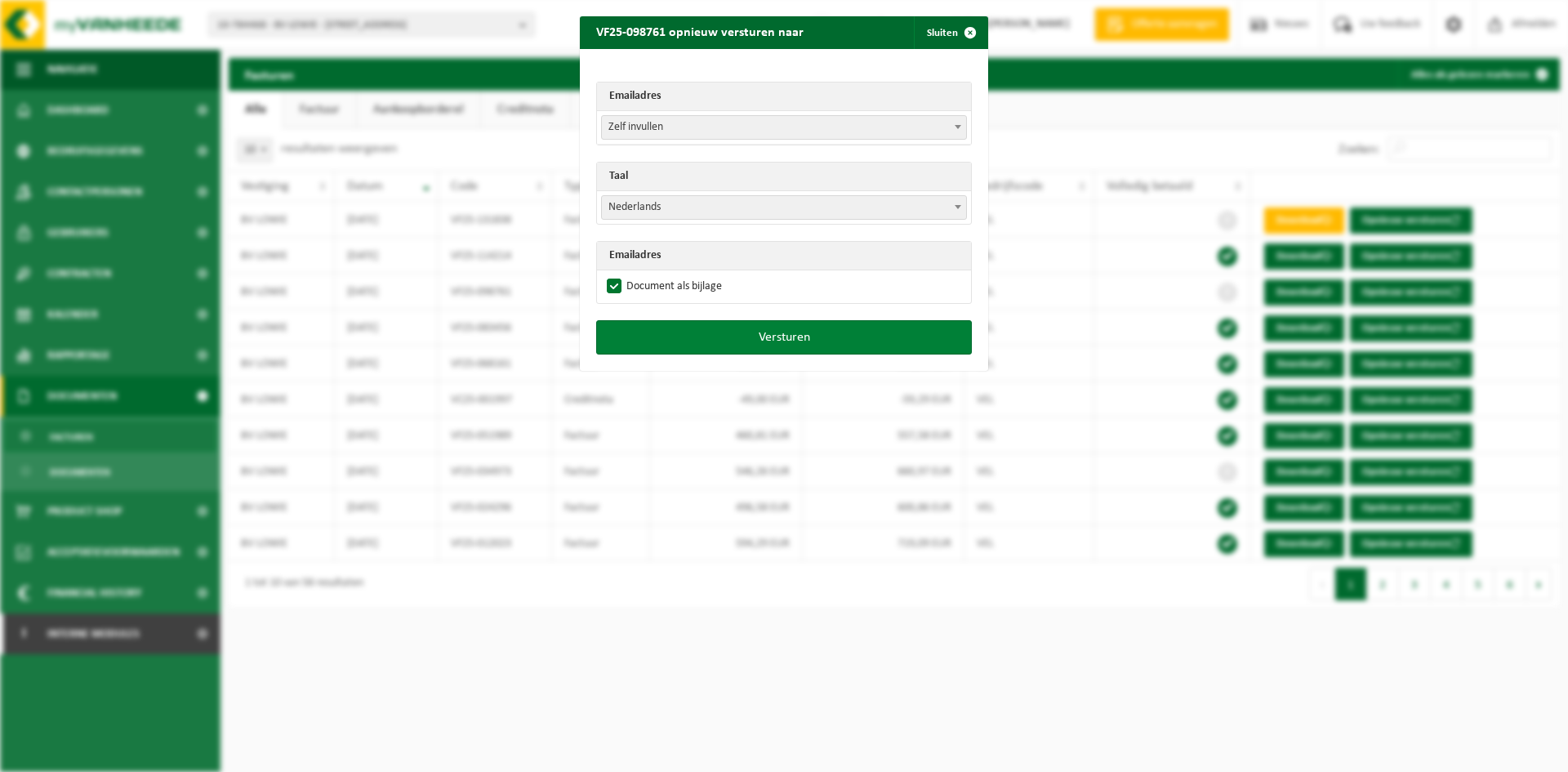
click at [756, 339] on button "Versturen" at bounding box center [784, 337] width 376 height 35
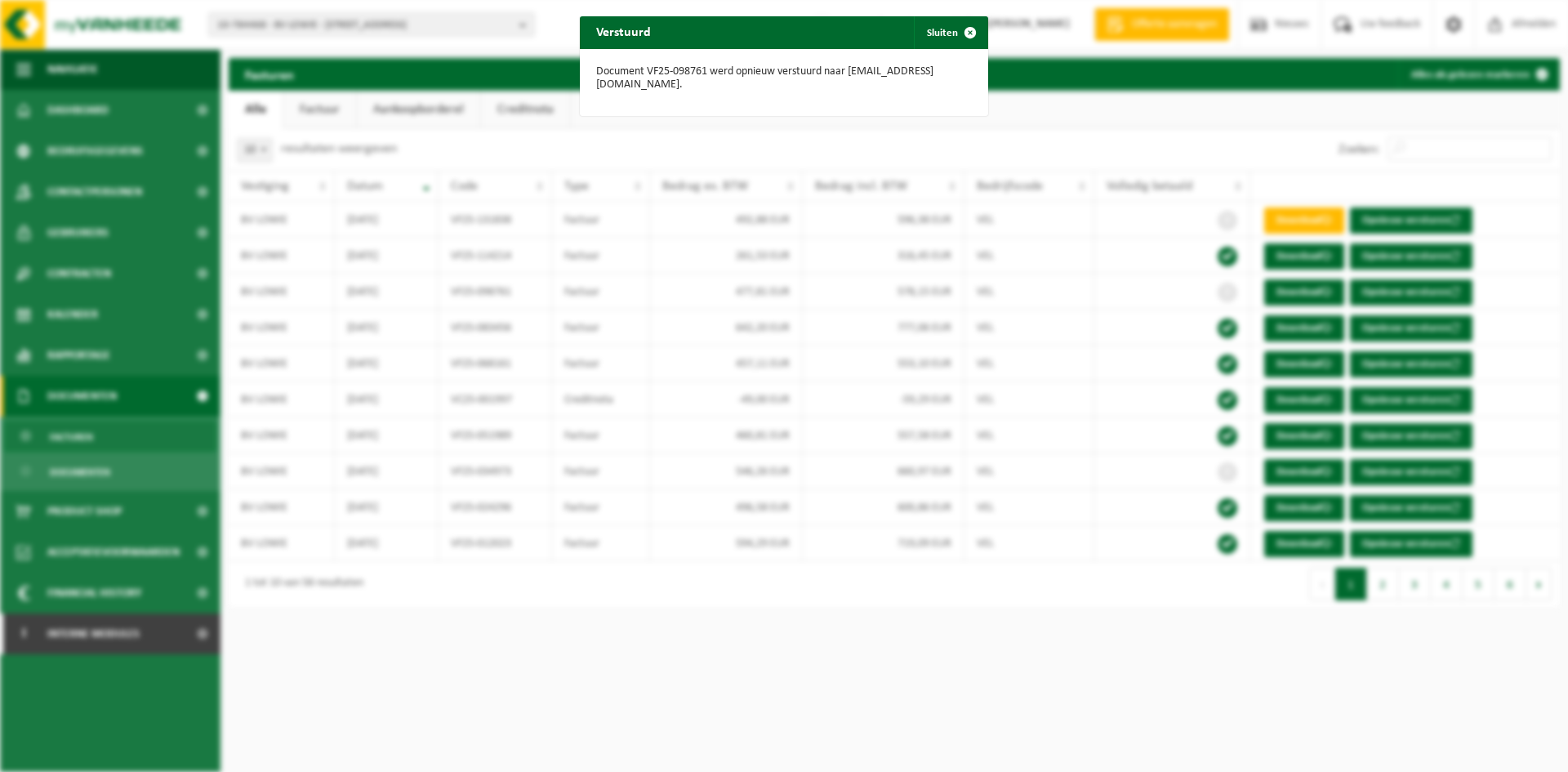
drag, startPoint x: 929, startPoint y: 31, endPoint x: 1511, endPoint y: 53, distance: 582.4
click at [929, 31] on button "Sluiten" at bounding box center [951, 32] width 73 height 33
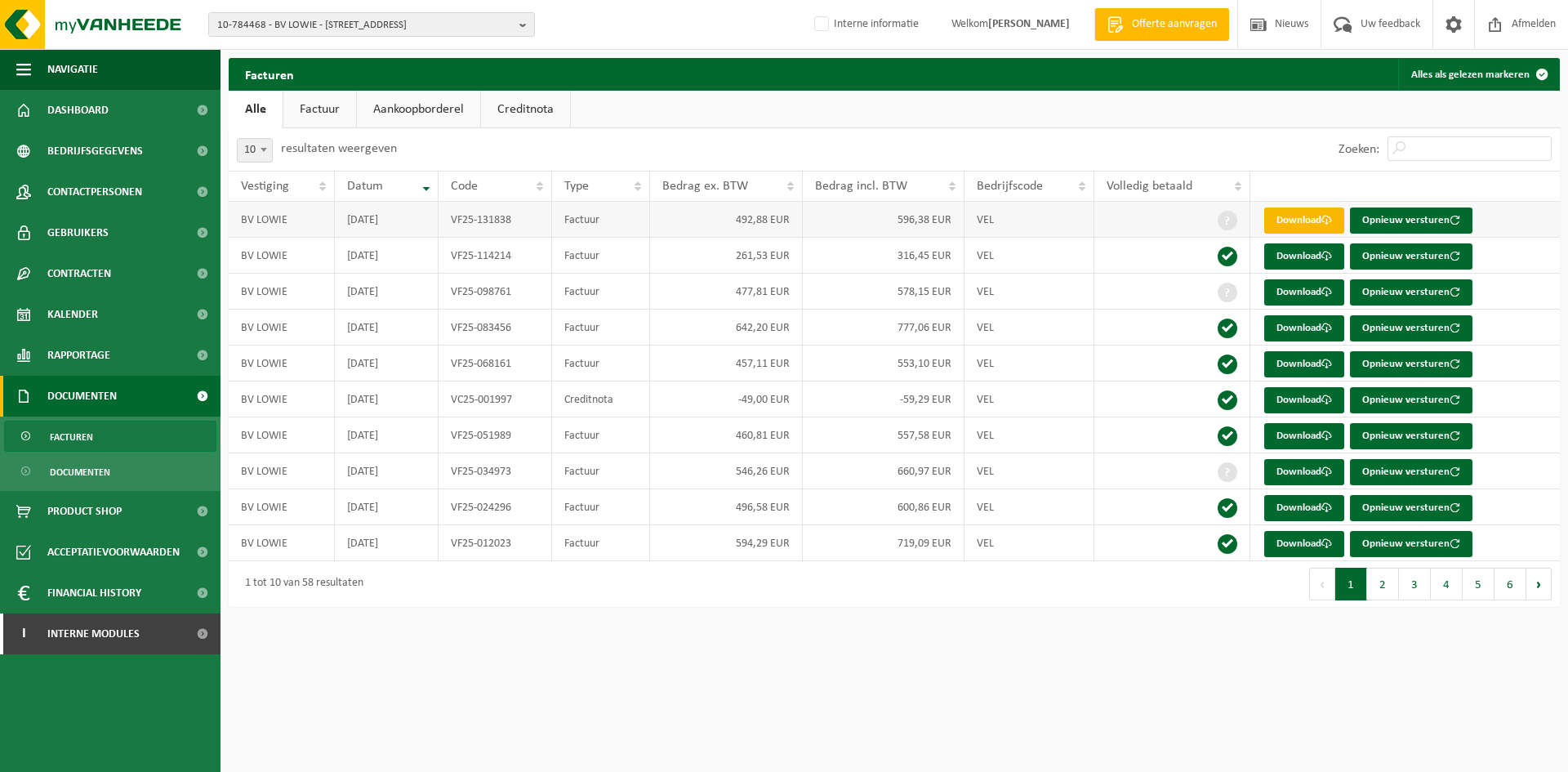
click at [1319, 219] on link "Download" at bounding box center [1304, 220] width 80 height 26
click at [119, 198] on span "Contactpersonen" at bounding box center [95, 192] width 95 height 41
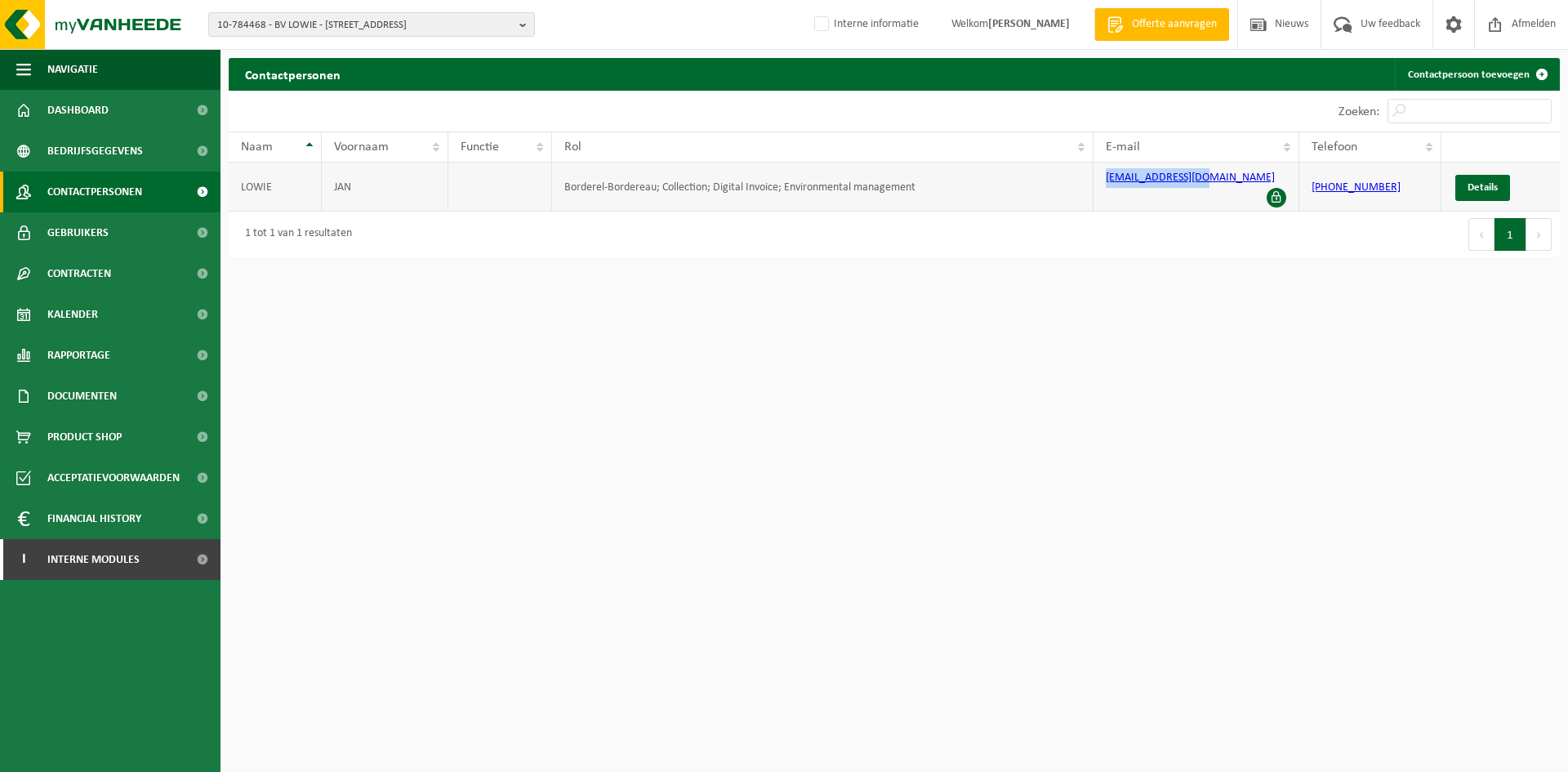
drag, startPoint x: 1194, startPoint y: 181, endPoint x: 1093, endPoint y: 181, distance: 101.0
click at [1093, 181] on tr "[PERSON_NAME]-Bordereau; Collection; Digital Invoice; Environmental management …" at bounding box center [895, 187] width 1332 height 49
copy tr "[EMAIL_ADDRESS][DOMAIN_NAME]"
